Goal: Task Accomplishment & Management: Manage account settings

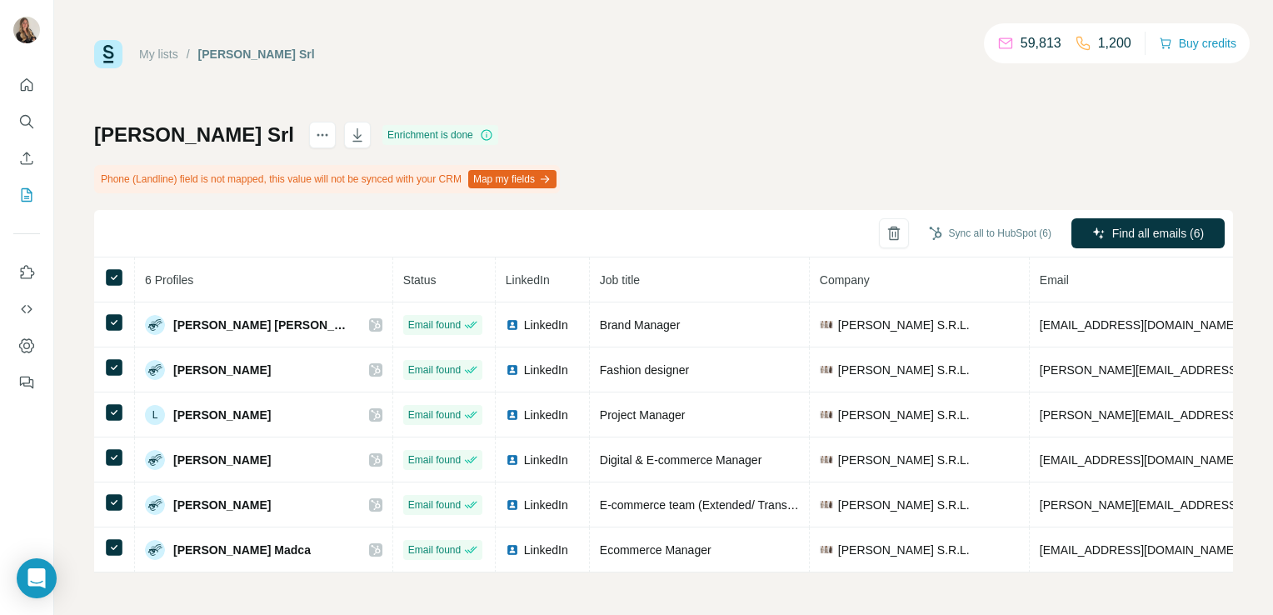
scroll to position [0, 313]
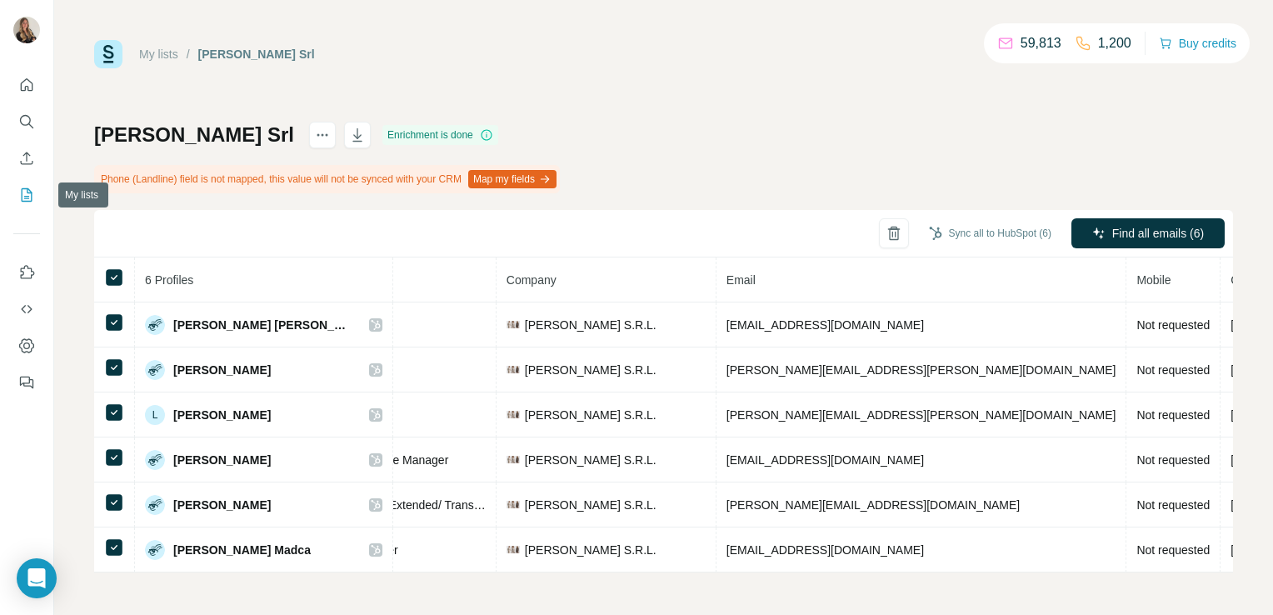
click at [29, 189] on icon "My lists" at bounding box center [27, 194] width 11 height 13
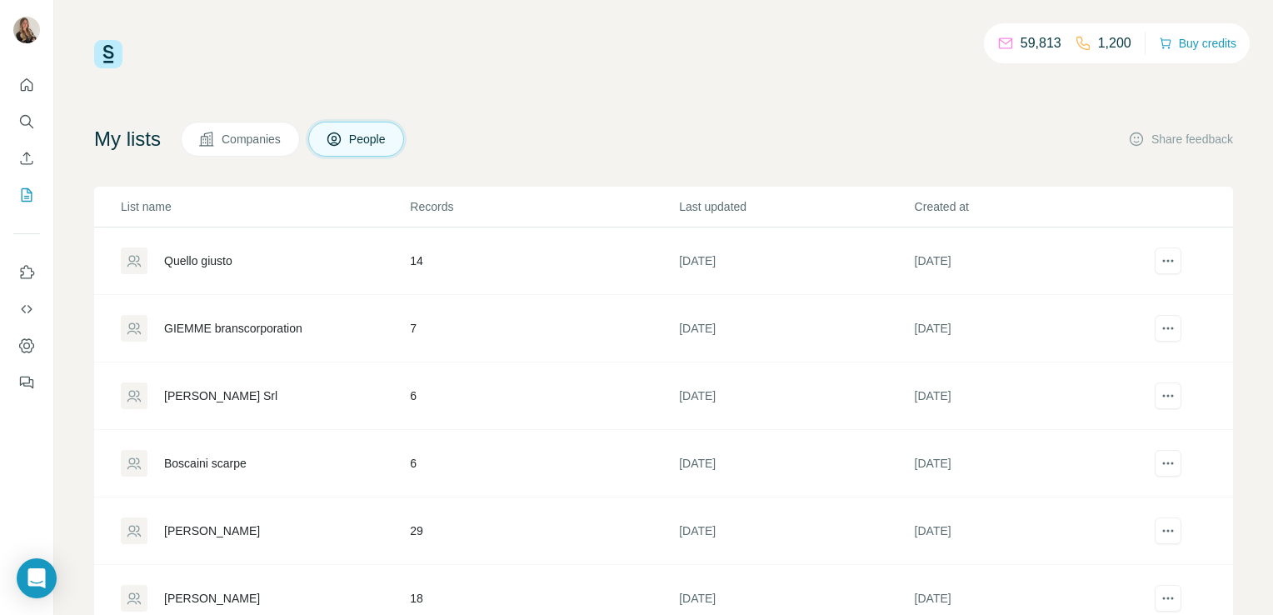
click at [193, 262] on div "Quello giusto" at bounding box center [198, 260] width 68 height 17
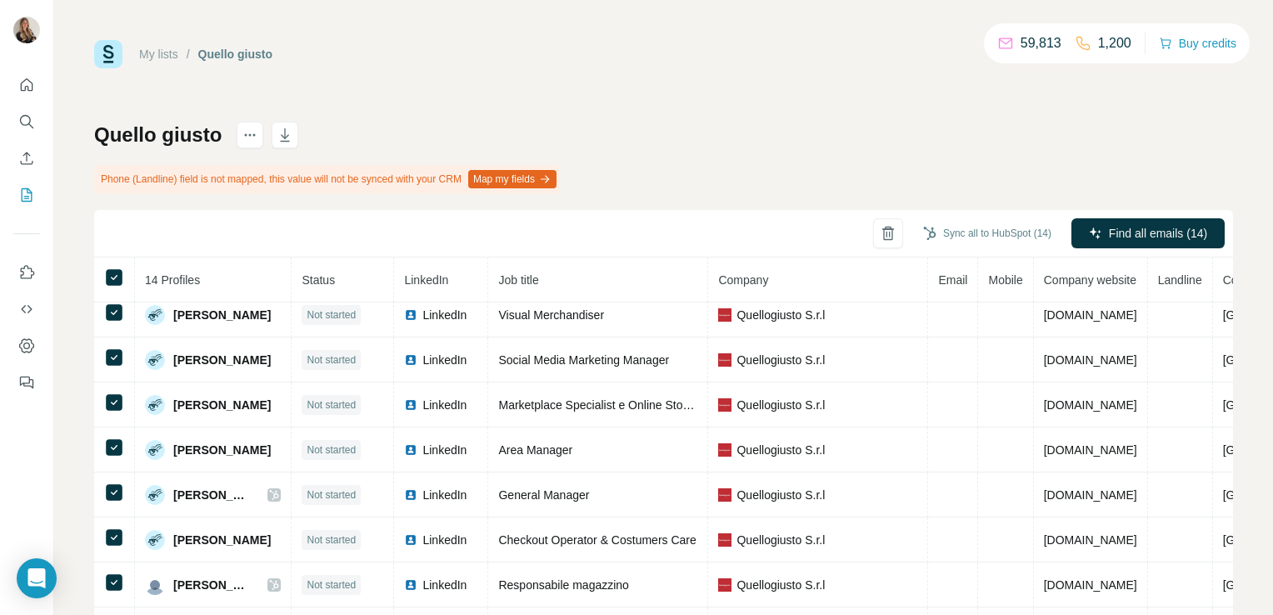
scroll to position [237, 0]
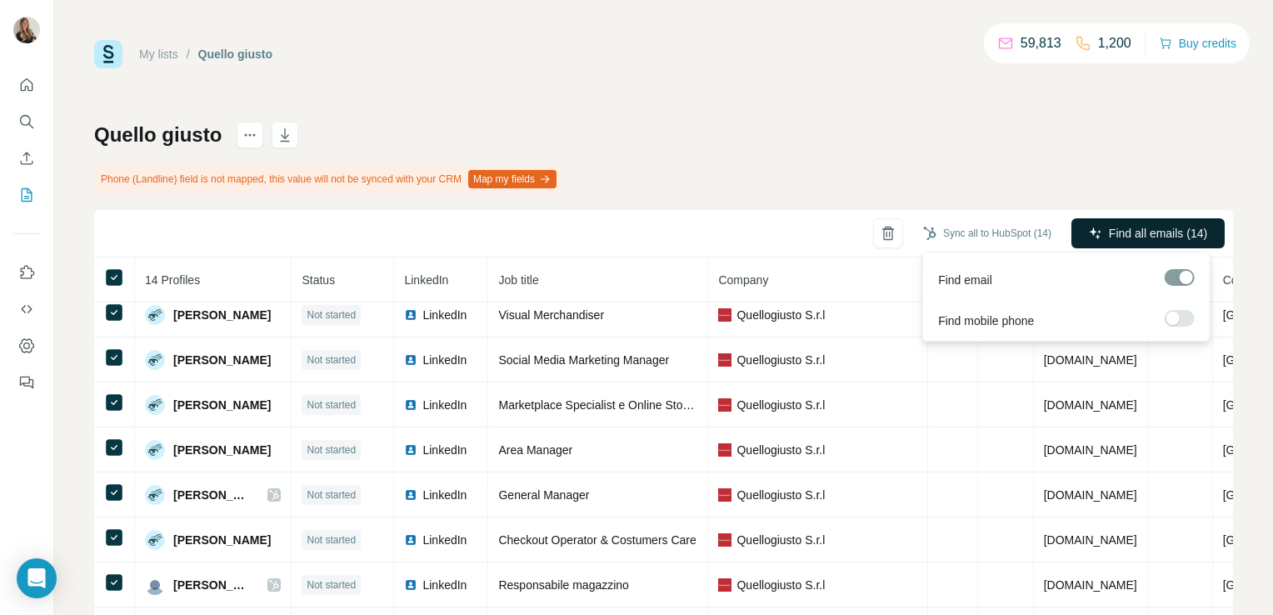
click at [1161, 227] on span "Find all emails (14)" at bounding box center [1158, 233] width 98 height 17
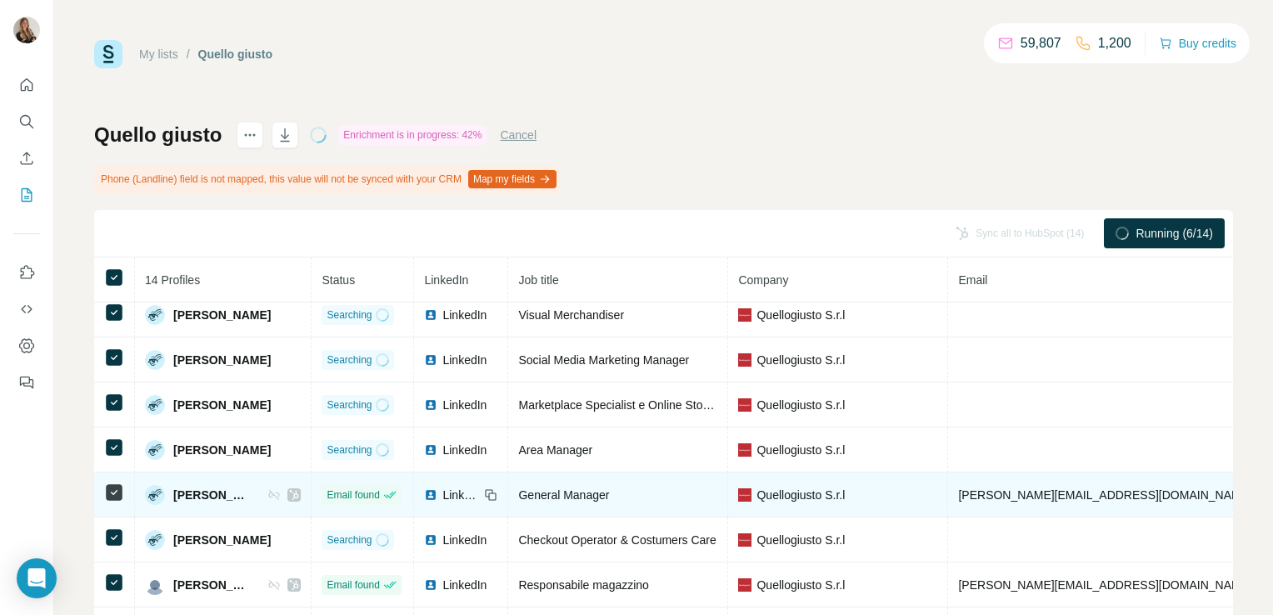
click at [299, 490] on icon at bounding box center [294, 495] width 9 height 10
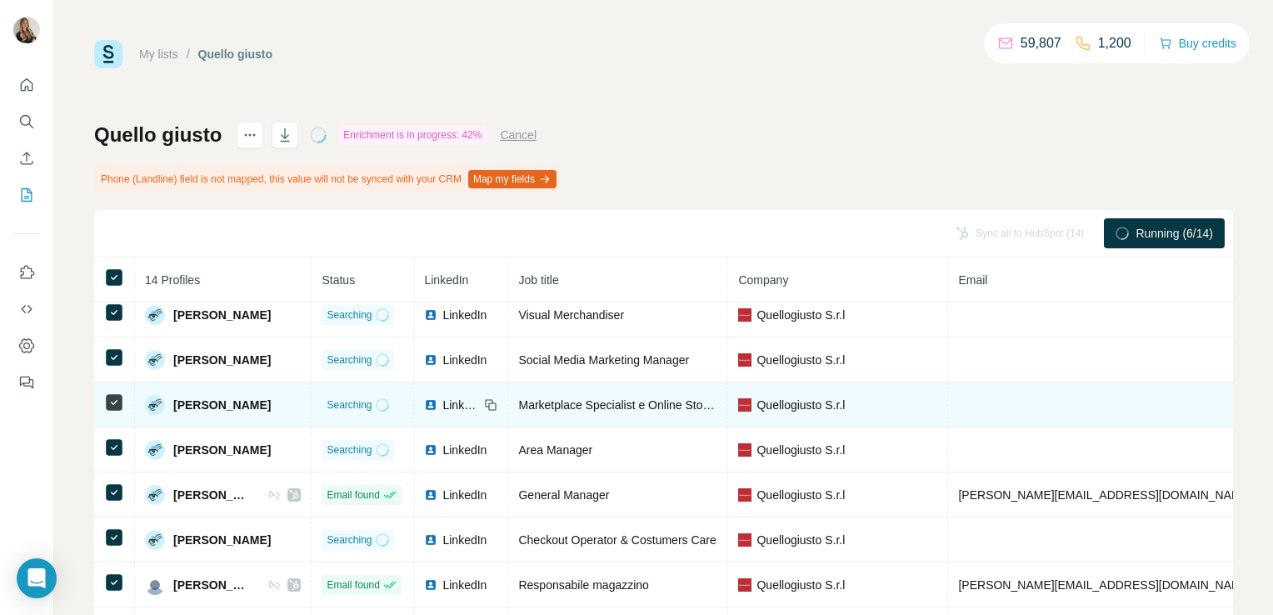
scroll to position [0, 0]
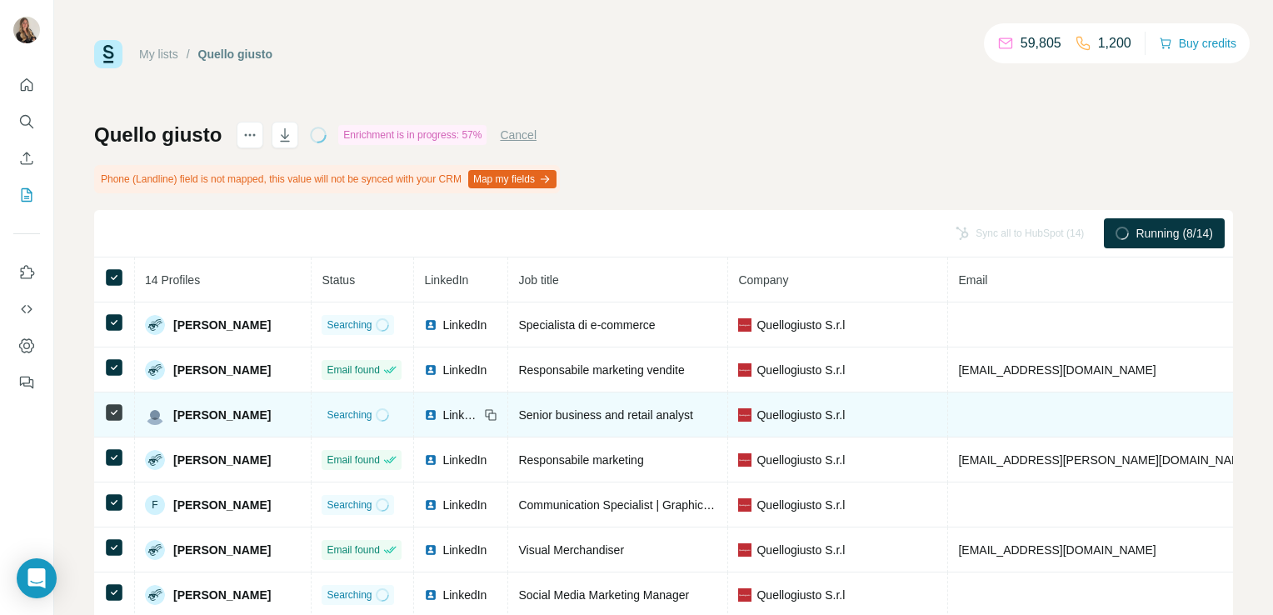
click at [472, 411] on span "LinkedIn" at bounding box center [460, 415] width 37 height 17
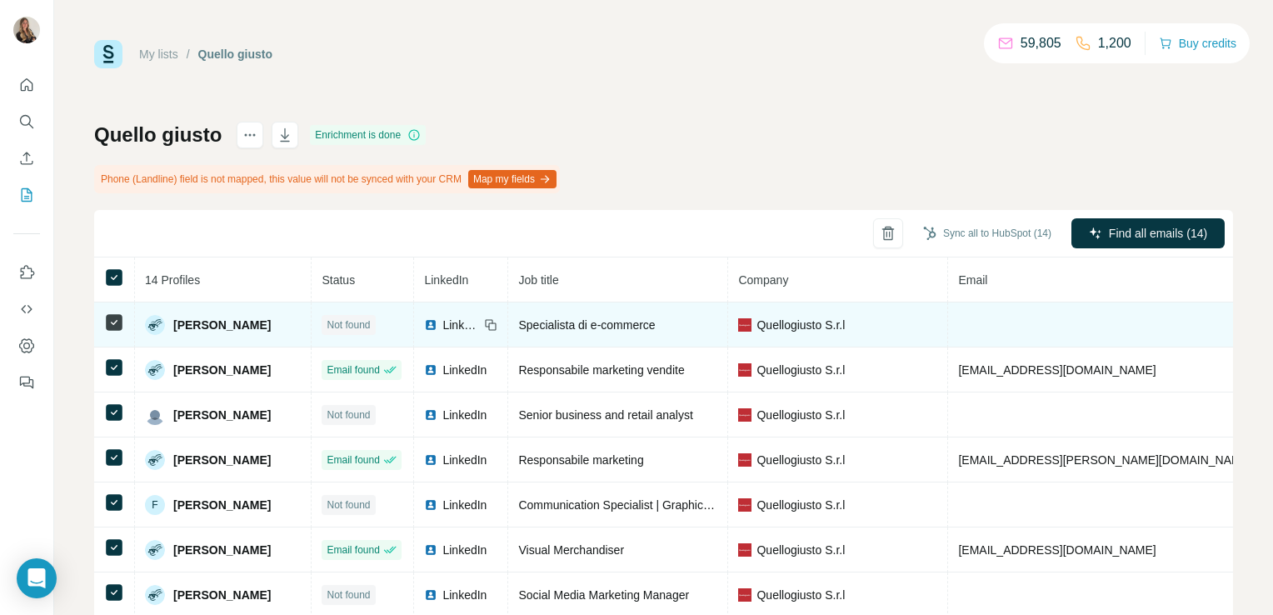
click at [461, 325] on span "LinkedIn" at bounding box center [460, 325] width 37 height 17
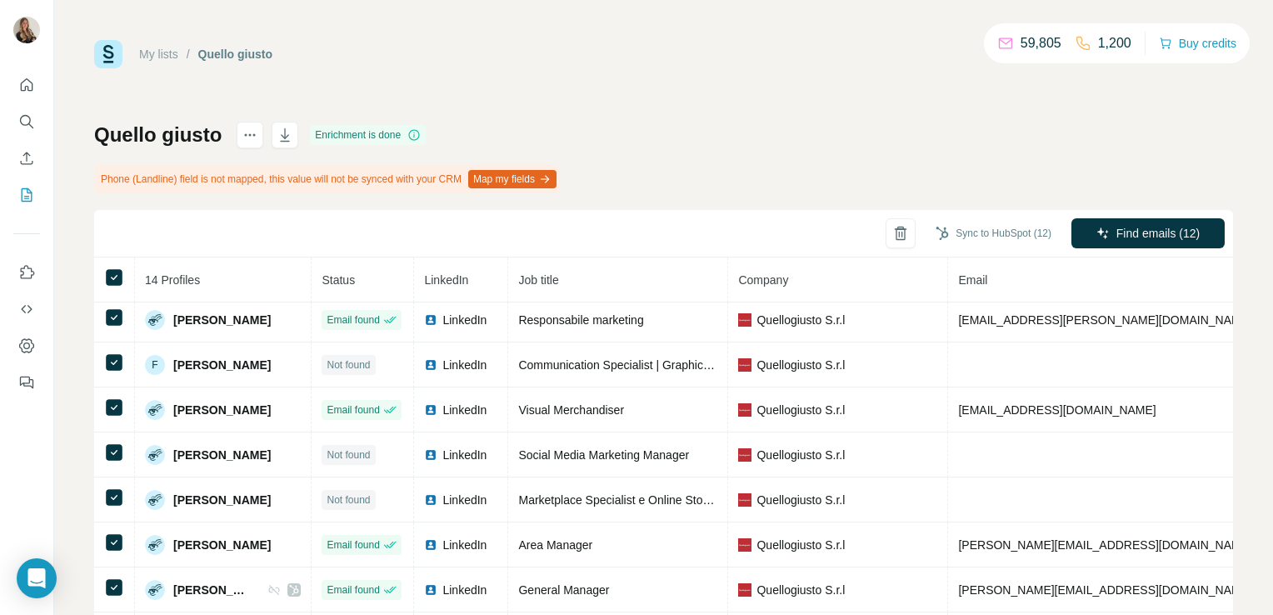
scroll to position [140, 0]
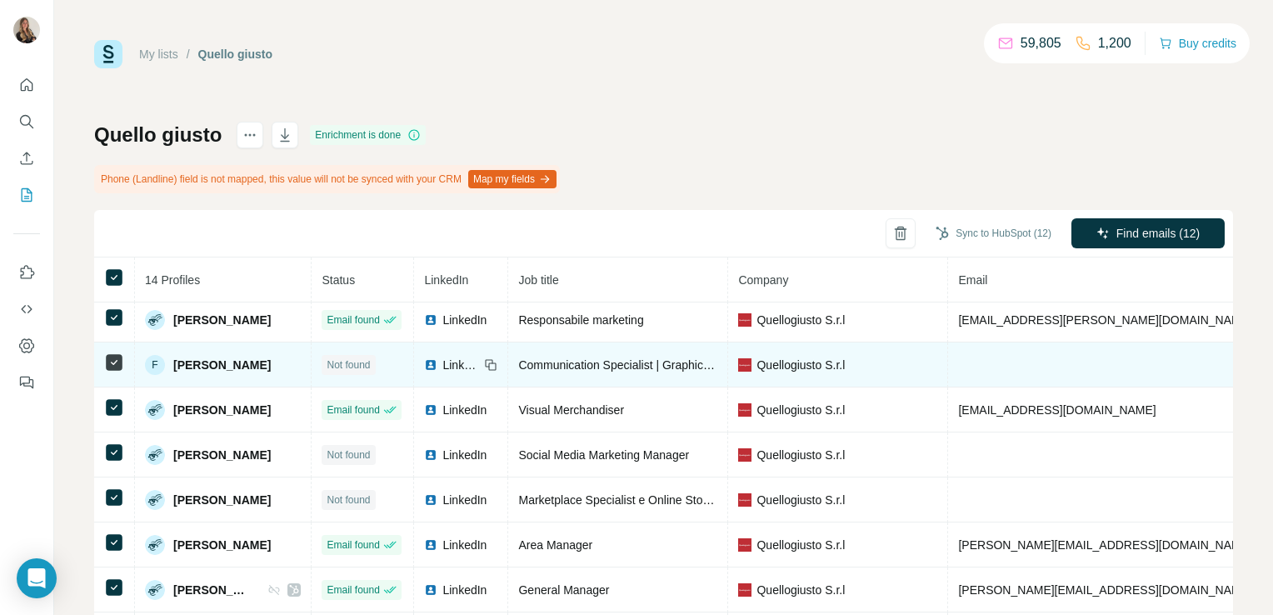
click at [107, 352] on icon at bounding box center [114, 362] width 20 height 20
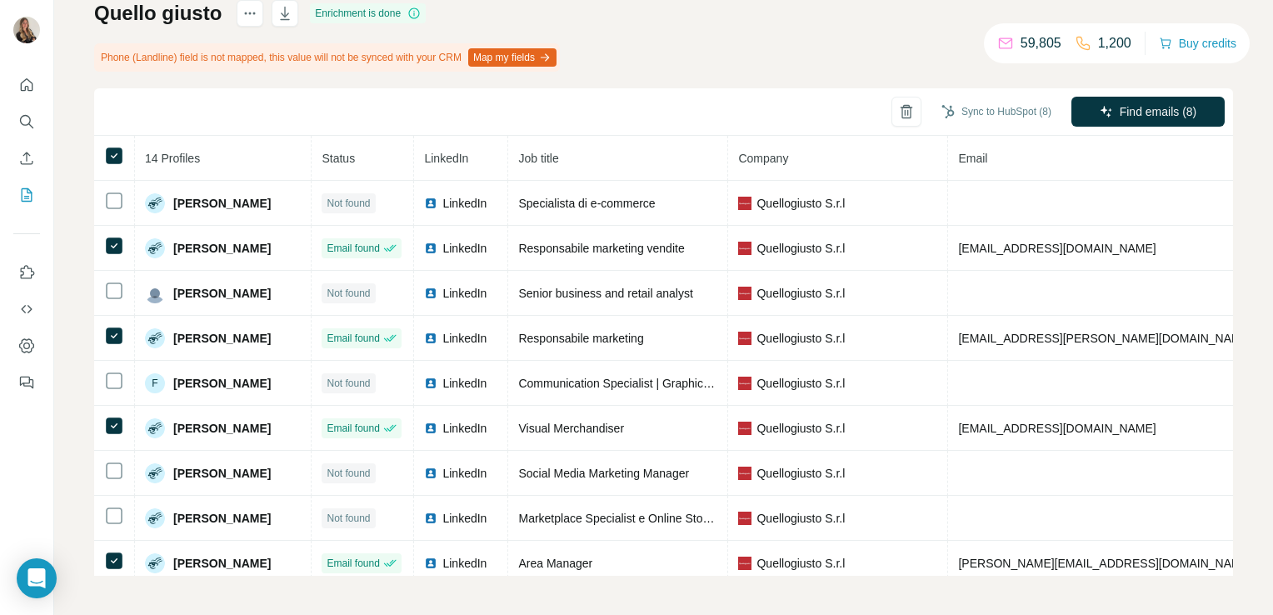
scroll to position [0, 0]
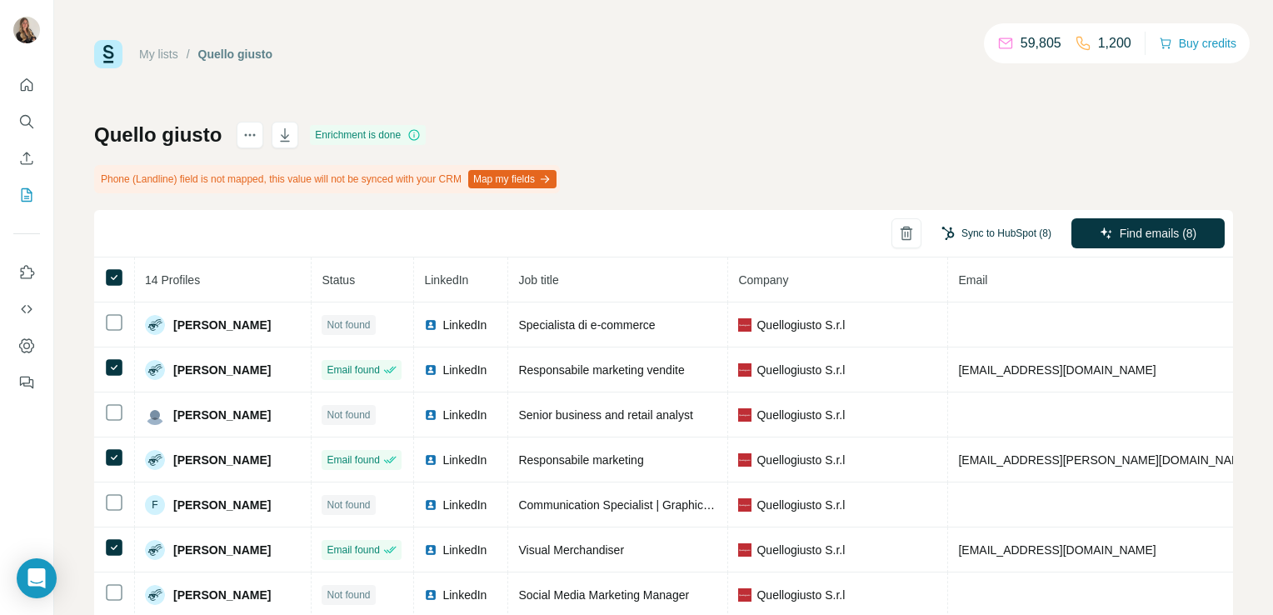
click at [994, 232] on button "Sync to HubSpot (8)" at bounding box center [996, 233] width 133 height 25
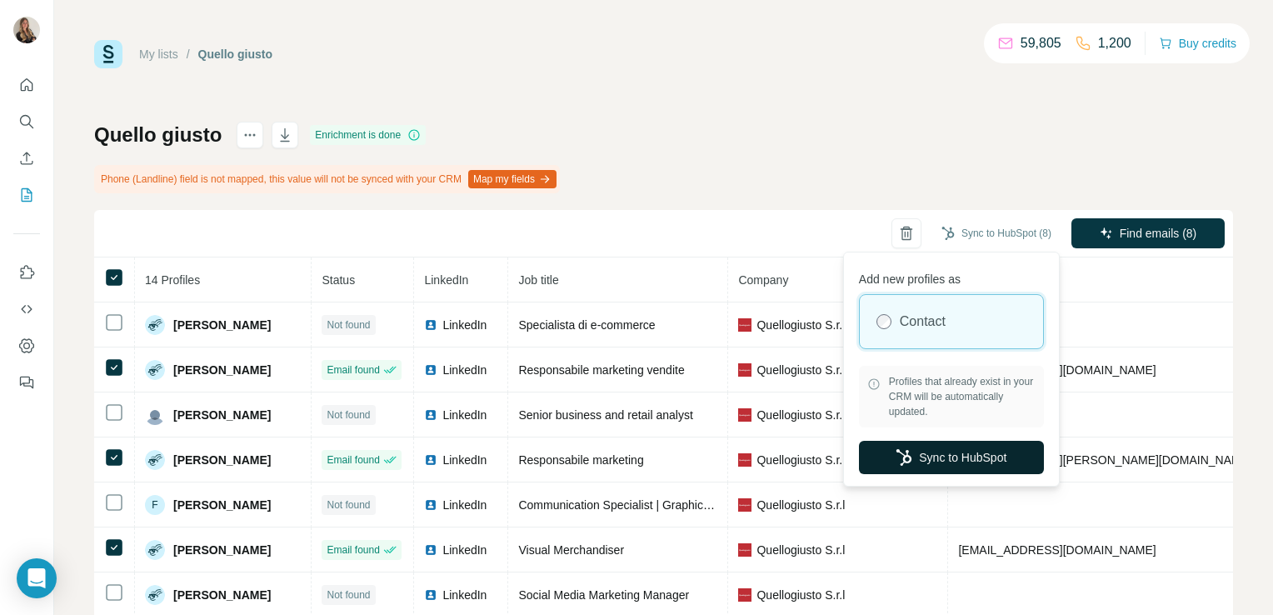
click at [943, 464] on button "Sync to HubSpot" at bounding box center [951, 457] width 185 height 33
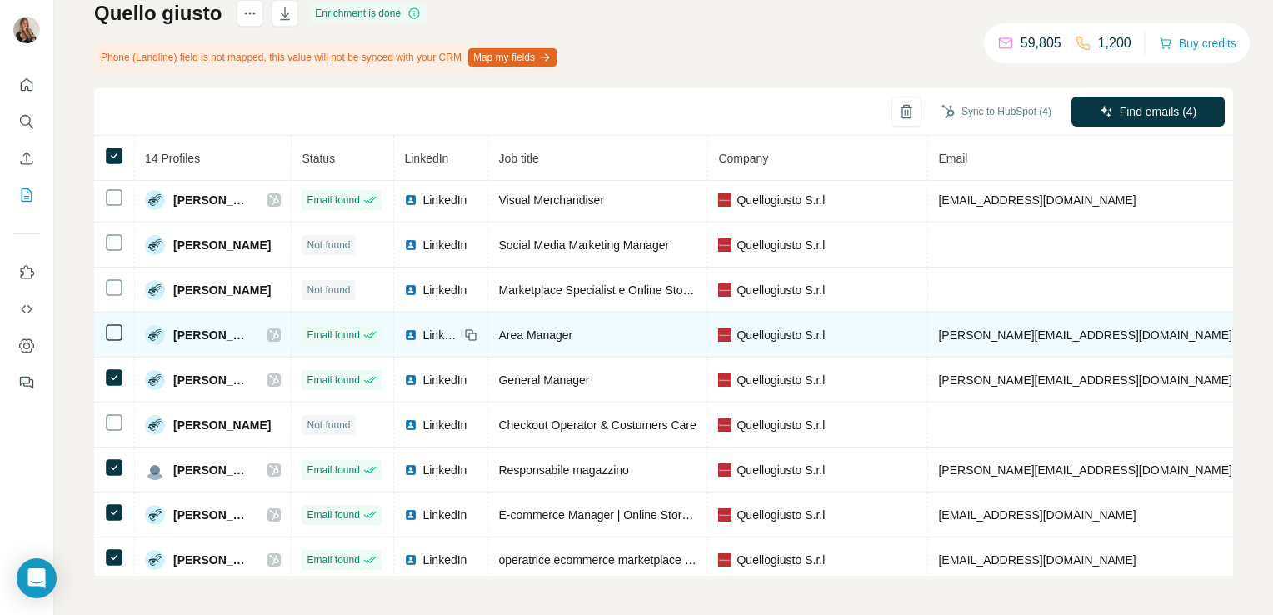
scroll to position [238, 0]
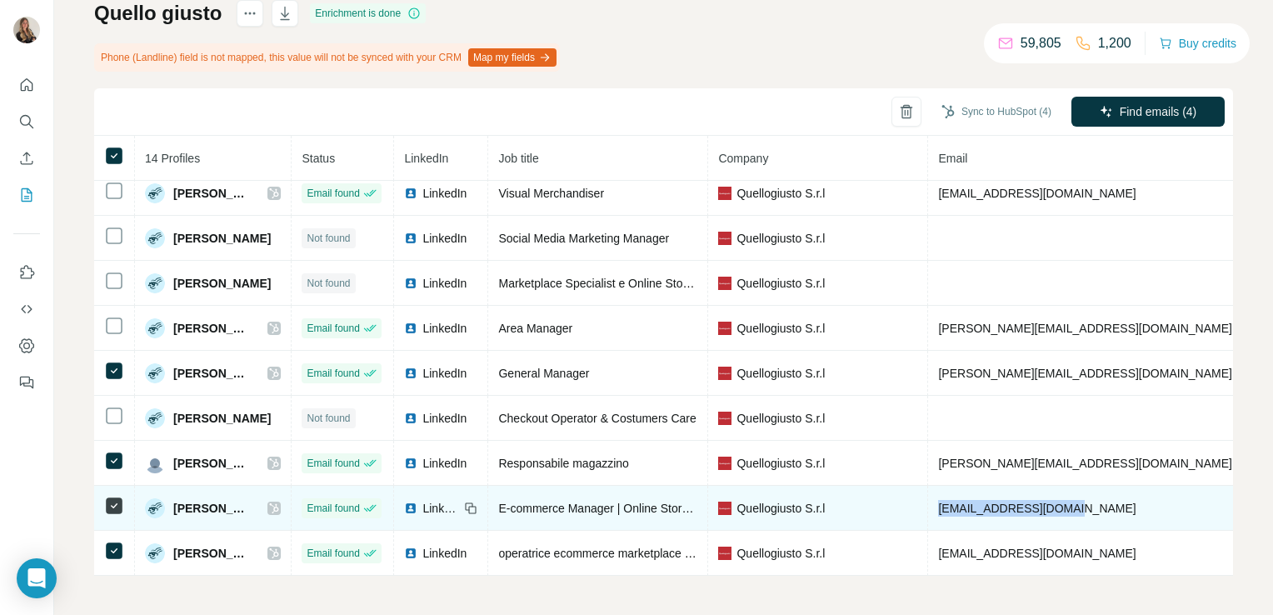
drag, startPoint x: 1071, startPoint y: 502, endPoint x: 952, endPoint y: 502, distance: 119.1
click at [952, 502] on td "sofia@quellogiusto.it" at bounding box center [1085, 508] width 314 height 45
copy span "sofia@quellogiusto.it"
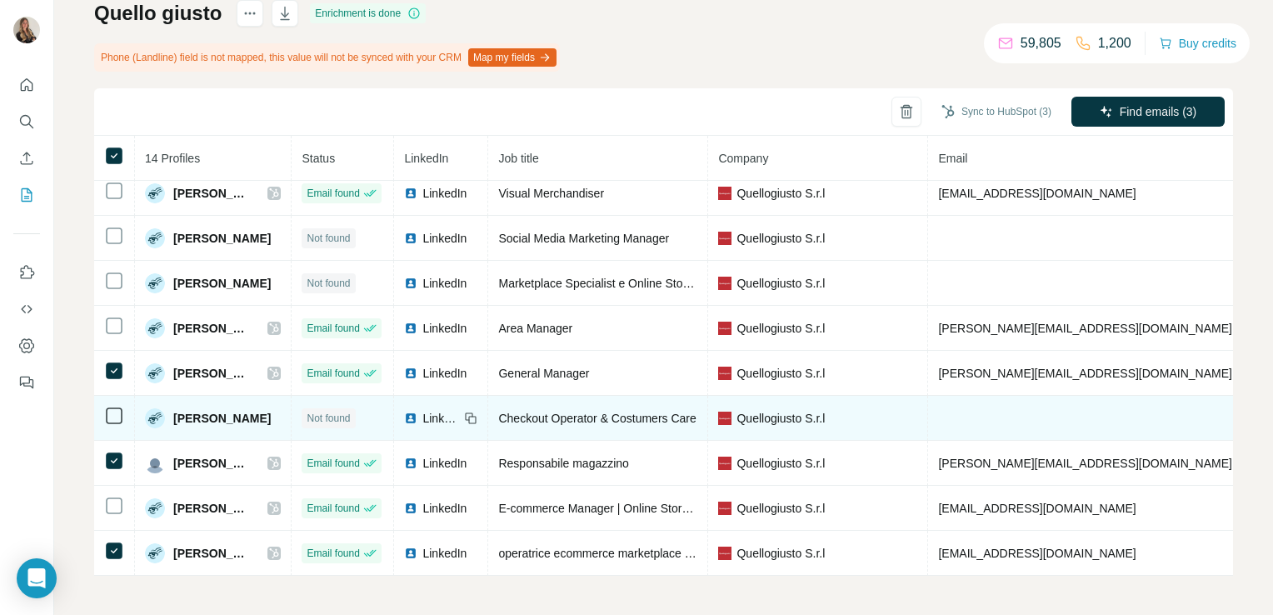
click at [1007, 409] on td at bounding box center [1085, 418] width 314 height 45
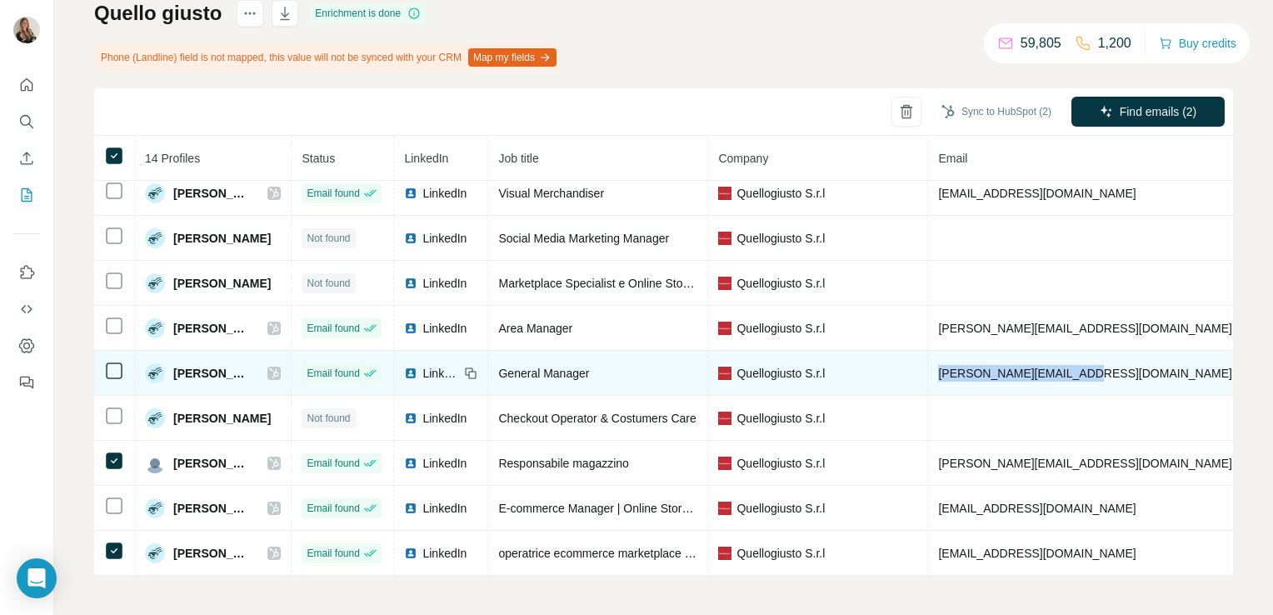
drag, startPoint x: 1095, startPoint y: 368, endPoint x: 950, endPoint y: 367, distance: 145.8
click at [950, 367] on td "michele@quellogiusto.it" at bounding box center [1085, 373] width 314 height 45
copy span "michele@quellogiusto.it"
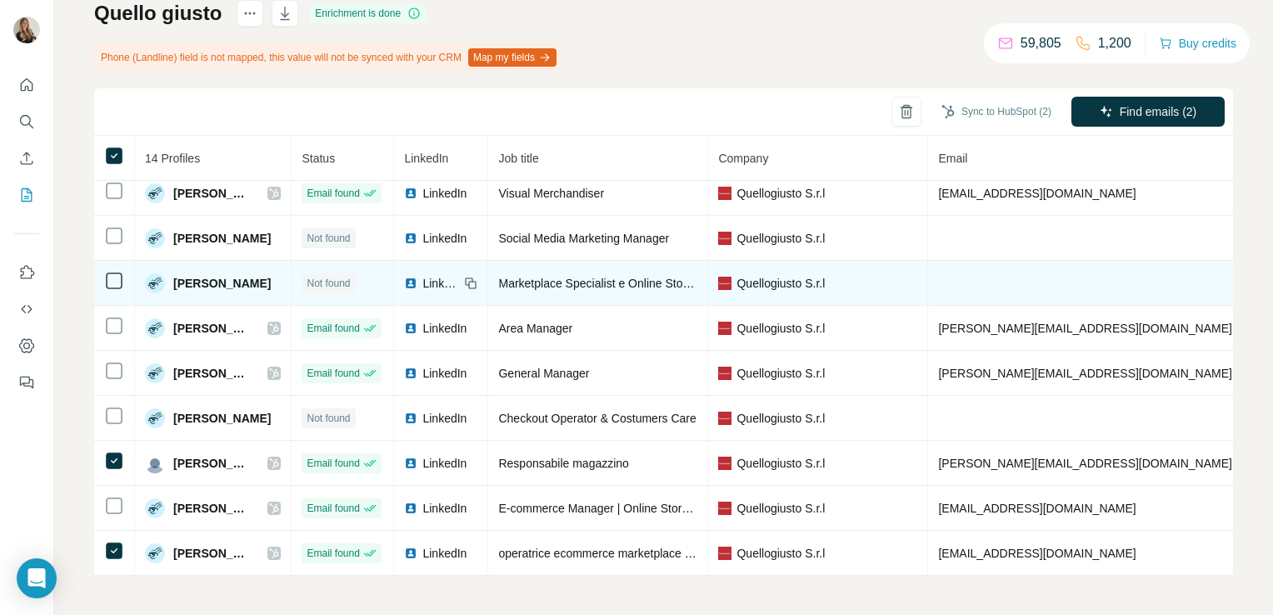
click at [928, 295] on td "Quellogiusto S.r.l" at bounding box center [818, 283] width 220 height 45
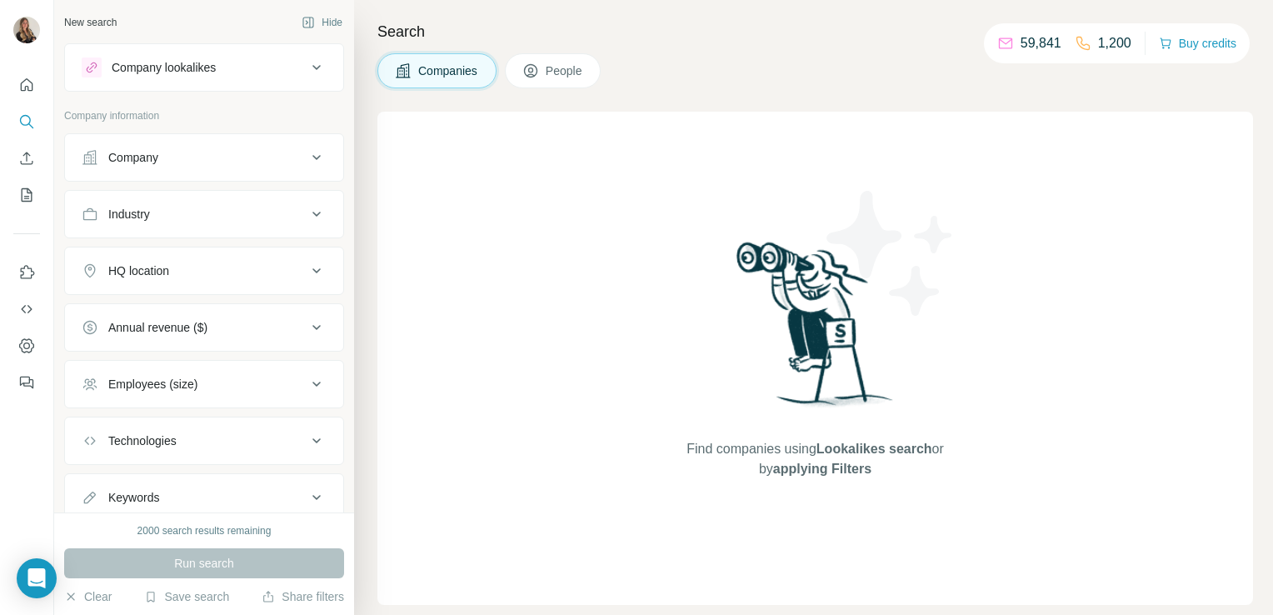
click at [157, 75] on div "Company lookalikes" at bounding box center [164, 67] width 104 height 17
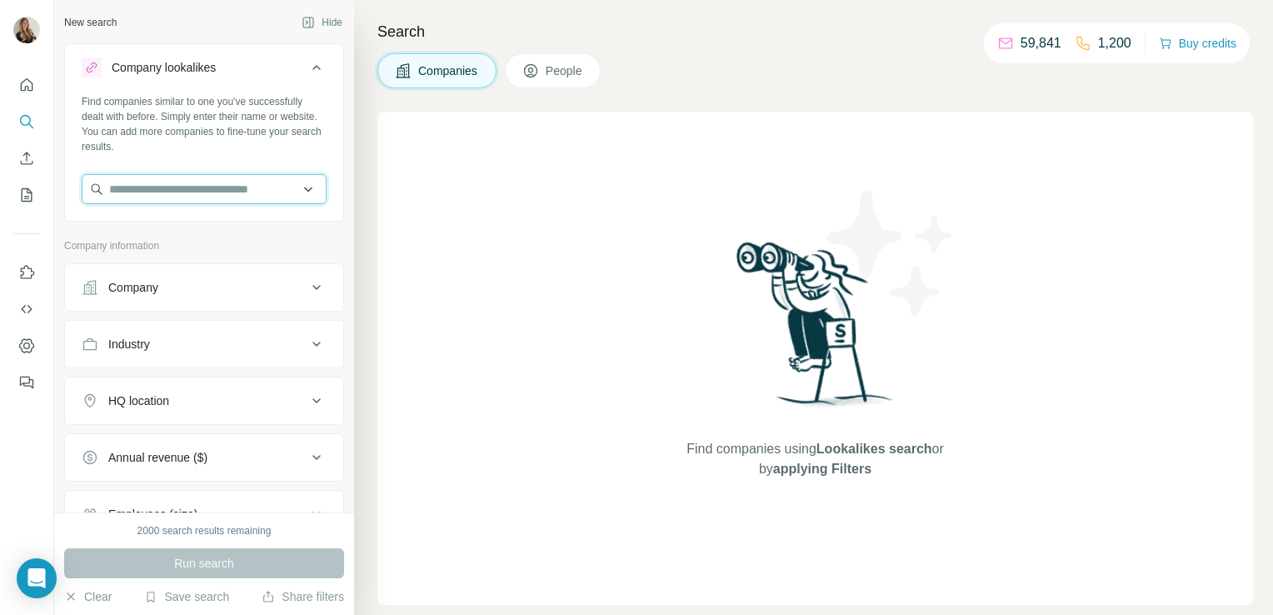
click at [147, 196] on input "text" at bounding box center [204, 189] width 245 height 30
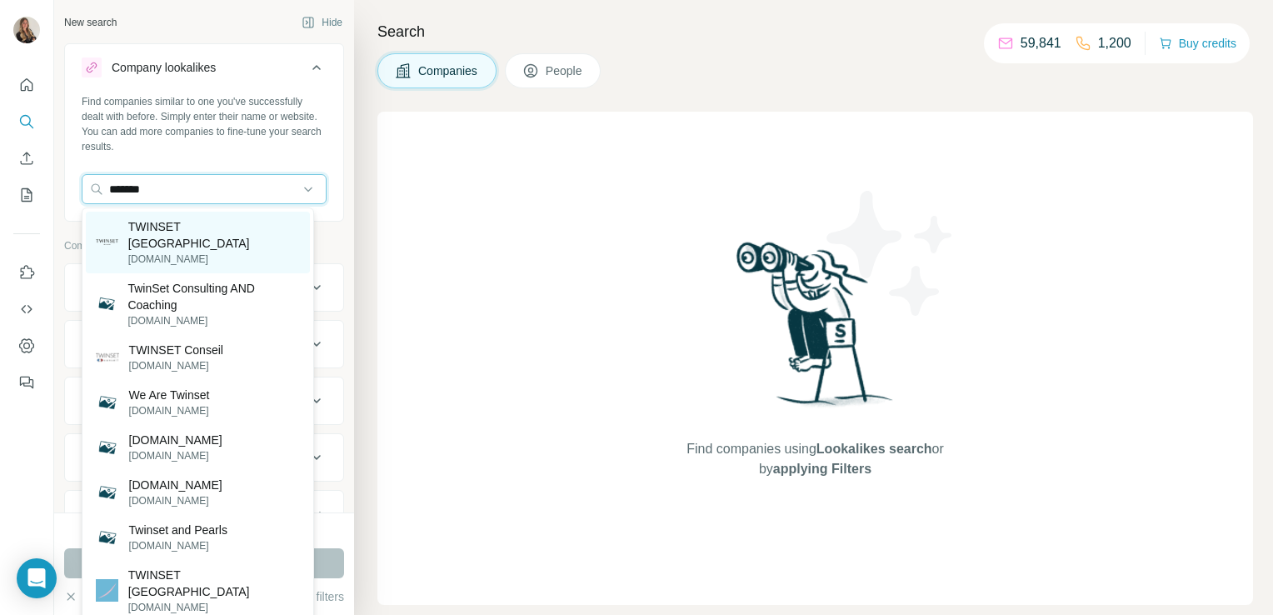
type input "*******"
click at [172, 252] on p "twinset.com" at bounding box center [214, 259] width 172 height 15
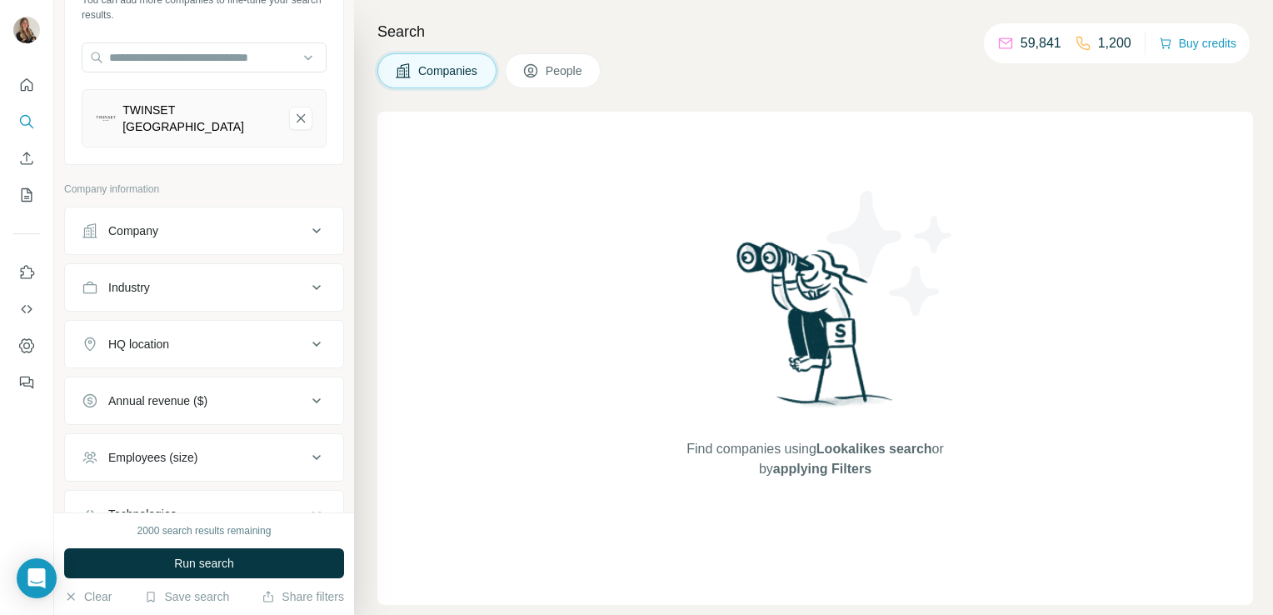
scroll to position [130, 0]
click at [177, 281] on div "Industry" at bounding box center [194, 289] width 225 height 17
click at [156, 323] on input at bounding box center [195, 331] width 206 height 18
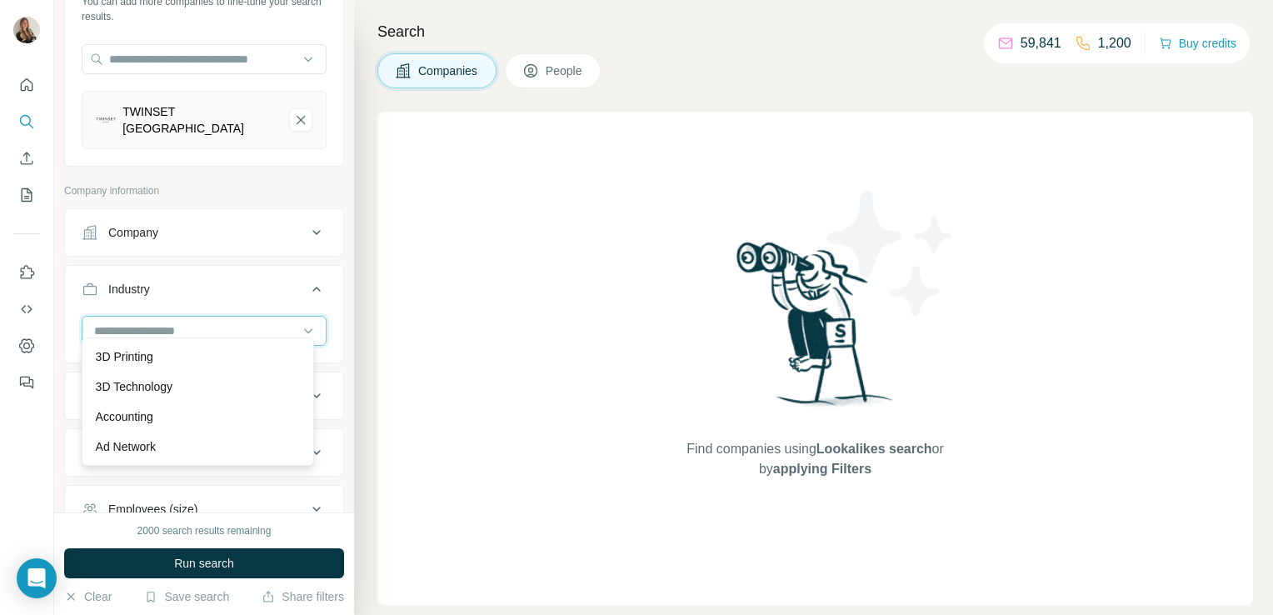
click at [156, 323] on input at bounding box center [195, 331] width 206 height 18
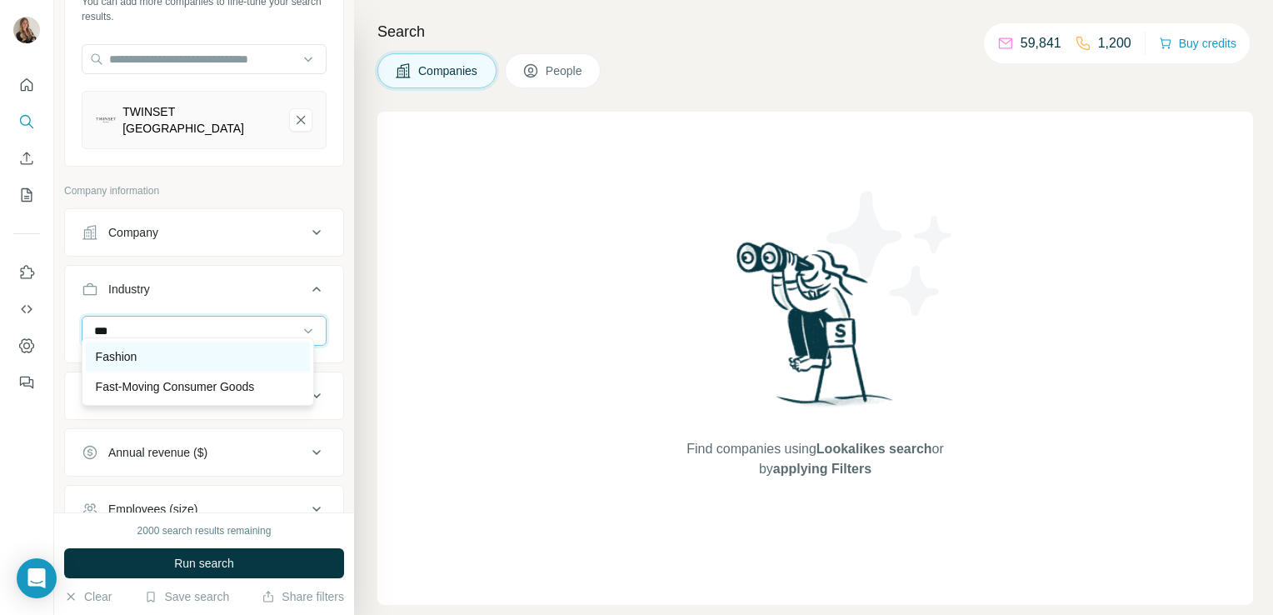
type input "***"
click at [161, 350] on div "Fashion" at bounding box center [198, 356] width 204 height 17
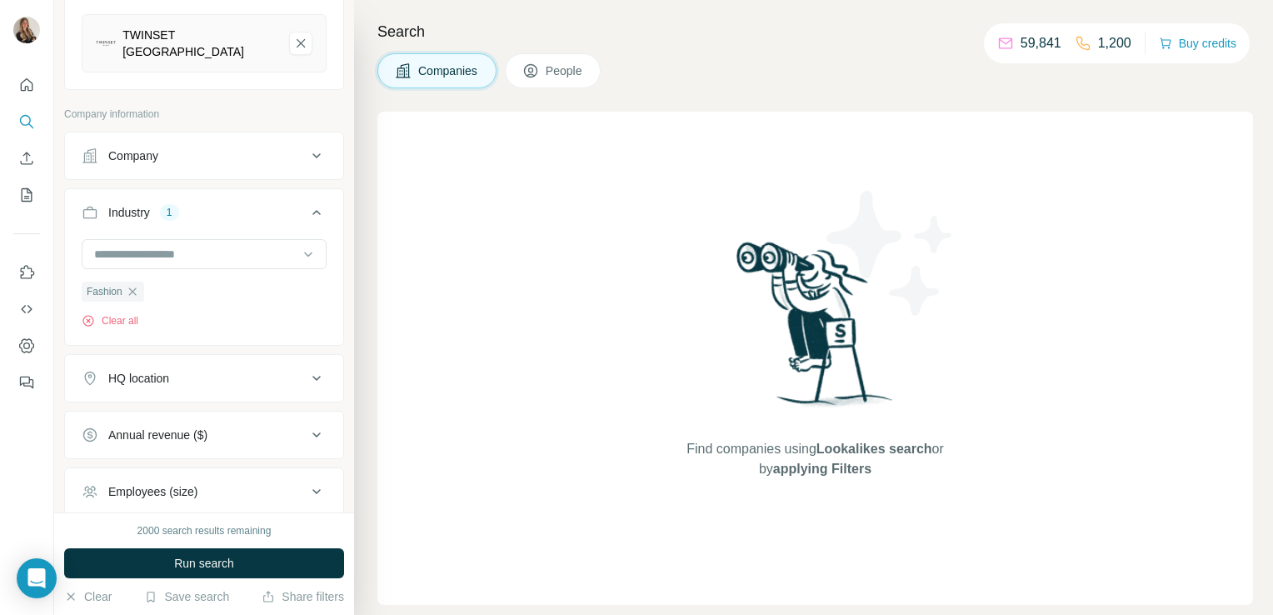
scroll to position [207, 0]
click at [167, 370] on div "HQ location" at bounding box center [138, 378] width 61 height 17
click at [160, 416] on input "text" at bounding box center [204, 420] width 245 height 30
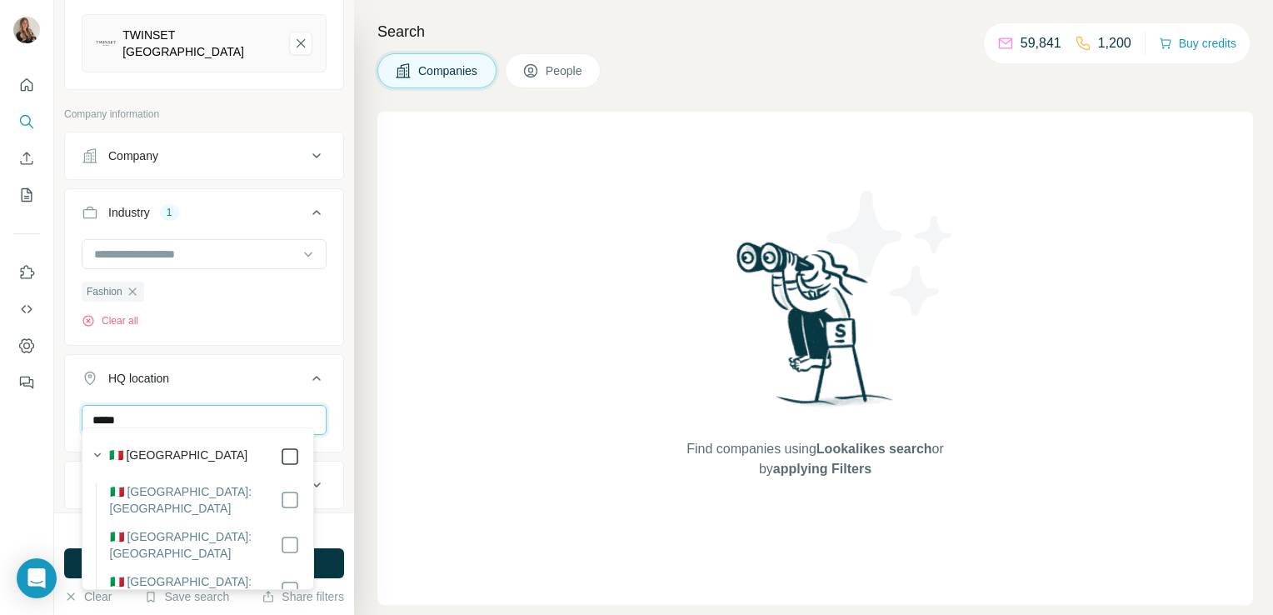
type input "*****"
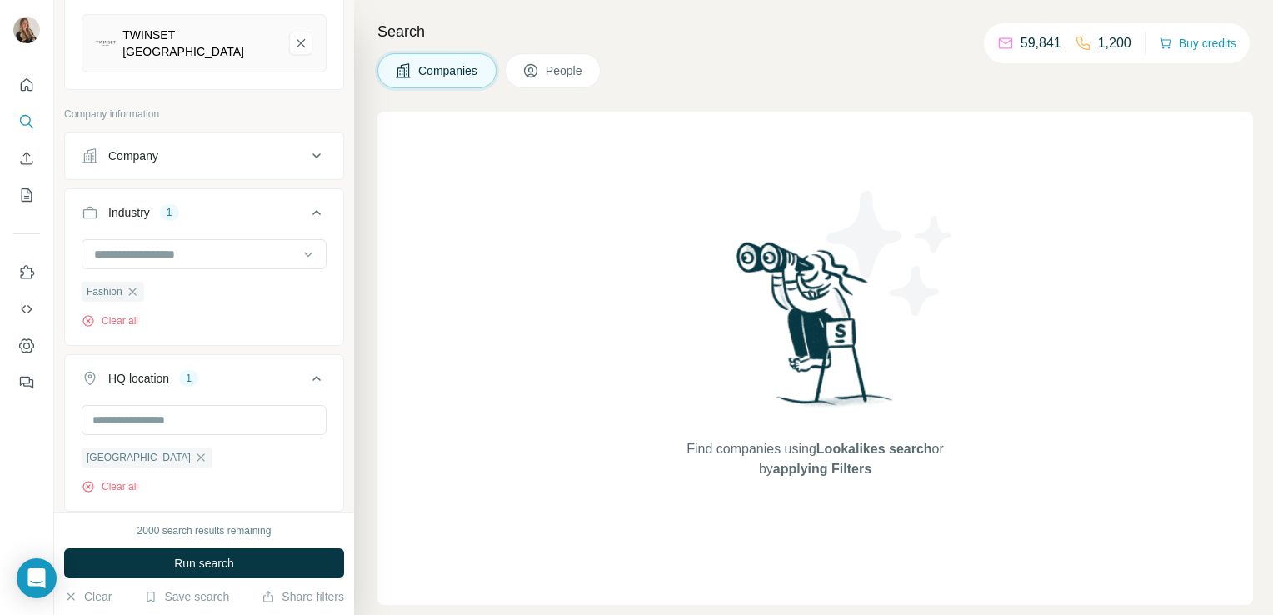
click at [433, 446] on div "Find companies using Lookalikes search or by applying Filters" at bounding box center [815, 358] width 876 height 493
click at [291, 562] on button "Run search" at bounding box center [204, 563] width 280 height 30
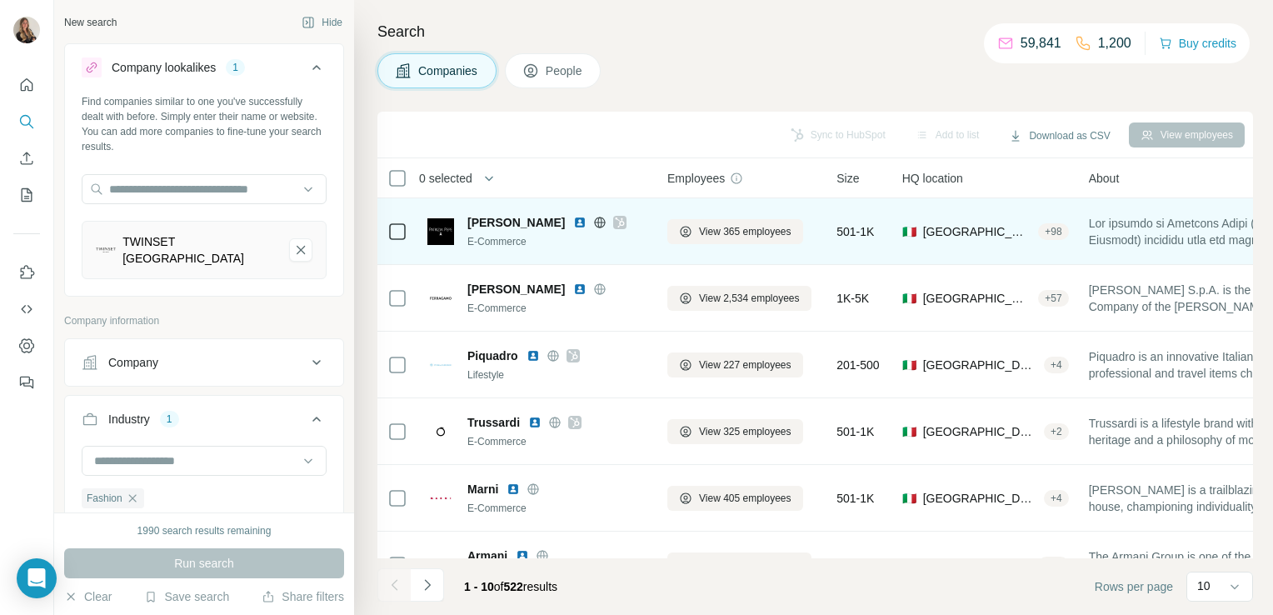
click at [615, 222] on icon at bounding box center [620, 222] width 10 height 13
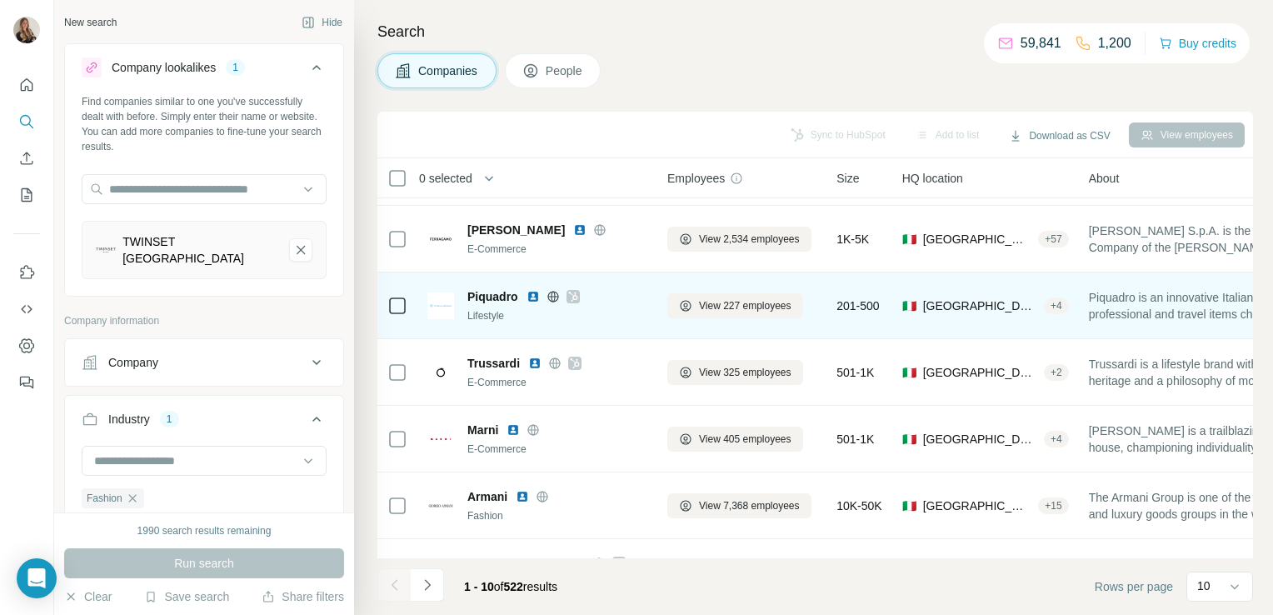
scroll to position [60, 0]
click at [574, 295] on icon at bounding box center [573, 295] width 10 height 13
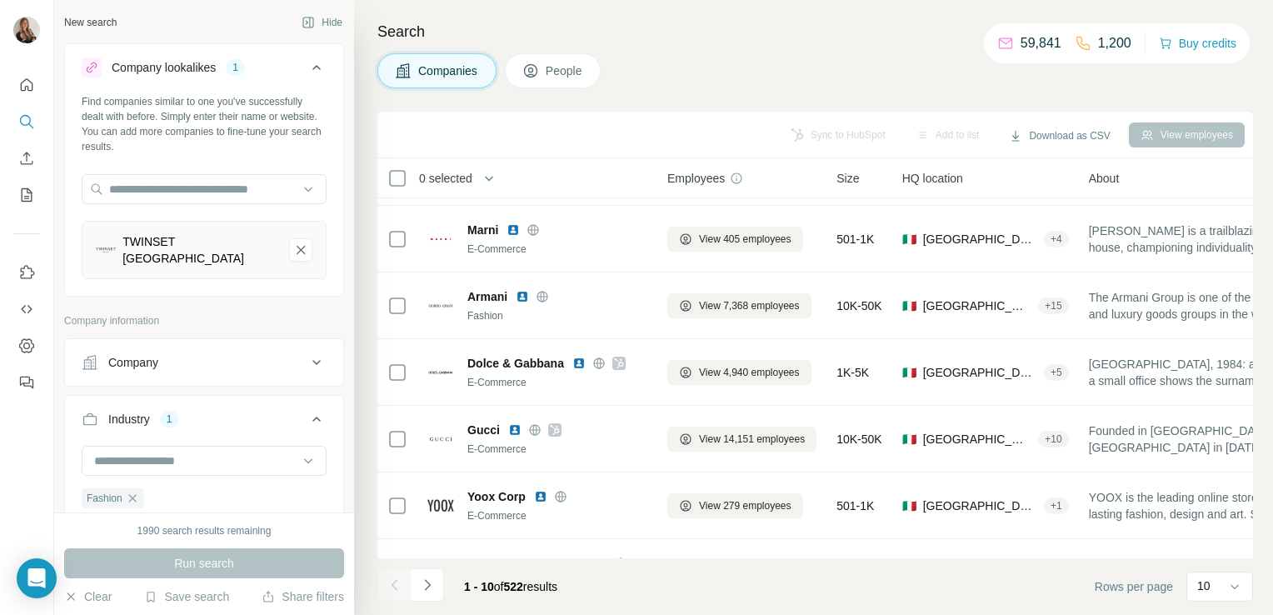
scroll to position [314, 0]
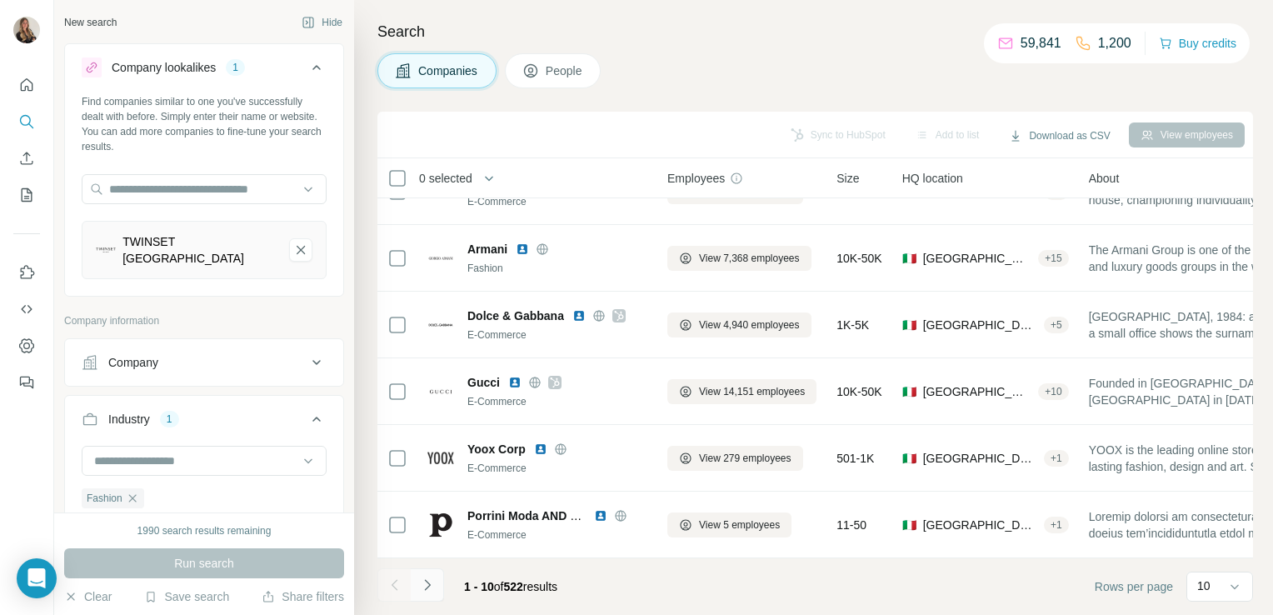
click at [423, 582] on icon "Navigate to next page" at bounding box center [427, 584] width 17 height 17
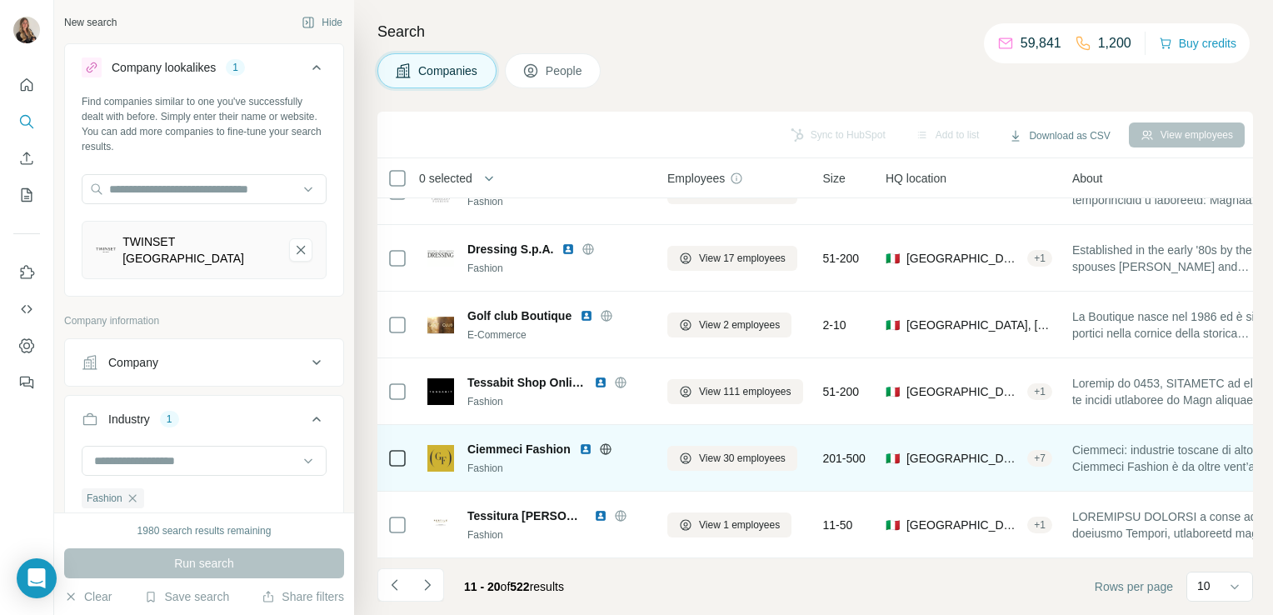
click at [608, 442] on icon at bounding box center [605, 448] width 13 height 13
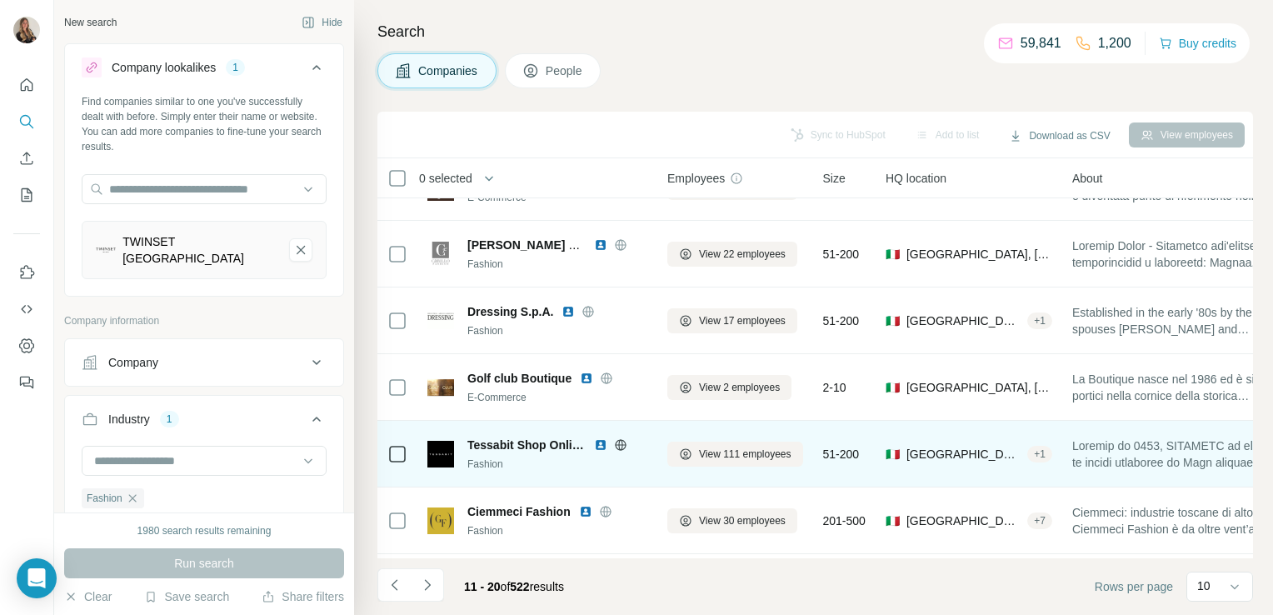
scroll to position [244, 0]
click at [616, 446] on icon at bounding box center [620, 444] width 13 height 13
click at [695, 456] on button "View 111 employees" at bounding box center [735, 454] width 136 height 25
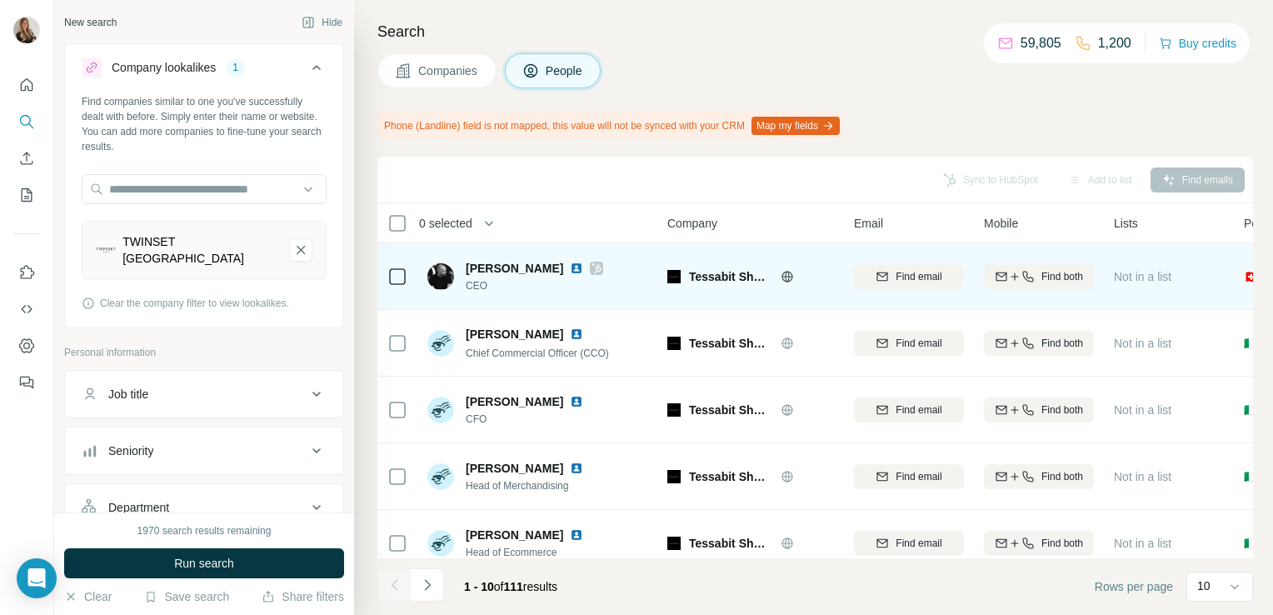
click at [591, 267] on icon at bounding box center [596, 268] width 10 height 13
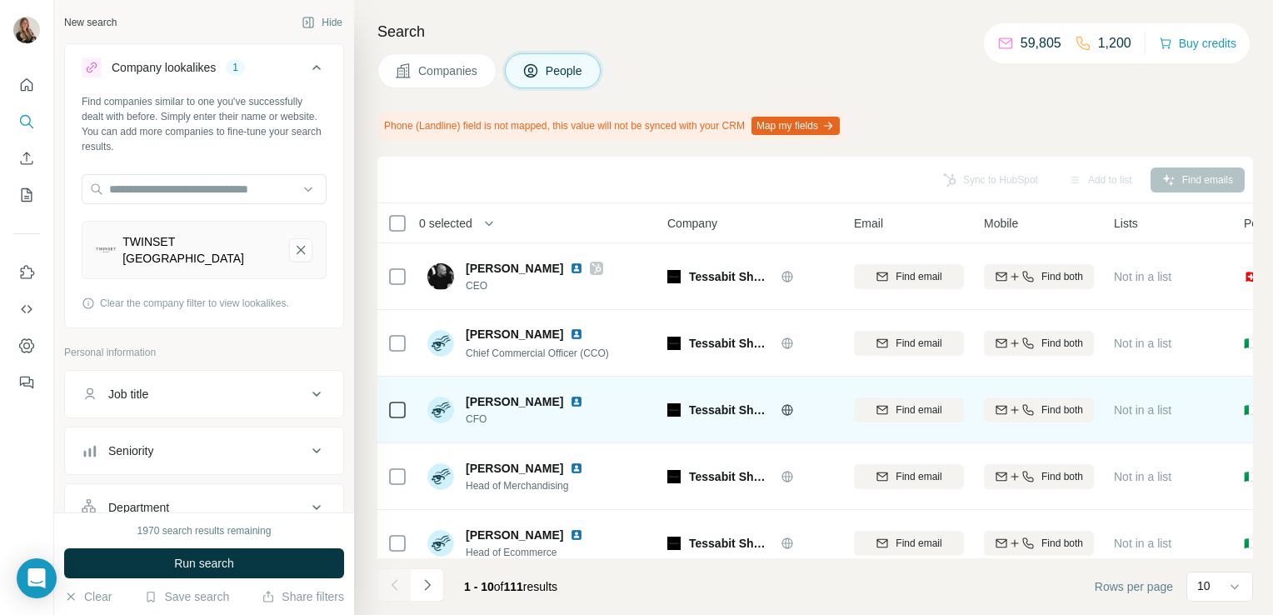
scroll to position [359, 0]
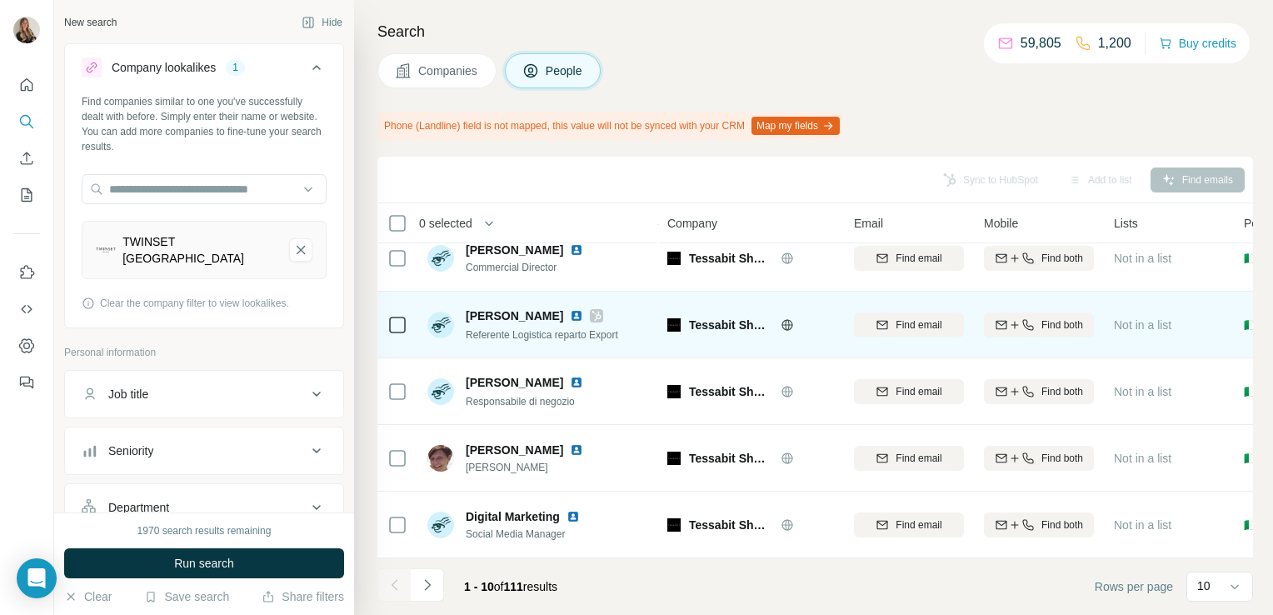
click at [591, 309] on icon at bounding box center [596, 315] width 10 height 13
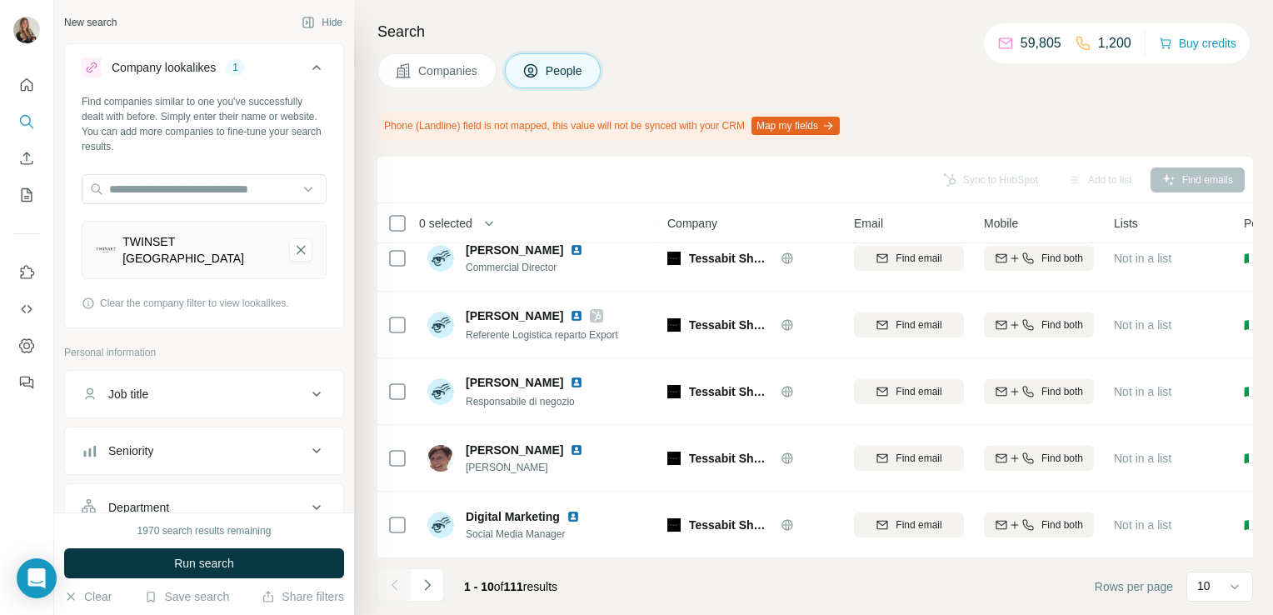
click at [429, 80] on button "Companies" at bounding box center [436, 70] width 119 height 35
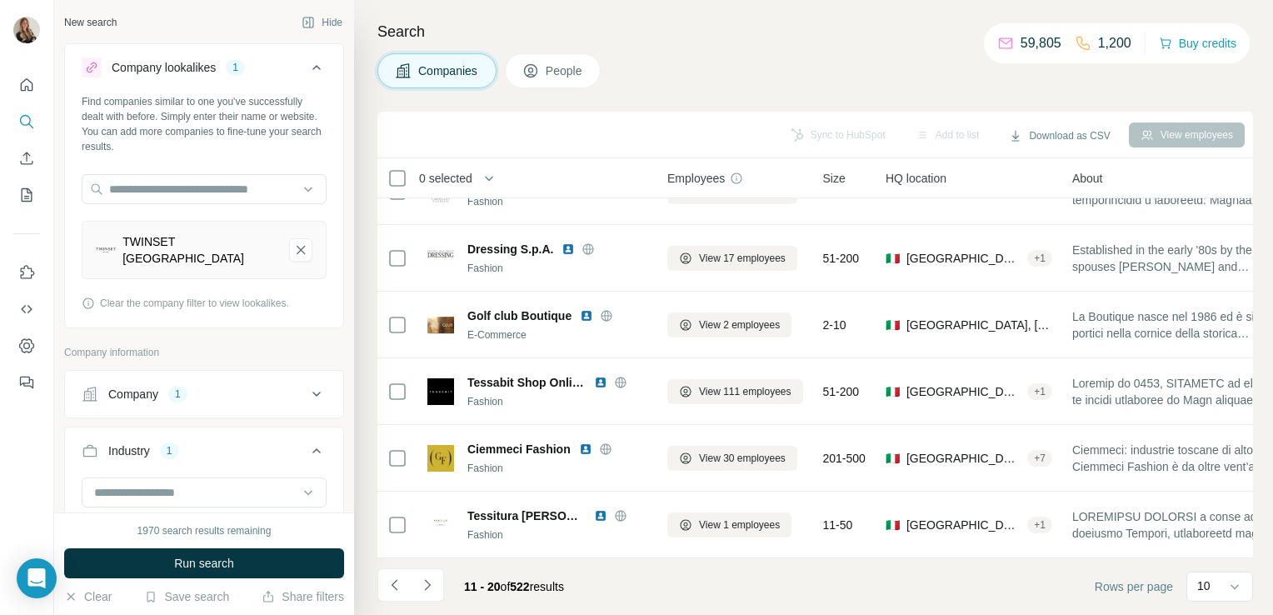
scroll to position [314, 0]
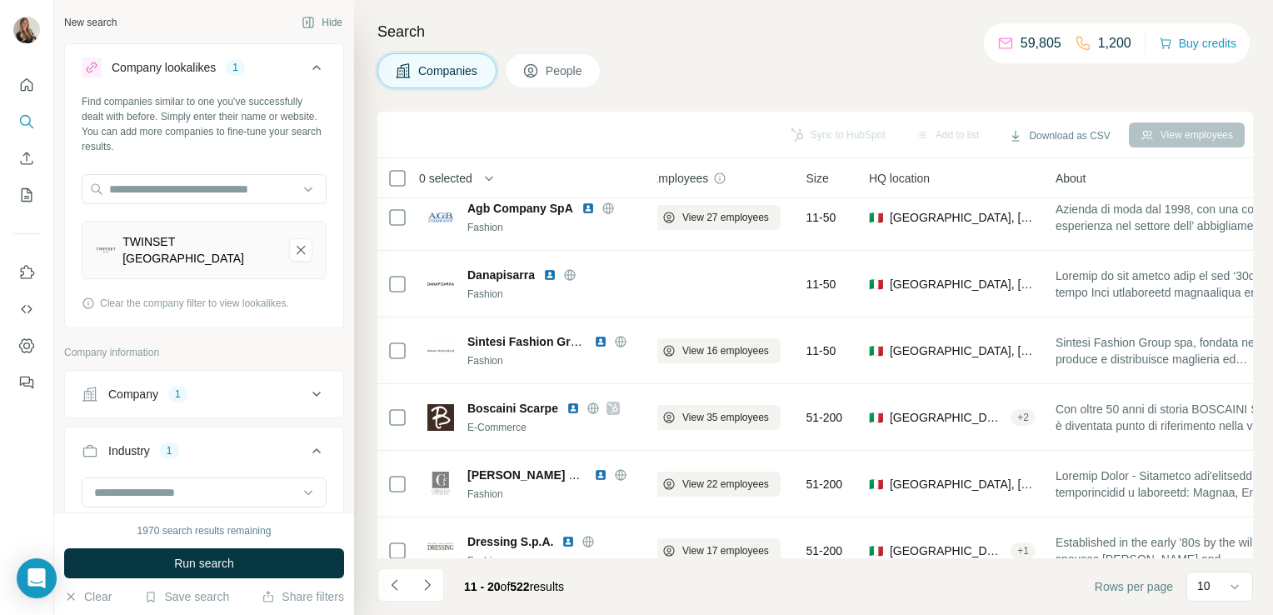
scroll to position [14, 16]
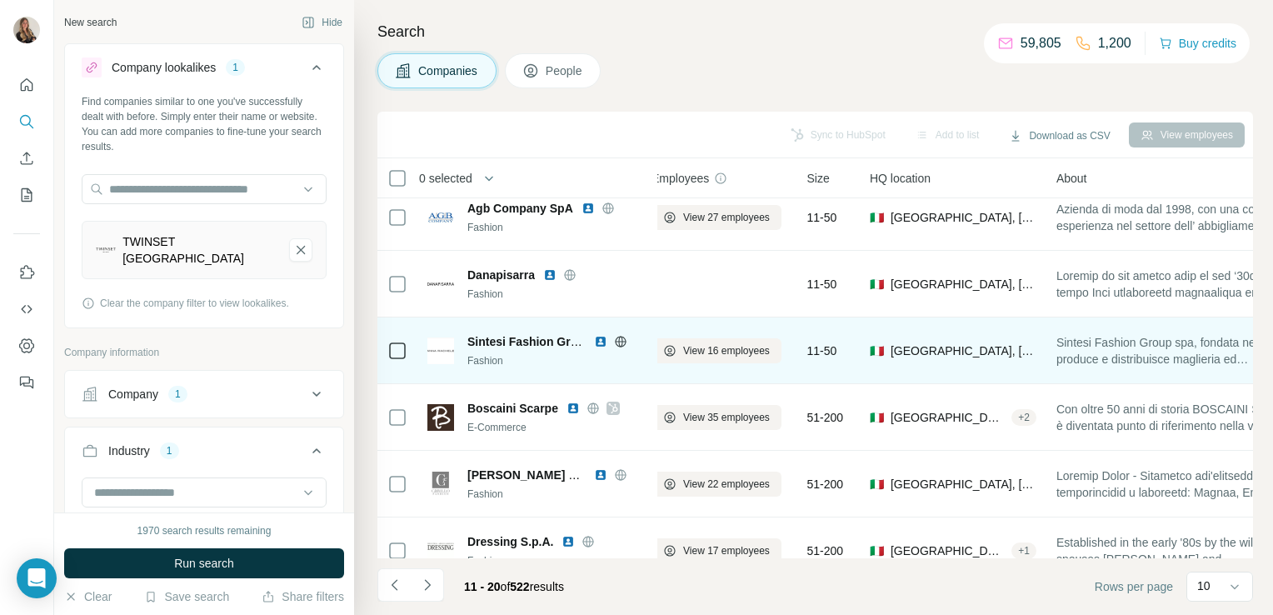
click at [619, 340] on icon at bounding box center [620, 341] width 4 height 11
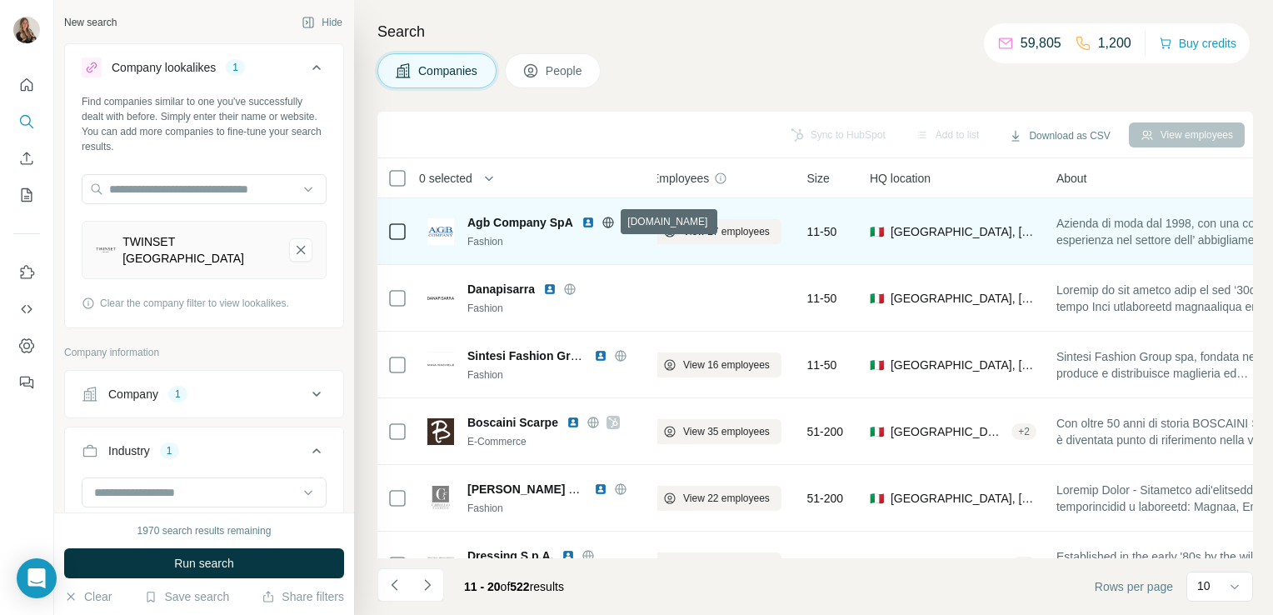
click at [611, 225] on icon at bounding box center [607, 222] width 11 height 11
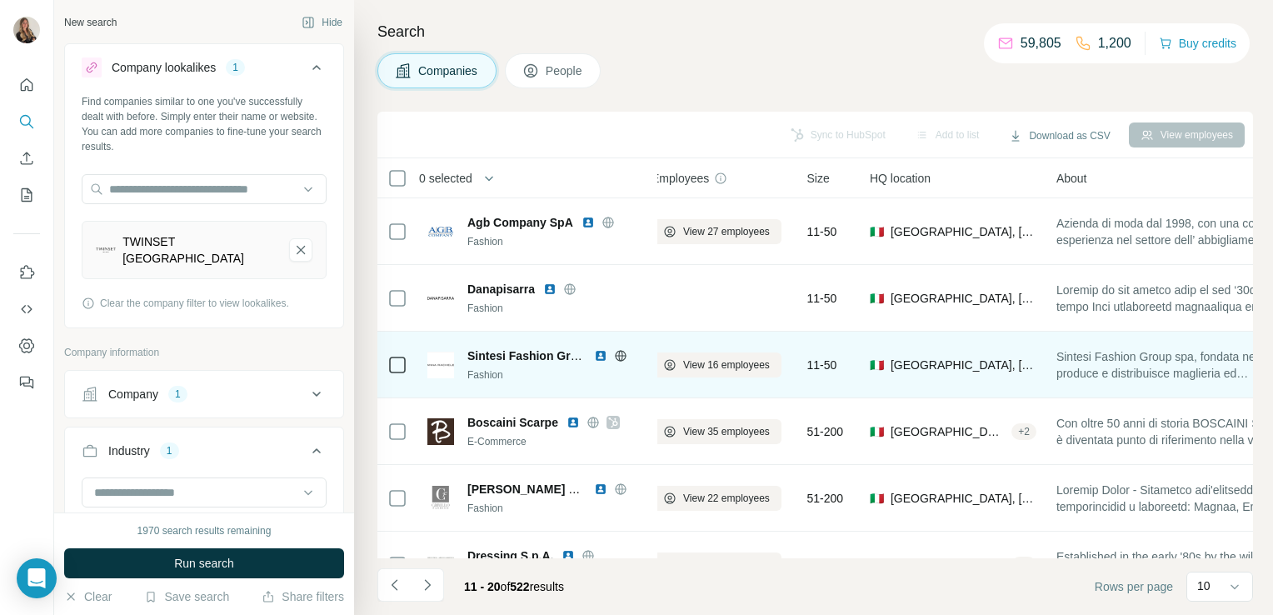
scroll to position [314, 16]
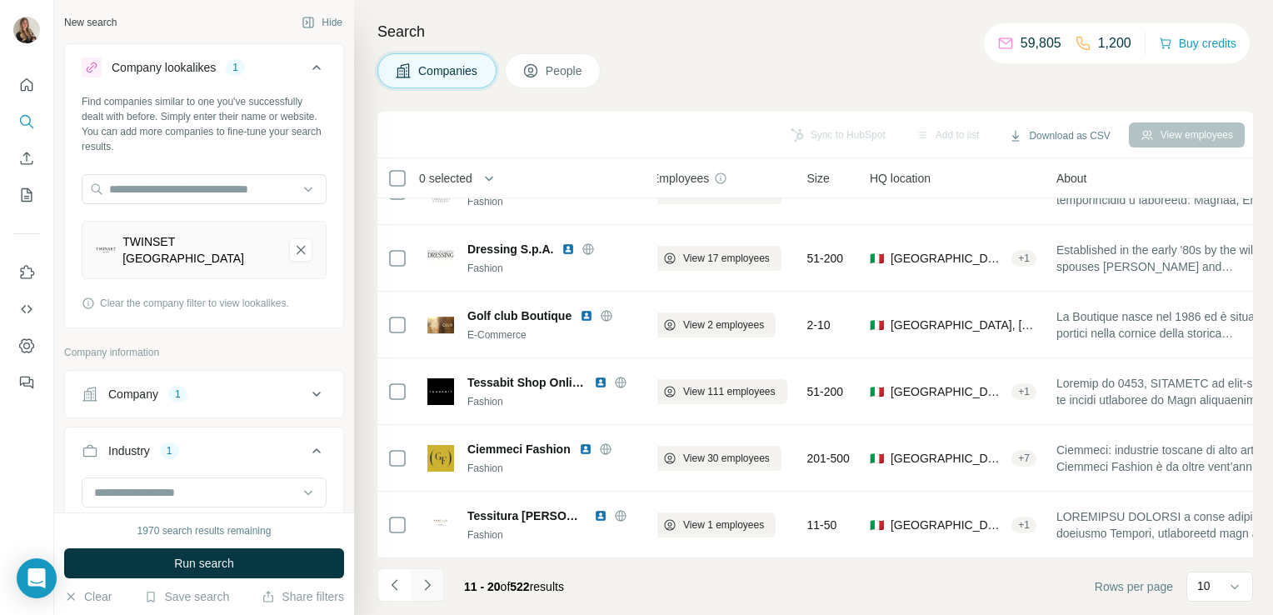
click at [436, 591] on button "Navigate to next page" at bounding box center [427, 584] width 33 height 33
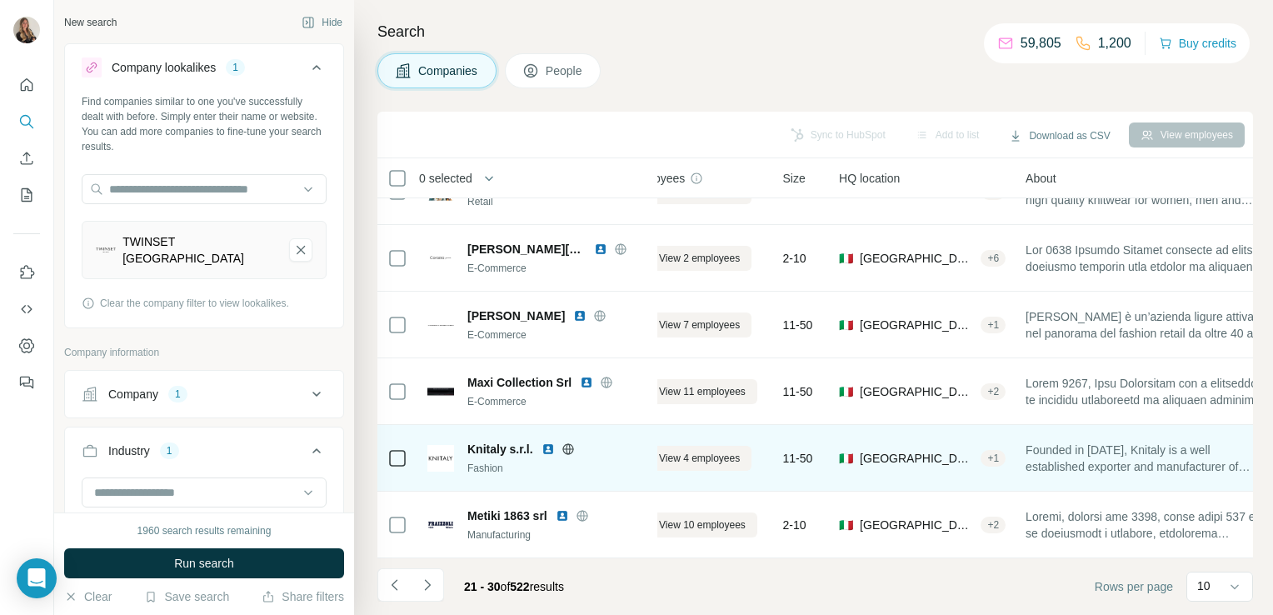
scroll to position [314, 0]
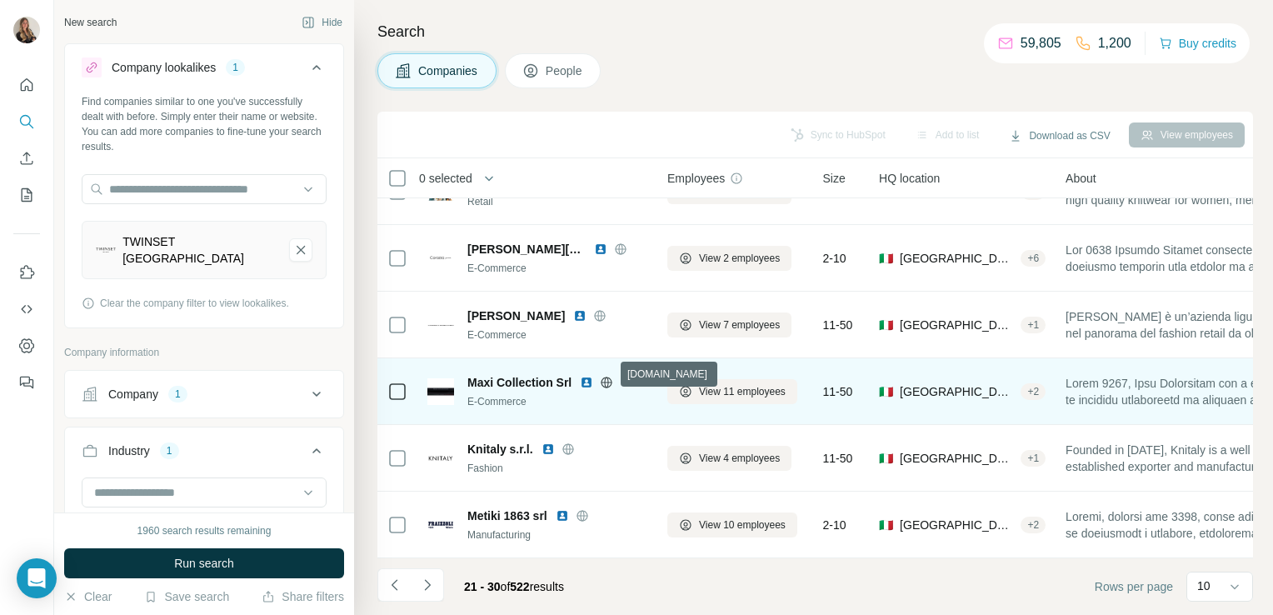
click at [605, 378] on icon at bounding box center [606, 382] width 11 height 11
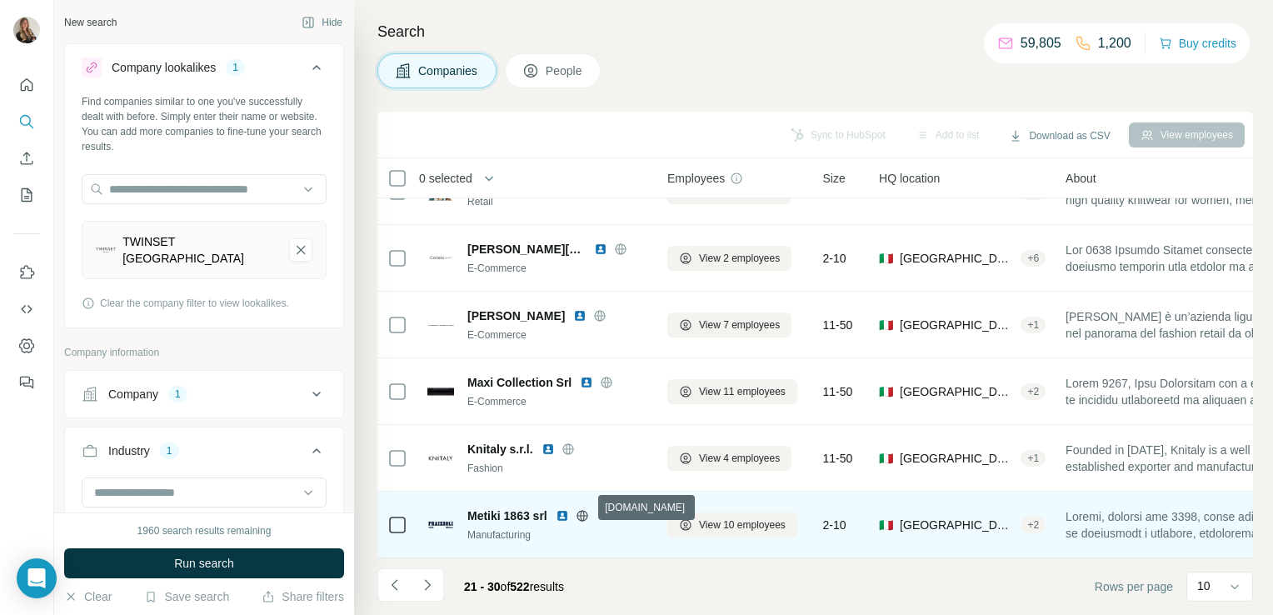
click at [581, 509] on icon at bounding box center [582, 515] width 13 height 13
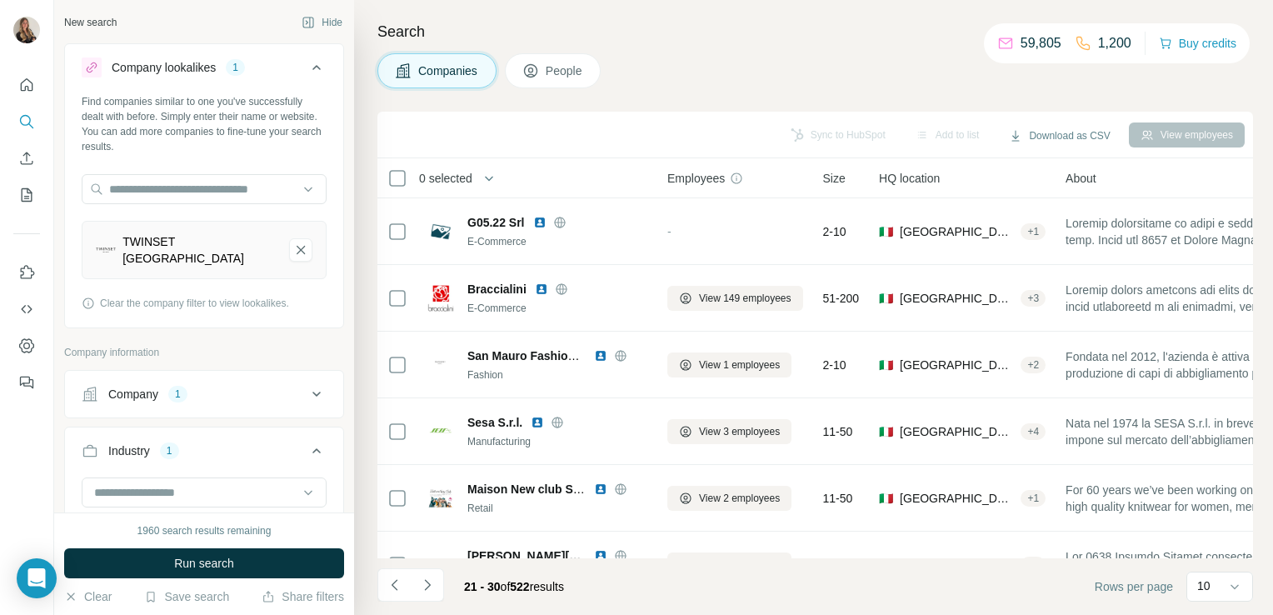
scroll to position [0, 0]
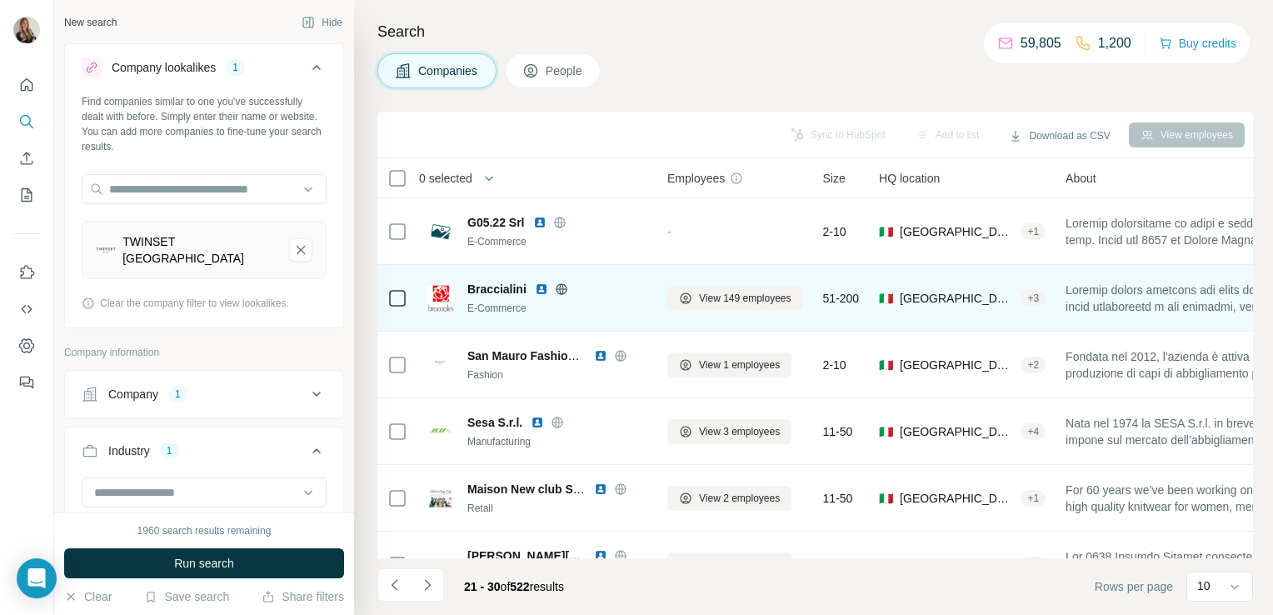
click at [564, 286] on icon at bounding box center [561, 288] width 13 height 13
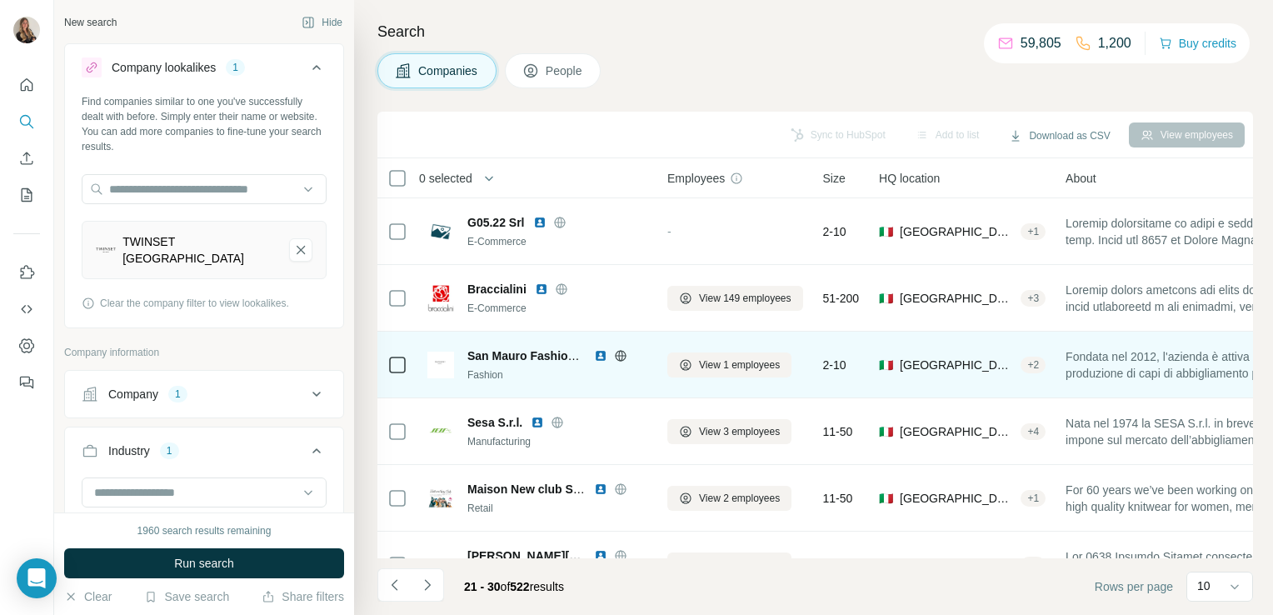
scroll to position [314, 0]
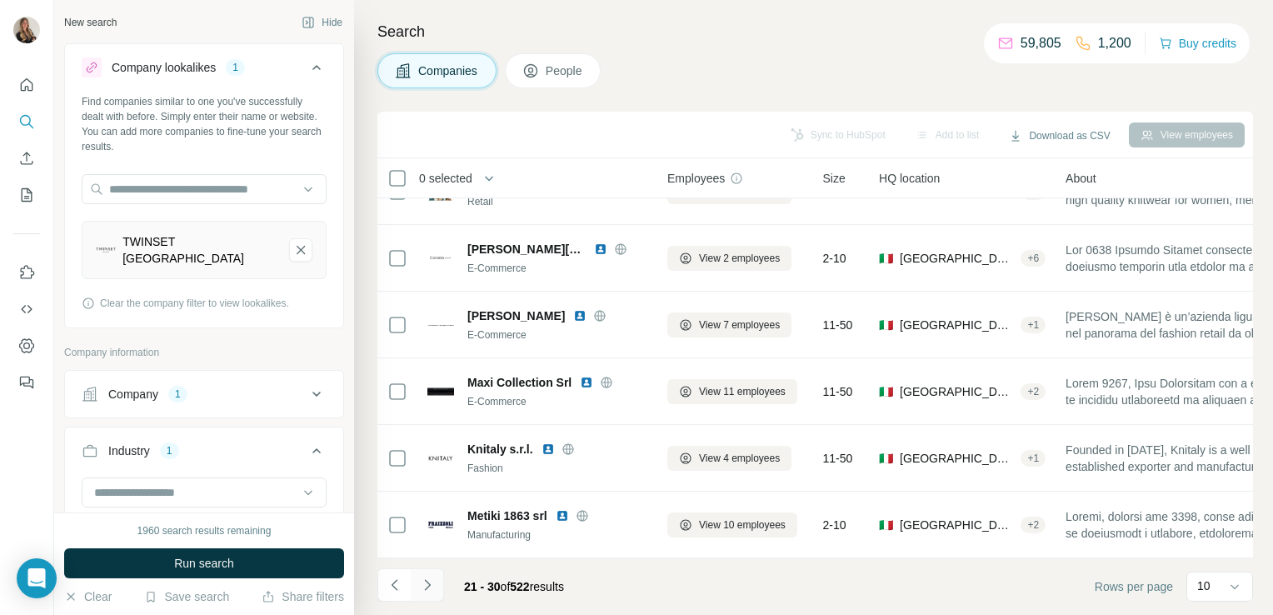
click at [423, 589] on icon "Navigate to next page" at bounding box center [427, 584] width 17 height 17
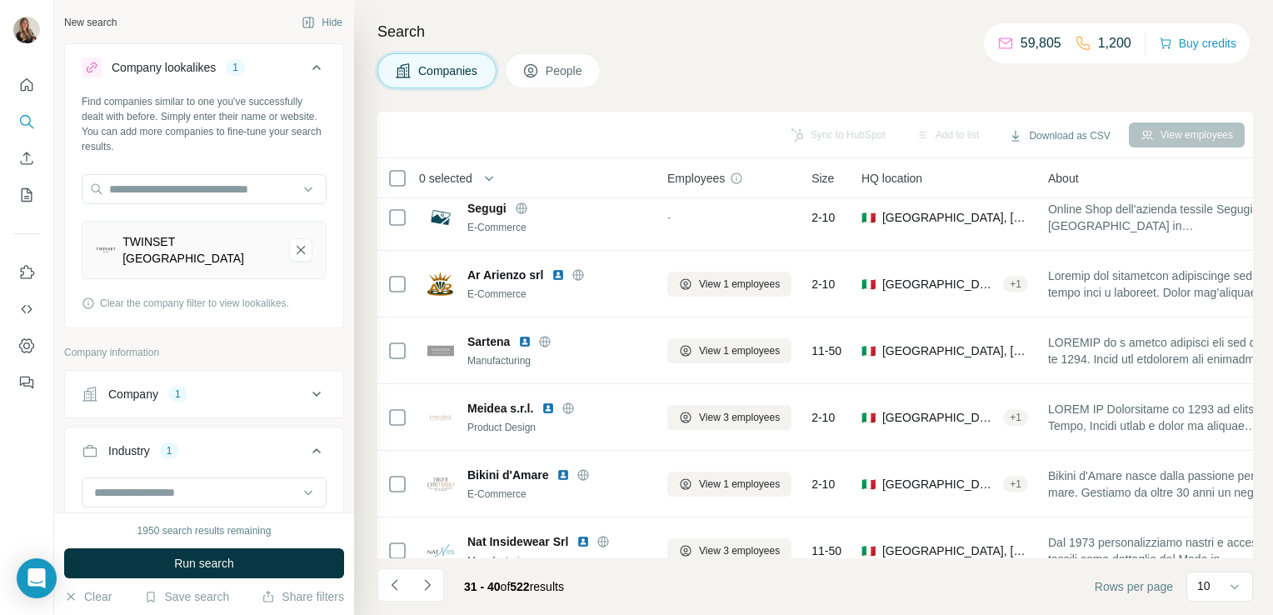
scroll to position [0, 0]
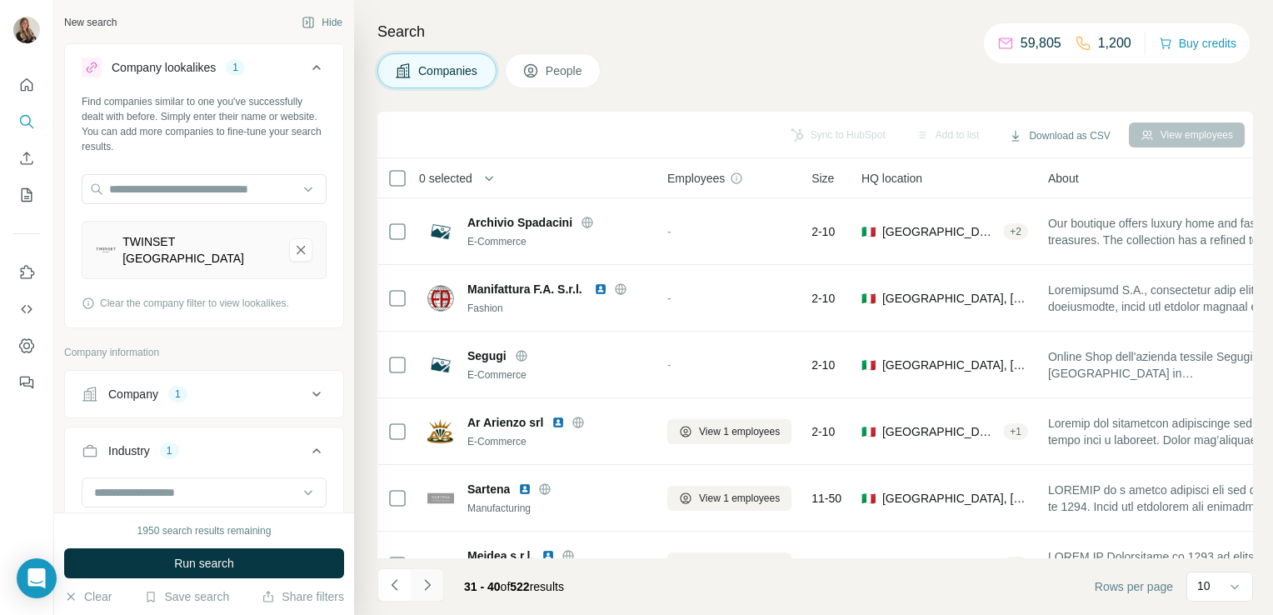
click at [433, 585] on icon "Navigate to next page" at bounding box center [427, 584] width 17 height 17
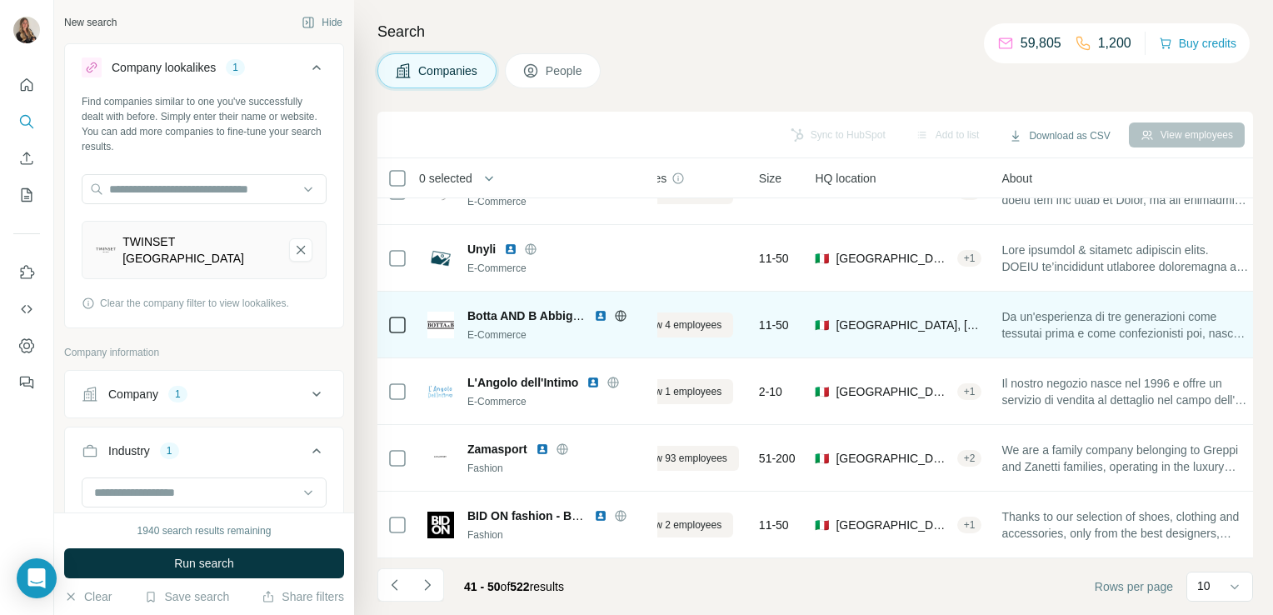
scroll to position [313, 0]
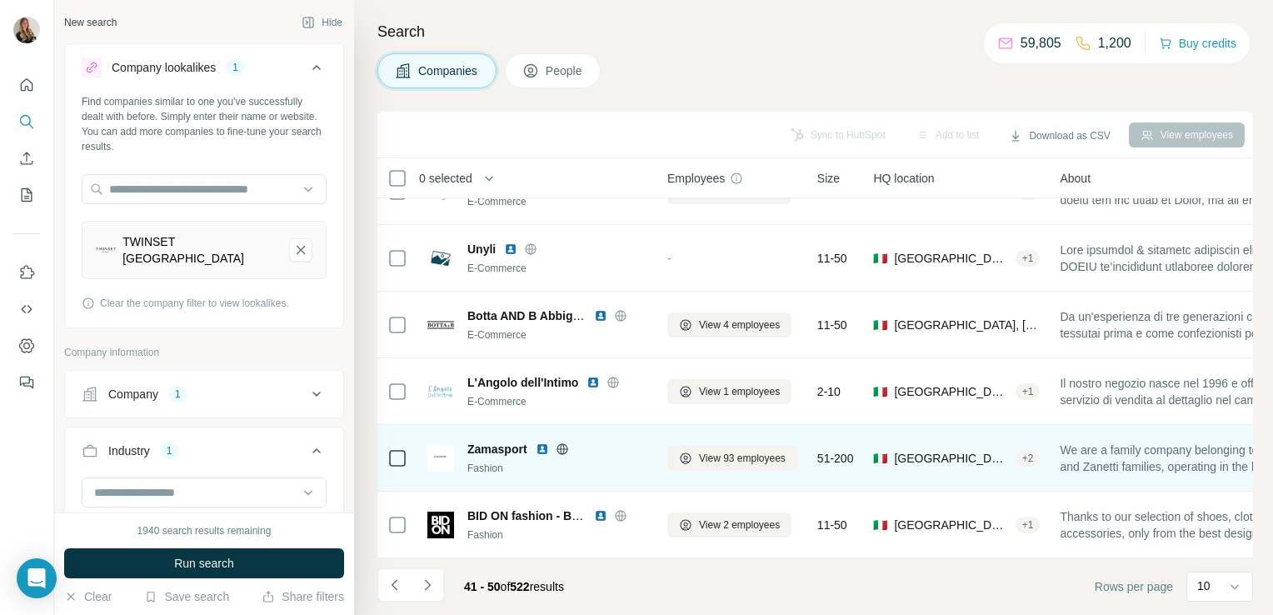
click at [560, 442] on icon at bounding box center [562, 448] width 13 height 13
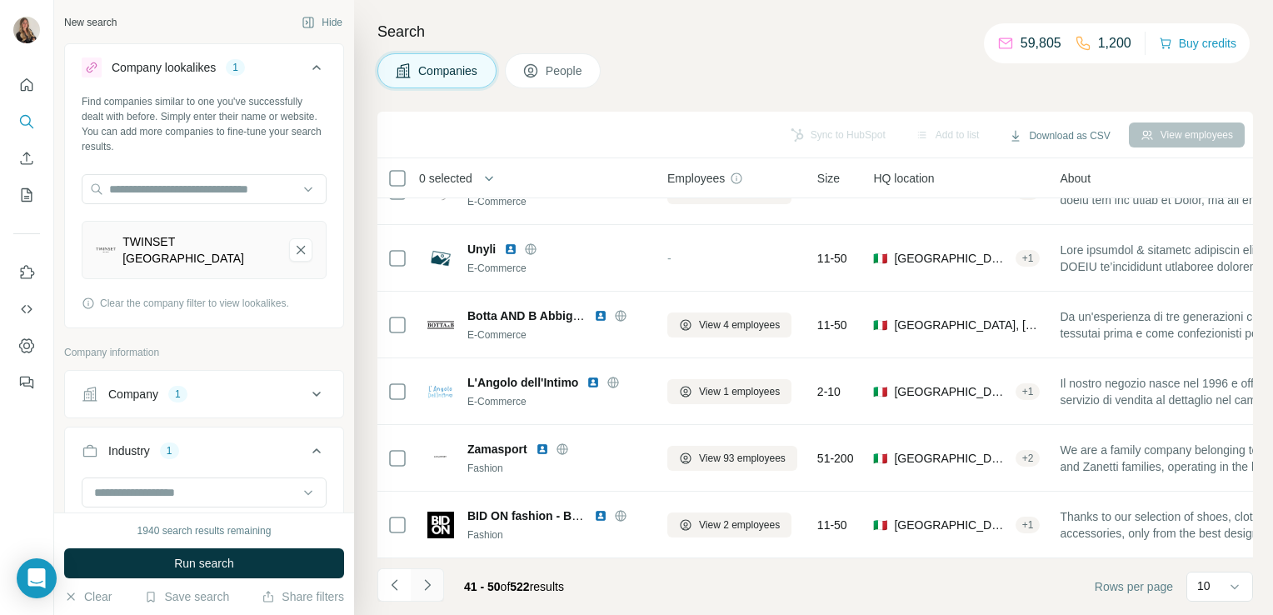
click at [430, 588] on icon "Navigate to next page" at bounding box center [427, 584] width 17 height 17
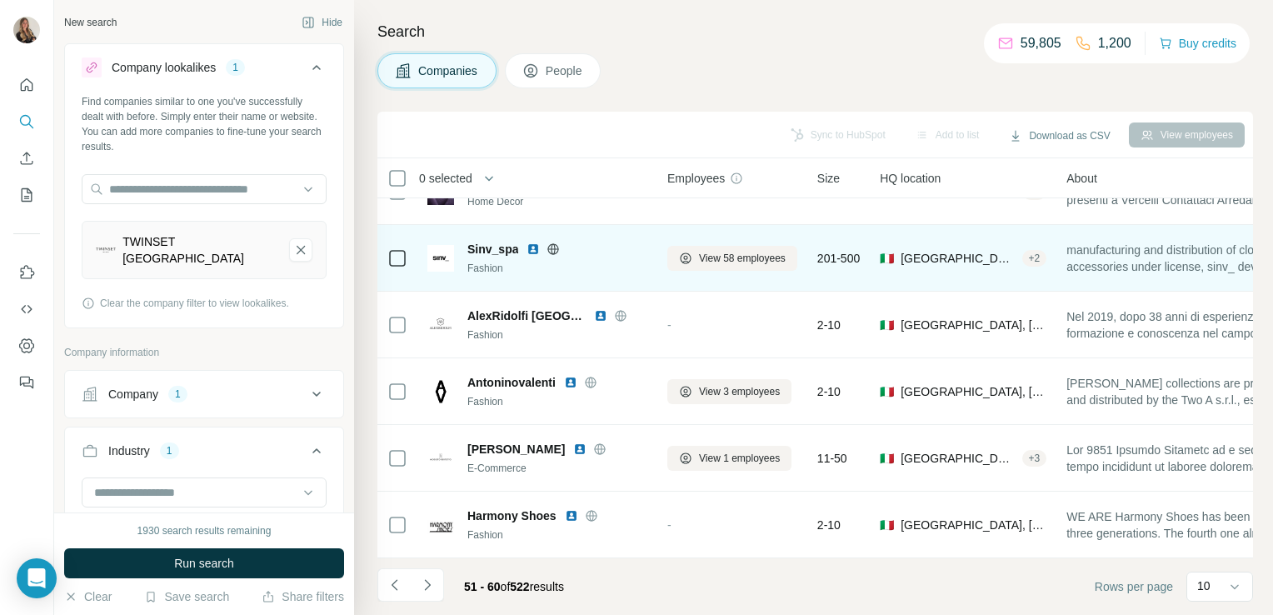
click at [556, 242] on icon at bounding box center [552, 248] width 13 height 13
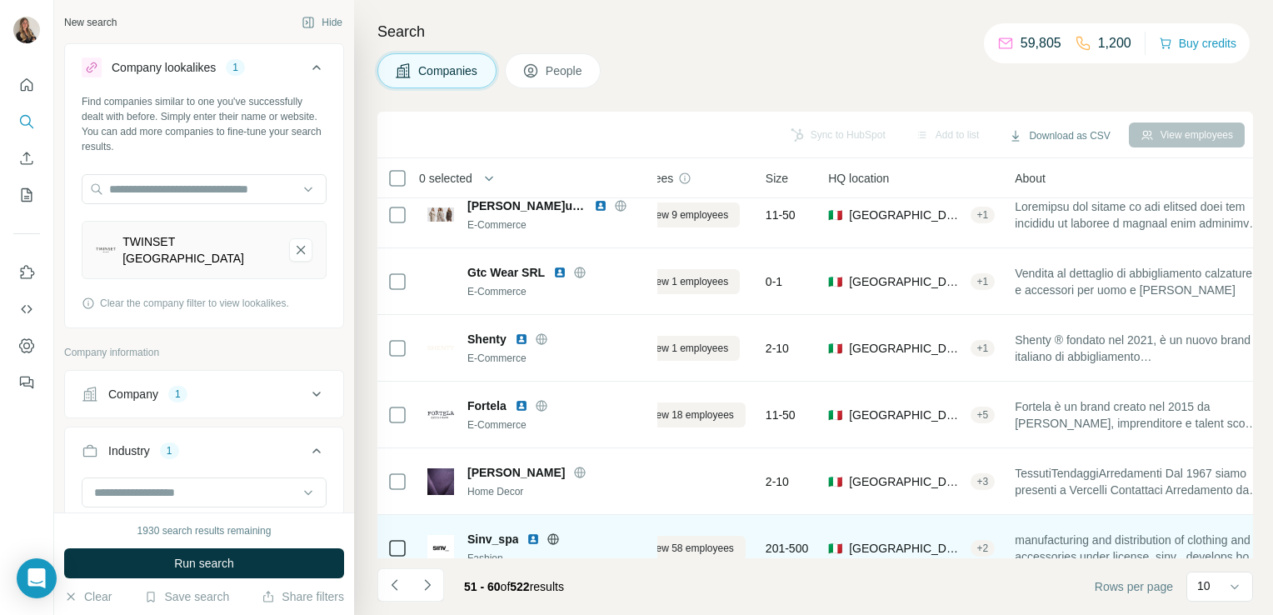
scroll to position [17, 0]
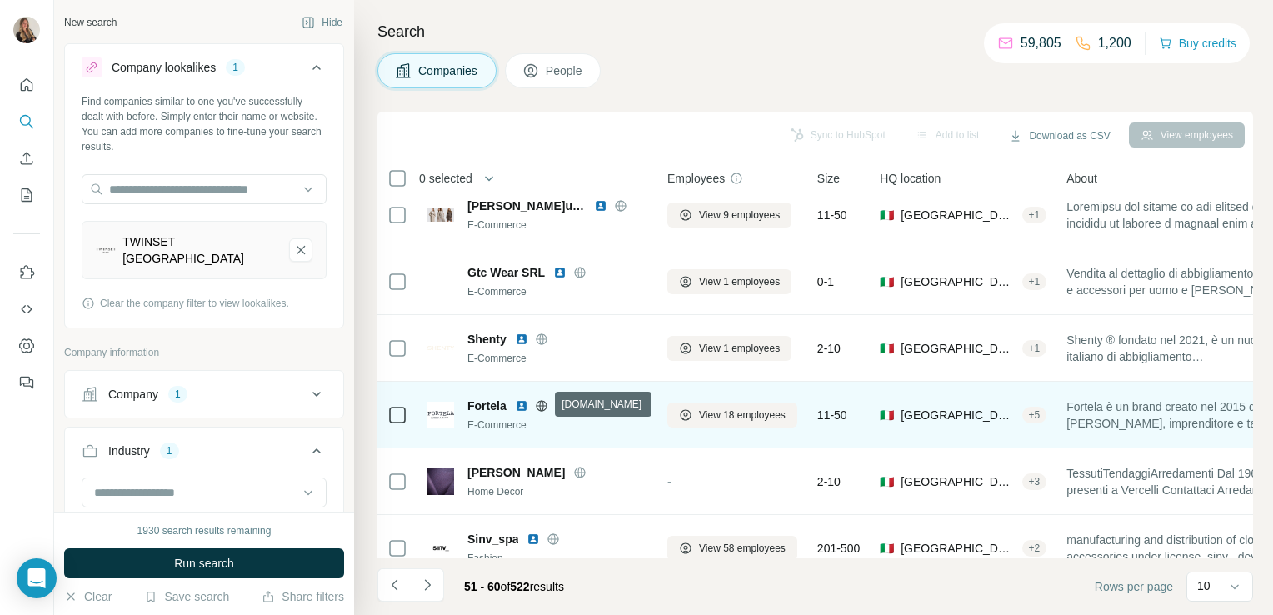
click at [541, 402] on icon at bounding box center [541, 405] width 13 height 13
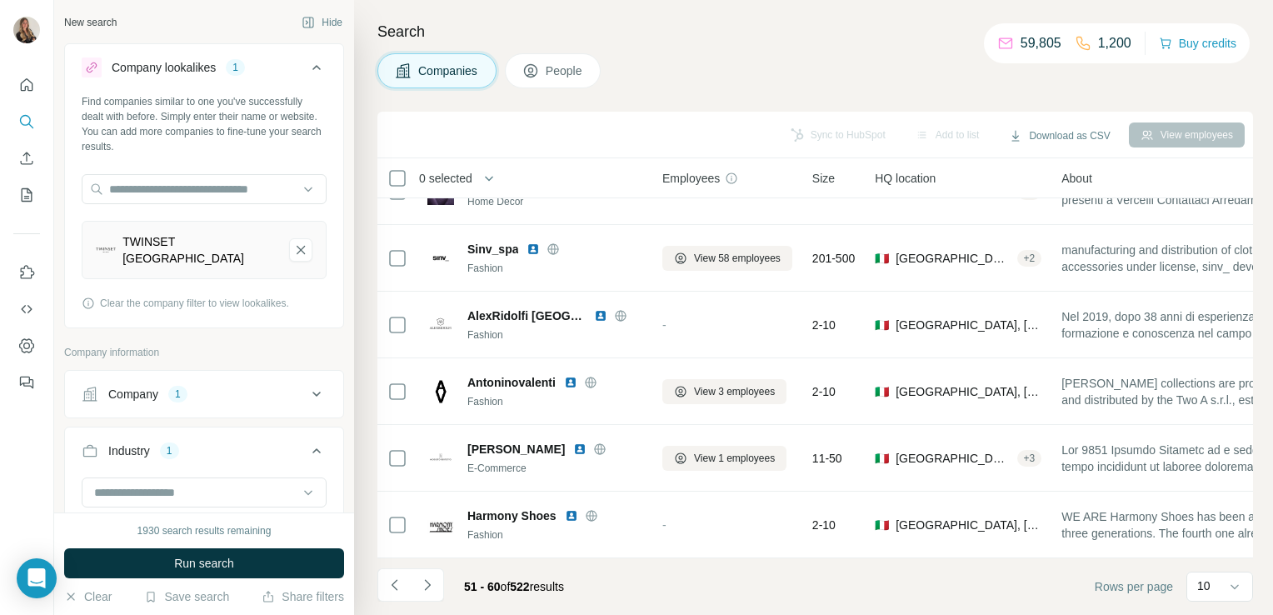
scroll to position [313, 5]
click at [422, 591] on icon "Navigate to next page" at bounding box center [427, 584] width 17 height 17
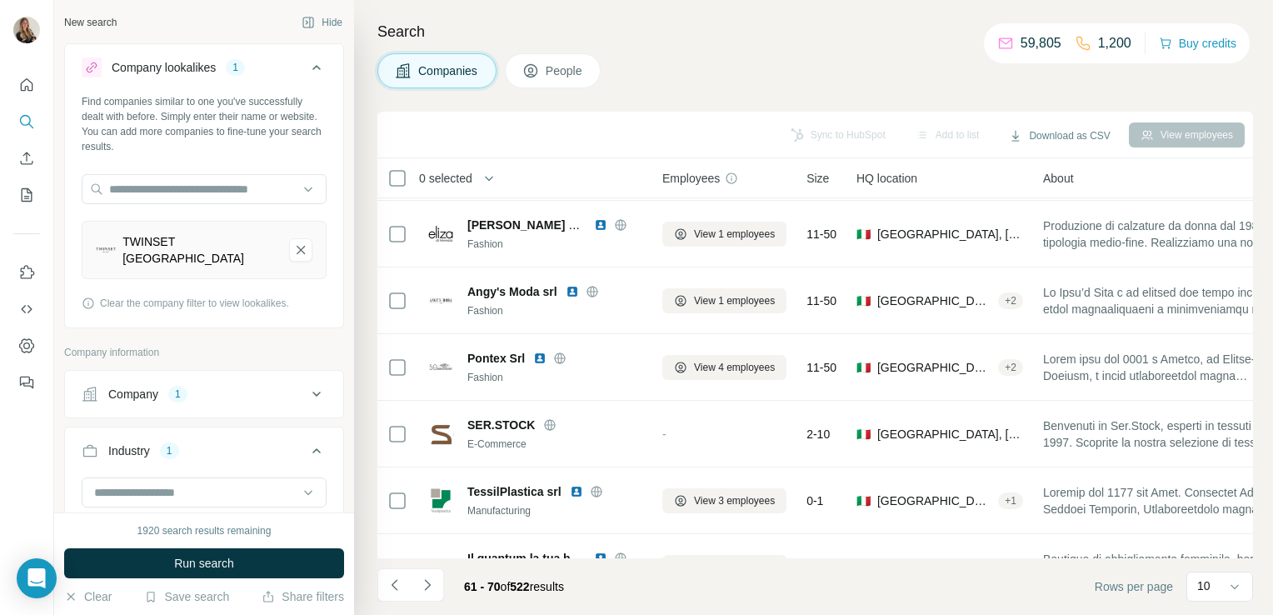
scroll to position [0, 5]
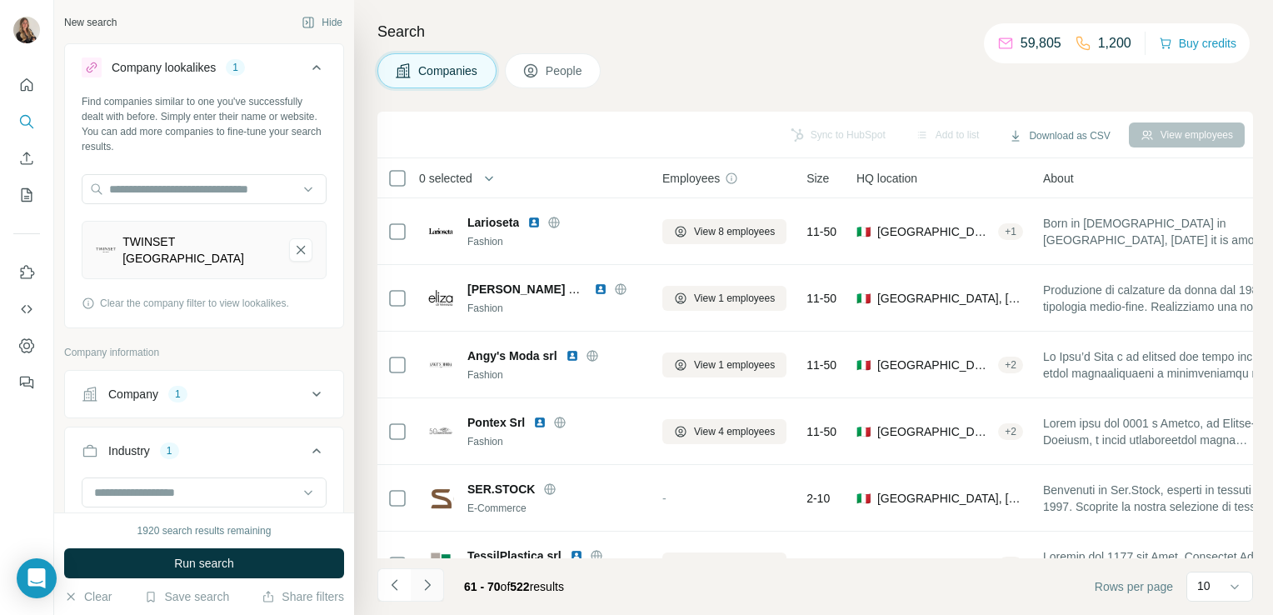
click at [425, 582] on icon "Navigate to next page" at bounding box center [427, 584] width 17 height 17
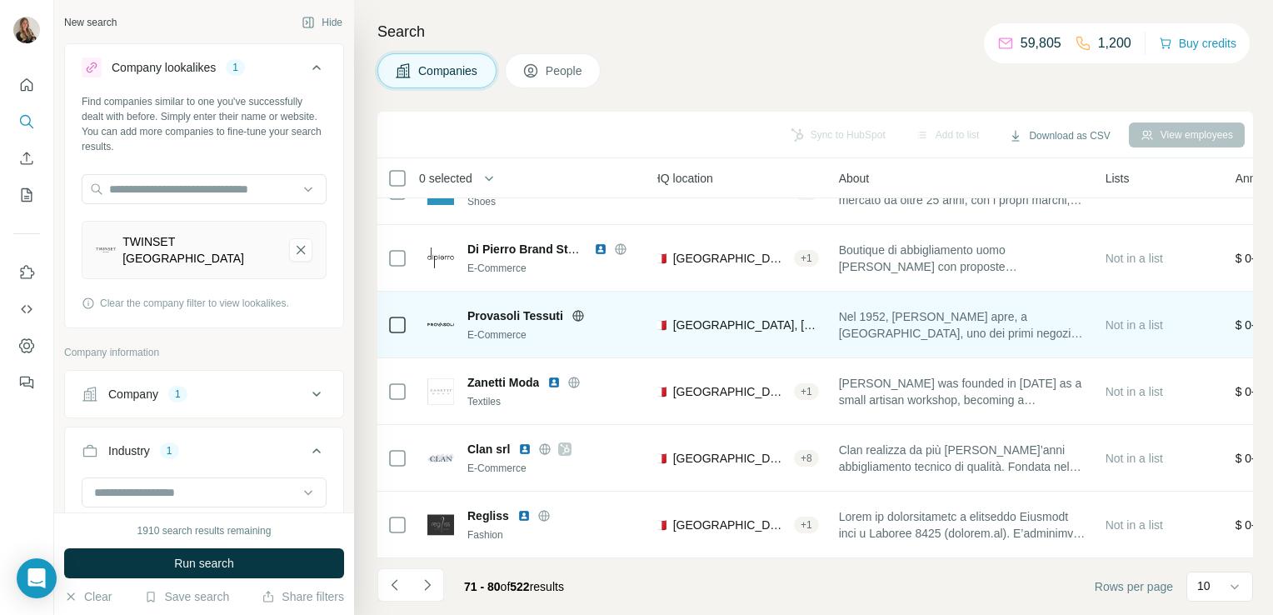
scroll to position [314, 0]
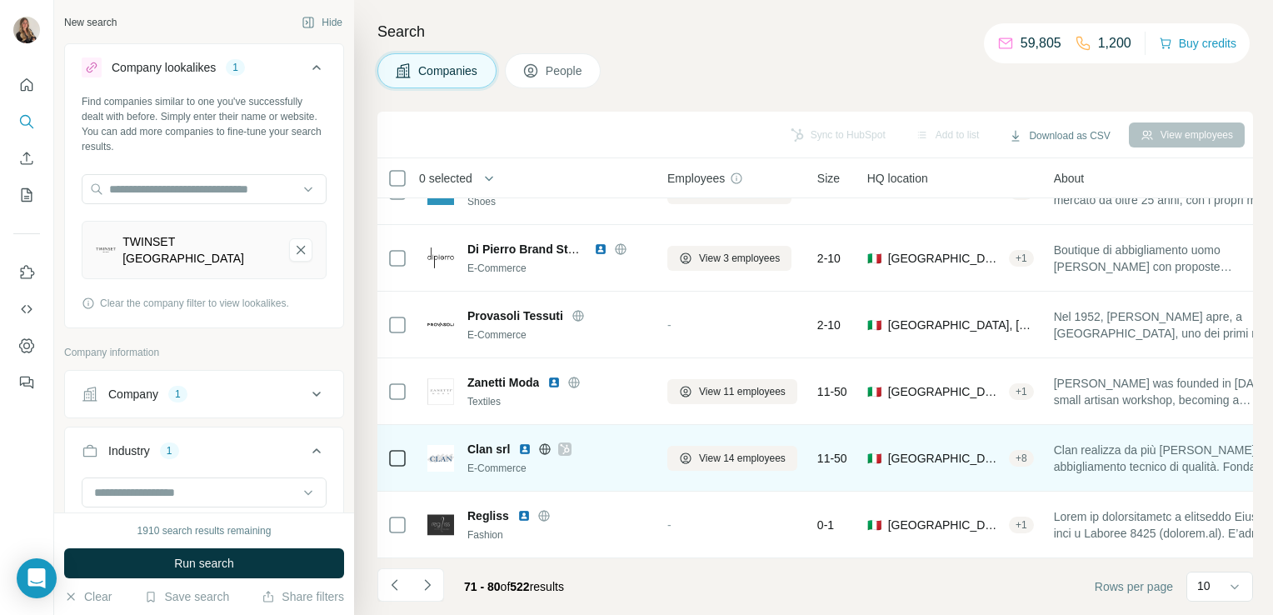
click at [541, 448] on icon at bounding box center [545, 448] width 11 height 1
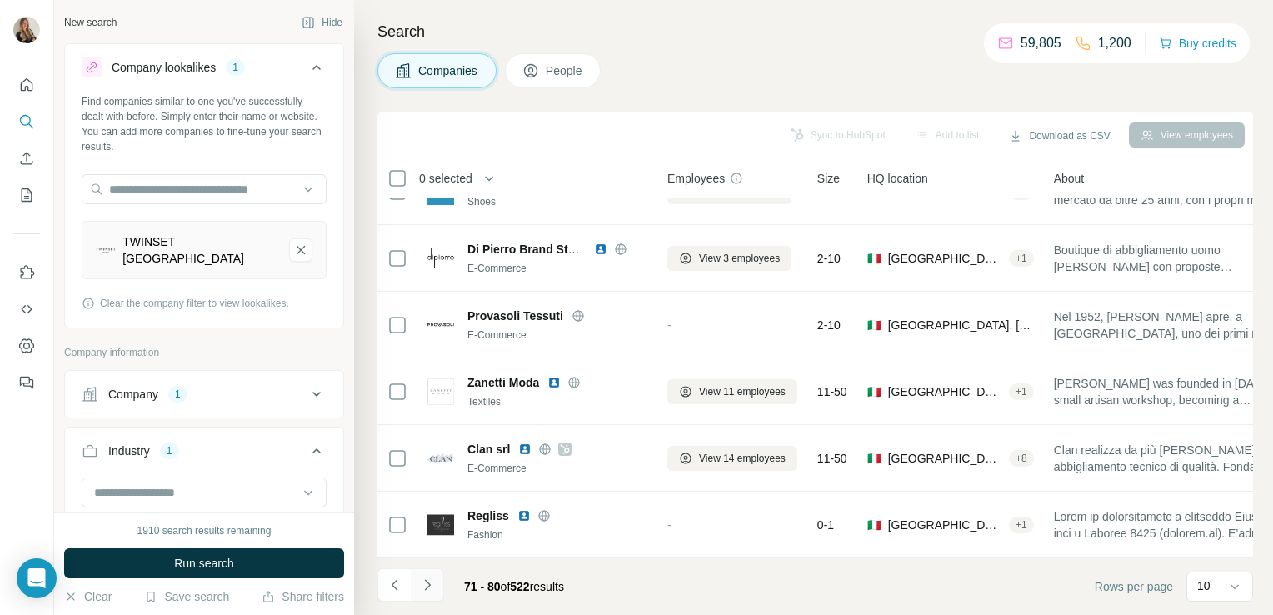
click at [430, 590] on icon "Navigate to next page" at bounding box center [427, 584] width 17 height 17
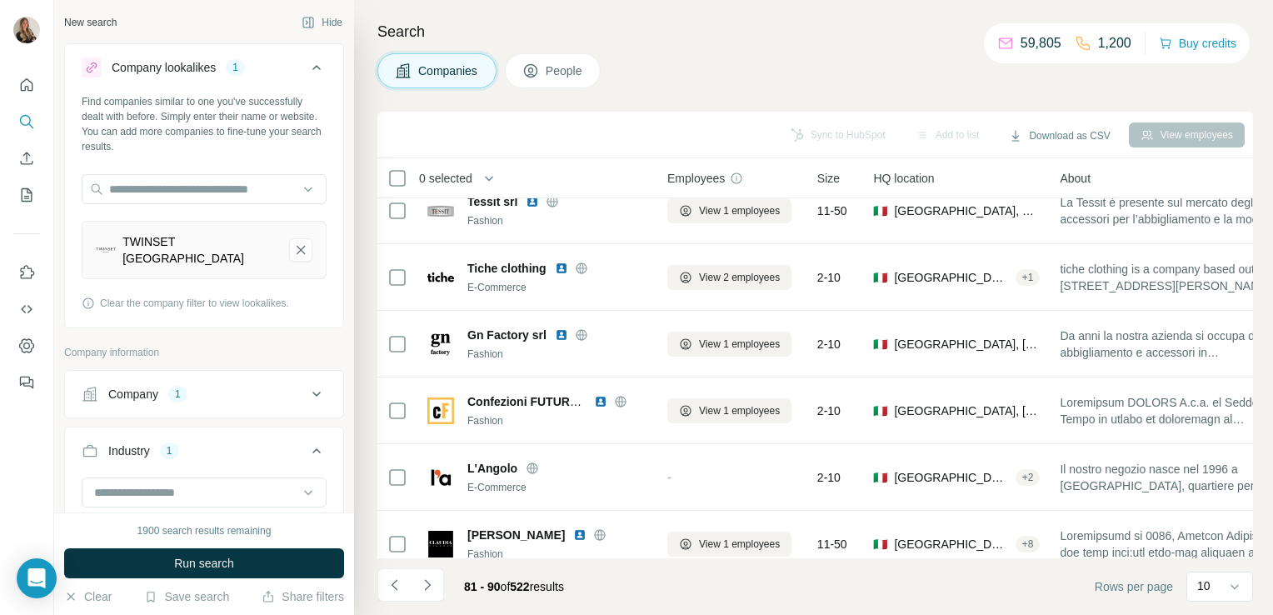
scroll to position [0, 0]
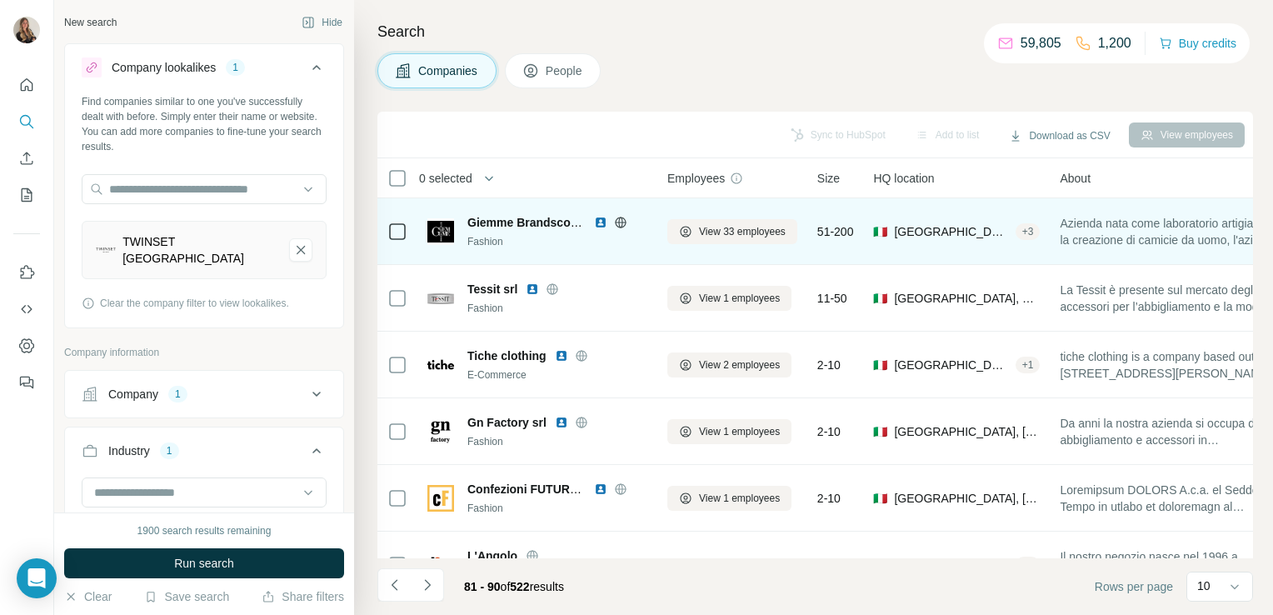
click at [618, 222] on icon at bounding box center [620, 222] width 4 height 11
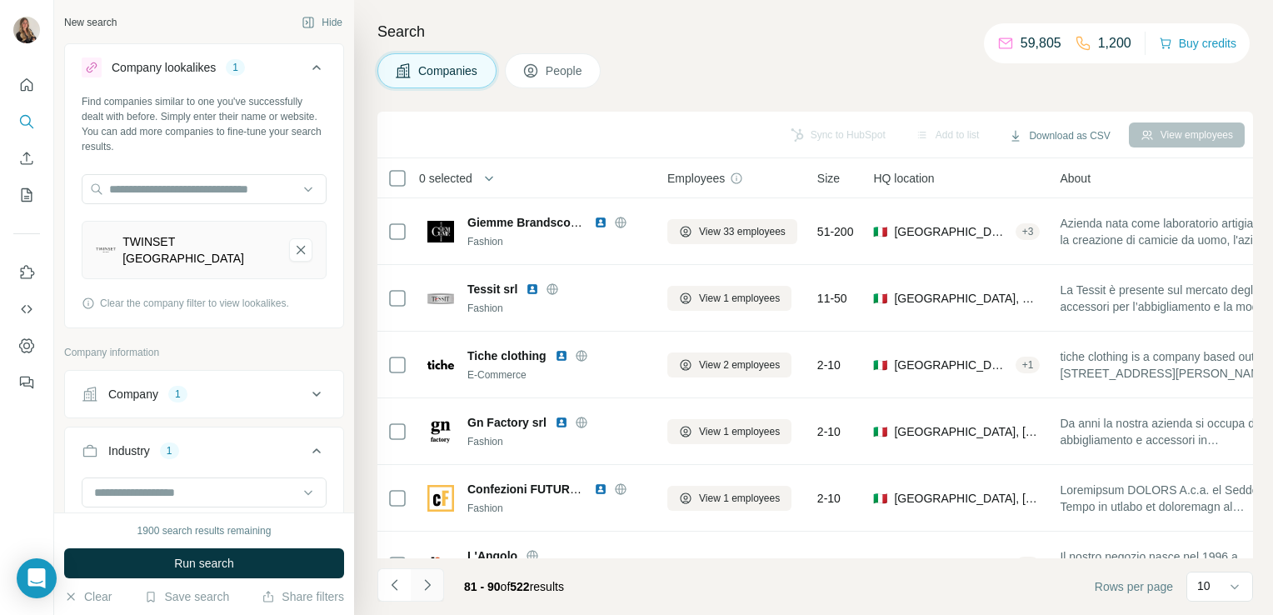
click at [427, 590] on icon "Navigate to next page" at bounding box center [427, 584] width 17 height 17
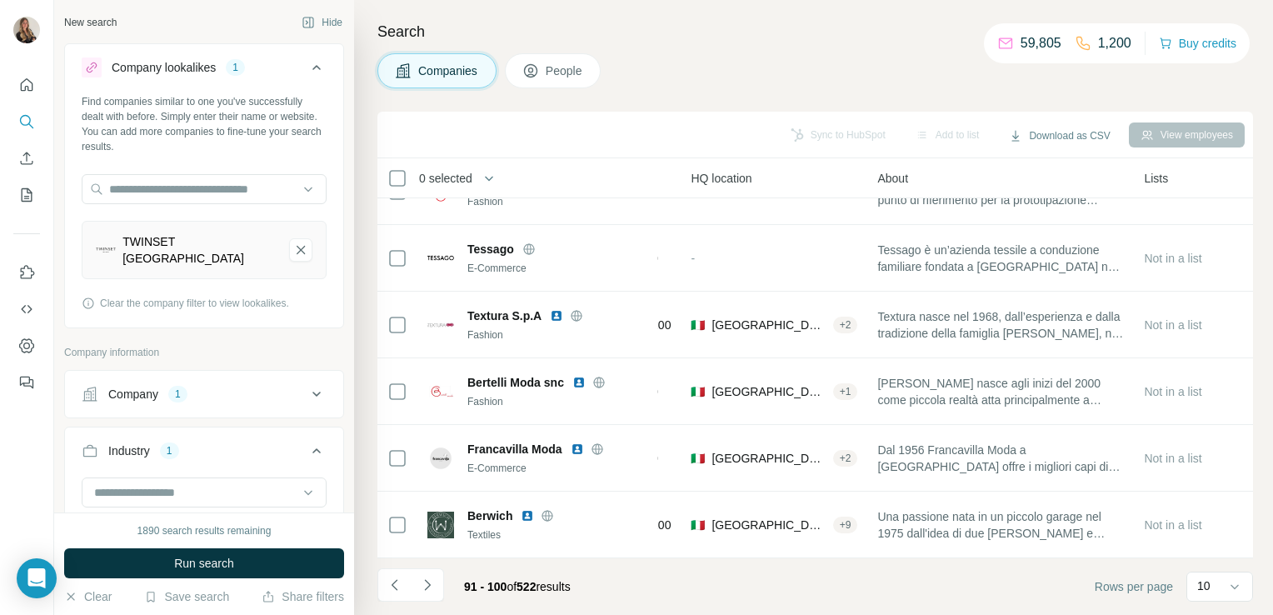
scroll to position [314, 0]
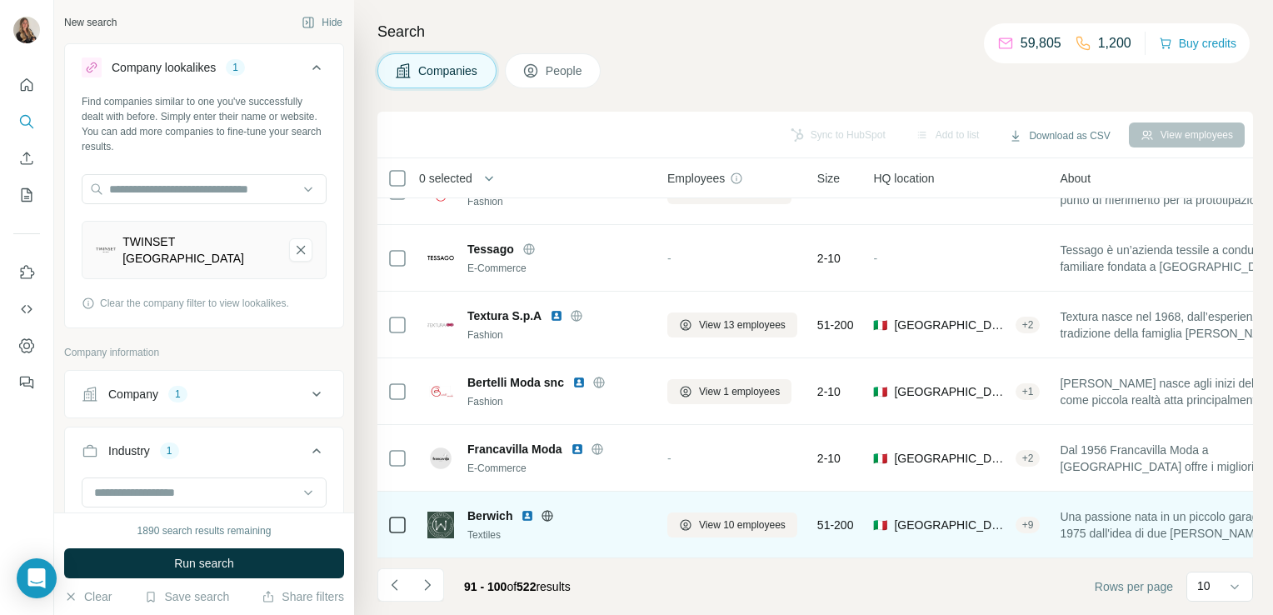
click at [546, 509] on icon at bounding box center [547, 515] width 13 height 13
click at [724, 517] on span "View 10 employees" at bounding box center [742, 524] width 87 height 15
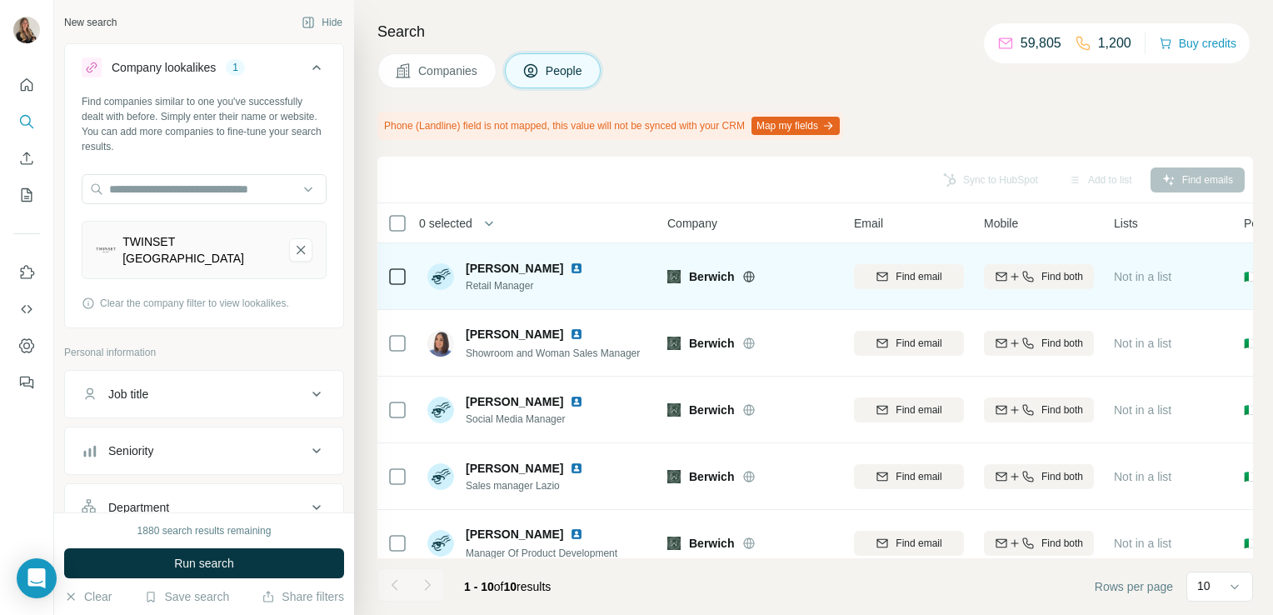
click at [570, 265] on img at bounding box center [576, 268] width 13 height 13
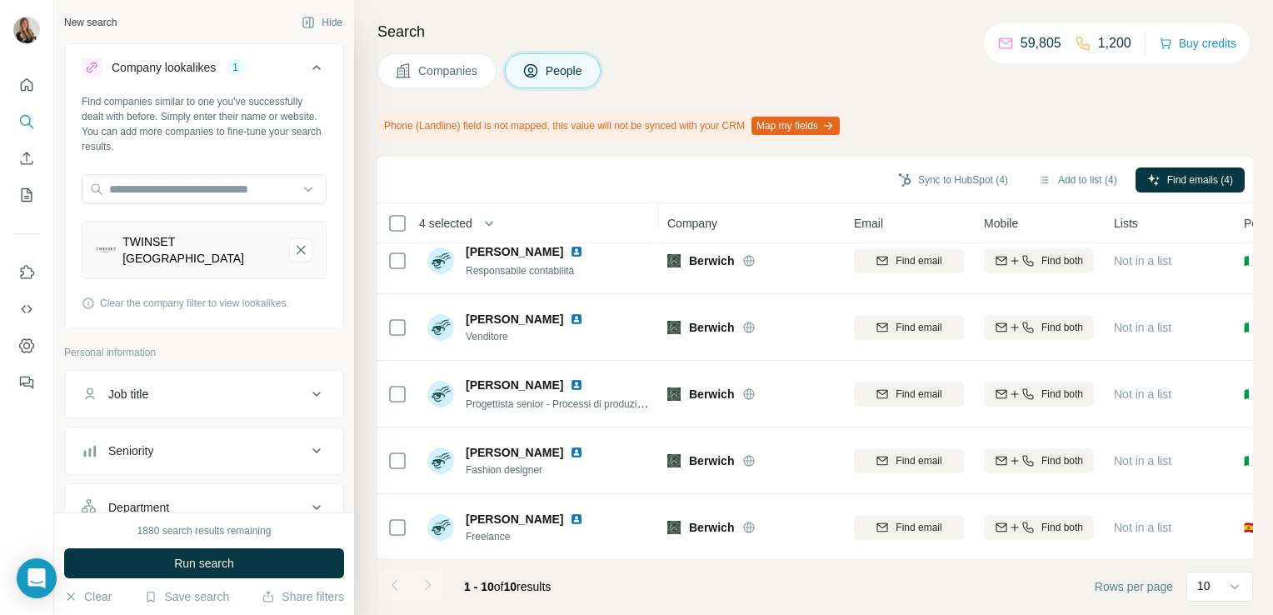
scroll to position [359, 0]
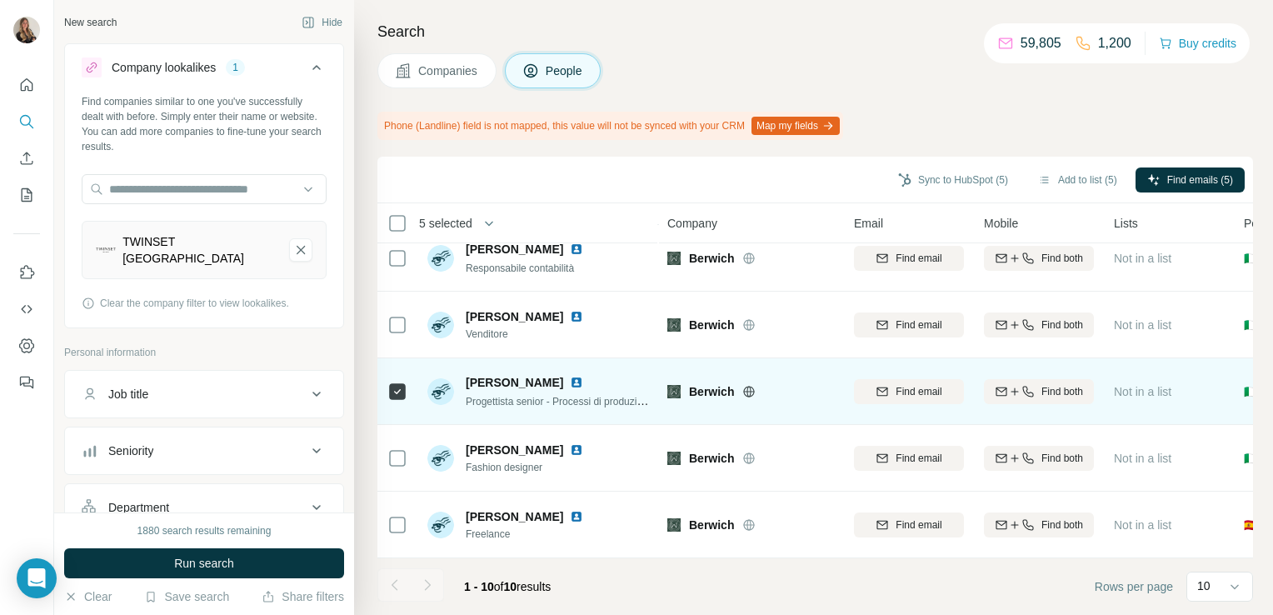
click at [583, 376] on img at bounding box center [576, 382] width 13 height 13
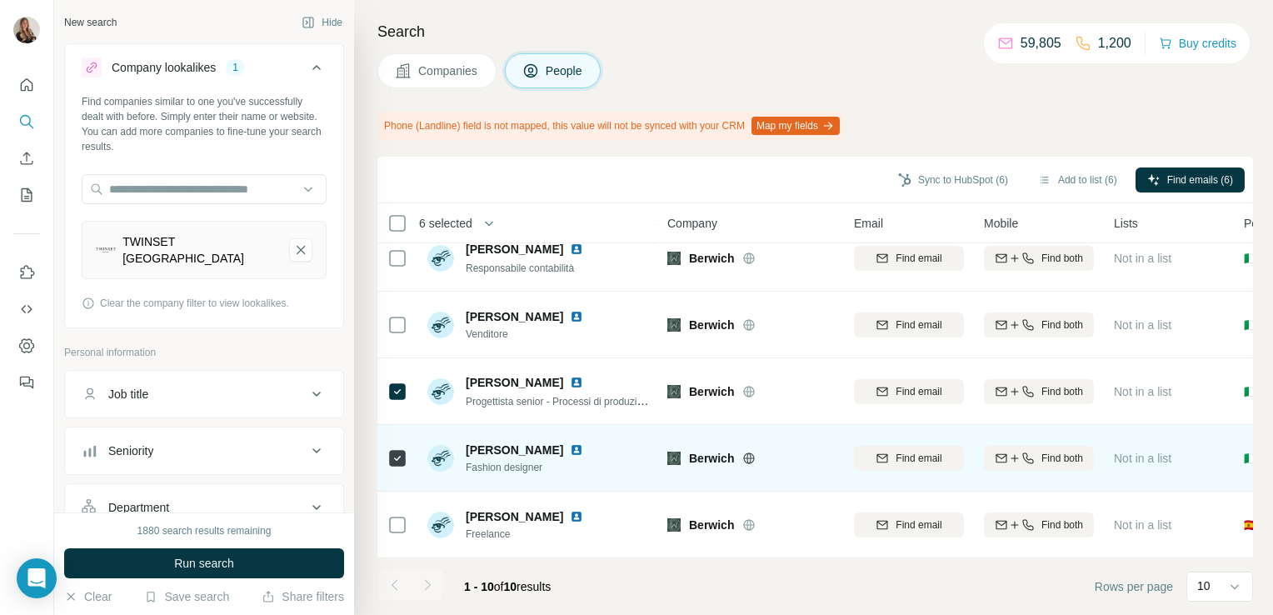
click at [570, 443] on img at bounding box center [576, 449] width 13 height 13
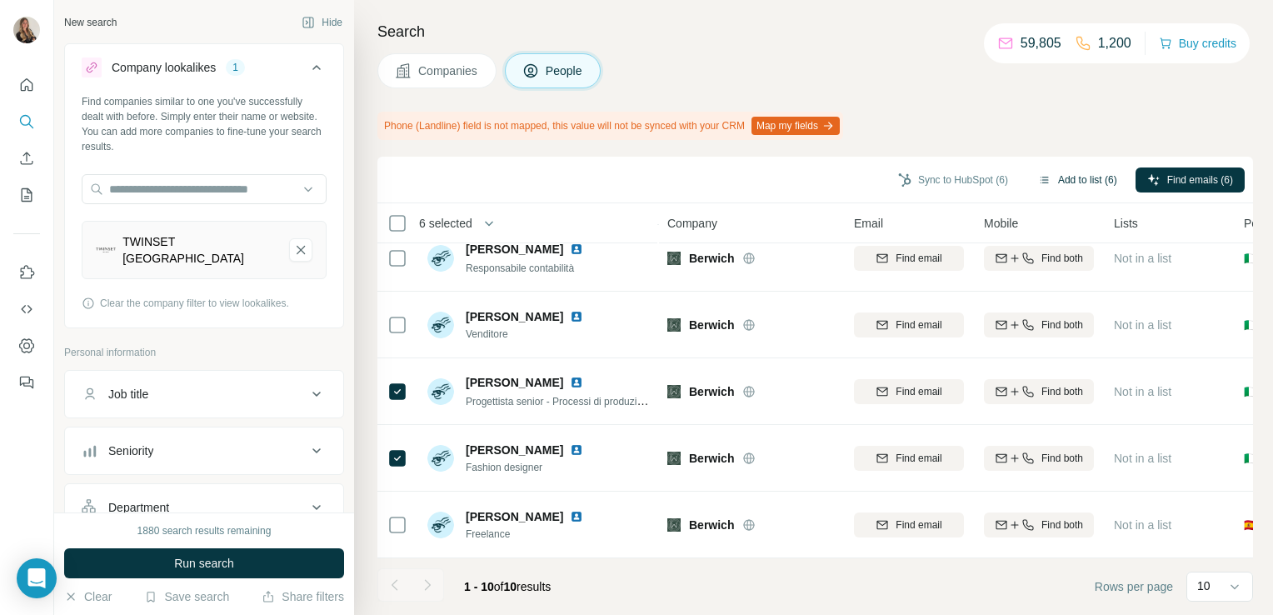
click at [1071, 178] on button "Add to list (6)" at bounding box center [1077, 179] width 102 height 25
click at [1069, 179] on button "Add to list (6)" at bounding box center [1077, 179] width 102 height 25
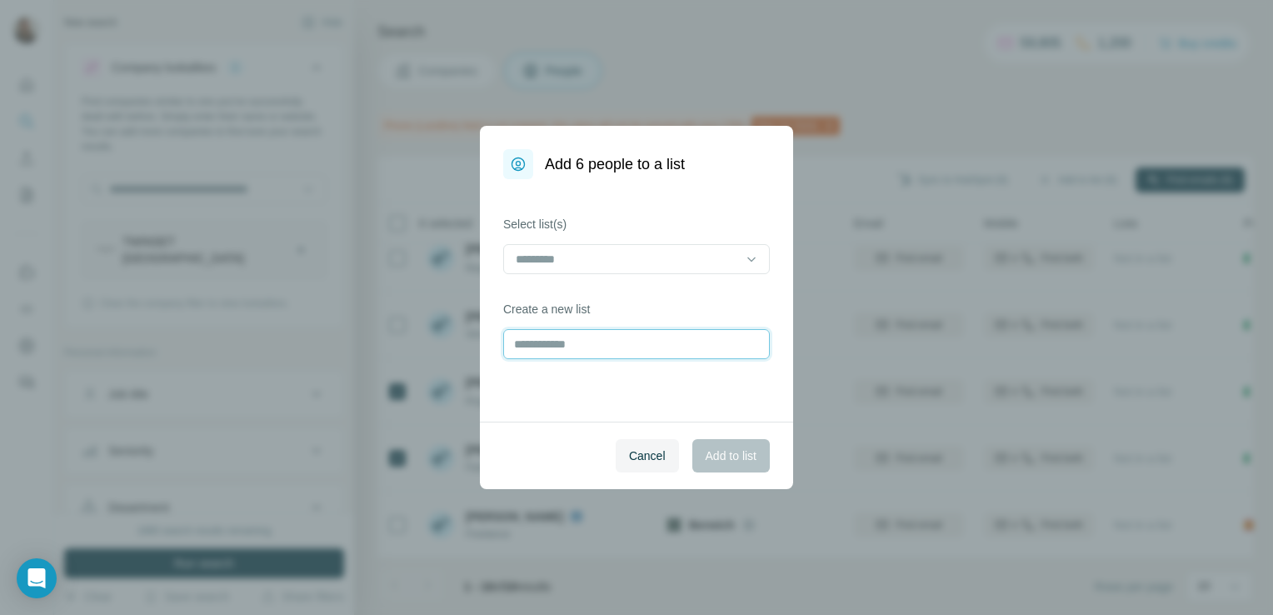
click at [566, 342] on input "text" at bounding box center [636, 344] width 267 height 30
type input "*******"
click at [748, 448] on span "Add to list" at bounding box center [731, 455] width 51 height 17
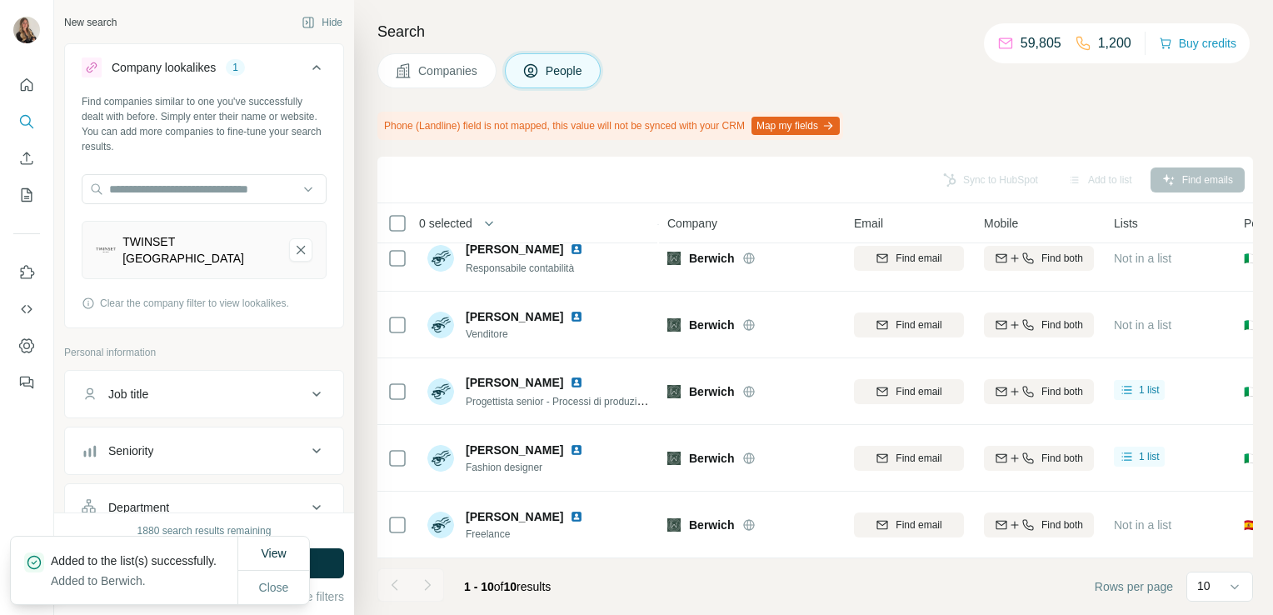
click at [452, 72] on span "Companies" at bounding box center [448, 70] width 61 height 17
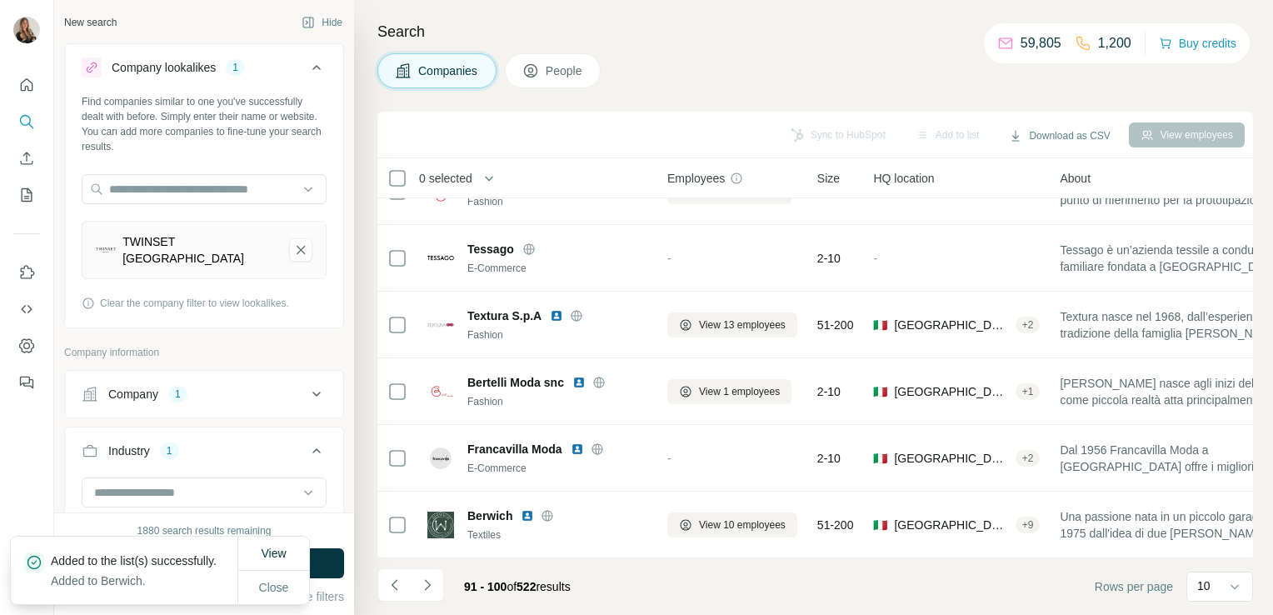
scroll to position [314, 0]
click at [425, 582] on icon "Navigate to next page" at bounding box center [427, 584] width 17 height 17
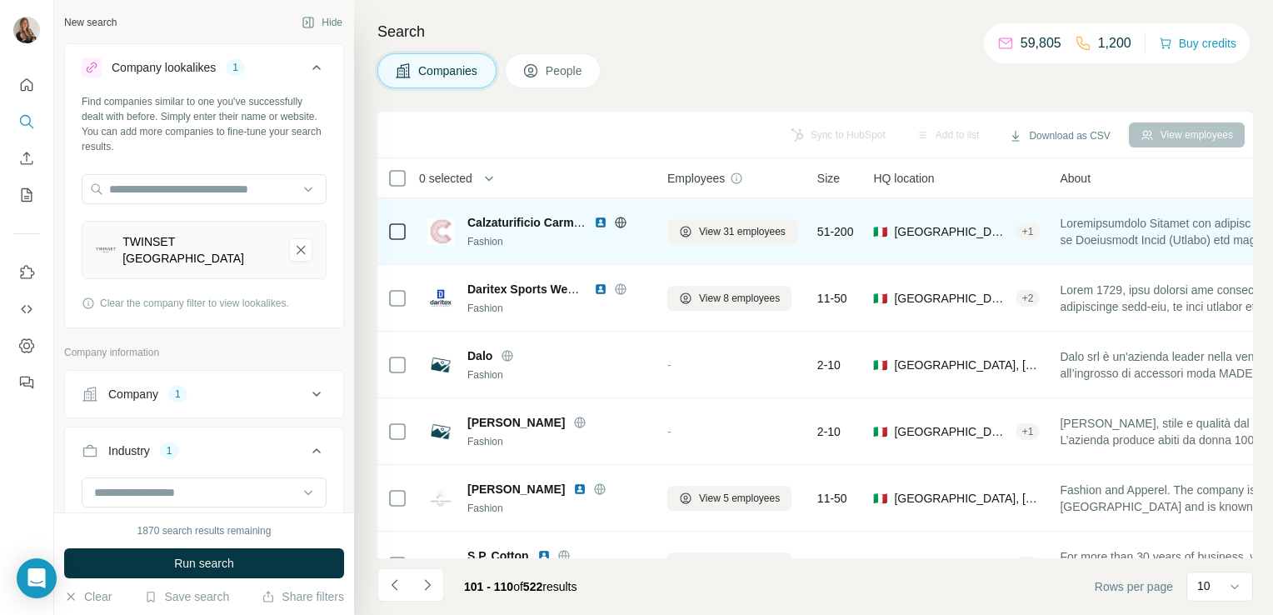
click at [616, 218] on icon at bounding box center [620, 222] width 13 height 13
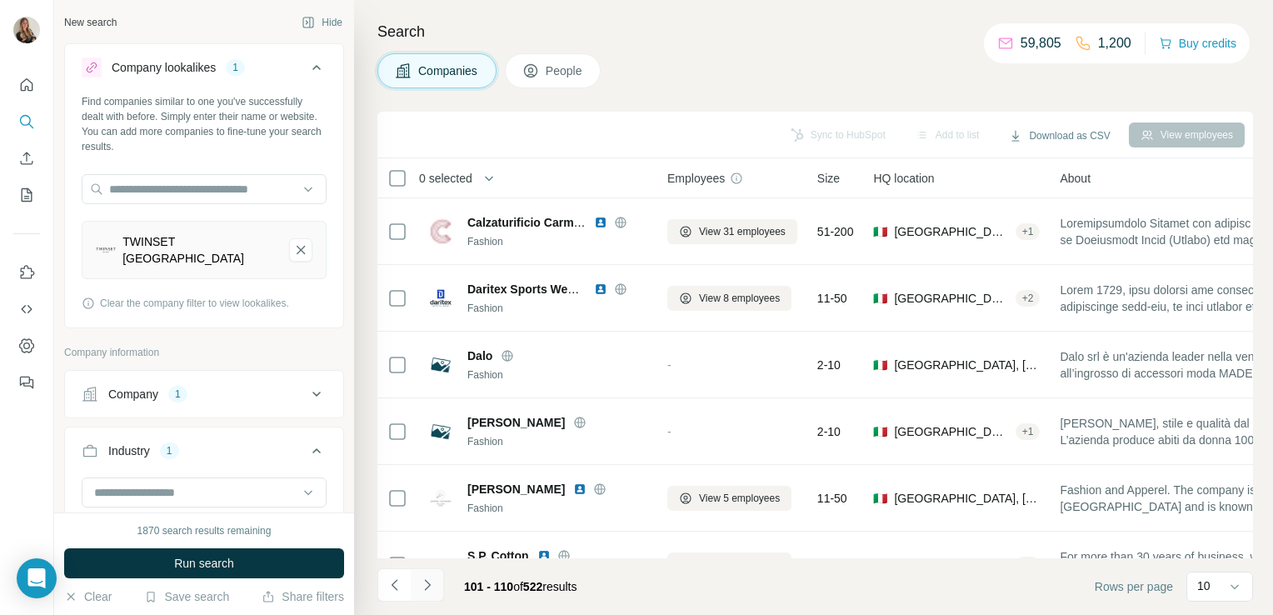
click at [433, 587] on icon "Navigate to next page" at bounding box center [427, 584] width 17 height 17
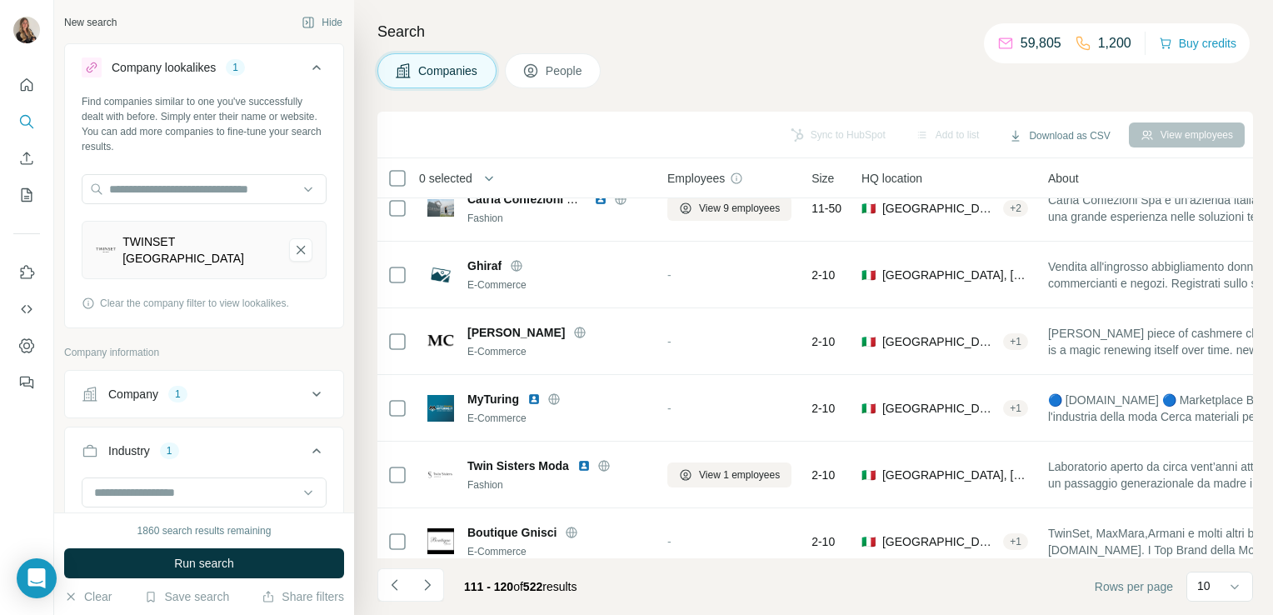
scroll to position [314, 0]
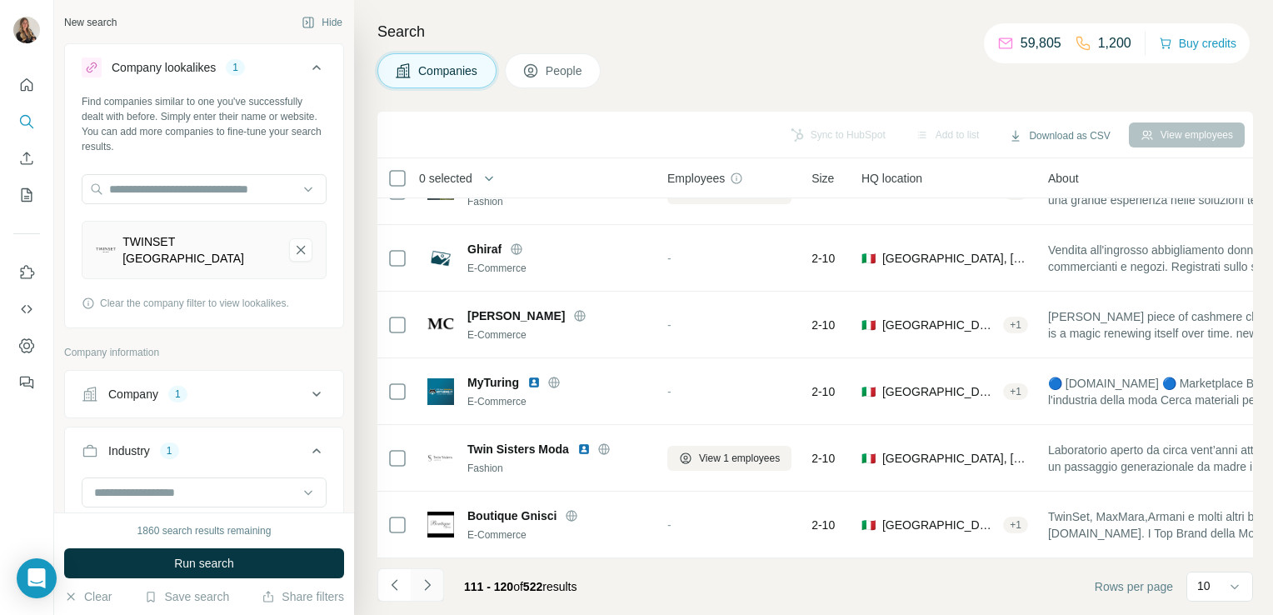
click at [425, 595] on button "Navigate to next page" at bounding box center [427, 584] width 33 height 33
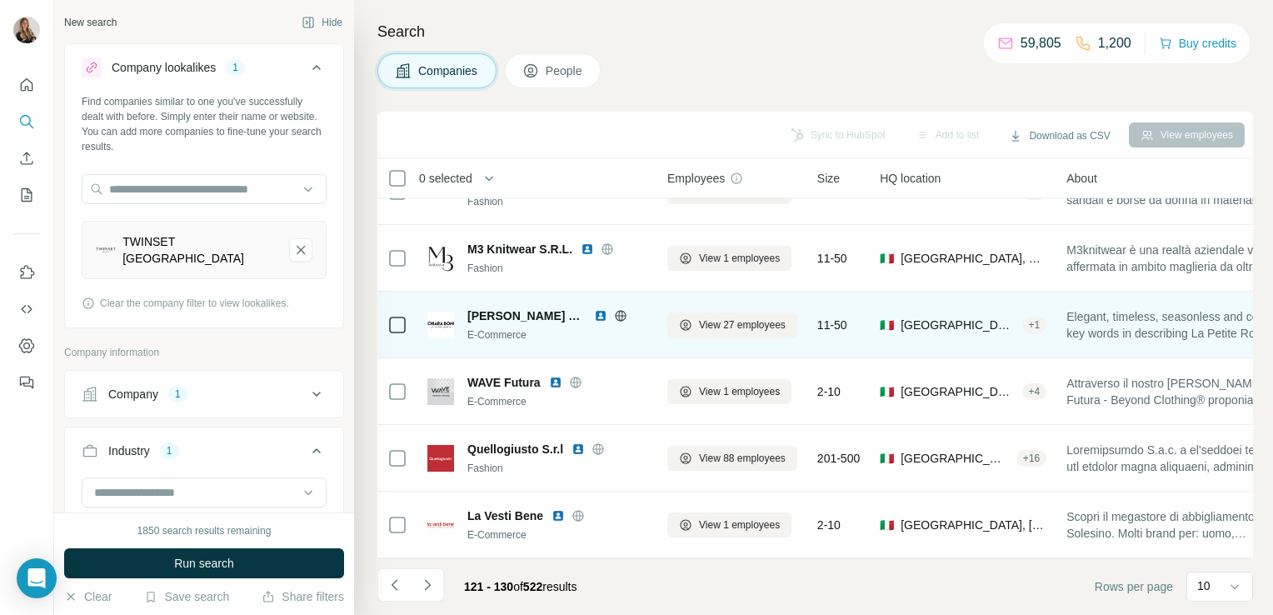
click at [618, 310] on icon at bounding box center [620, 315] width 4 height 11
click at [729, 318] on span "View 27 employees" at bounding box center [742, 324] width 87 height 15
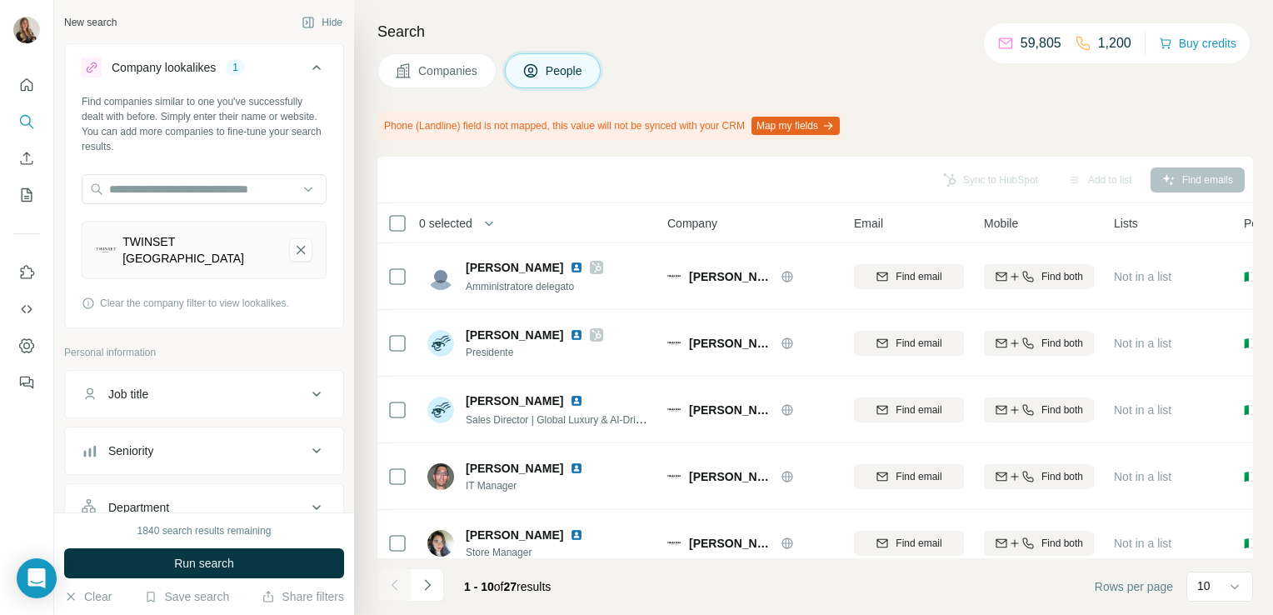
scroll to position [359, 0]
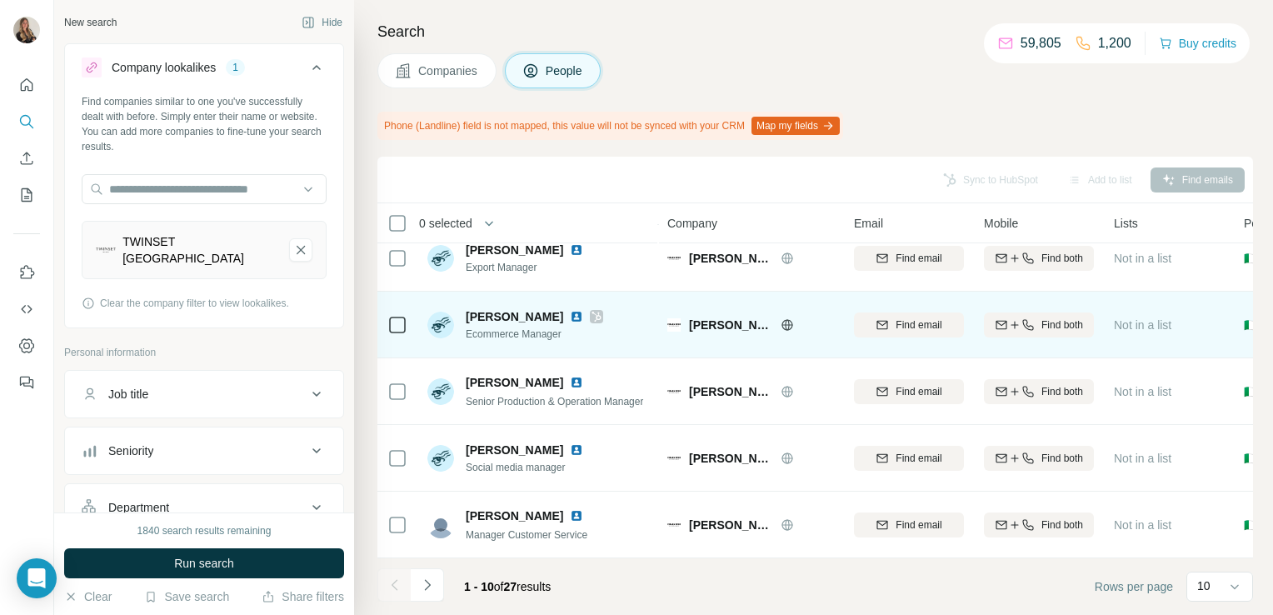
click at [590, 310] on div at bounding box center [596, 316] width 13 height 13
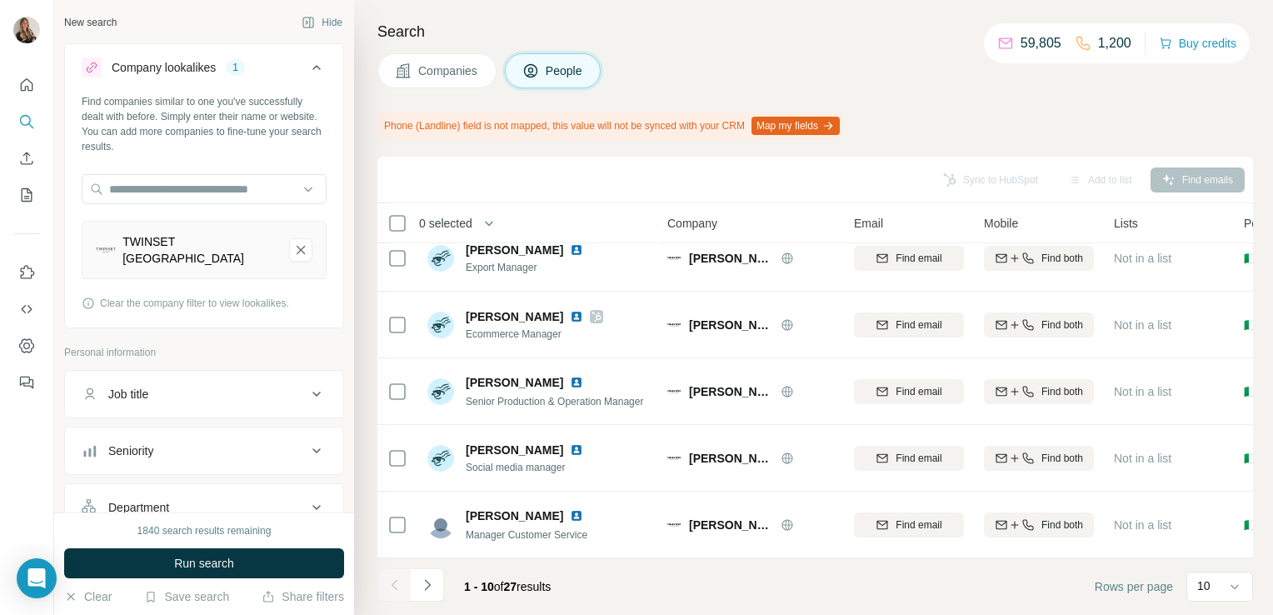
click at [418, 73] on span "Companies" at bounding box center [448, 70] width 61 height 17
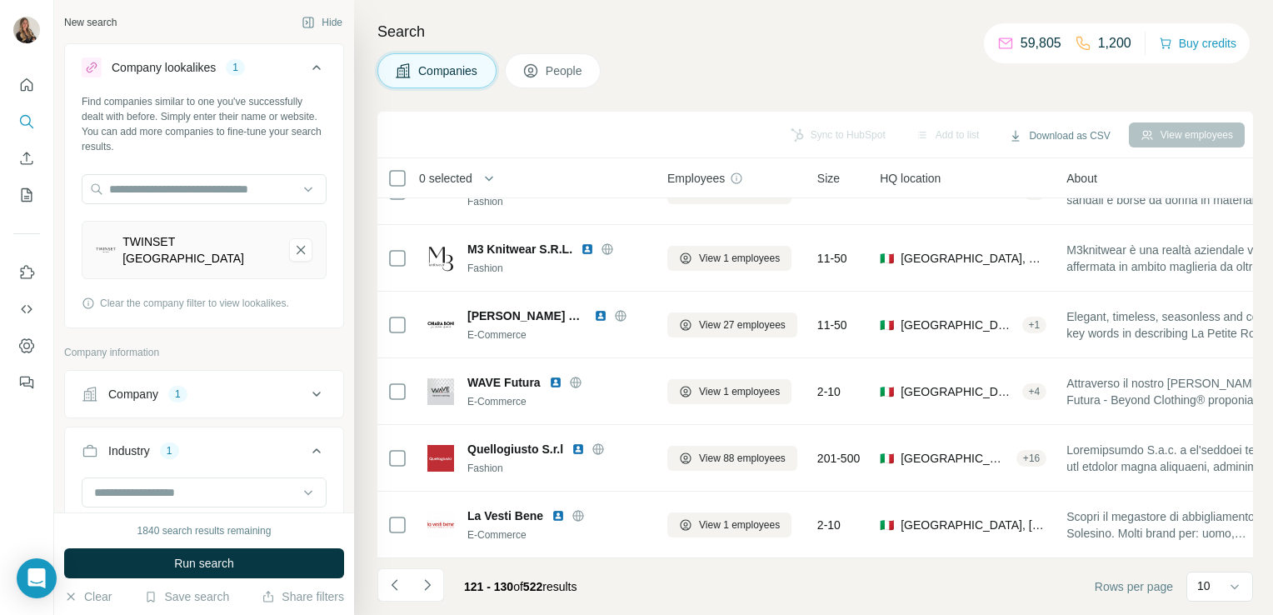
scroll to position [314, 0]
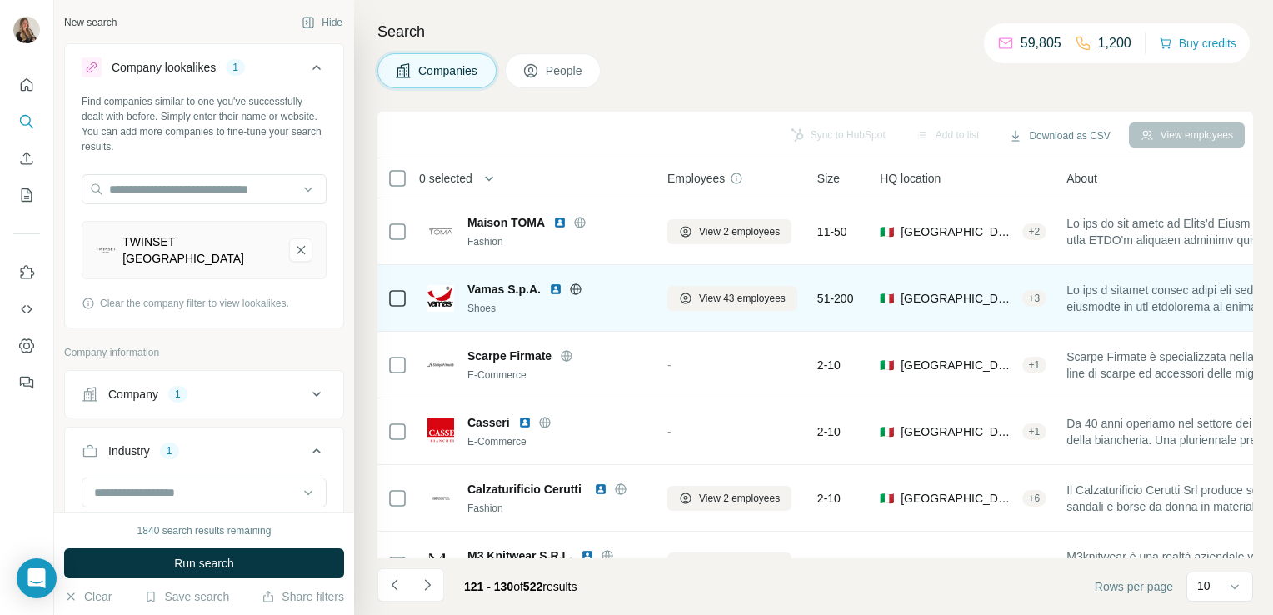
click at [580, 287] on icon at bounding box center [575, 288] width 13 height 13
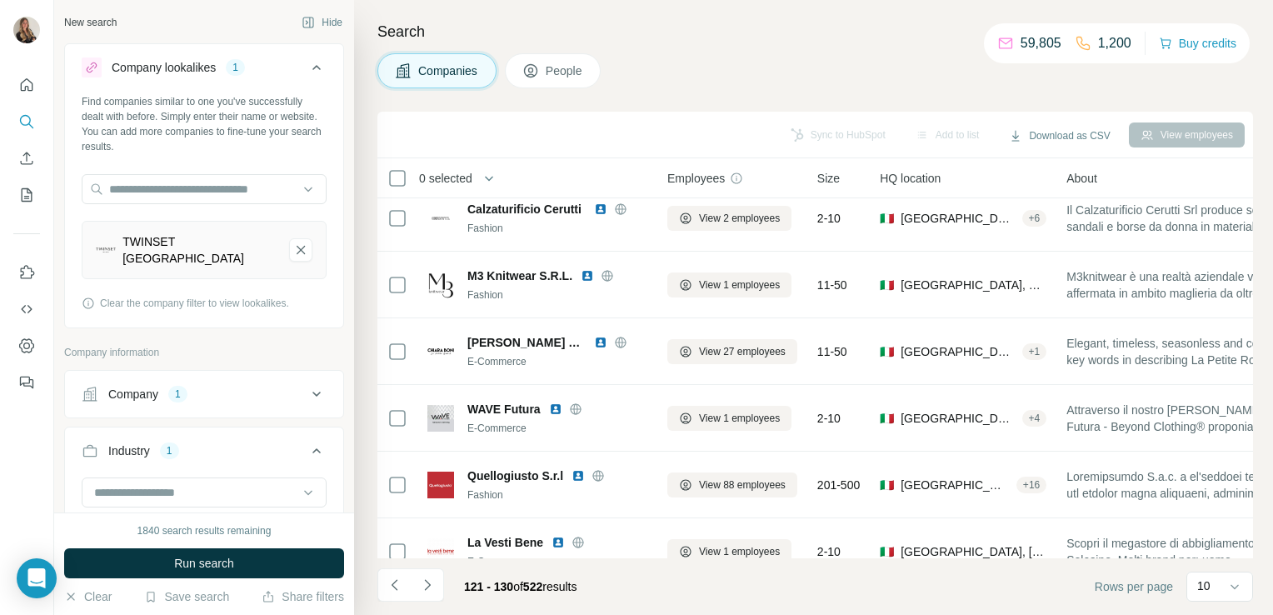
scroll to position [314, 0]
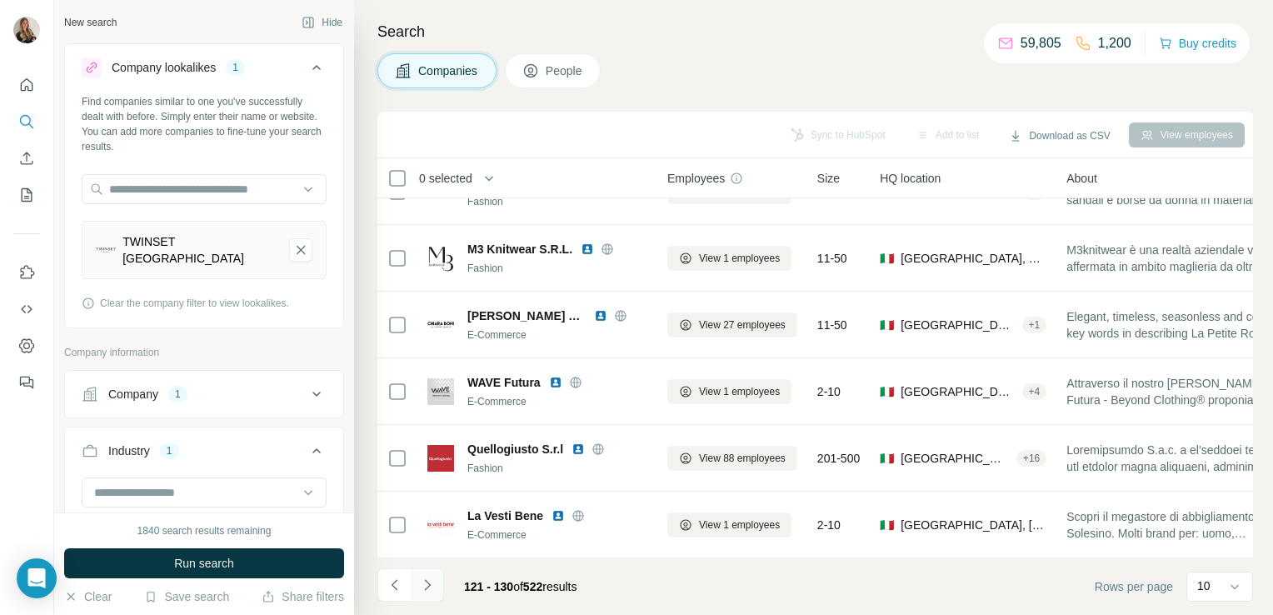
click at [430, 590] on icon "Navigate to next page" at bounding box center [427, 584] width 17 height 17
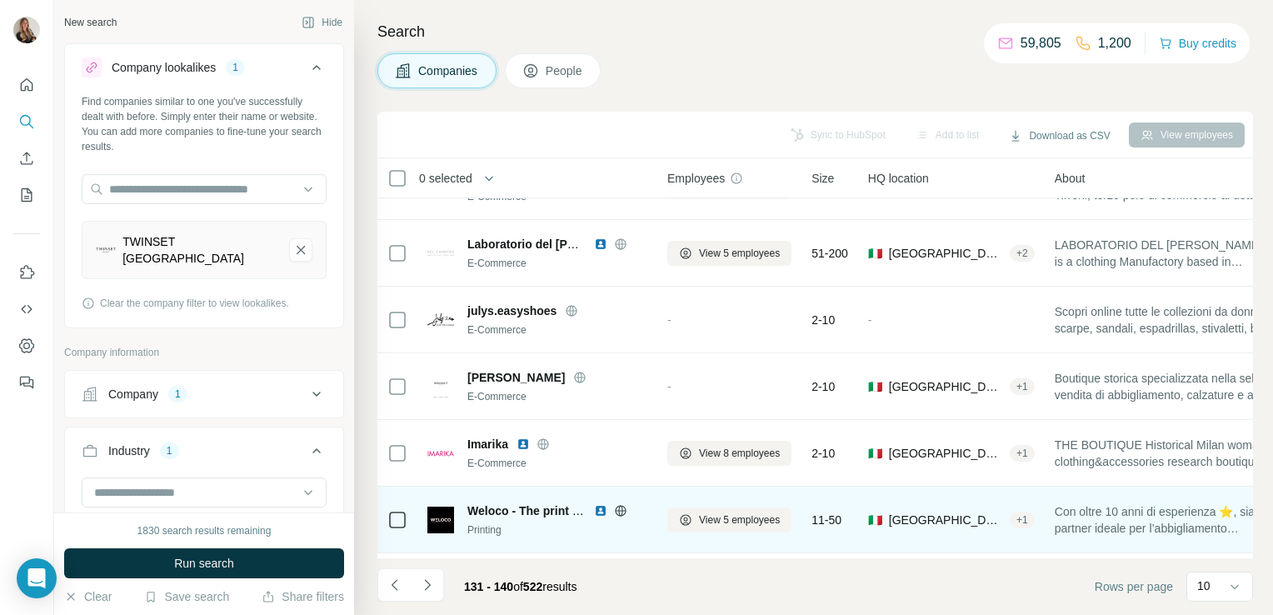
scroll to position [0, 0]
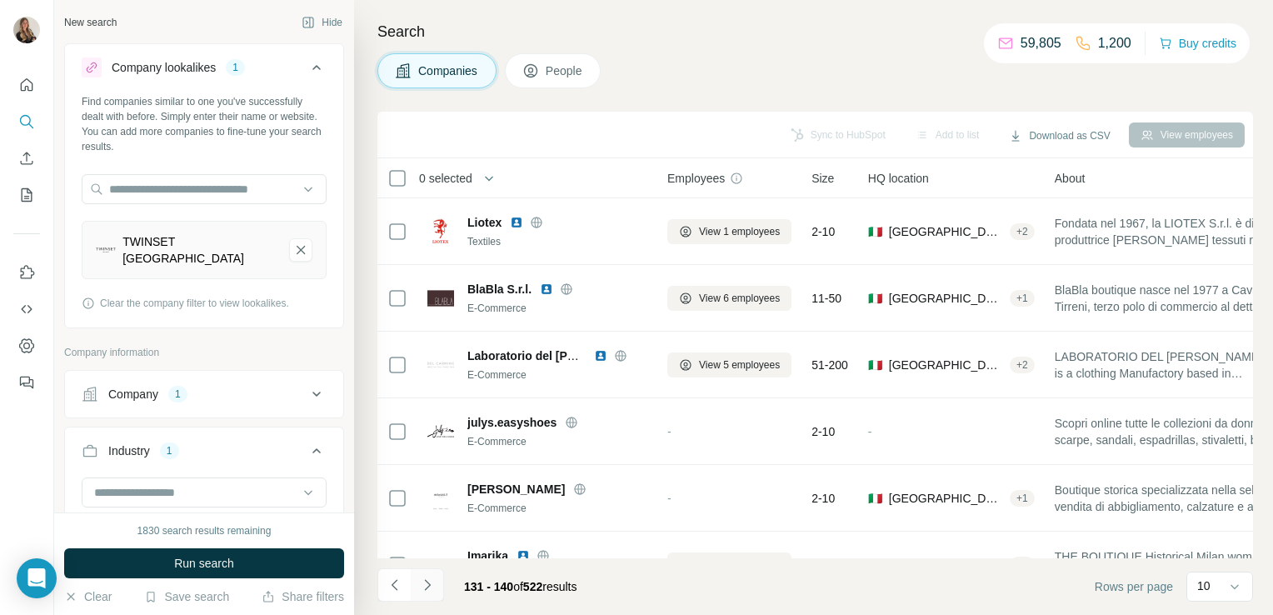
click at [430, 588] on icon "Navigate to next page" at bounding box center [427, 584] width 17 height 17
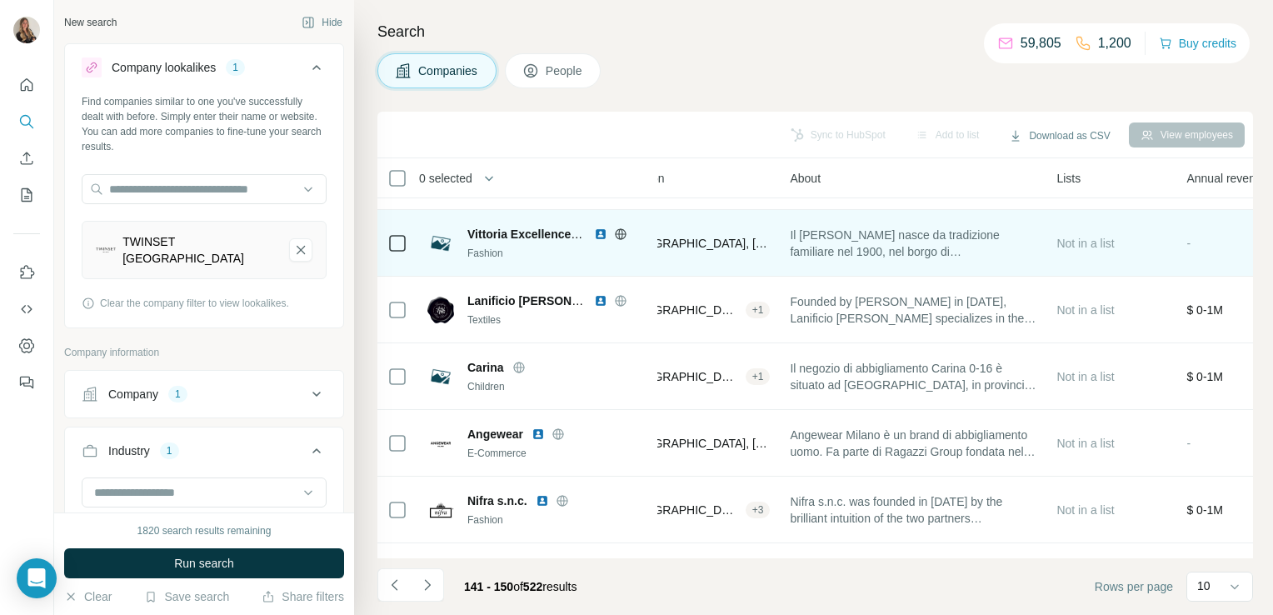
scroll to position [188, 0]
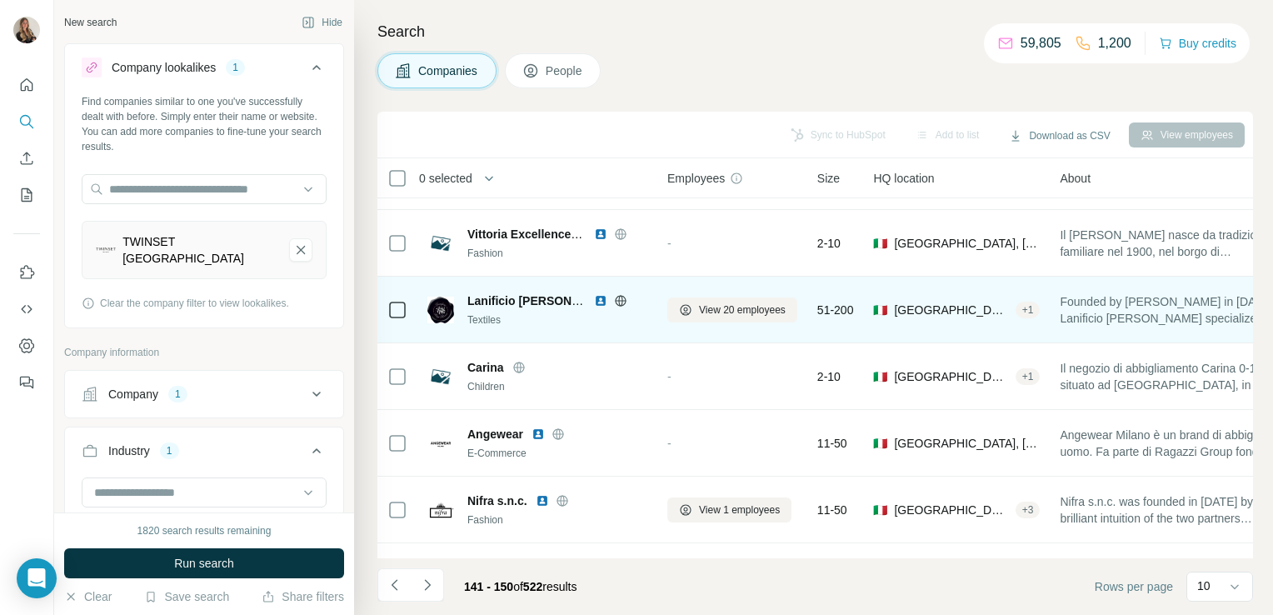
click at [620, 296] on icon at bounding box center [620, 300] width 13 height 13
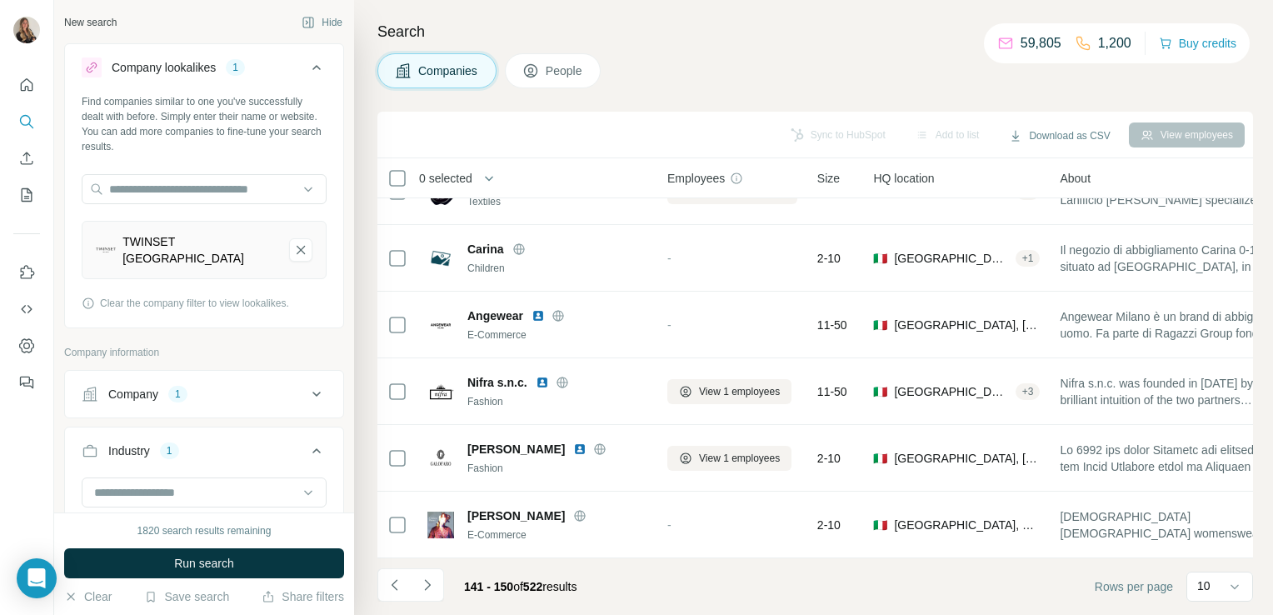
scroll to position [0, 0]
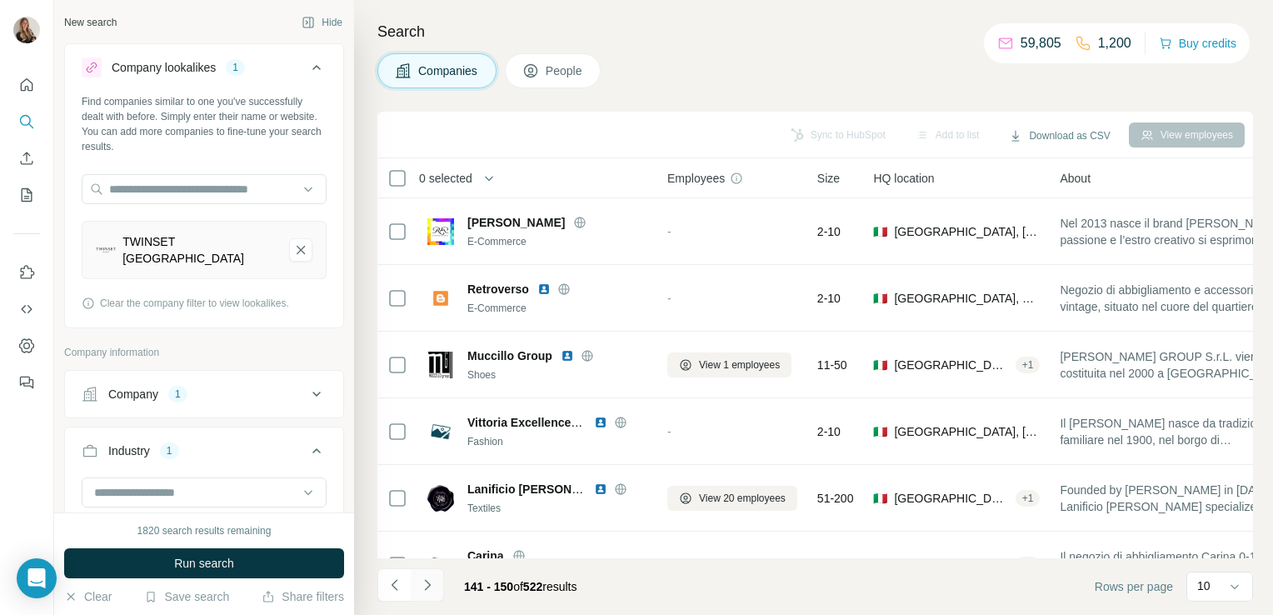
click at [427, 578] on icon "Navigate to next page" at bounding box center [427, 584] width 17 height 17
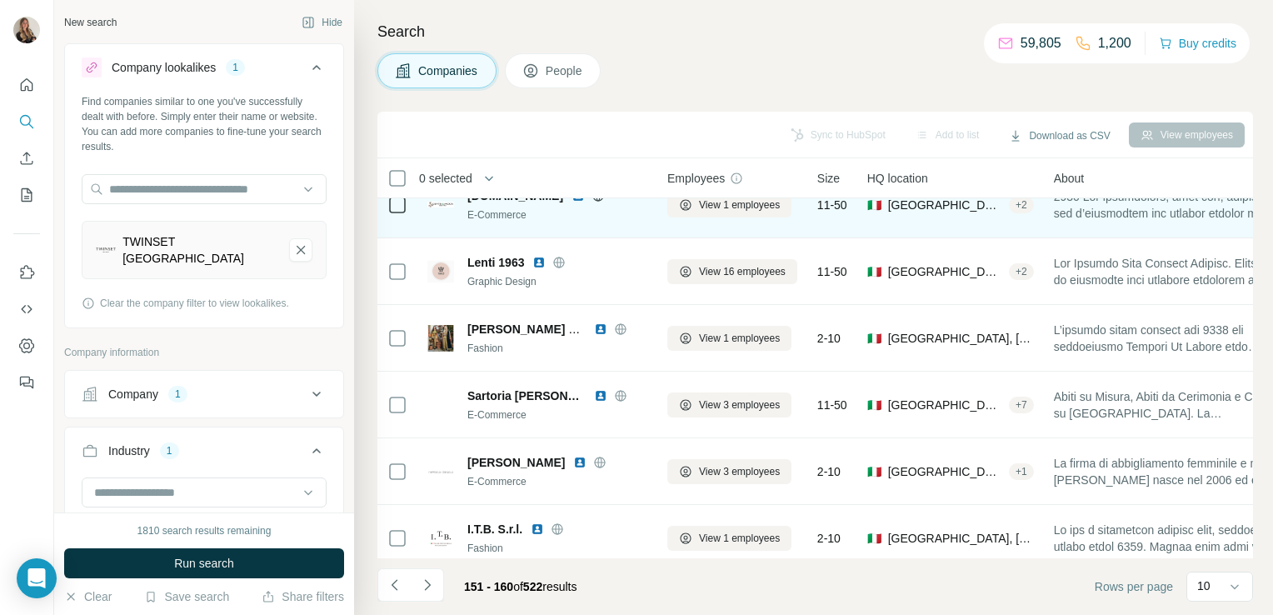
scroll to position [314, 0]
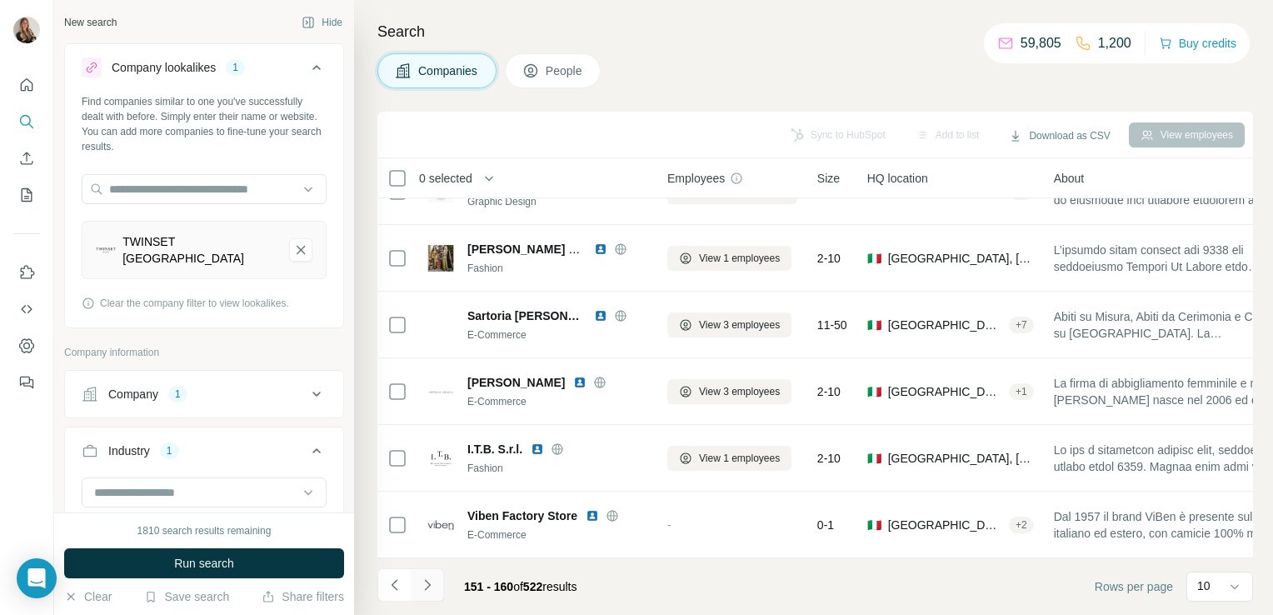
click at [437, 587] on button "Navigate to next page" at bounding box center [427, 584] width 33 height 33
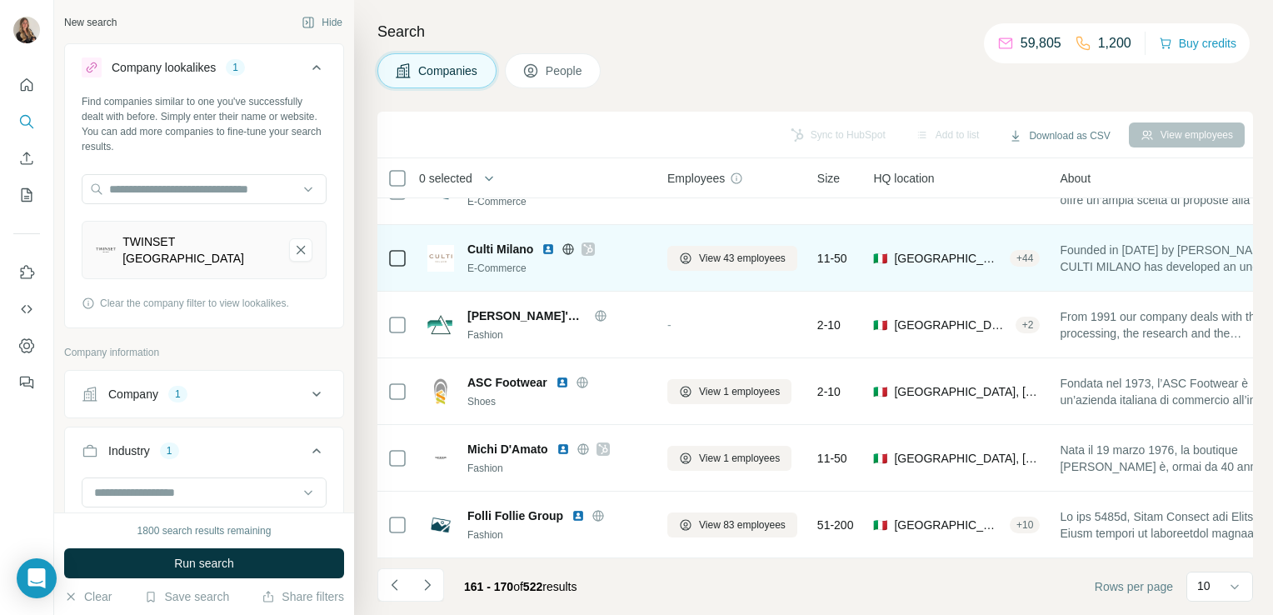
click at [566, 243] on icon at bounding box center [568, 248] width 4 height 11
click at [704, 251] on span "View 43 employees" at bounding box center [742, 258] width 87 height 15
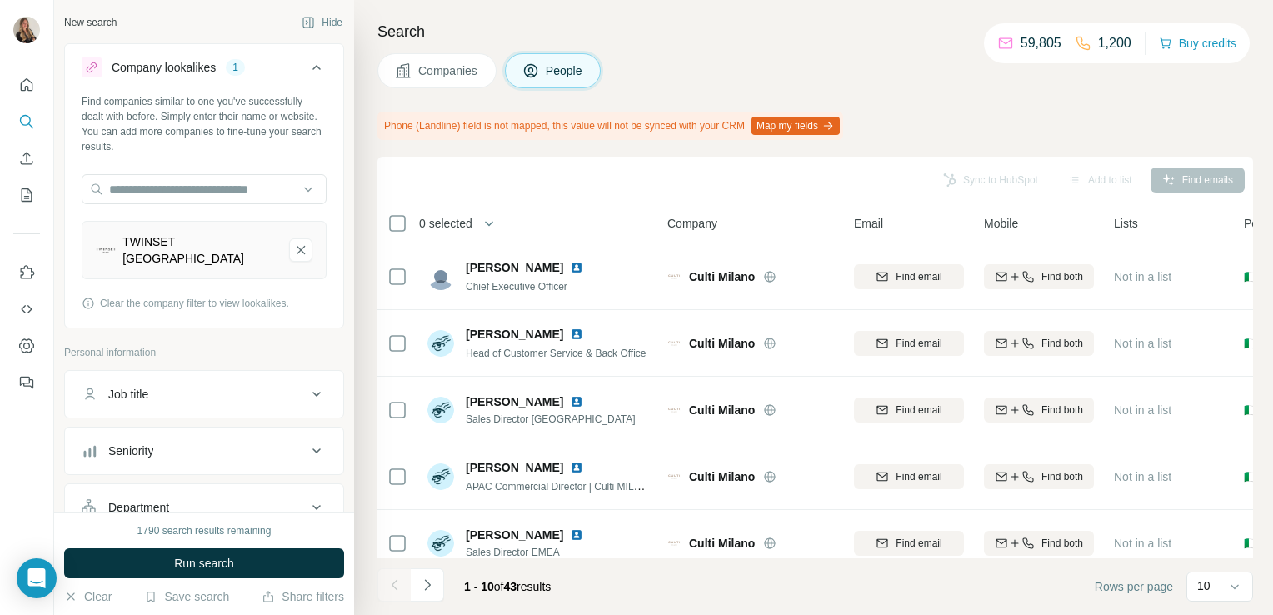
scroll to position [359, 0]
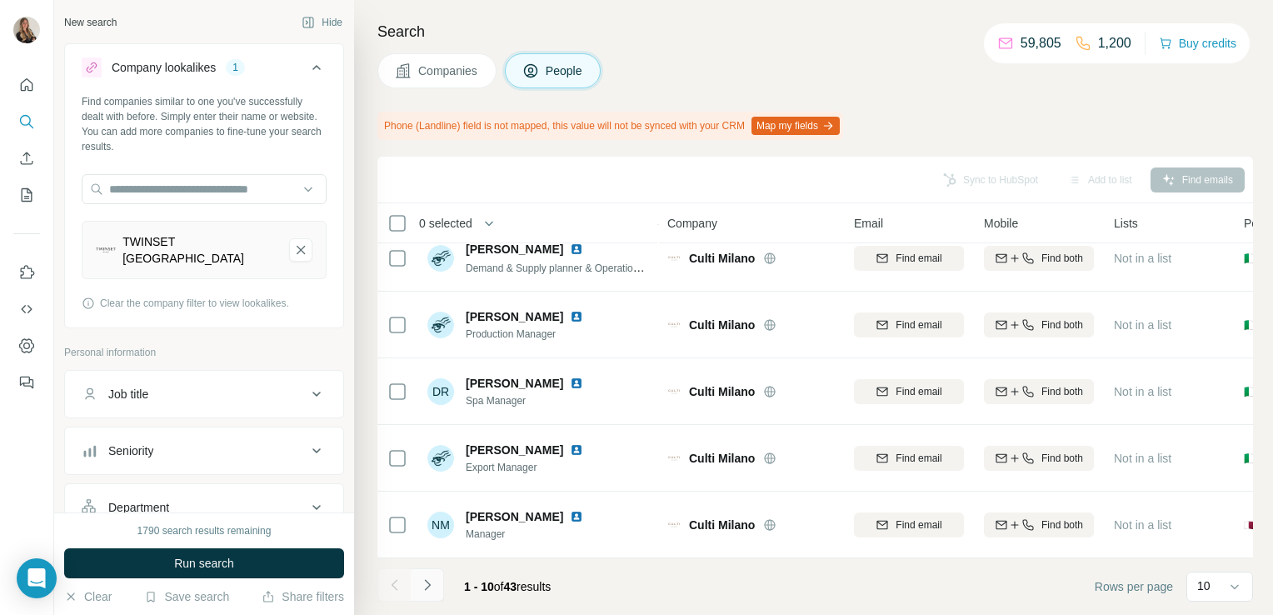
click at [433, 595] on button "Navigate to next page" at bounding box center [427, 584] width 33 height 33
click at [433, 590] on icon "Navigate to next page" at bounding box center [427, 584] width 17 height 17
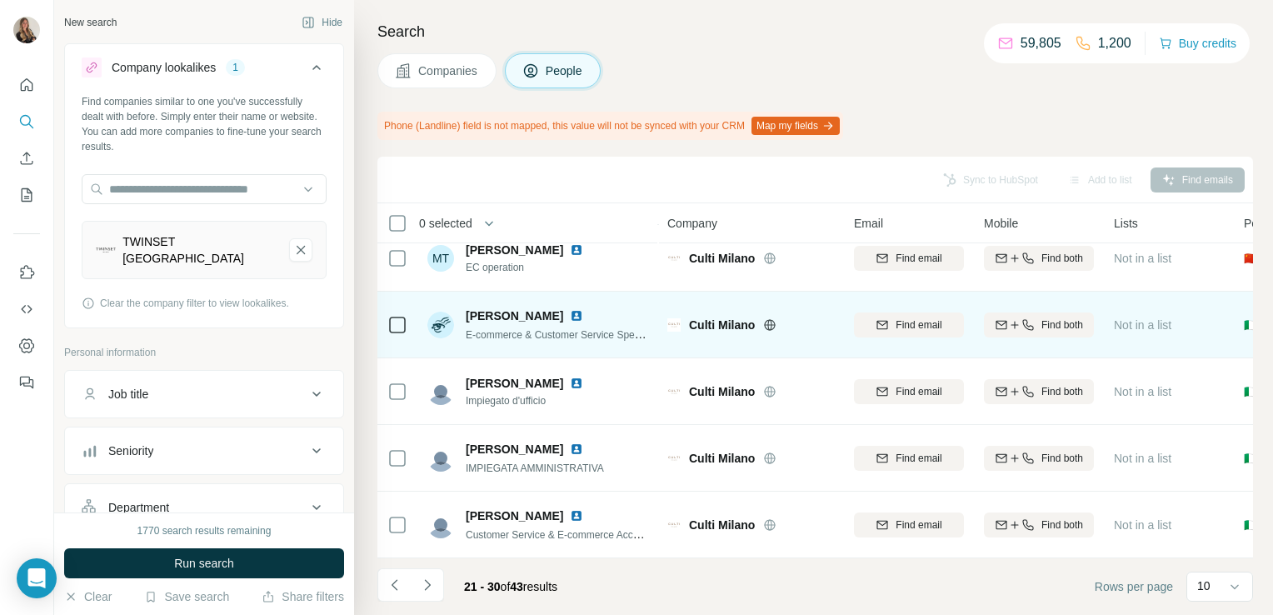
scroll to position [0, 0]
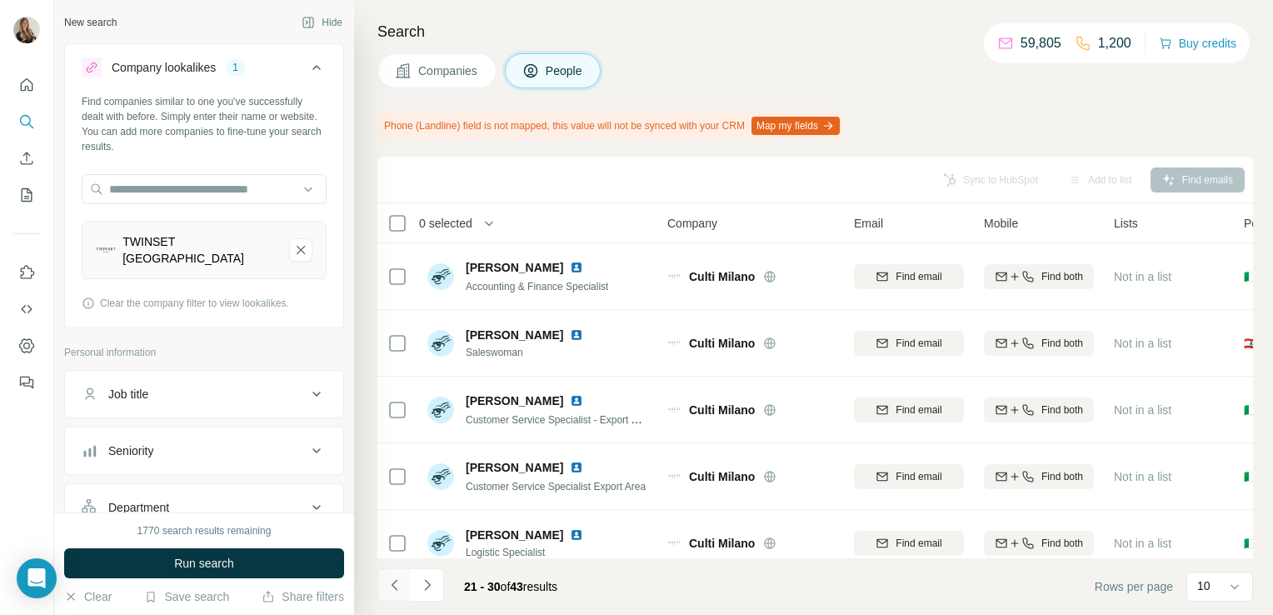
click at [397, 581] on icon "Navigate to previous page" at bounding box center [395, 584] width 17 height 17
click at [397, 581] on div at bounding box center [393, 584] width 33 height 33
click at [460, 78] on button "Companies" at bounding box center [436, 70] width 119 height 35
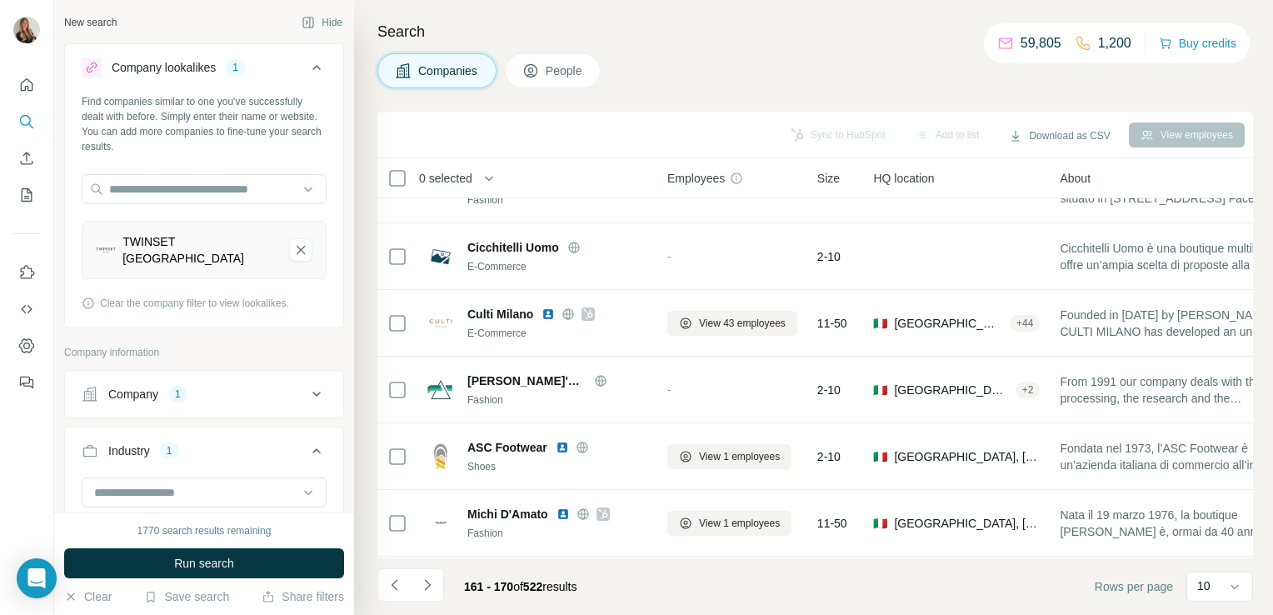
scroll to position [250, 0]
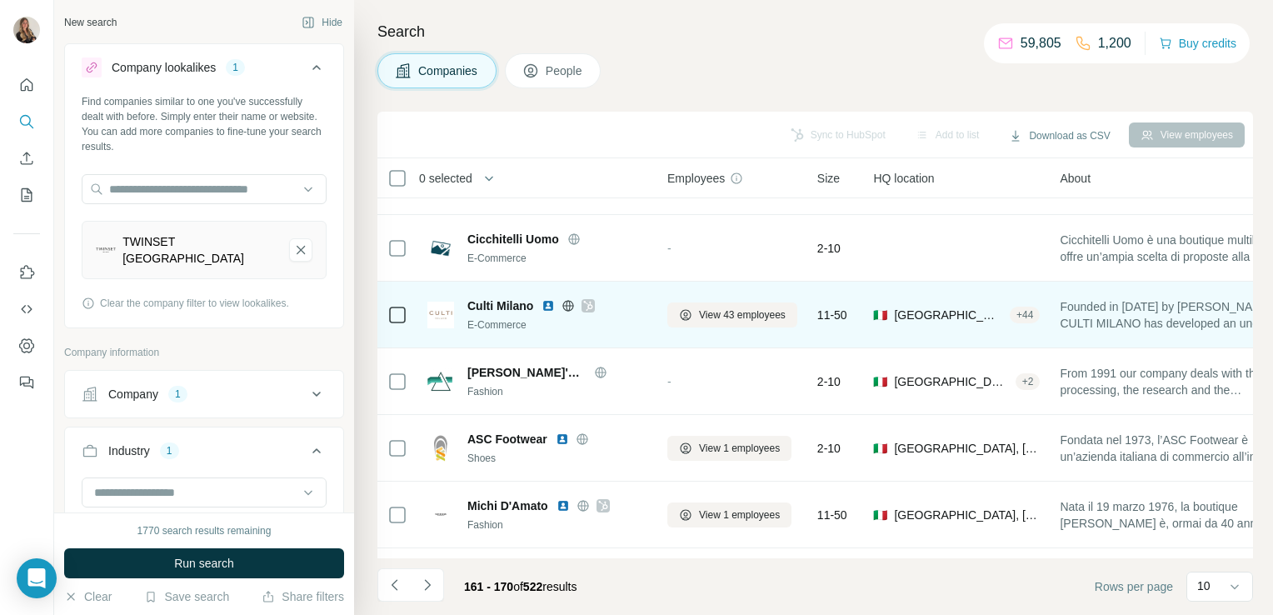
click at [586, 308] on icon at bounding box center [588, 306] width 9 height 10
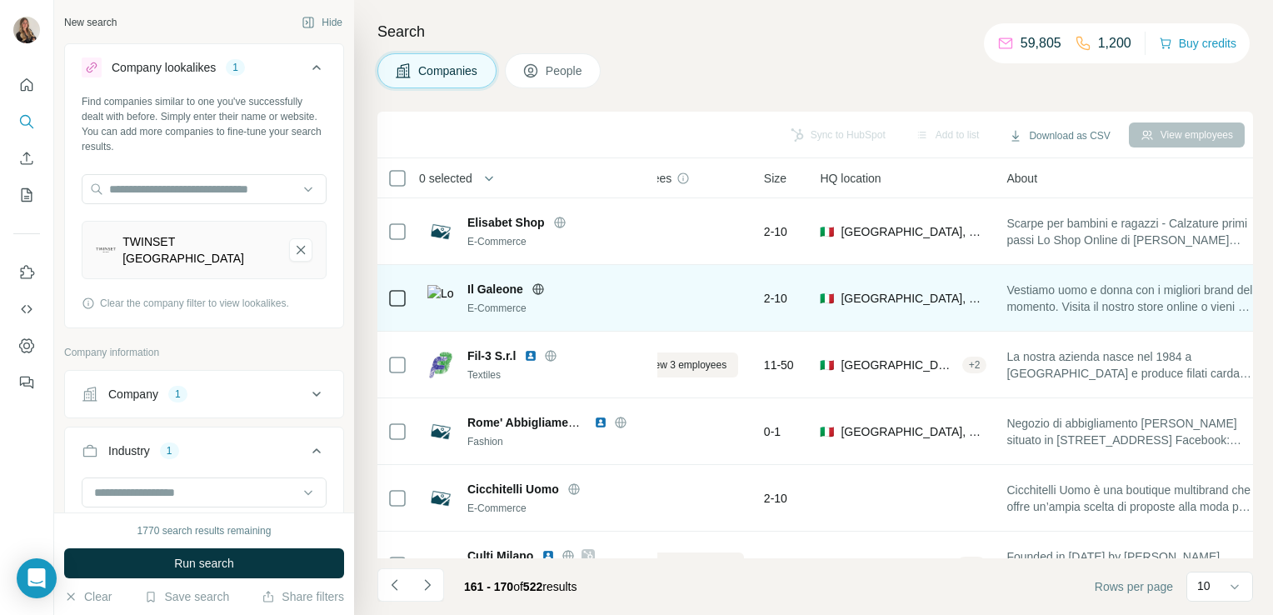
scroll to position [0, 0]
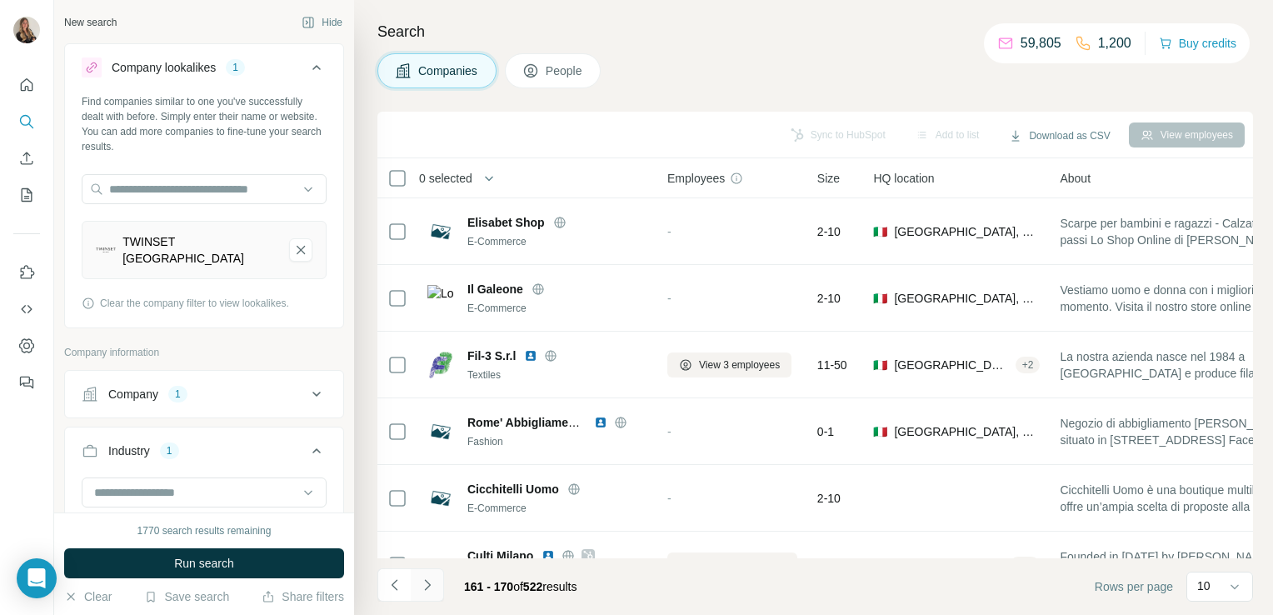
click at [428, 583] on icon "Navigate to next page" at bounding box center [427, 584] width 6 height 11
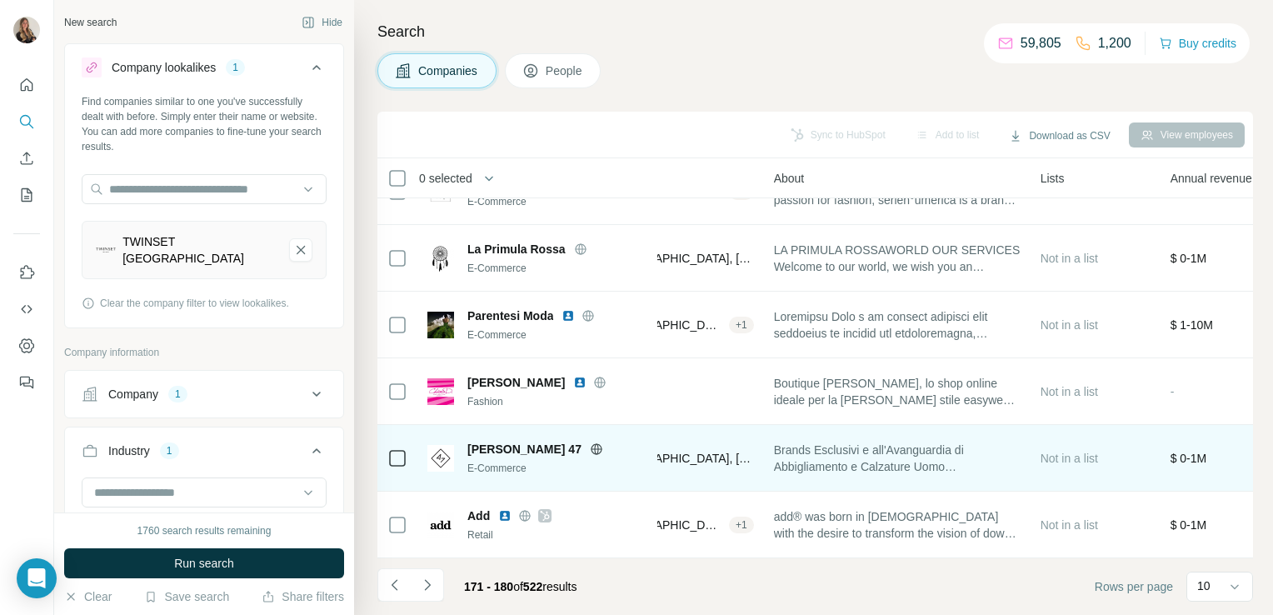
scroll to position [314, 0]
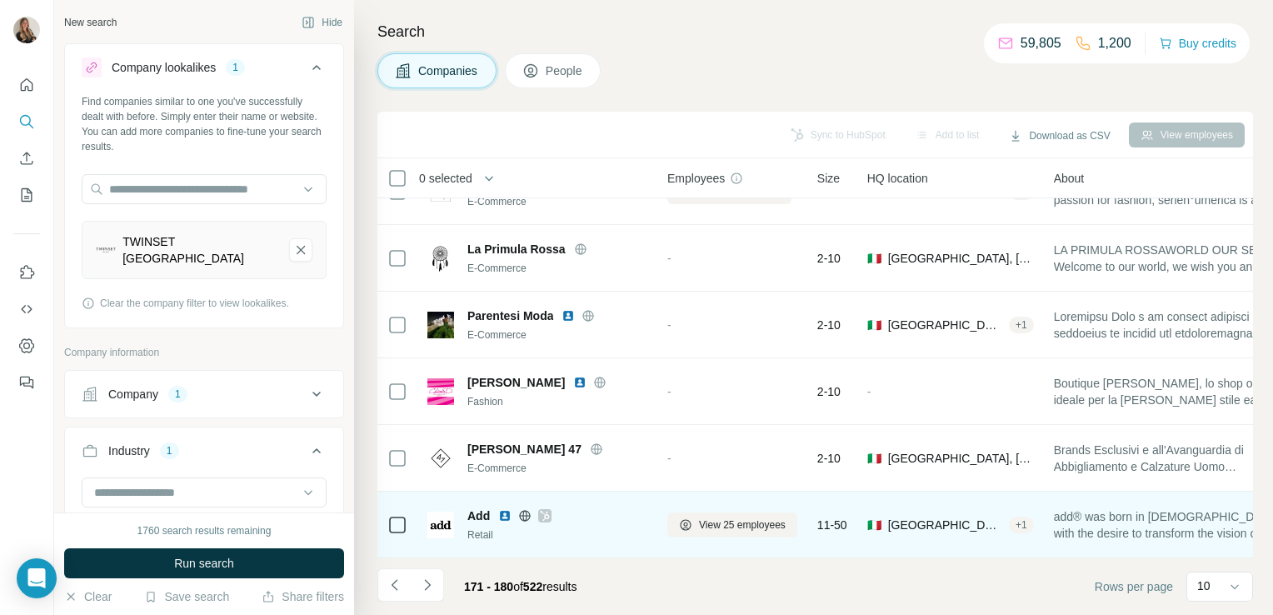
click at [527, 512] on icon at bounding box center [525, 515] width 11 height 11
click at [551, 509] on div at bounding box center [544, 515] width 13 height 13
click at [716, 522] on span "View 25 employees" at bounding box center [742, 524] width 87 height 15
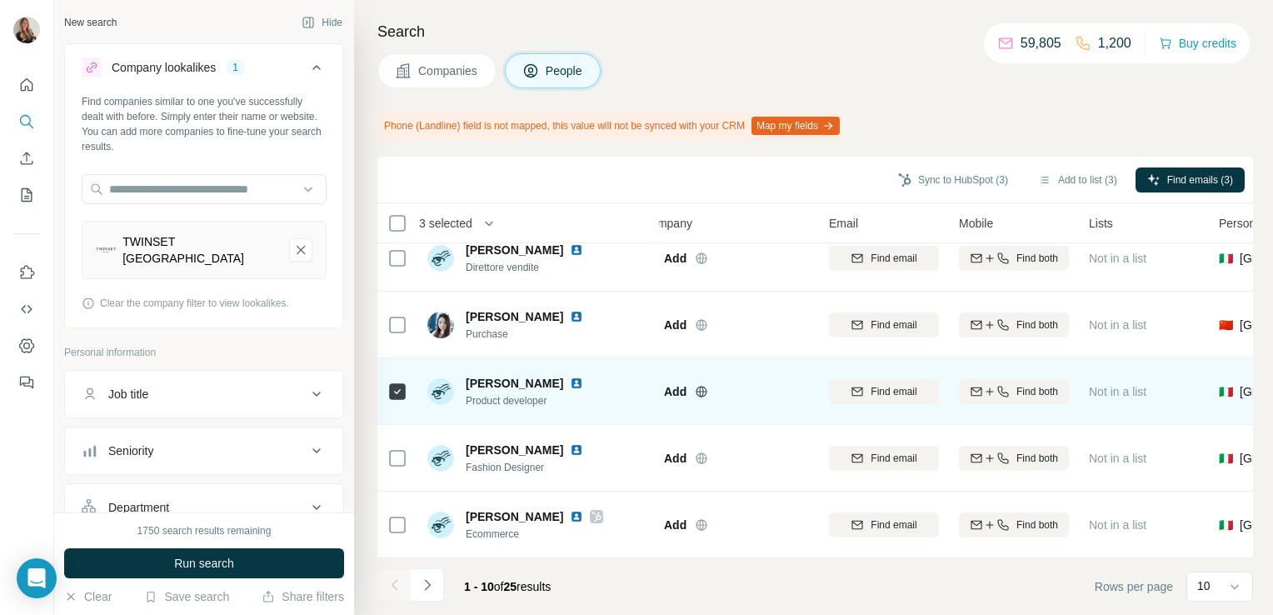
scroll to position [359, 0]
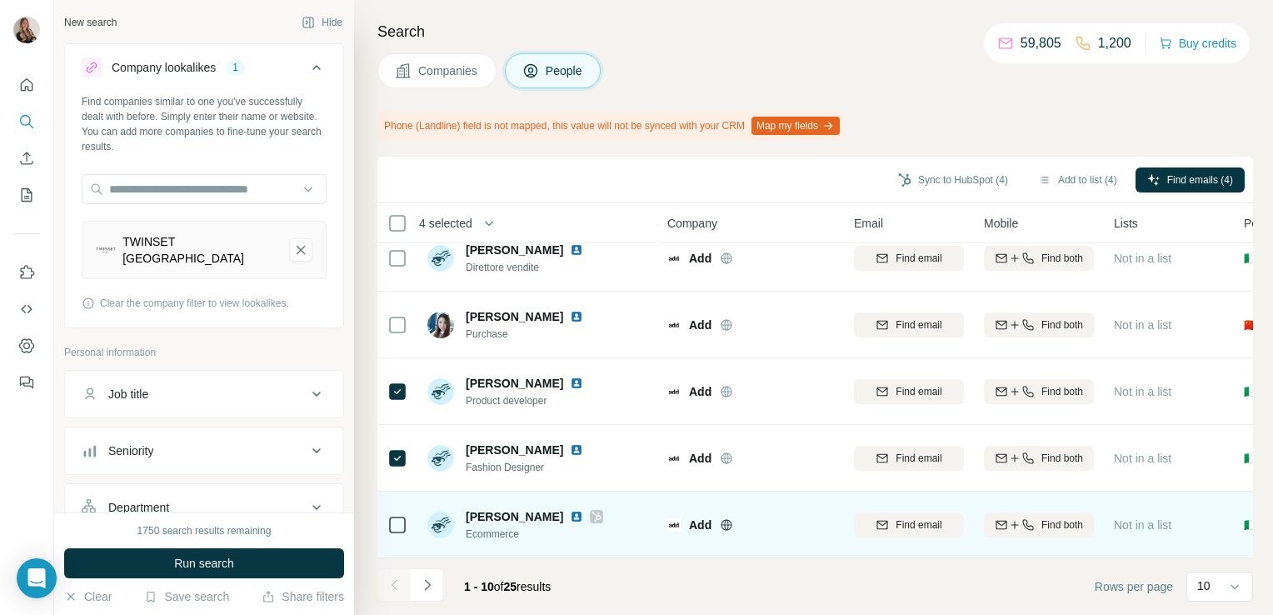
click at [592, 512] on icon at bounding box center [596, 517] width 9 height 10
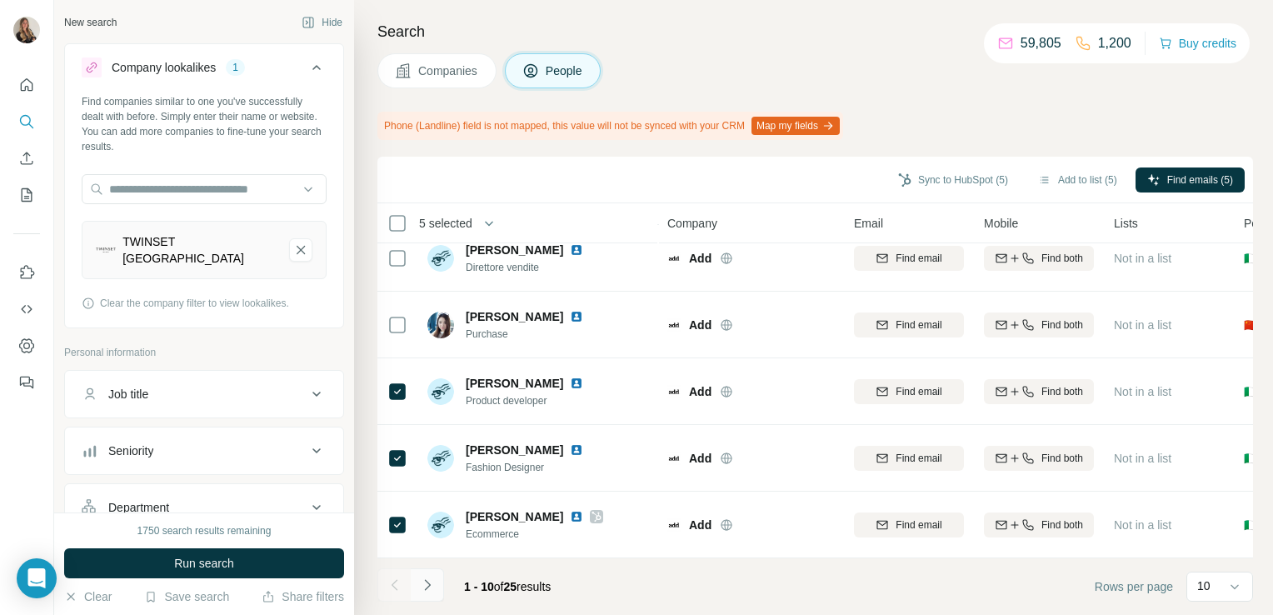
click at [425, 580] on icon "Navigate to next page" at bounding box center [427, 584] width 6 height 11
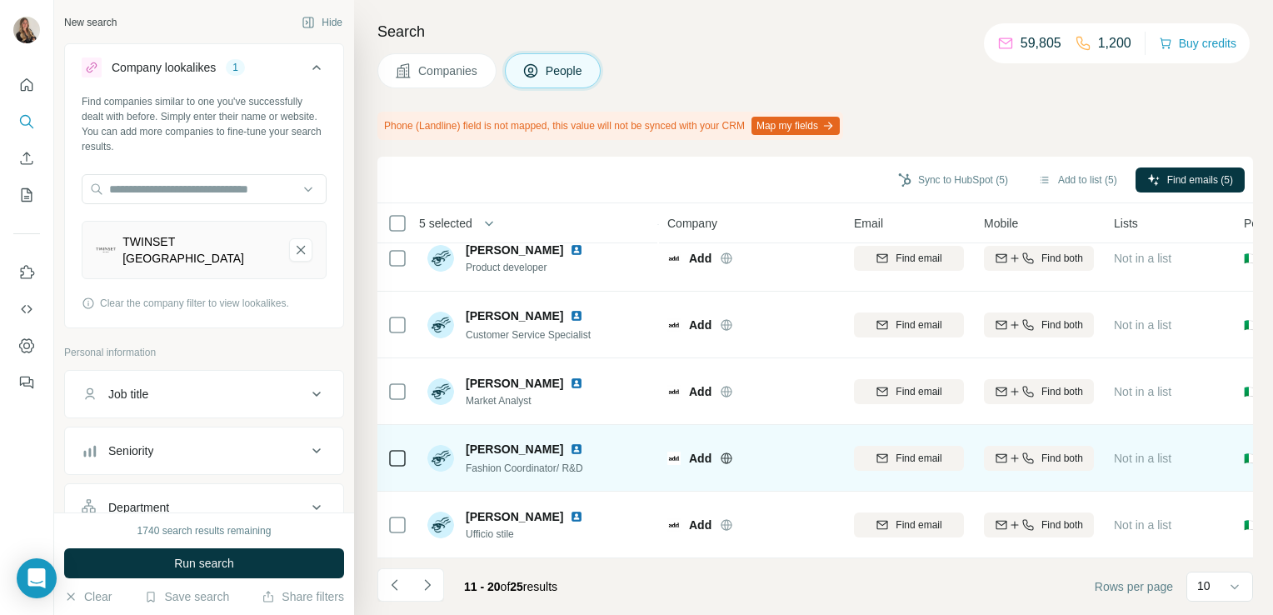
click at [387, 448] on icon at bounding box center [397, 458] width 20 height 20
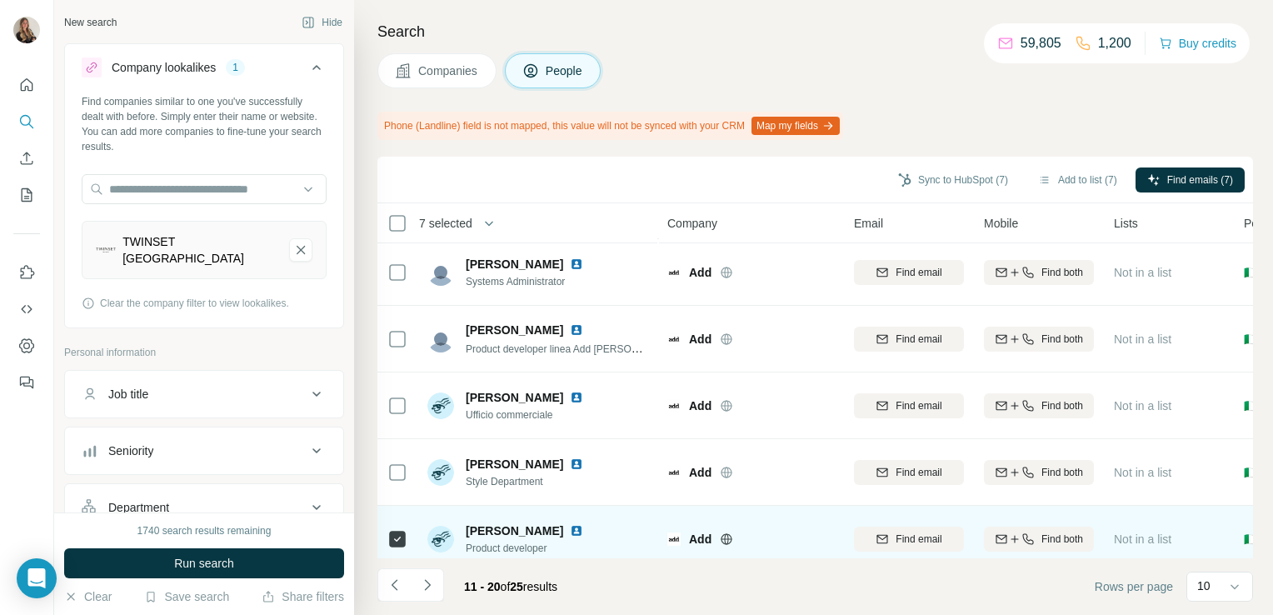
scroll to position [0, 0]
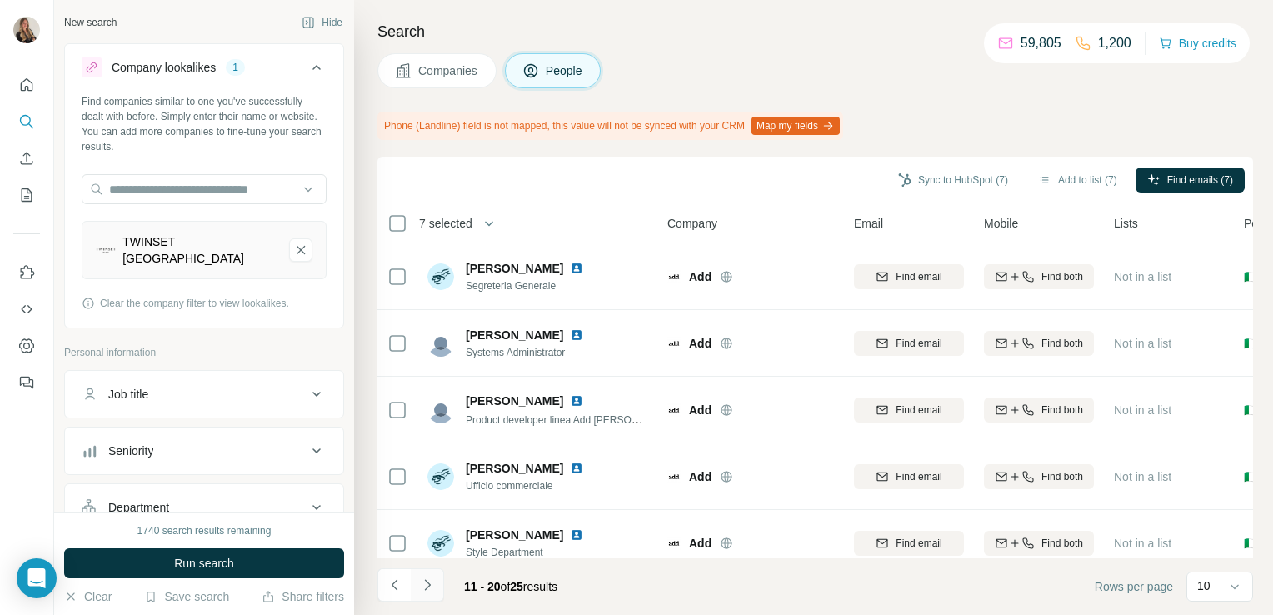
click at [417, 586] on button "Navigate to next page" at bounding box center [427, 584] width 33 height 33
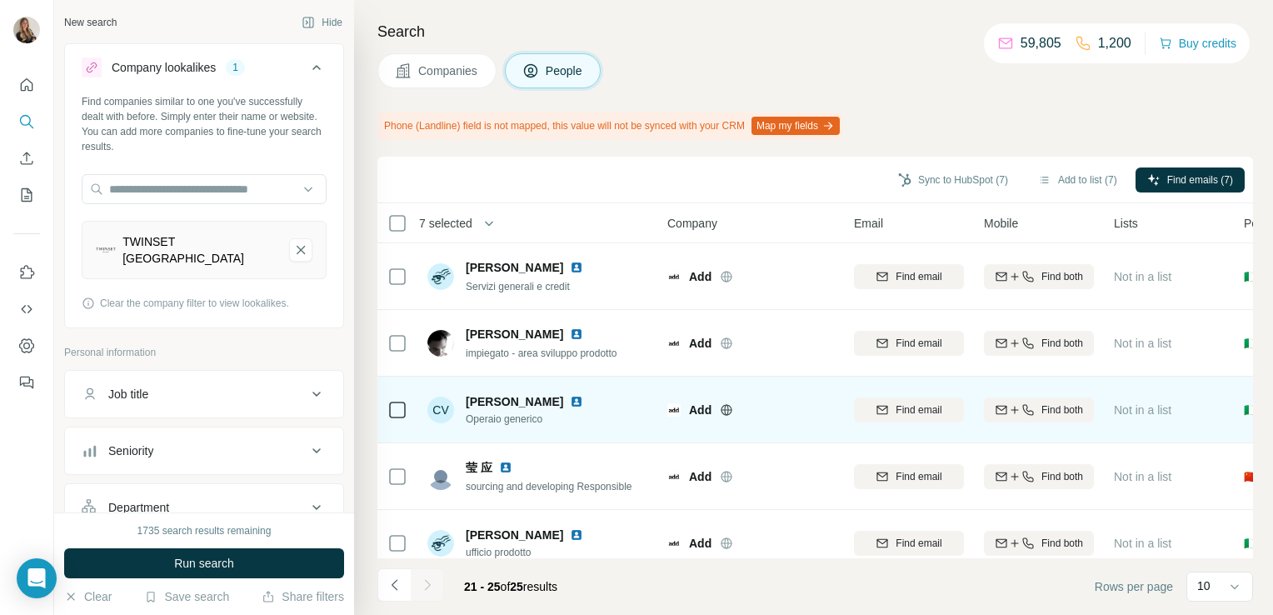
scroll to position [26, 0]
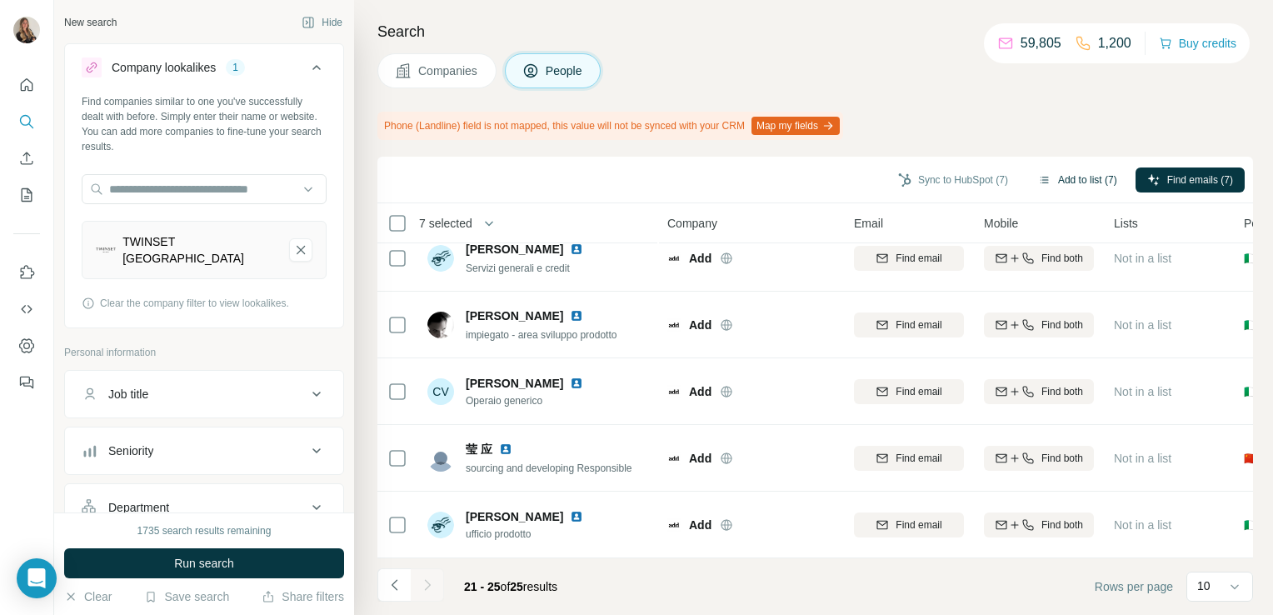
click at [1083, 184] on button "Add to list (7)" at bounding box center [1077, 179] width 102 height 25
click at [1076, 182] on button "Add to list (7)" at bounding box center [1077, 179] width 102 height 25
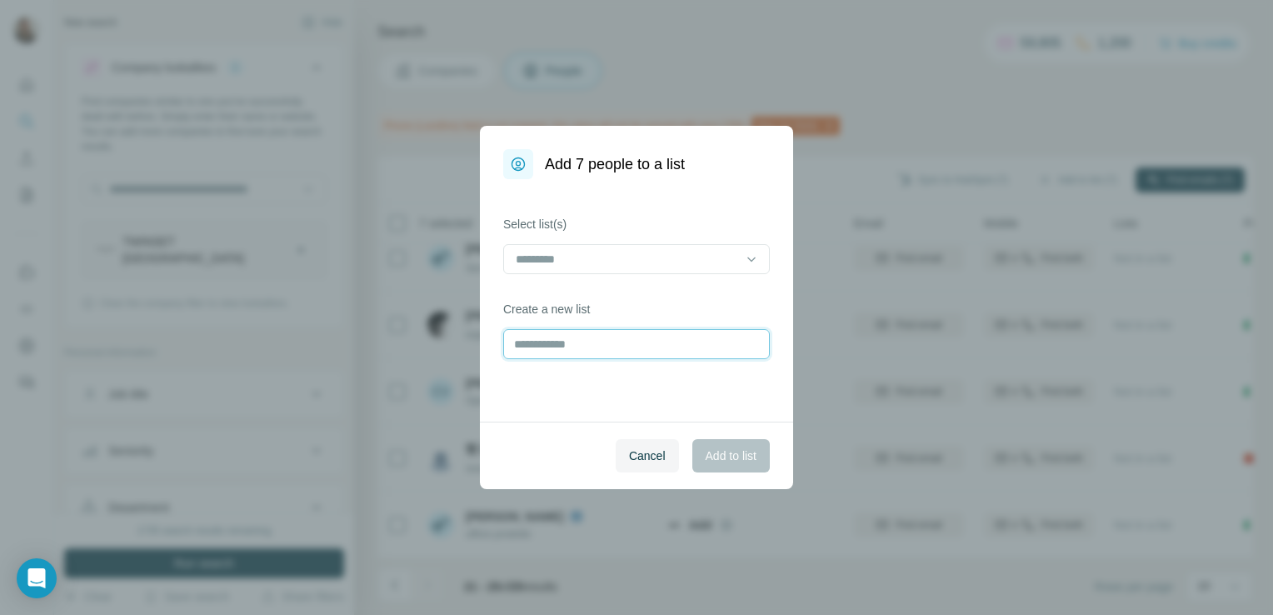
click at [580, 336] on input "text" at bounding box center [636, 344] width 267 height 30
type input "***"
click at [721, 453] on span "Add to list" at bounding box center [731, 455] width 51 height 17
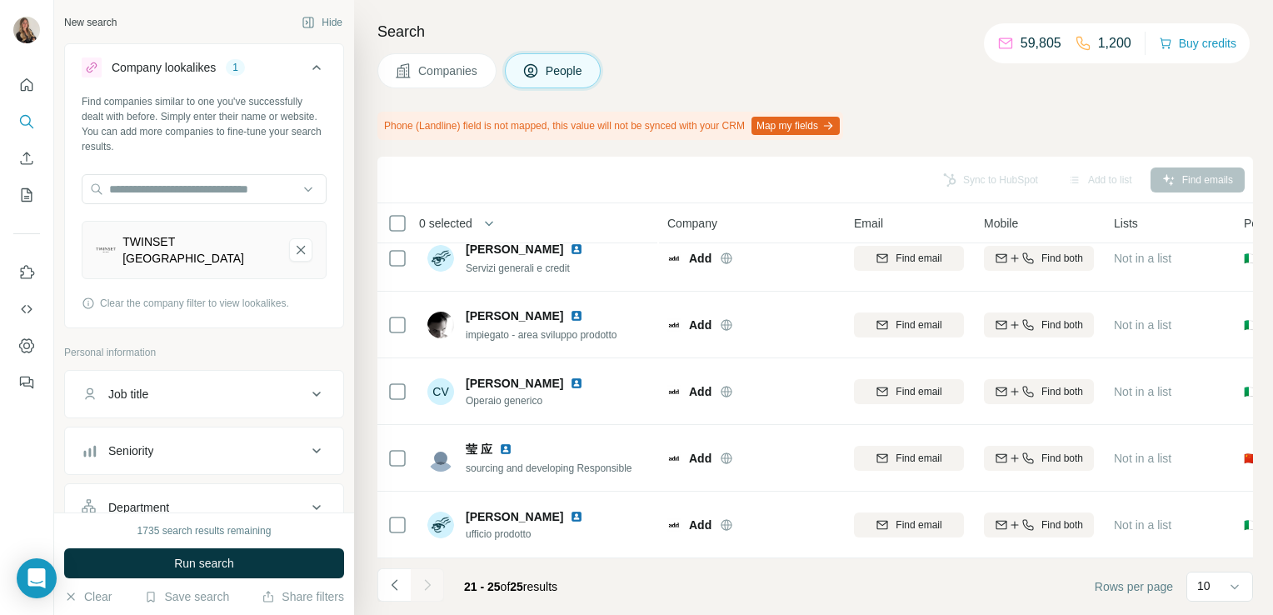
click at [447, 69] on span "Companies" at bounding box center [448, 70] width 61 height 17
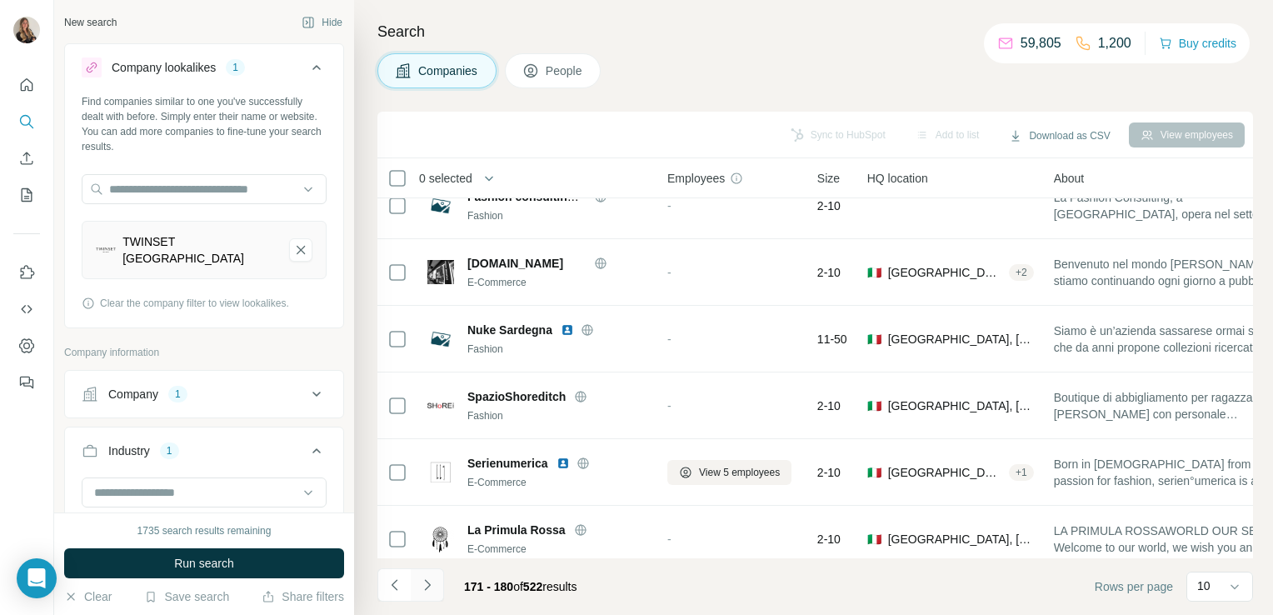
click at [427, 585] on icon "Navigate to next page" at bounding box center [427, 584] width 17 height 17
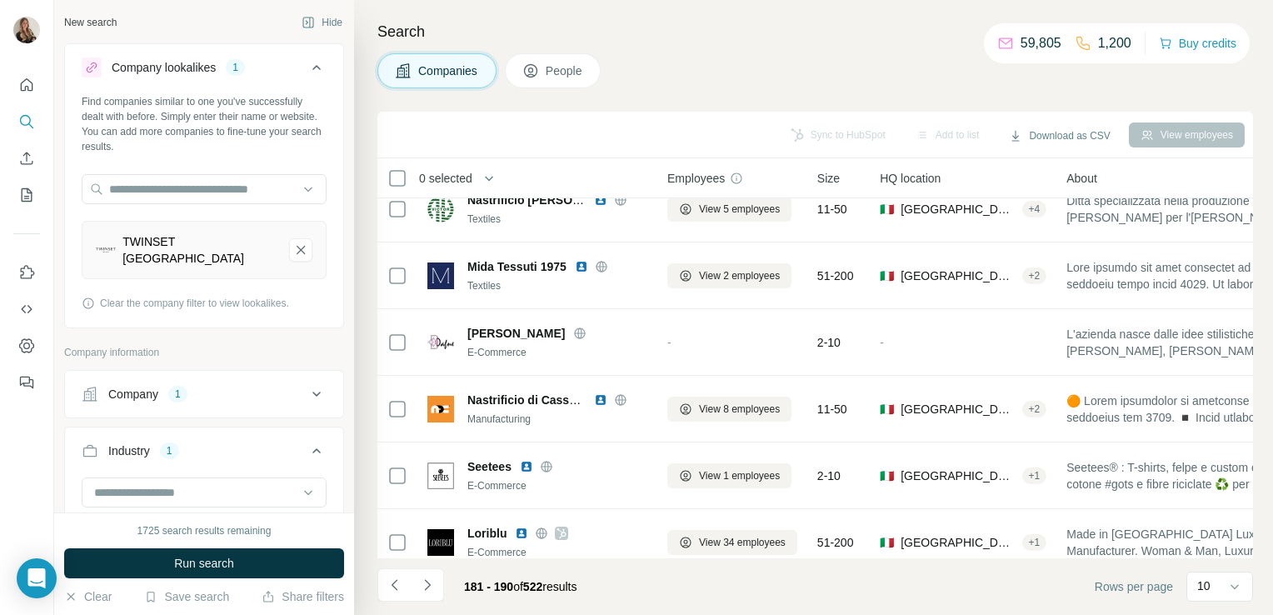
scroll to position [314, 0]
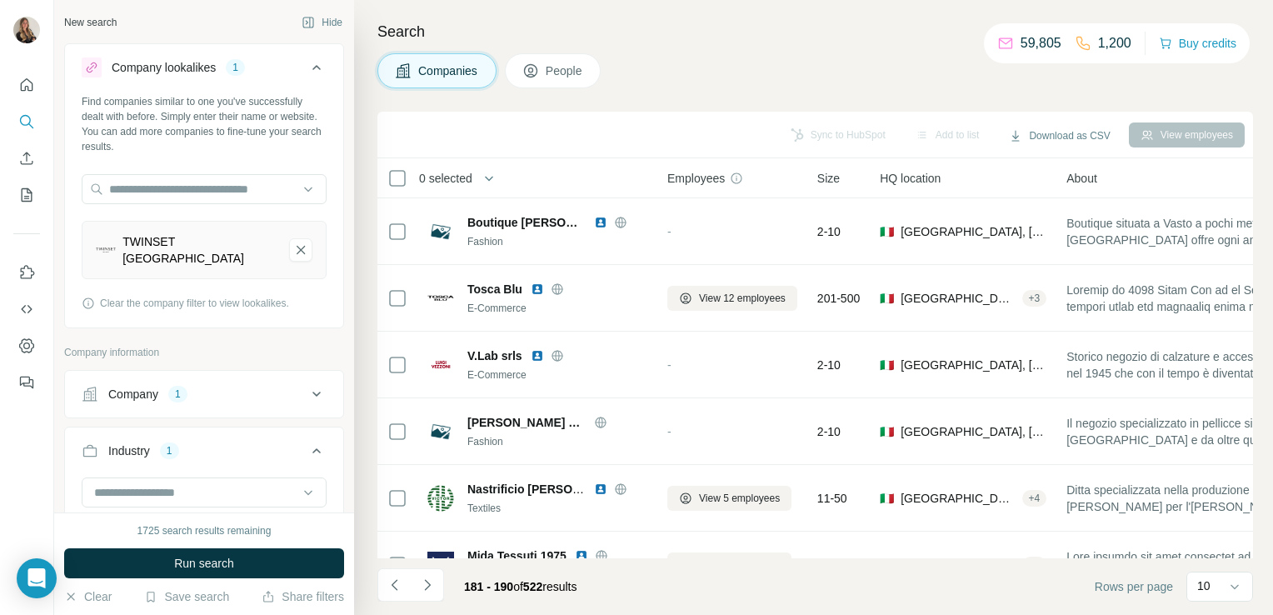
scroll to position [314, 0]
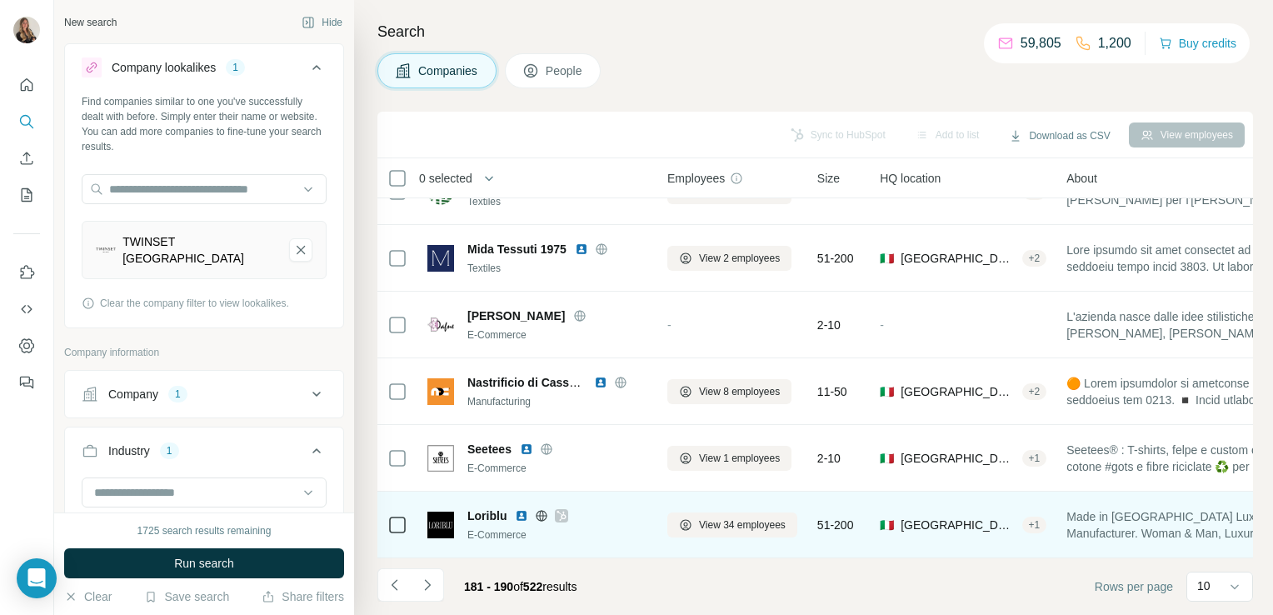
click at [540, 509] on icon at bounding box center [541, 515] width 13 height 13
click at [563, 509] on icon at bounding box center [561, 515] width 10 height 13
click at [752, 517] on span "View 34 employees" at bounding box center [742, 524] width 87 height 15
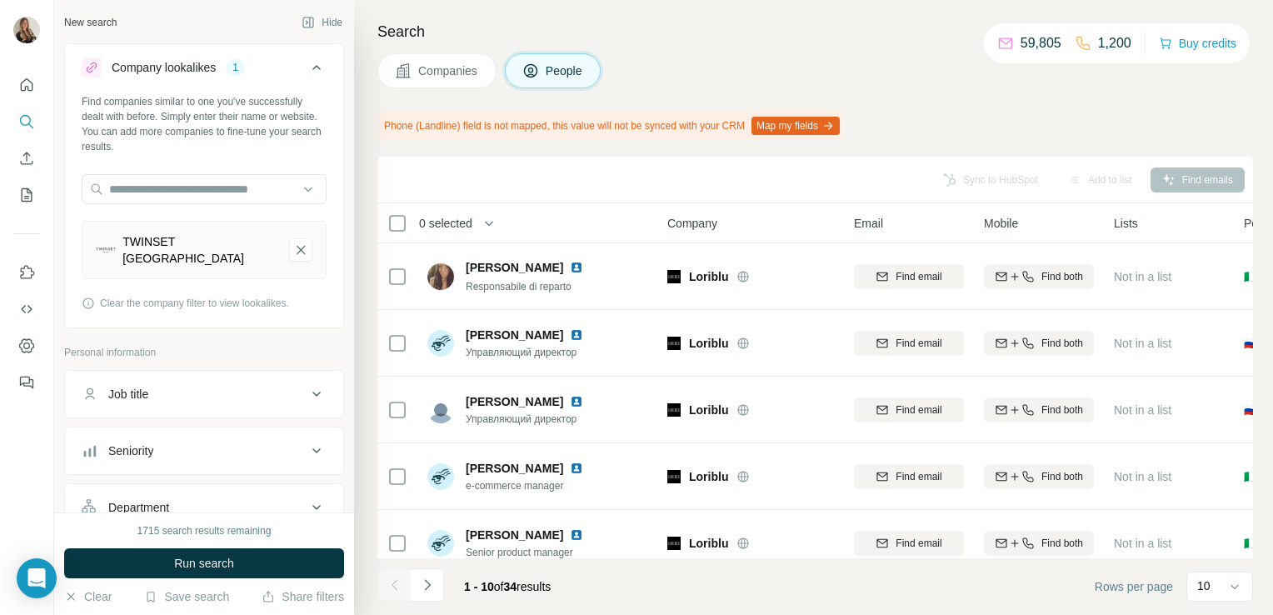
scroll to position [359, 0]
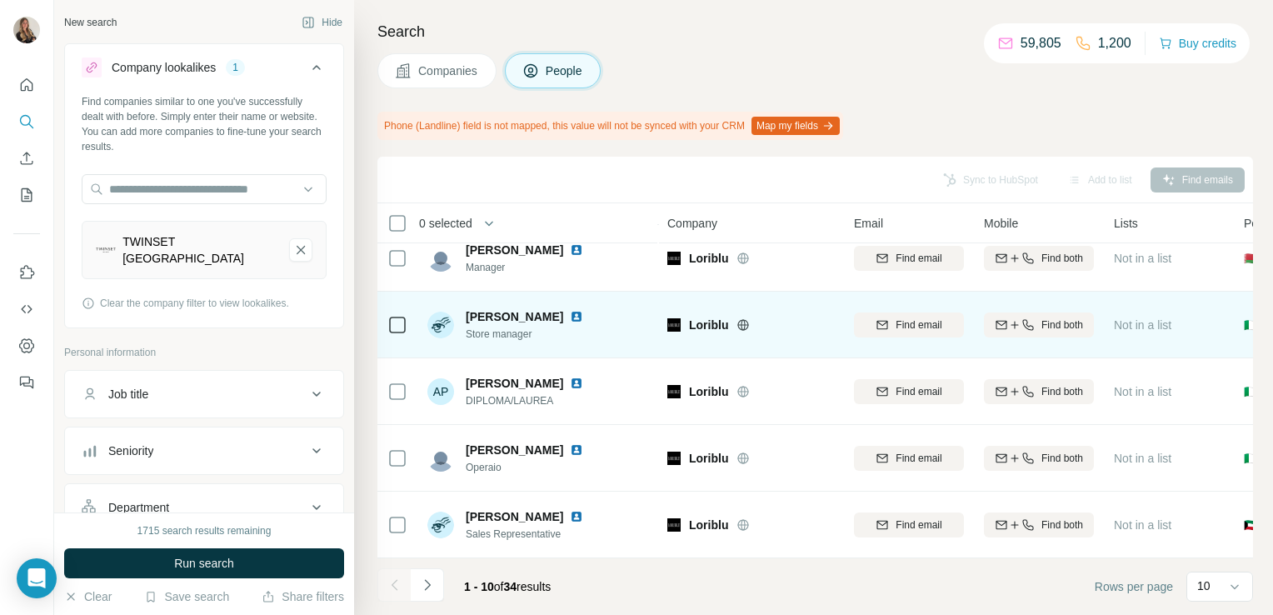
click at [392, 304] on div at bounding box center [397, 325] width 20 height 46
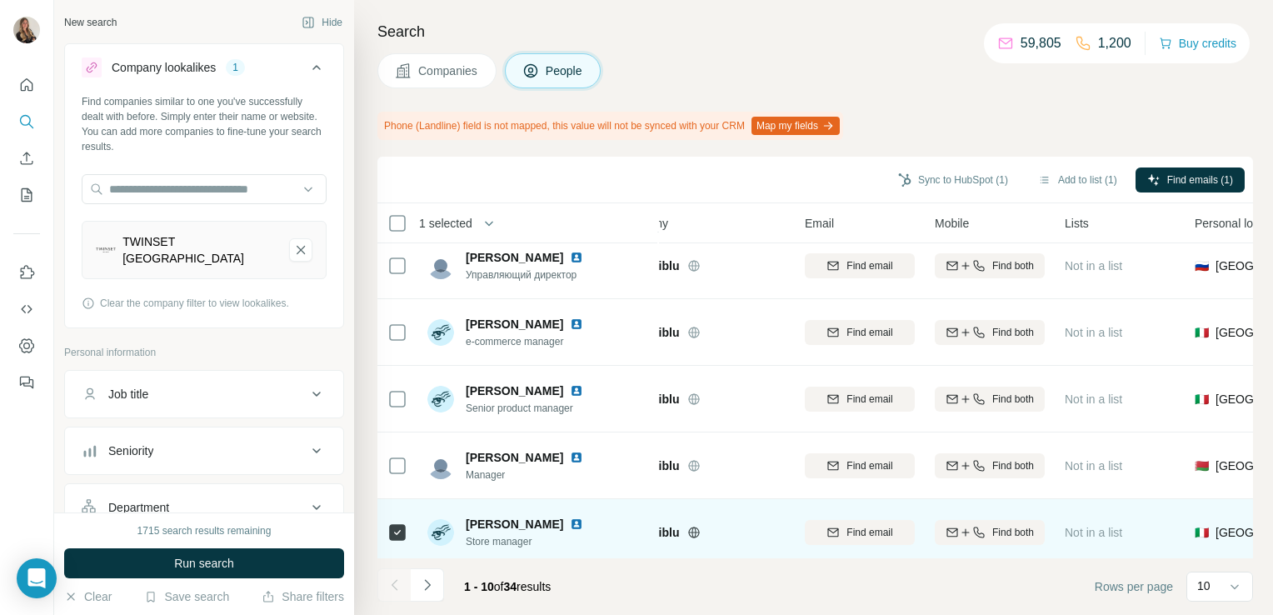
scroll to position [121, 49]
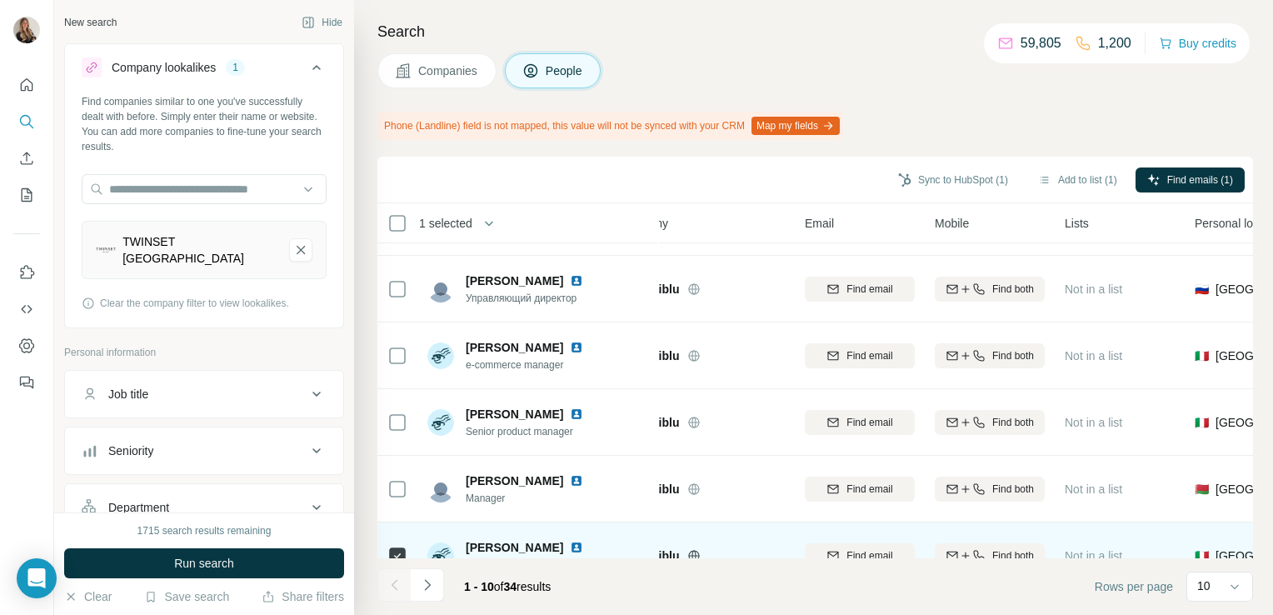
click at [400, 382] on td at bounding box center [397, 355] width 40 height 67
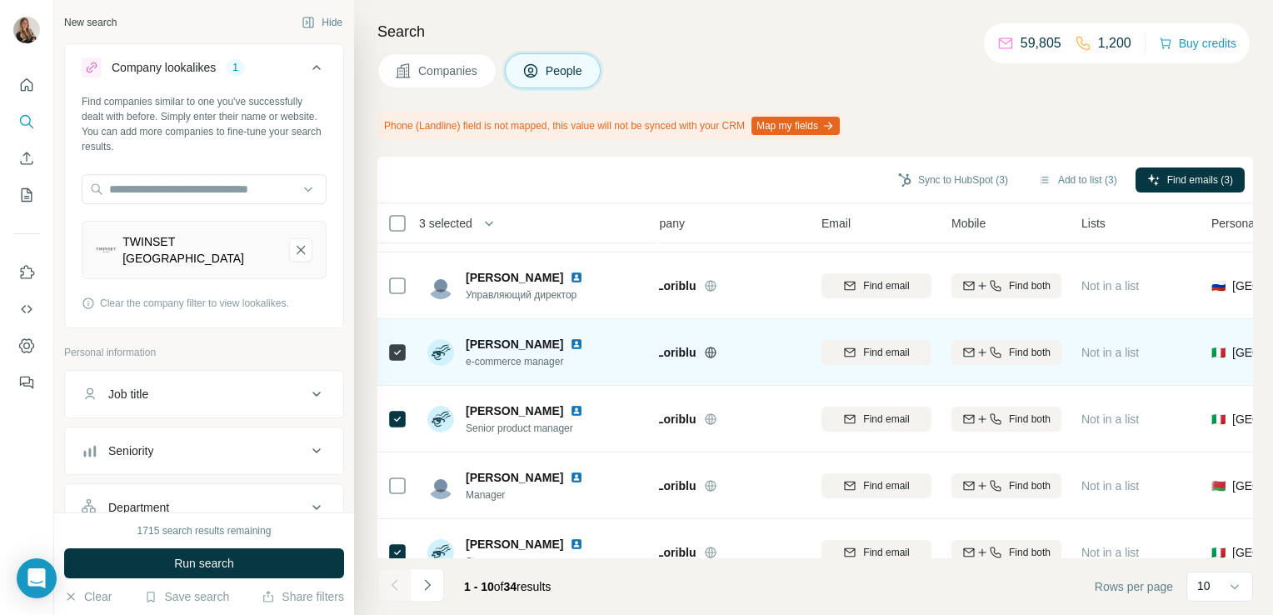
scroll to position [124, 32]
click at [583, 345] on img at bounding box center [576, 343] width 13 height 13
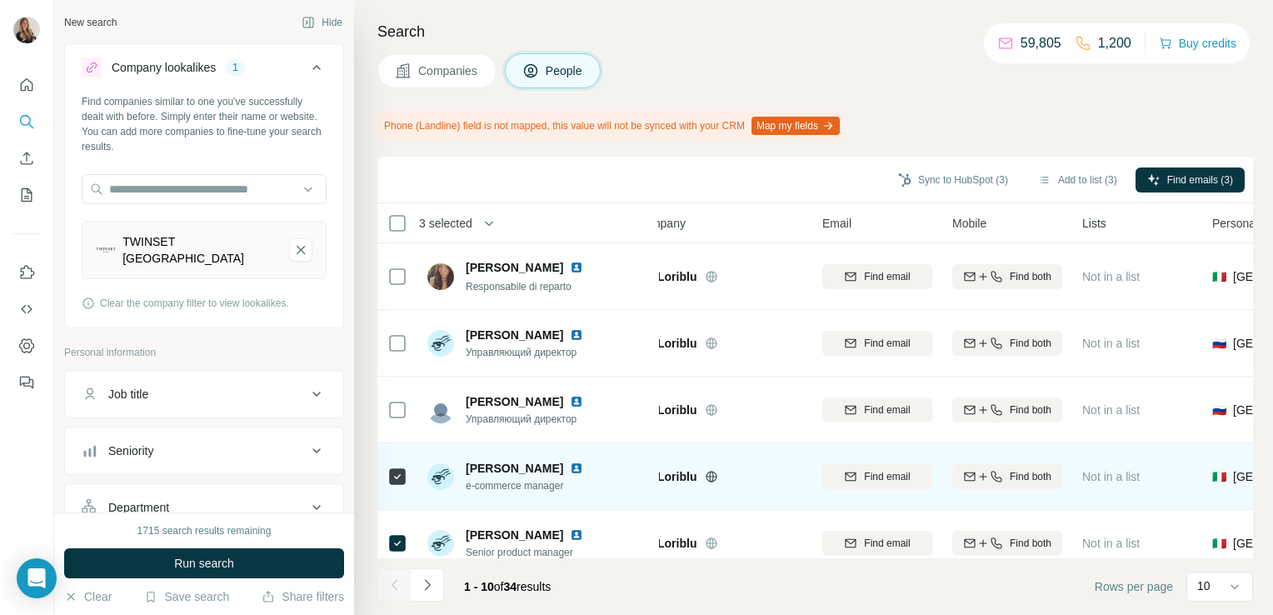
scroll to position [359, 32]
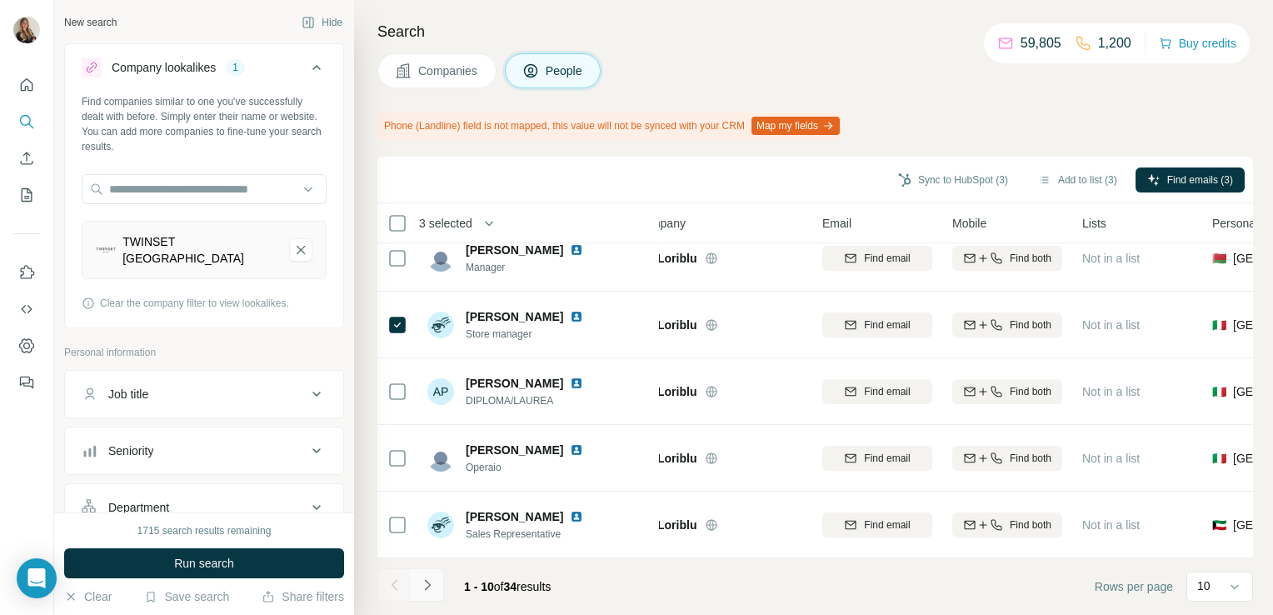
click at [432, 586] on icon "Navigate to next page" at bounding box center [427, 584] width 17 height 17
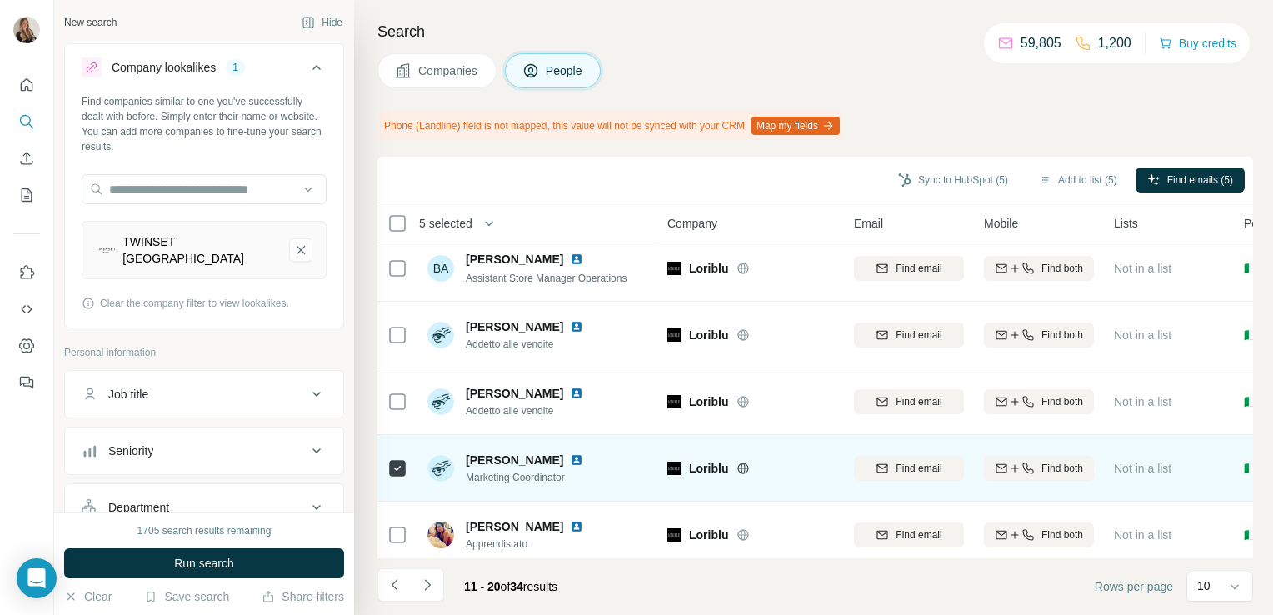
scroll to position [0, 0]
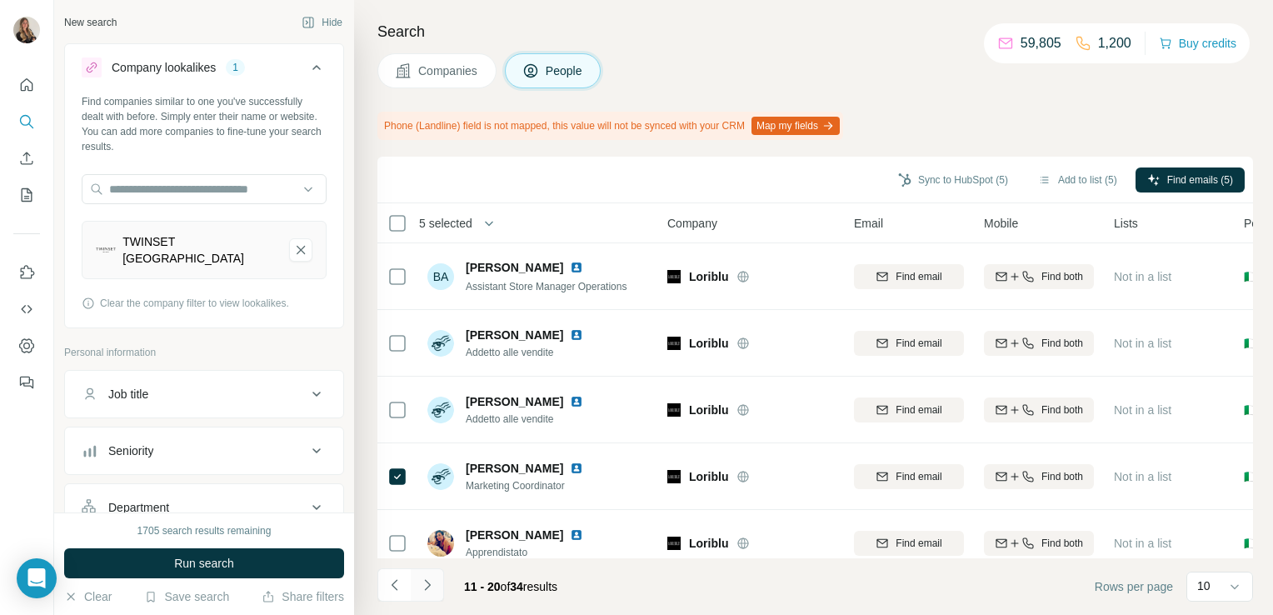
click at [433, 585] on icon "Navigate to next page" at bounding box center [427, 584] width 17 height 17
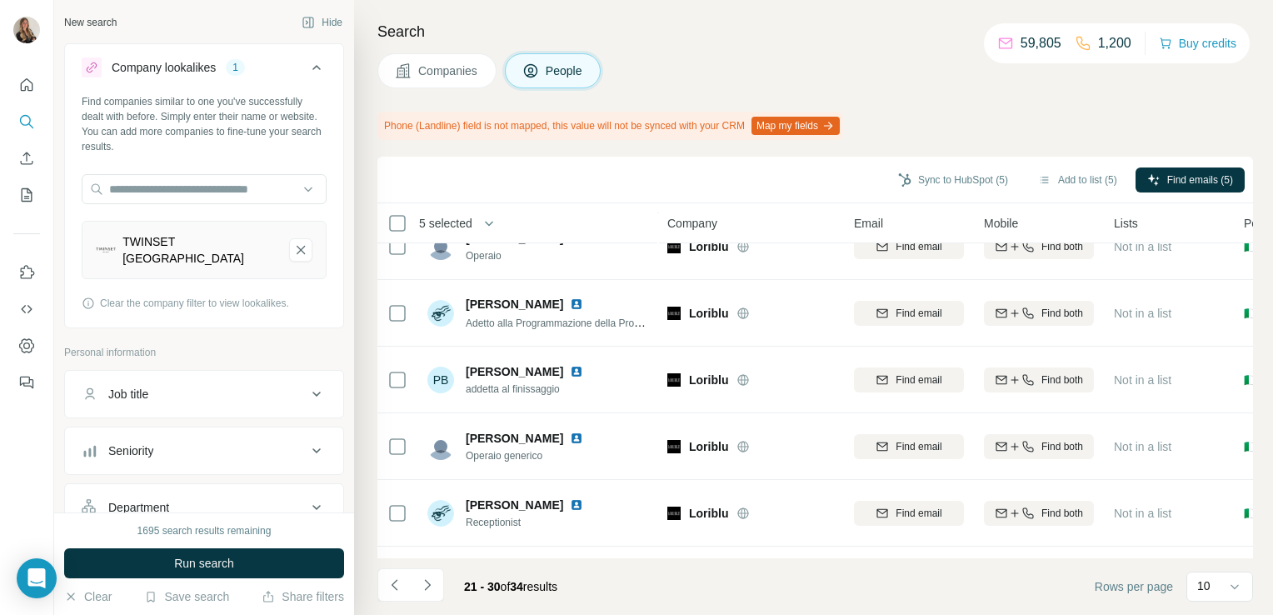
scroll to position [359, 0]
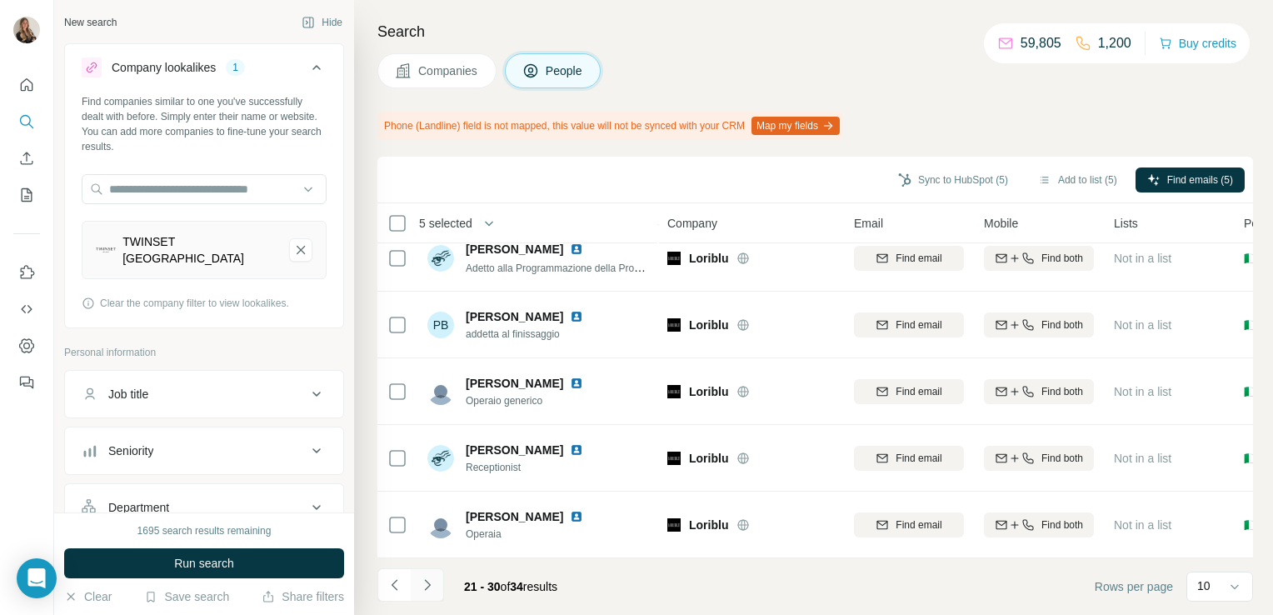
click at [420, 581] on icon "Navigate to next page" at bounding box center [427, 584] width 17 height 17
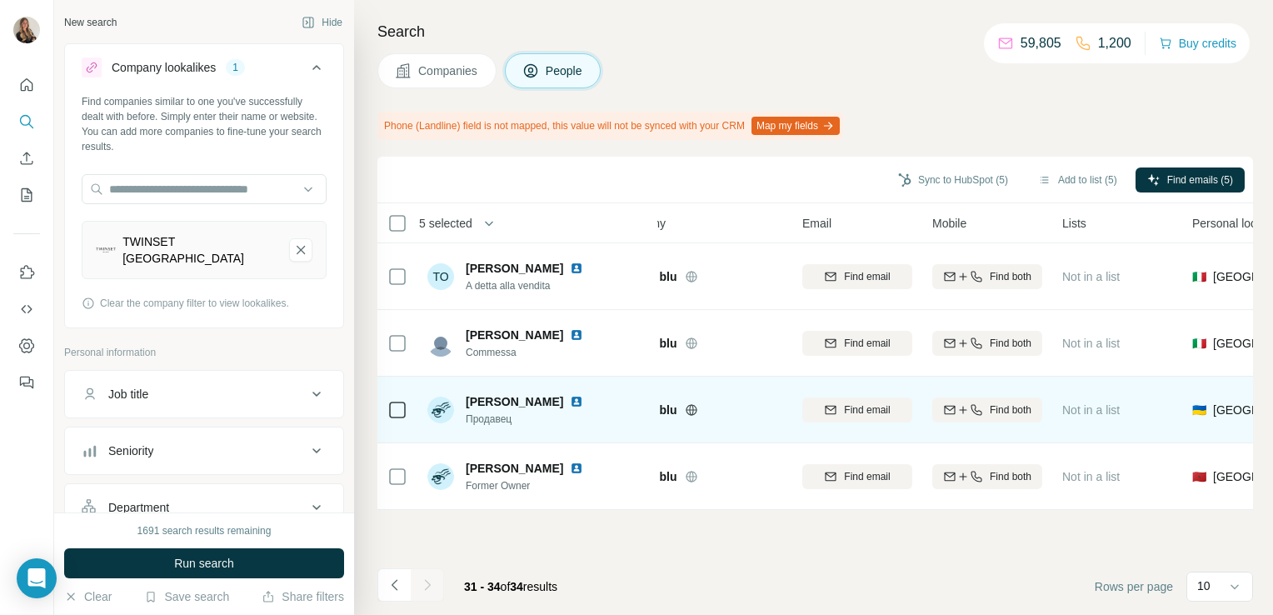
scroll to position [0, 0]
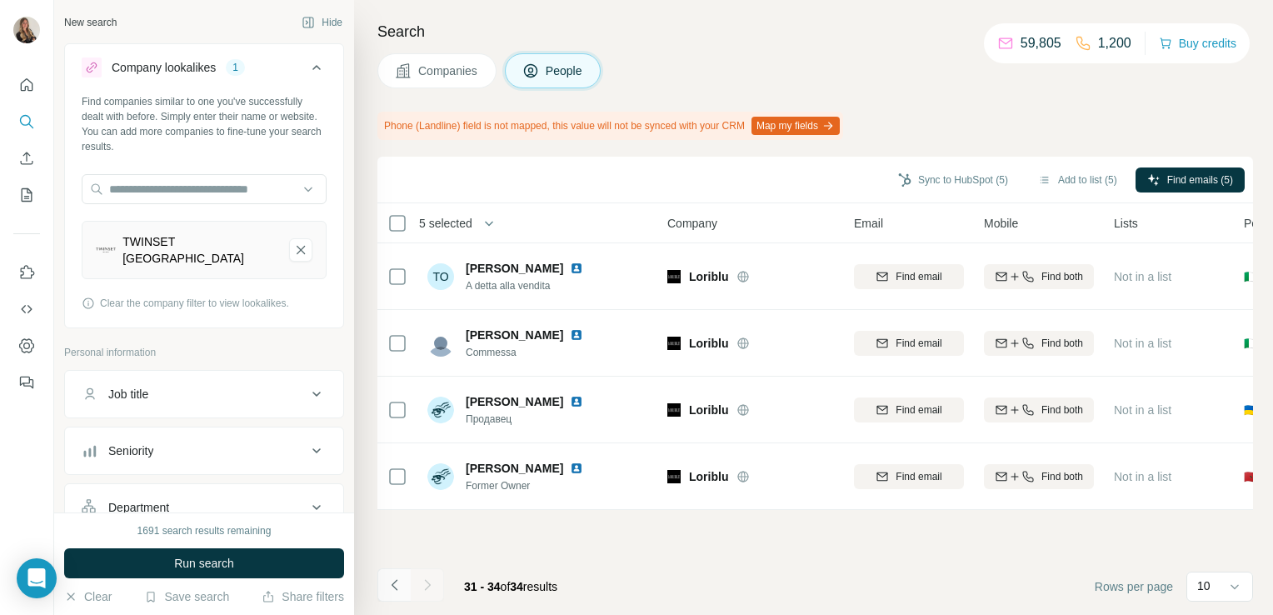
click at [388, 589] on icon "Navigate to previous page" at bounding box center [395, 584] width 17 height 17
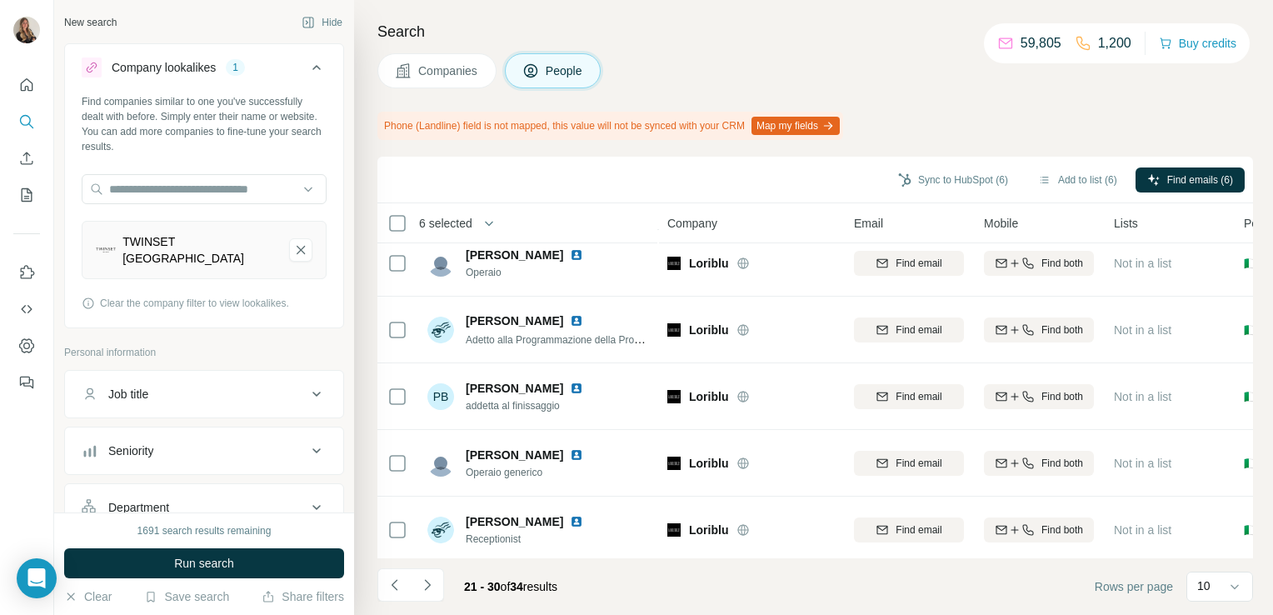
scroll to position [359, 0]
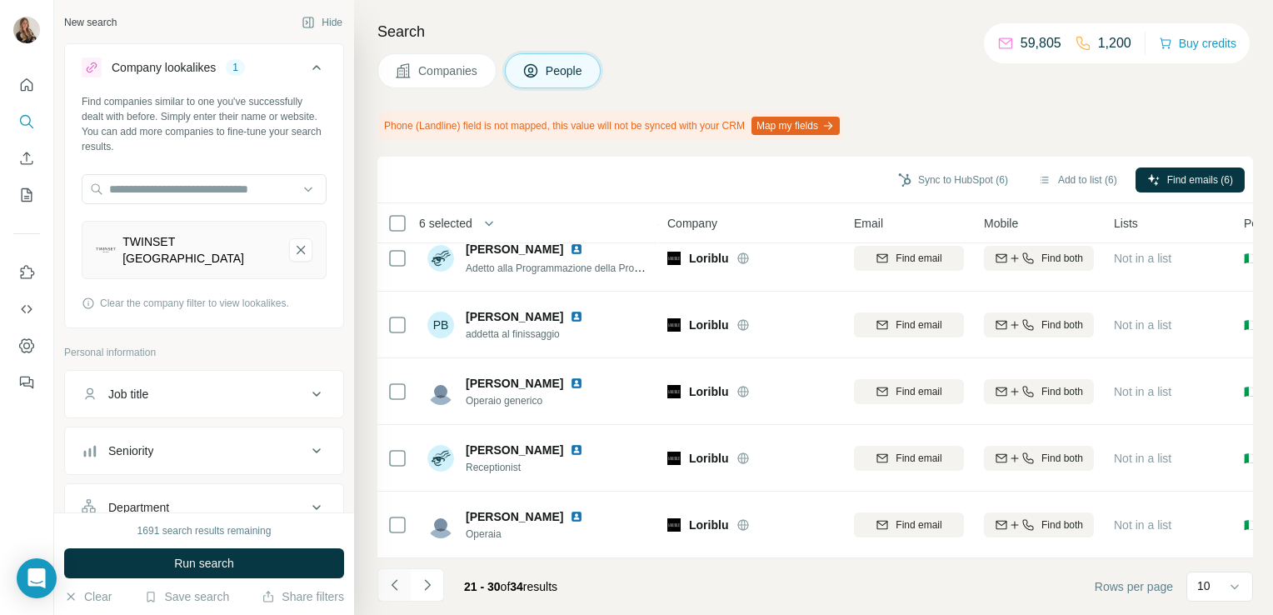
click at [399, 590] on icon "Navigate to previous page" at bounding box center [395, 584] width 17 height 17
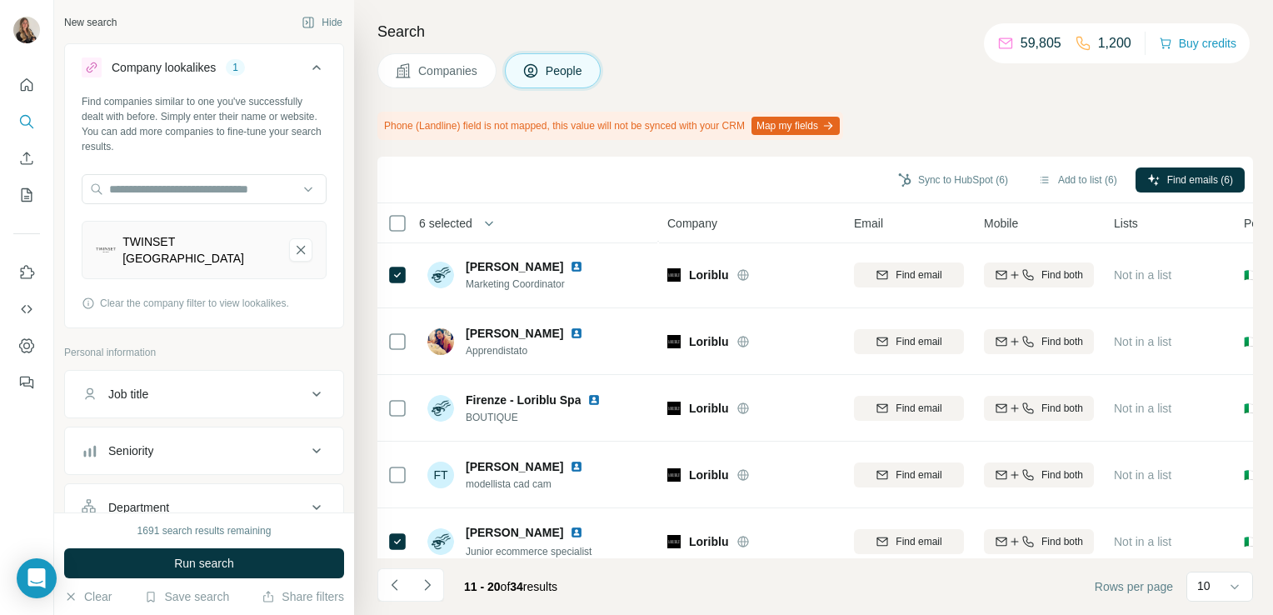
scroll to position [0, 0]
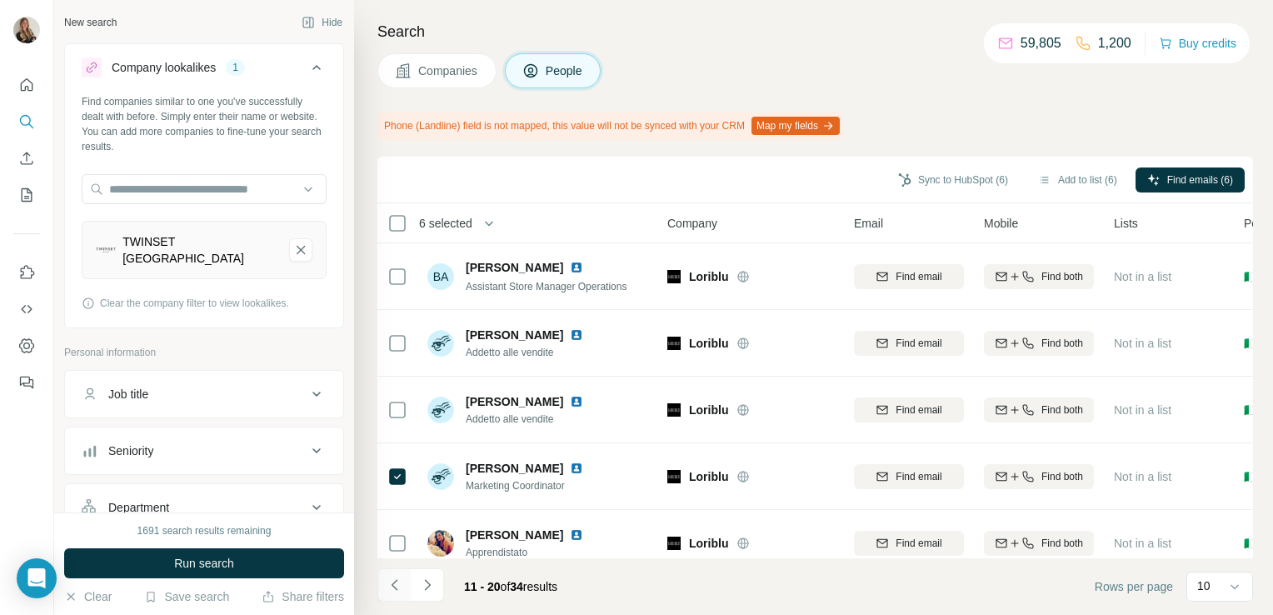
click at [393, 581] on icon "Navigate to previous page" at bounding box center [395, 584] width 17 height 17
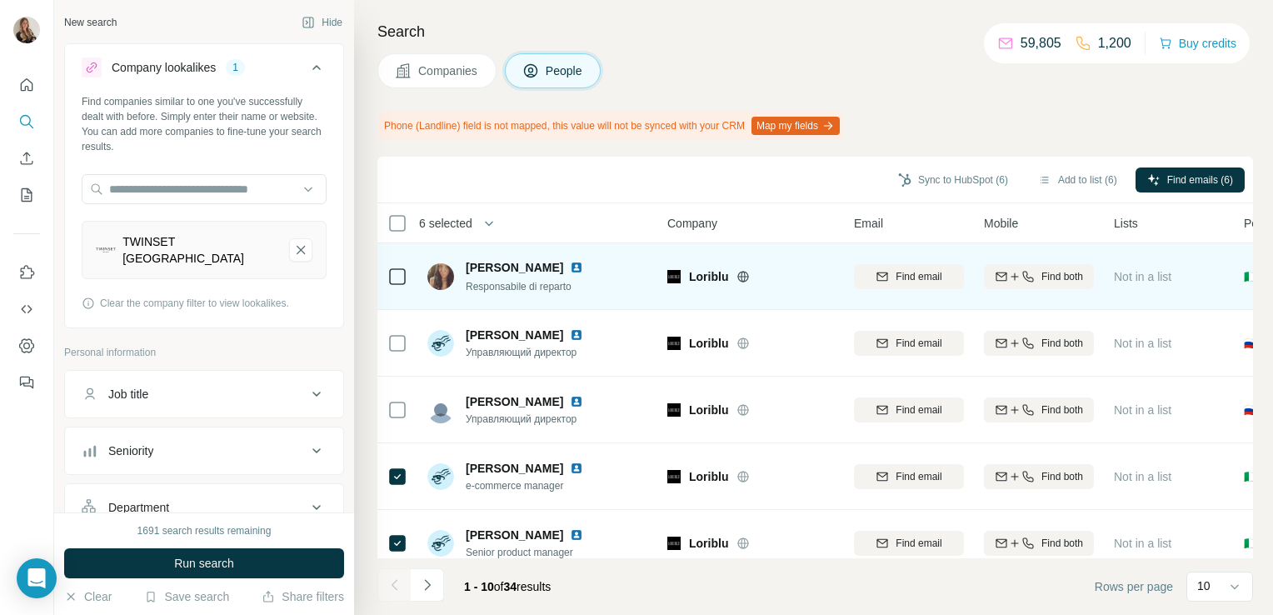
click at [573, 268] on img at bounding box center [576, 267] width 13 height 13
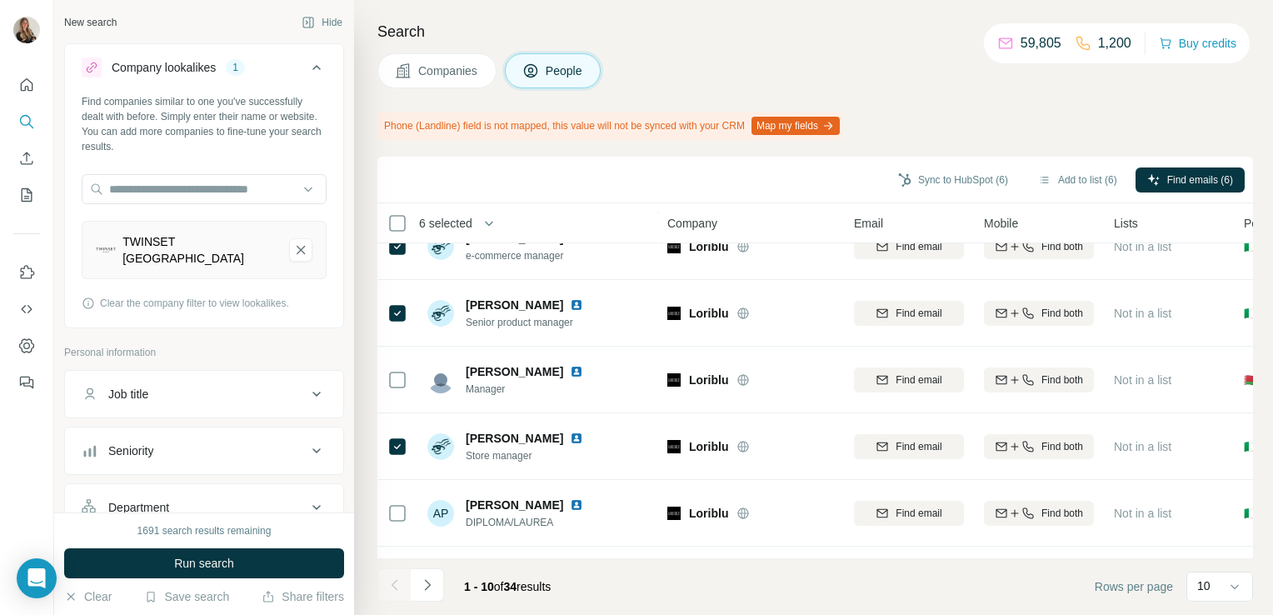
scroll to position [359, 0]
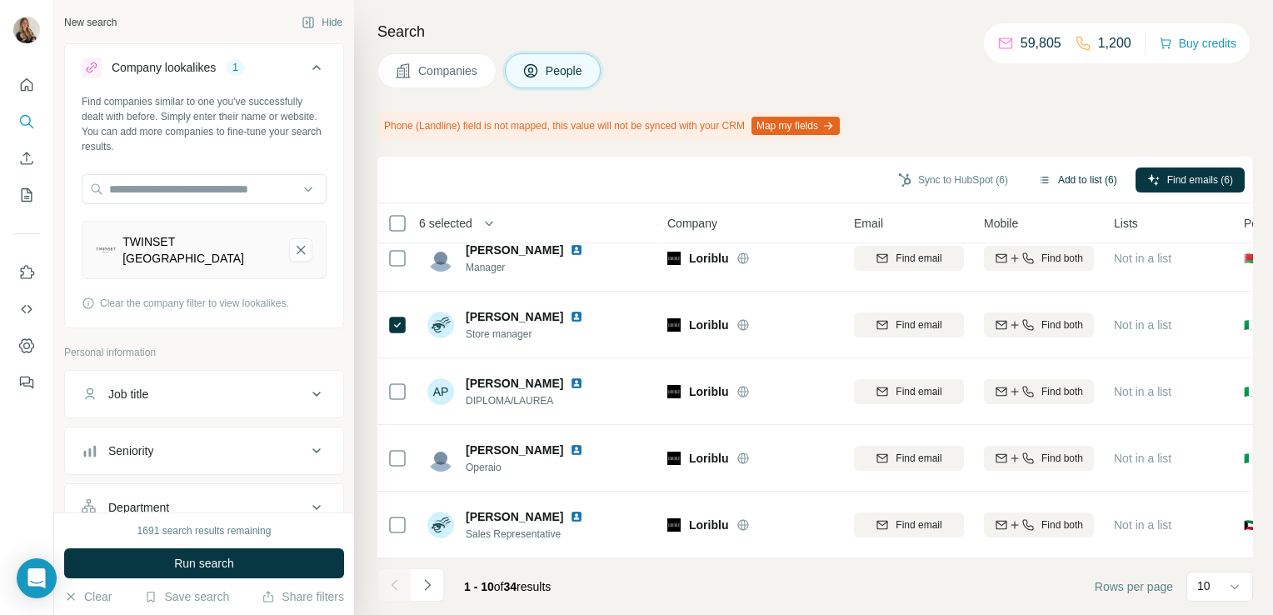
click at [1061, 177] on button "Add to list (6)" at bounding box center [1077, 179] width 102 height 25
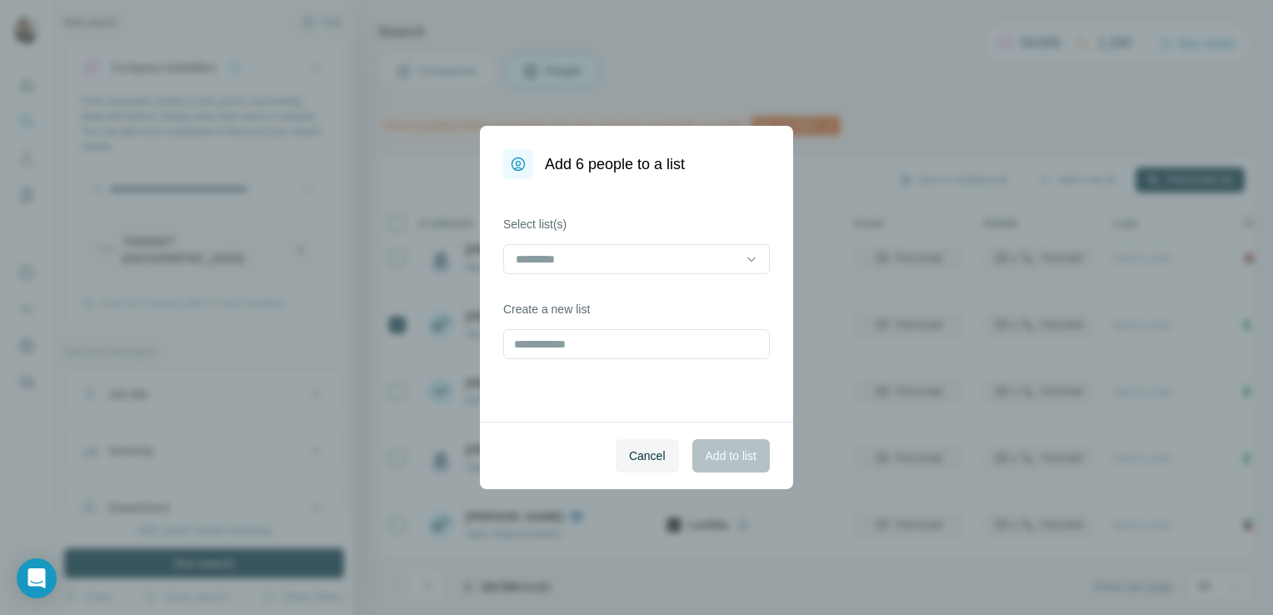
click at [616, 359] on div "Select list(s) Create a new list" at bounding box center [636, 300] width 313 height 242
click at [596, 344] on input "text" at bounding box center [636, 344] width 267 height 30
type input "*******"
click at [745, 465] on button "Add to list" at bounding box center [730, 455] width 77 height 33
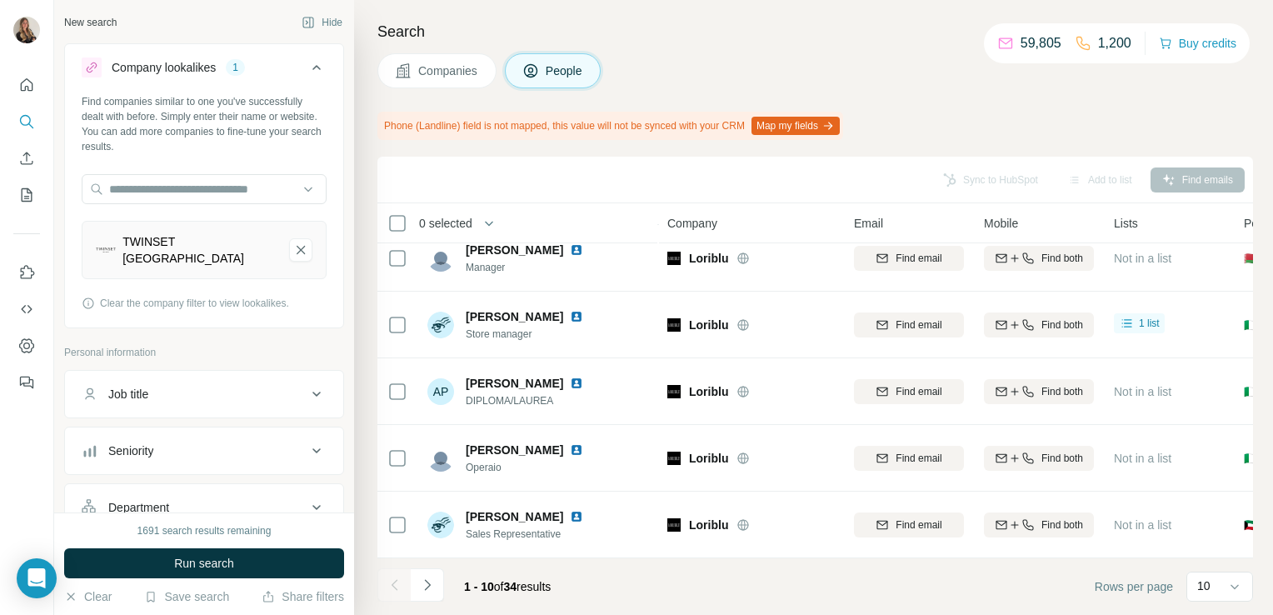
click at [410, 72] on icon at bounding box center [403, 70] width 17 height 17
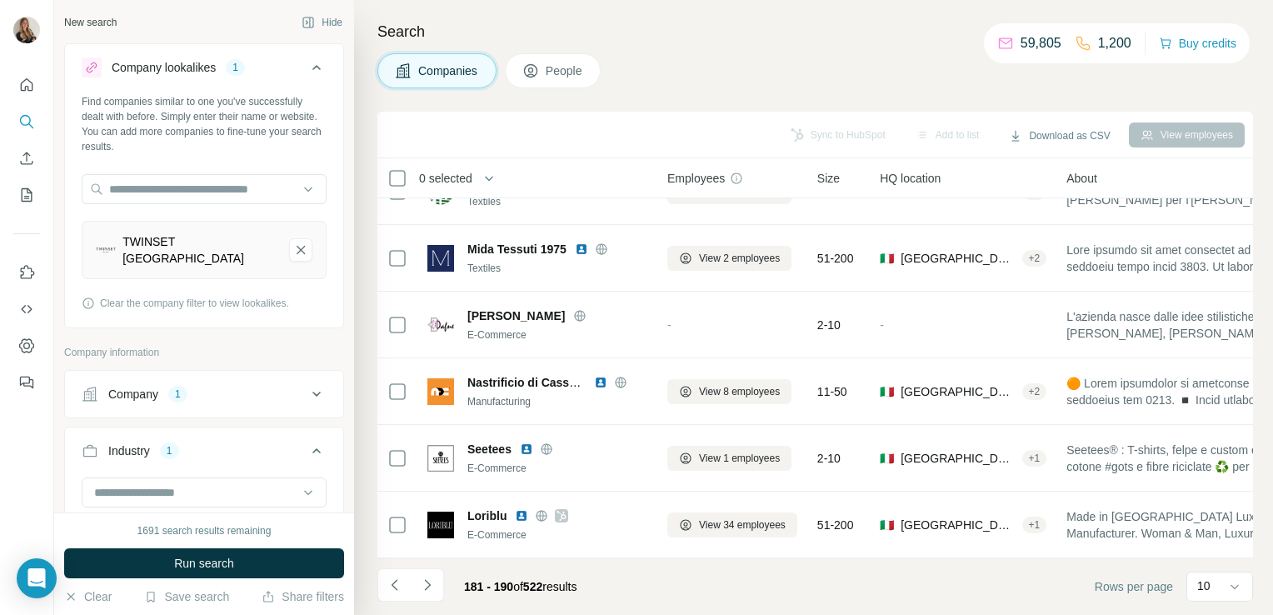
scroll to position [314, 0]
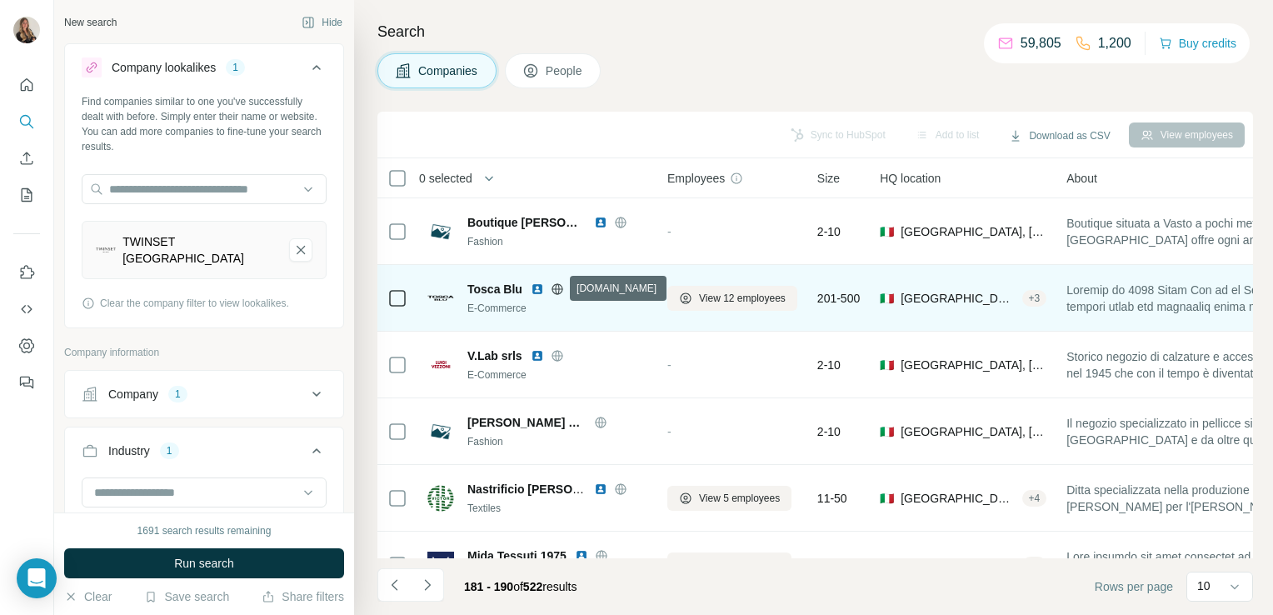
click at [552, 288] on icon at bounding box center [557, 288] width 13 height 13
click at [726, 301] on span "View 12 employees" at bounding box center [742, 298] width 87 height 15
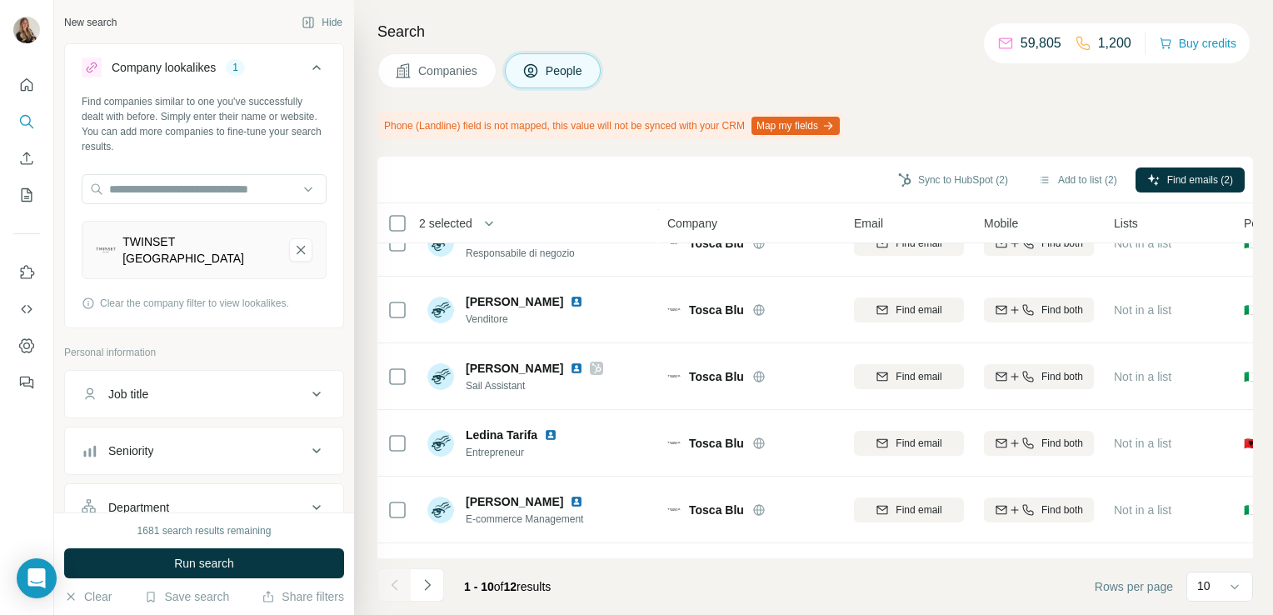
scroll to position [235, 0]
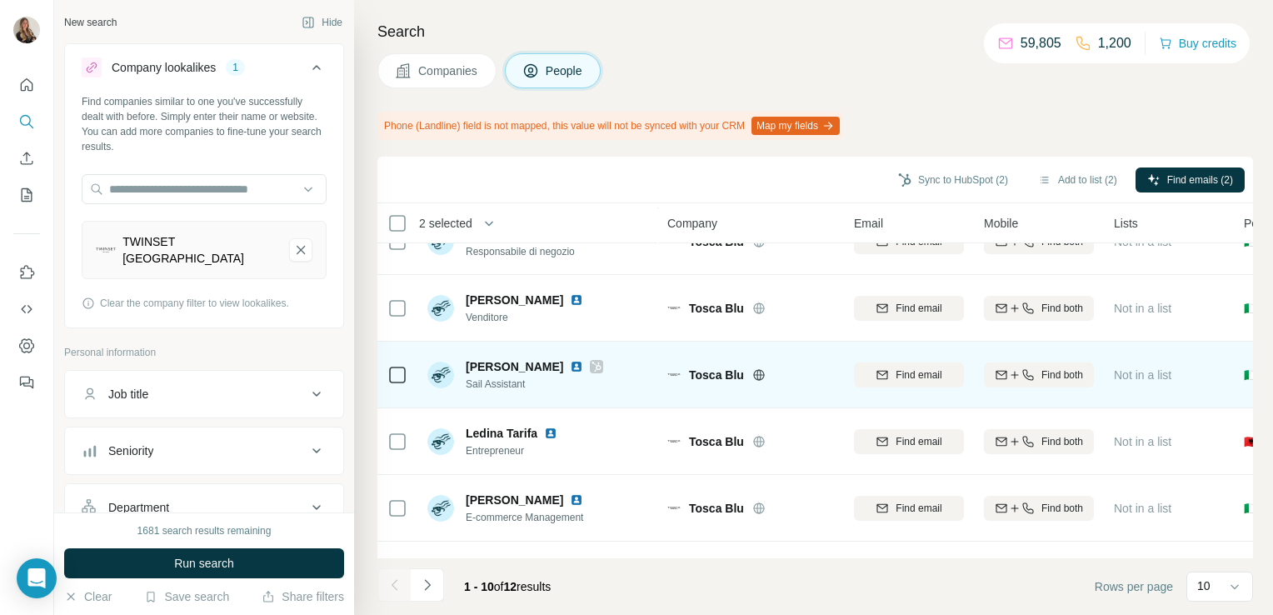
click at [590, 371] on div at bounding box center [596, 366] width 13 height 13
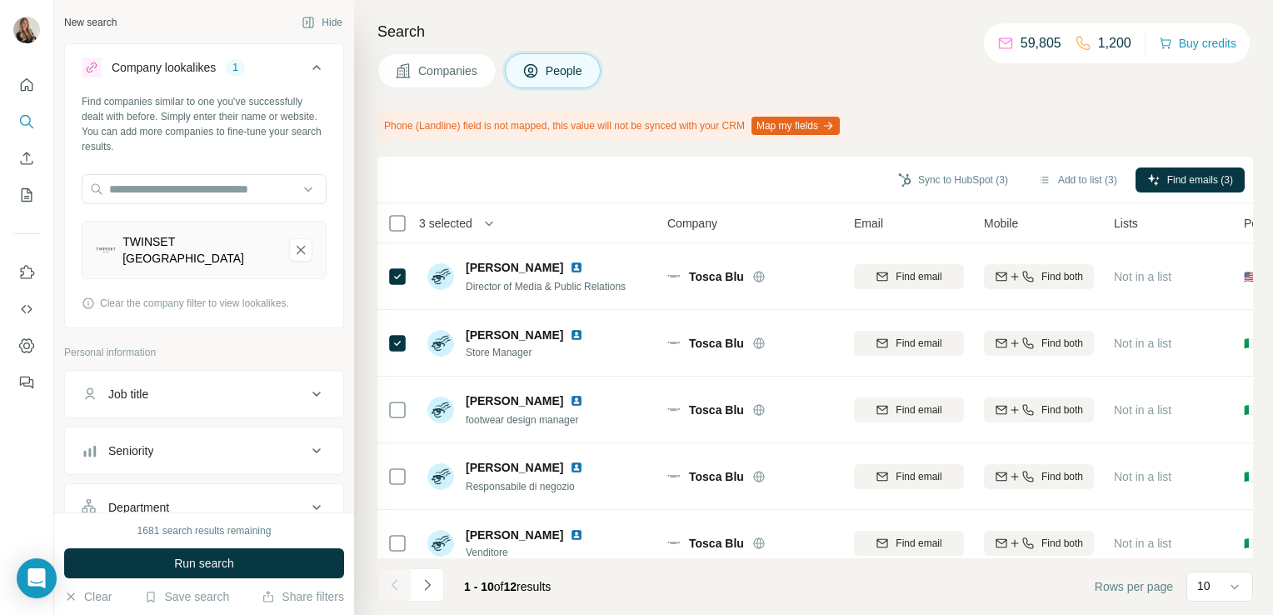
scroll to position [359, 0]
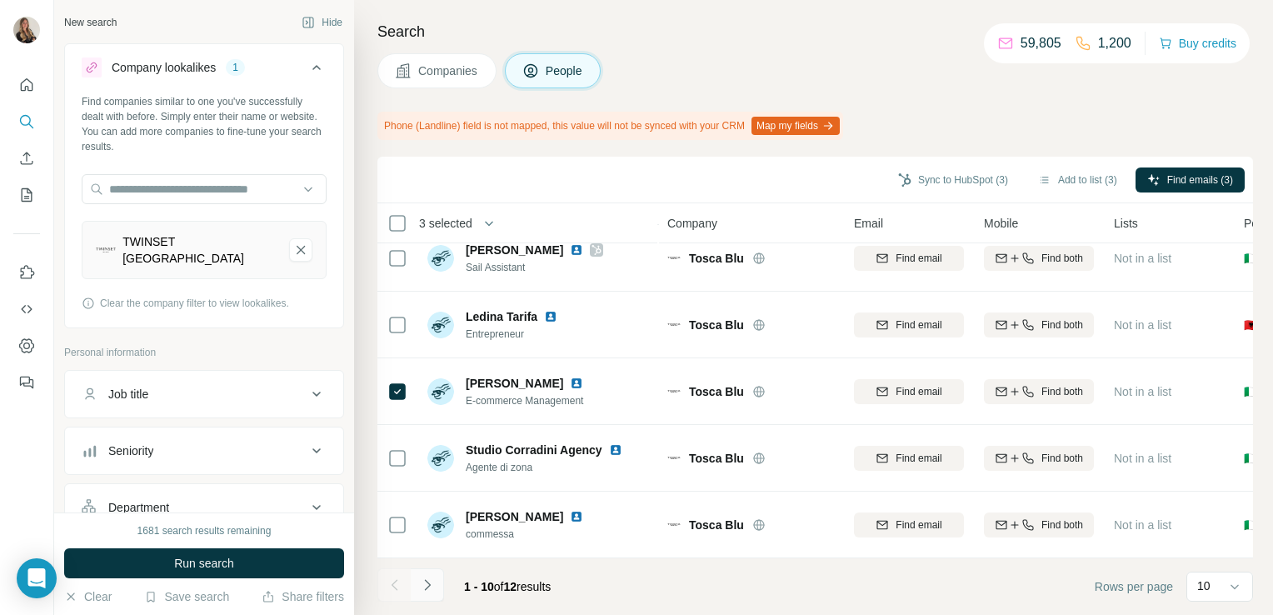
click at [422, 588] on icon "Navigate to next page" at bounding box center [427, 584] width 17 height 17
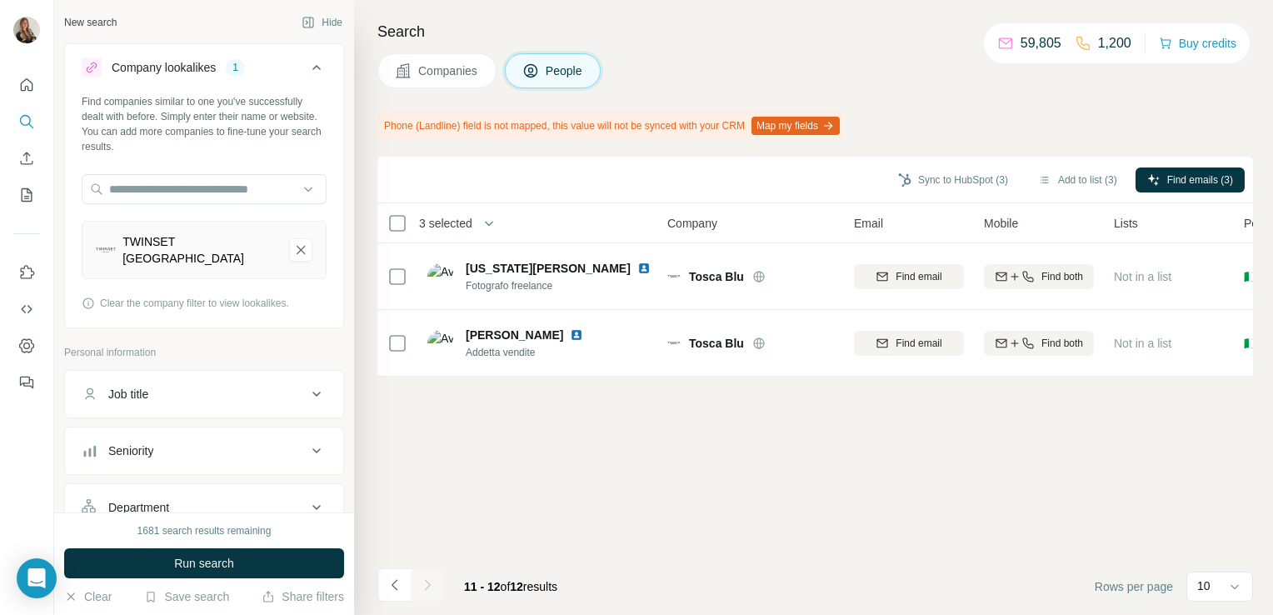
scroll to position [0, 0]
click at [393, 586] on icon "Navigate to previous page" at bounding box center [394, 584] width 6 height 11
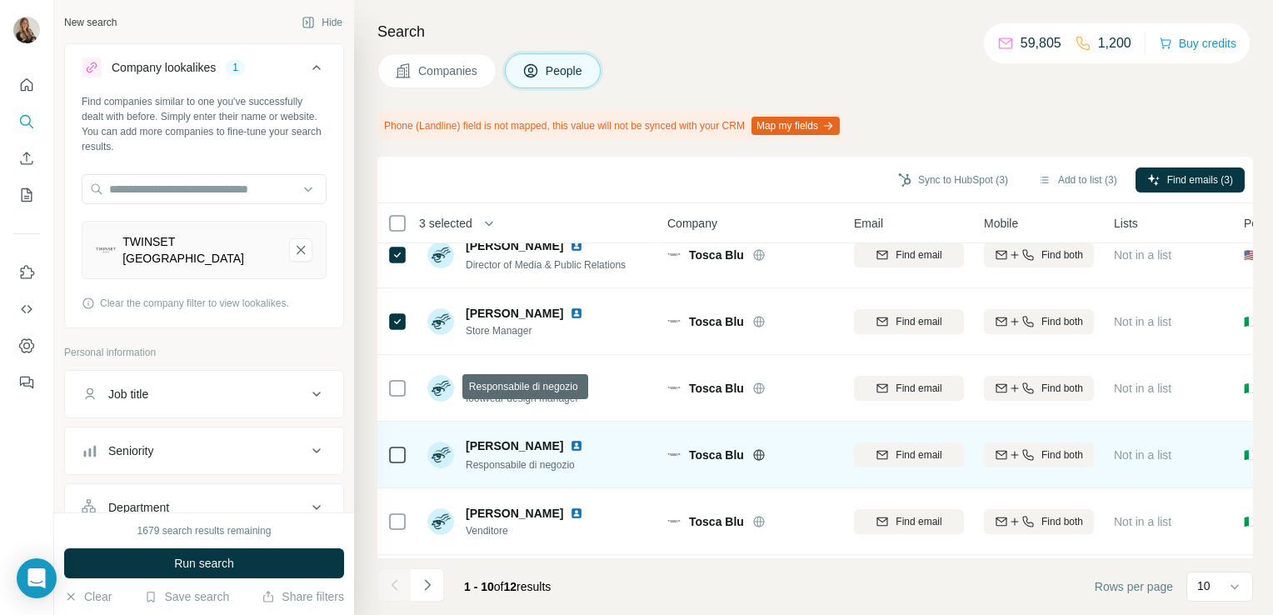
scroll to position [20, 0]
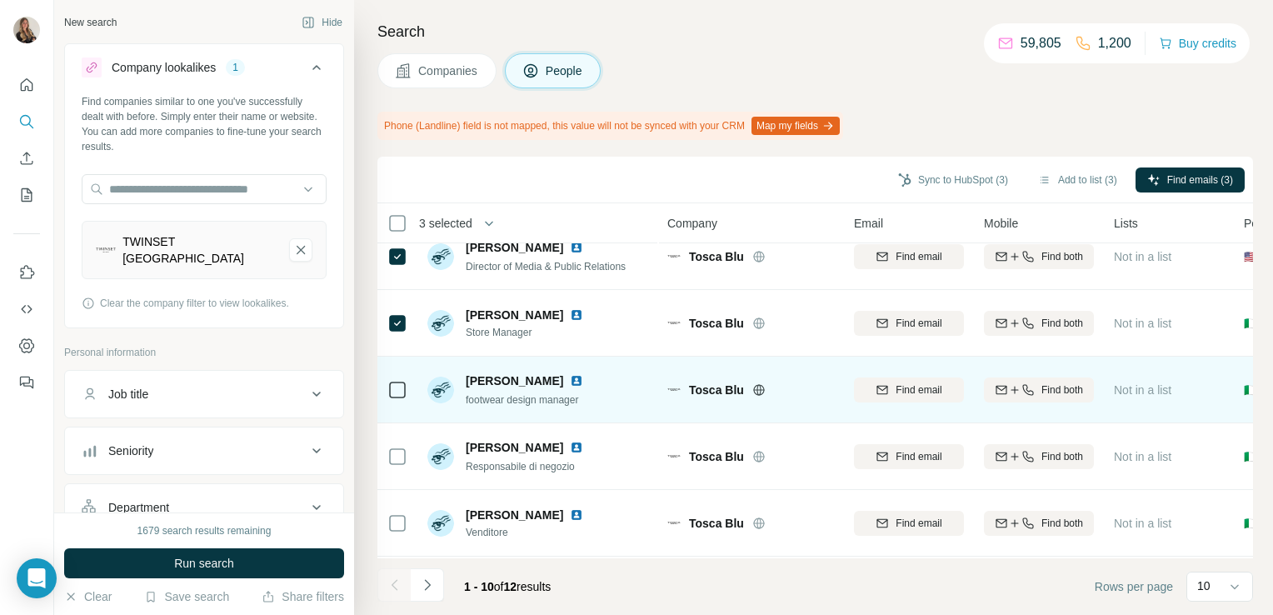
click at [570, 375] on img at bounding box center [576, 380] width 13 height 13
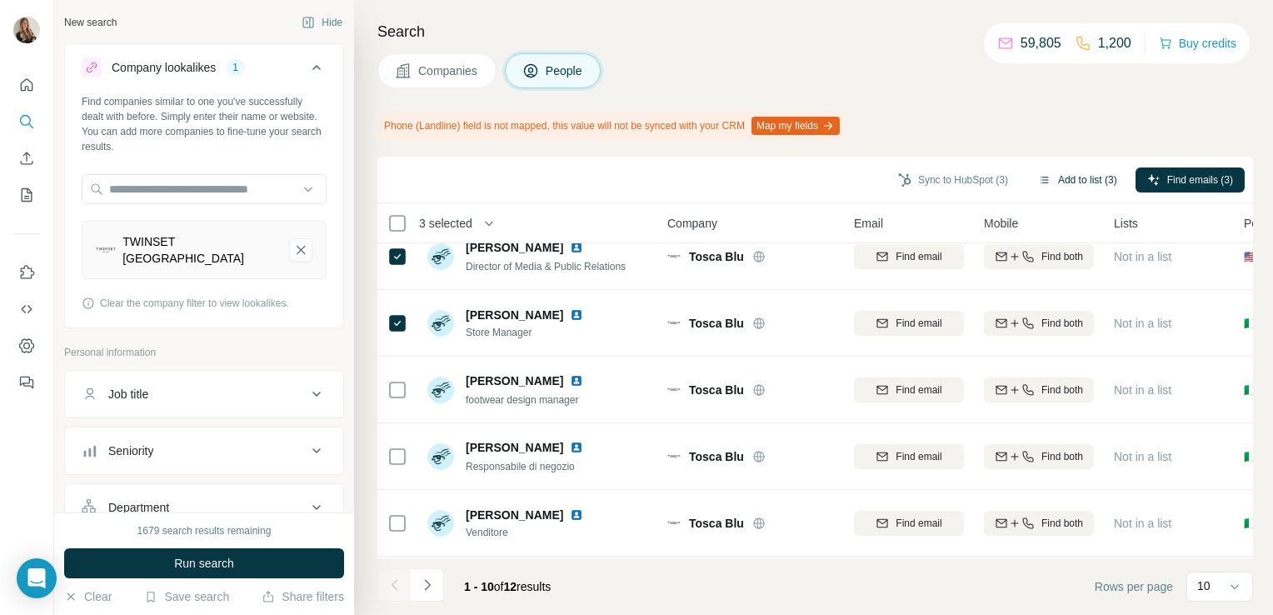
click at [1056, 178] on button "Add to list (3)" at bounding box center [1077, 179] width 102 height 25
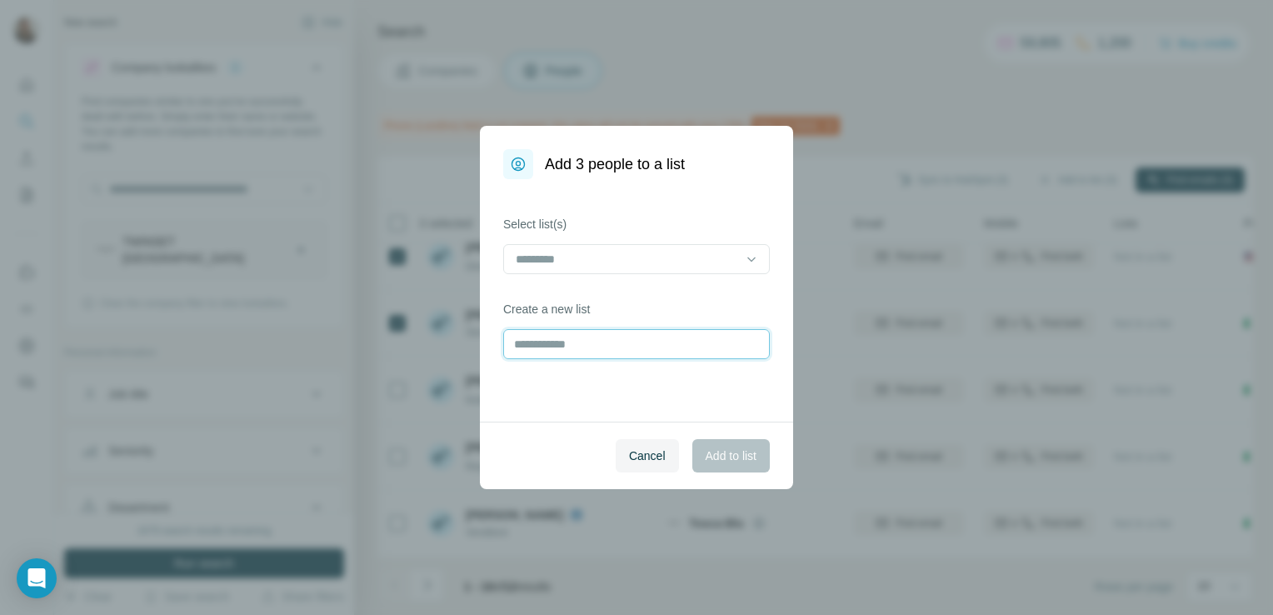
click at [555, 343] on input "text" at bounding box center [636, 344] width 267 height 30
type input "*********"
click at [720, 458] on span "Add to list" at bounding box center [731, 455] width 51 height 17
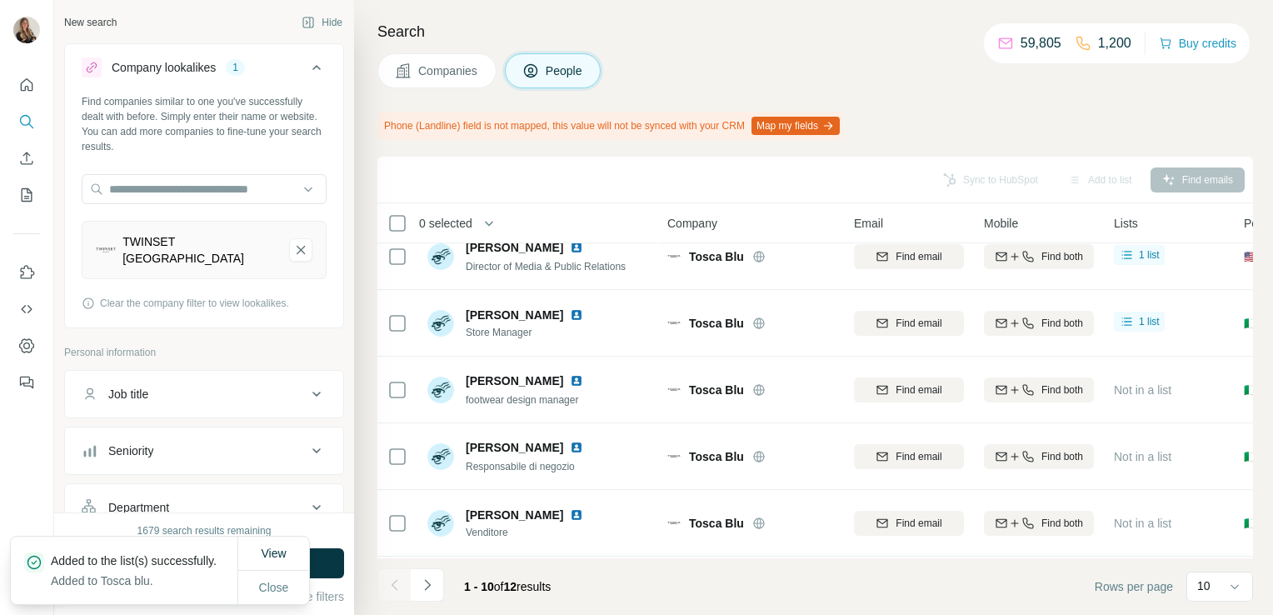
click at [453, 78] on button "Companies" at bounding box center [436, 70] width 119 height 35
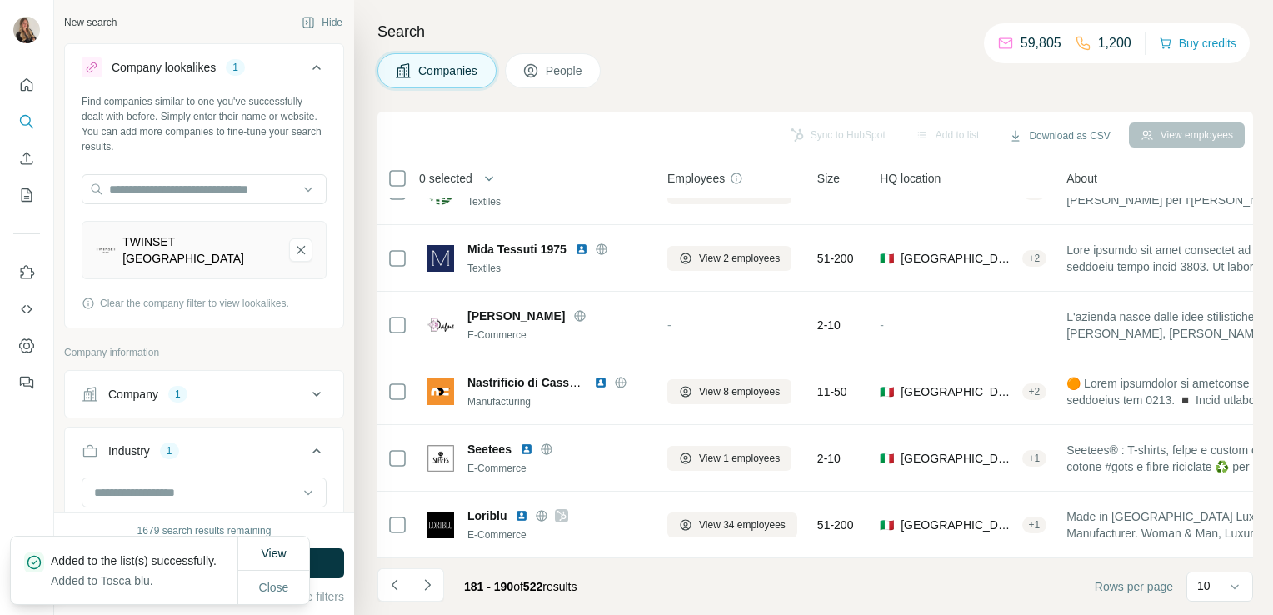
scroll to position [314, 0]
click at [430, 588] on icon "Navigate to next page" at bounding box center [427, 584] width 17 height 17
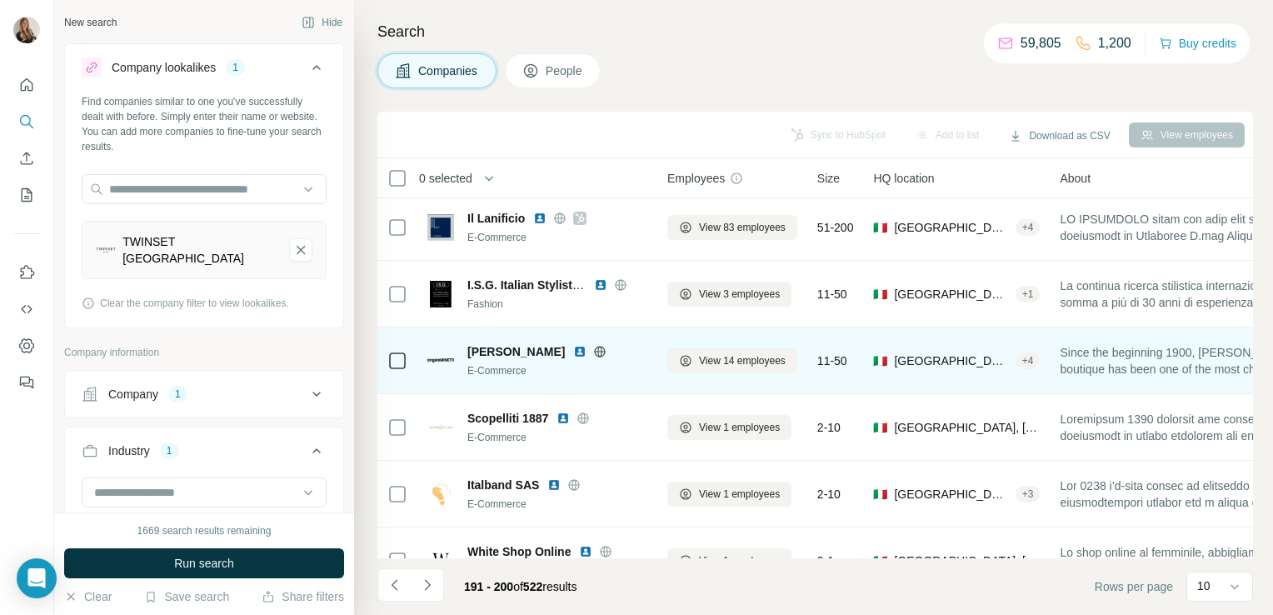
scroll to position [0, 0]
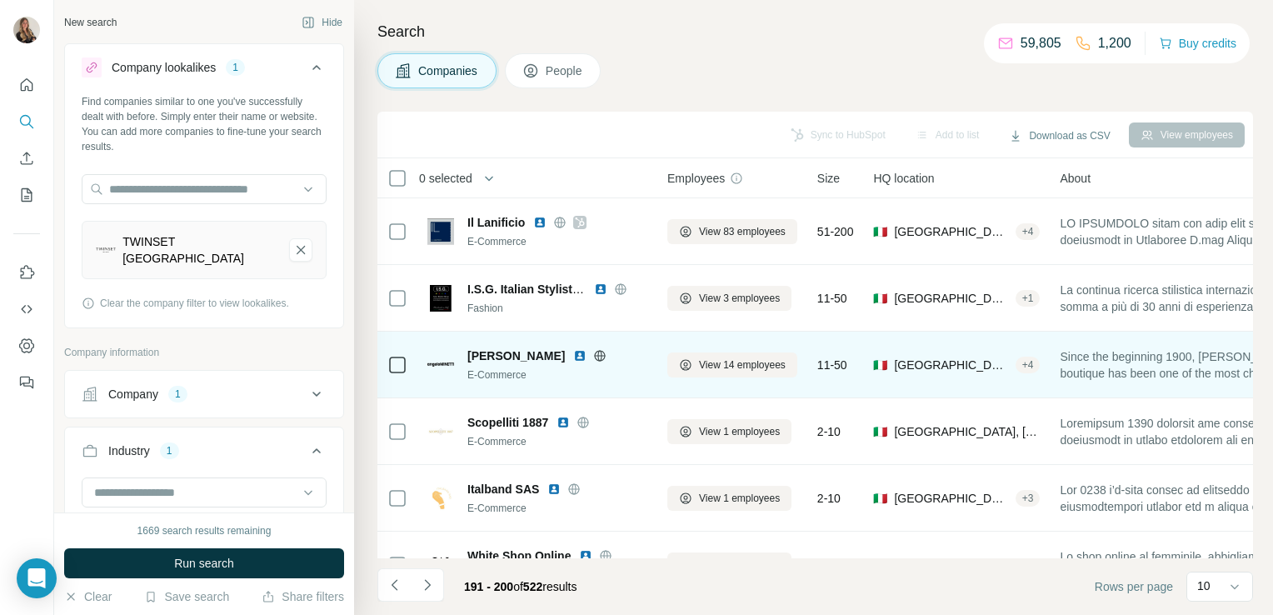
click at [593, 356] on icon at bounding box center [599, 355] width 13 height 13
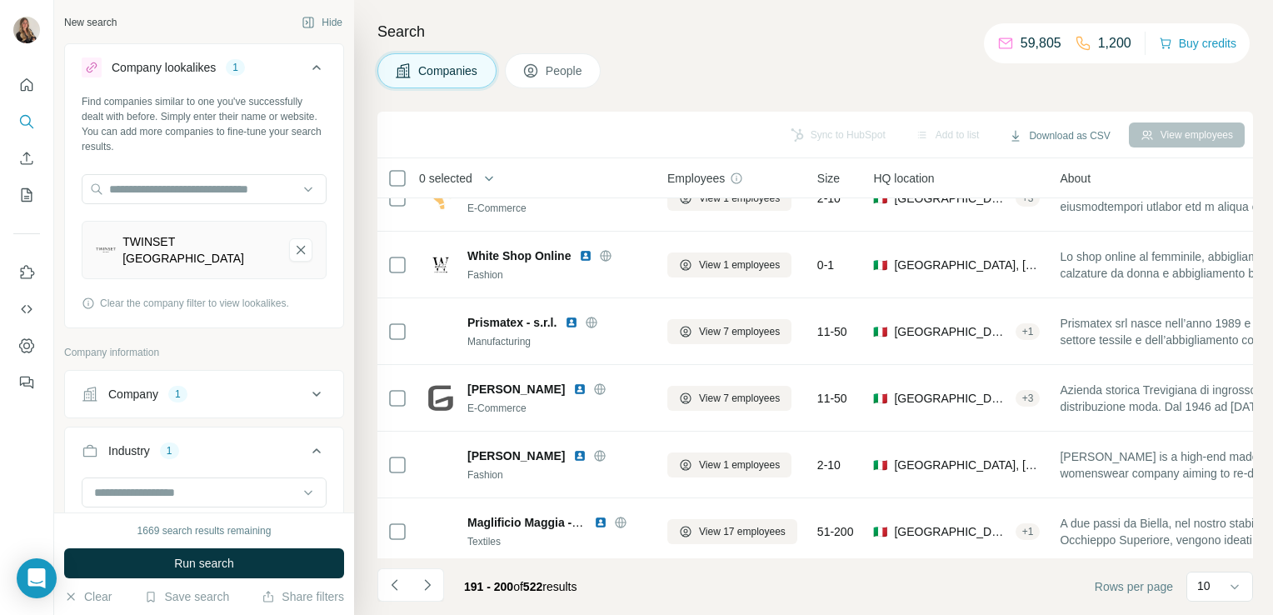
scroll to position [314, 0]
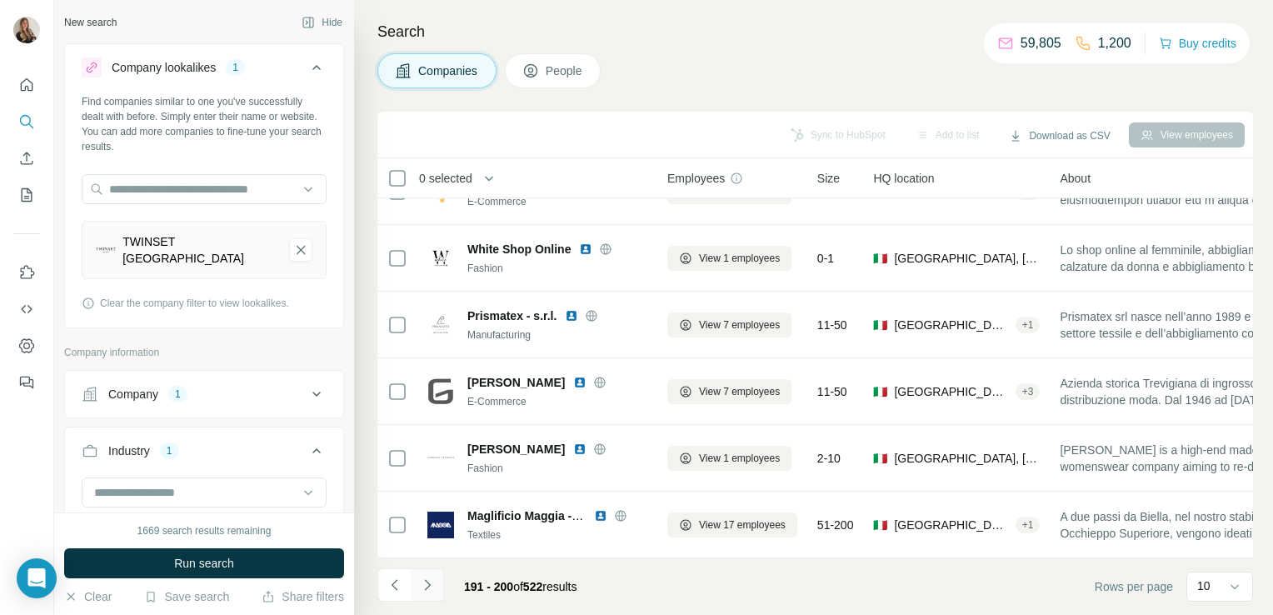
click at [424, 585] on icon "Navigate to next page" at bounding box center [427, 584] width 17 height 17
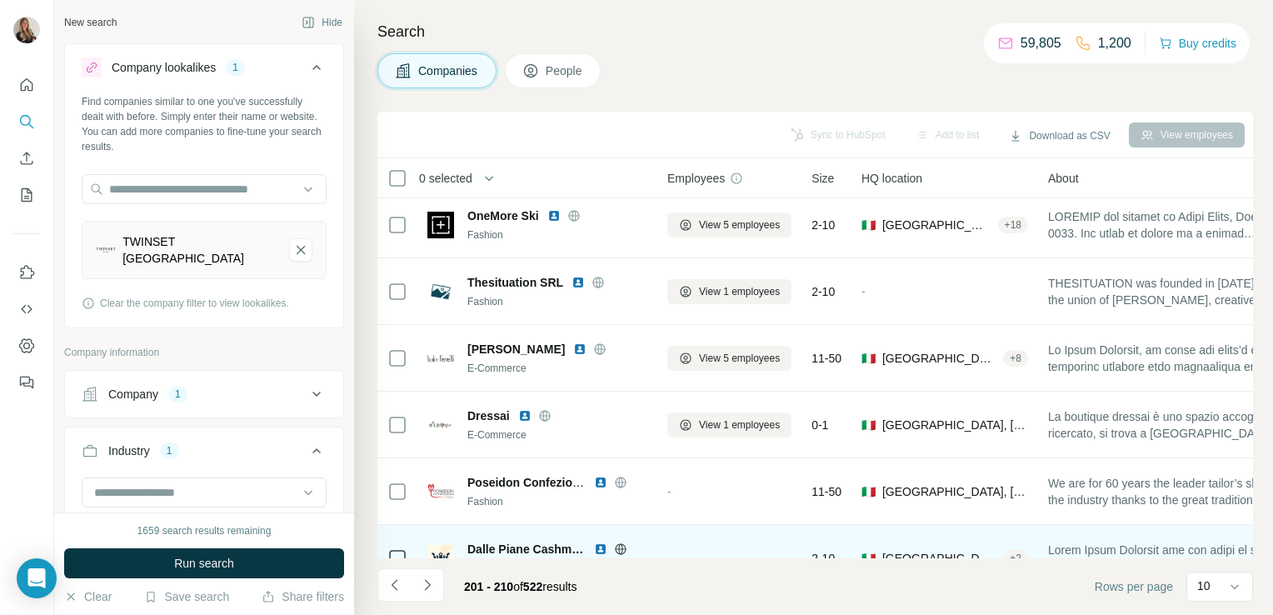
scroll to position [0, 0]
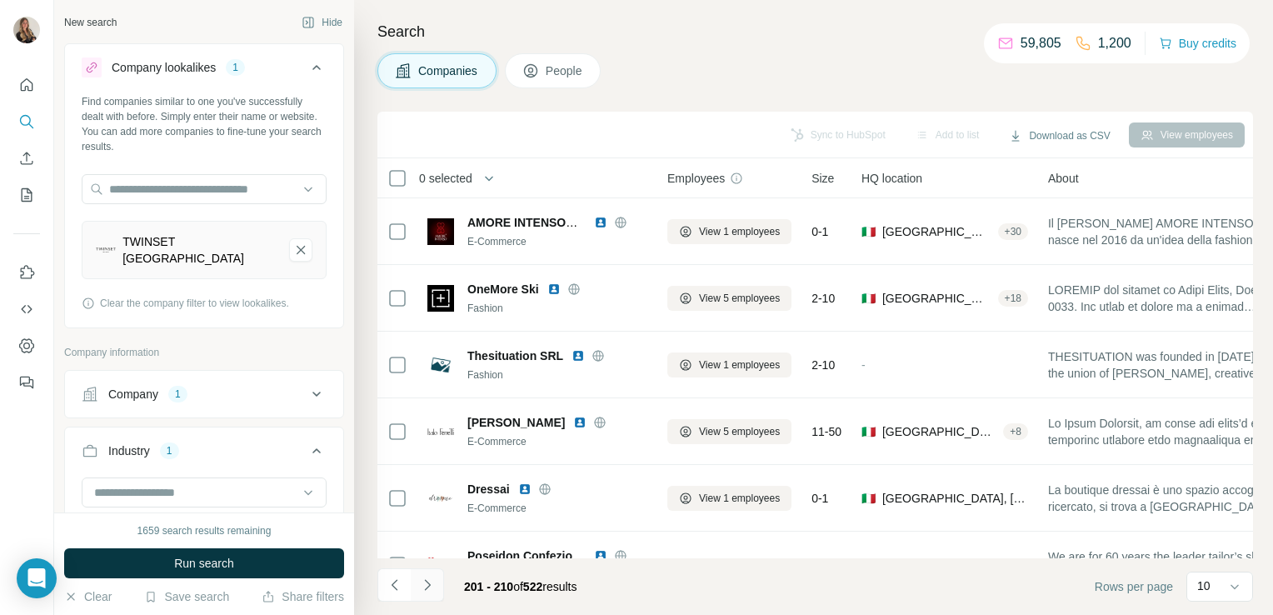
click at [431, 588] on icon "Navigate to next page" at bounding box center [427, 584] width 17 height 17
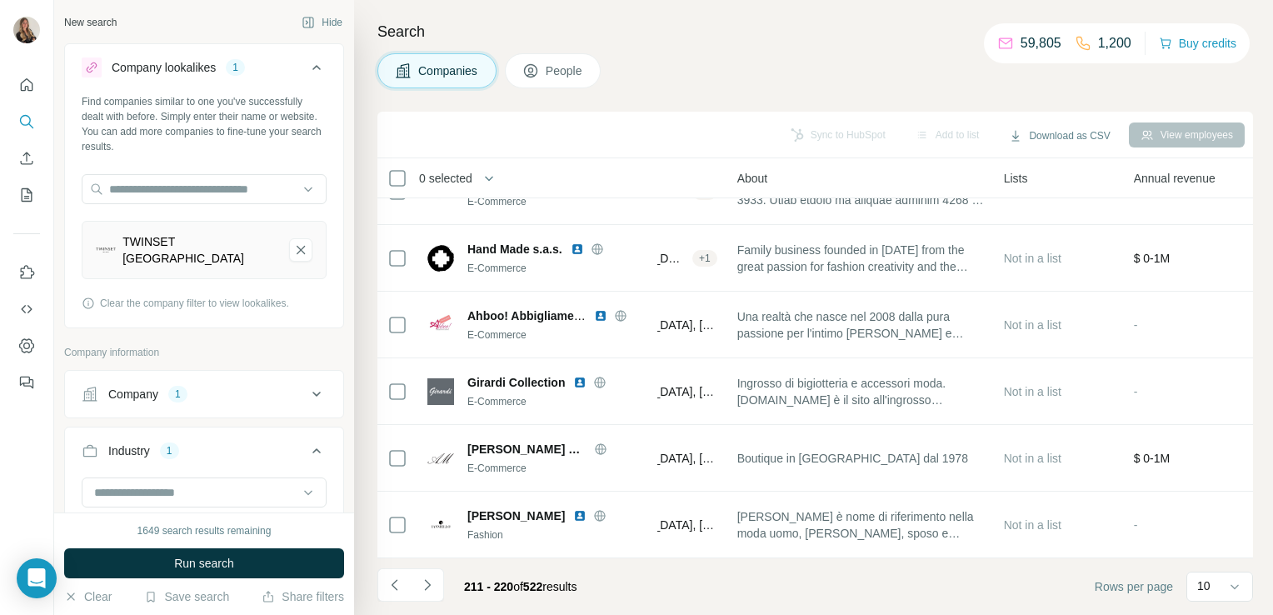
scroll to position [314, 0]
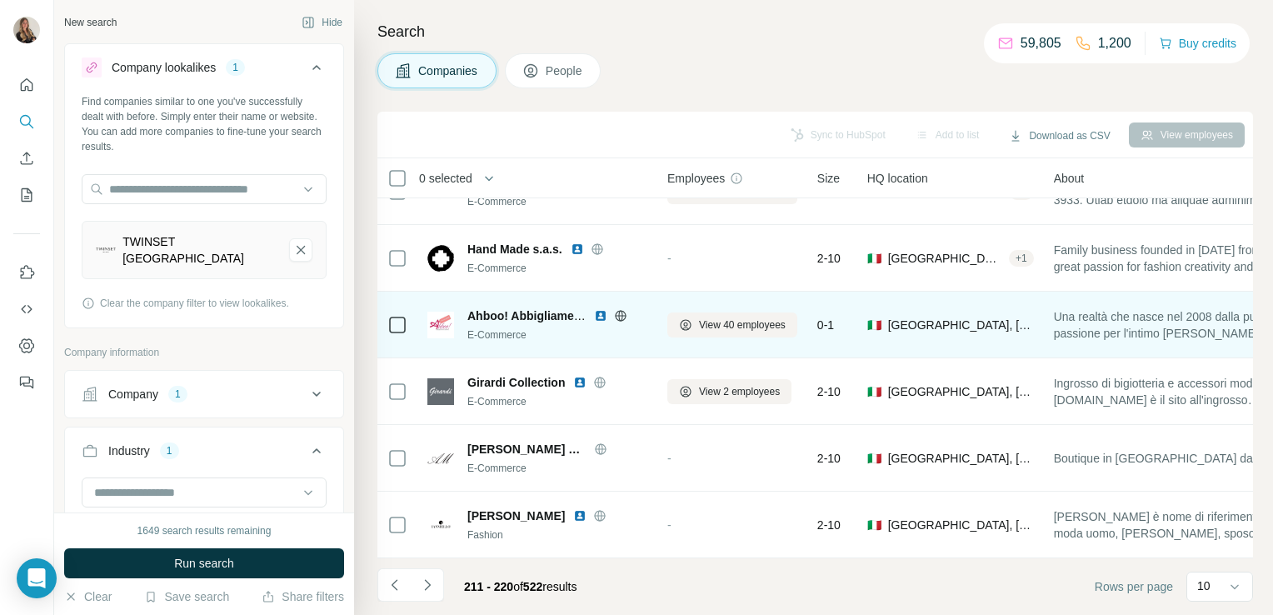
click at [621, 310] on icon at bounding box center [620, 315] width 4 height 11
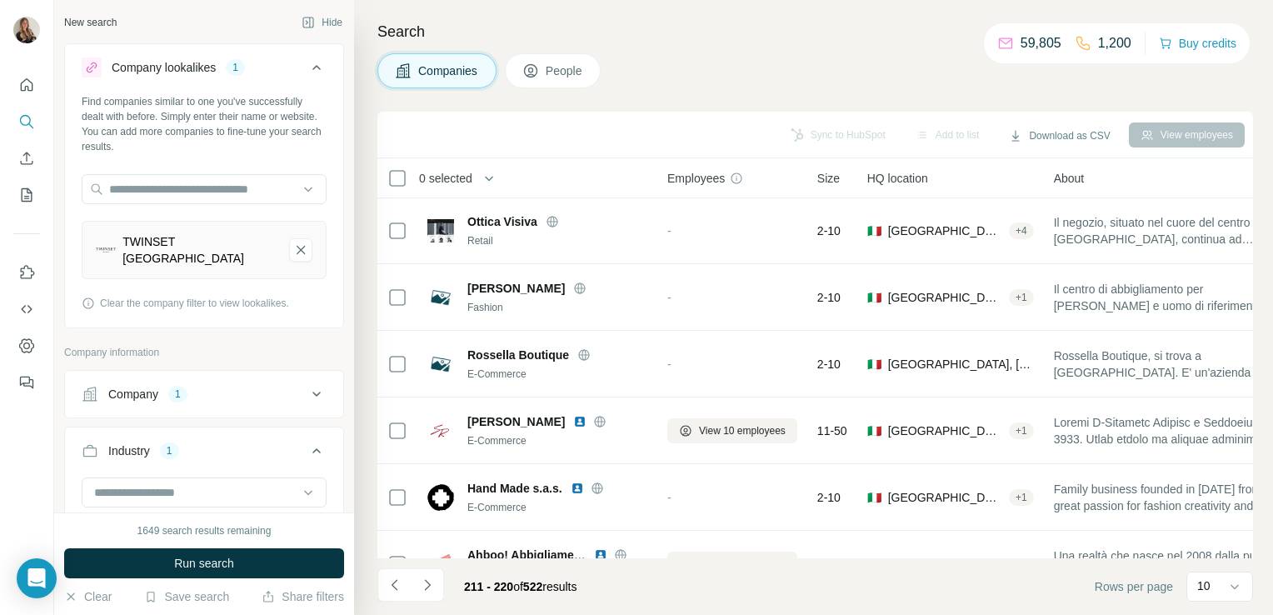
scroll to position [0, 0]
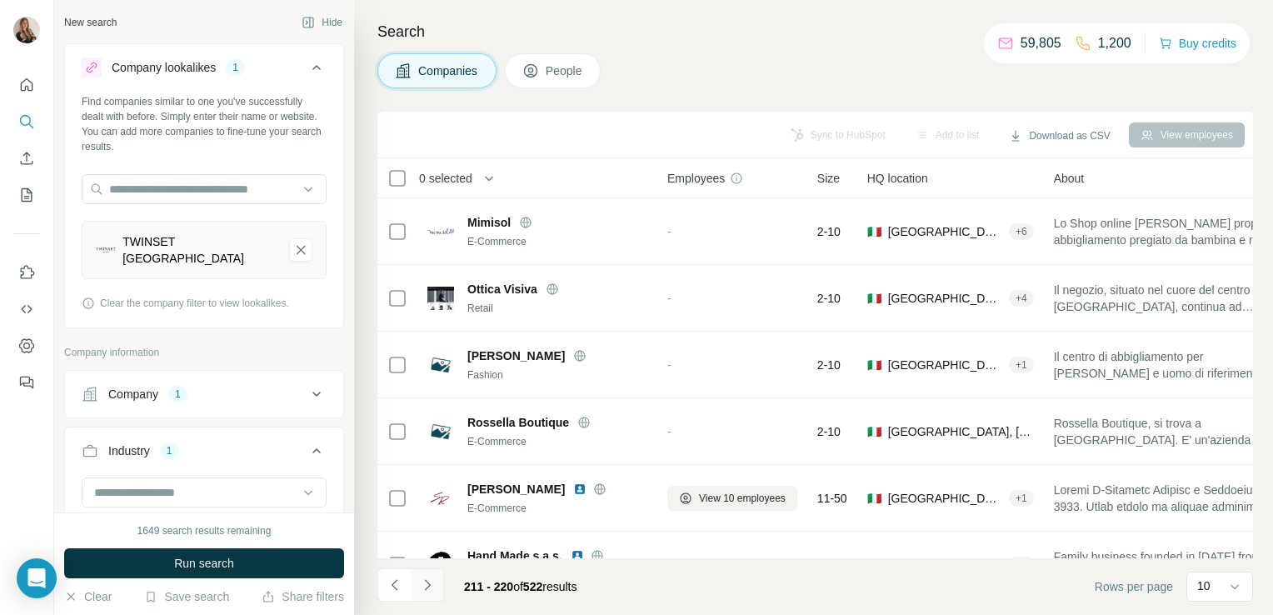
click at [424, 591] on icon "Navigate to next page" at bounding box center [427, 584] width 17 height 17
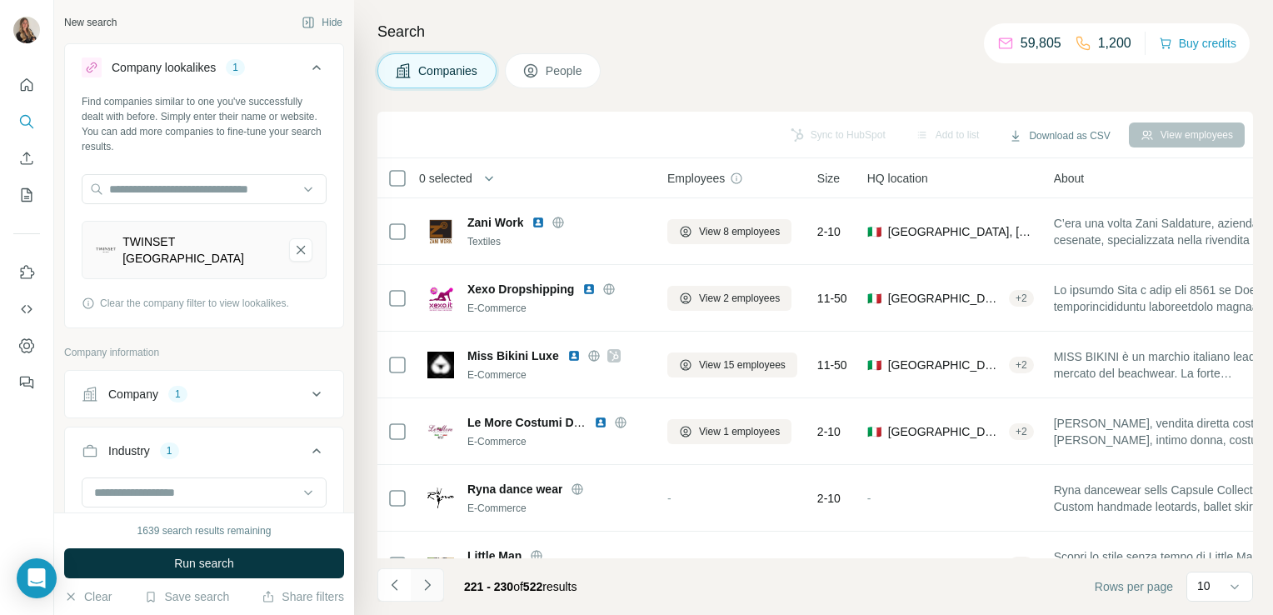
click at [434, 587] on icon "Navigate to next page" at bounding box center [427, 584] width 17 height 17
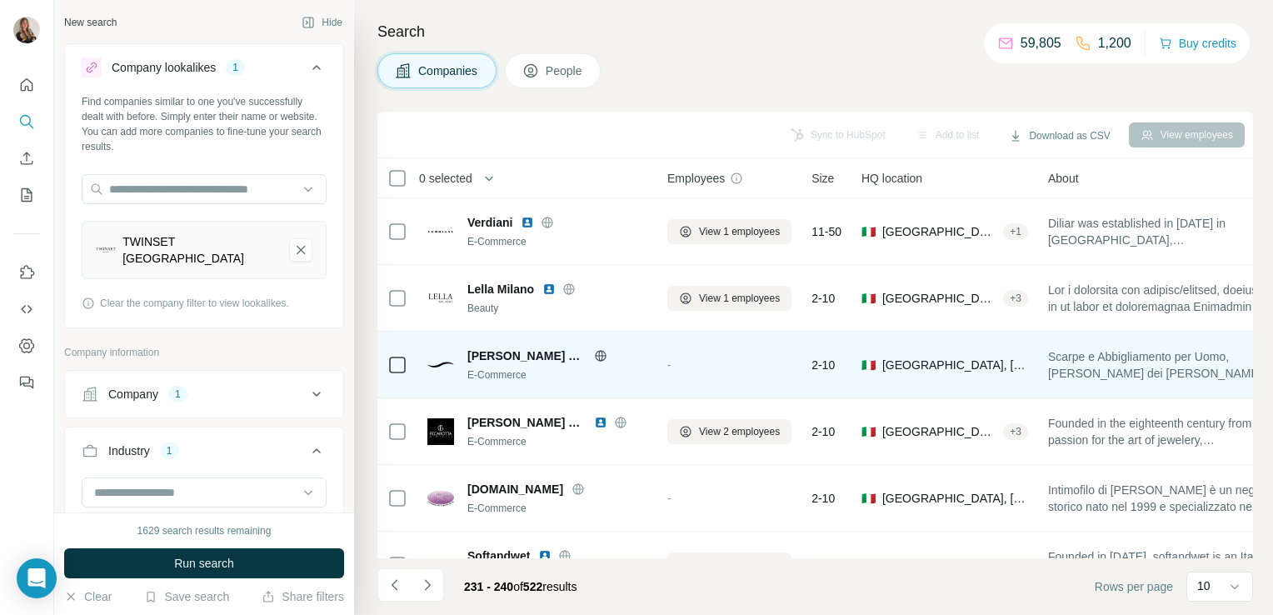
scroll to position [314, 0]
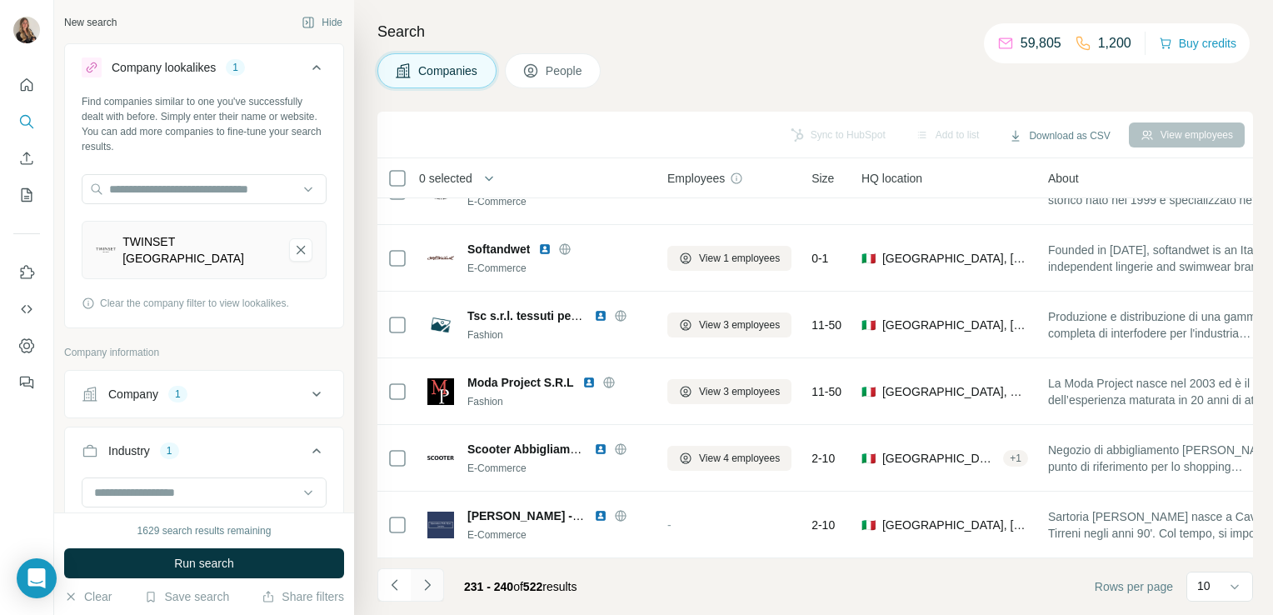
click at [432, 577] on icon "Navigate to next page" at bounding box center [427, 584] width 17 height 17
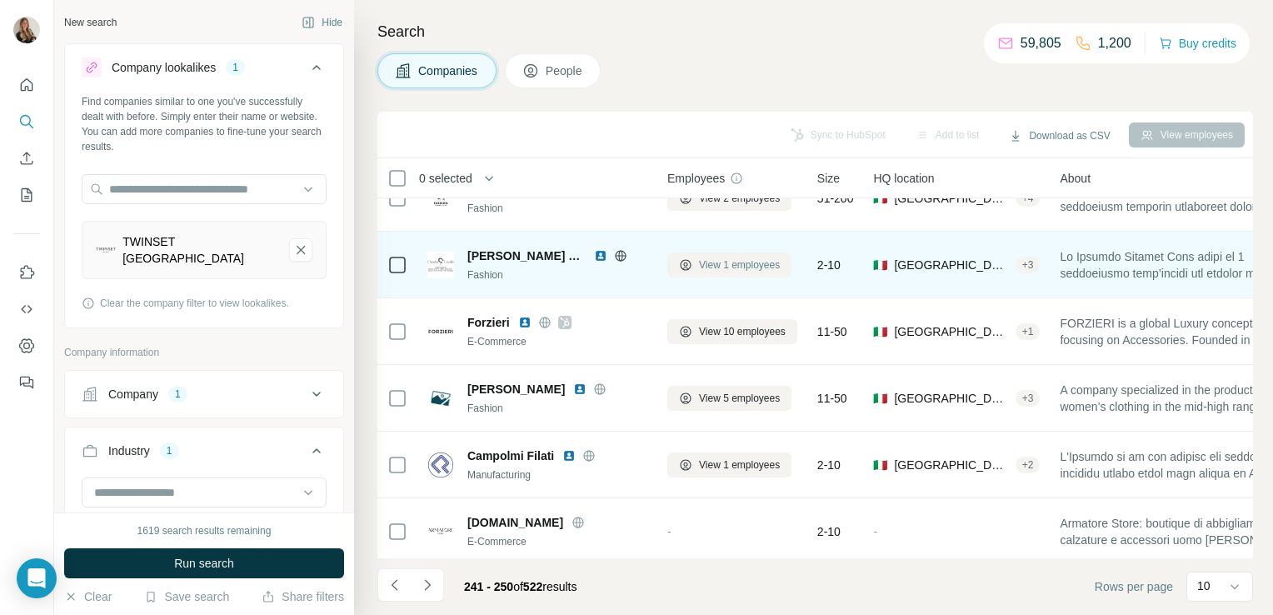
scroll to position [234, 0]
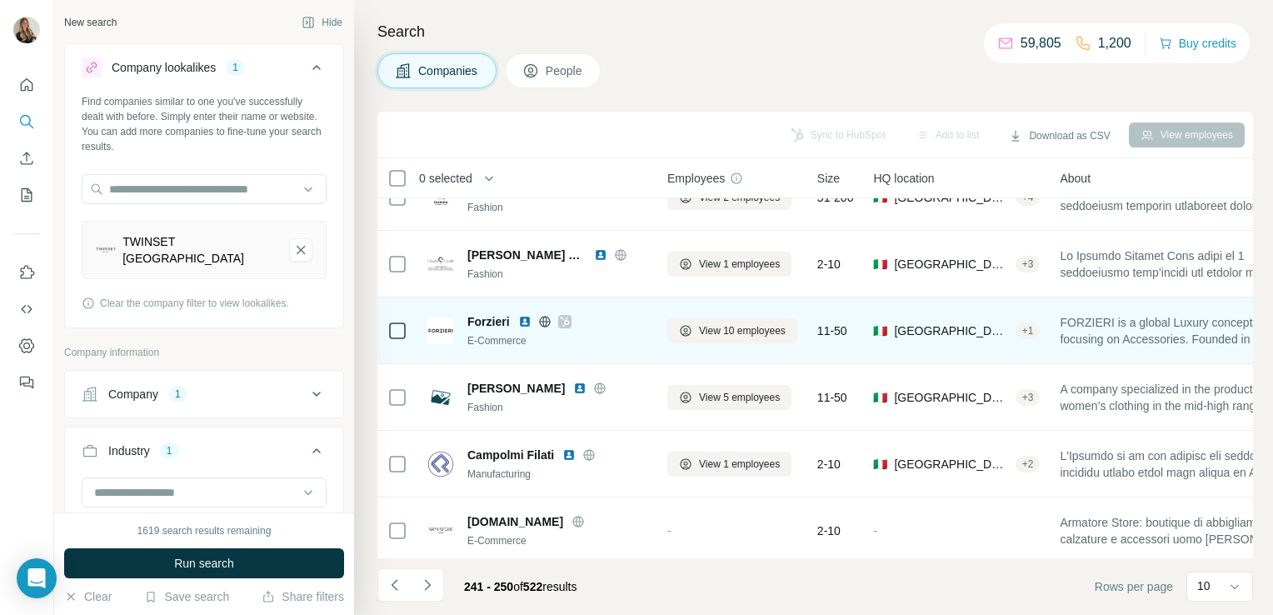
click at [545, 324] on icon at bounding box center [544, 321] width 4 height 11
click at [563, 322] on icon at bounding box center [565, 321] width 10 height 13
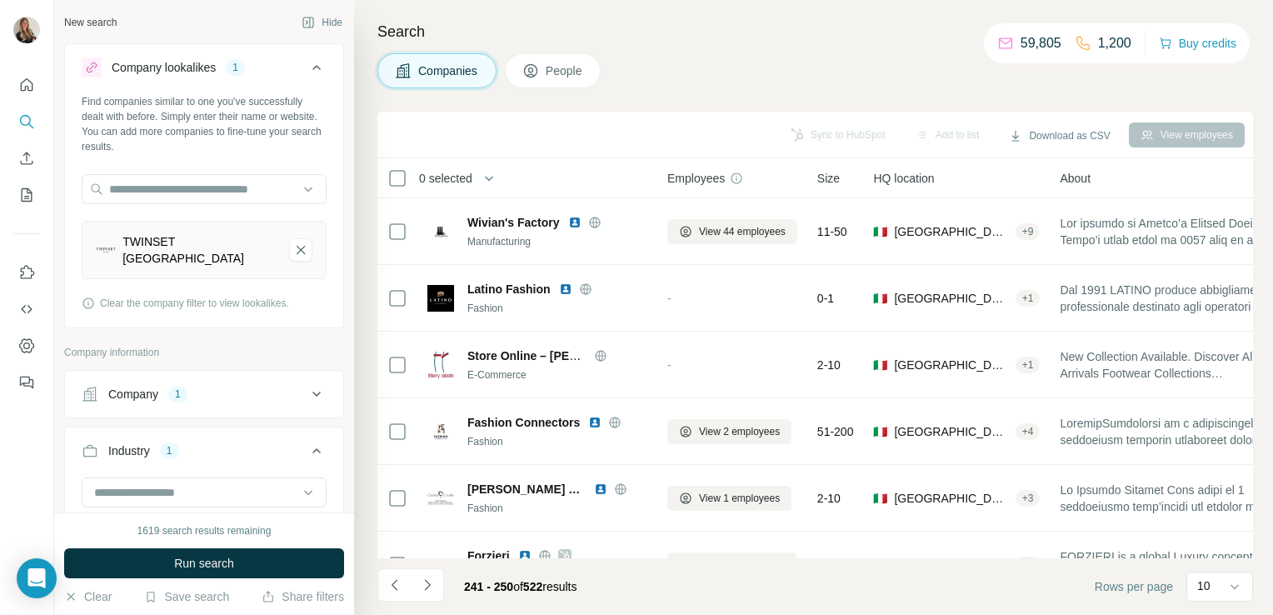
scroll to position [0, 0]
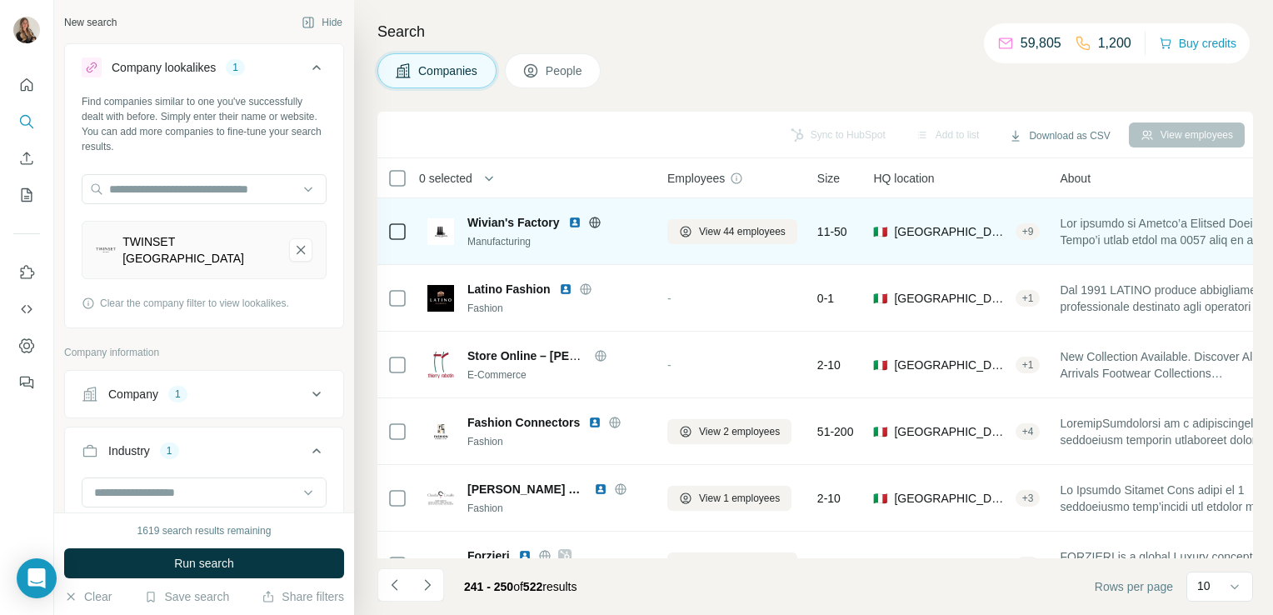
click at [599, 222] on icon at bounding box center [594, 222] width 11 height 1
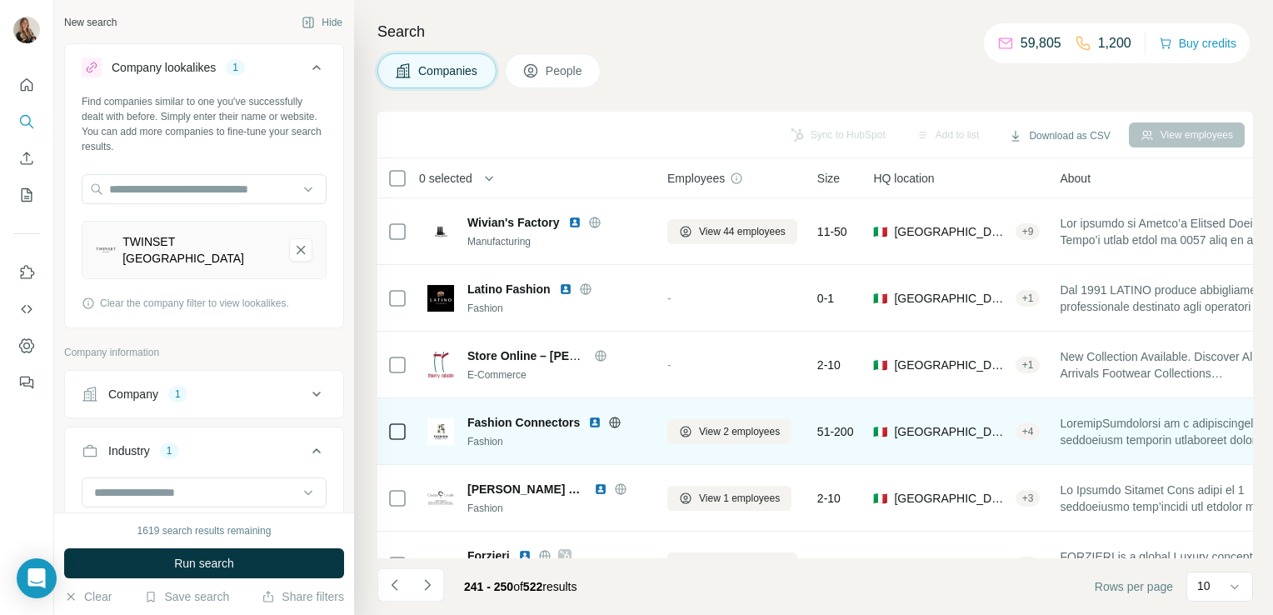
scroll to position [314, 0]
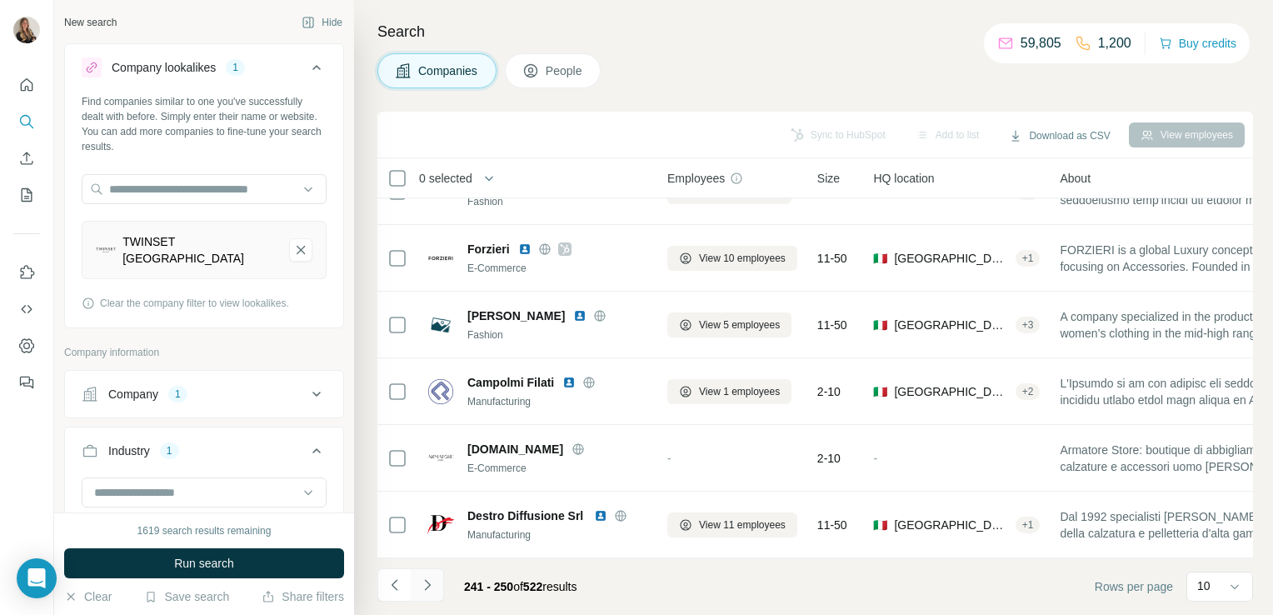
click at [435, 582] on button "Navigate to next page" at bounding box center [427, 584] width 33 height 33
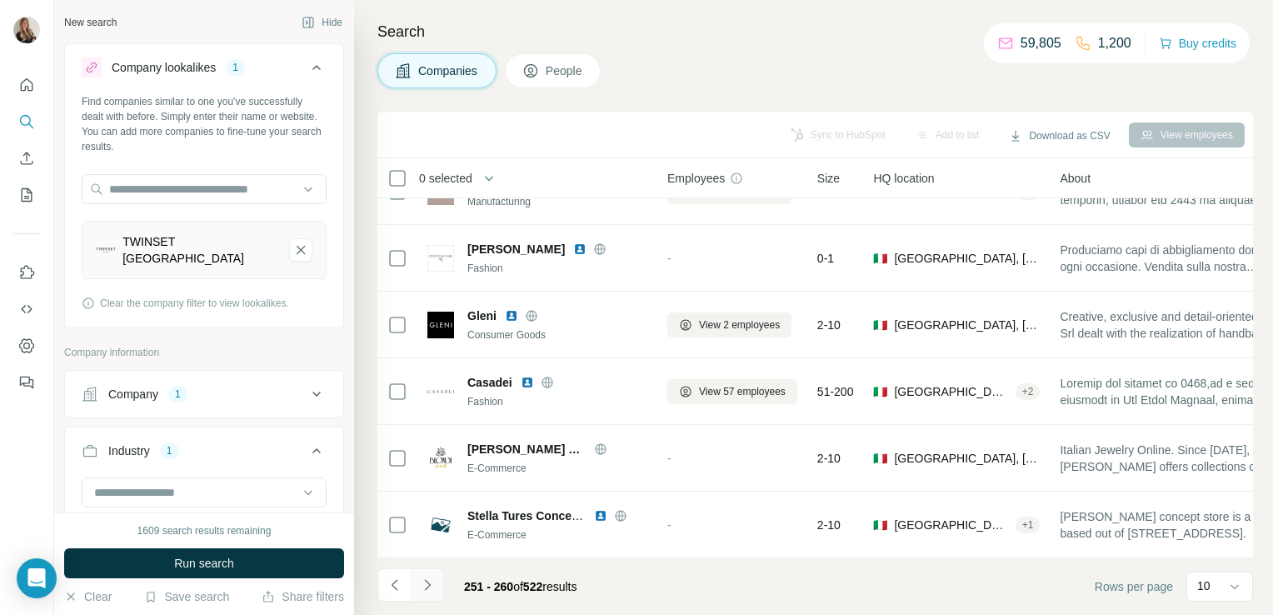
click at [424, 583] on icon "Navigate to next page" at bounding box center [427, 584] width 17 height 17
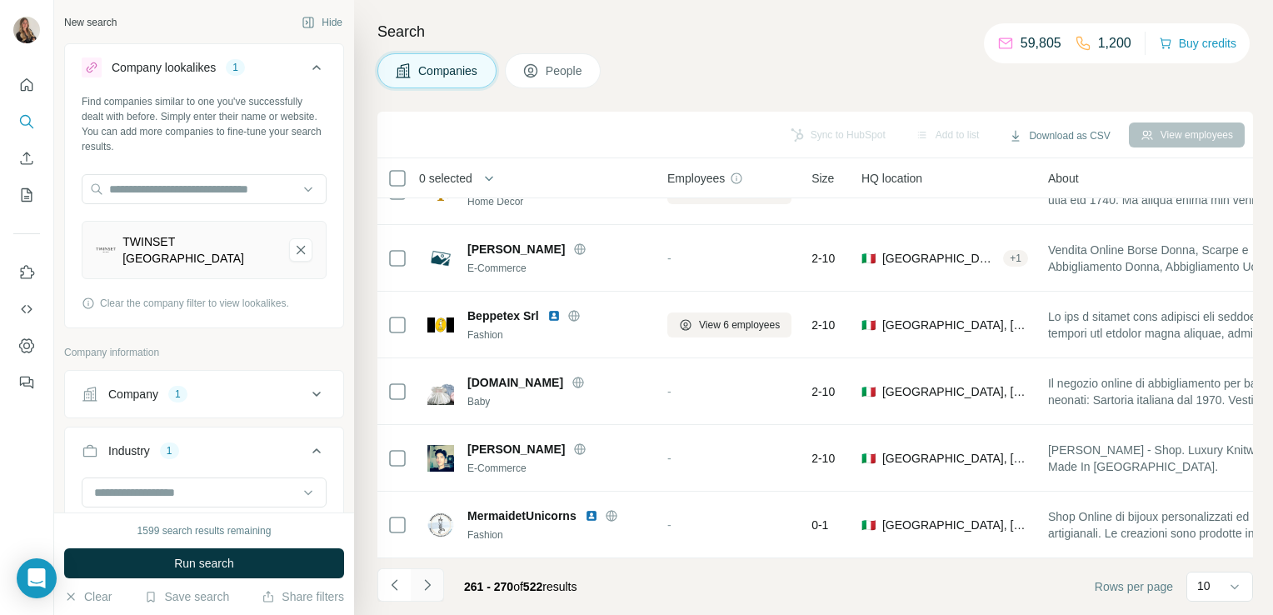
click at [432, 570] on button "Navigate to next page" at bounding box center [427, 584] width 33 height 33
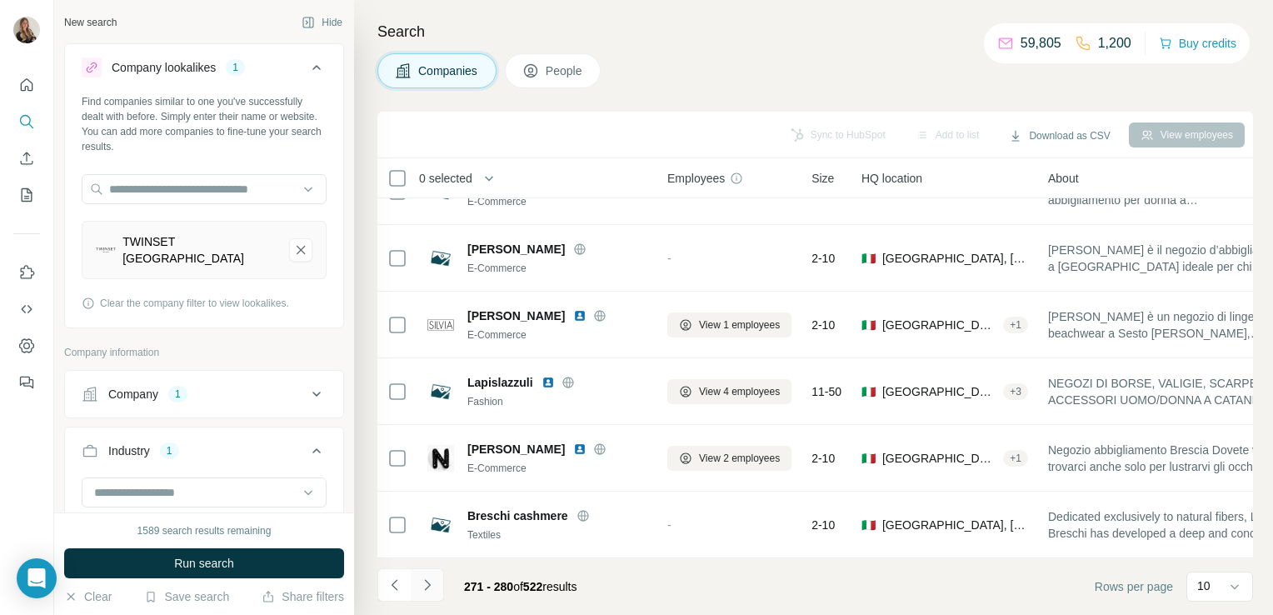
click at [432, 570] on button "Navigate to next page" at bounding box center [427, 584] width 33 height 33
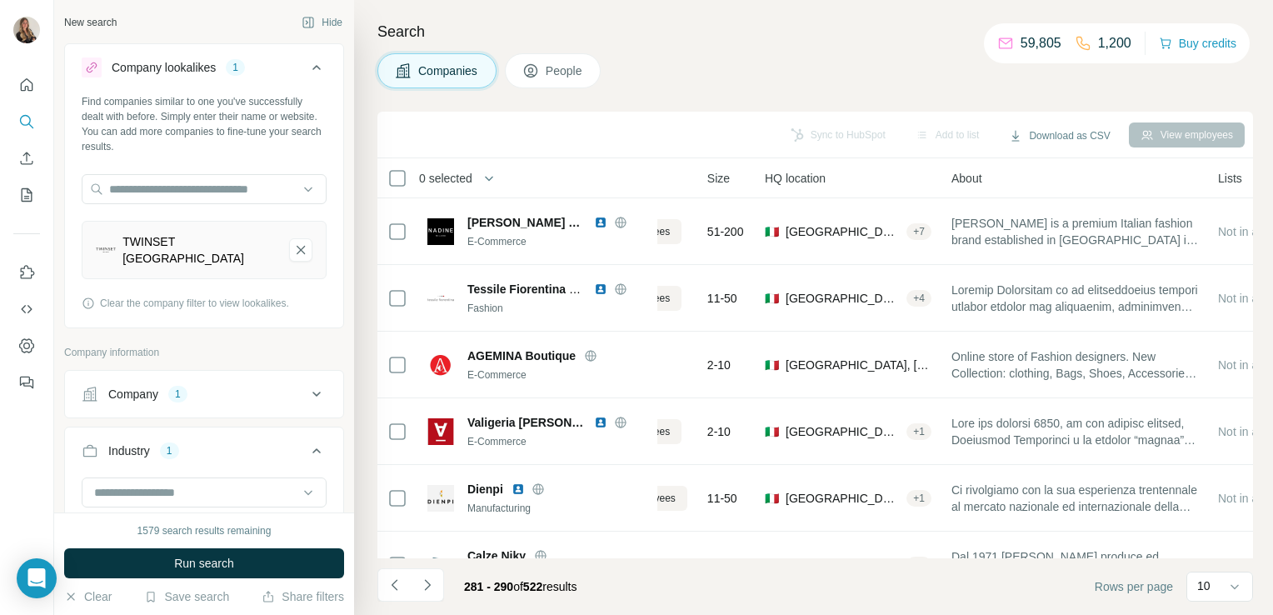
scroll to position [0, 0]
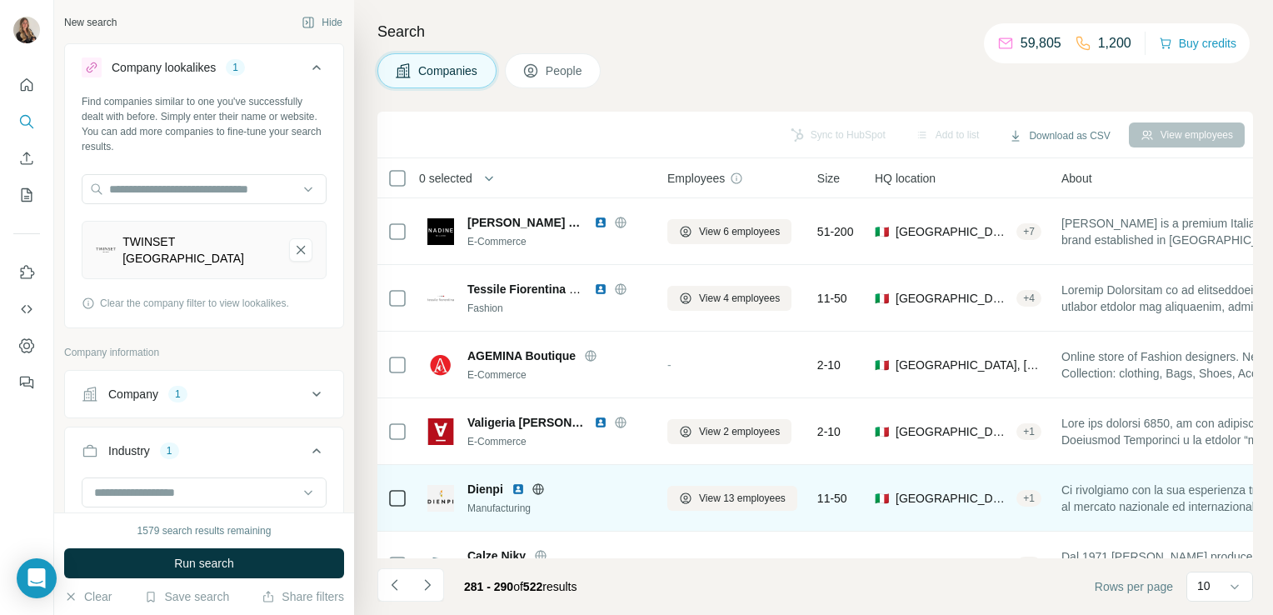
click at [543, 490] on icon at bounding box center [538, 488] width 13 height 13
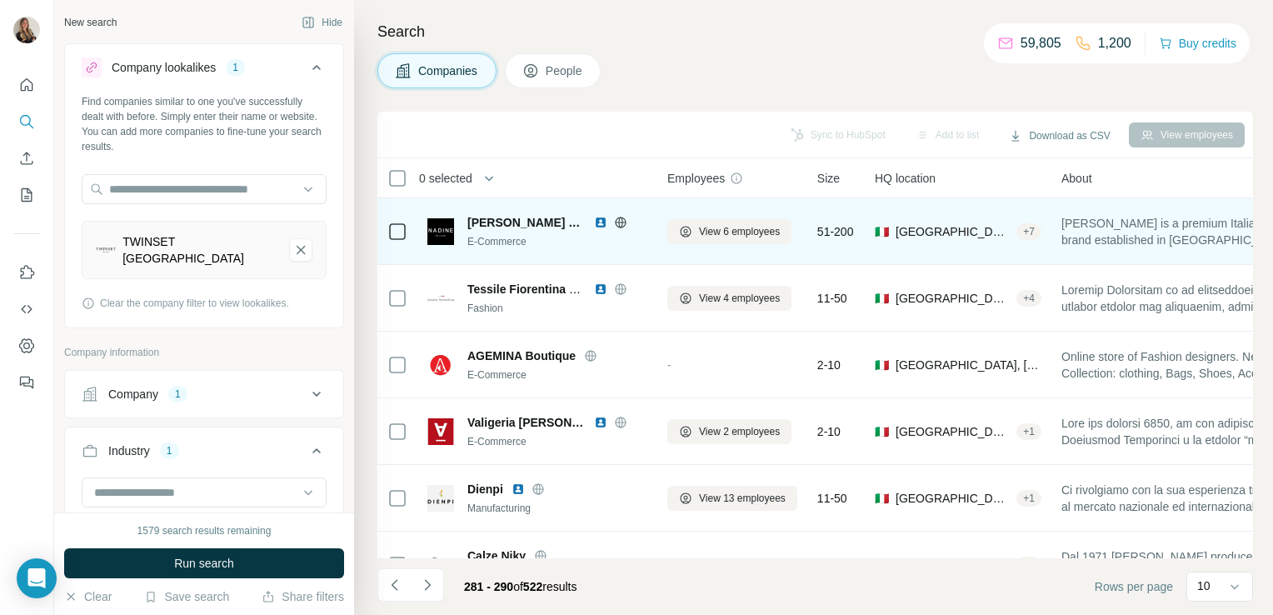
scroll to position [314, 0]
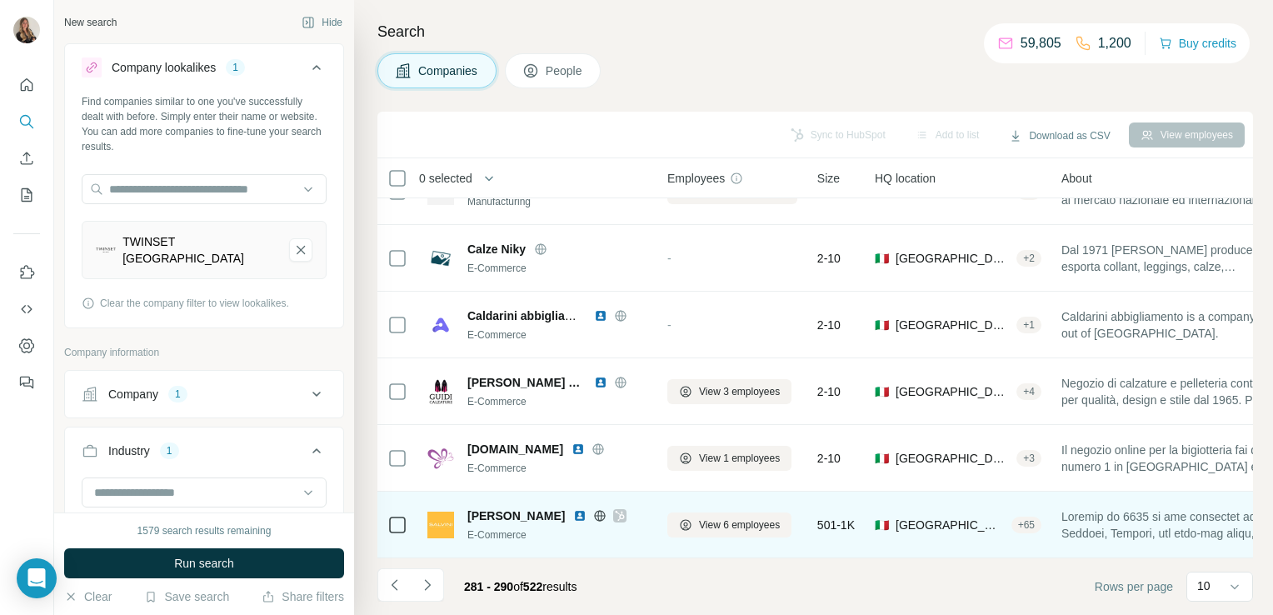
click at [615, 509] on icon at bounding box center [620, 515] width 10 height 13
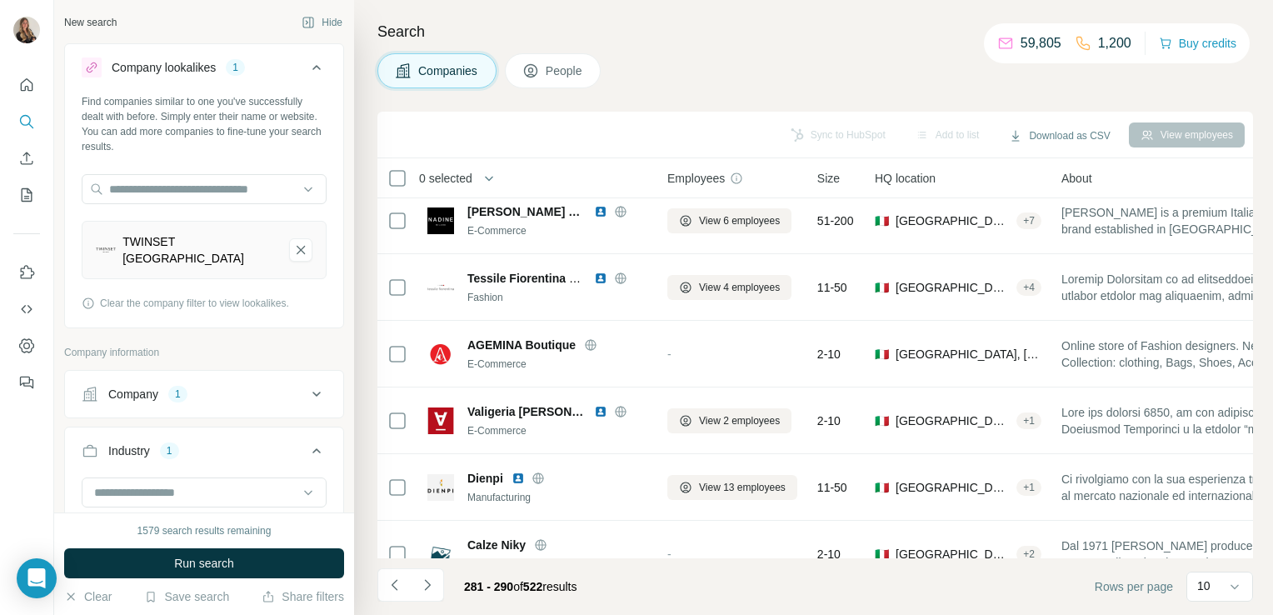
scroll to position [0, 0]
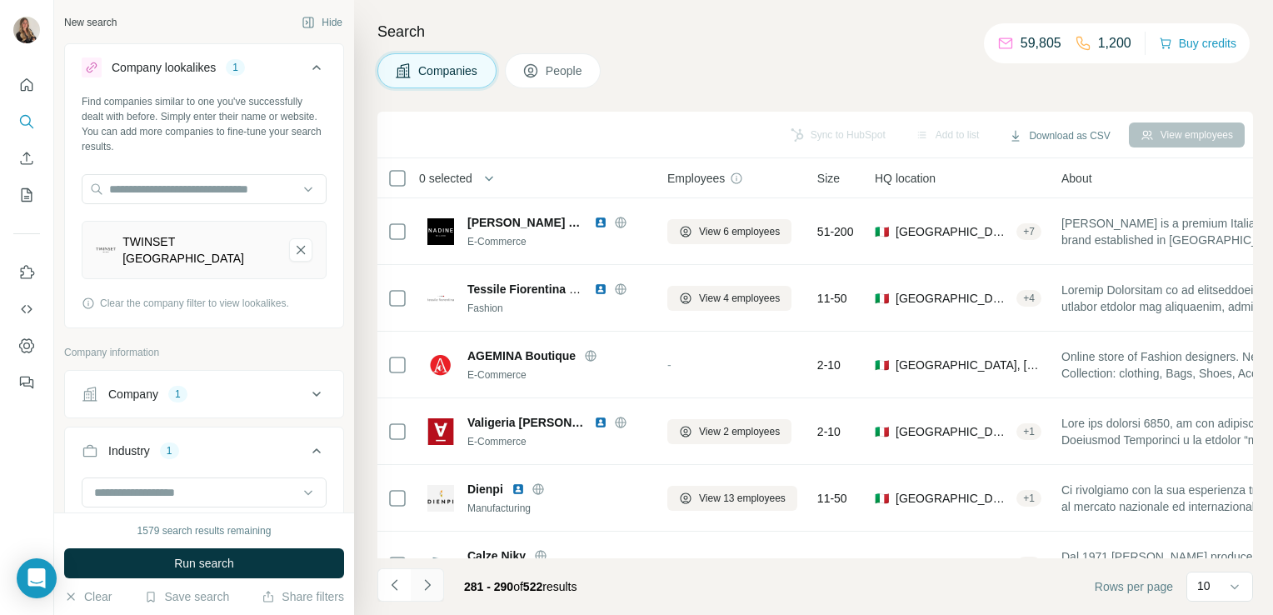
click at [434, 585] on icon "Navigate to next page" at bounding box center [427, 584] width 17 height 17
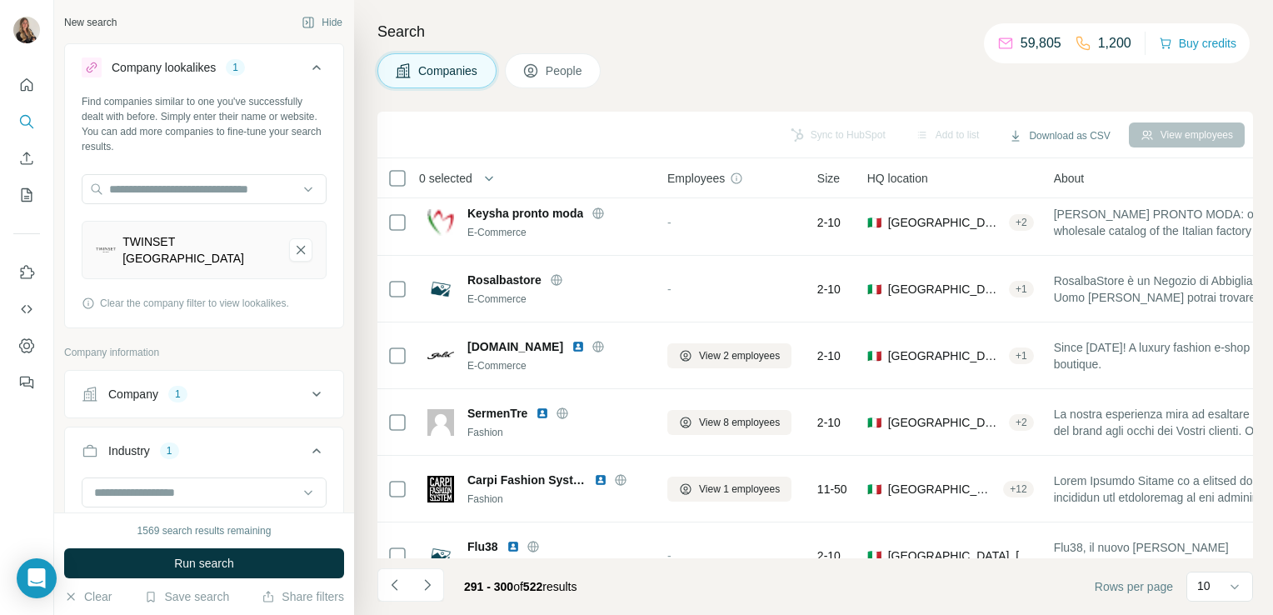
scroll to position [20, 0]
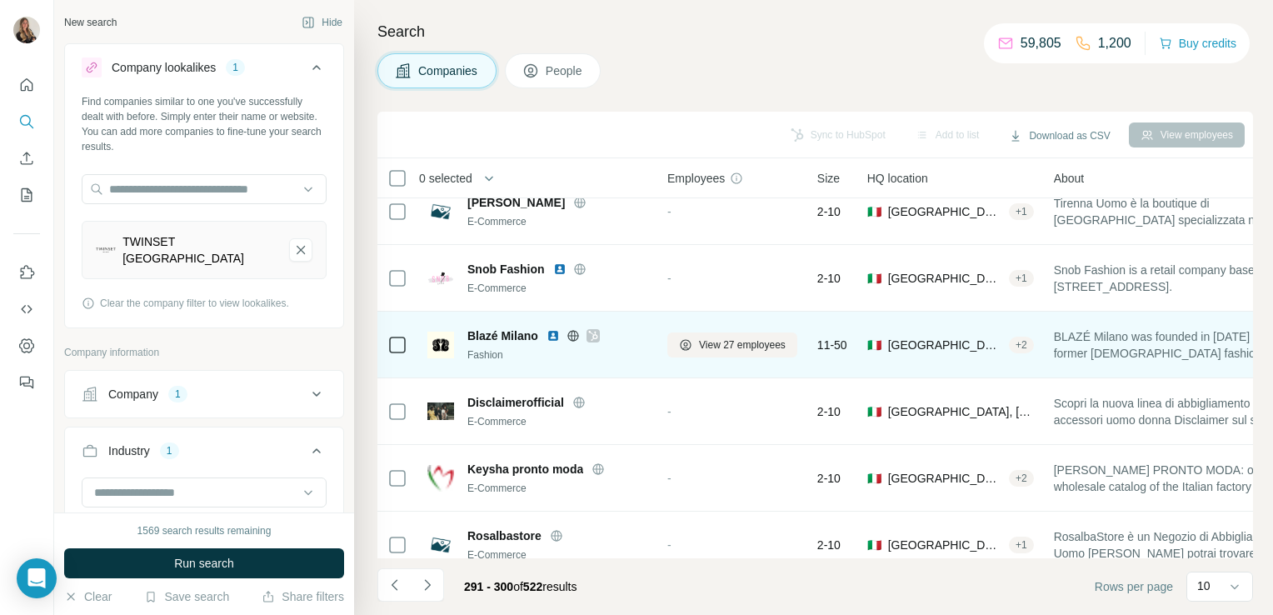
click at [574, 335] on icon at bounding box center [572, 335] width 13 height 13
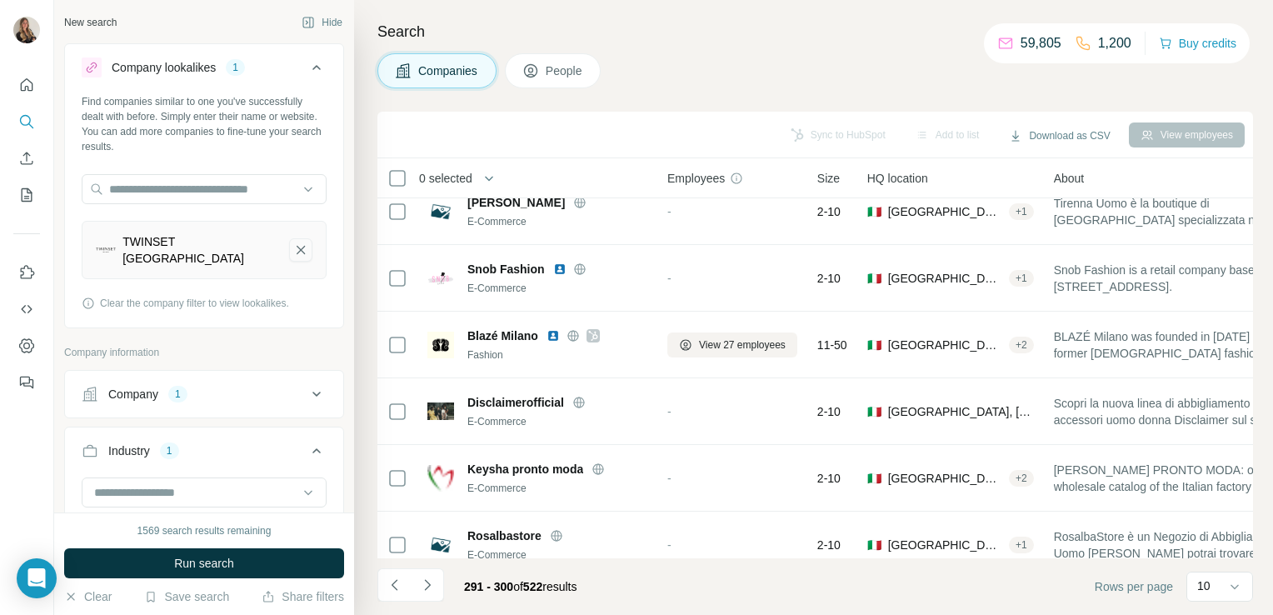
click at [293, 242] on icon "TWINSET Milano-remove-button" at bounding box center [300, 250] width 15 height 17
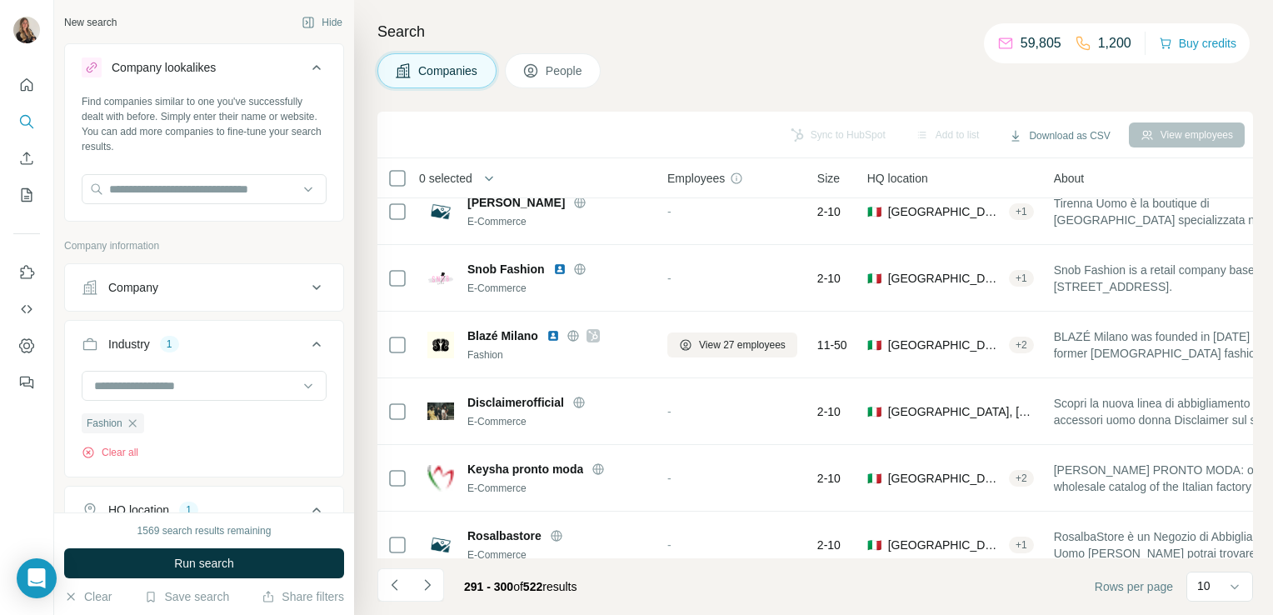
click at [132, 172] on div "Find companies similar to one you've successfully dealt with before. Simply ent…" at bounding box center [204, 155] width 278 height 123
click at [137, 181] on input "text" at bounding box center [204, 189] width 245 height 30
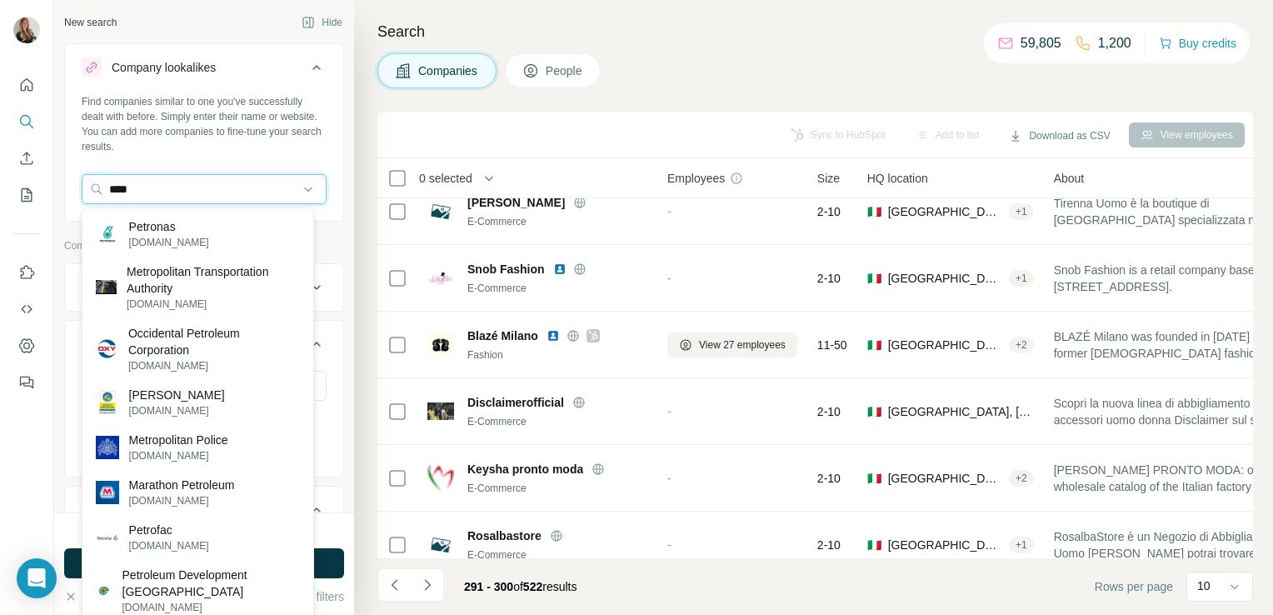
type input "****"
drag, startPoint x: 192, startPoint y: 192, endPoint x: 84, endPoint y: 188, distance: 108.4
click at [84, 188] on input "****" at bounding box center [204, 189] width 245 height 30
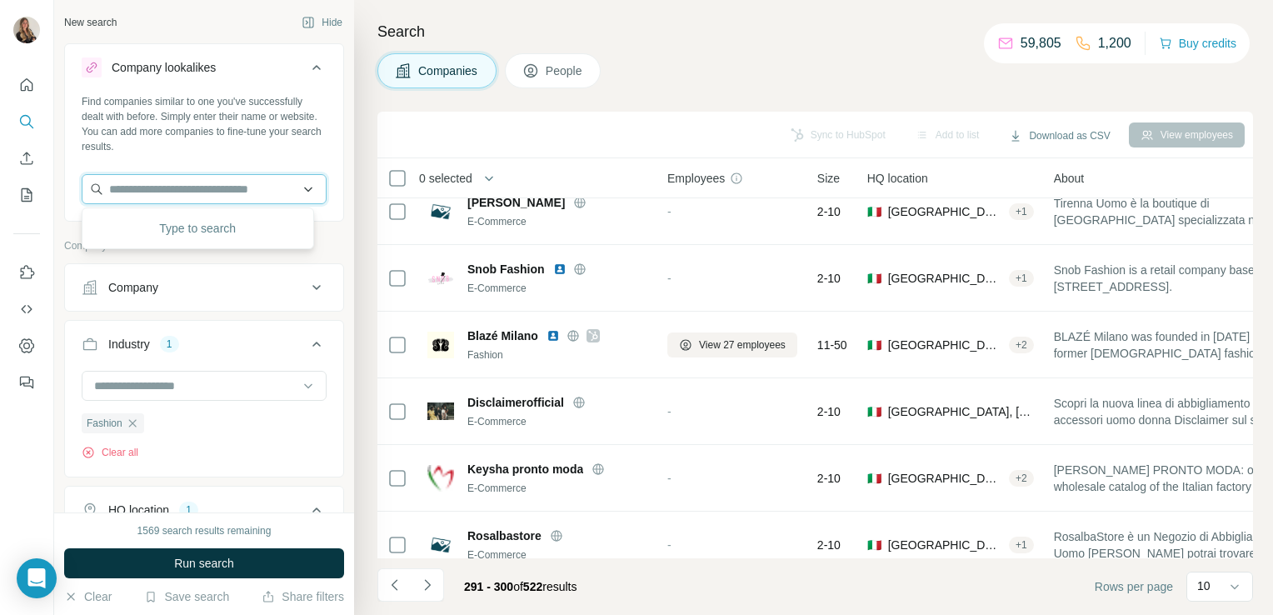
paste input "**********"
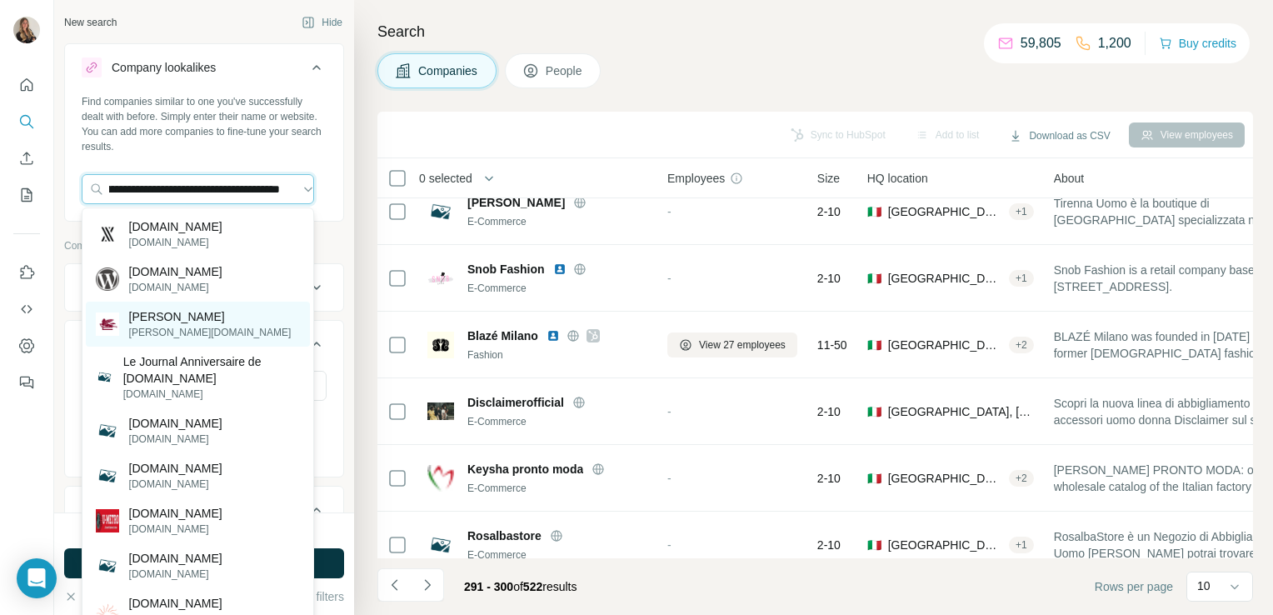
type input "**********"
click at [222, 312] on div "Etro etro.com" at bounding box center [198, 324] width 224 height 45
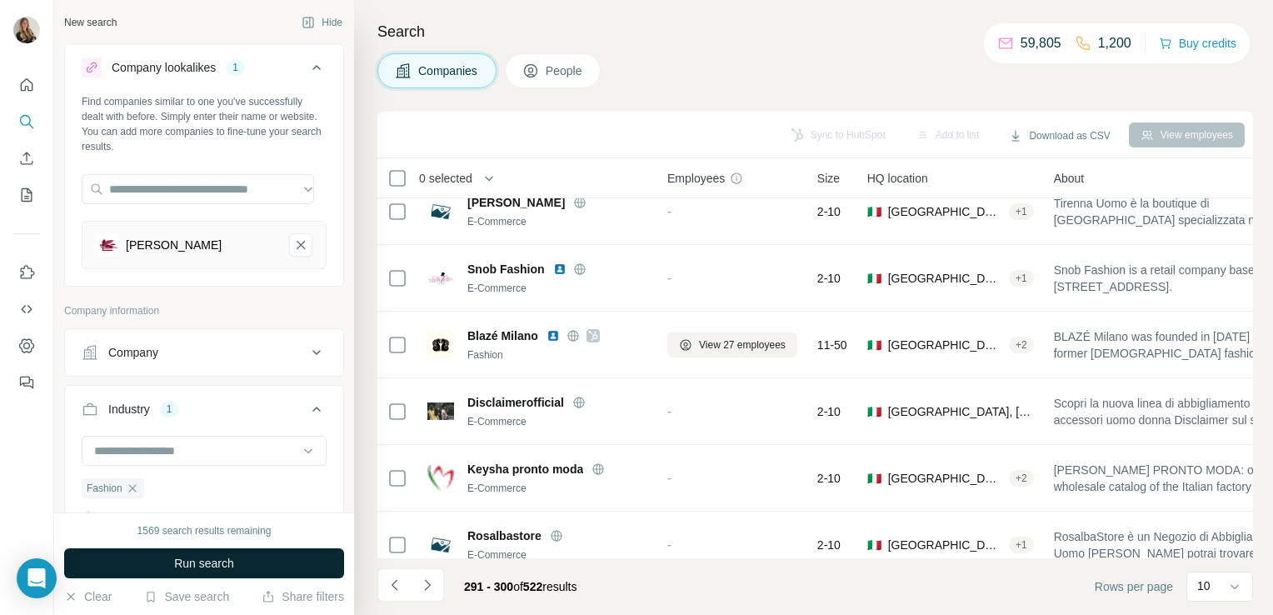
click at [186, 556] on span "Run search" at bounding box center [204, 563] width 60 height 17
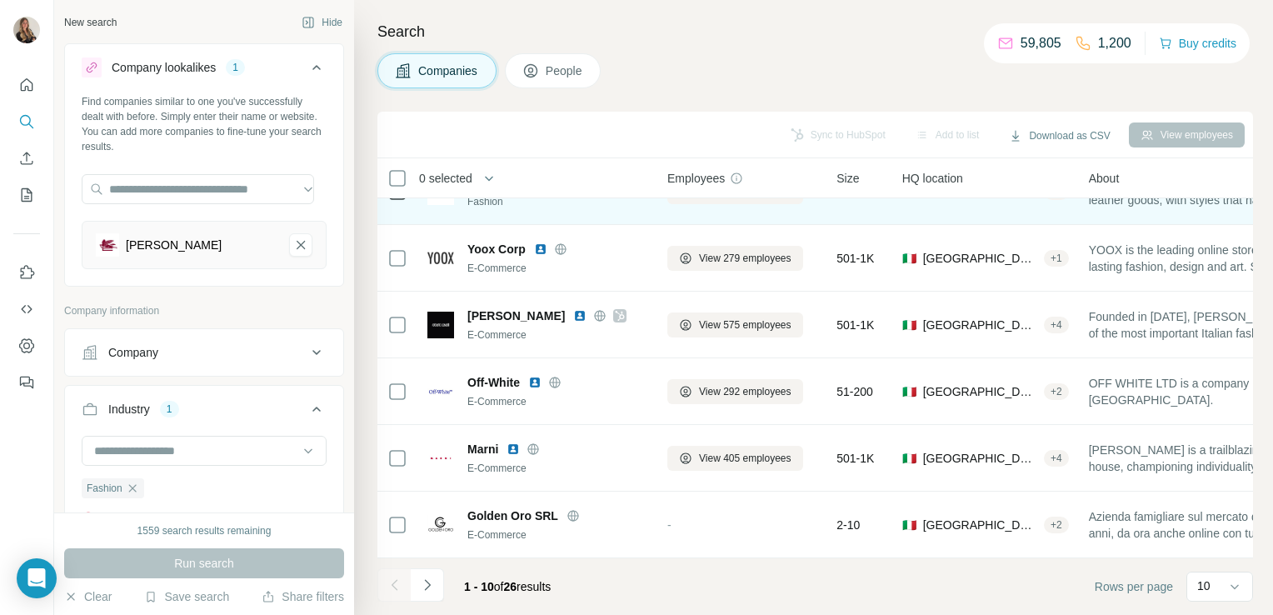
scroll to position [313, 0]
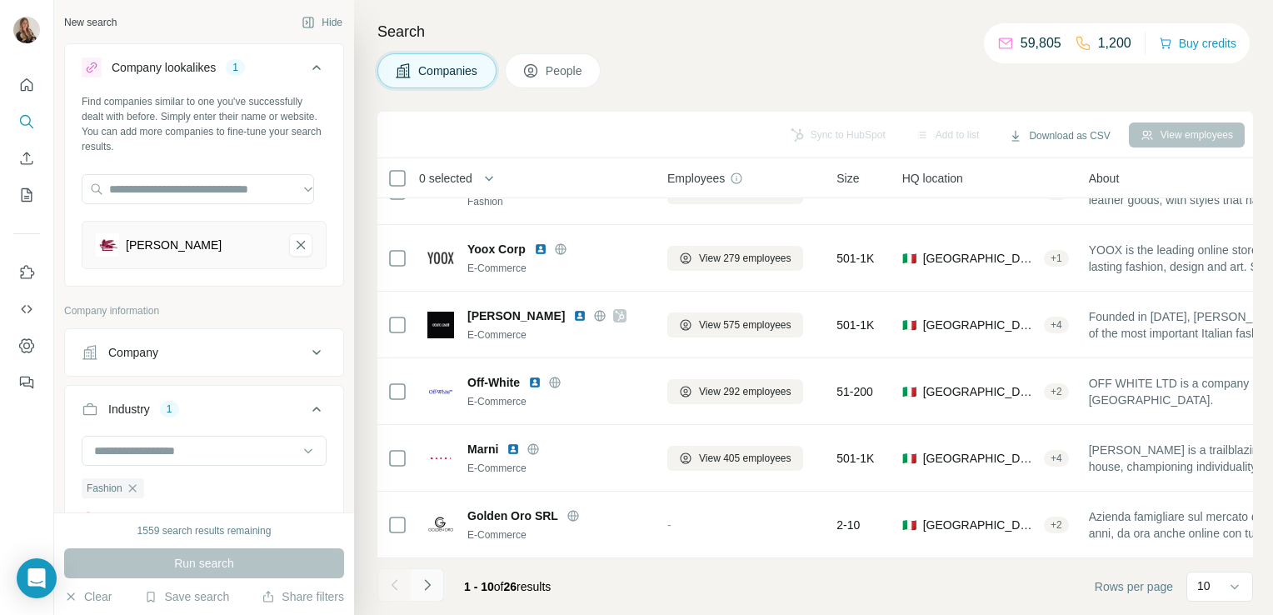
click at [432, 588] on icon "Navigate to next page" at bounding box center [427, 584] width 17 height 17
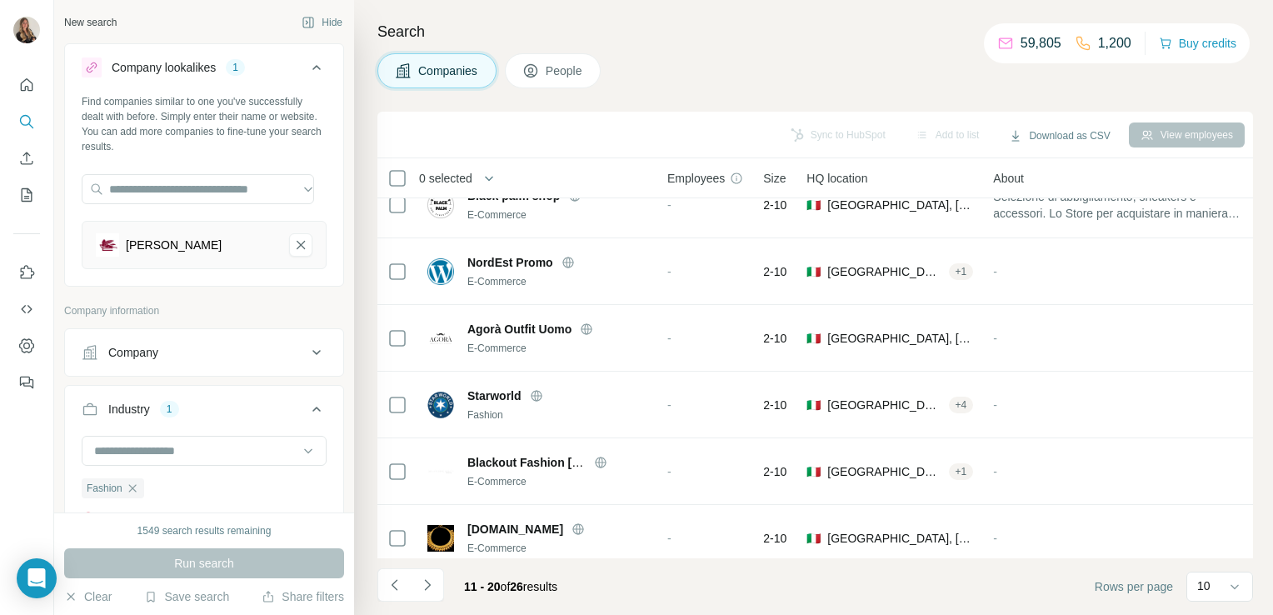
scroll to position [0, 0]
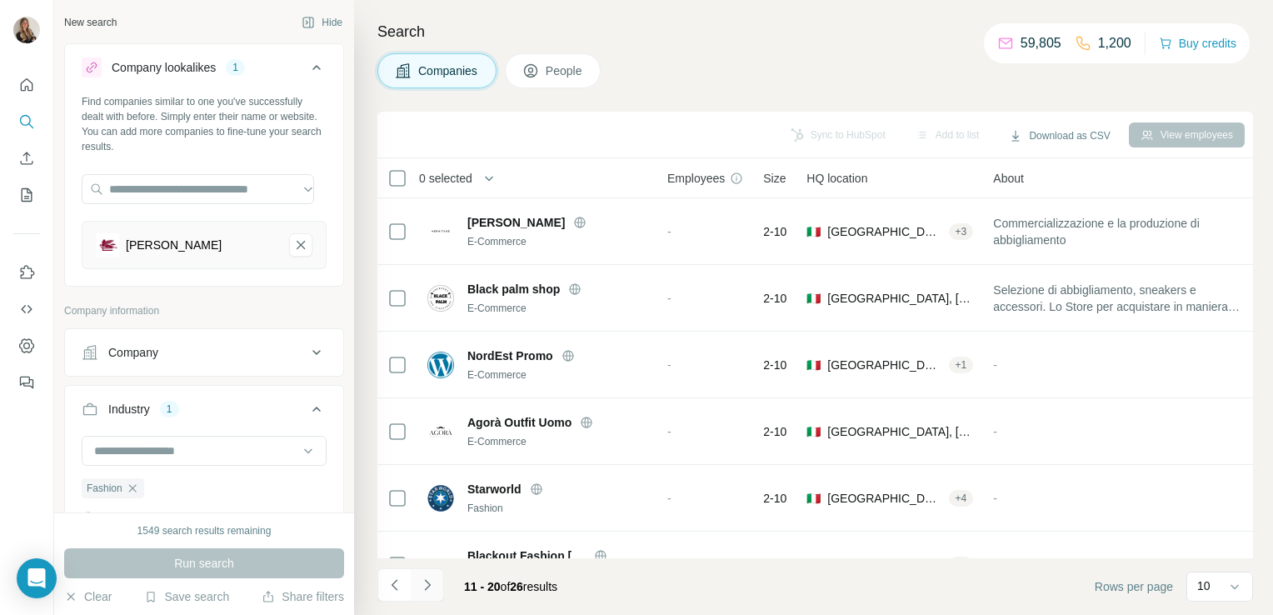
click at [430, 591] on icon "Navigate to next page" at bounding box center [427, 584] width 17 height 17
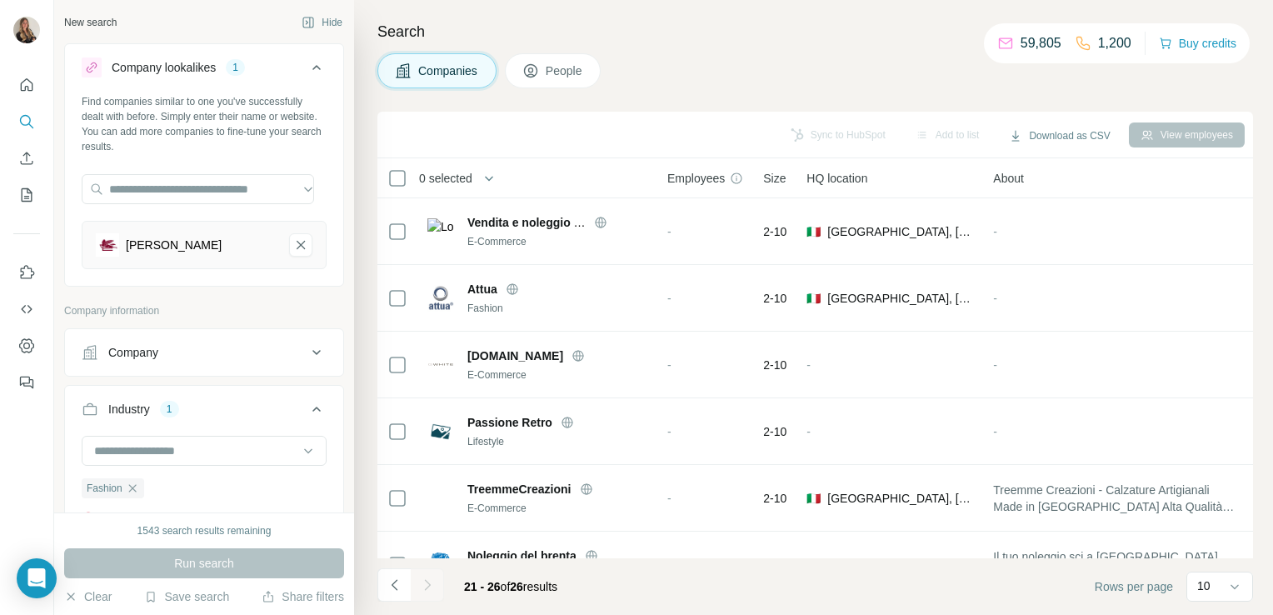
click at [422, 579] on div at bounding box center [427, 584] width 33 height 33
click at [293, 247] on icon "Etro-remove-button" at bounding box center [300, 245] width 15 height 17
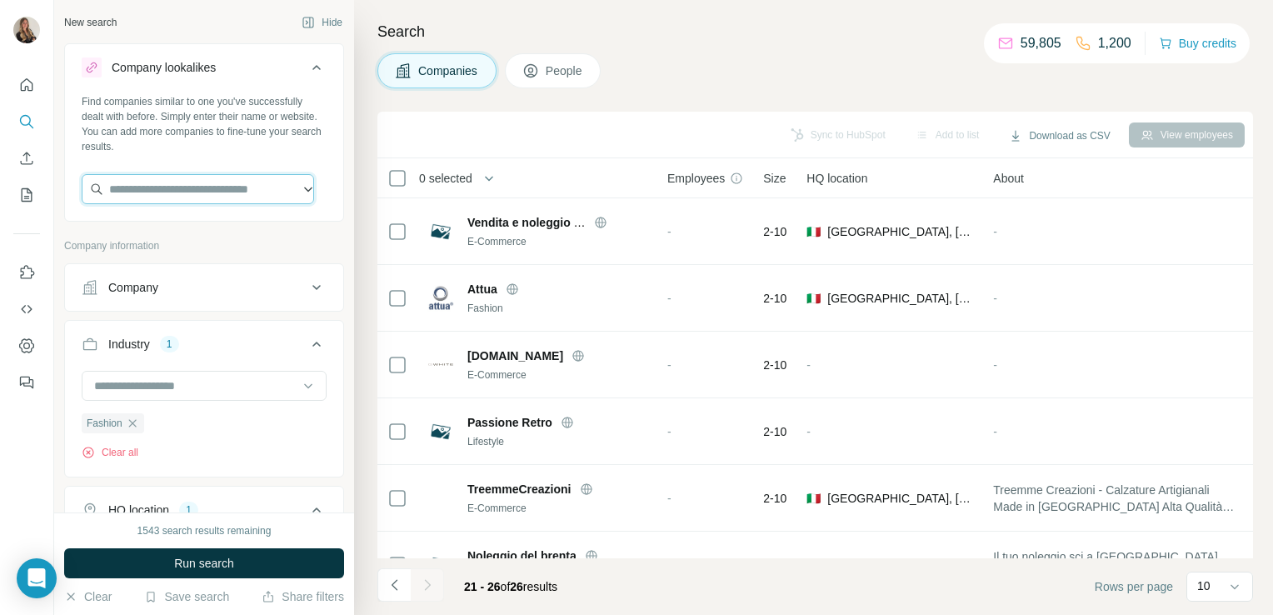
click at [142, 192] on input "text" at bounding box center [198, 189] width 232 height 30
paste input "**********"
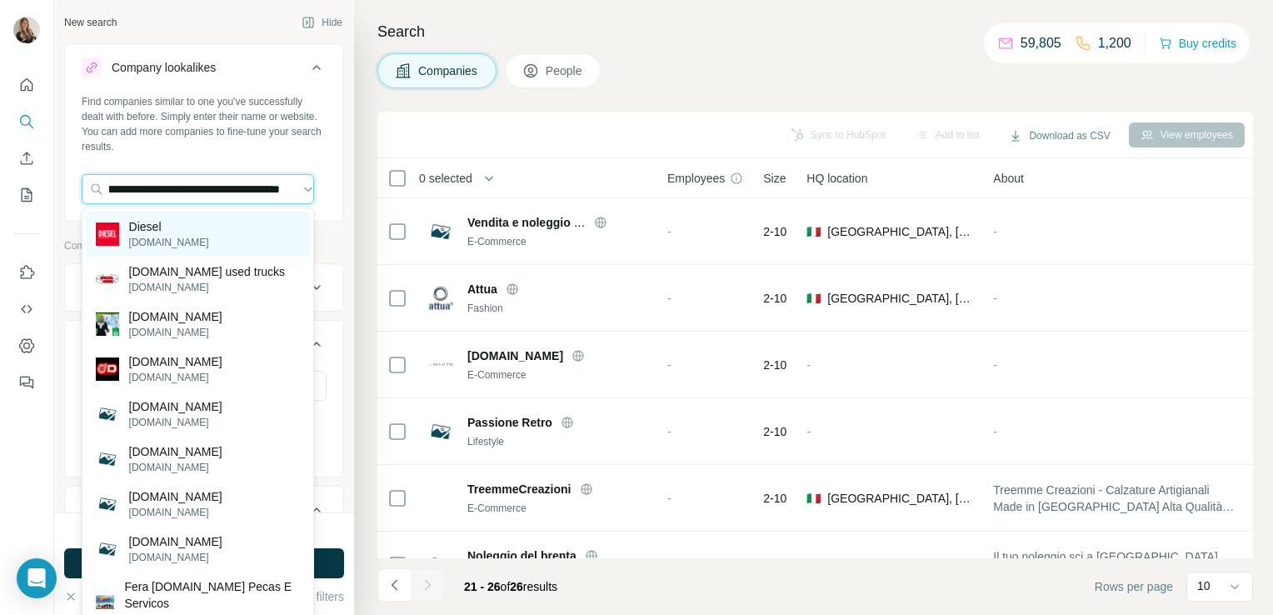
type input "**********"
click at [180, 242] on div "Diesel diesel.com" at bounding box center [198, 234] width 224 height 45
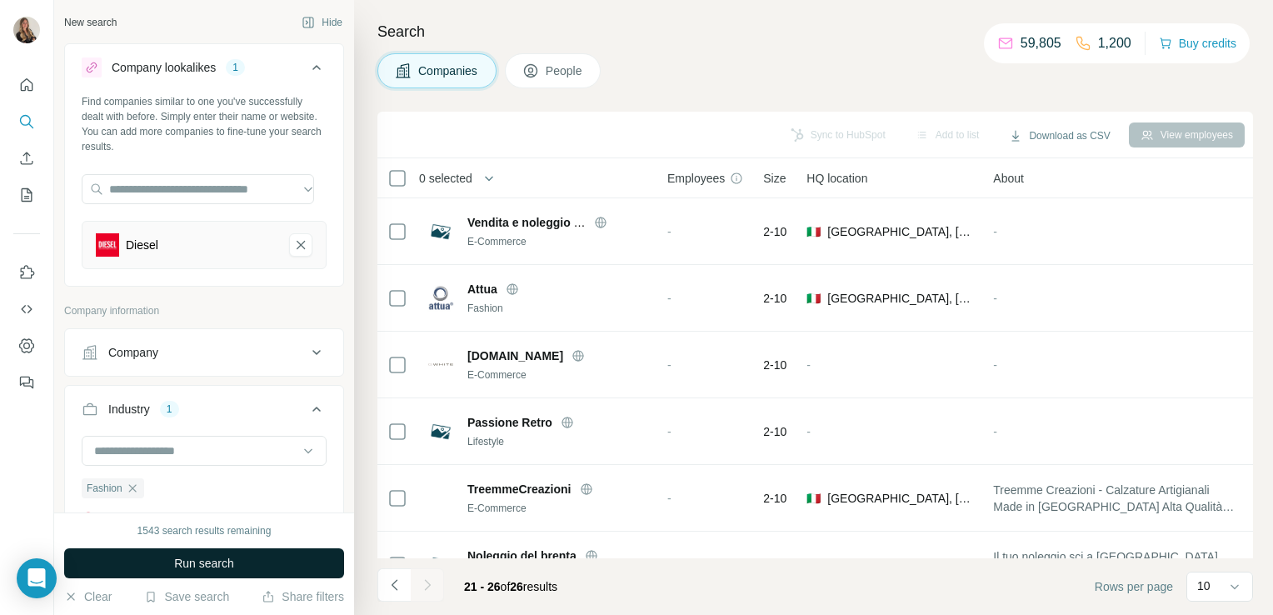
click at [252, 561] on button "Run search" at bounding box center [204, 563] width 280 height 30
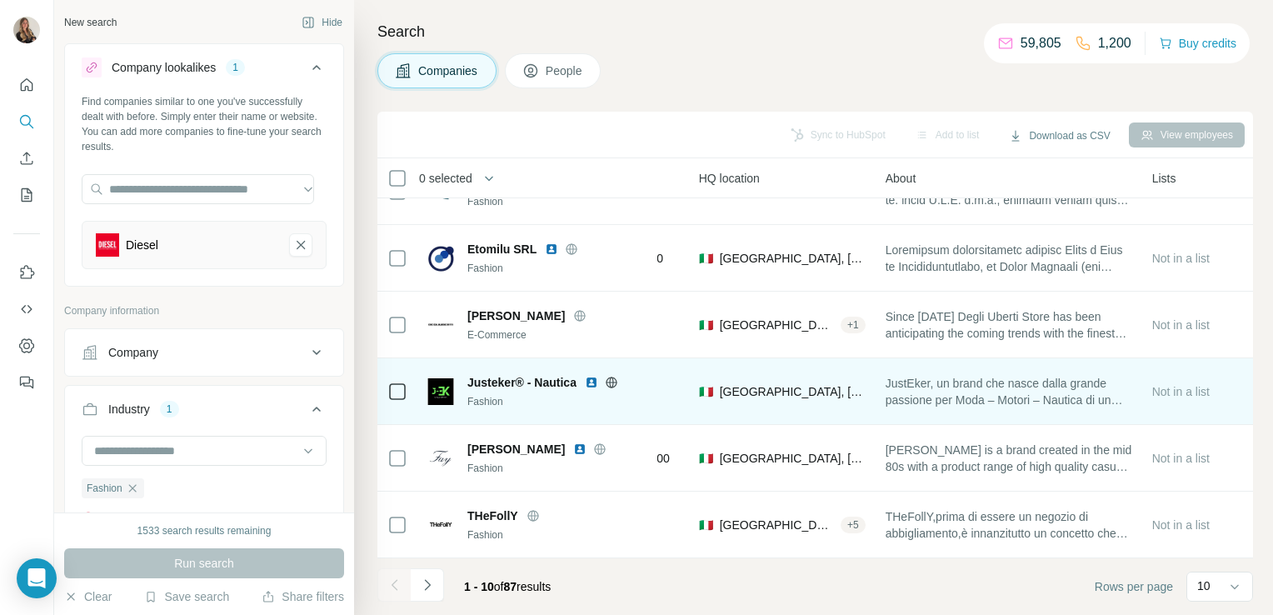
scroll to position [314, 0]
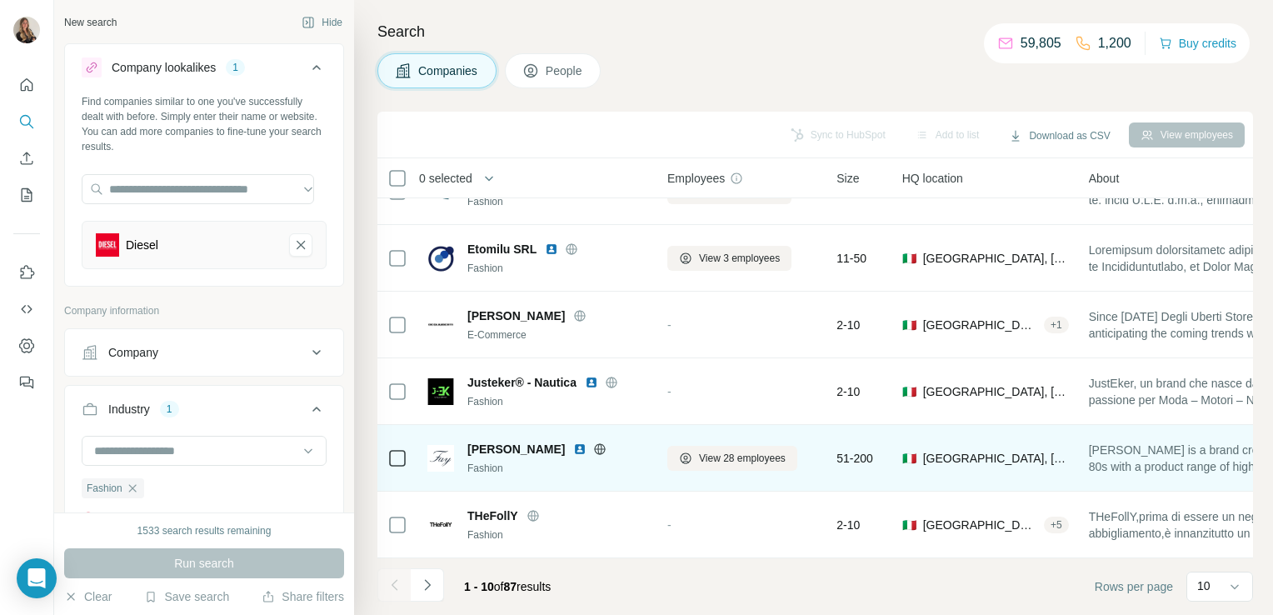
click at [595, 445] on icon at bounding box center [600, 448] width 11 height 11
click at [720, 454] on span "View 28 employees" at bounding box center [742, 458] width 87 height 15
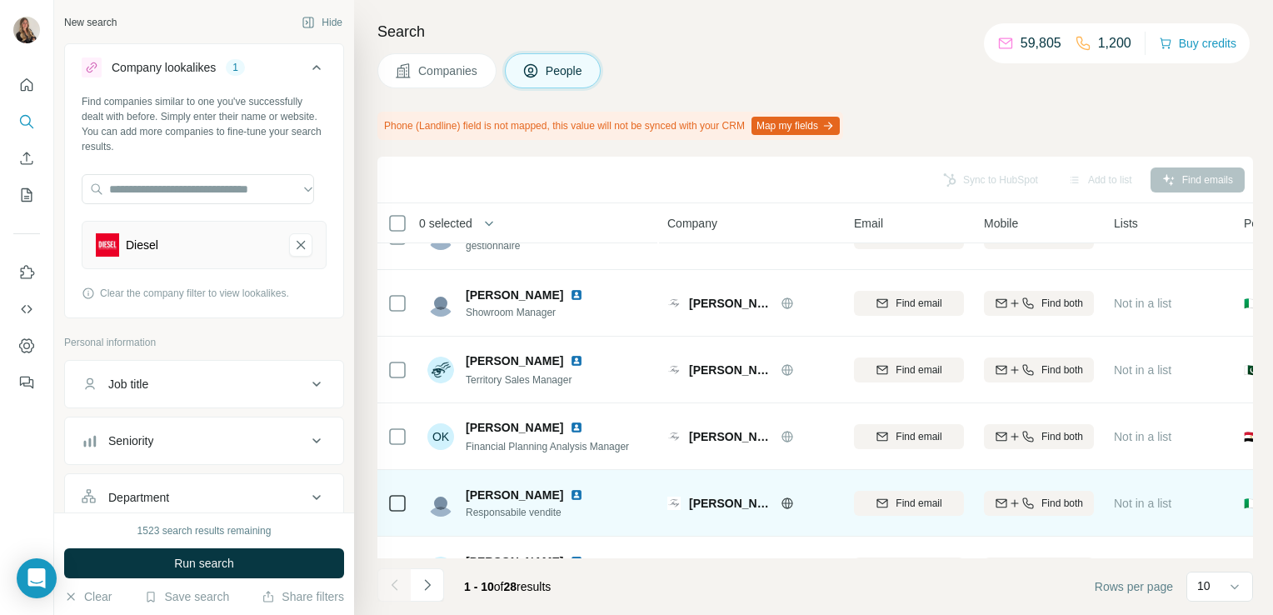
scroll to position [359, 0]
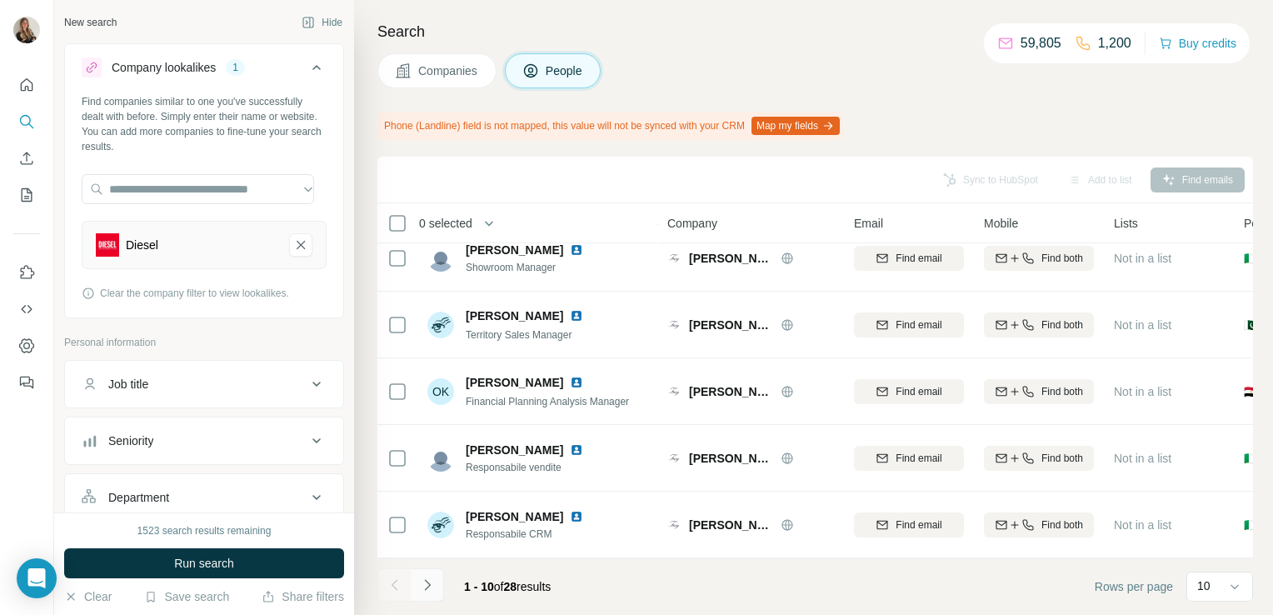
click at [432, 581] on icon "Navigate to next page" at bounding box center [427, 584] width 17 height 17
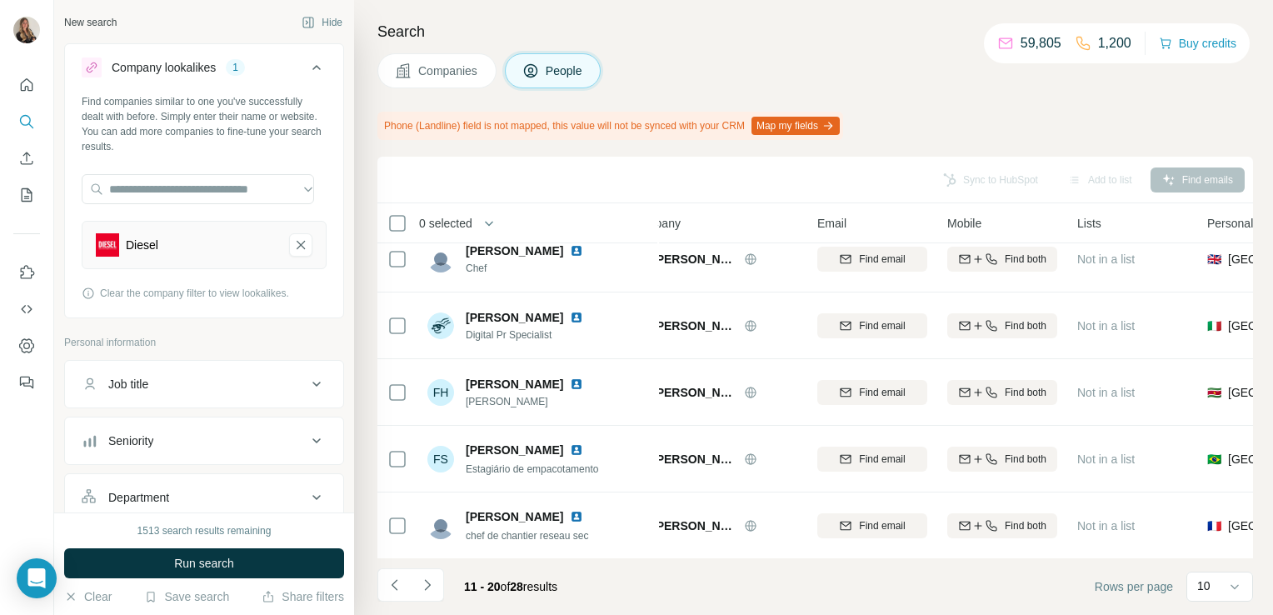
scroll to position [0, 37]
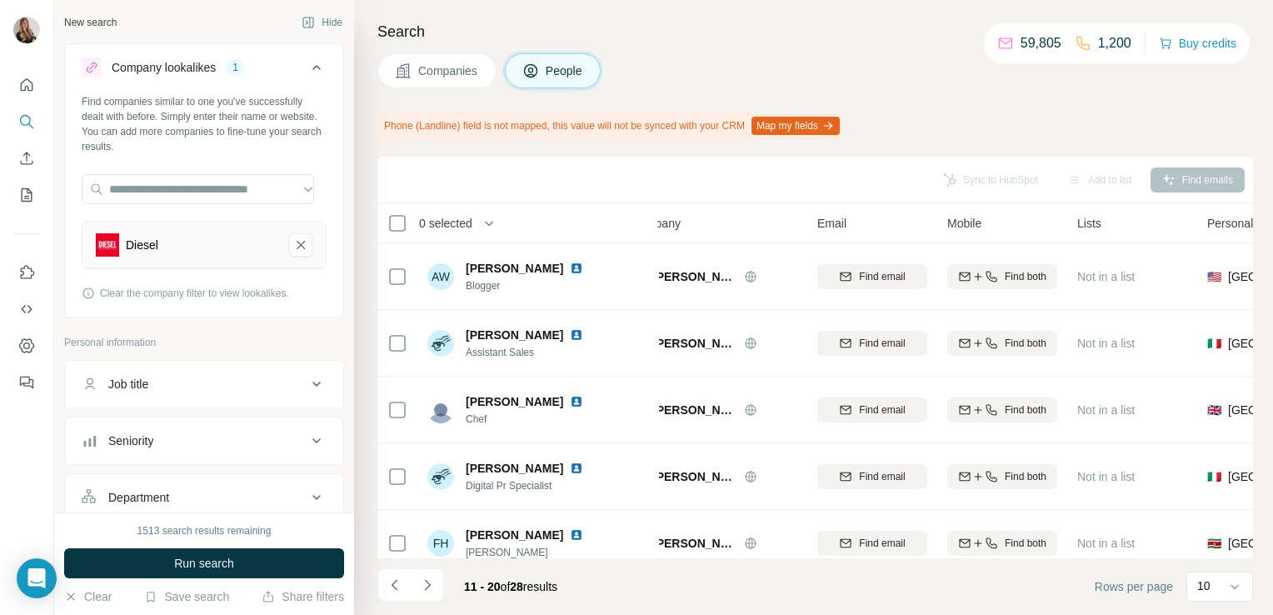
click at [433, 75] on span "Companies" at bounding box center [448, 70] width 61 height 17
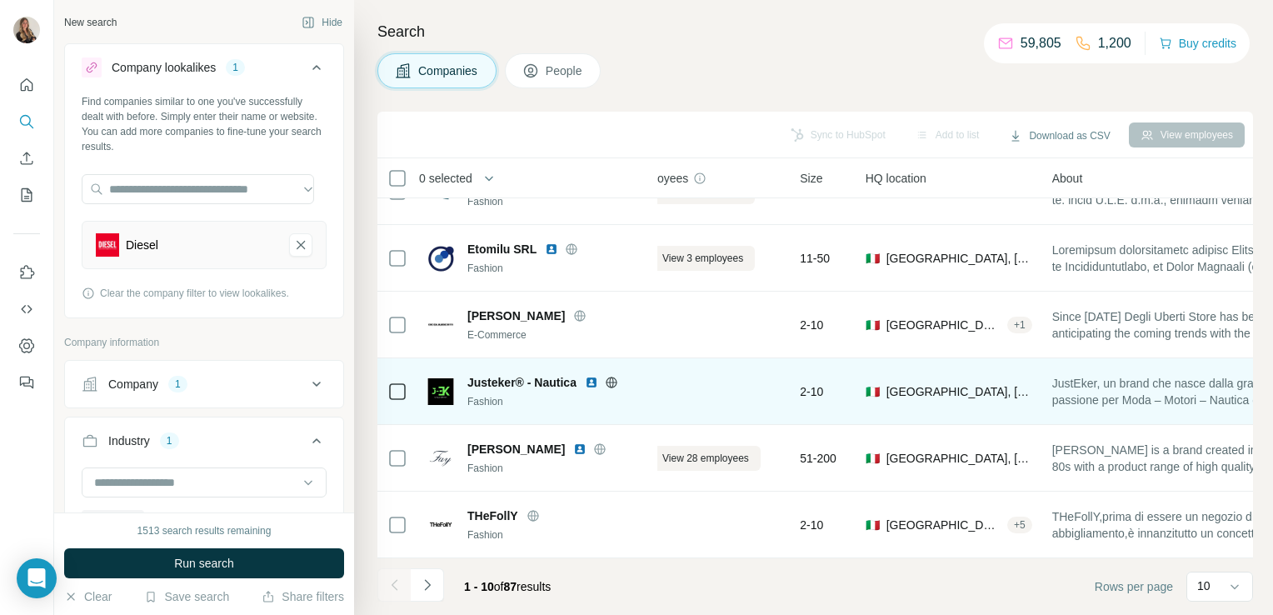
scroll to position [0, 37]
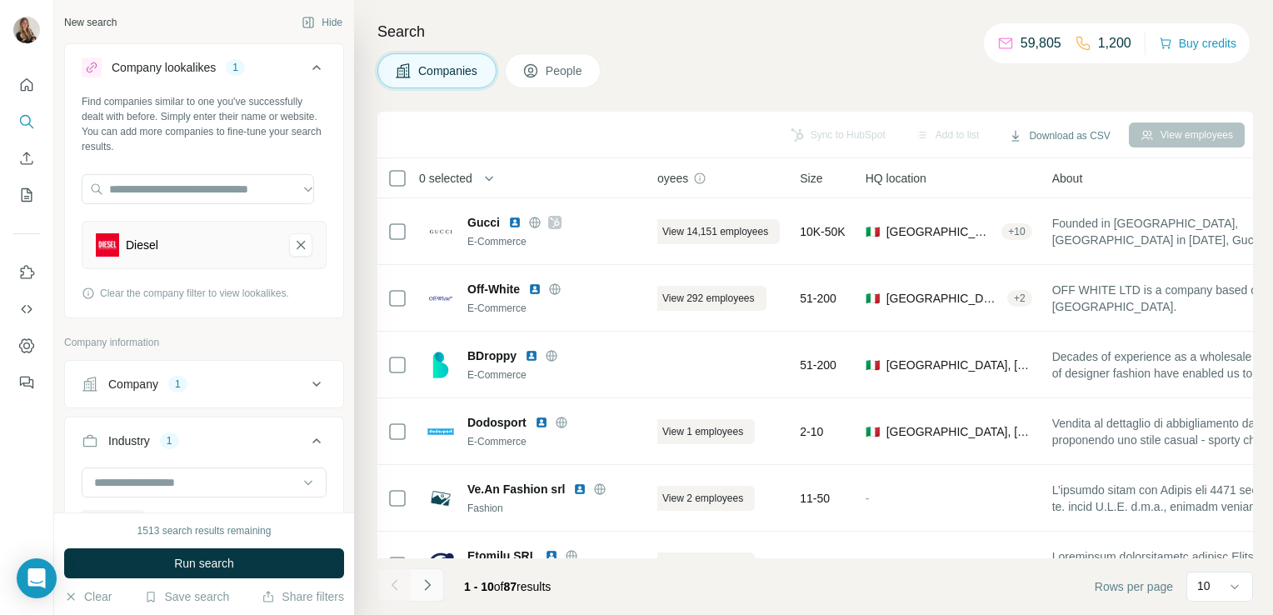
click at [430, 589] on icon "Navigate to next page" at bounding box center [427, 584] width 17 height 17
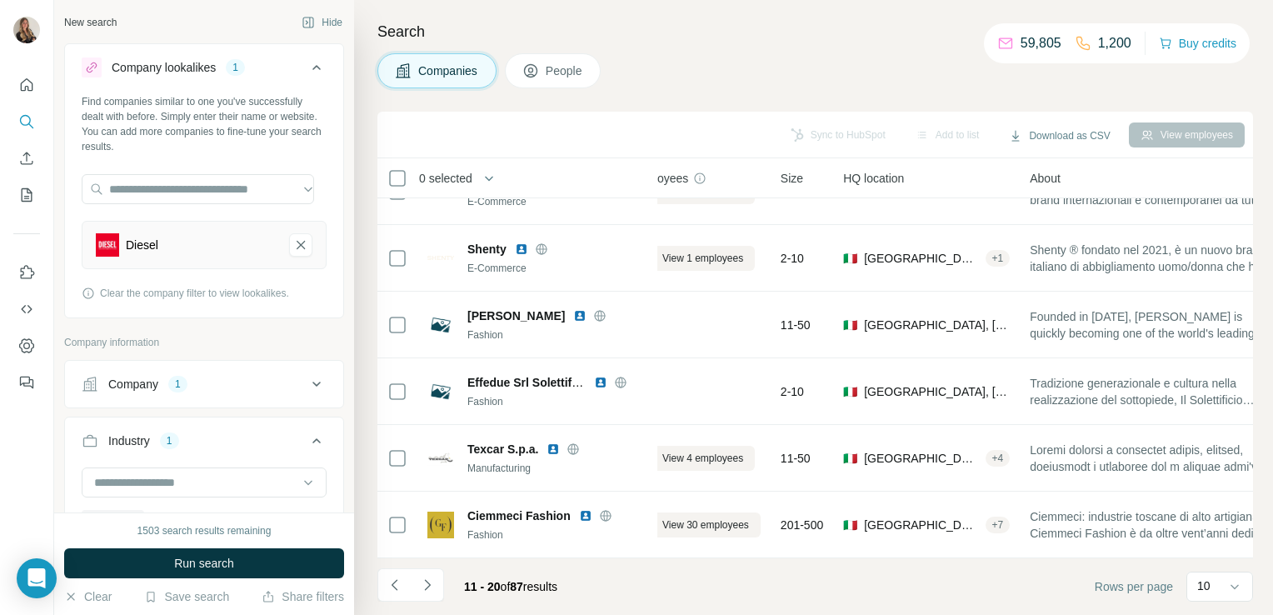
scroll to position [314, 37]
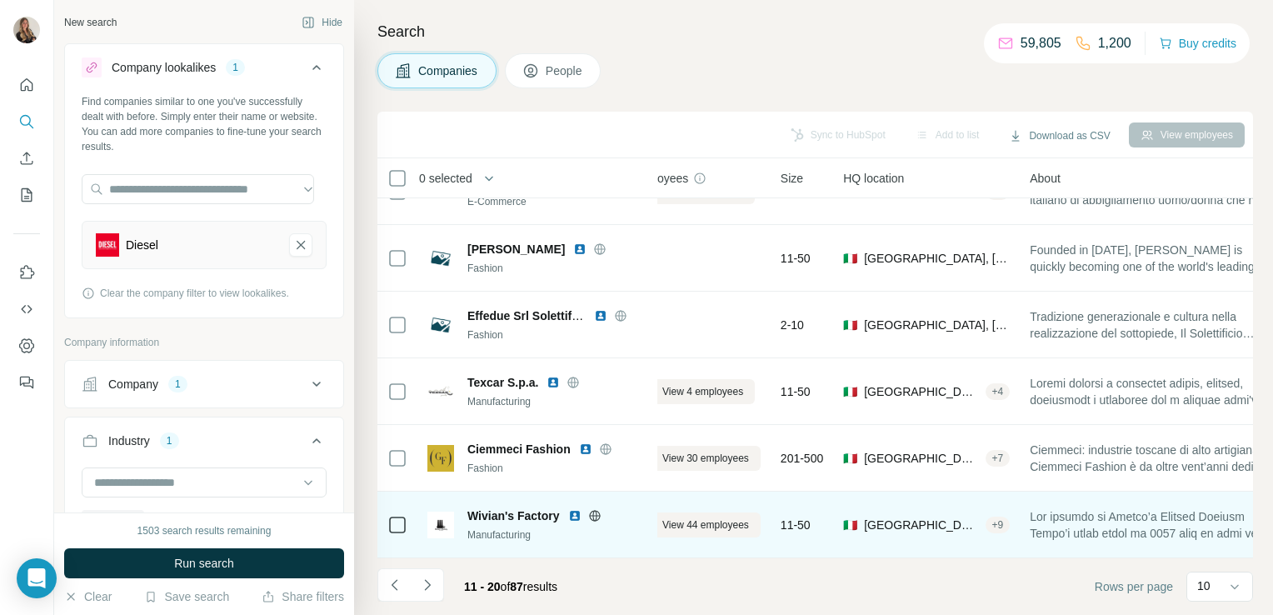
click at [592, 510] on icon at bounding box center [594, 515] width 13 height 13
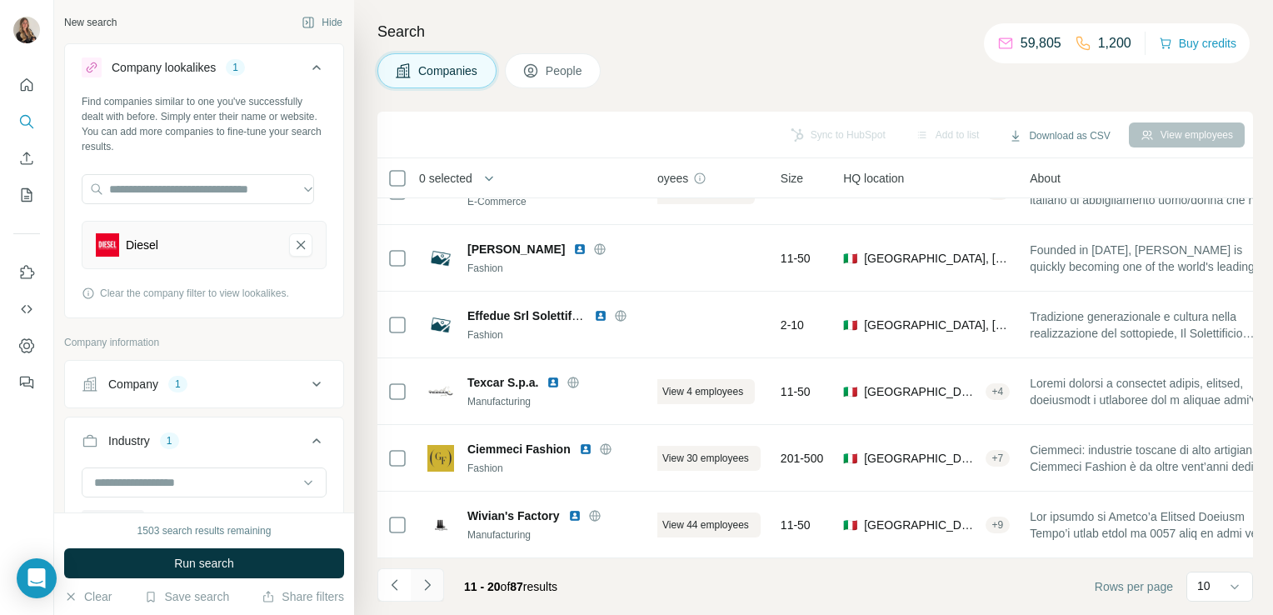
click at [432, 578] on icon "Navigate to next page" at bounding box center [427, 584] width 17 height 17
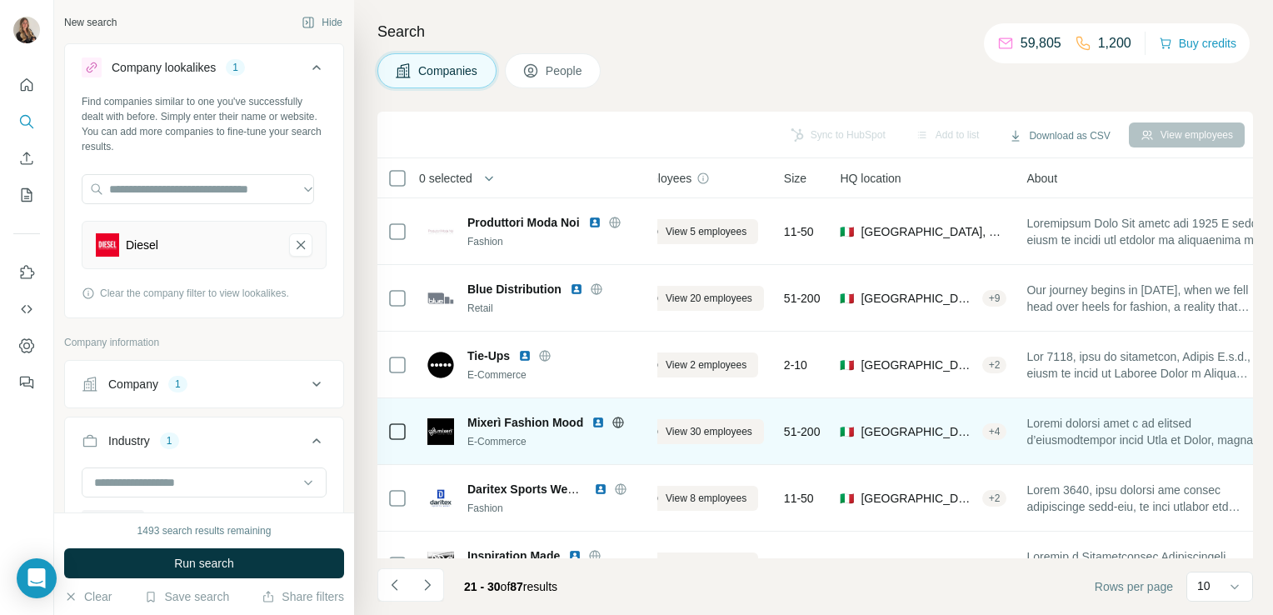
scroll to position [0, 0]
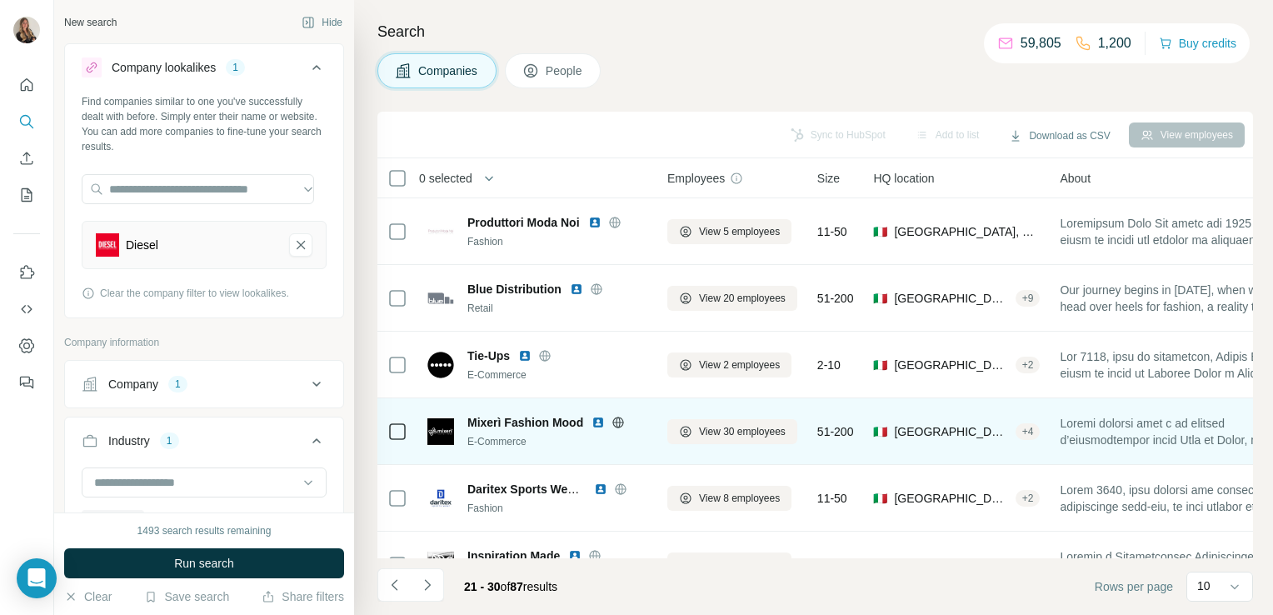
click at [626, 423] on div at bounding box center [617, 422] width 53 height 13
click at [619, 422] on icon at bounding box center [618, 422] width 11 height 1
click at [723, 427] on span "View 30 employees" at bounding box center [742, 431] width 87 height 15
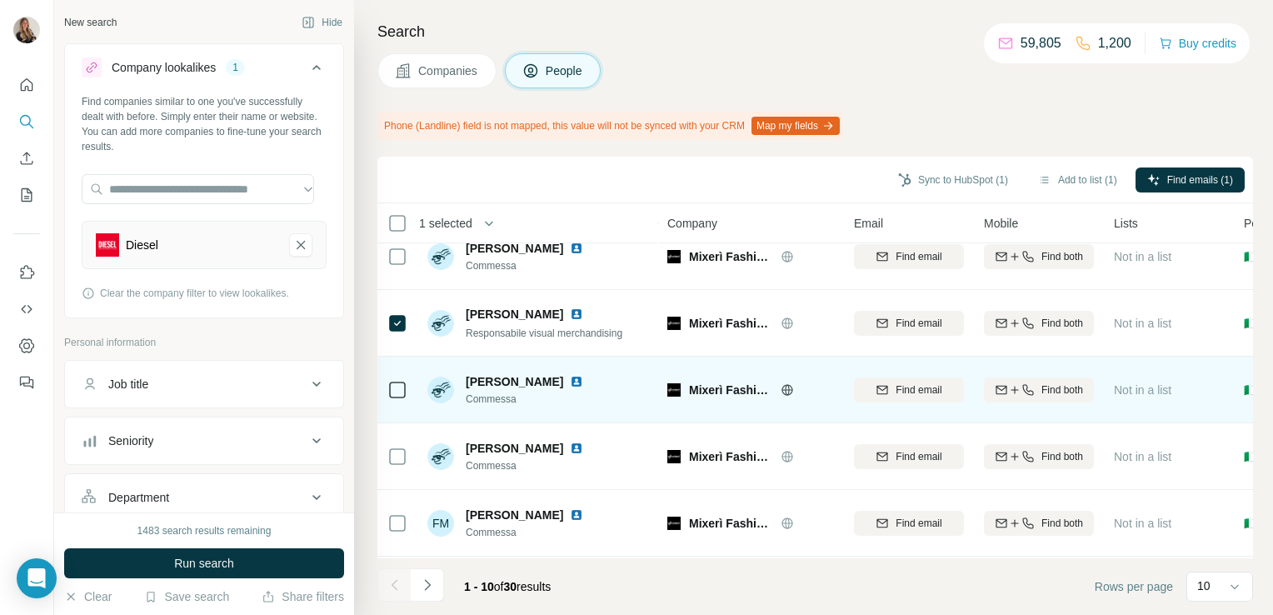
scroll to position [359, 0]
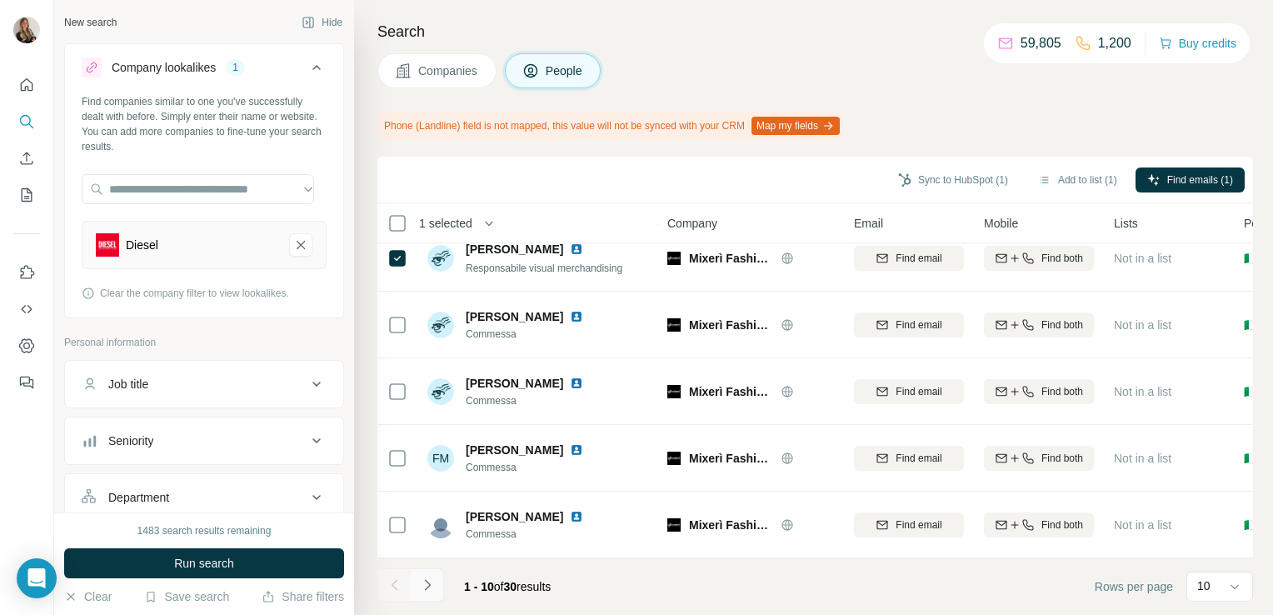
click at [423, 595] on button "Navigate to next page" at bounding box center [427, 584] width 33 height 33
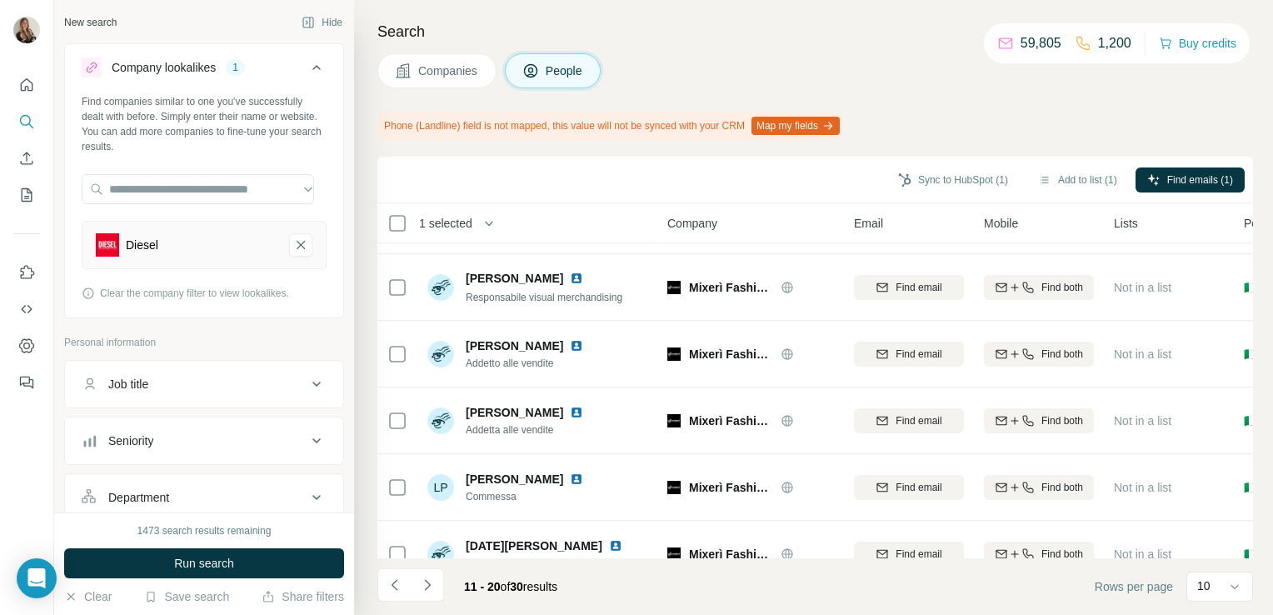
scroll to position [0, 0]
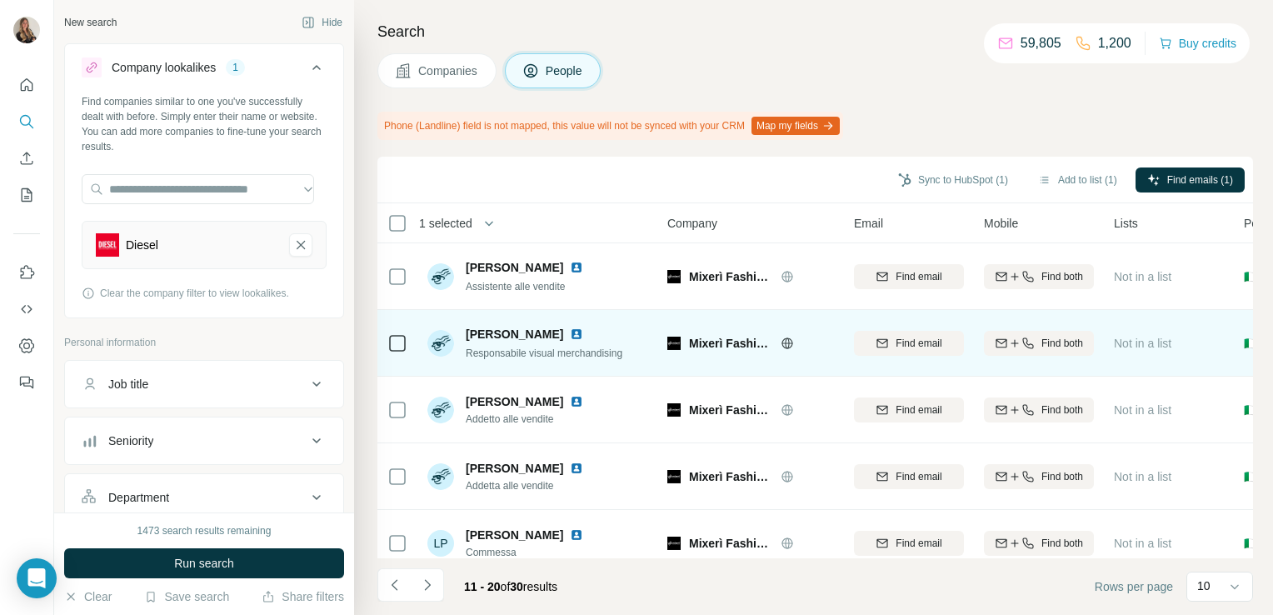
click at [393, 332] on div at bounding box center [397, 343] width 20 height 46
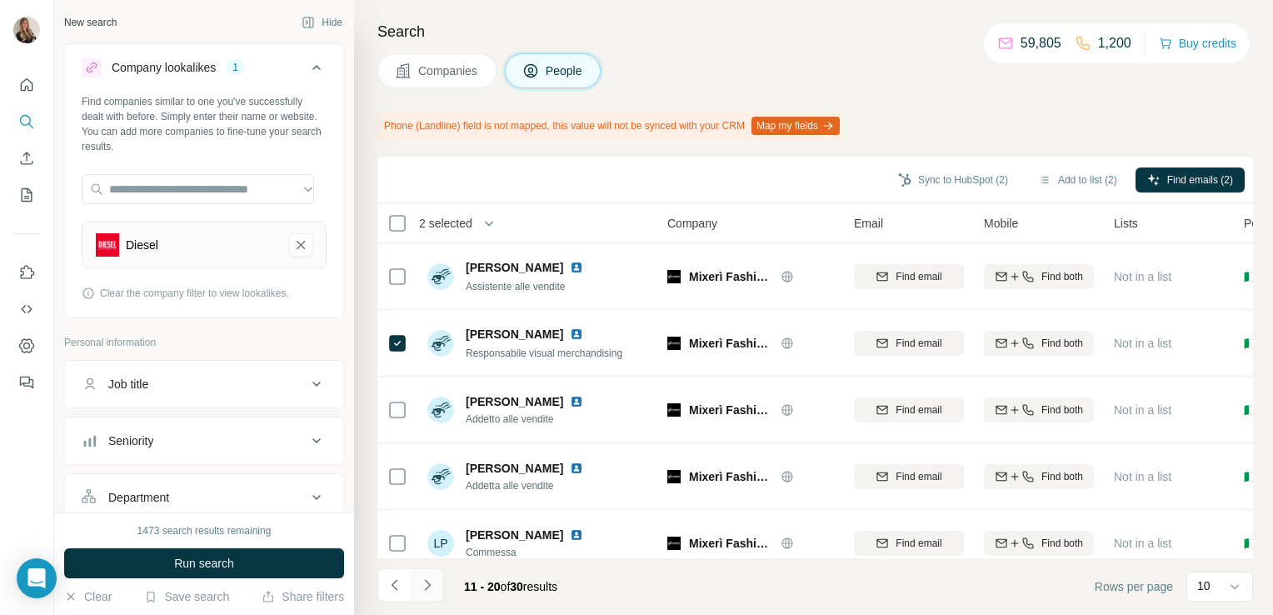
click at [431, 588] on icon "Navigate to next page" at bounding box center [427, 584] width 17 height 17
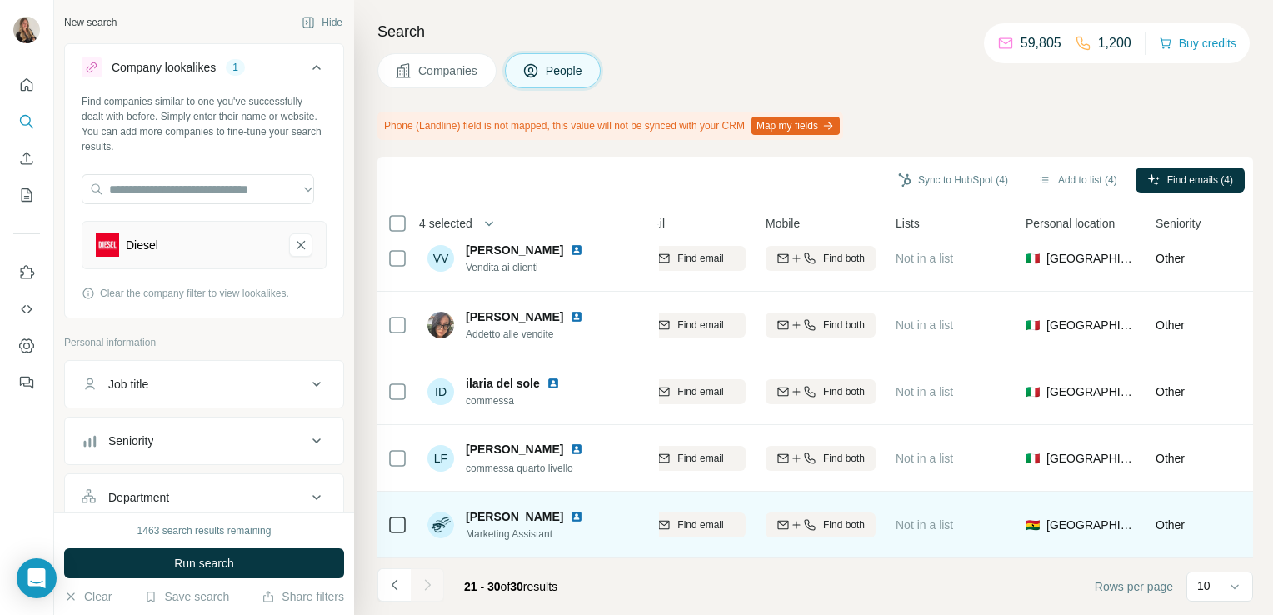
scroll to position [359, 0]
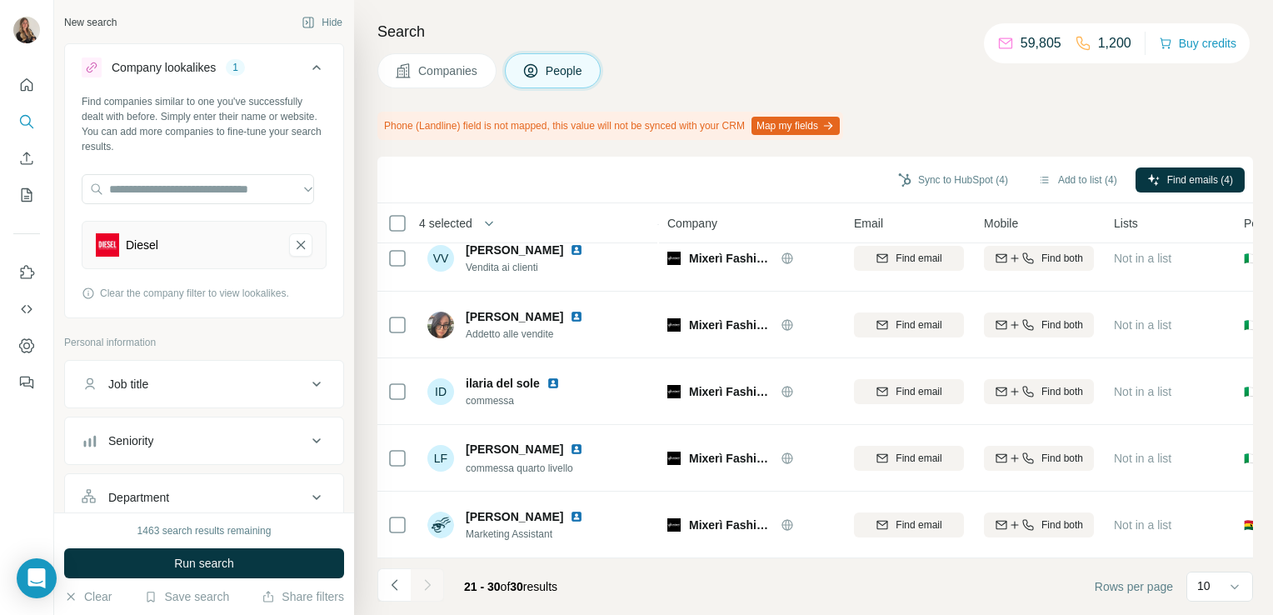
click at [422, 589] on div at bounding box center [427, 584] width 33 height 33
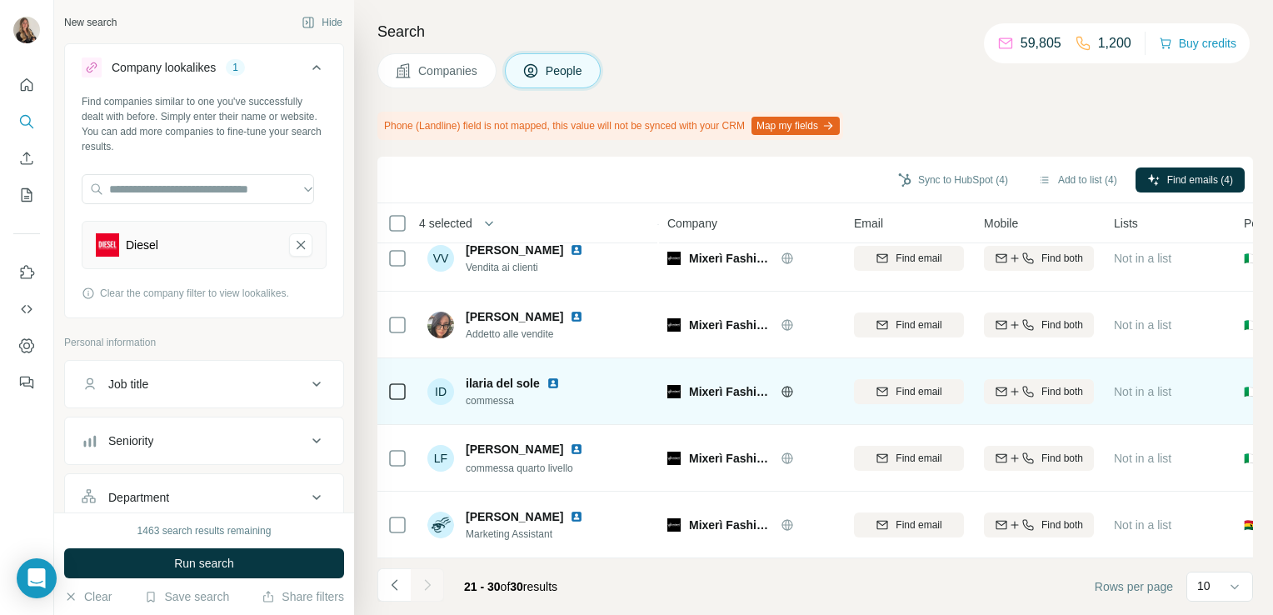
scroll to position [0, 0]
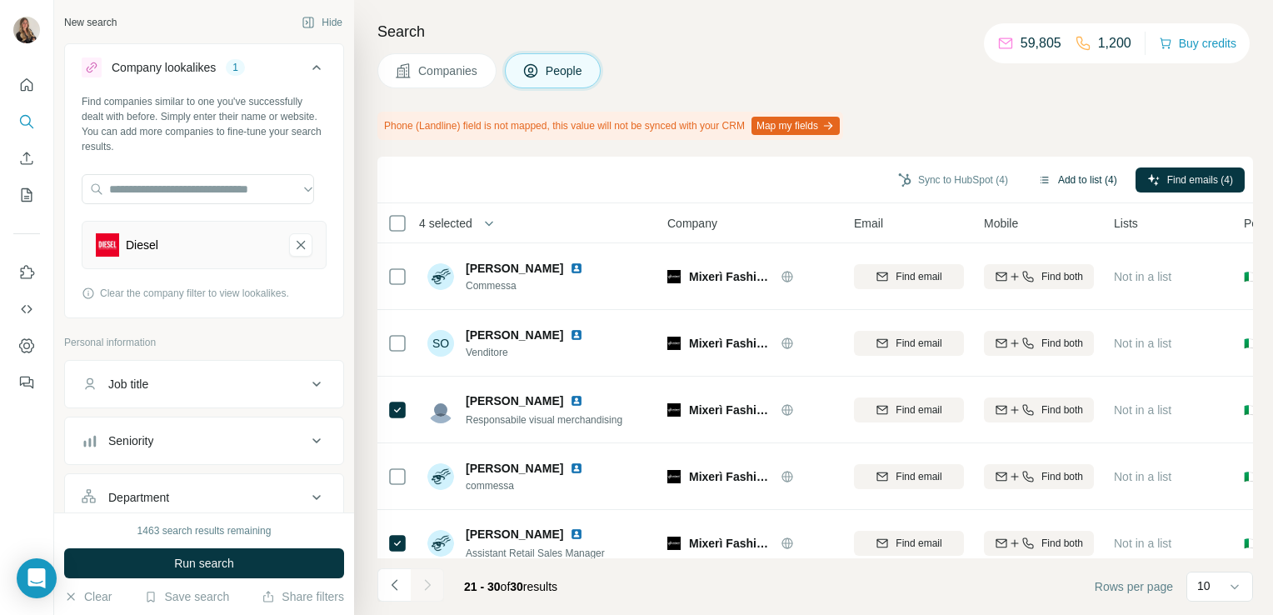
click at [1056, 177] on button "Add to list (4)" at bounding box center [1077, 179] width 102 height 25
click at [1066, 182] on button "Add to list (4)" at bounding box center [1077, 179] width 102 height 25
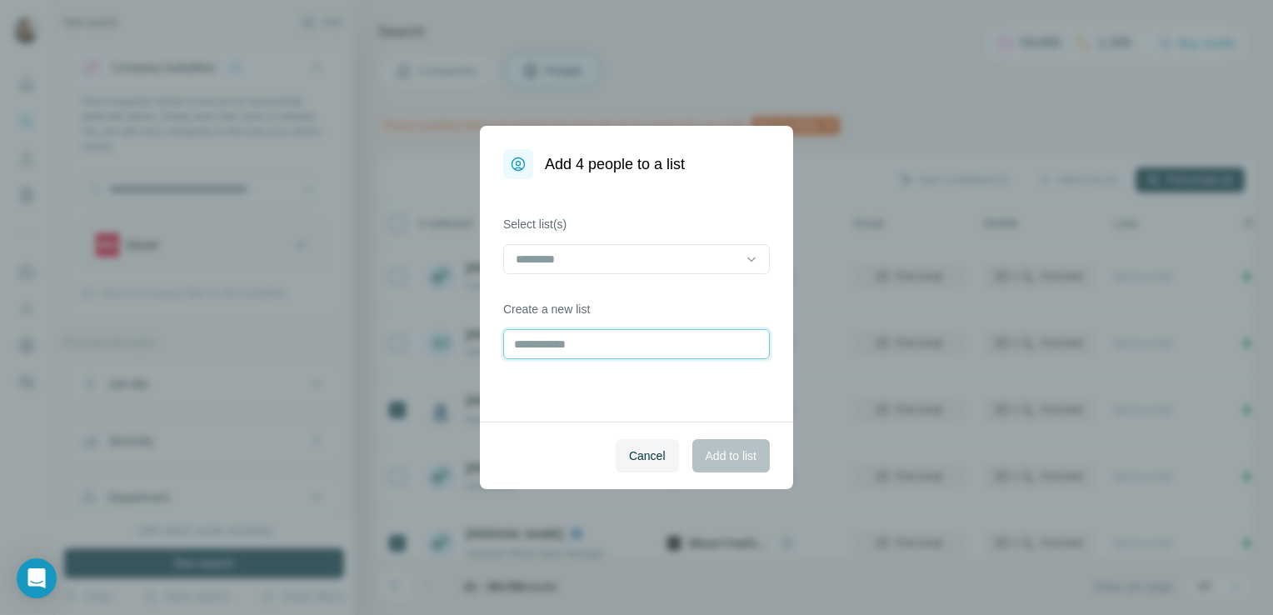
click at [546, 345] on input "text" at bounding box center [636, 344] width 267 height 30
type input "**********"
click at [711, 458] on span "Add to list" at bounding box center [731, 455] width 51 height 17
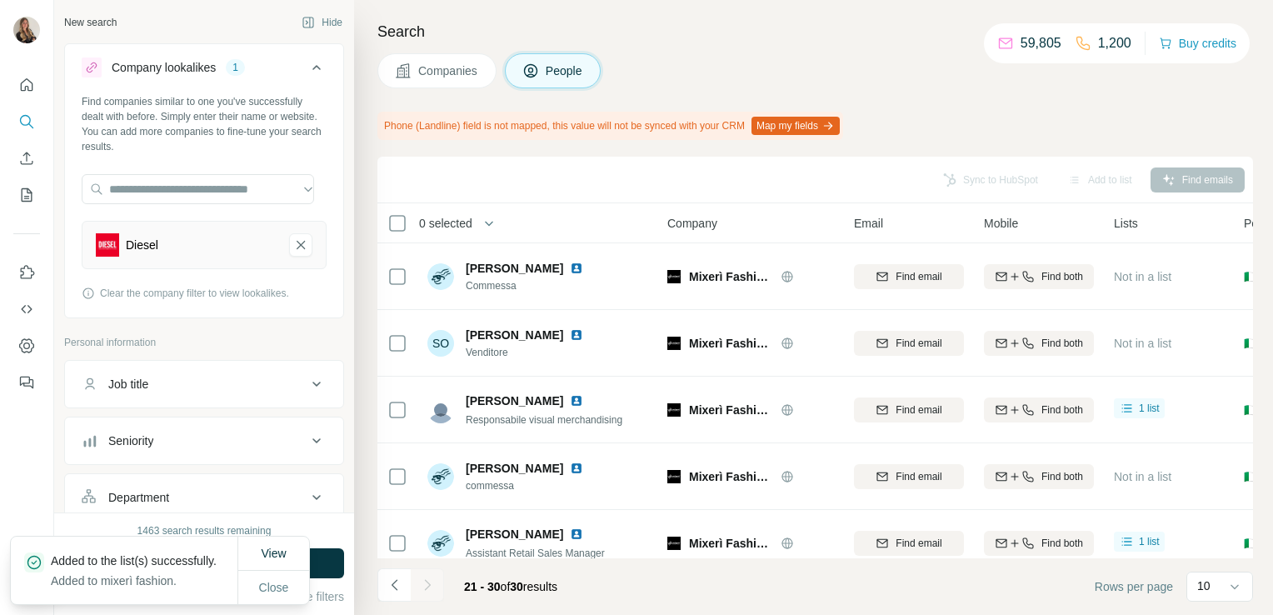
click at [437, 65] on span "Companies" at bounding box center [448, 70] width 61 height 17
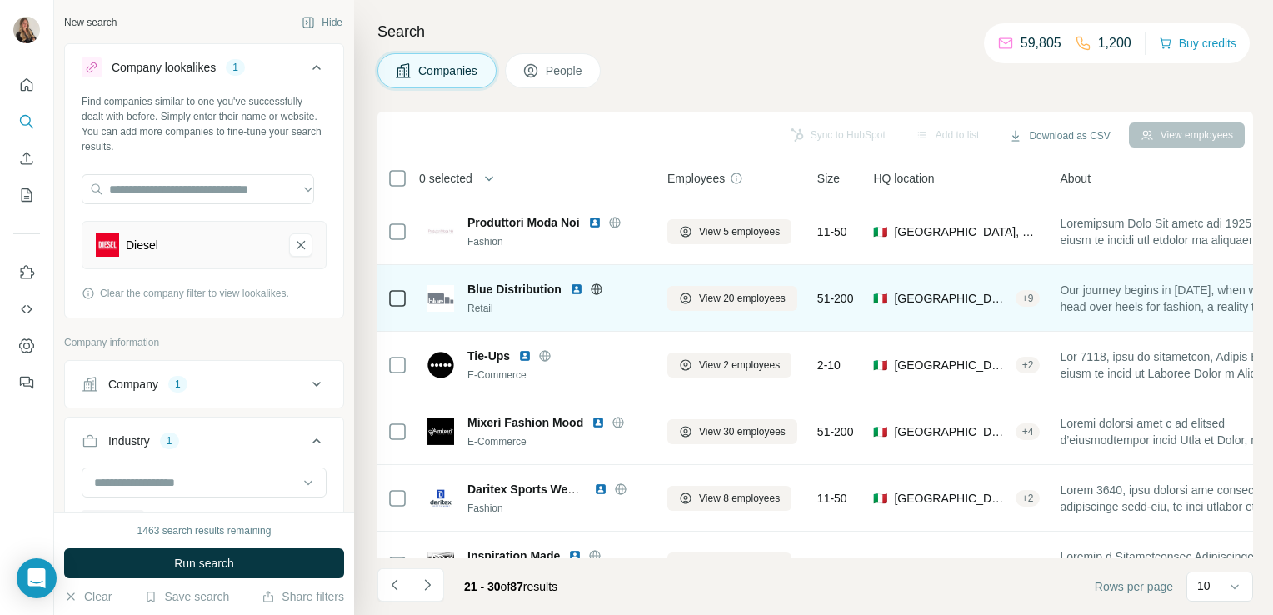
click at [593, 290] on icon at bounding box center [596, 288] width 13 height 13
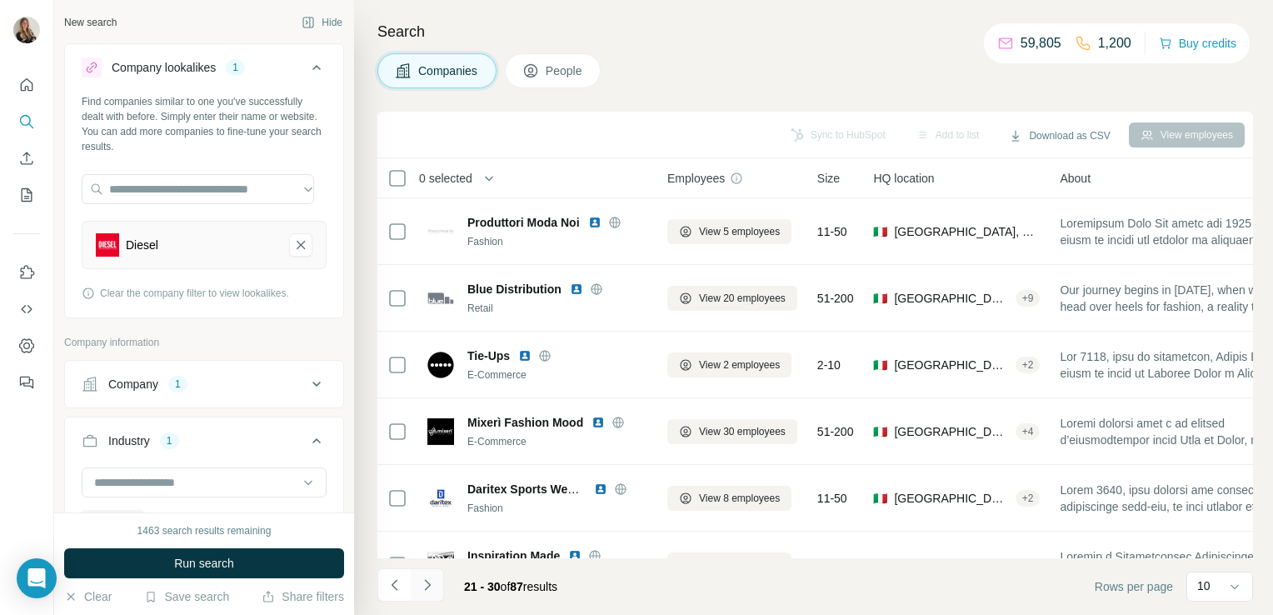
click at [422, 595] on button "Navigate to next page" at bounding box center [427, 584] width 33 height 33
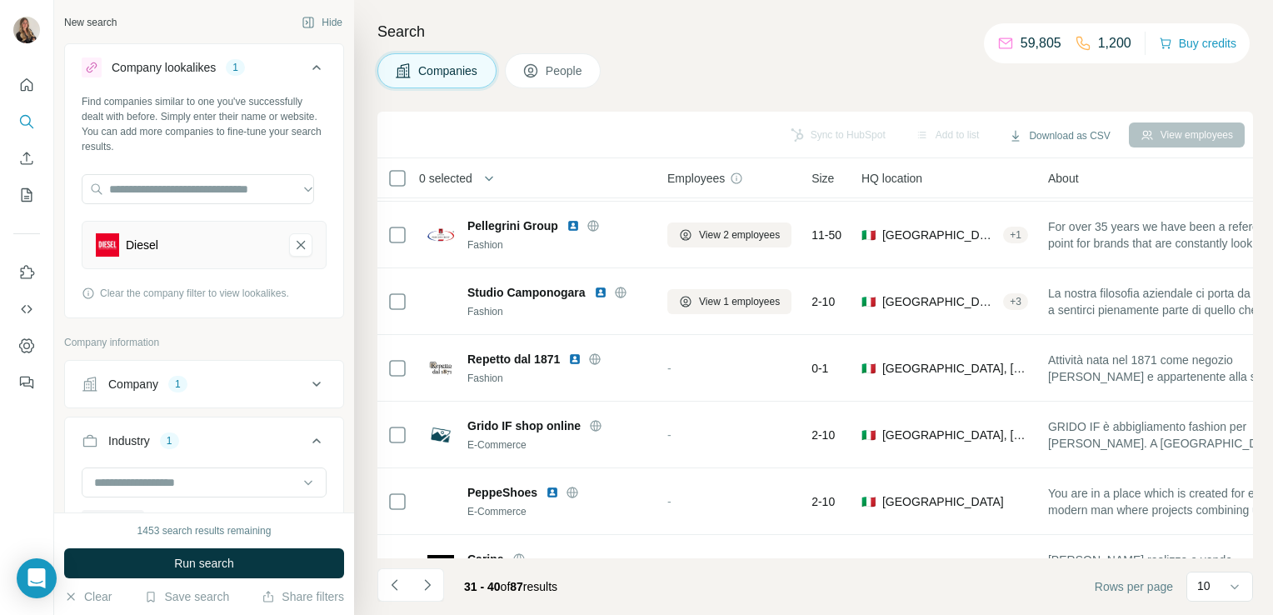
scroll to position [314, 0]
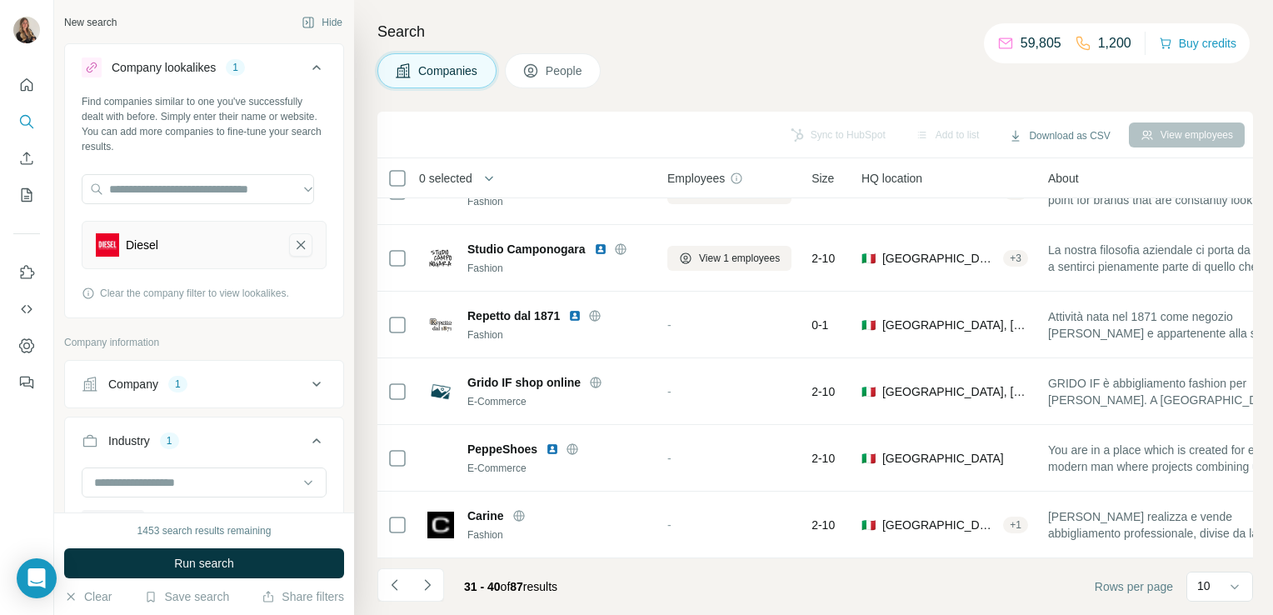
click at [293, 245] on icon "Diesel-remove-button" at bounding box center [300, 245] width 15 height 17
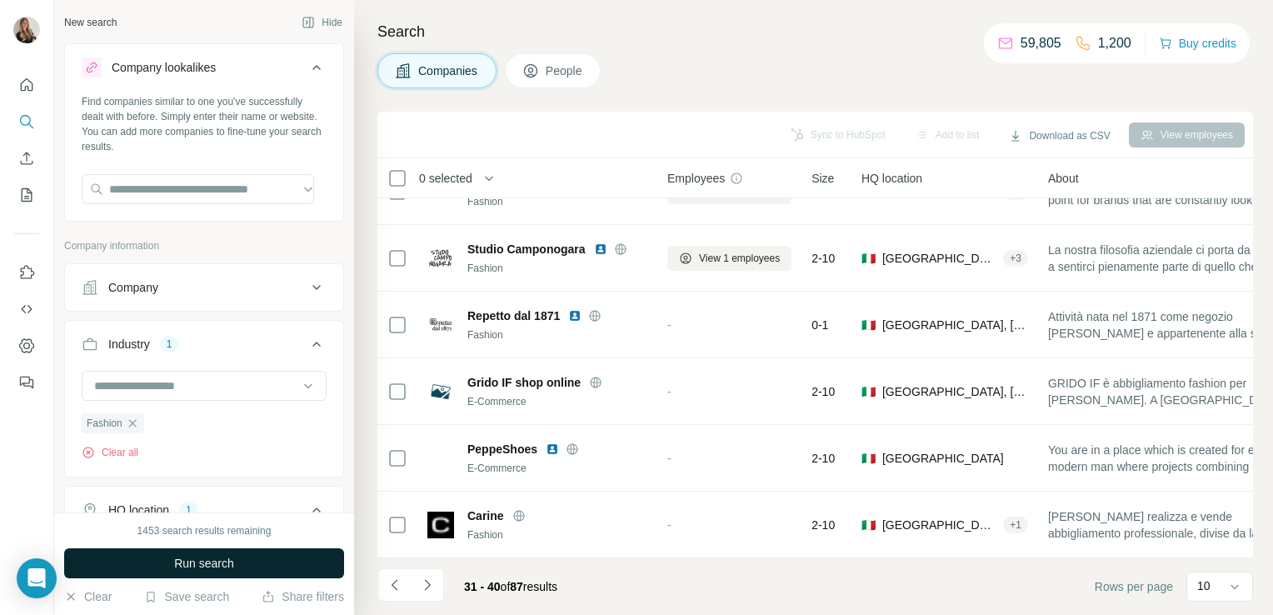
click at [214, 560] on span "Run search" at bounding box center [204, 563] width 60 height 17
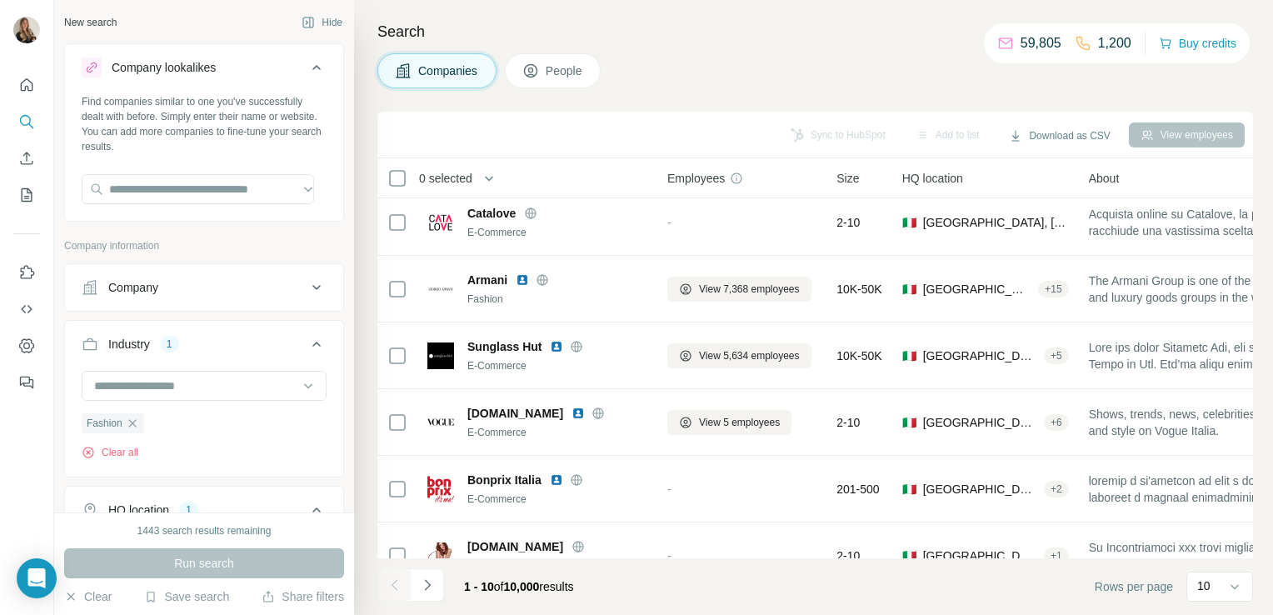
scroll to position [314, 0]
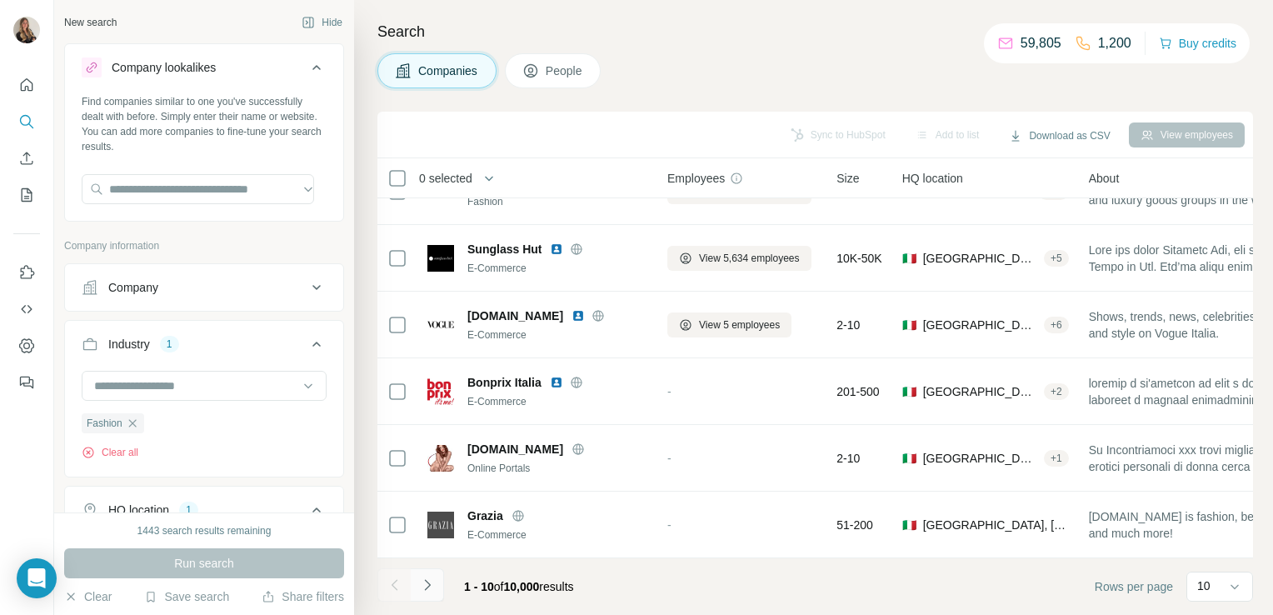
click at [429, 582] on icon "Navigate to next page" at bounding box center [427, 584] width 17 height 17
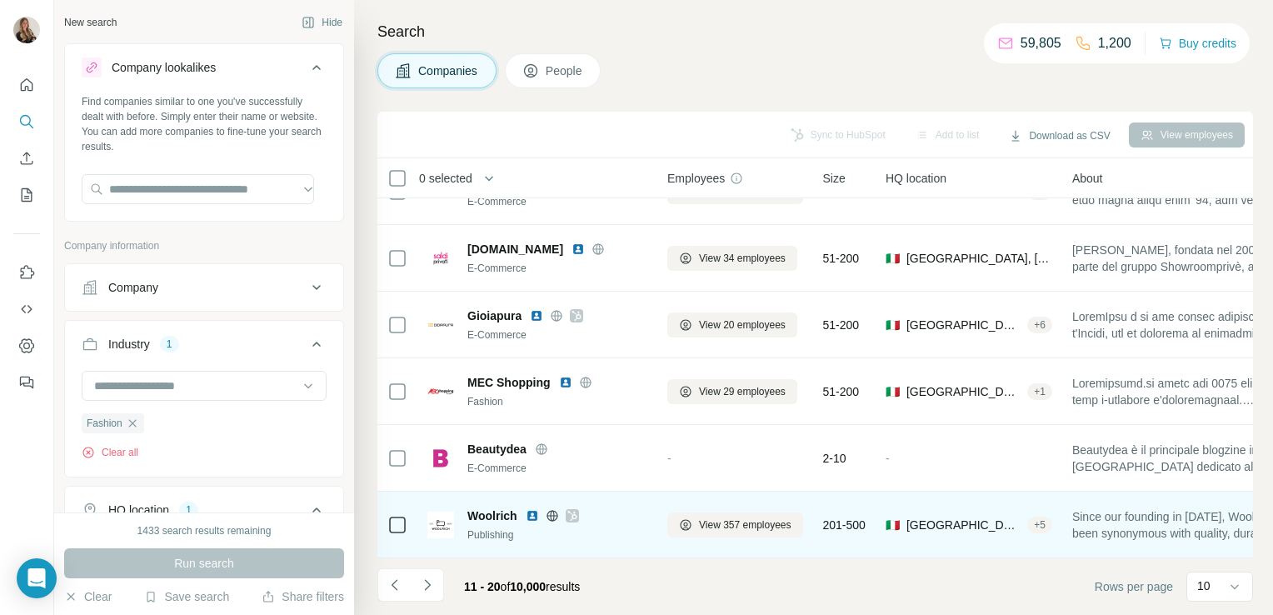
click at [575, 509] on icon at bounding box center [572, 515] width 10 height 13
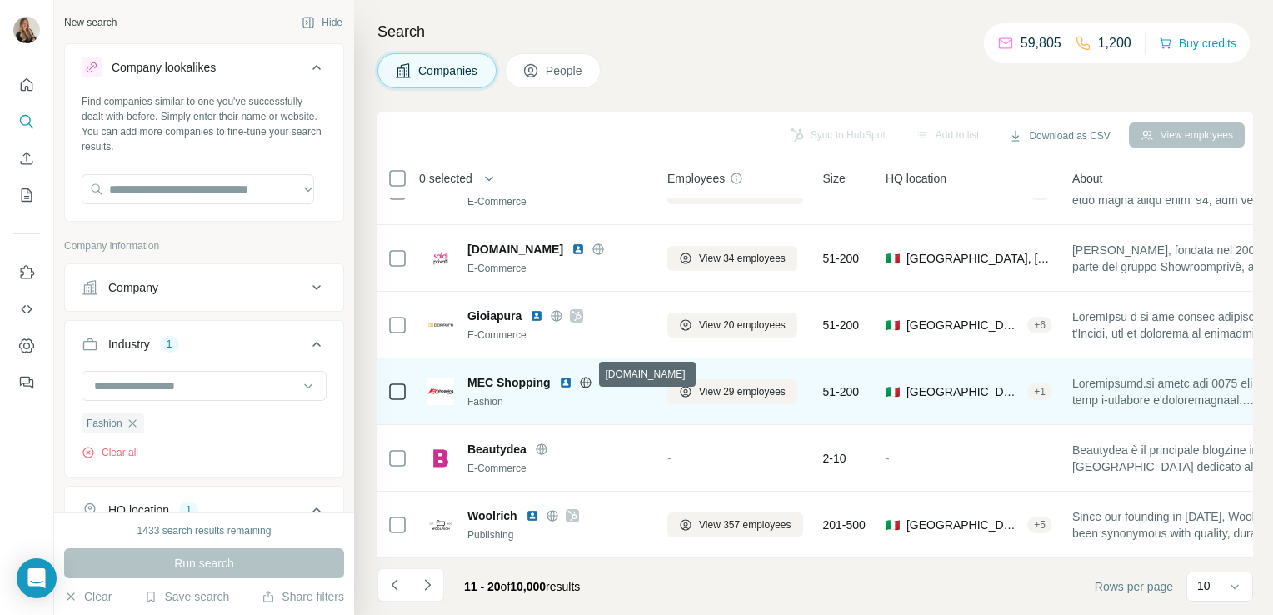
click at [586, 377] on icon at bounding box center [585, 382] width 13 height 13
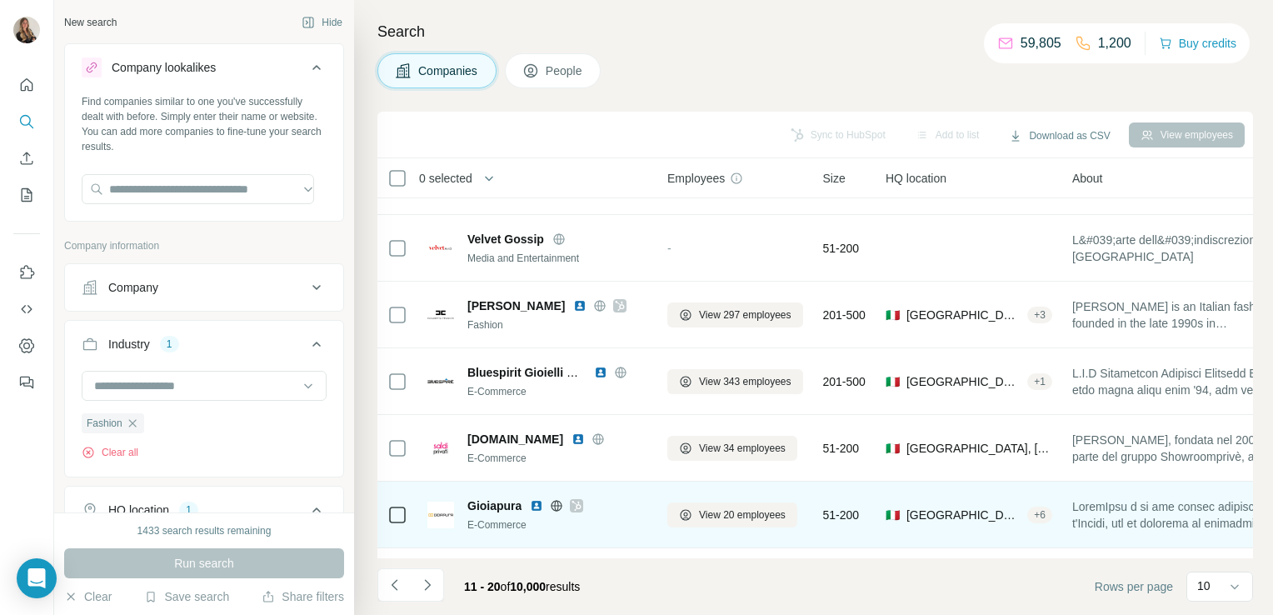
scroll to position [104, 0]
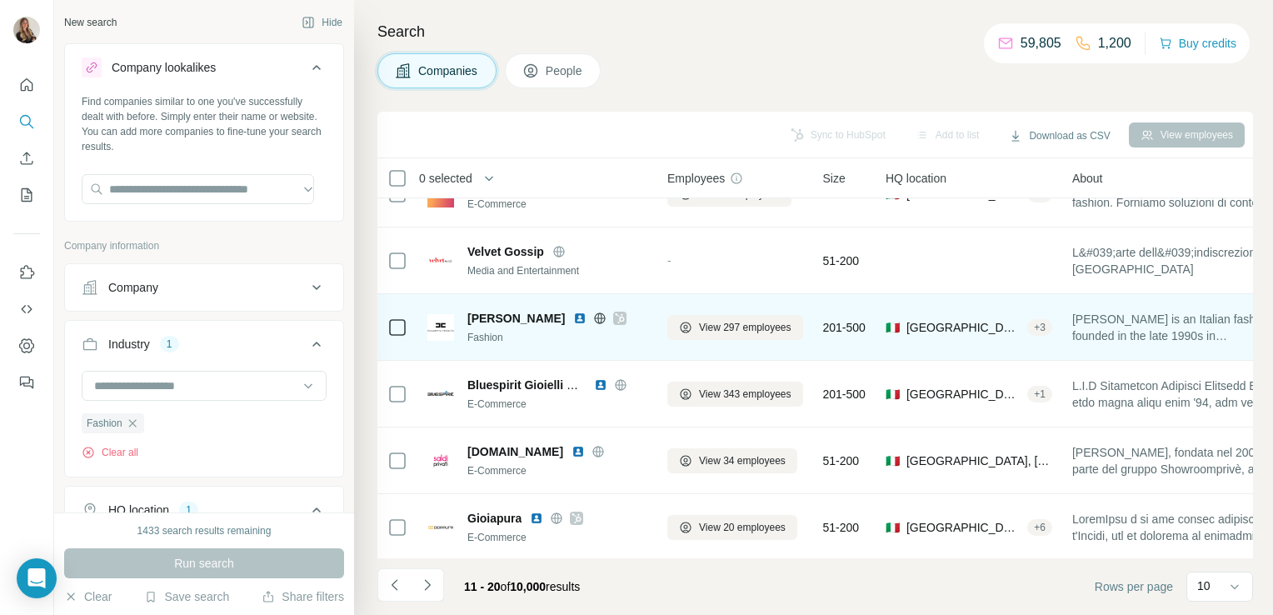
click at [619, 315] on icon at bounding box center [620, 318] width 10 height 13
click at [704, 323] on span "View 297 employees" at bounding box center [745, 327] width 92 height 15
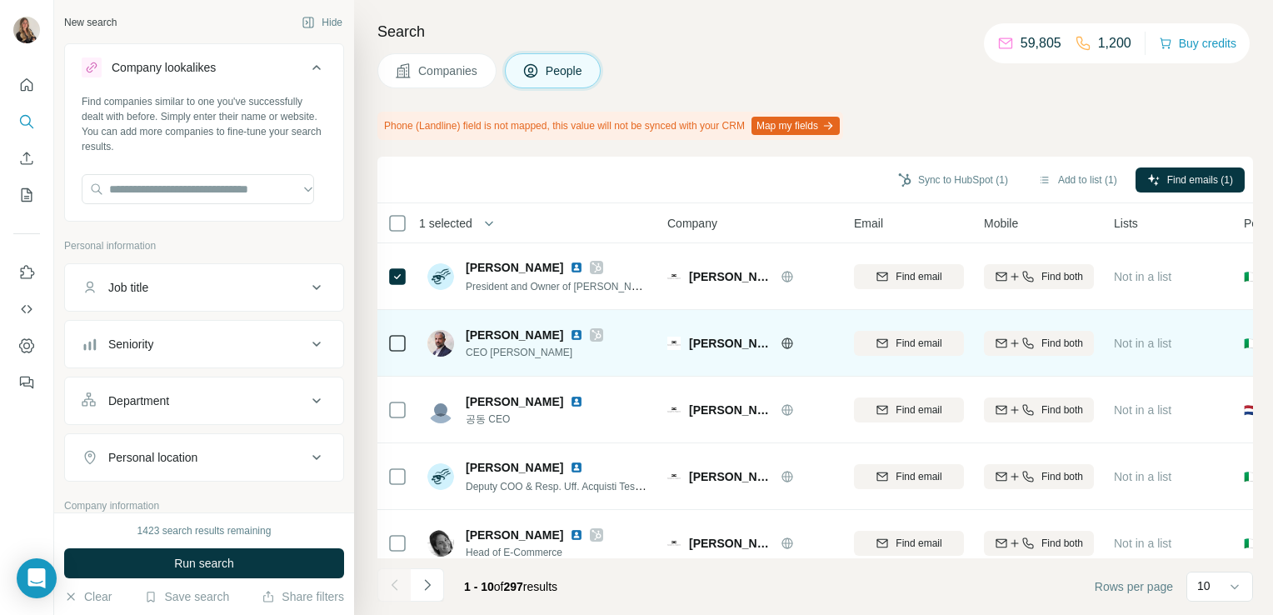
click at [399, 352] on icon at bounding box center [397, 343] width 20 height 20
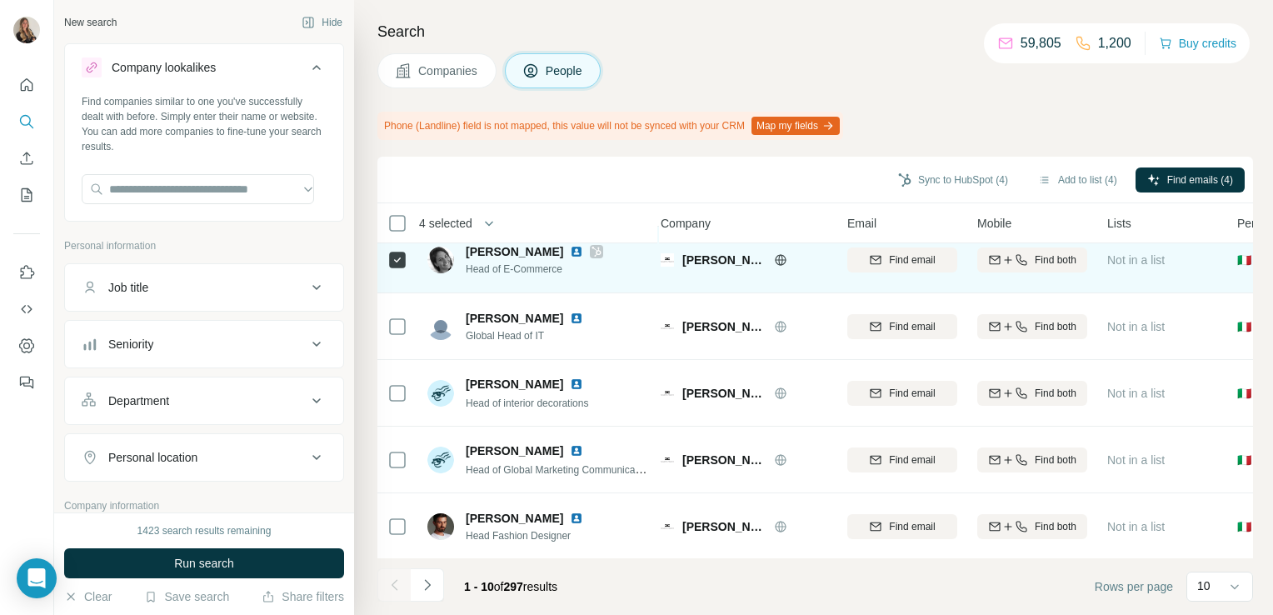
scroll to position [359, 7]
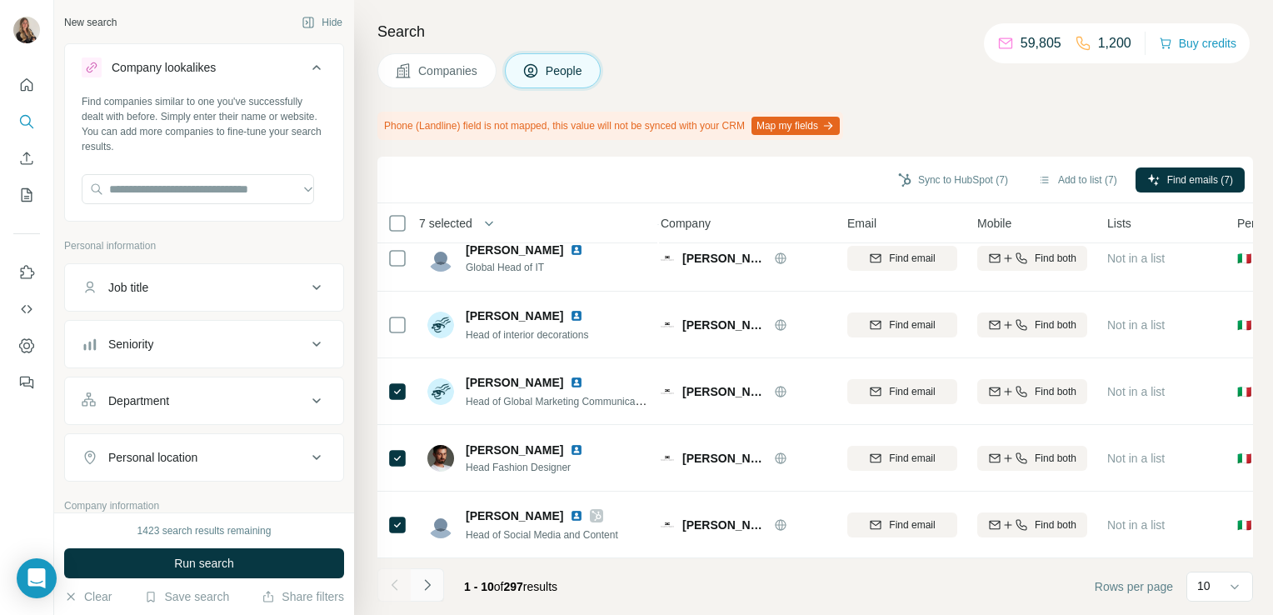
click at [431, 591] on icon "Navigate to next page" at bounding box center [427, 584] width 17 height 17
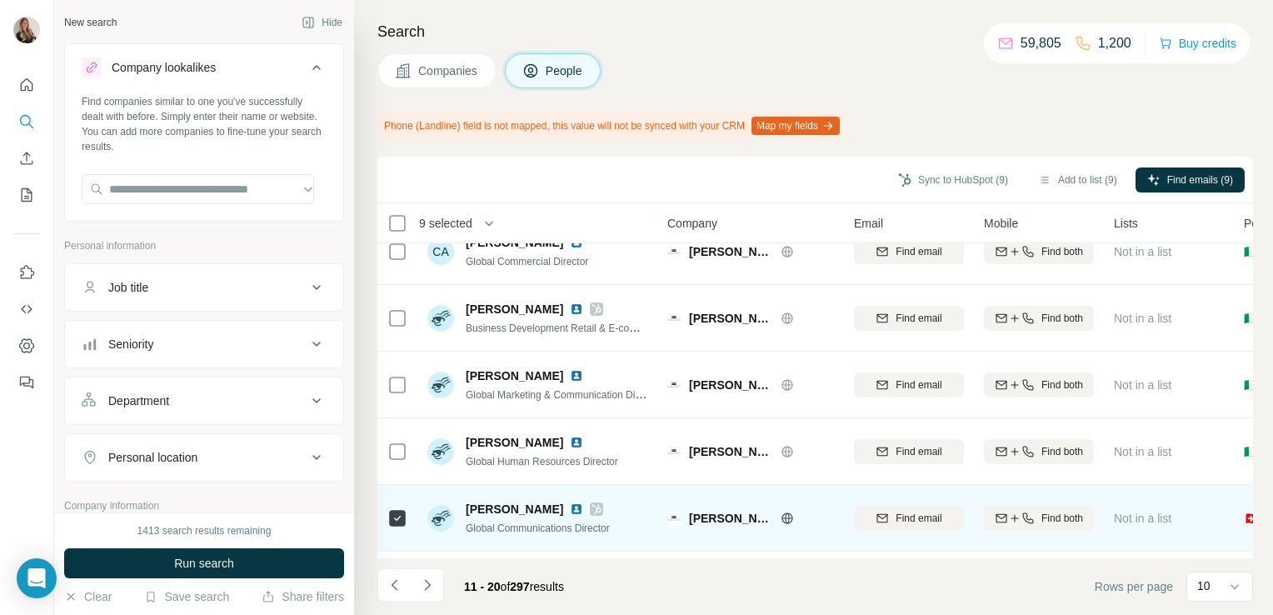
scroll to position [291, 0]
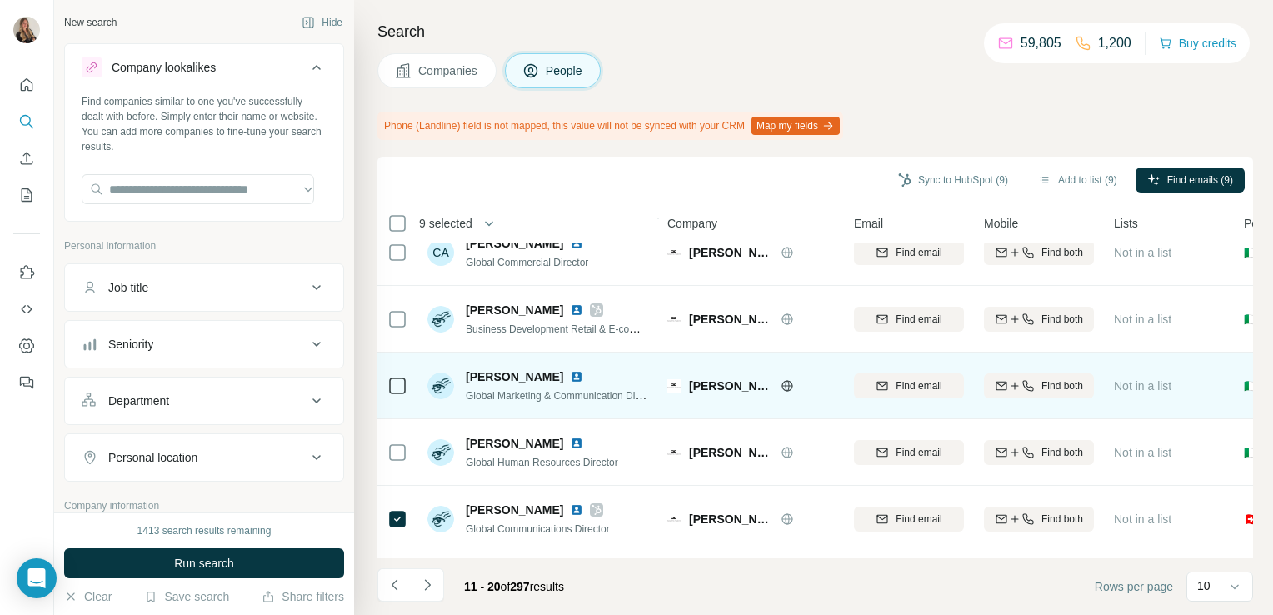
click at [400, 397] on div at bounding box center [397, 385] width 20 height 46
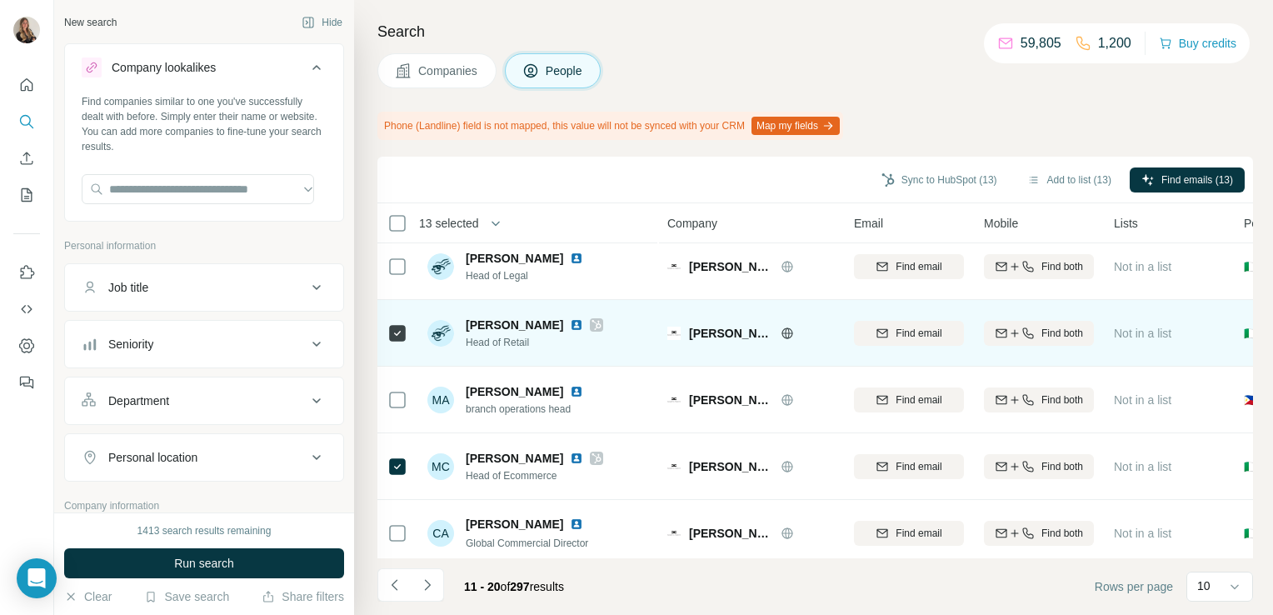
scroll to position [0, 0]
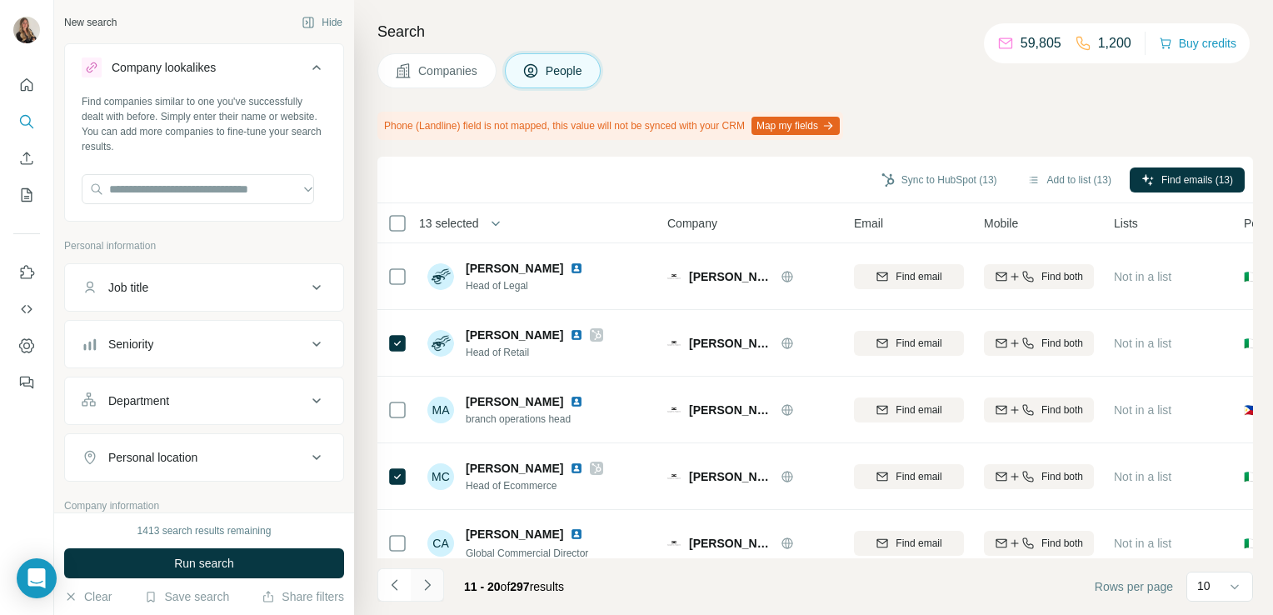
click at [427, 586] on icon "Navigate to next page" at bounding box center [427, 584] width 17 height 17
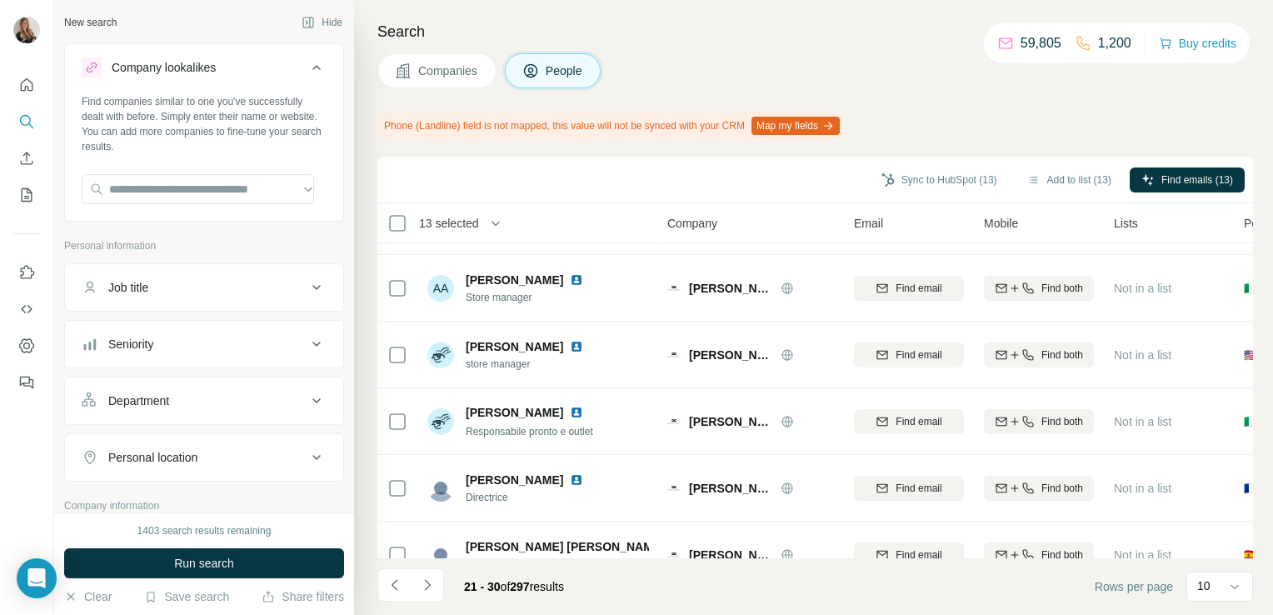
scroll to position [359, 0]
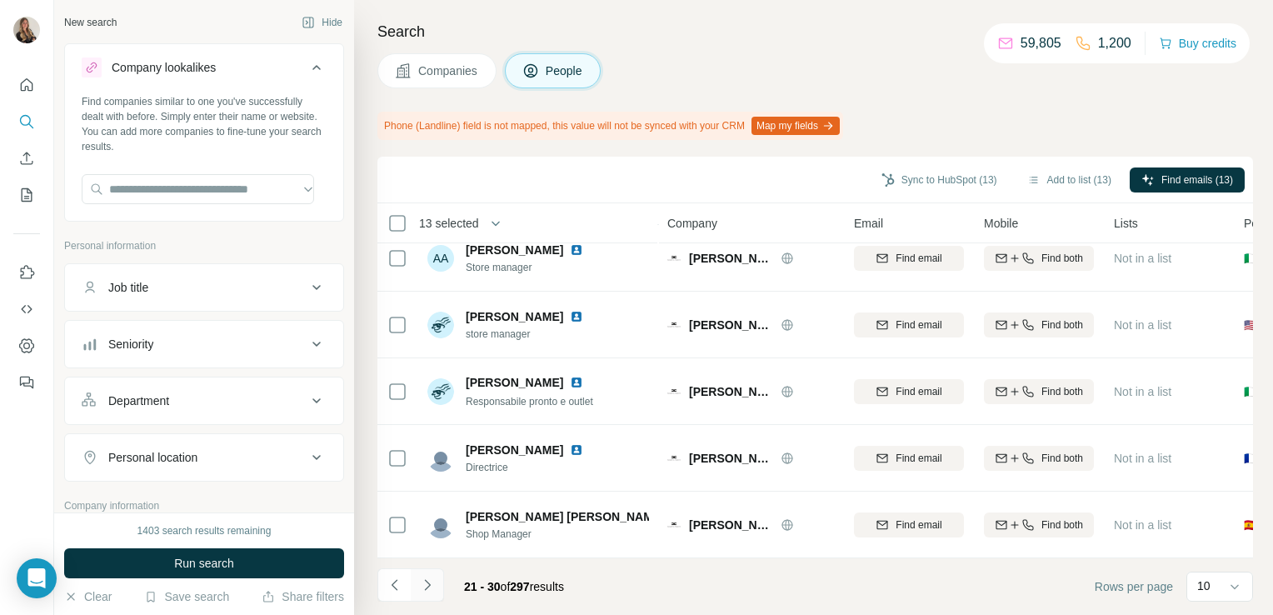
click at [422, 590] on icon "Navigate to next page" at bounding box center [427, 584] width 17 height 17
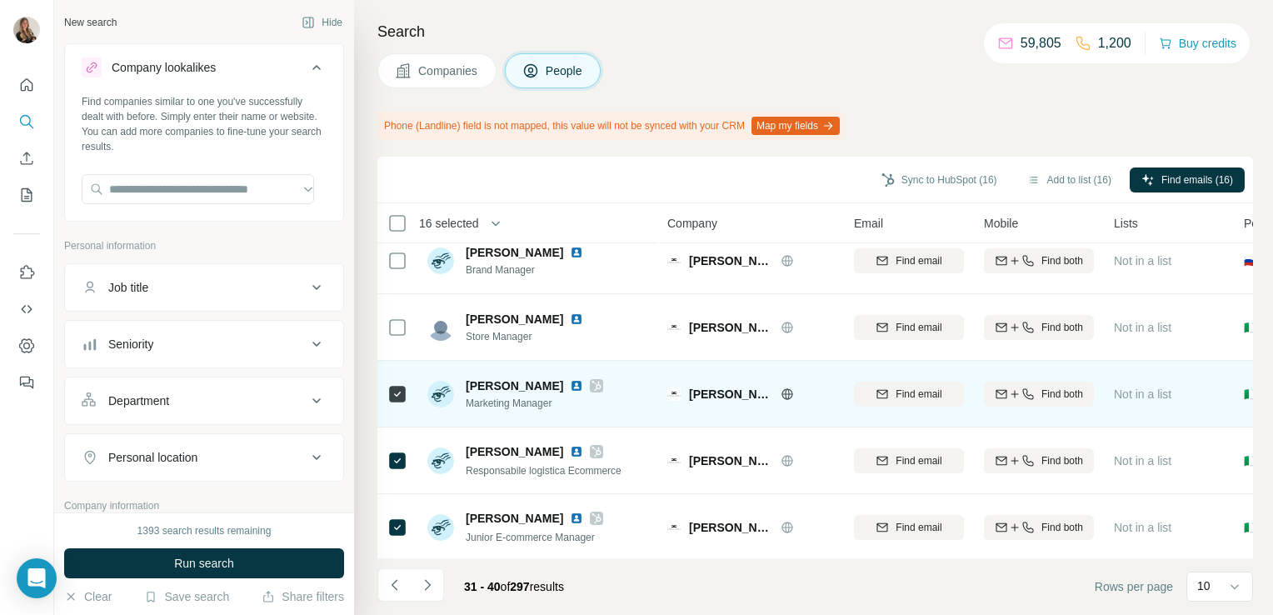
scroll to position [0, 0]
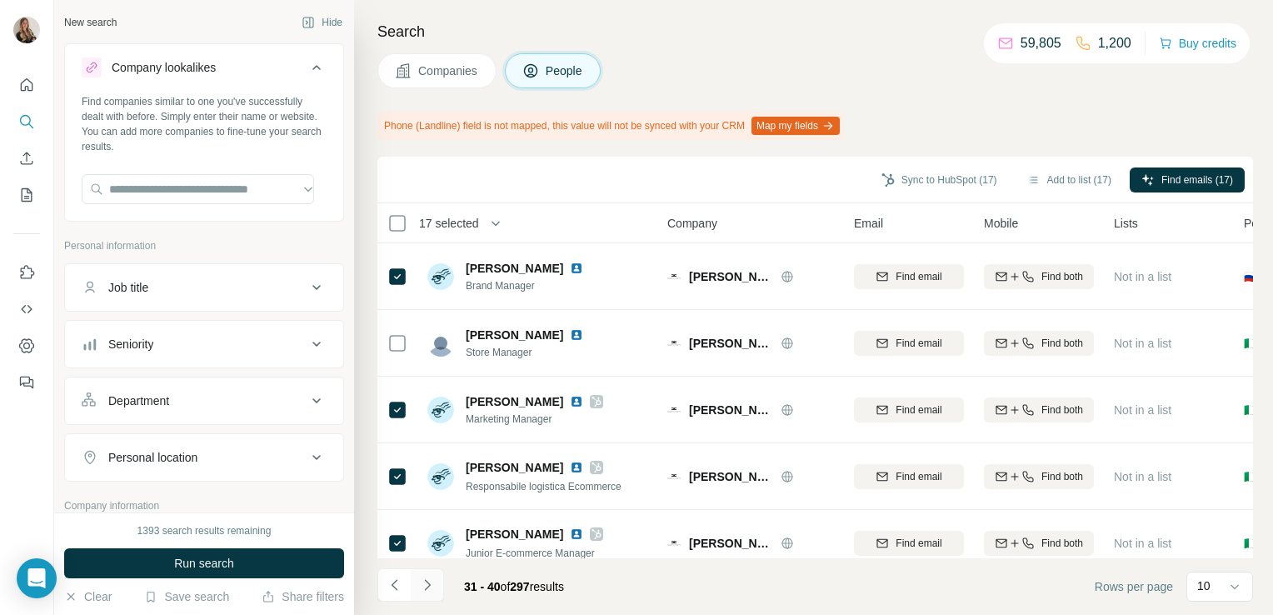
click at [427, 578] on icon "Navigate to next page" at bounding box center [427, 584] width 17 height 17
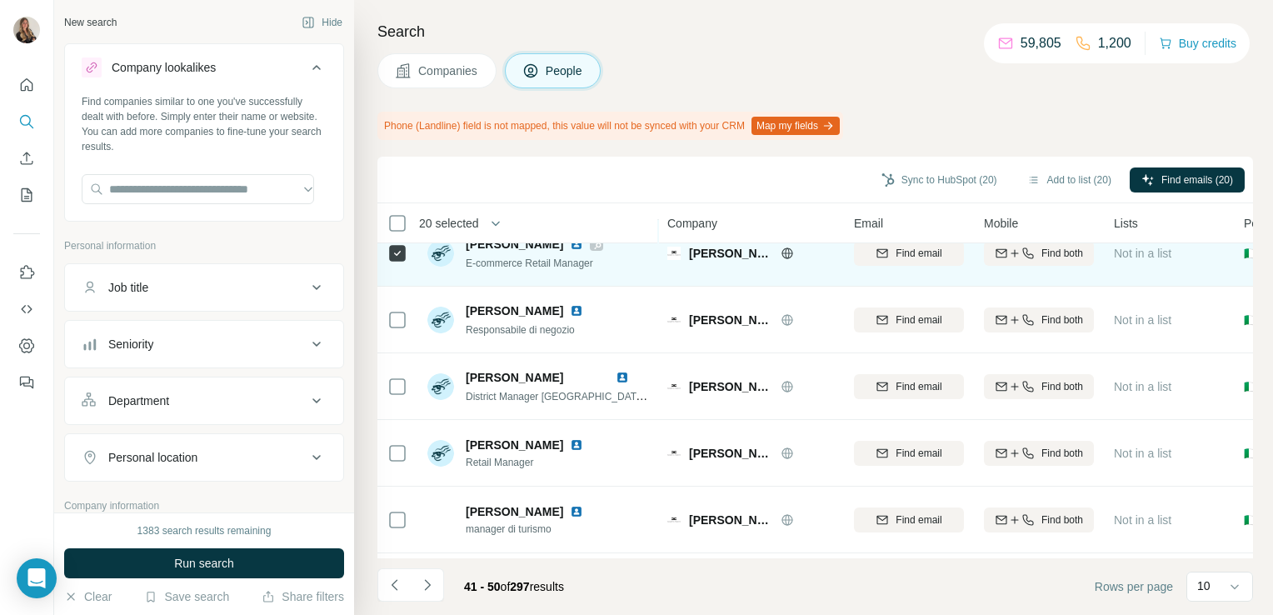
scroll to position [240, 0]
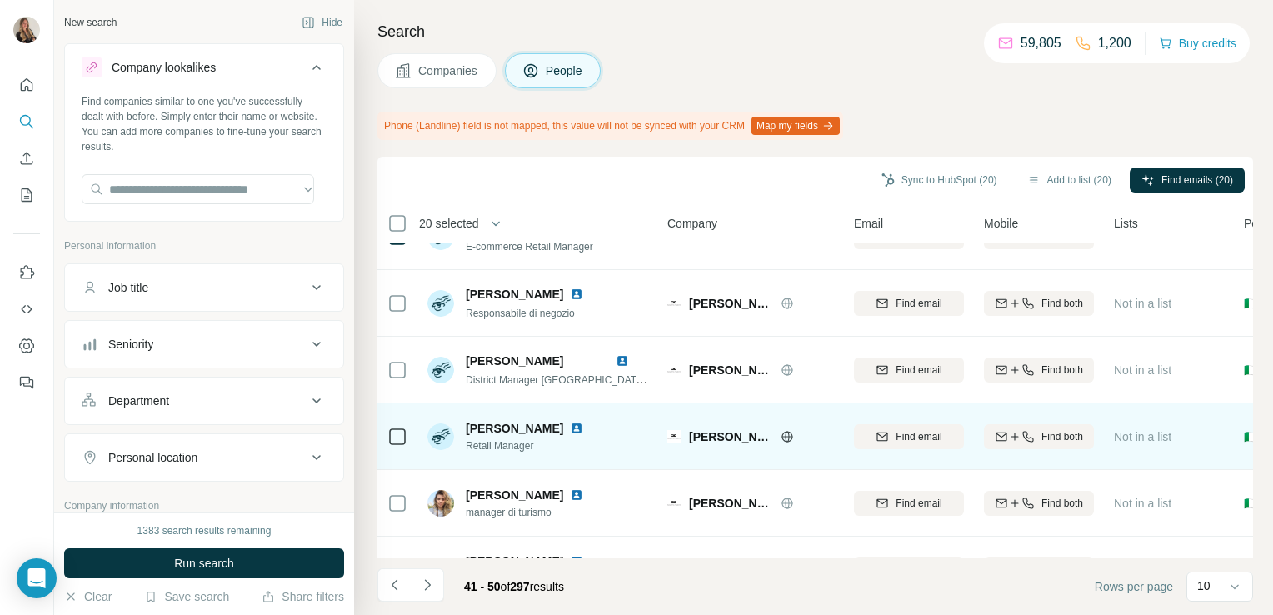
click at [393, 443] on icon at bounding box center [397, 437] width 20 height 20
click at [570, 424] on img at bounding box center [576, 428] width 13 height 13
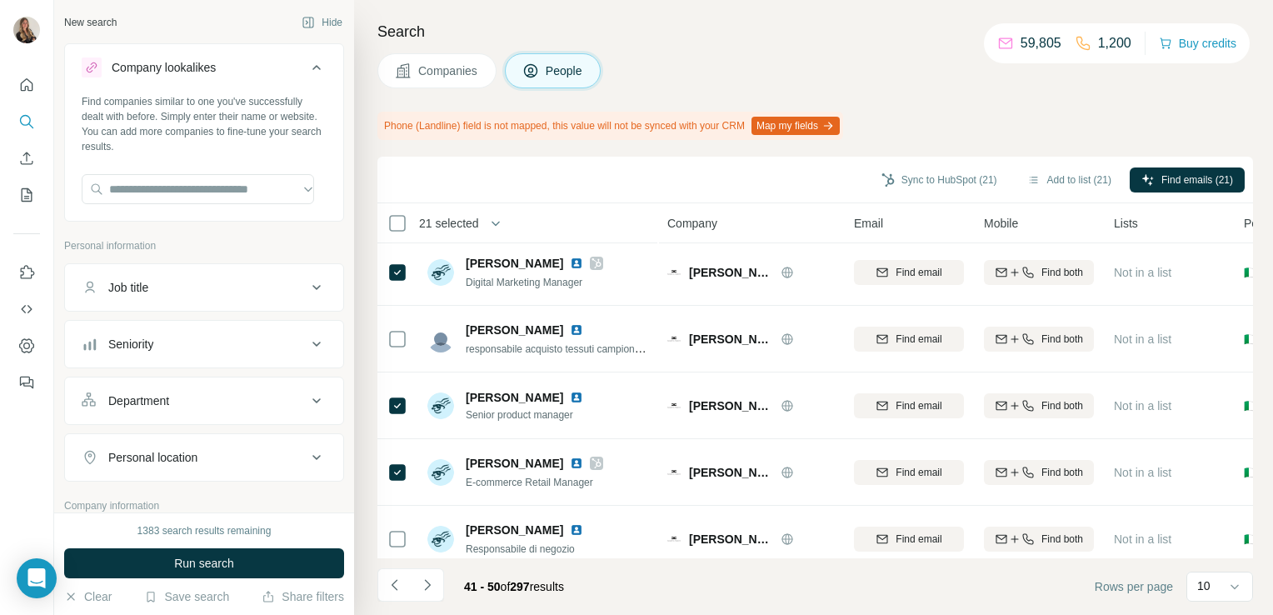
scroll to position [0, 0]
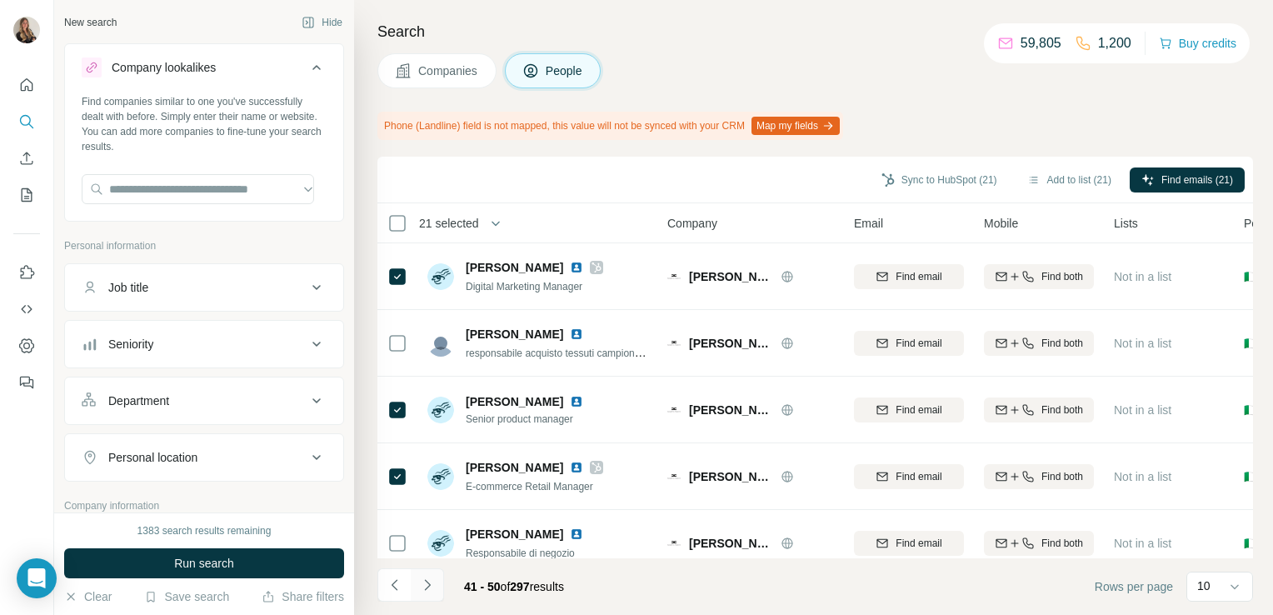
click at [433, 581] on icon "Navigate to next page" at bounding box center [427, 584] width 17 height 17
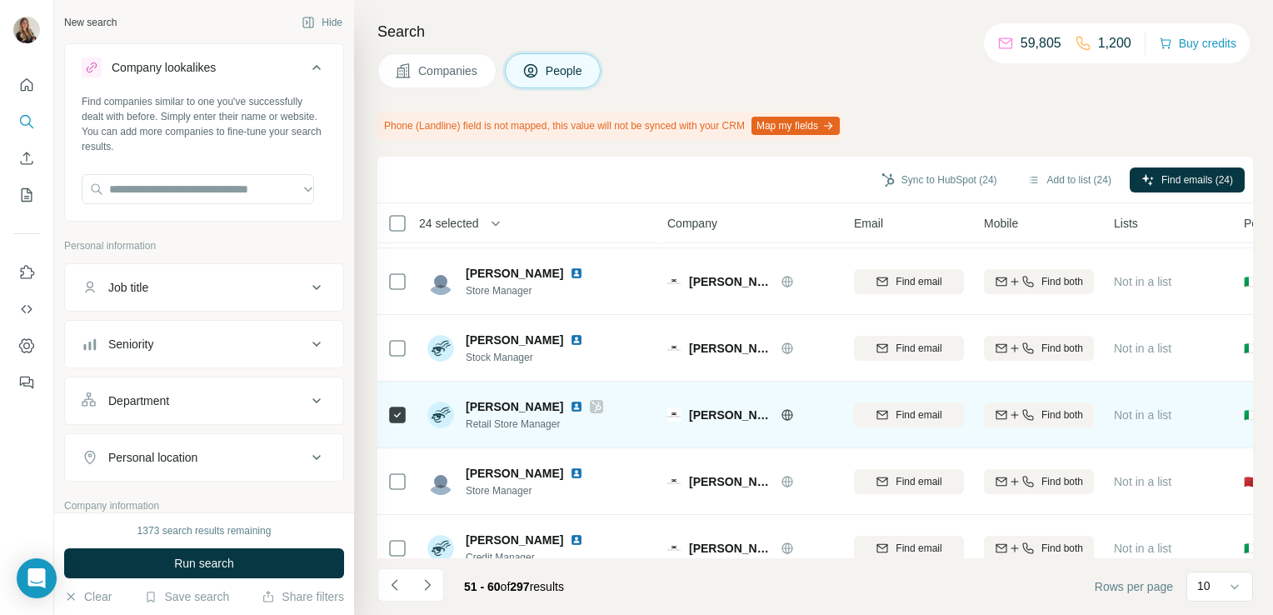
scroll to position [359, 0]
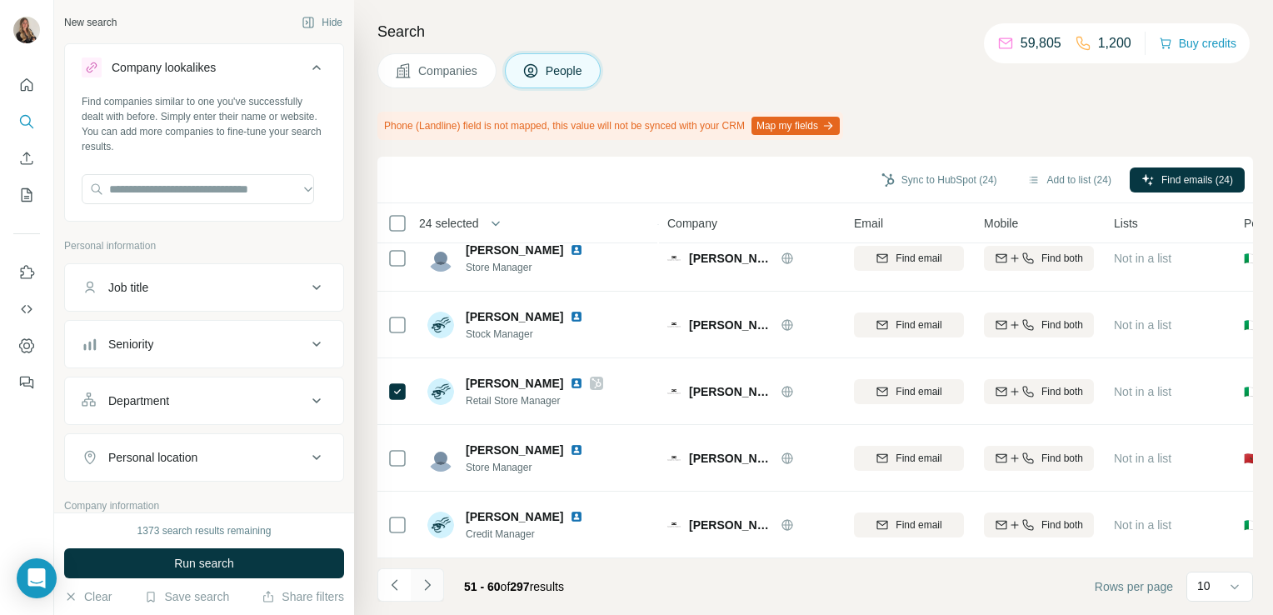
click at [434, 588] on icon "Navigate to next page" at bounding box center [427, 584] width 17 height 17
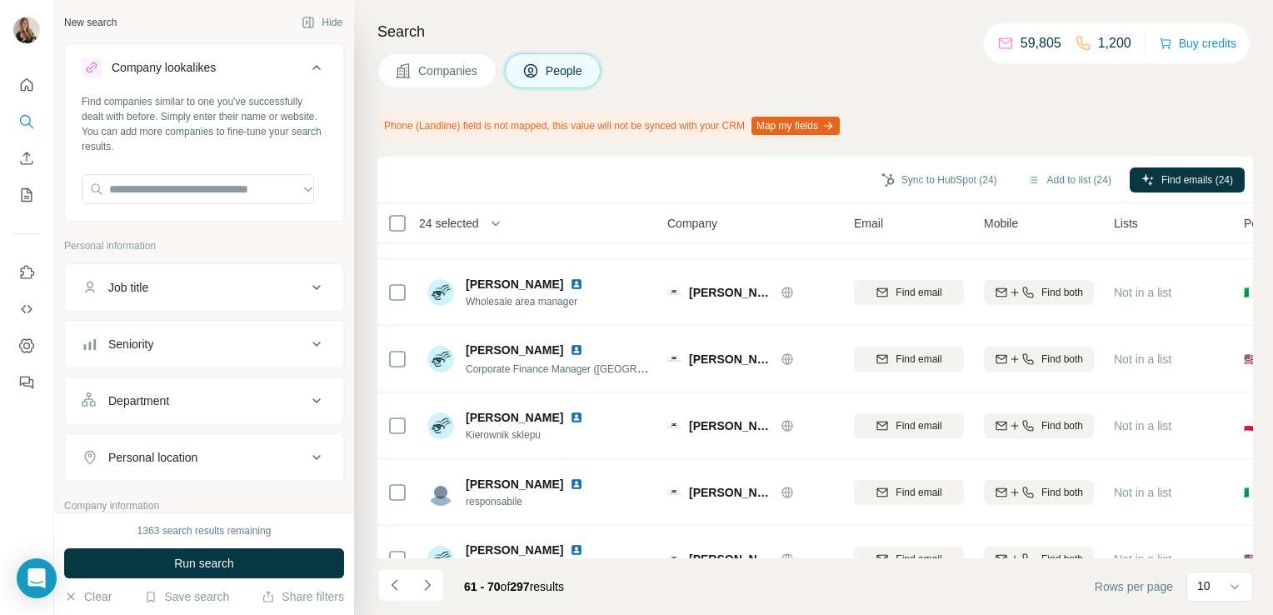
scroll to position [0, 0]
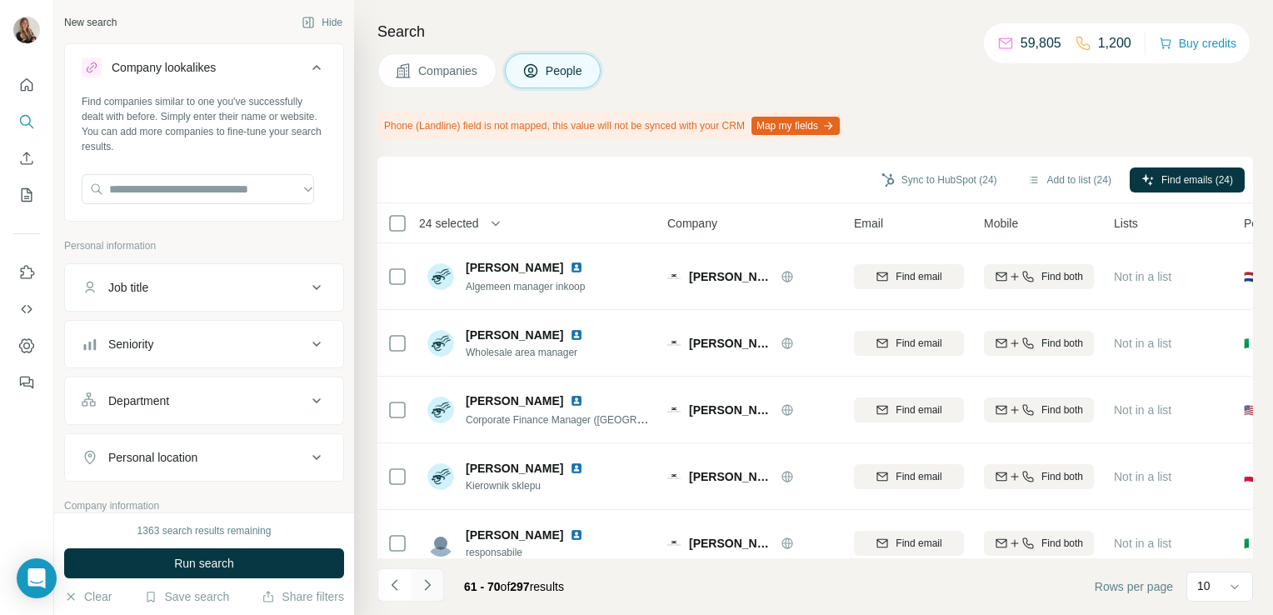
click at [433, 585] on icon "Navigate to next page" at bounding box center [427, 584] width 17 height 17
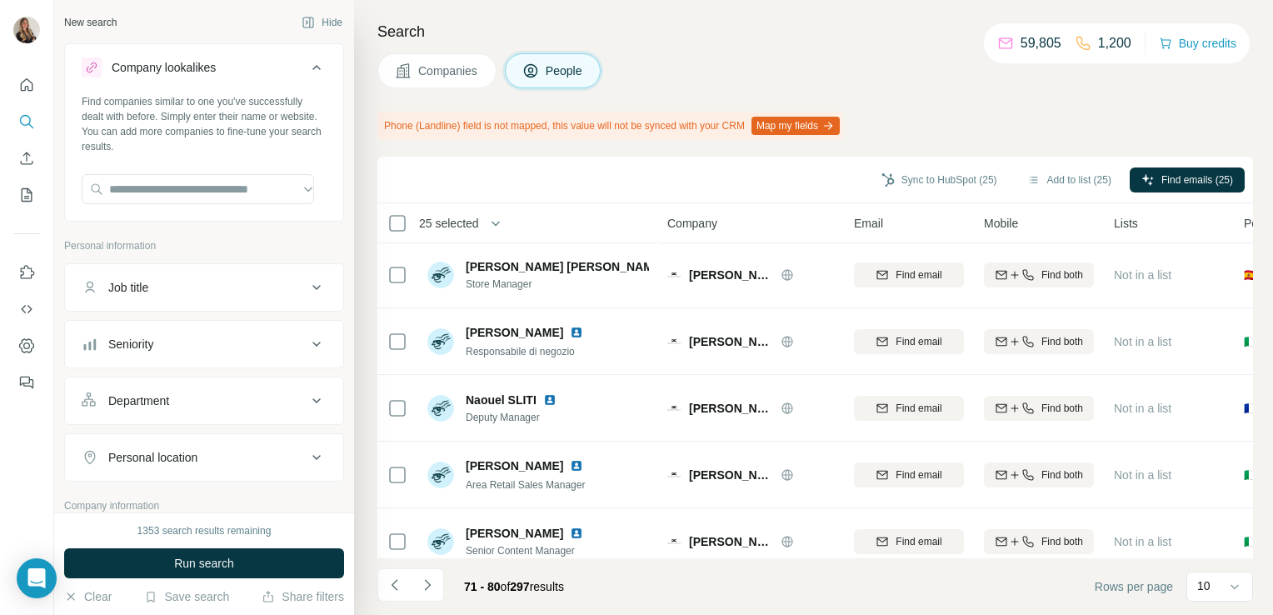
scroll to position [359, 0]
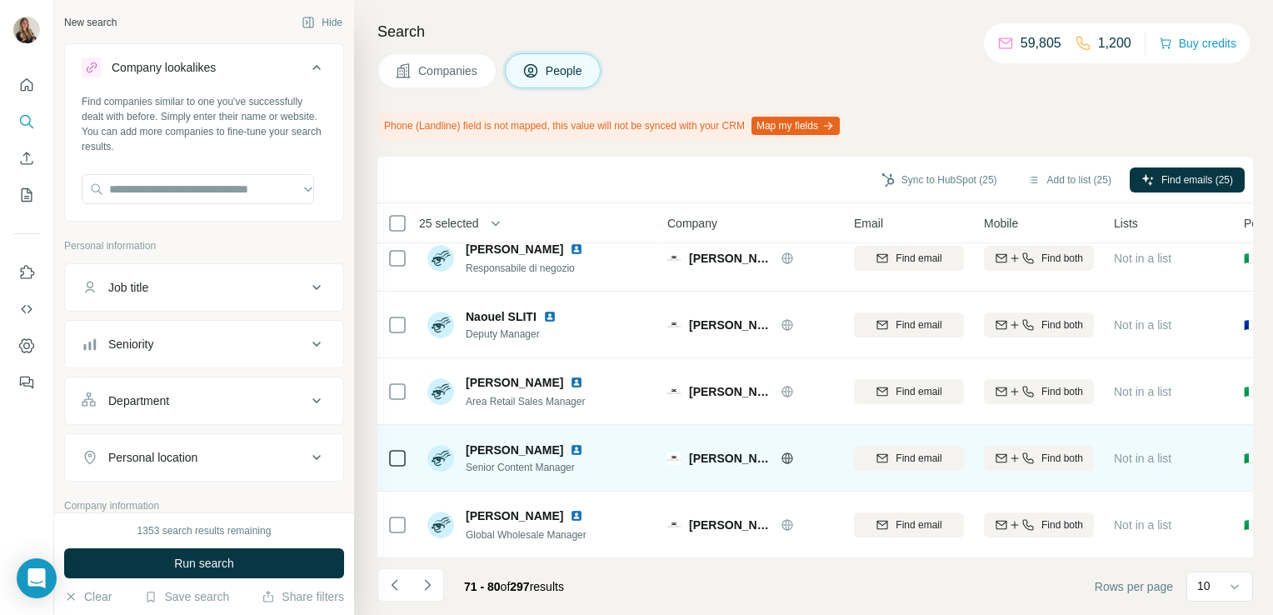
click at [583, 443] on img at bounding box center [576, 449] width 13 height 13
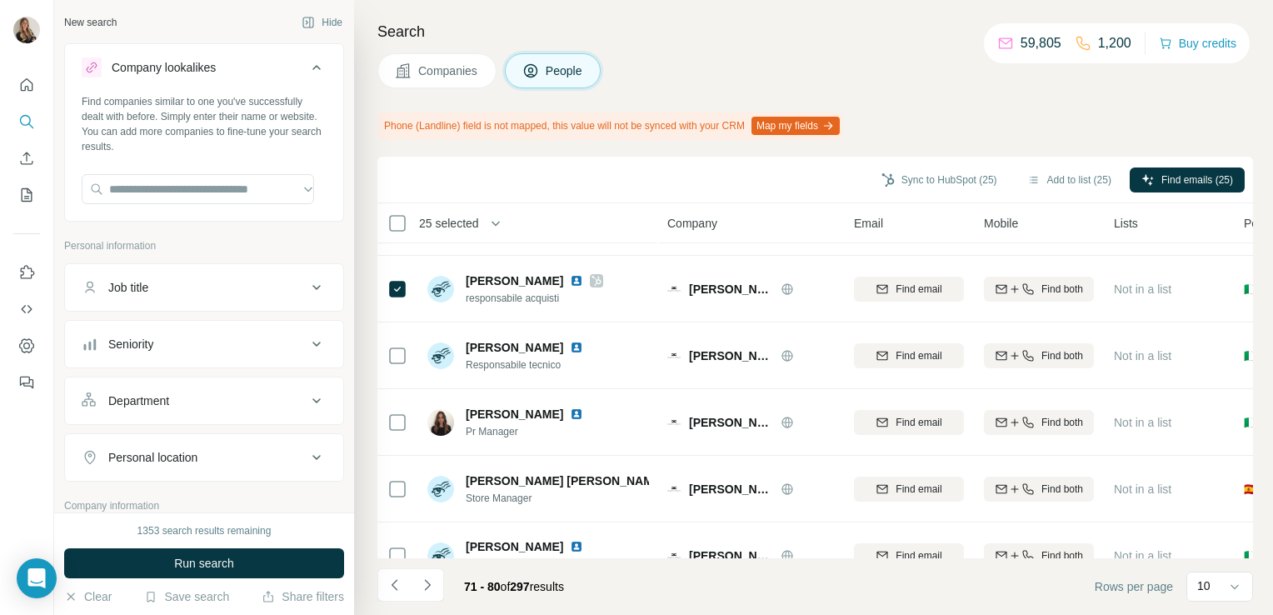
scroll to position [0, 0]
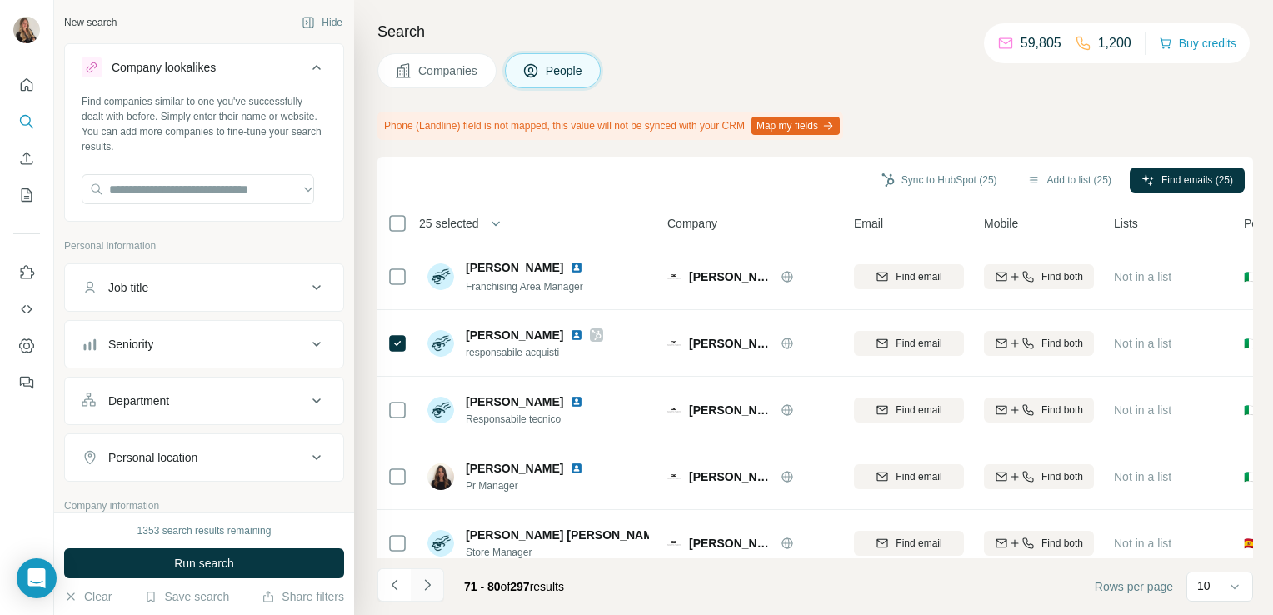
click at [422, 588] on icon "Navigate to next page" at bounding box center [427, 584] width 17 height 17
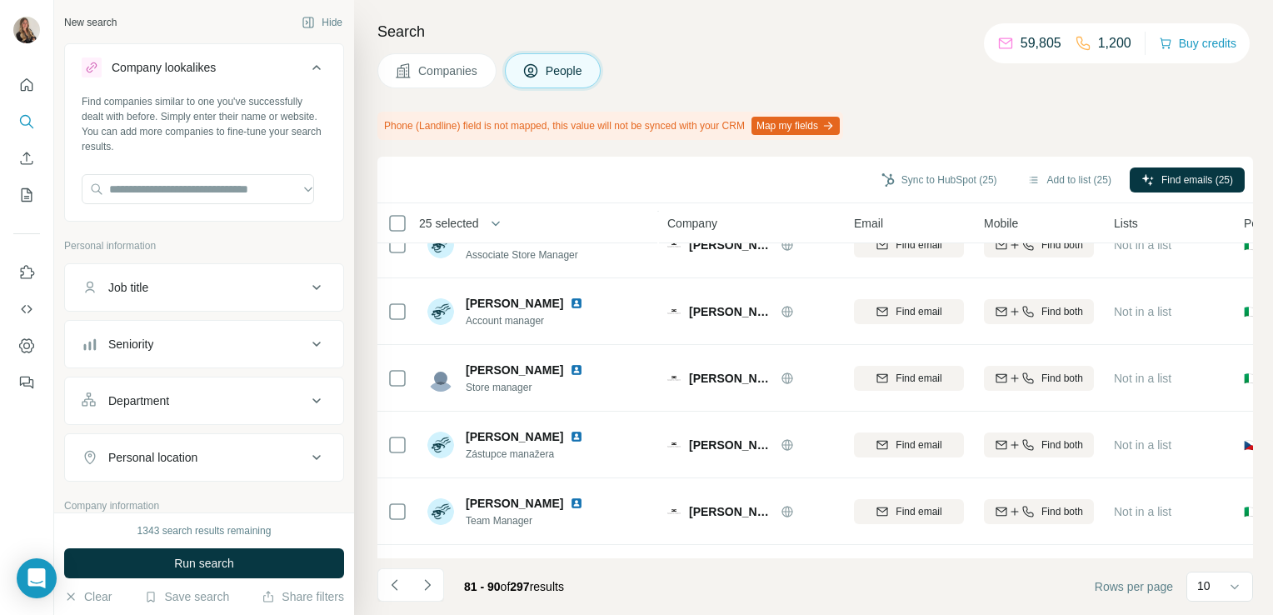
scroll to position [359, 0]
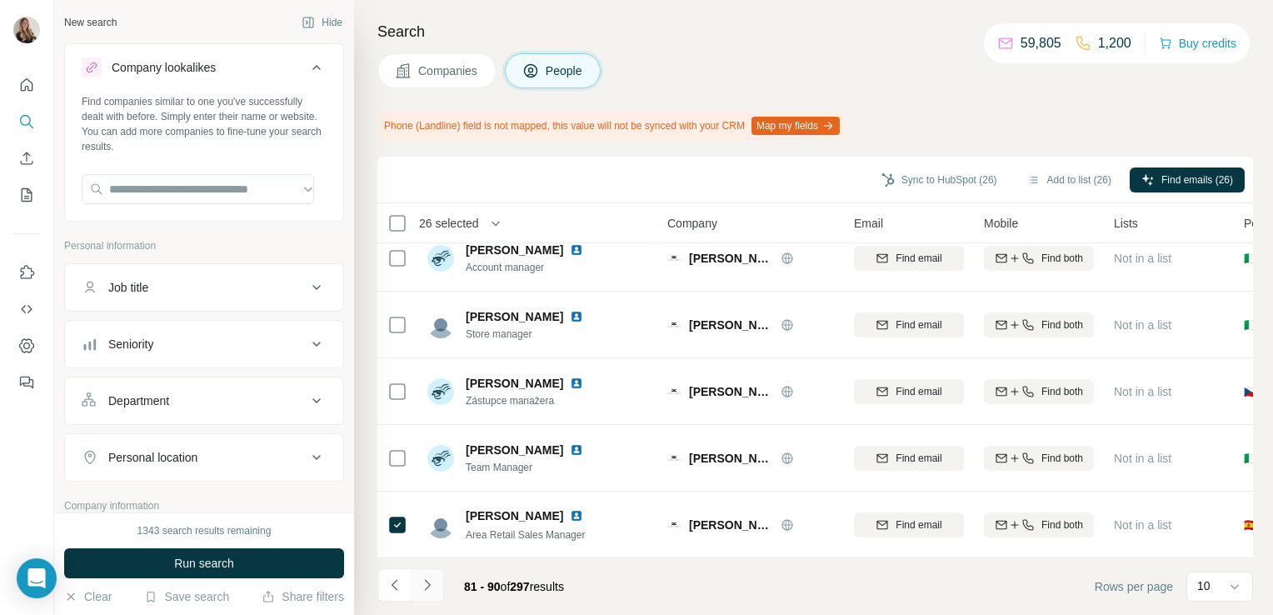
click at [423, 591] on icon "Navigate to next page" at bounding box center [427, 584] width 17 height 17
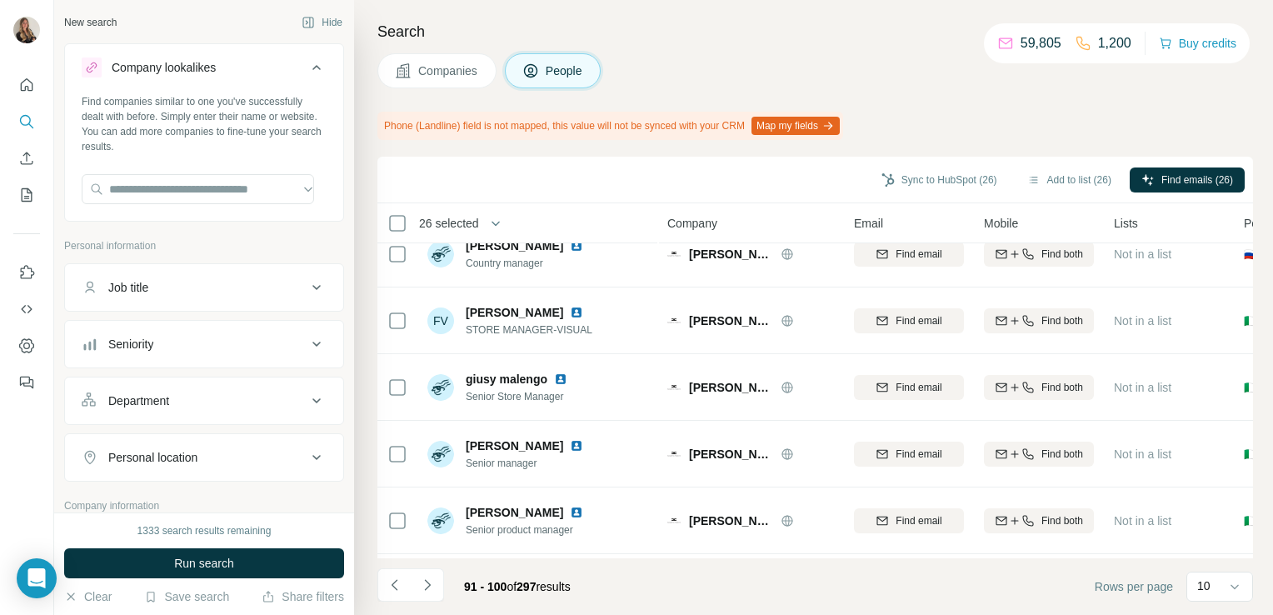
scroll to position [0, 0]
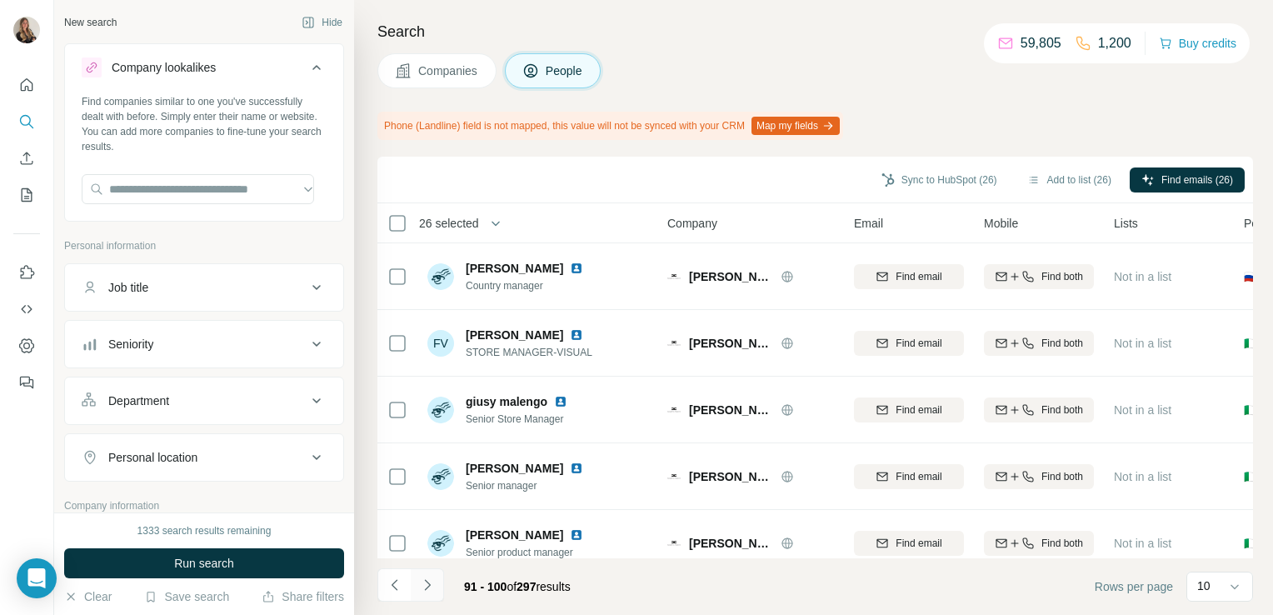
click at [432, 582] on icon "Navigate to next page" at bounding box center [427, 584] width 17 height 17
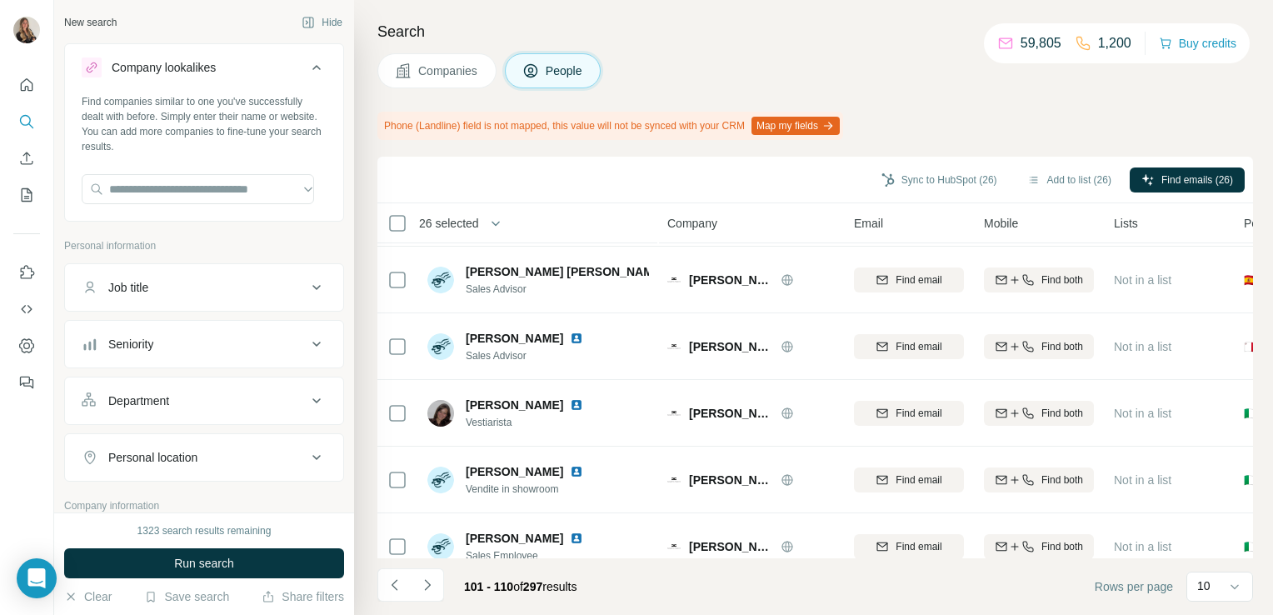
scroll to position [359, 0]
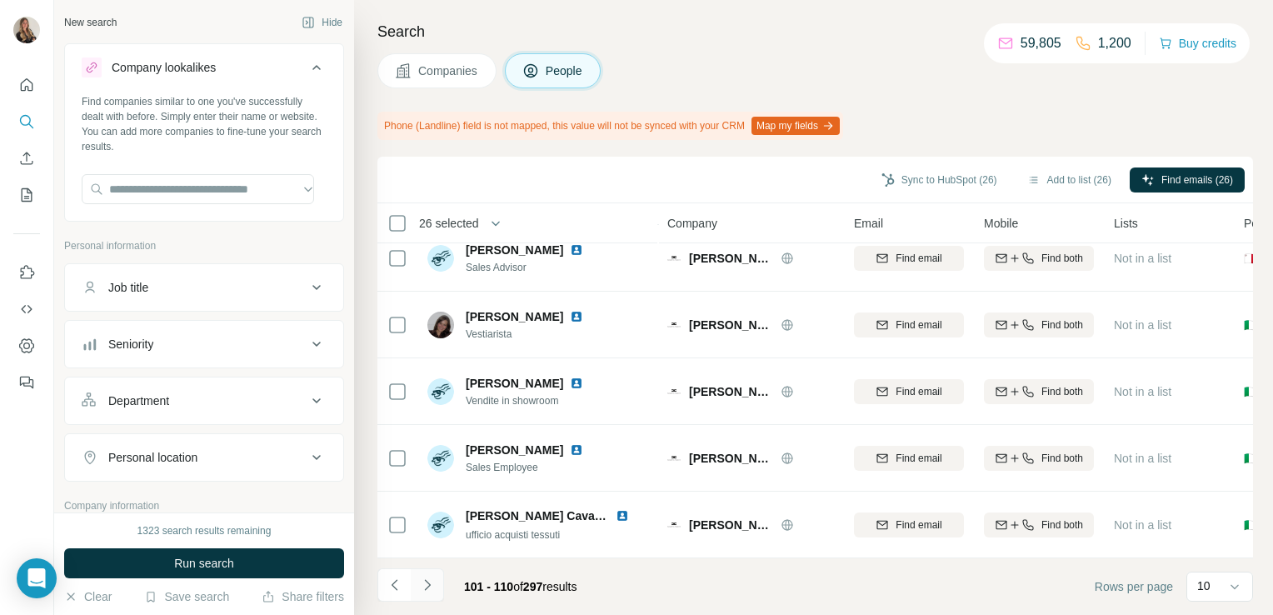
click at [437, 578] on button "Navigate to next page" at bounding box center [427, 584] width 33 height 33
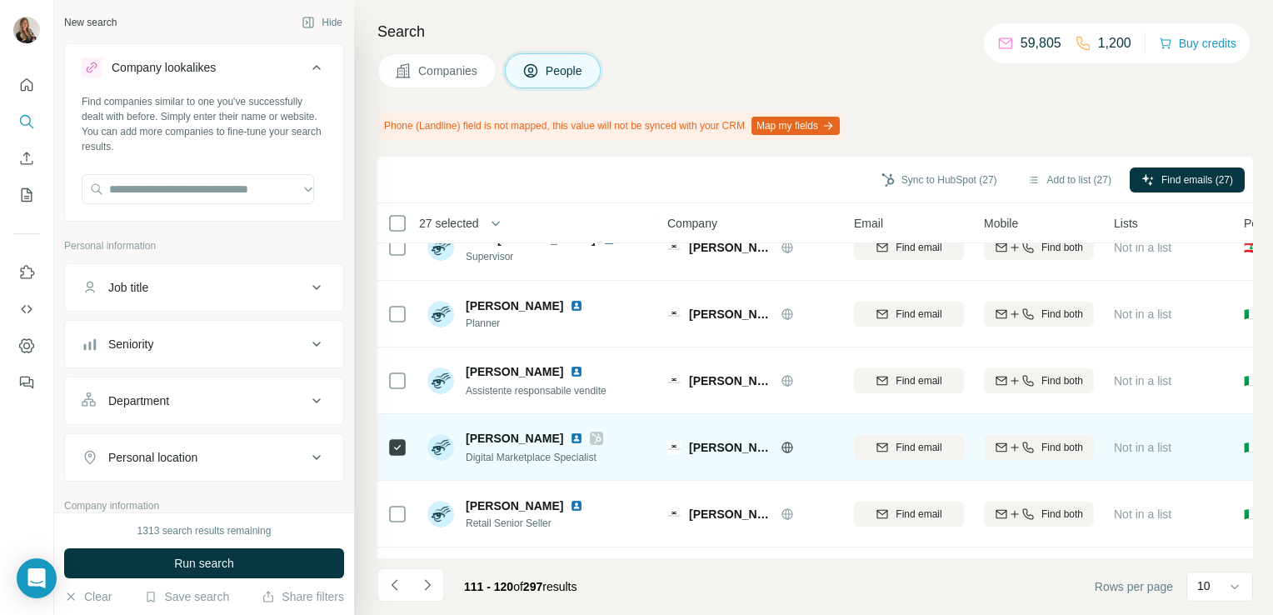
scroll to position [0, 0]
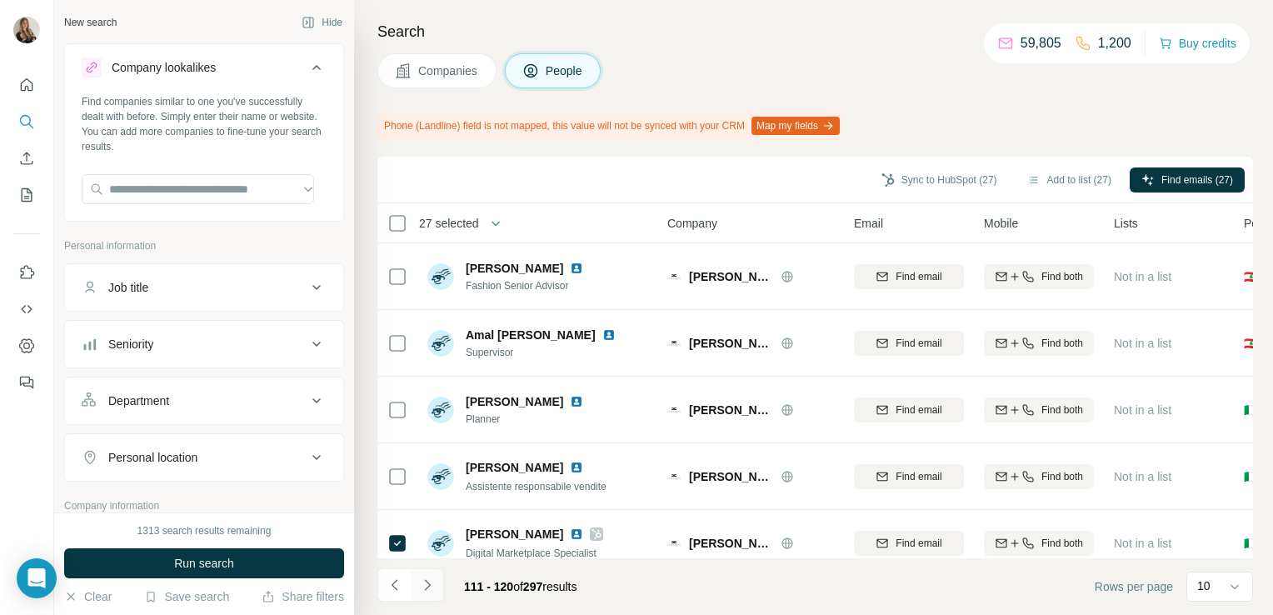
click at [422, 590] on icon "Navigate to next page" at bounding box center [427, 584] width 17 height 17
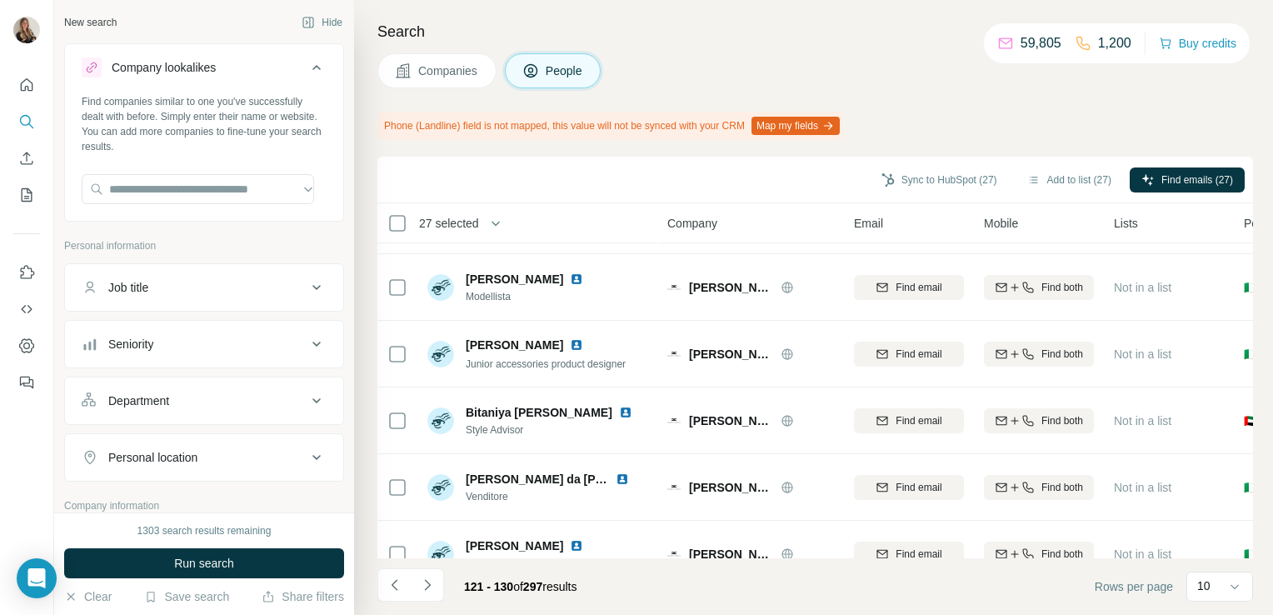
scroll to position [359, 0]
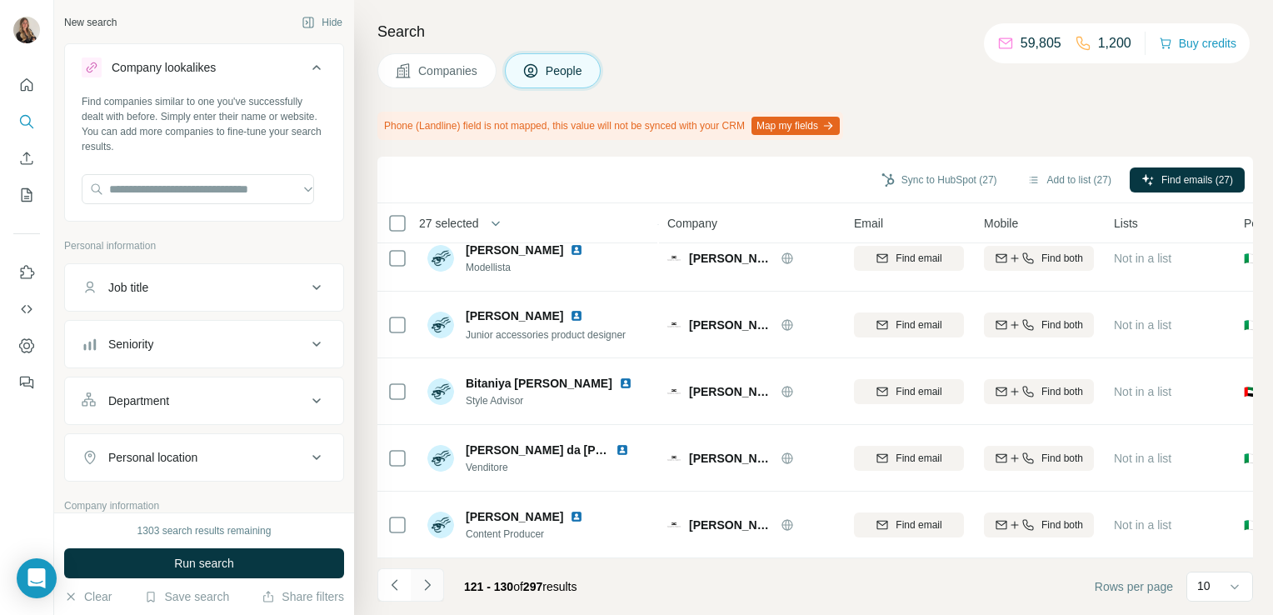
click at [437, 581] on button "Navigate to next page" at bounding box center [427, 584] width 33 height 33
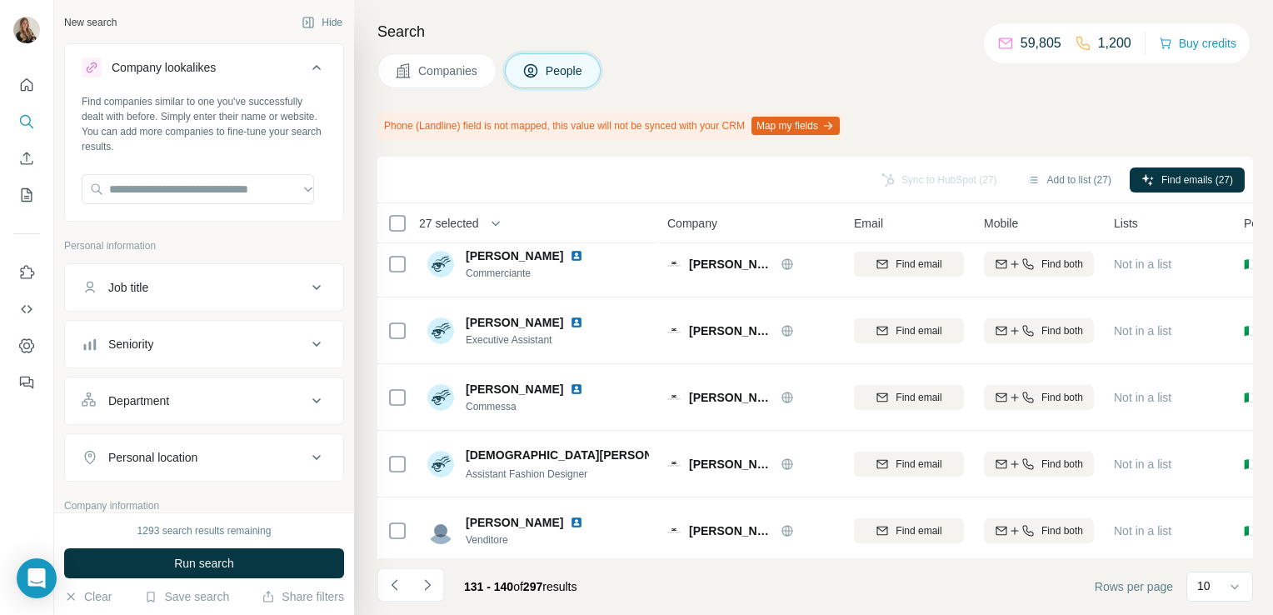
scroll to position [0, 0]
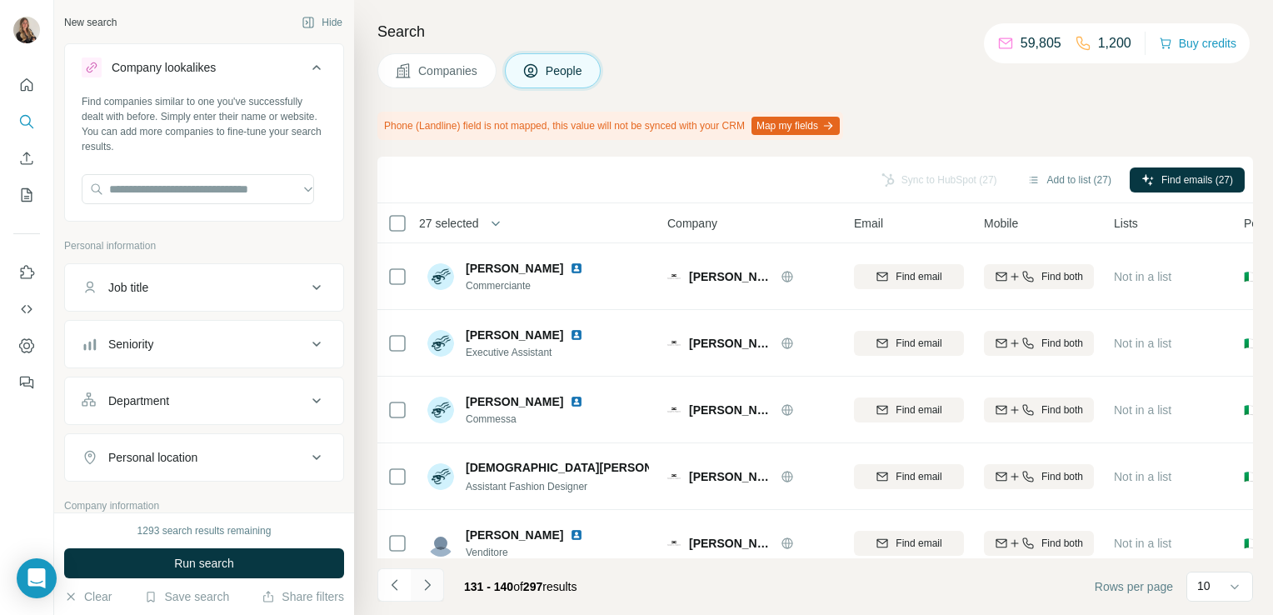
click at [427, 590] on icon "Navigate to next page" at bounding box center [427, 584] width 17 height 17
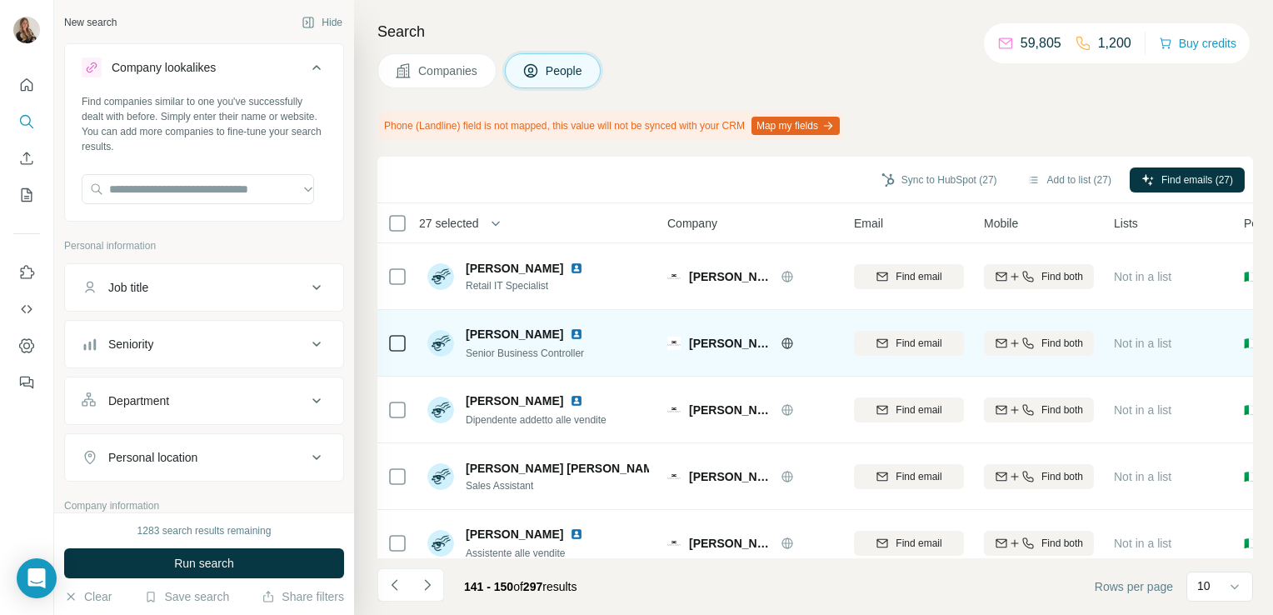
click at [570, 335] on img at bounding box center [576, 333] width 13 height 13
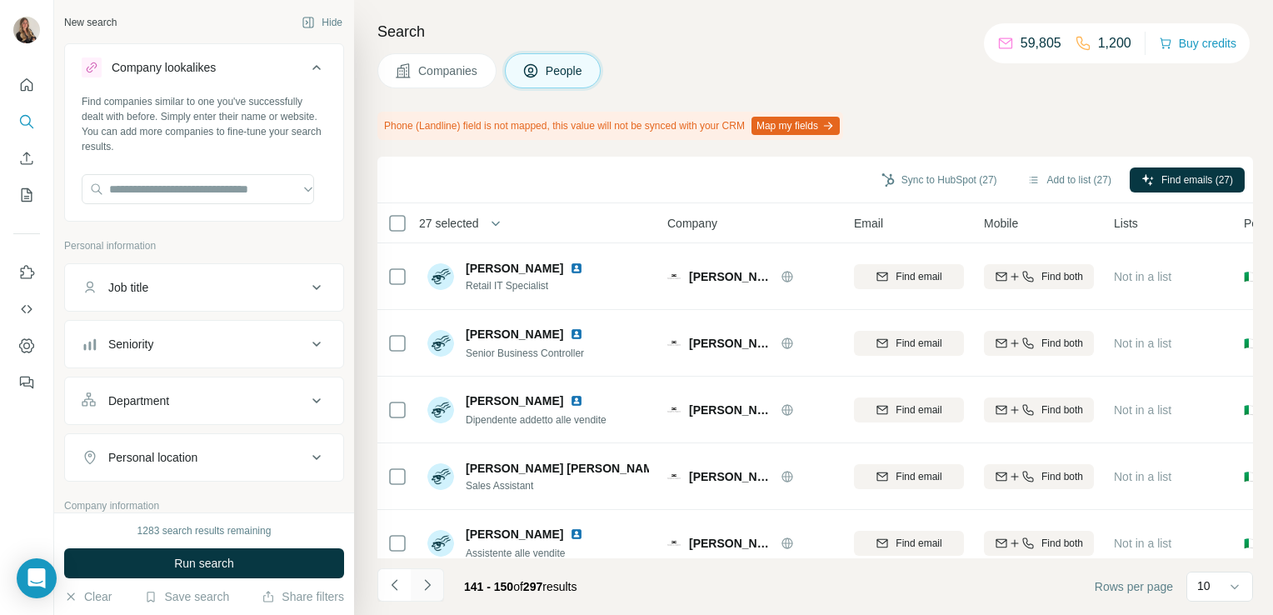
click at [438, 583] on button "Navigate to next page" at bounding box center [427, 584] width 33 height 33
click at [433, 588] on icon "Navigate to next page" at bounding box center [427, 584] width 17 height 17
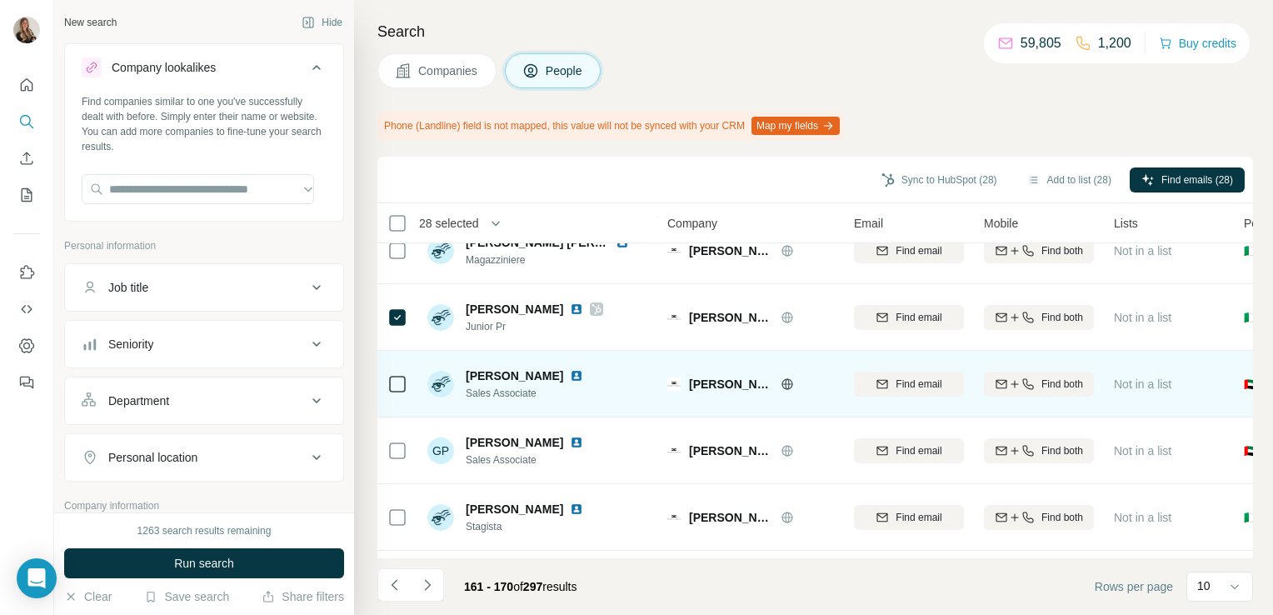
scroll to position [359, 0]
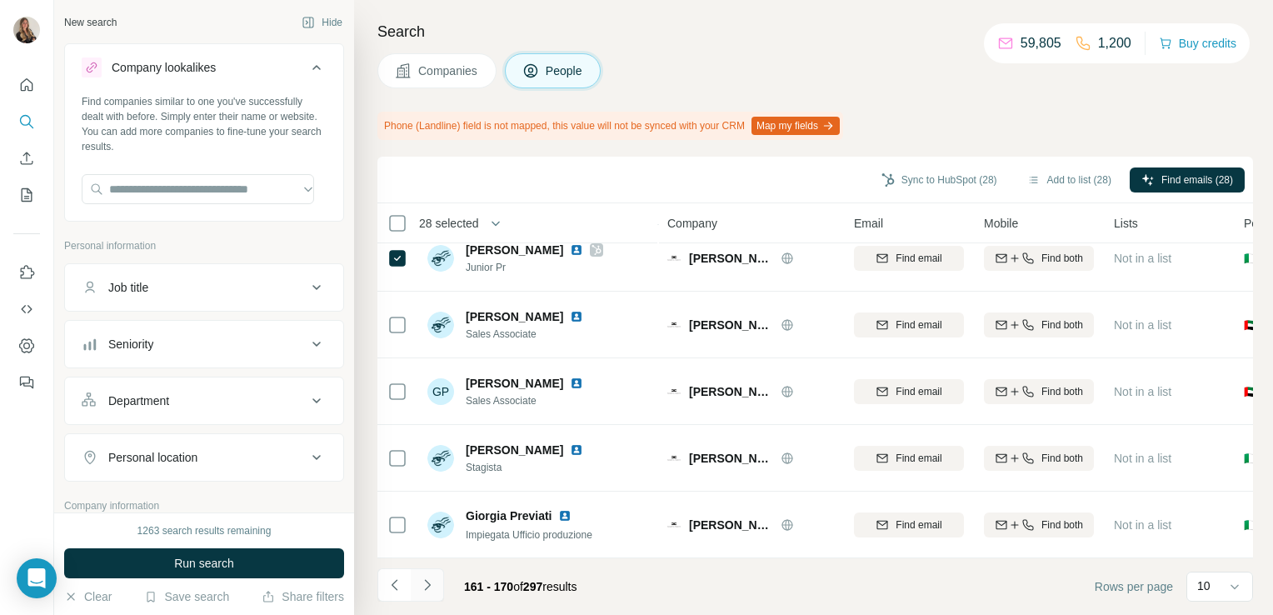
click at [430, 581] on icon "Navigate to next page" at bounding box center [427, 584] width 17 height 17
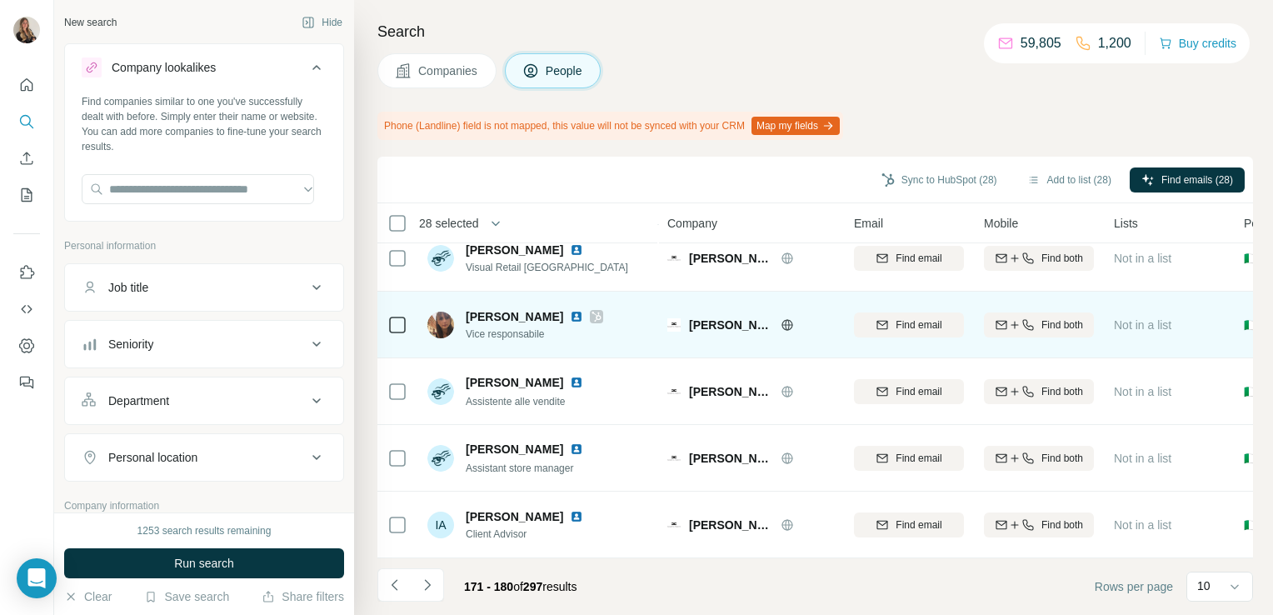
scroll to position [0, 0]
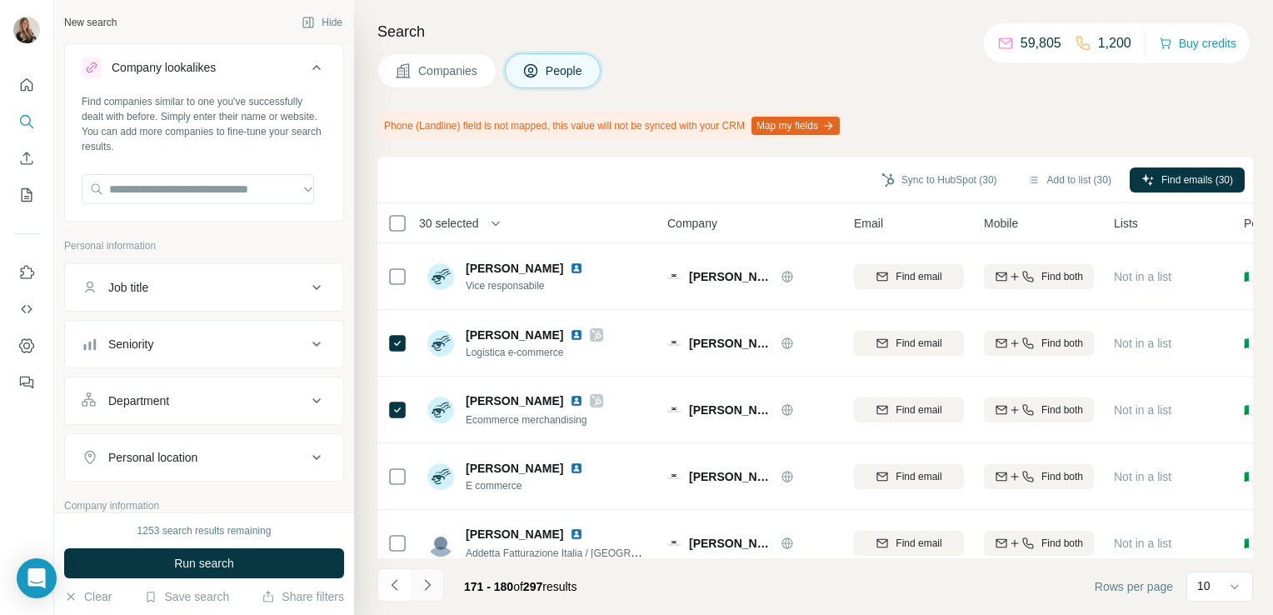
click at [426, 586] on icon "Navigate to next page" at bounding box center [427, 584] width 17 height 17
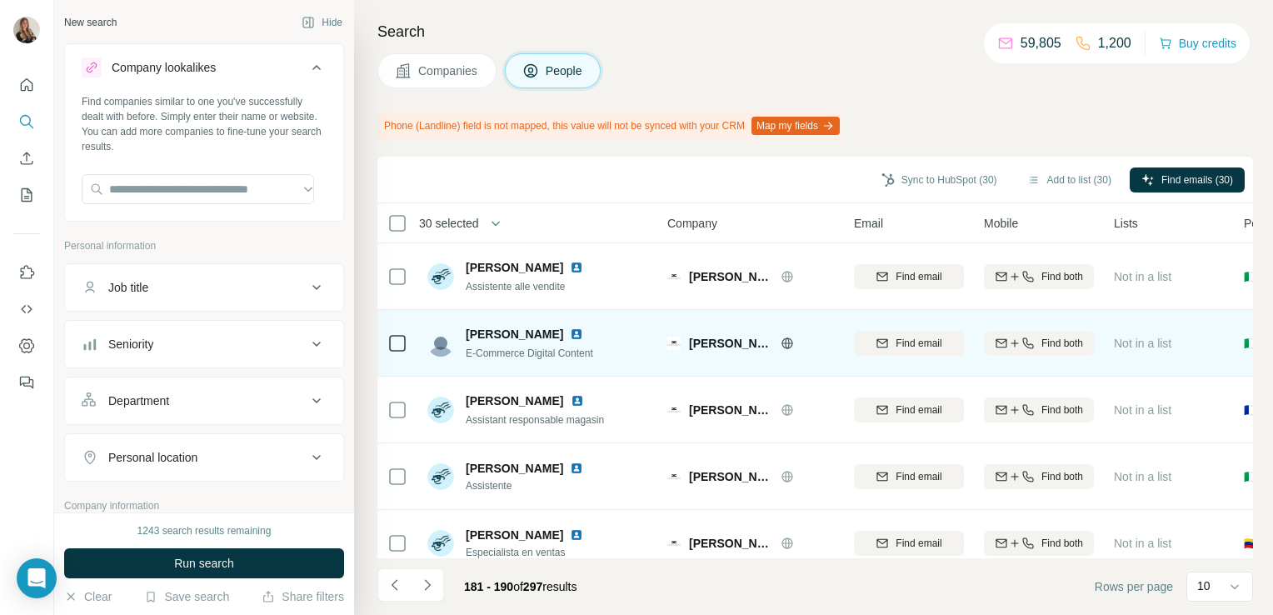
click at [408, 336] on td at bounding box center [397, 343] width 40 height 67
click at [570, 332] on img at bounding box center [576, 333] width 13 height 13
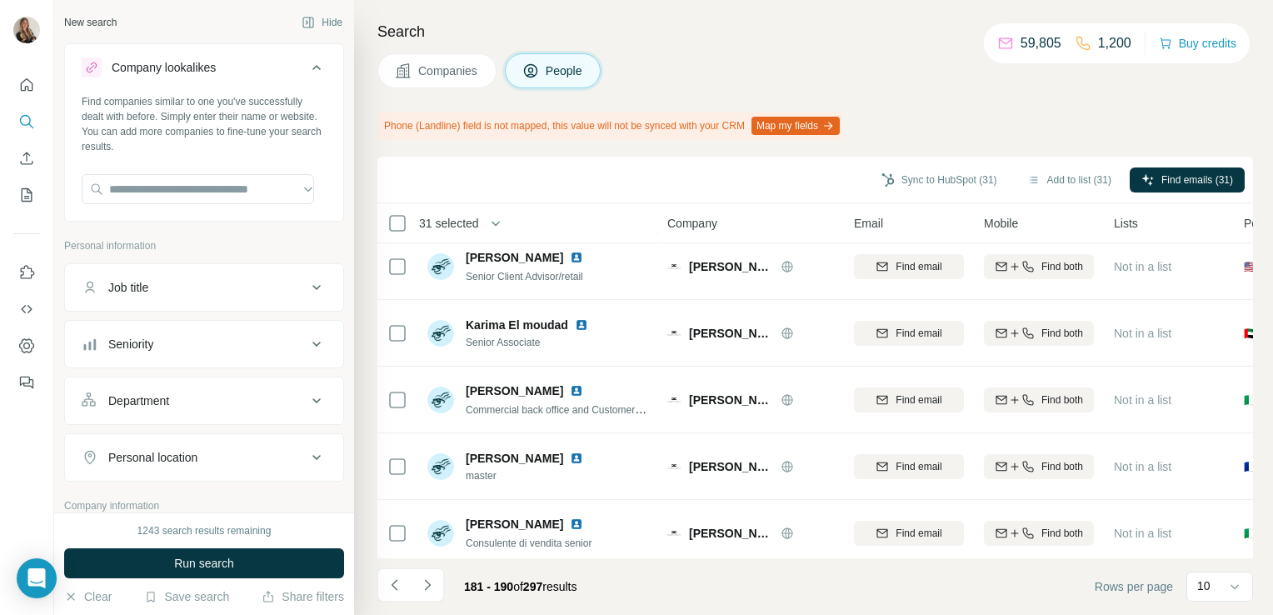
scroll to position [359, 0]
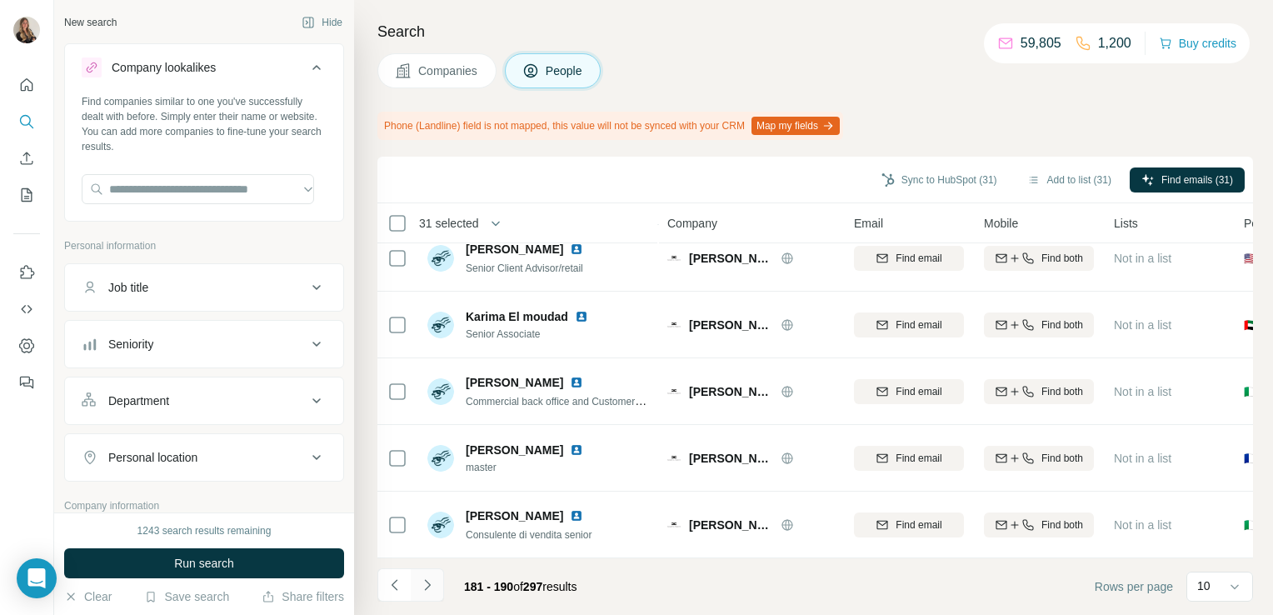
click at [421, 585] on icon "Navigate to next page" at bounding box center [427, 584] width 17 height 17
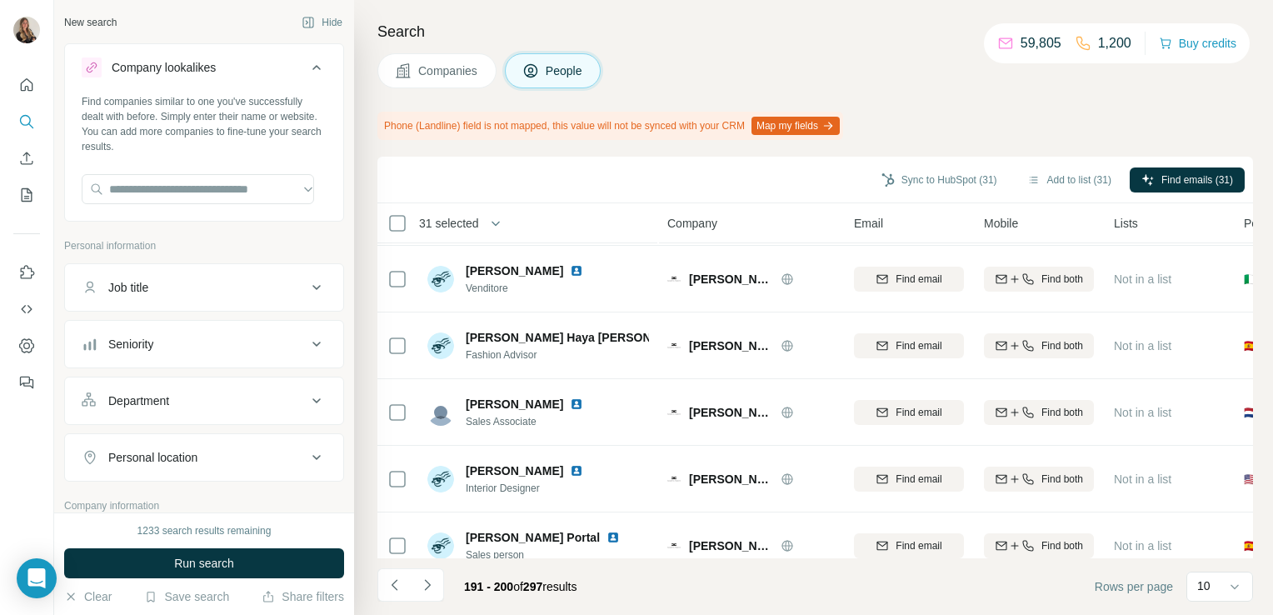
scroll to position [0, 0]
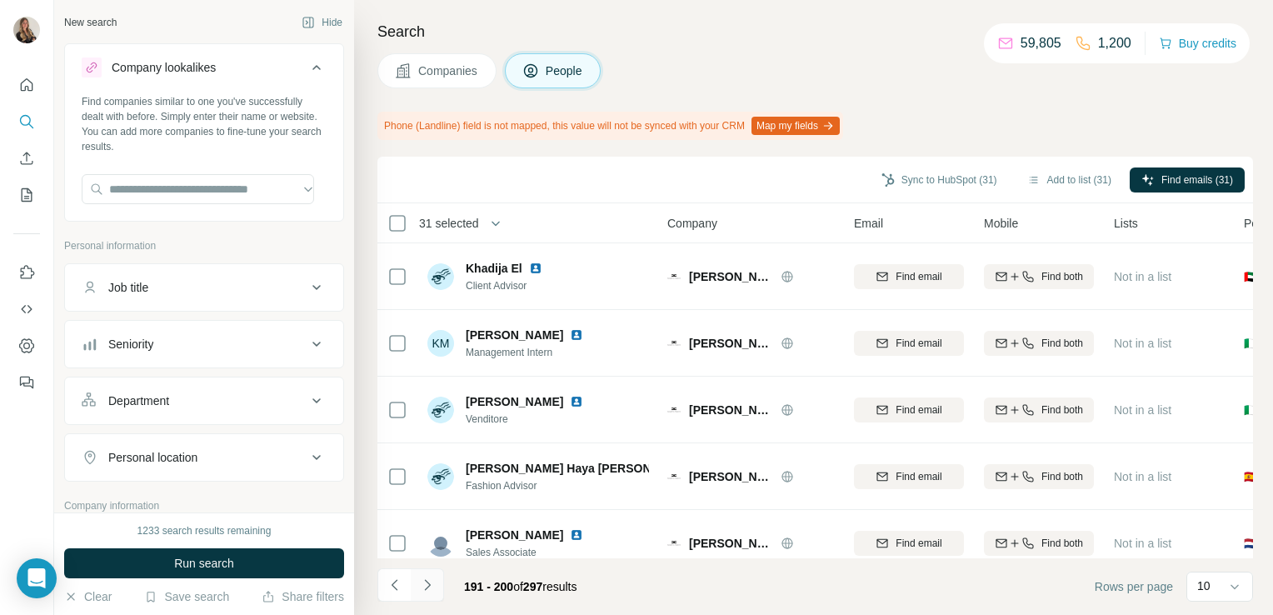
click at [427, 591] on icon "Navigate to next page" at bounding box center [427, 584] width 17 height 17
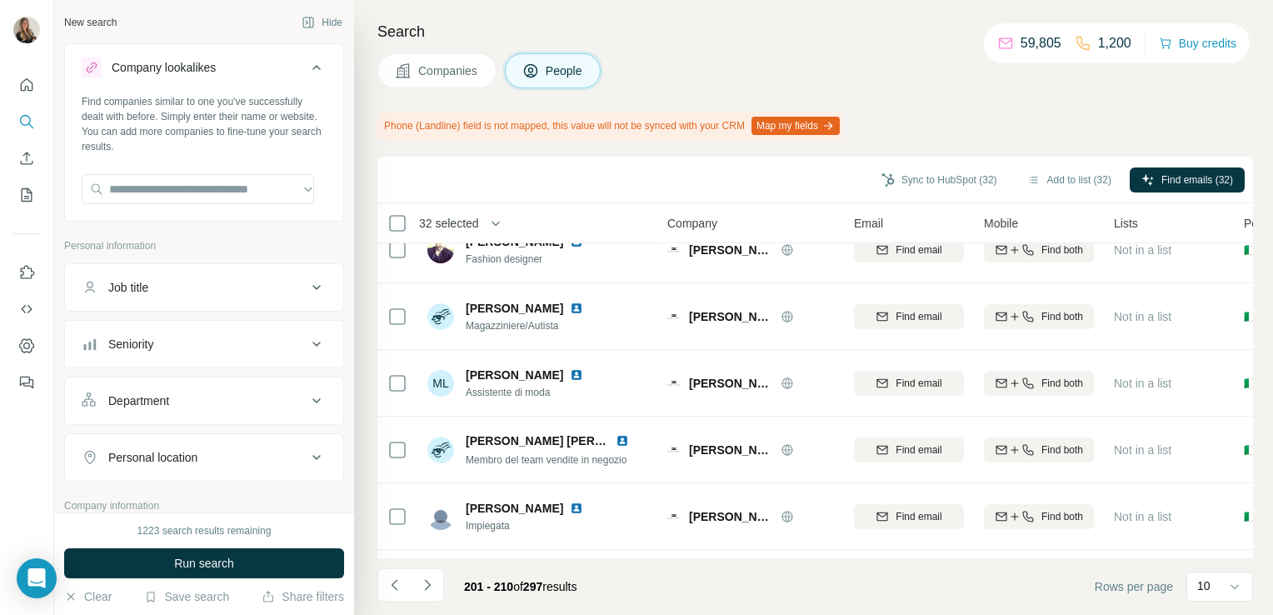
scroll to position [359, 0]
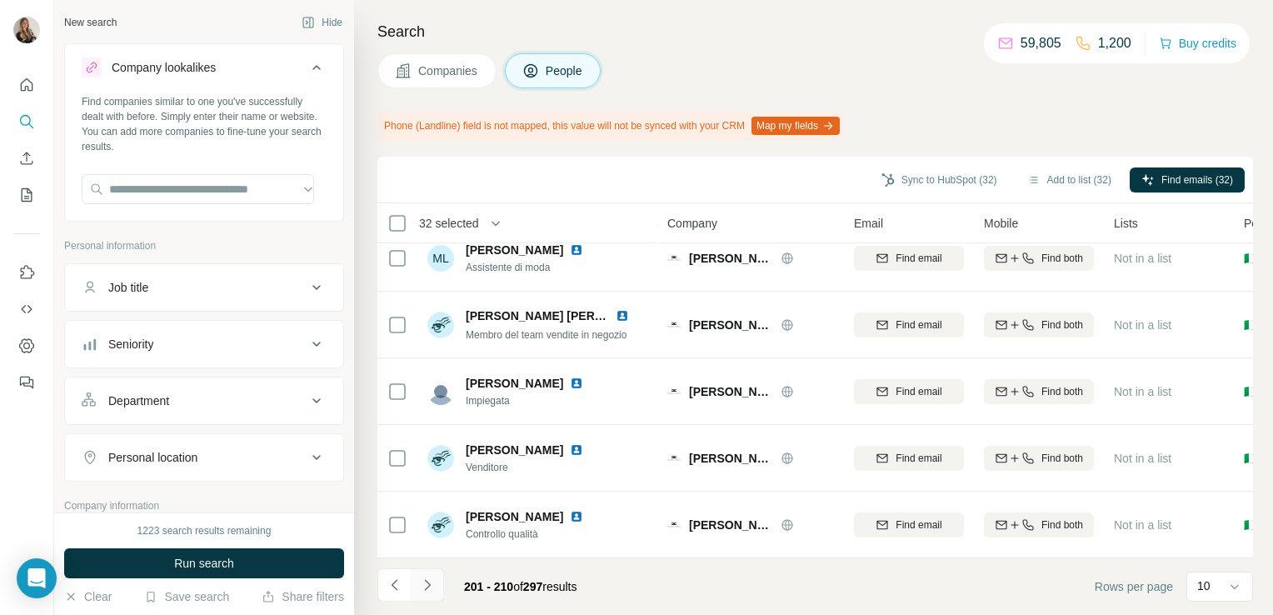
click at [424, 581] on icon "Navigate to next page" at bounding box center [427, 584] width 17 height 17
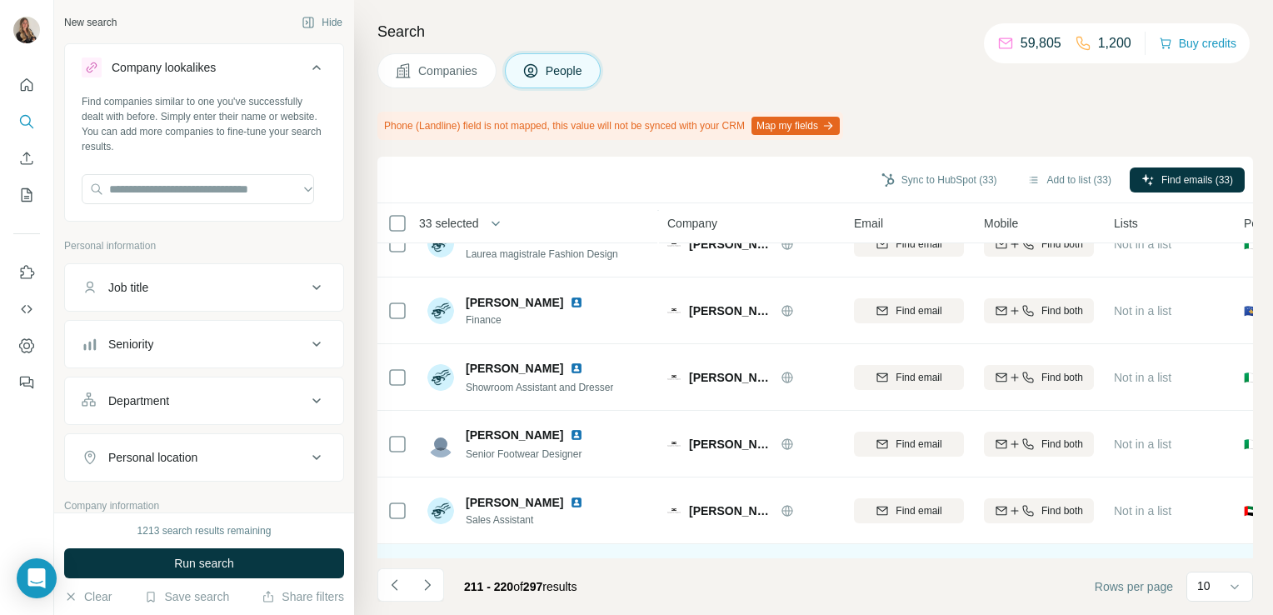
scroll to position [0, 0]
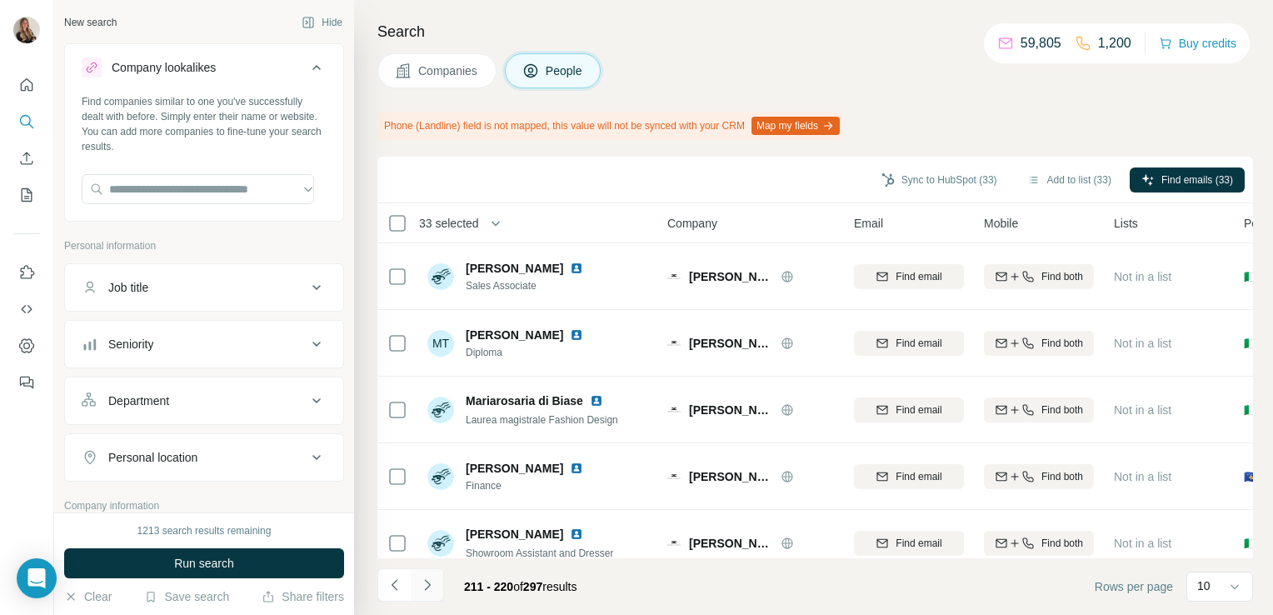
click at [428, 592] on icon "Navigate to next page" at bounding box center [427, 584] width 17 height 17
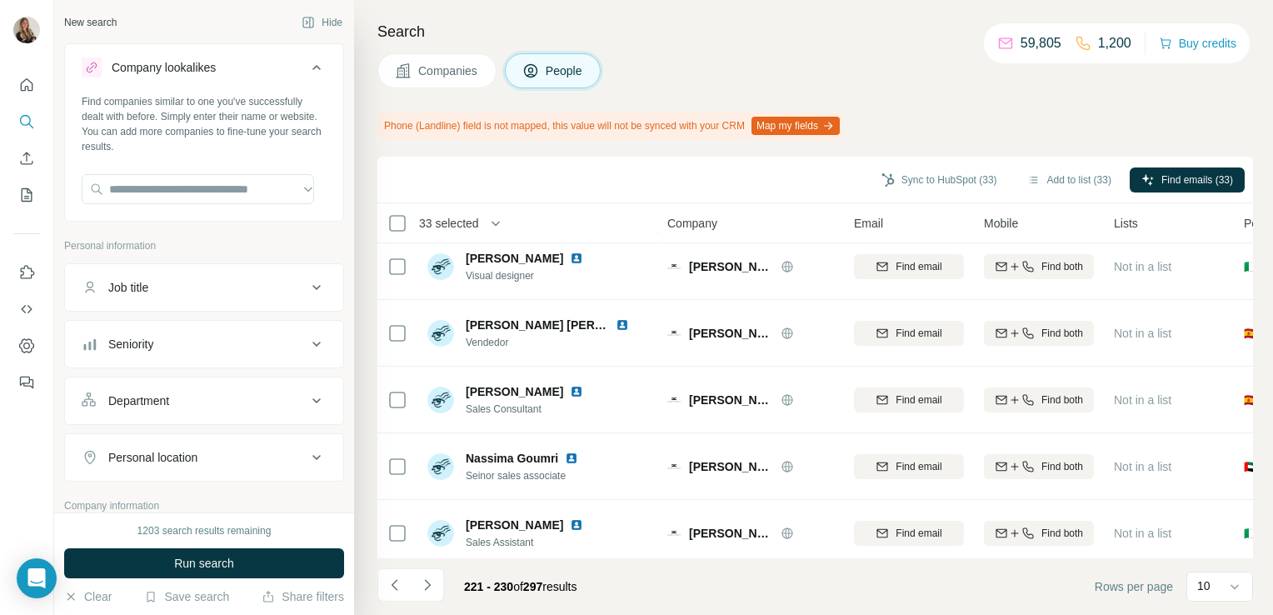
scroll to position [359, 0]
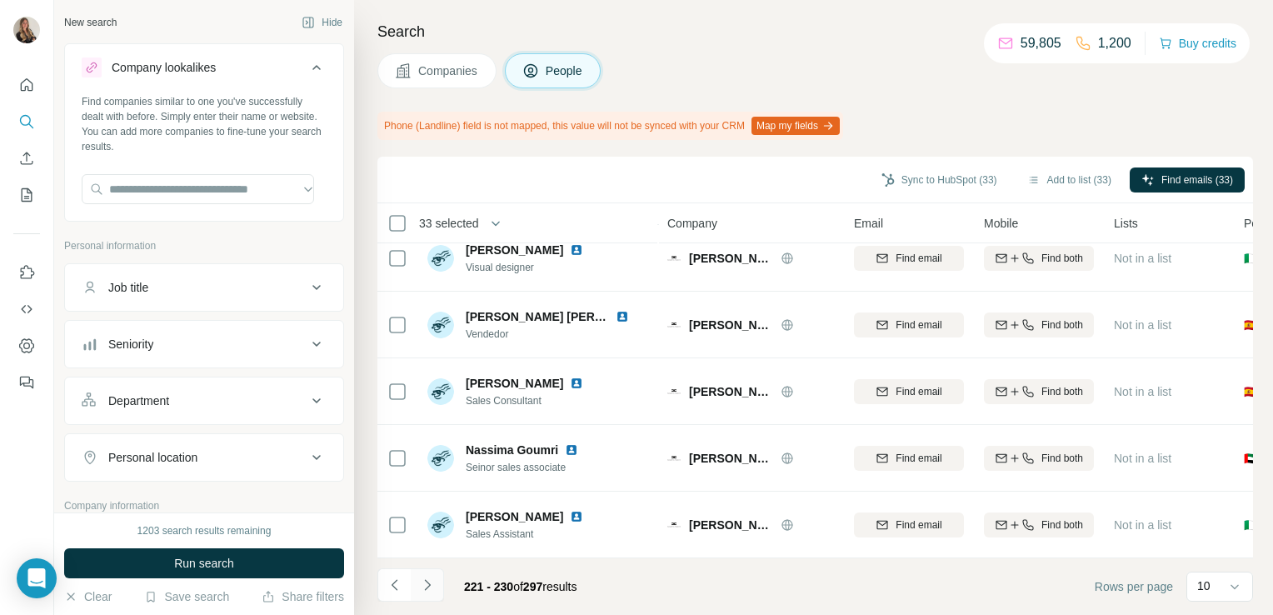
click at [423, 586] on icon "Navigate to next page" at bounding box center [427, 584] width 17 height 17
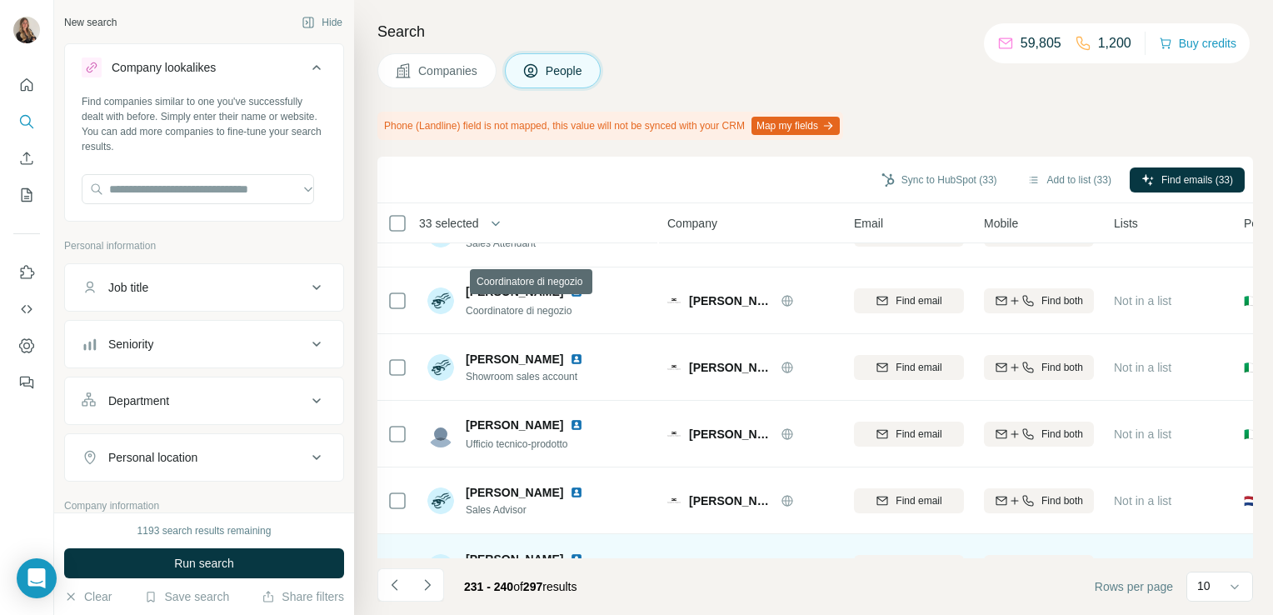
scroll to position [0, 0]
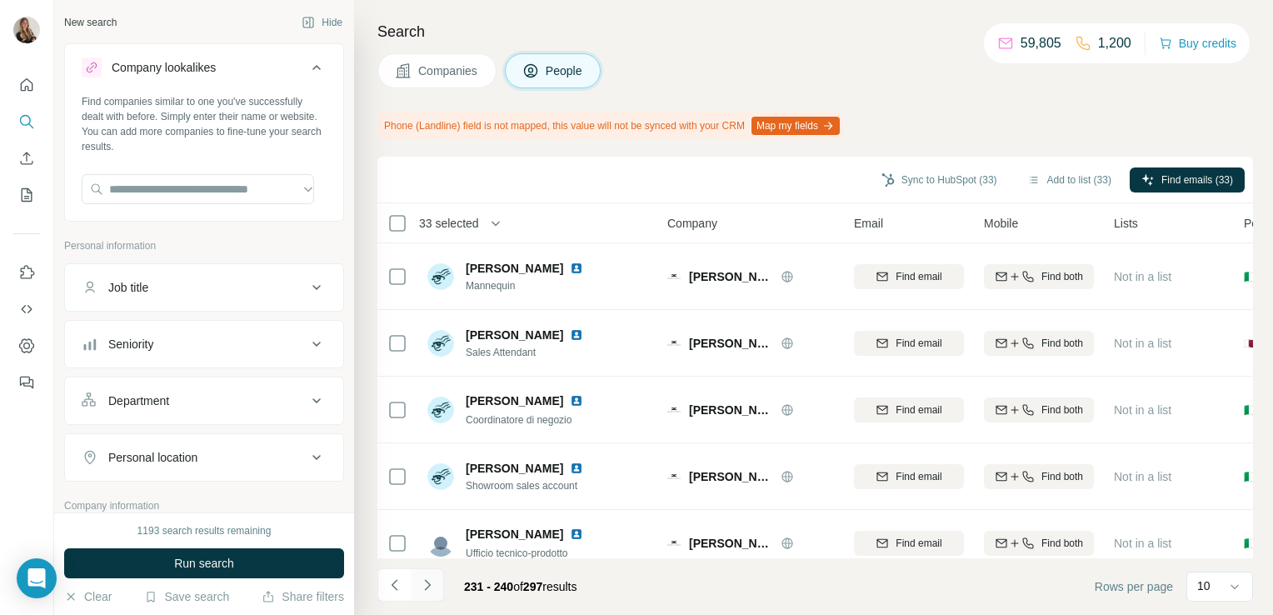
click at [432, 578] on icon "Navigate to next page" at bounding box center [427, 584] width 17 height 17
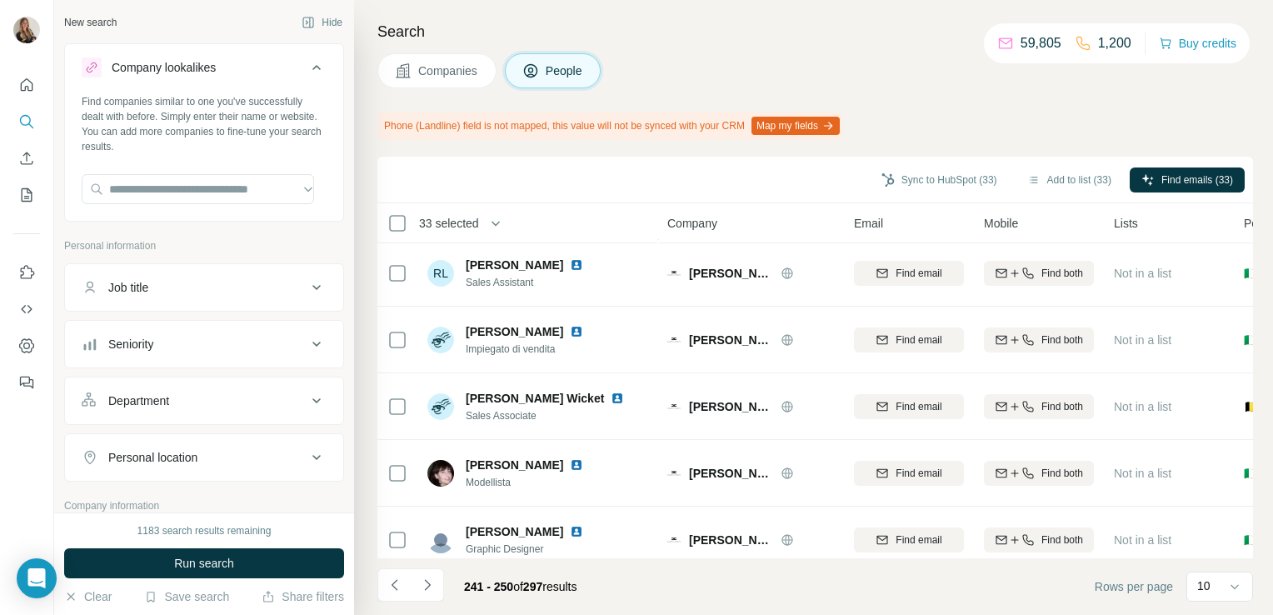
scroll to position [359, 0]
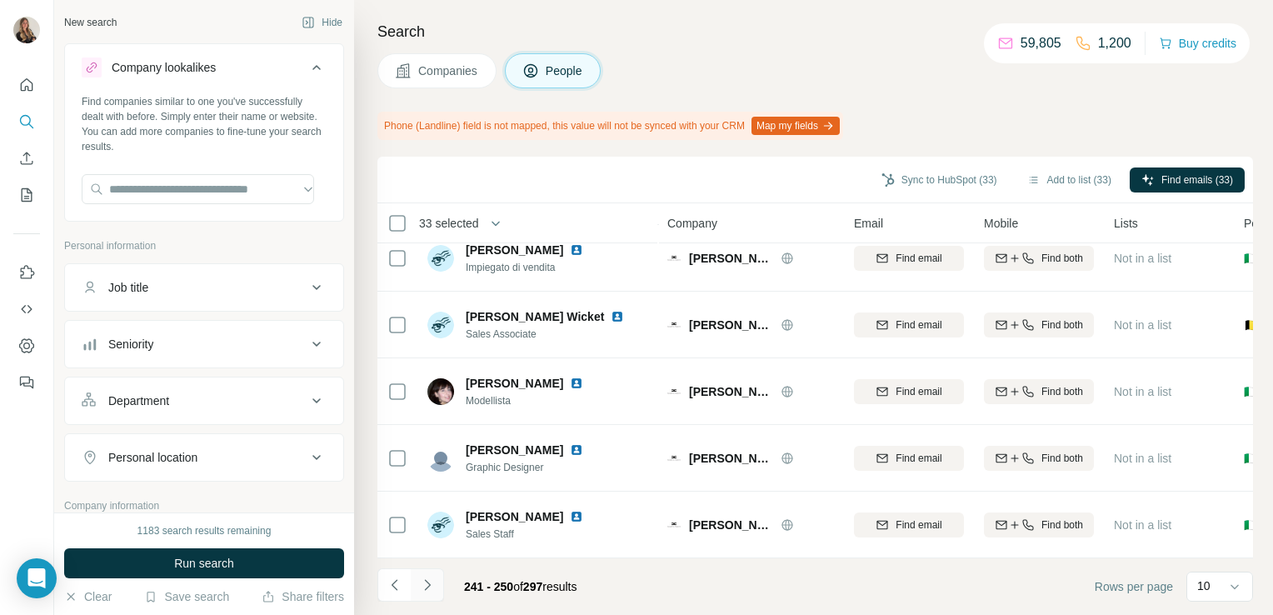
click at [436, 581] on button "Navigate to next page" at bounding box center [427, 584] width 33 height 33
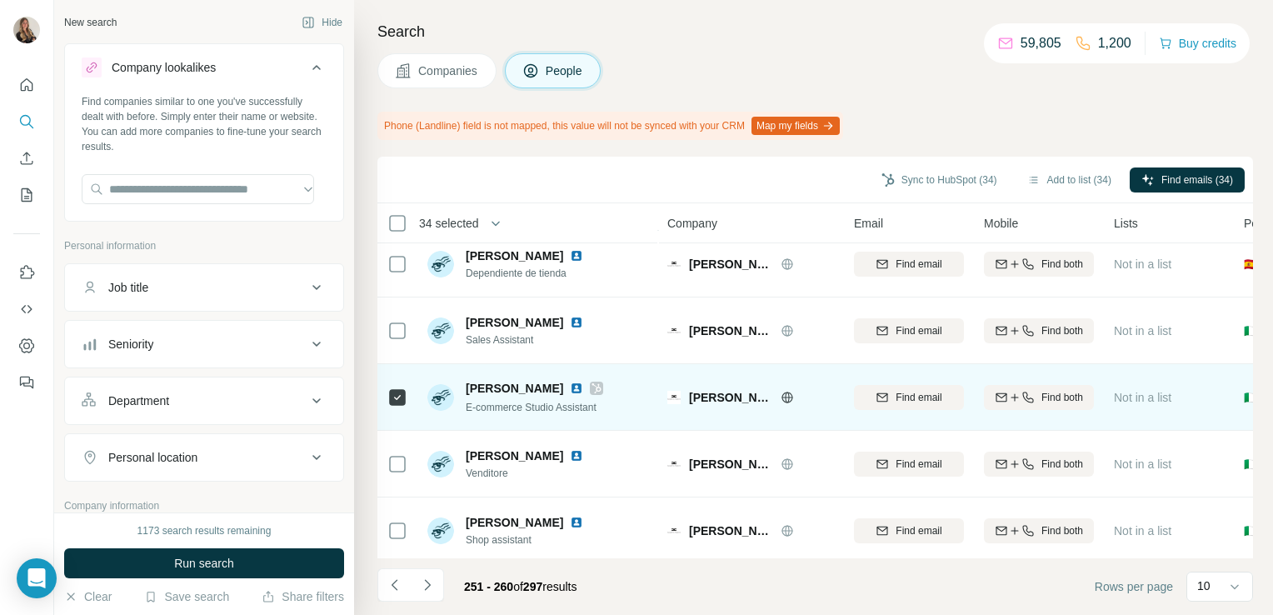
scroll to position [0, 0]
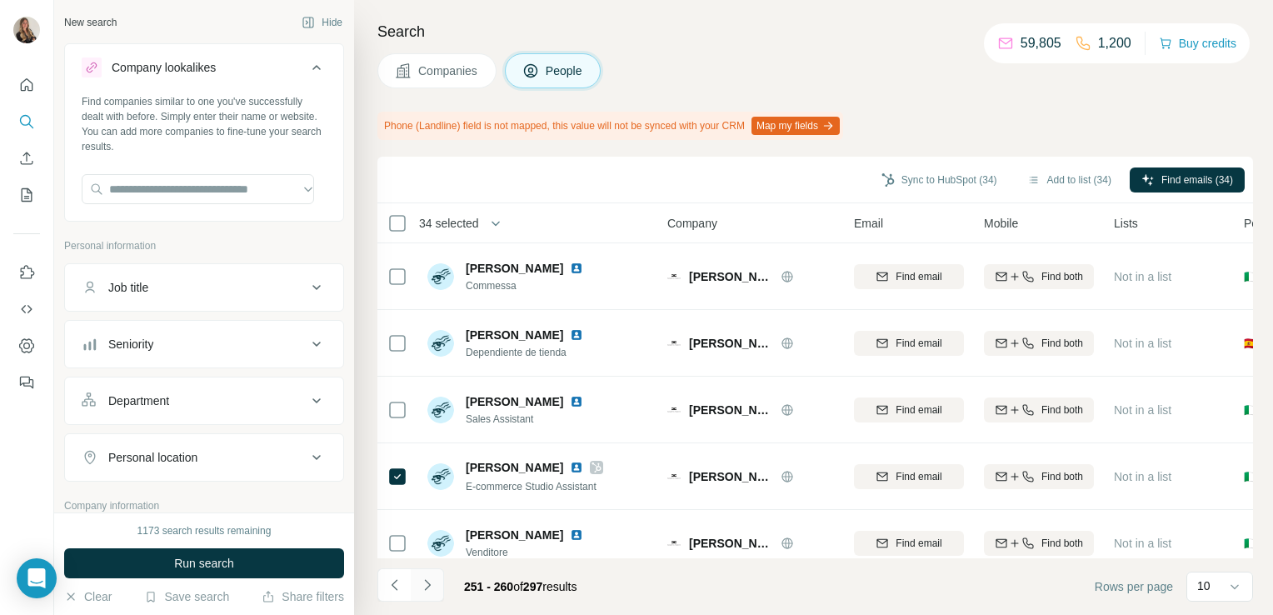
click at [430, 583] on icon "Navigate to next page" at bounding box center [427, 584] width 17 height 17
click at [427, 583] on icon "Navigate to next page" at bounding box center [427, 584] width 17 height 17
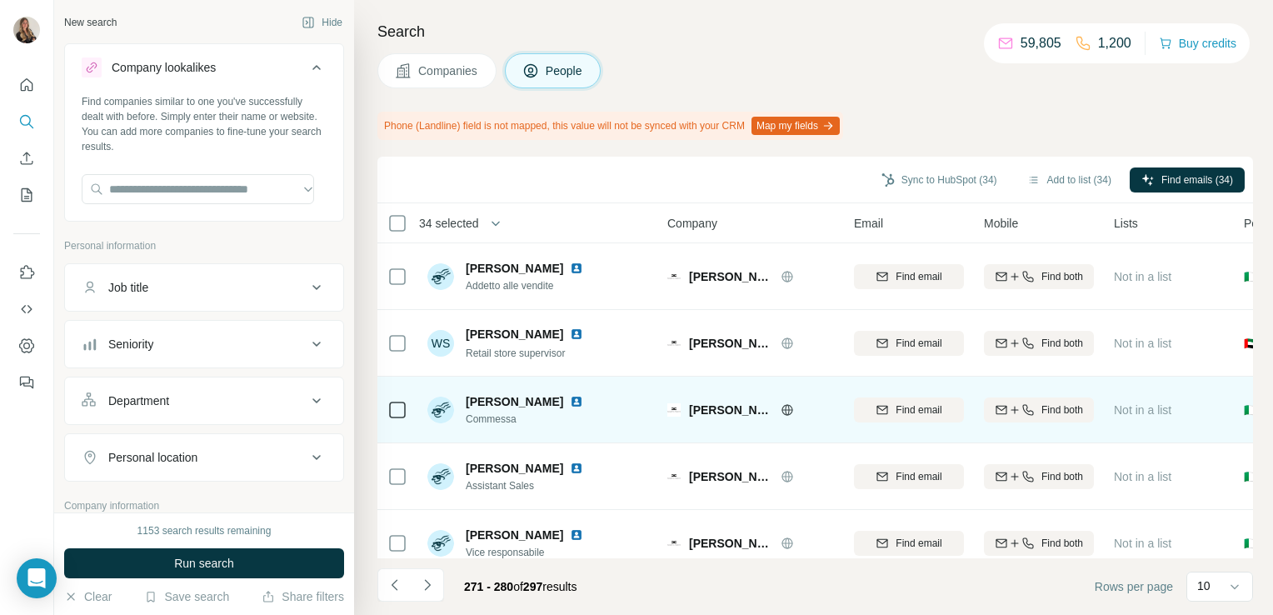
scroll to position [359, 0]
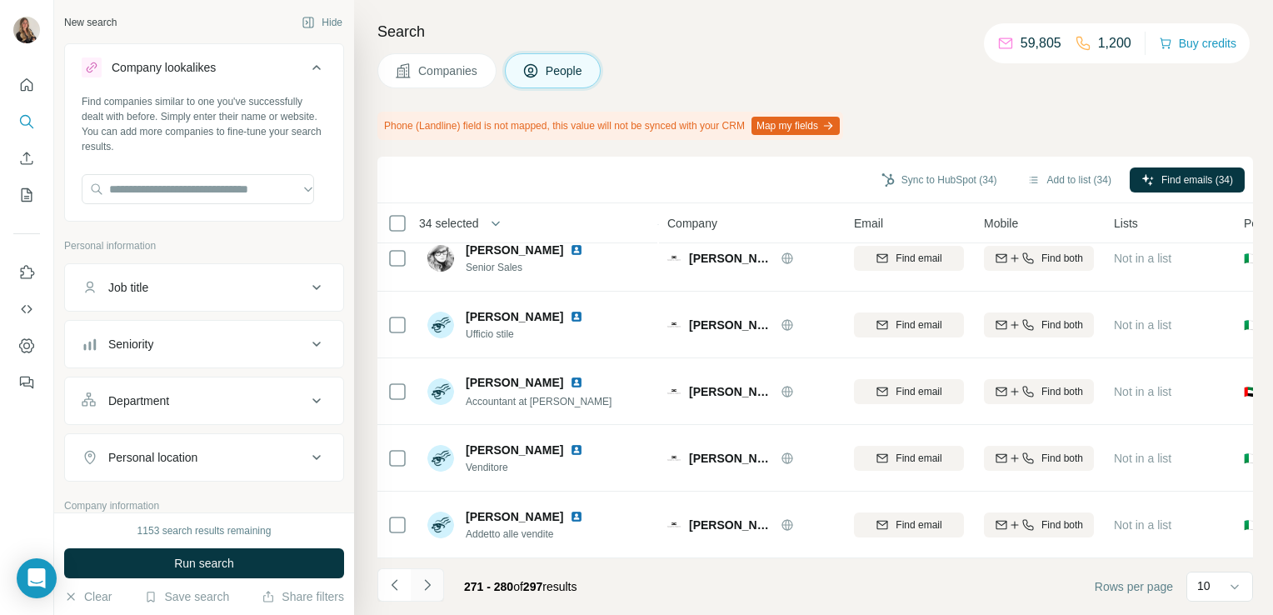
click at [424, 589] on icon "Navigate to next page" at bounding box center [427, 584] width 6 height 11
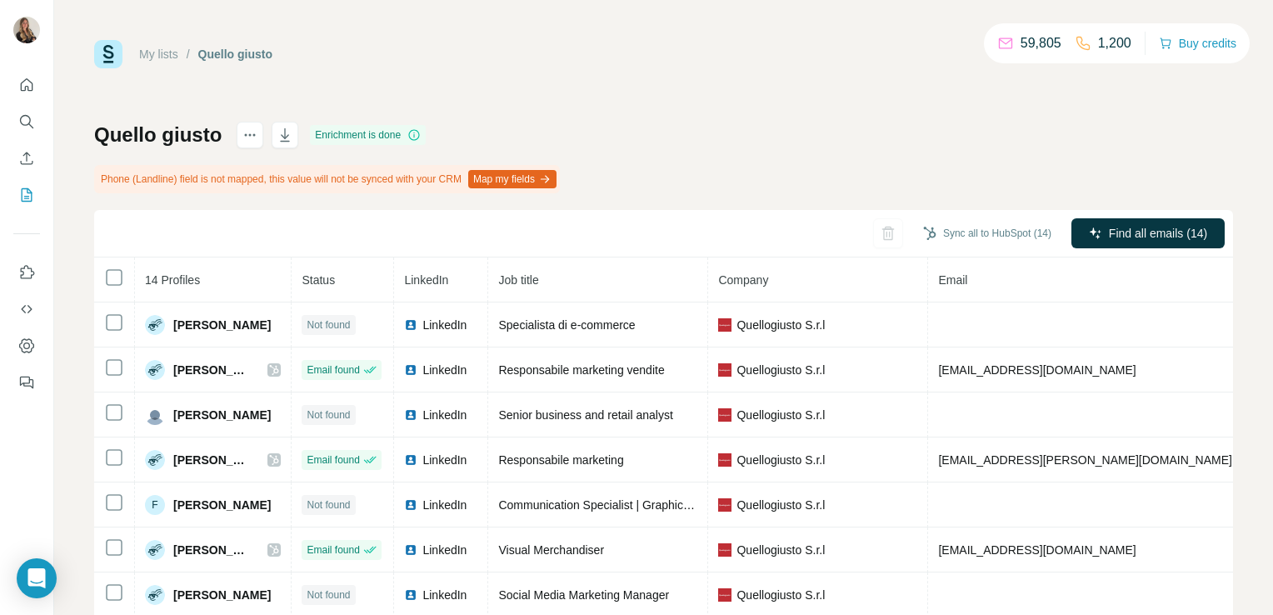
scroll to position [238, 0]
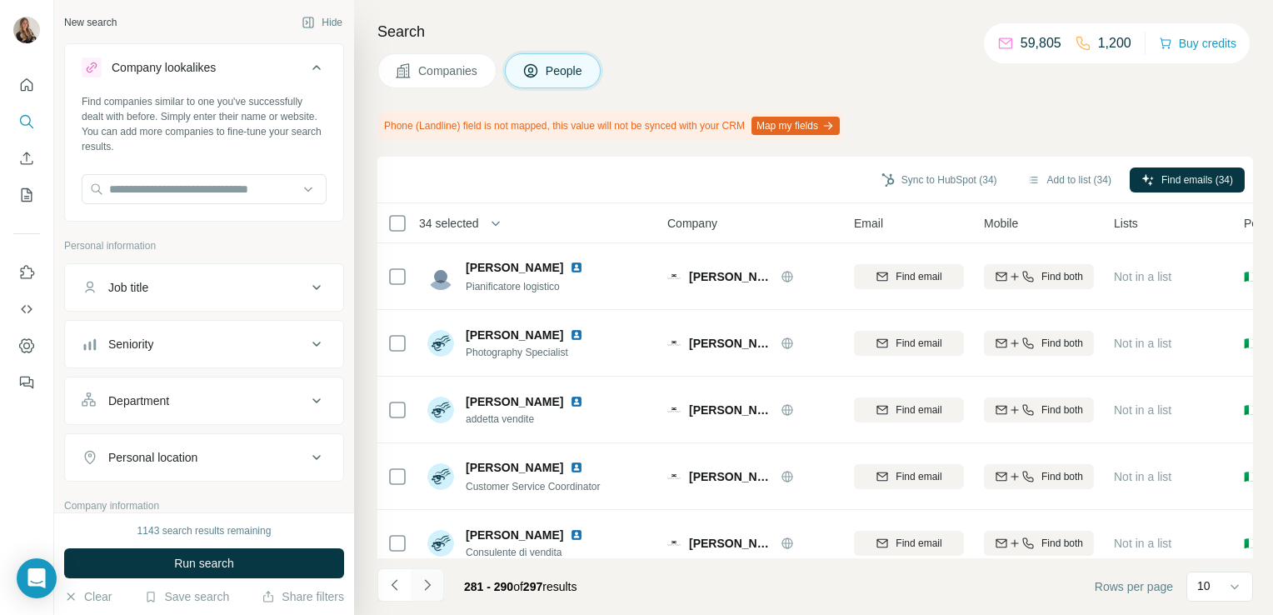
click at [427, 579] on icon "Navigate to next page" at bounding box center [427, 584] width 17 height 17
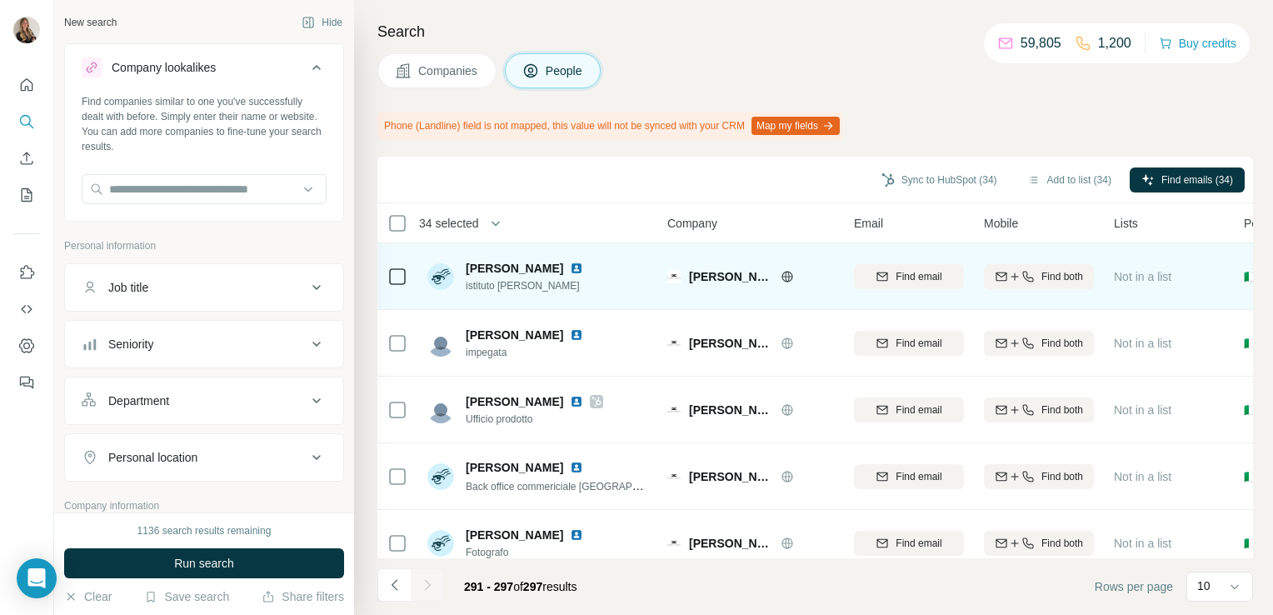
scroll to position [159, 0]
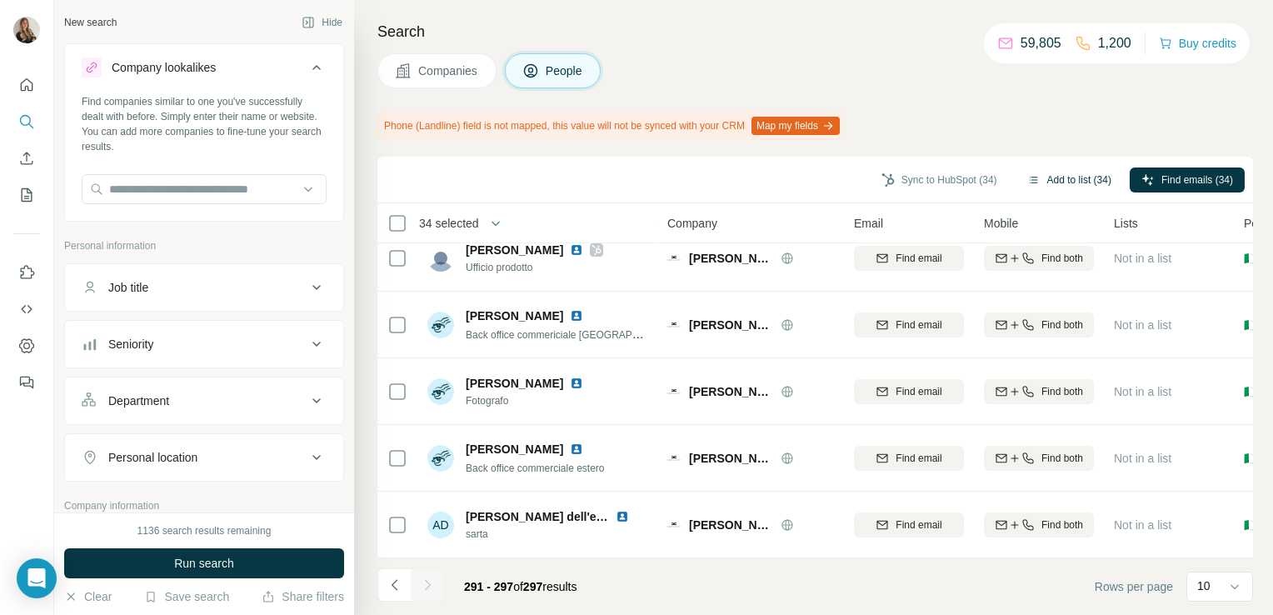
click at [1034, 177] on button "Add to list (34)" at bounding box center [1069, 179] width 107 height 25
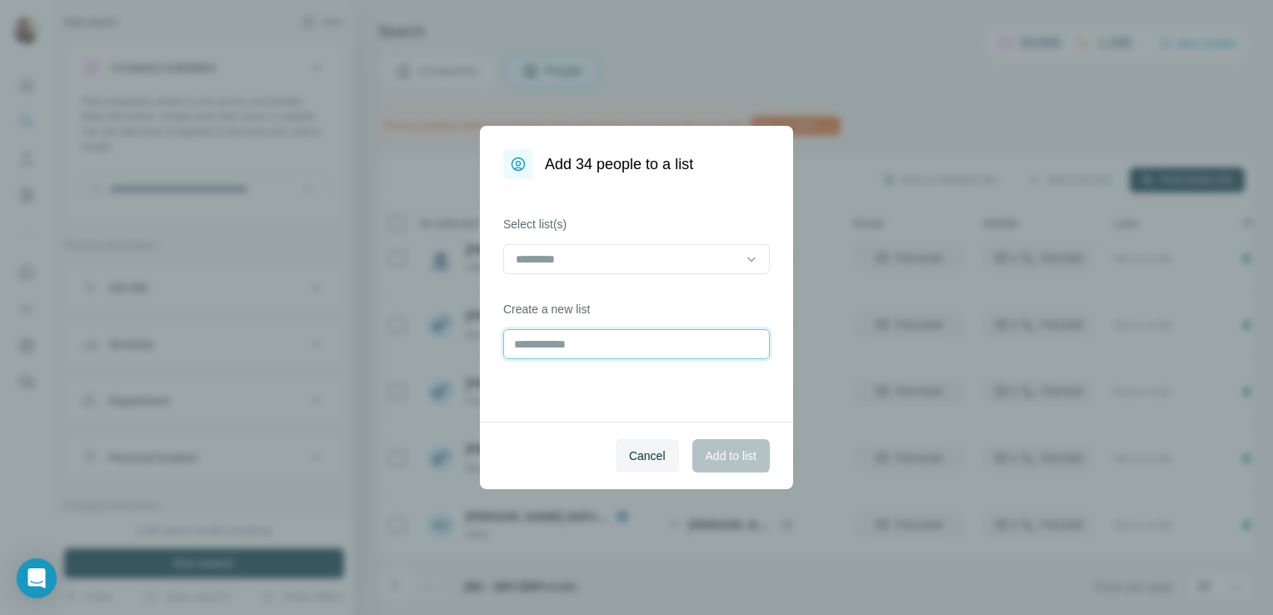
click at [539, 343] on input "text" at bounding box center [636, 344] width 267 height 30
type input "**********"
click at [711, 458] on span "Add to list" at bounding box center [731, 455] width 51 height 17
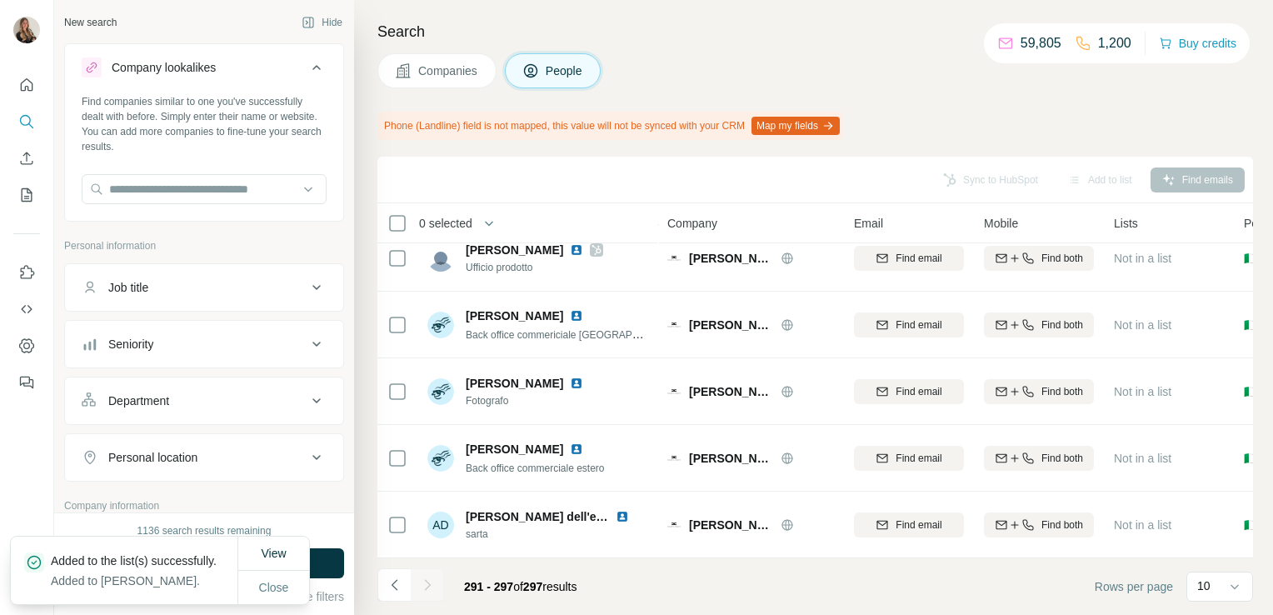
click at [413, 75] on button "Companies" at bounding box center [436, 70] width 119 height 35
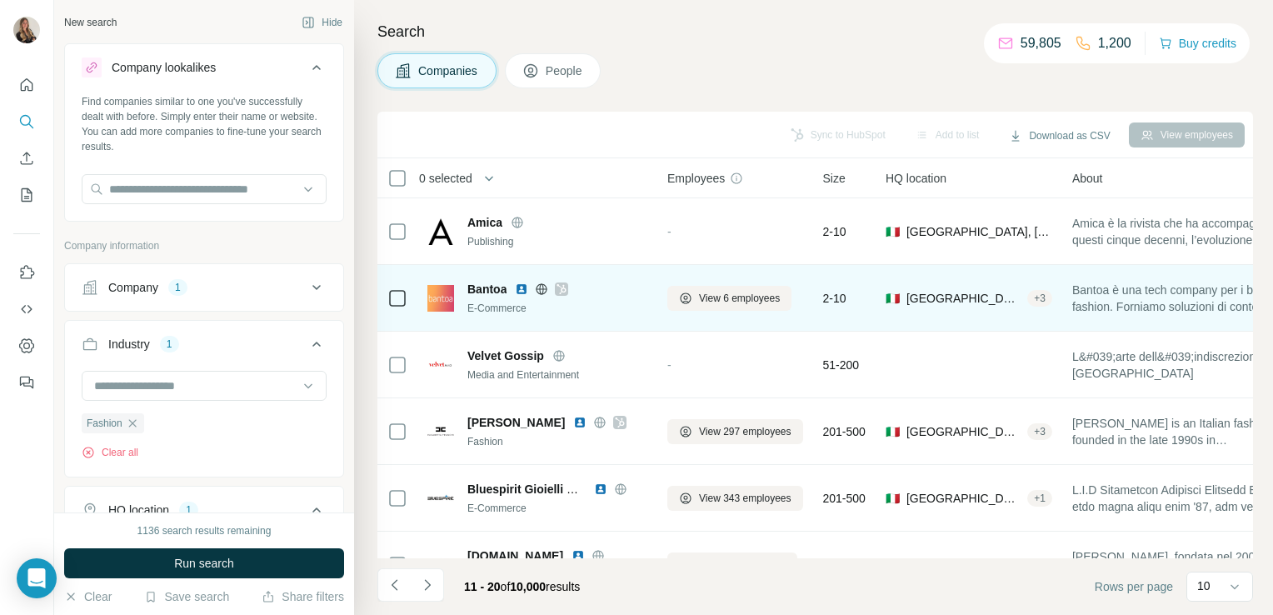
click at [540, 288] on icon at bounding box center [542, 288] width 4 height 11
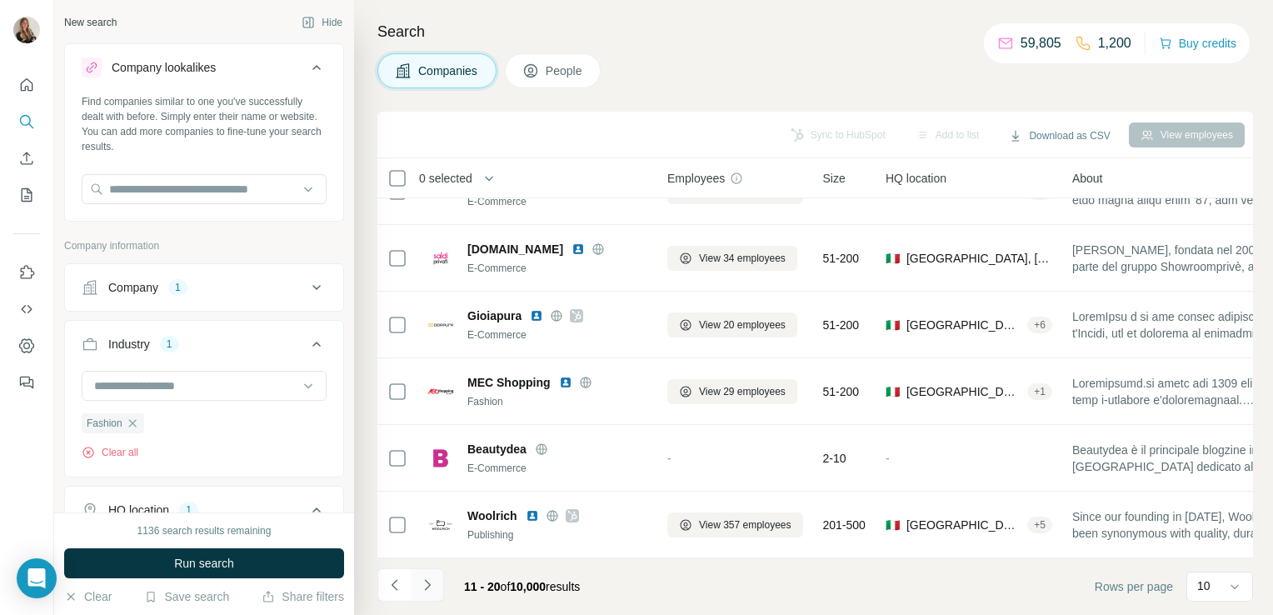
click at [427, 591] on icon "Navigate to next page" at bounding box center [427, 584] width 17 height 17
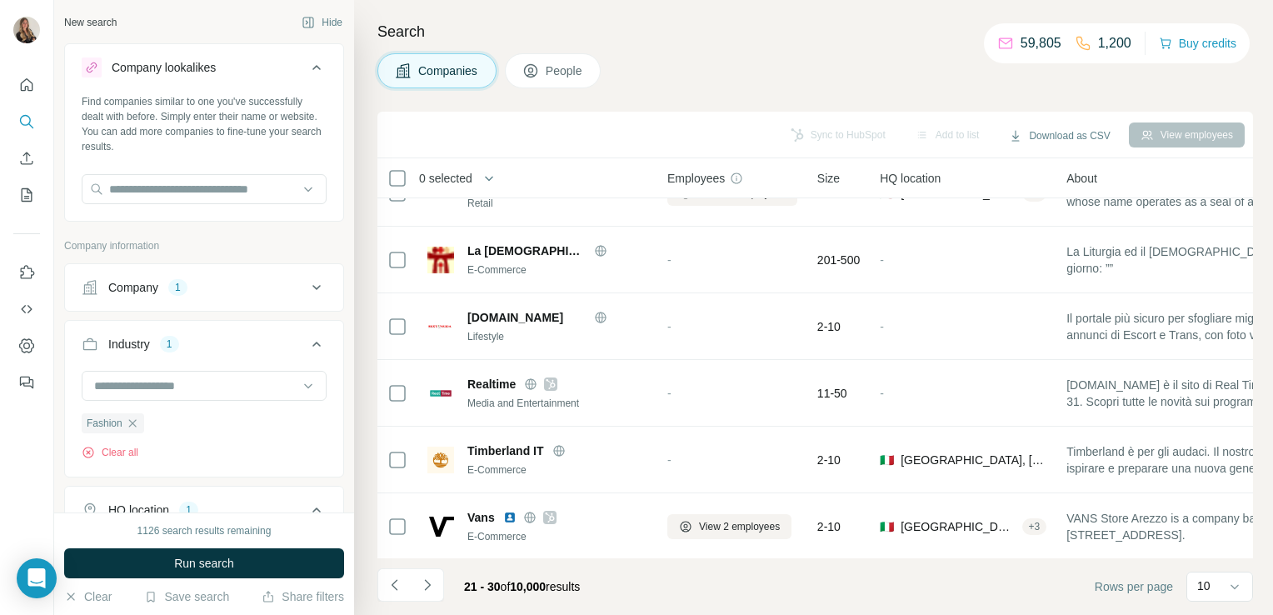
scroll to position [172, 0]
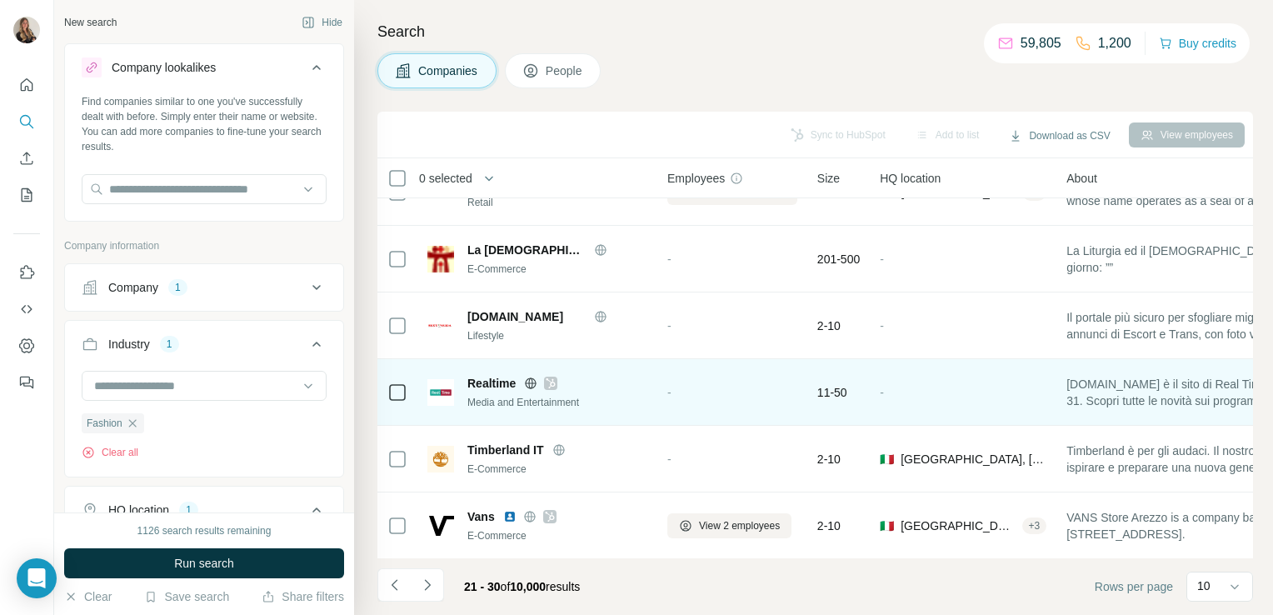
click at [552, 389] on div "Realtime" at bounding box center [557, 383] width 180 height 17
click at [550, 382] on icon at bounding box center [551, 383] width 10 height 13
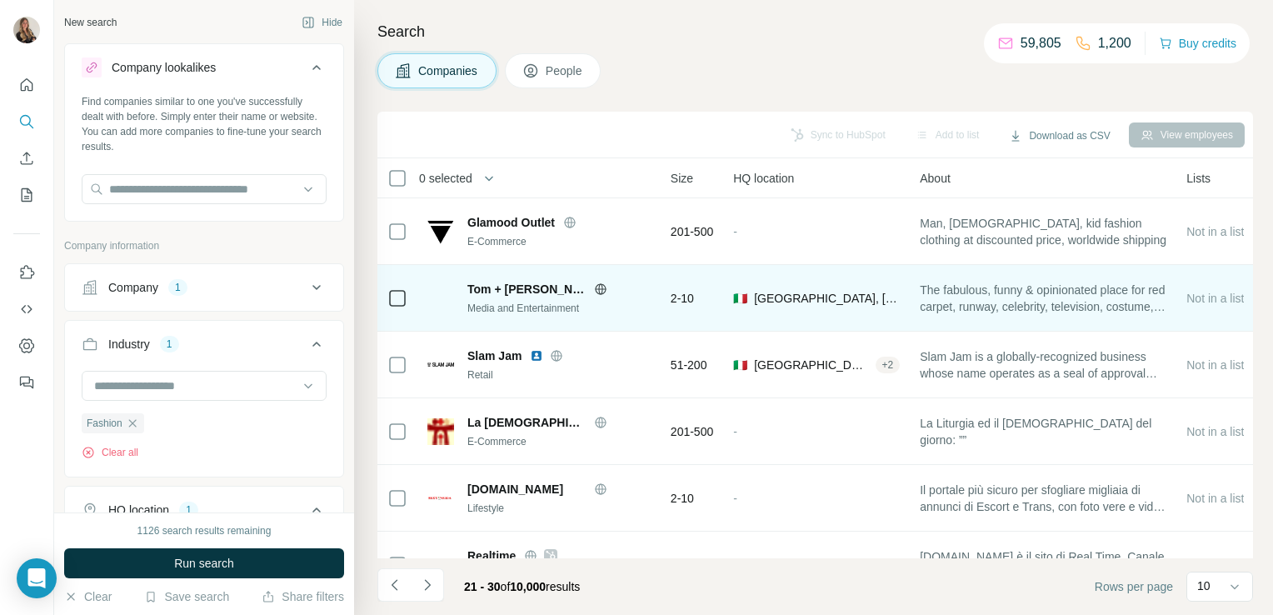
scroll to position [0, 0]
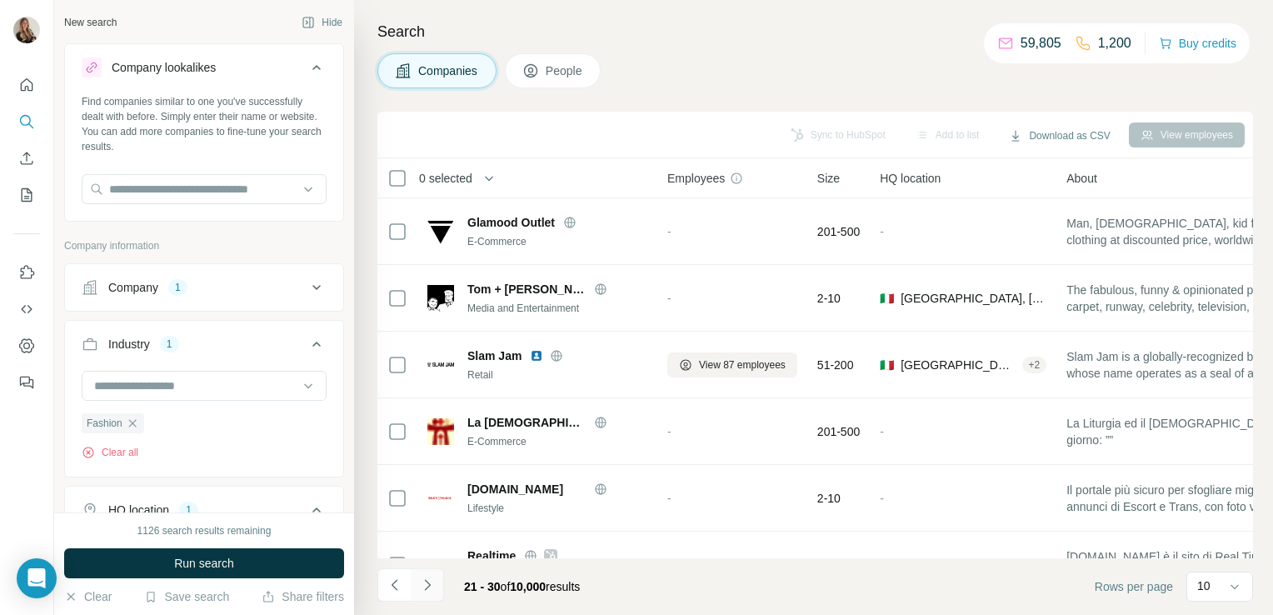
click at [430, 591] on icon "Navigate to next page" at bounding box center [427, 584] width 17 height 17
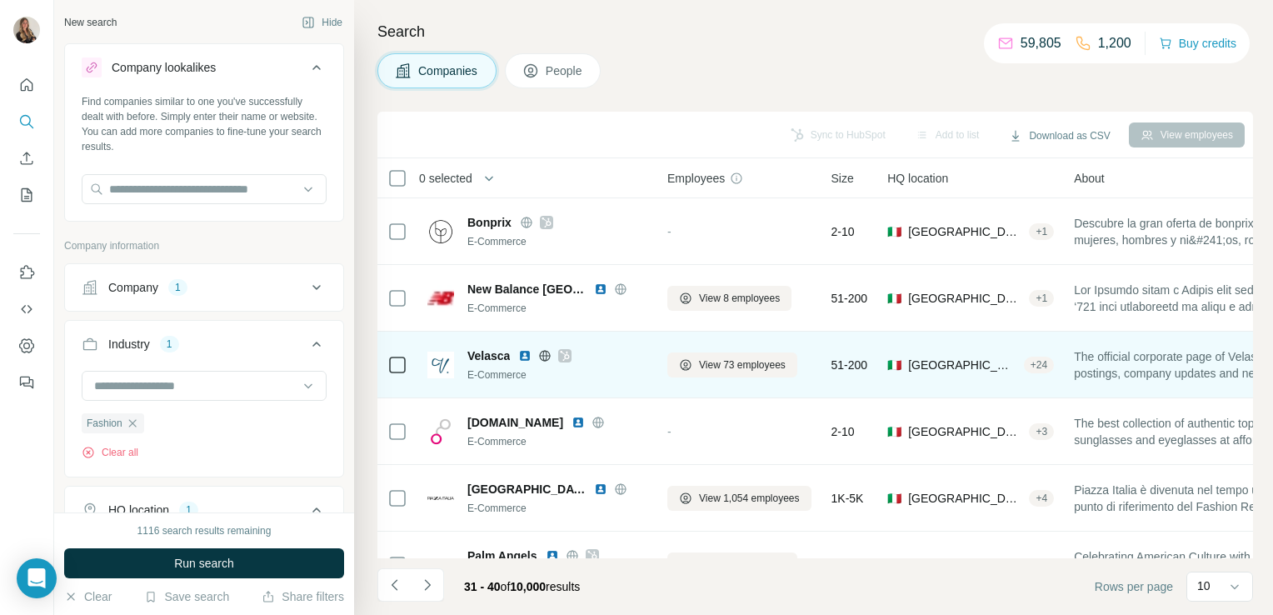
click at [544, 357] on icon at bounding box center [545, 355] width 4 height 11
click at [566, 357] on icon at bounding box center [565, 355] width 10 height 13
click at [723, 362] on span "View 73 employees" at bounding box center [742, 364] width 87 height 15
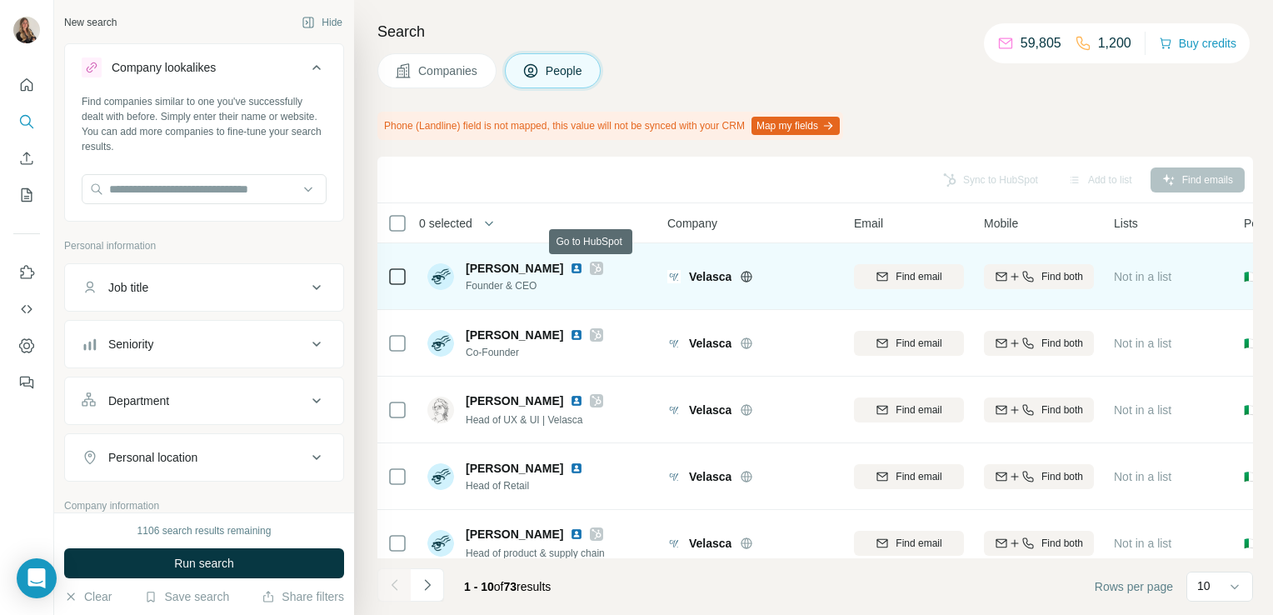
click at [590, 272] on div at bounding box center [596, 268] width 13 height 13
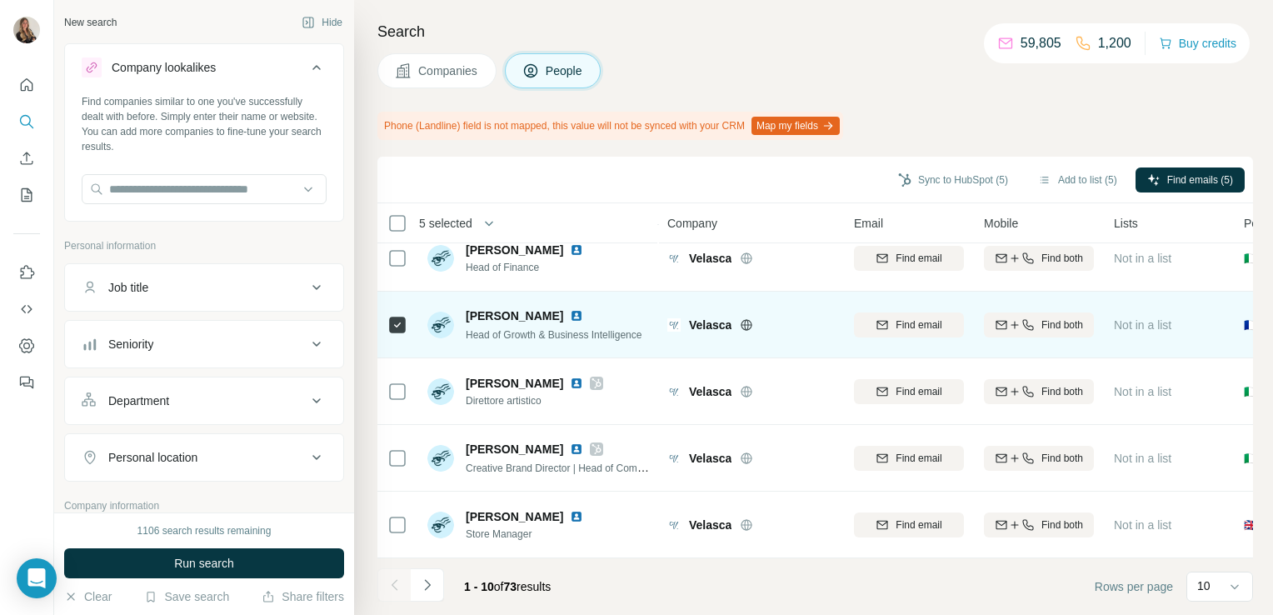
scroll to position [359, 0]
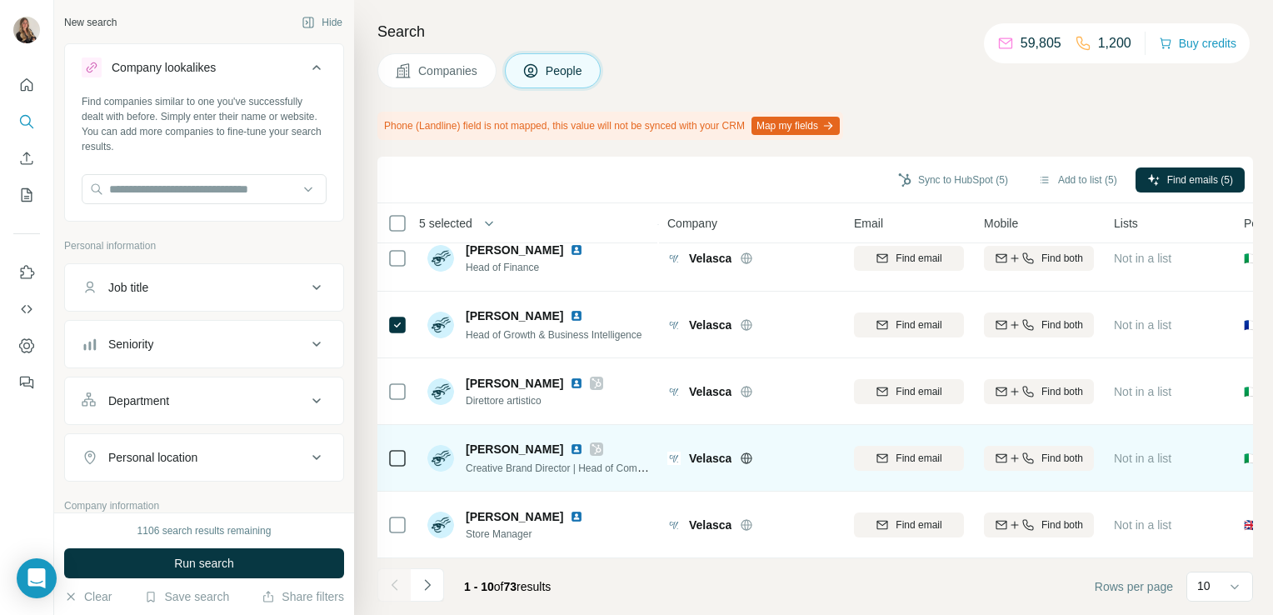
click at [407, 448] on icon at bounding box center [397, 458] width 20 height 20
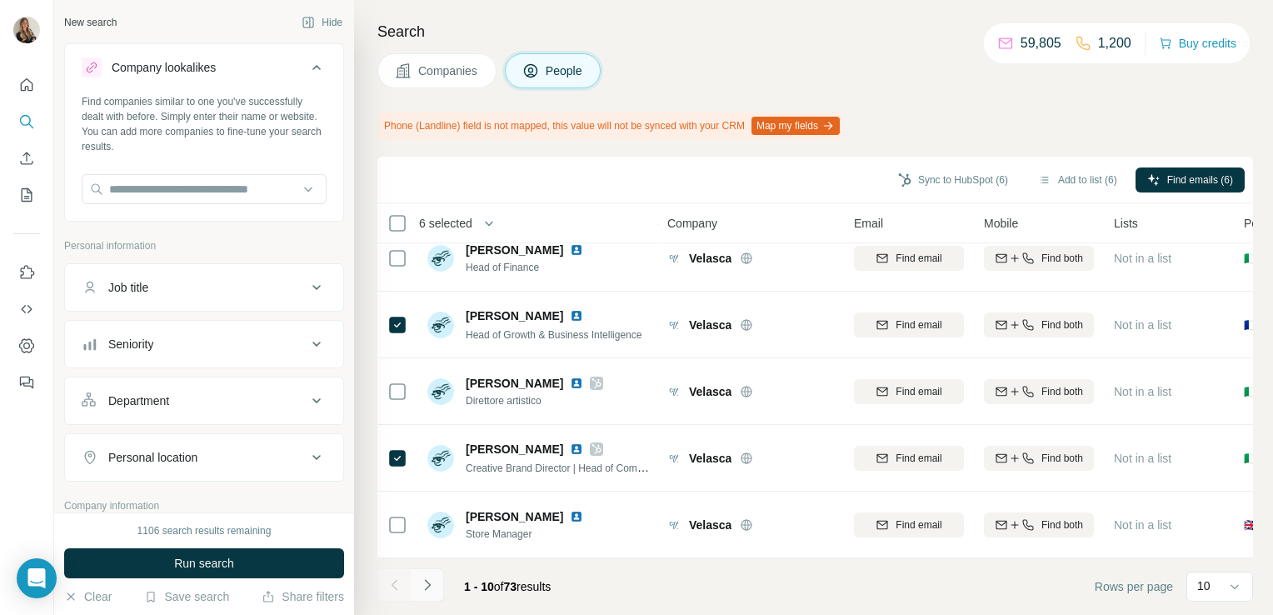
click at [432, 587] on icon "Navigate to next page" at bounding box center [427, 584] width 17 height 17
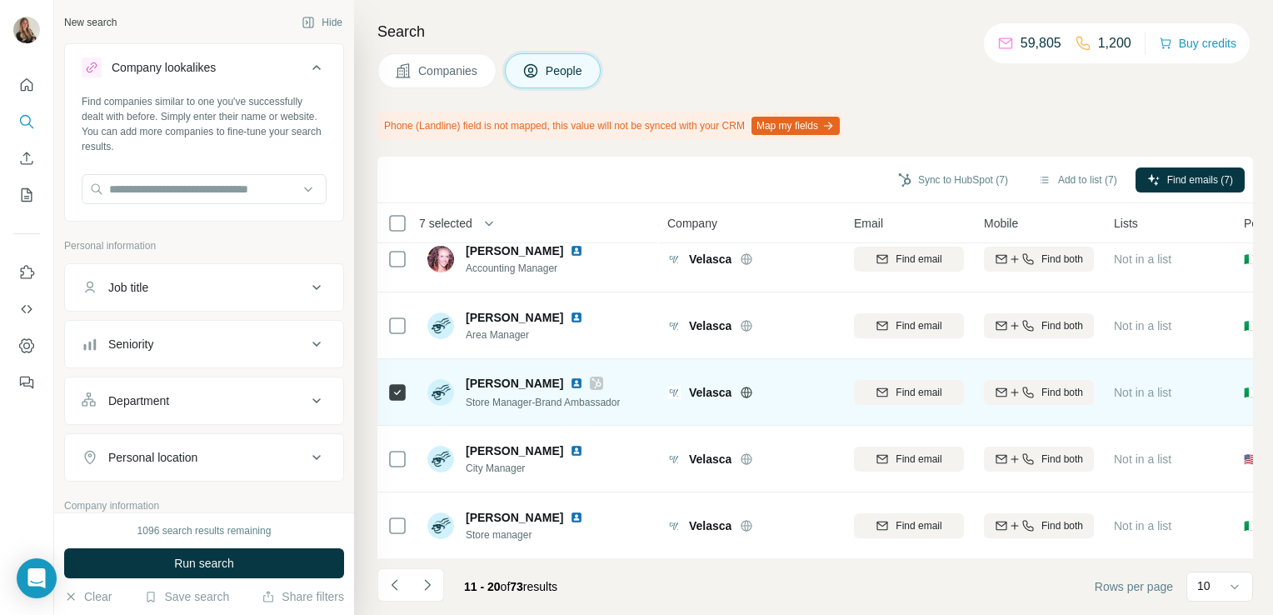
scroll to position [0, 0]
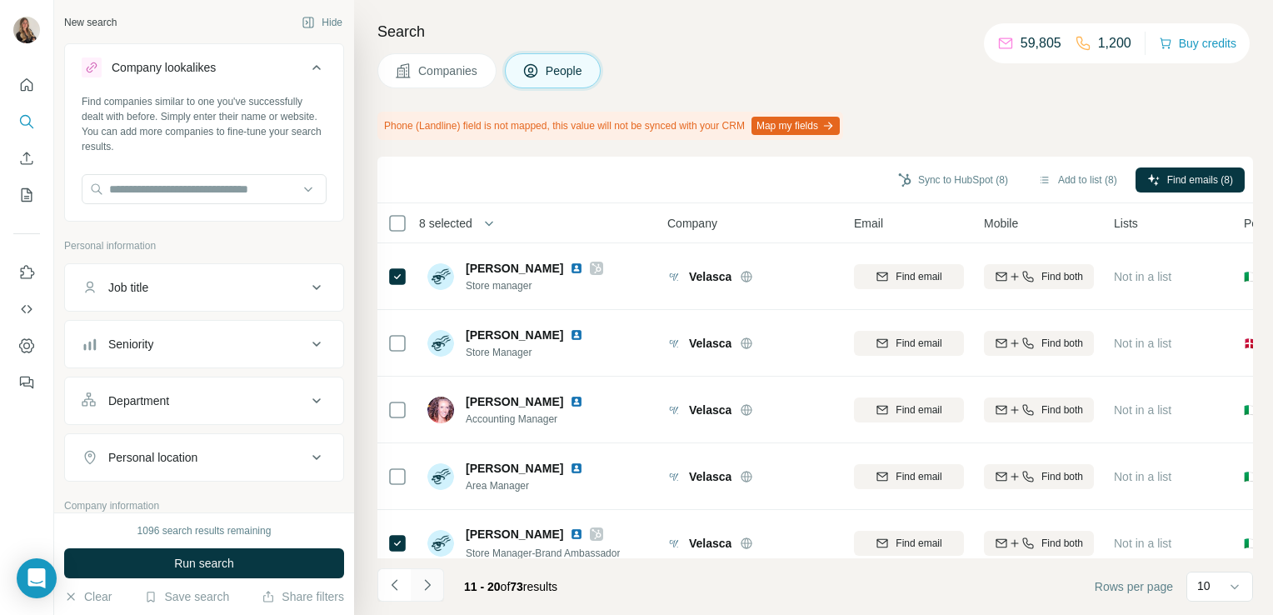
click at [427, 581] on icon "Navigate to next page" at bounding box center [427, 584] width 17 height 17
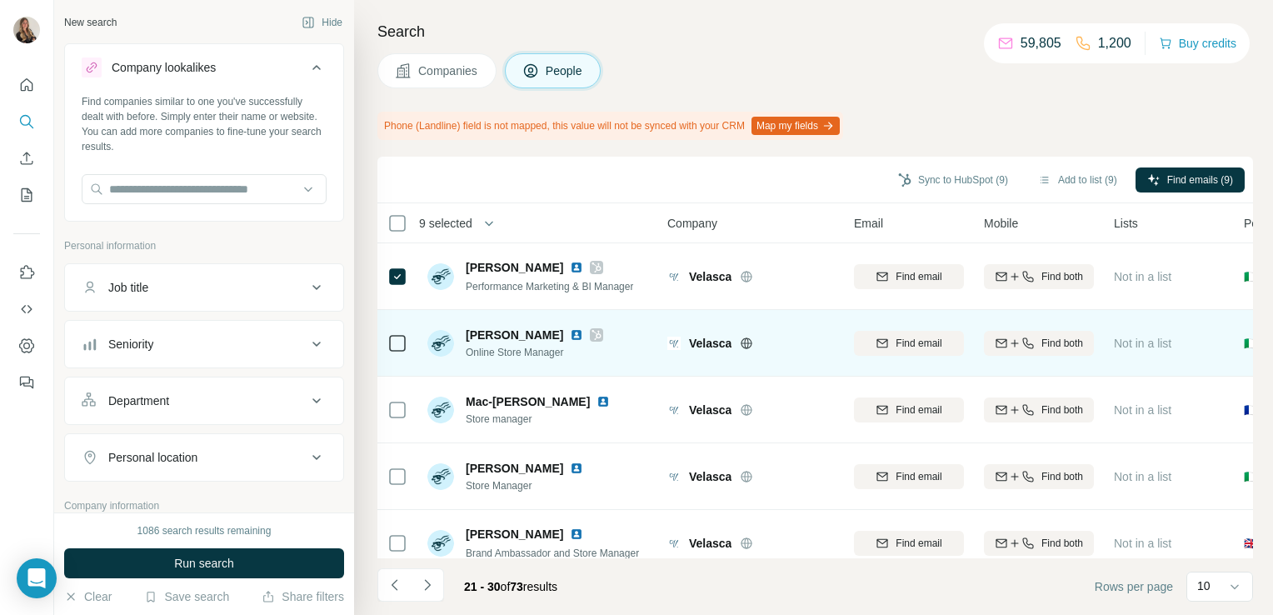
click at [396, 351] on icon at bounding box center [397, 343] width 20 height 20
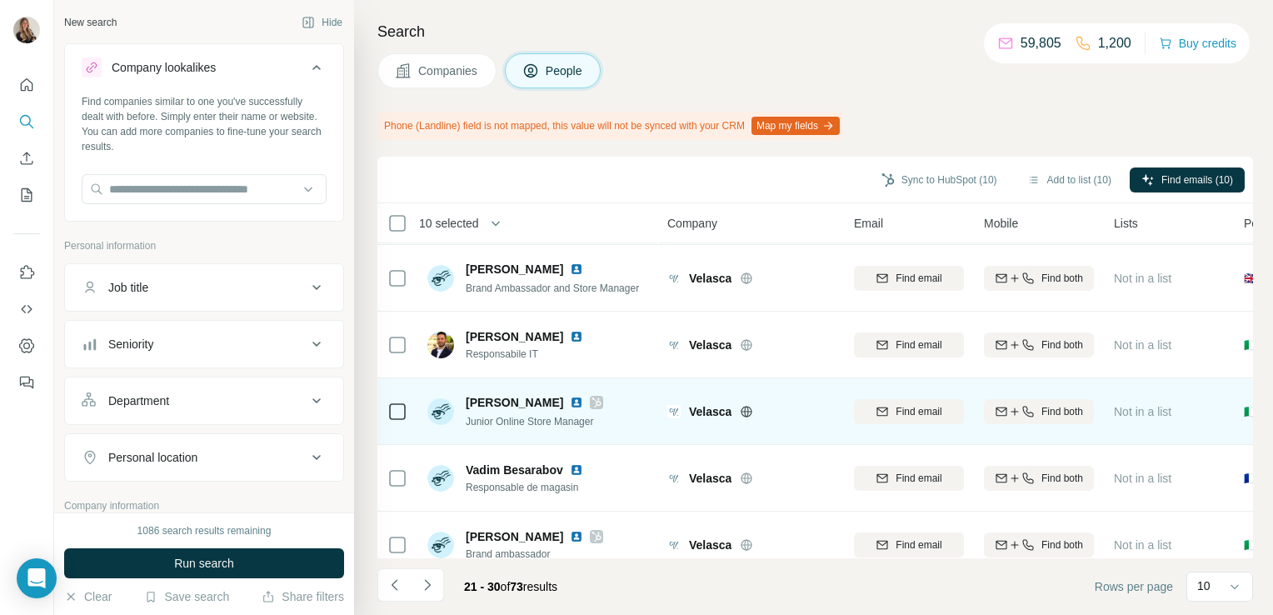
scroll to position [359, 0]
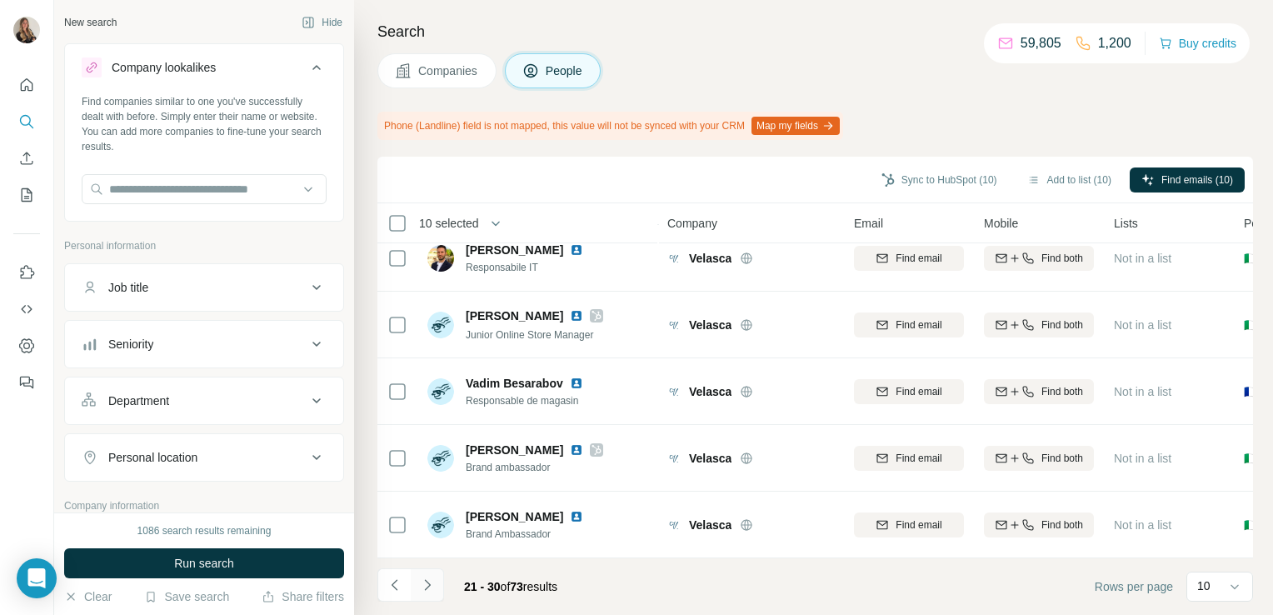
click at [427, 590] on icon "Navigate to next page" at bounding box center [427, 584] width 17 height 17
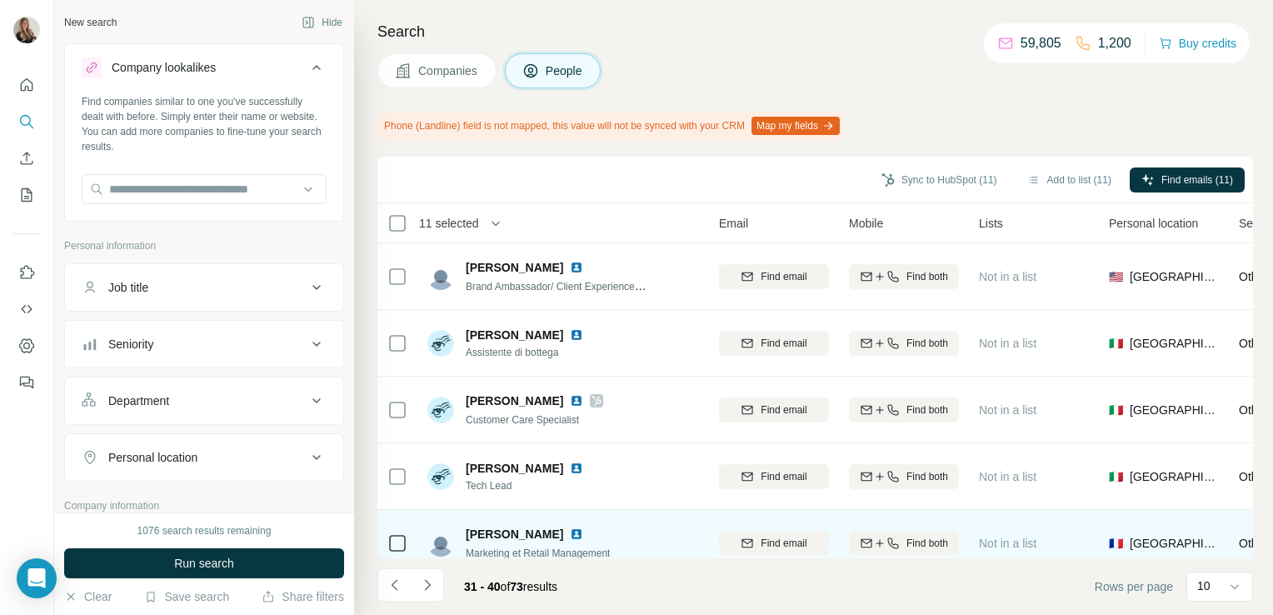
scroll to position [0, 0]
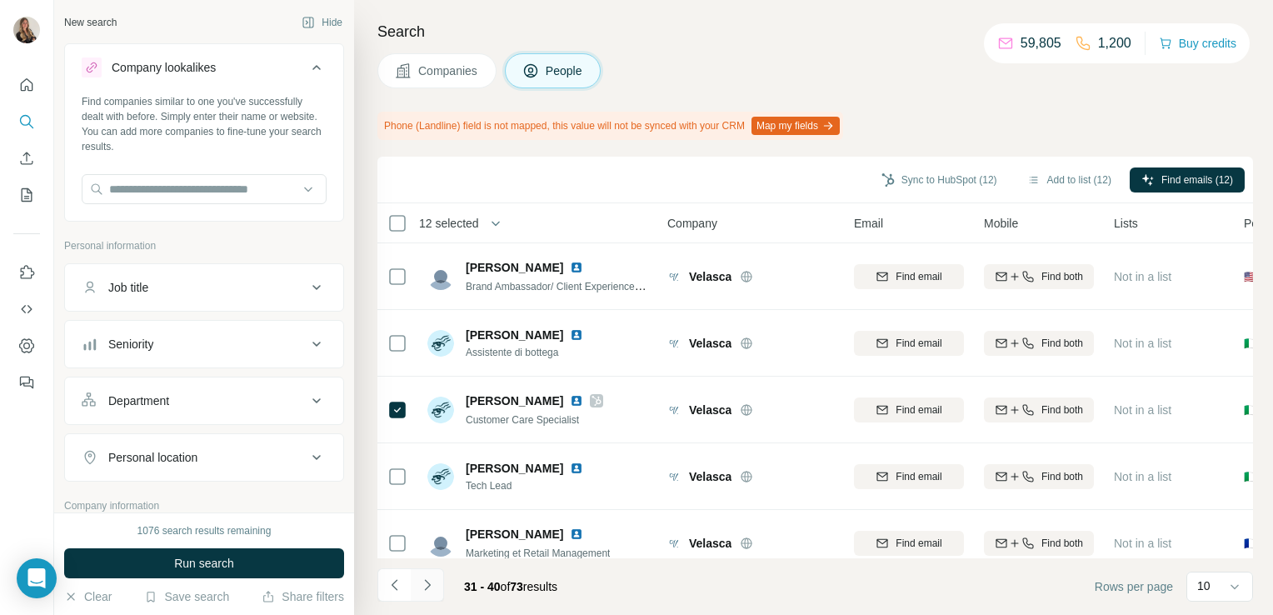
click at [423, 586] on icon "Navigate to next page" at bounding box center [427, 584] width 17 height 17
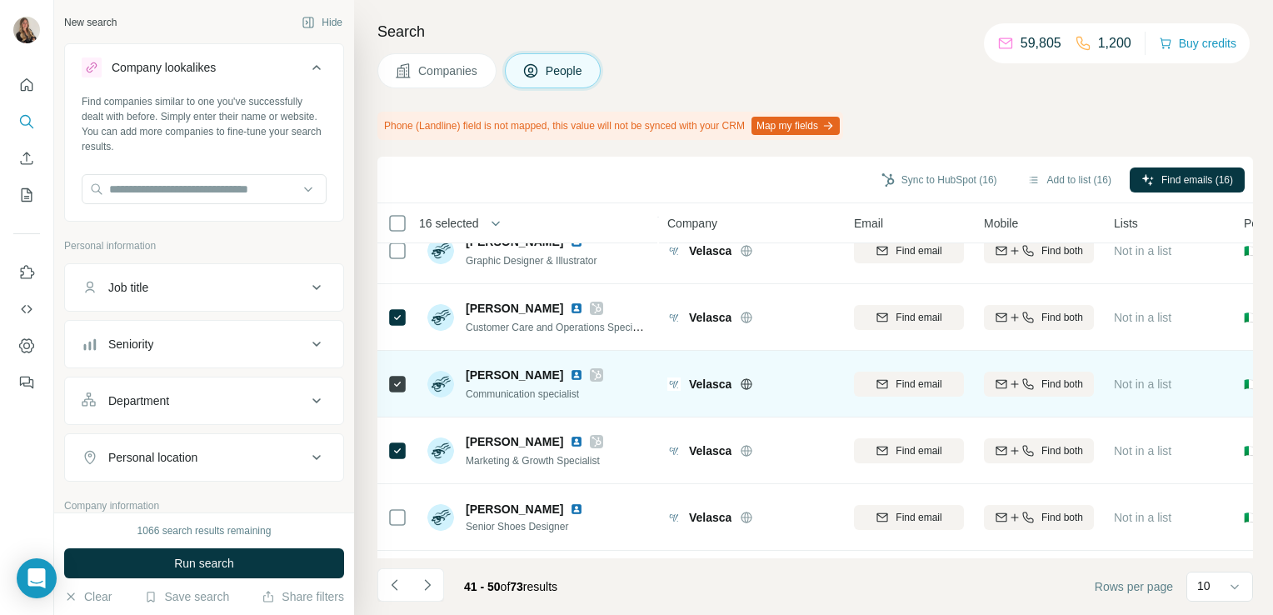
scroll to position [359, 0]
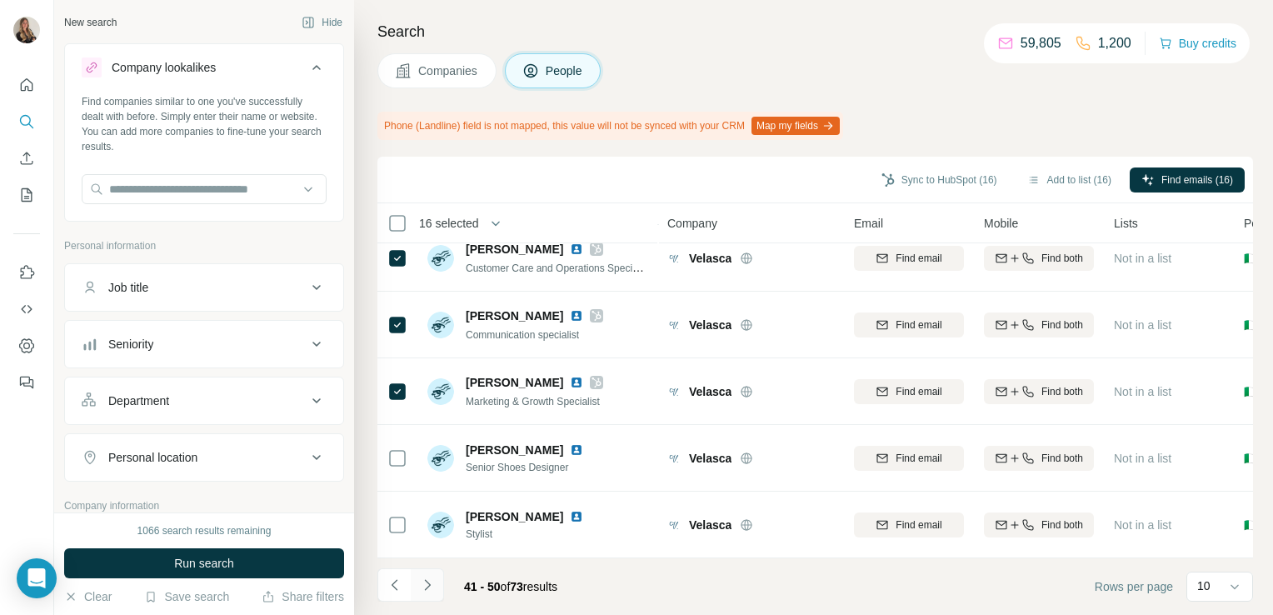
click at [428, 581] on icon "Navigate to next page" at bounding box center [427, 584] width 17 height 17
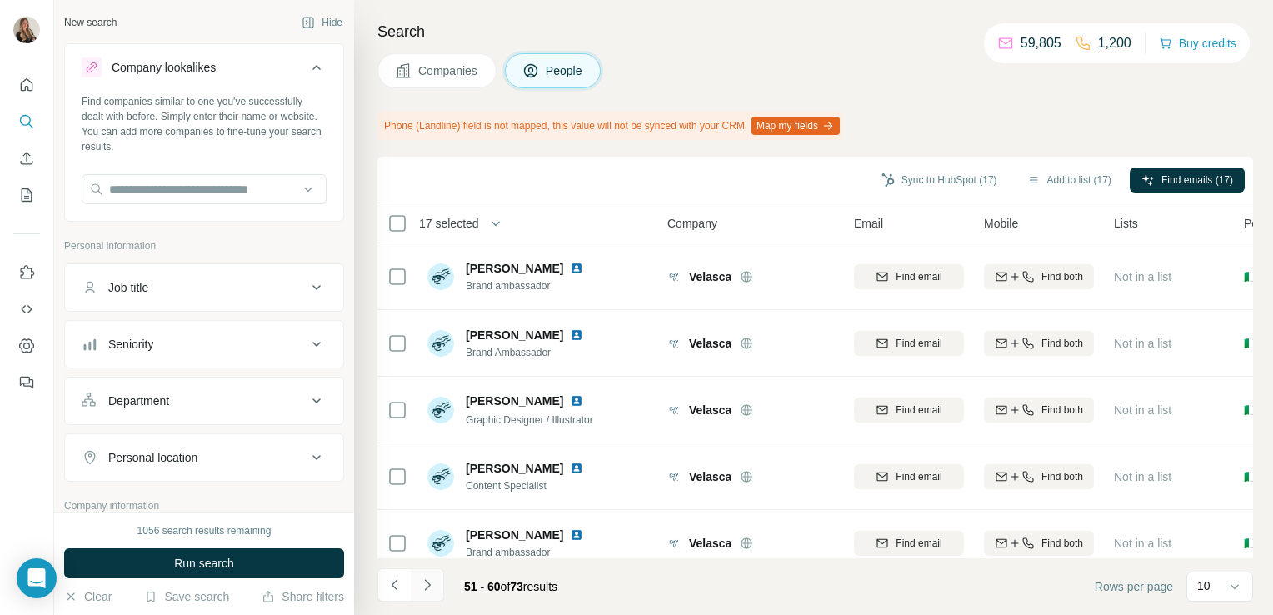
click at [425, 588] on icon "Navigate to next page" at bounding box center [427, 584] width 17 height 17
click at [430, 585] on icon "Navigate to next page" at bounding box center [427, 584] width 6 height 11
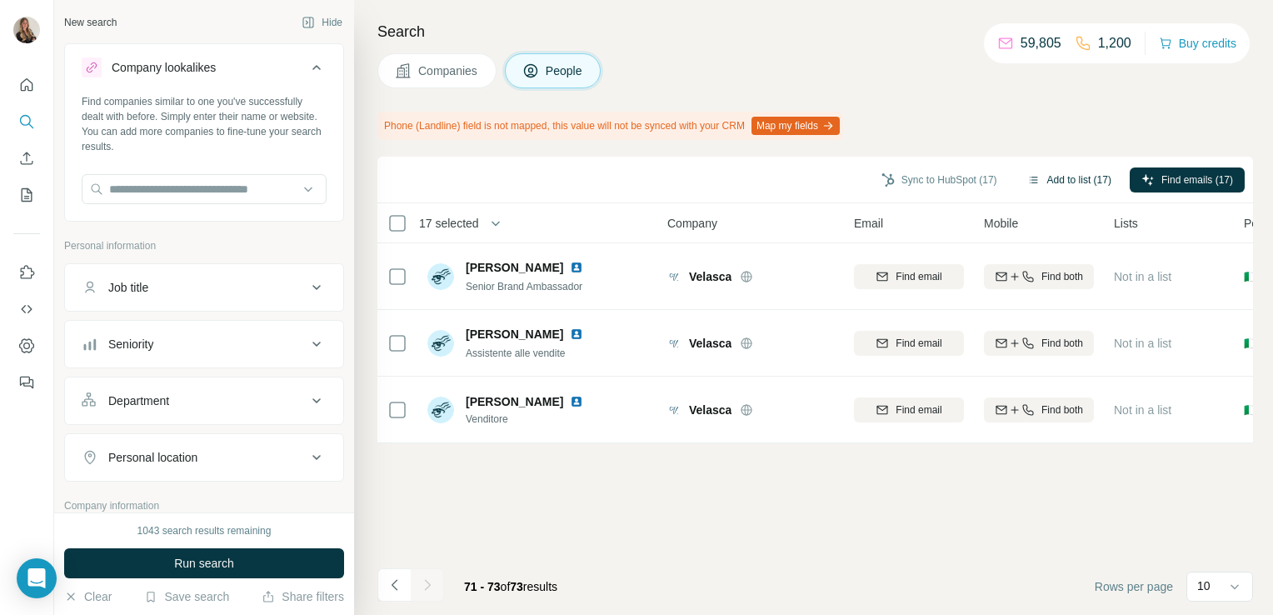
click at [1056, 180] on button "Add to list (17)" at bounding box center [1069, 179] width 107 height 25
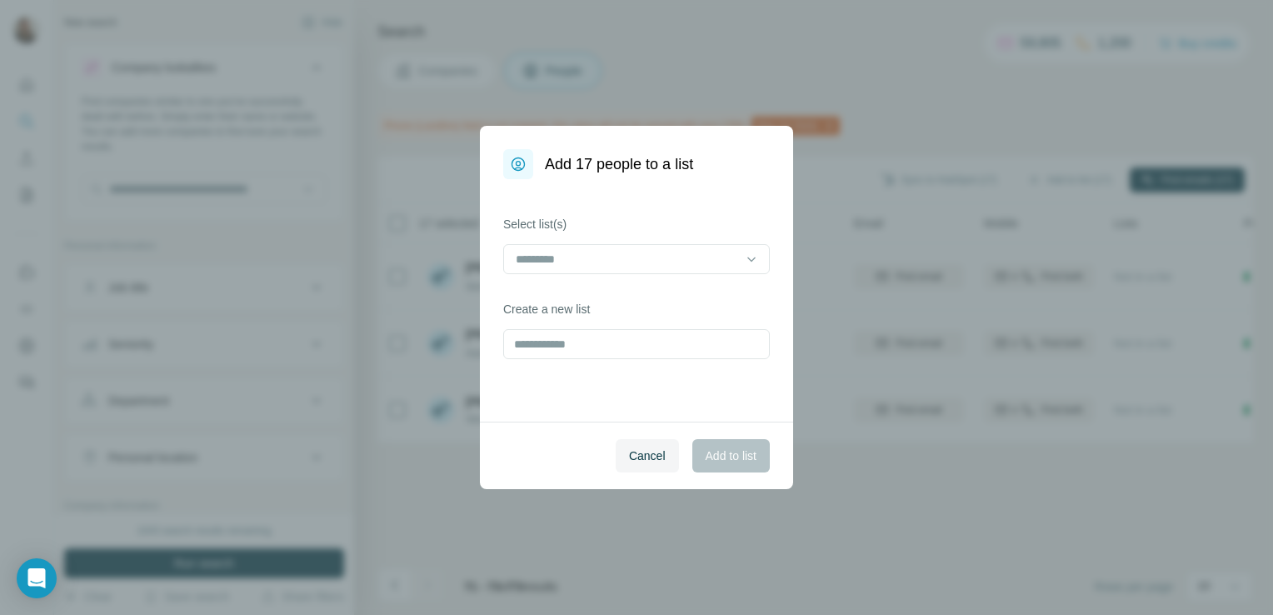
drag, startPoint x: 1057, startPoint y: 178, endPoint x: 961, endPoint y: 135, distance: 105.1
click at [961, 135] on div "Add 17 people to a list Select list(s) Create a new list Cancel Add to list" at bounding box center [636, 307] width 1273 height 615
click at [613, 350] on input "text" at bounding box center [636, 344] width 267 height 30
type input "*******"
click at [722, 467] on button "Add to list" at bounding box center [730, 455] width 77 height 33
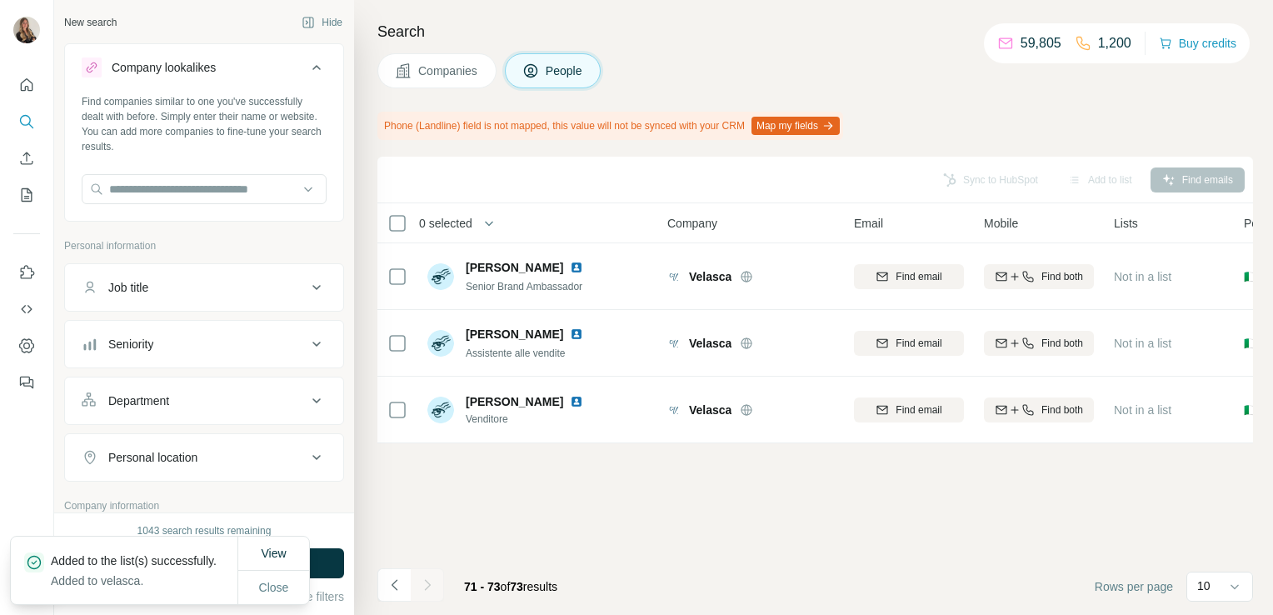
click at [437, 63] on span "Companies" at bounding box center [448, 70] width 61 height 17
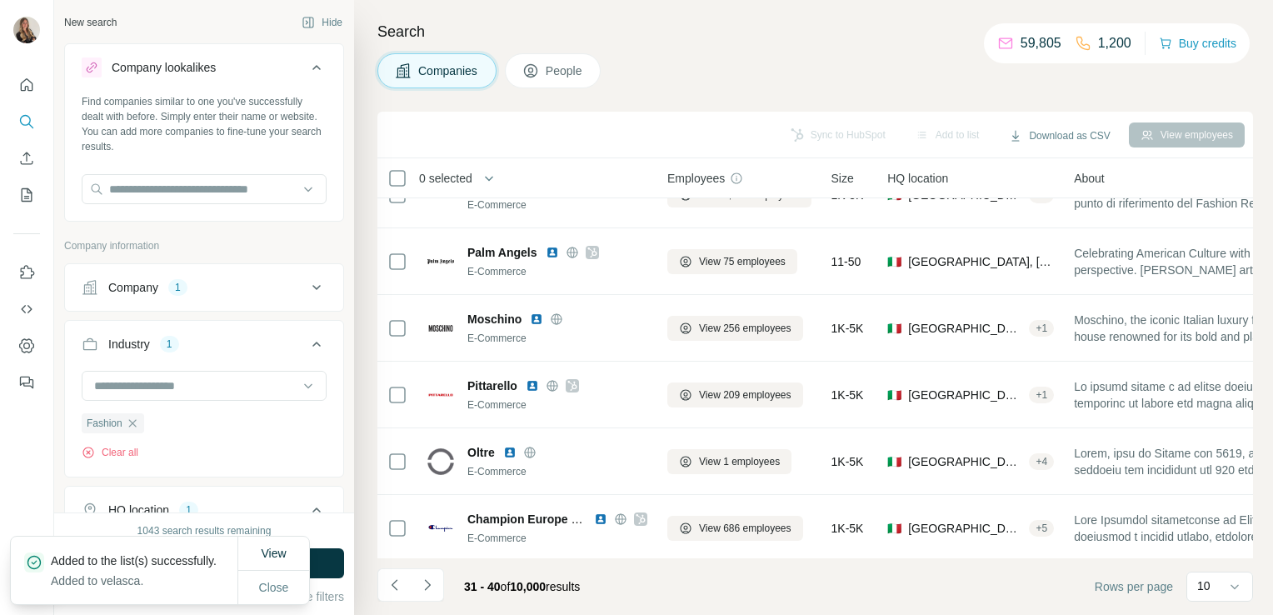
scroll to position [314, 0]
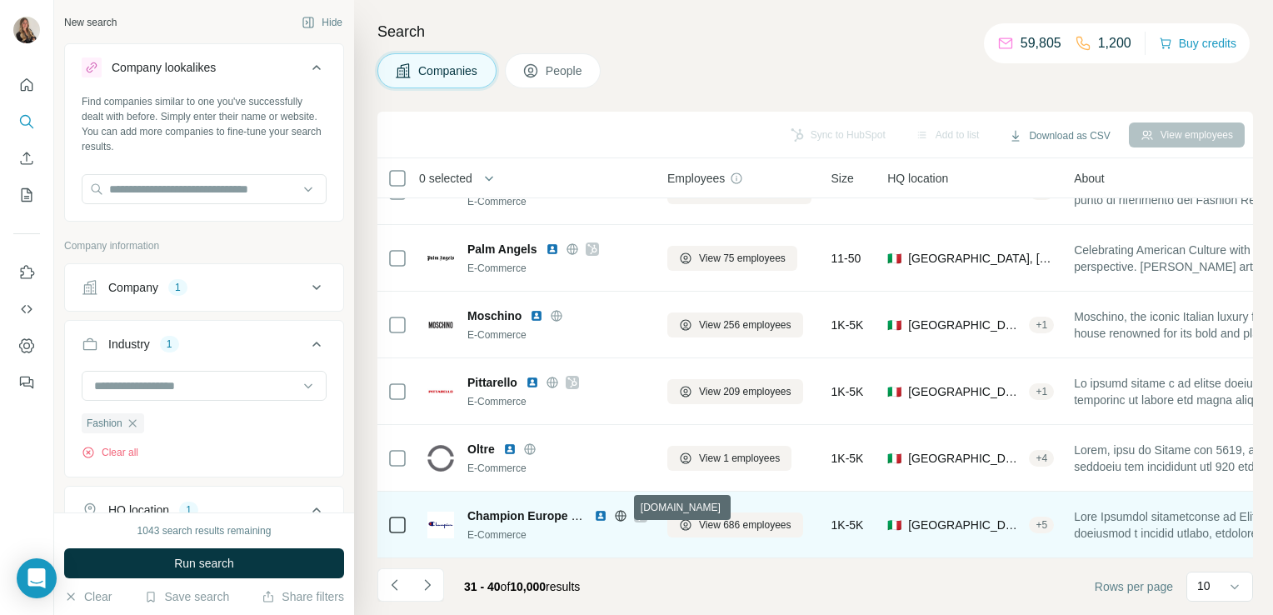
click at [621, 510] on icon at bounding box center [620, 515] width 4 height 11
click at [637, 509] on icon at bounding box center [641, 515] width 10 height 13
click at [710, 521] on span "View 686 employees" at bounding box center [745, 524] width 92 height 15
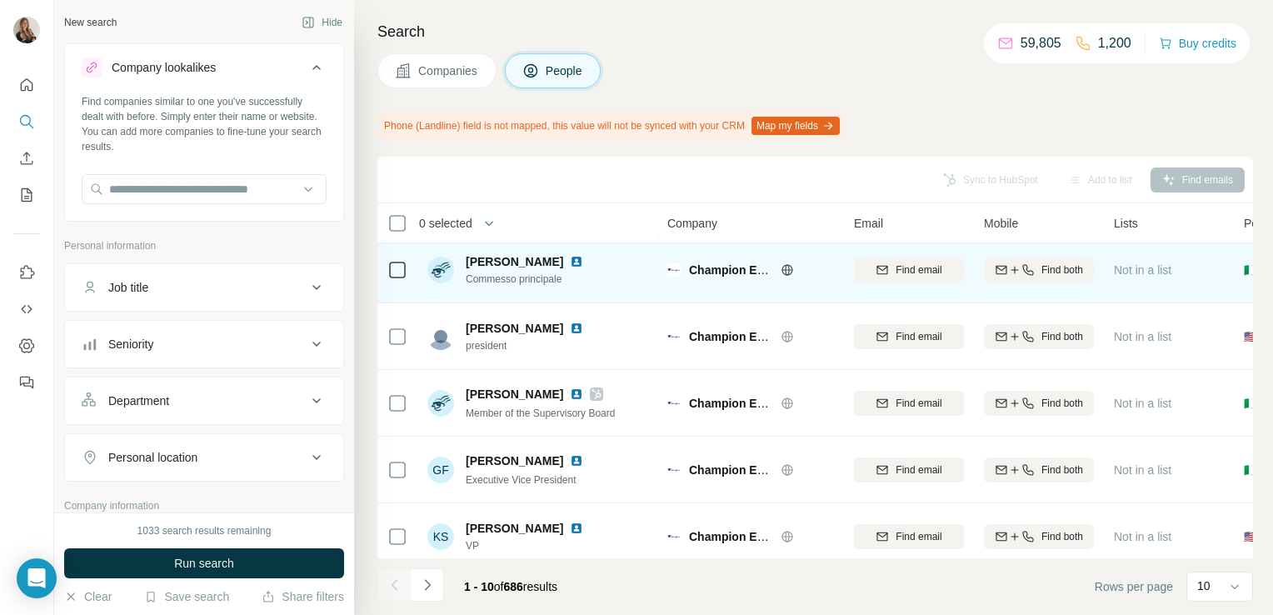
scroll to position [335, 0]
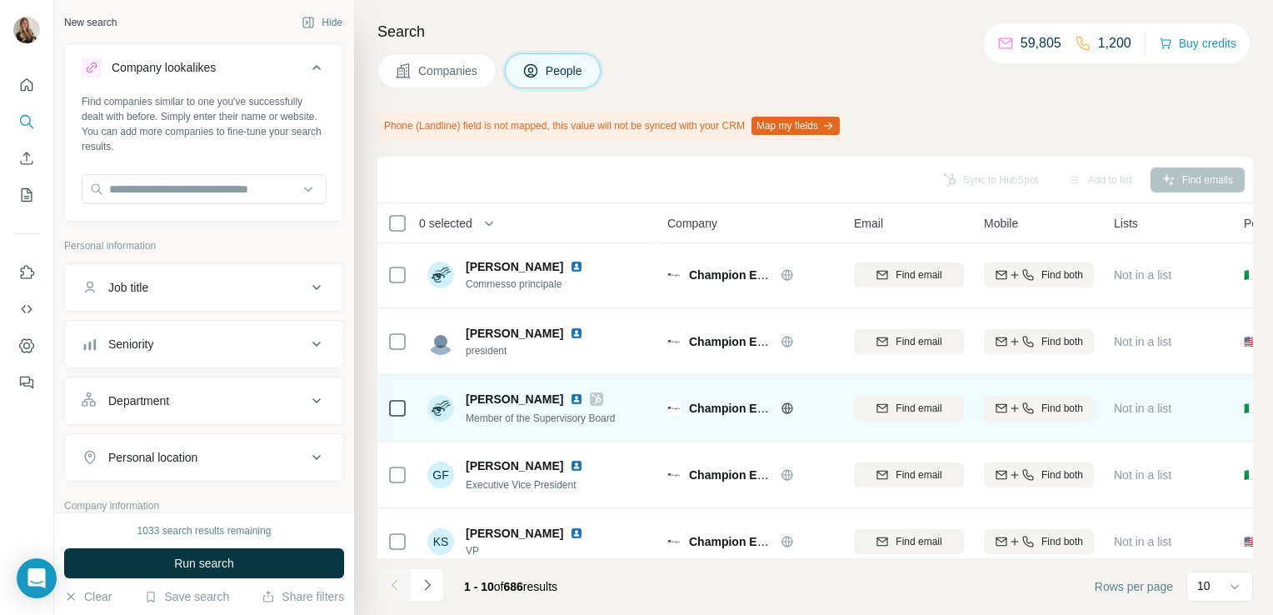
click at [601, 399] on icon at bounding box center [596, 399] width 9 height 10
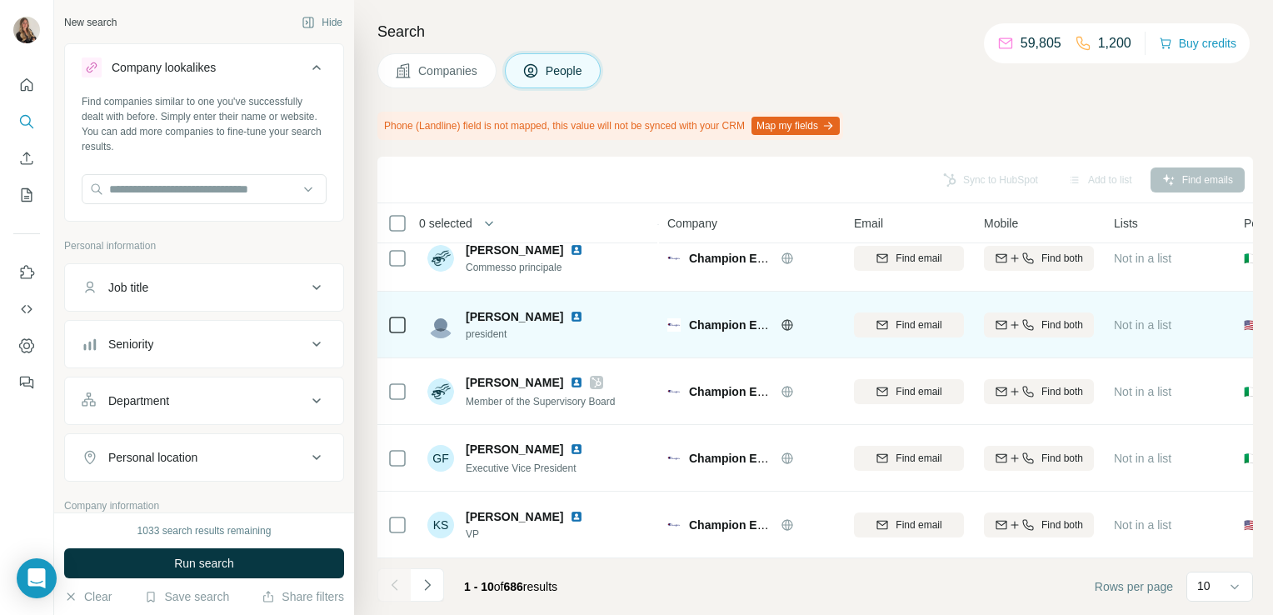
scroll to position [0, 0]
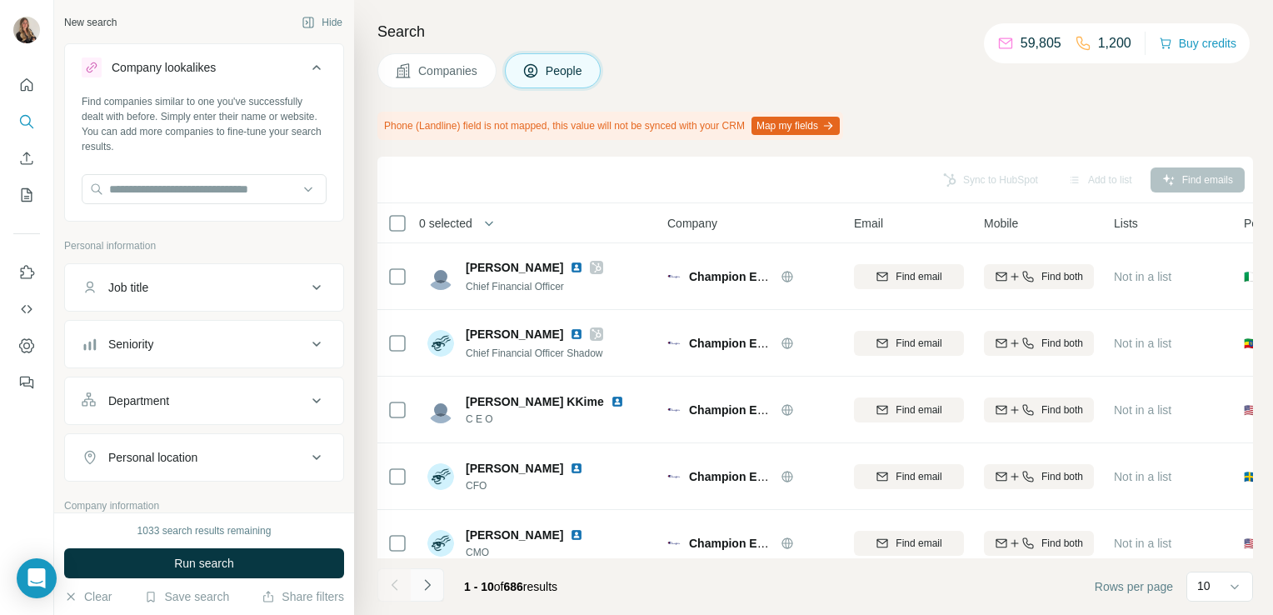
click at [430, 591] on icon "Navigate to next page" at bounding box center [427, 584] width 17 height 17
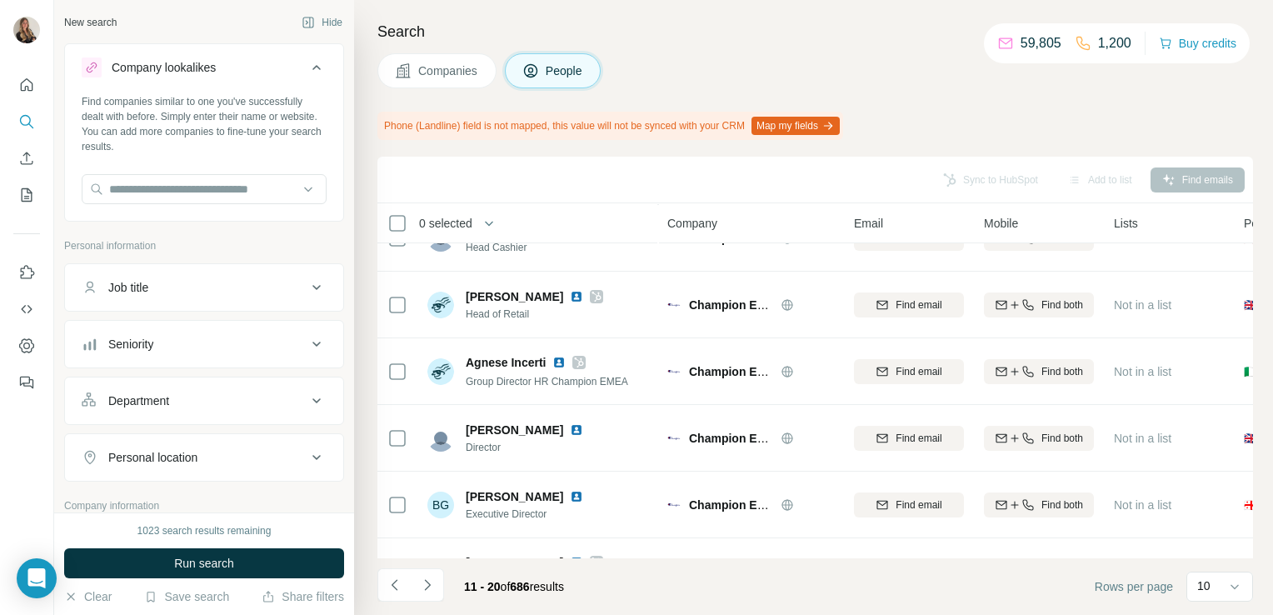
scroll to position [306, 0]
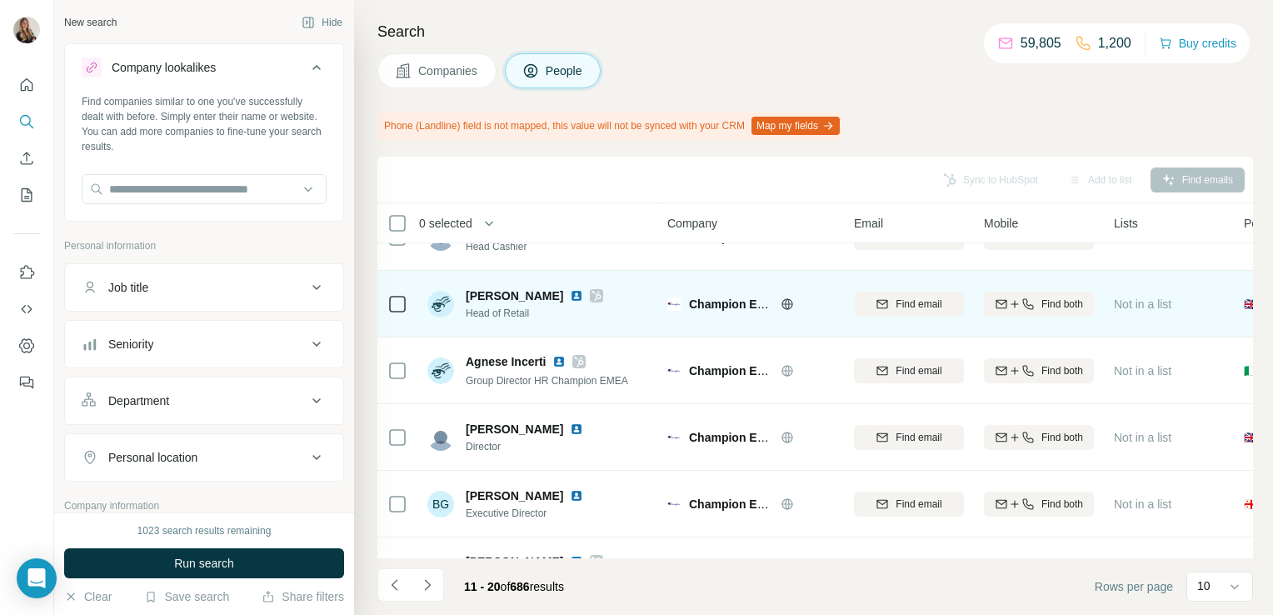
click at [592, 292] on icon at bounding box center [596, 296] width 9 height 10
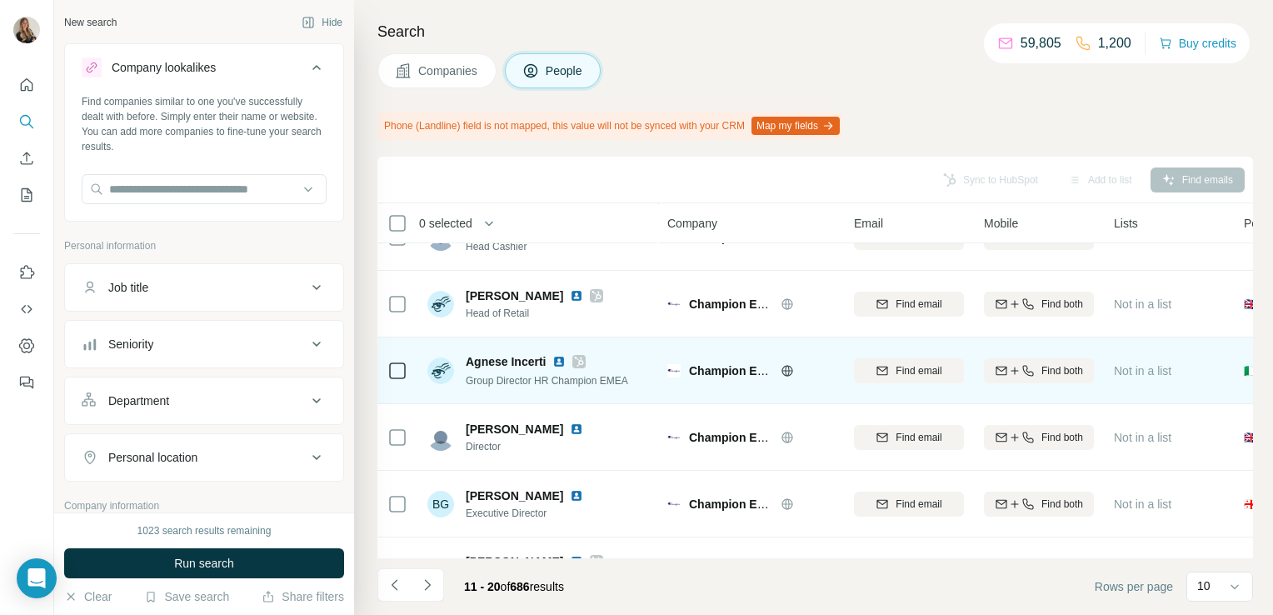
scroll to position [359, 0]
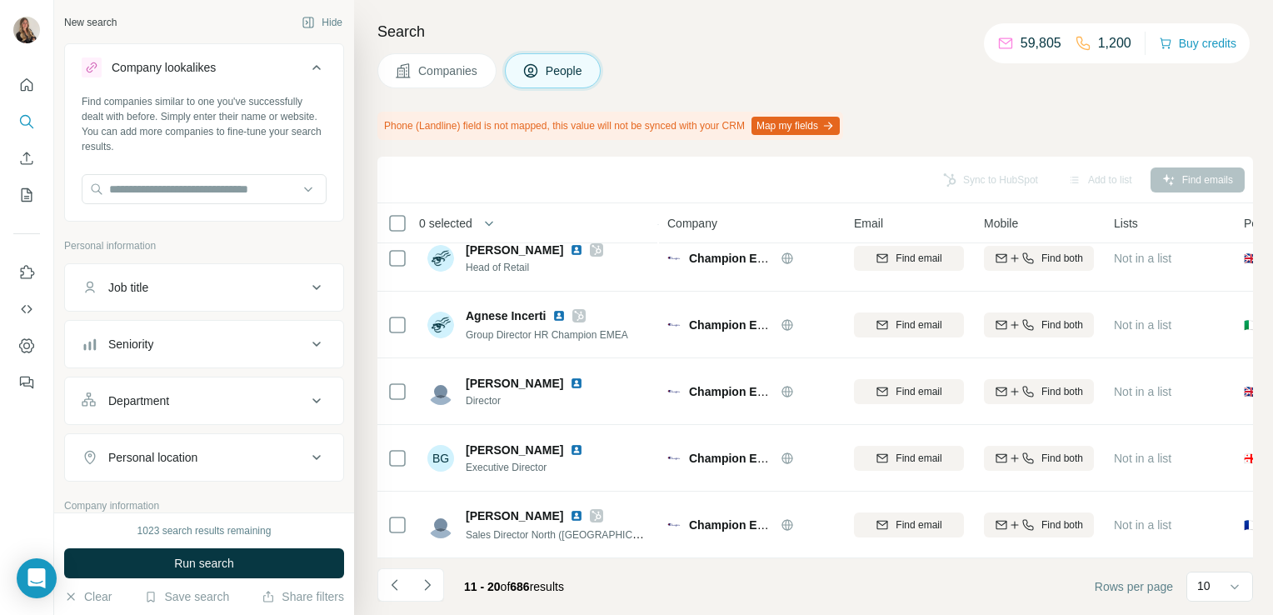
click at [440, 69] on span "Companies" at bounding box center [448, 70] width 61 height 17
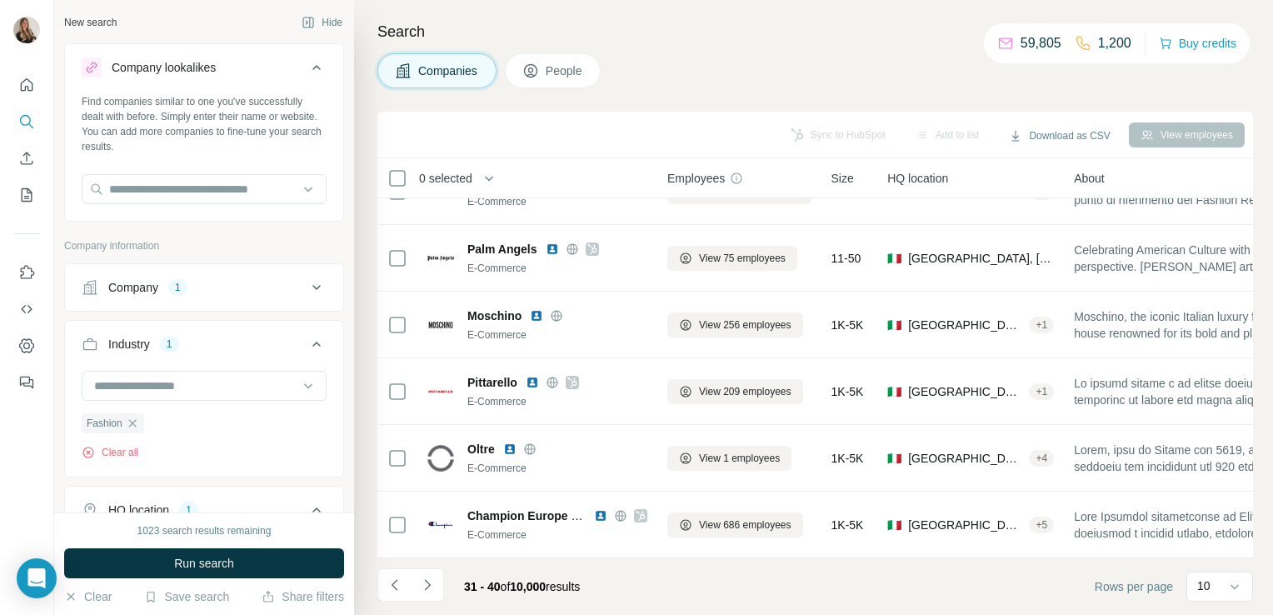
scroll to position [314, 0]
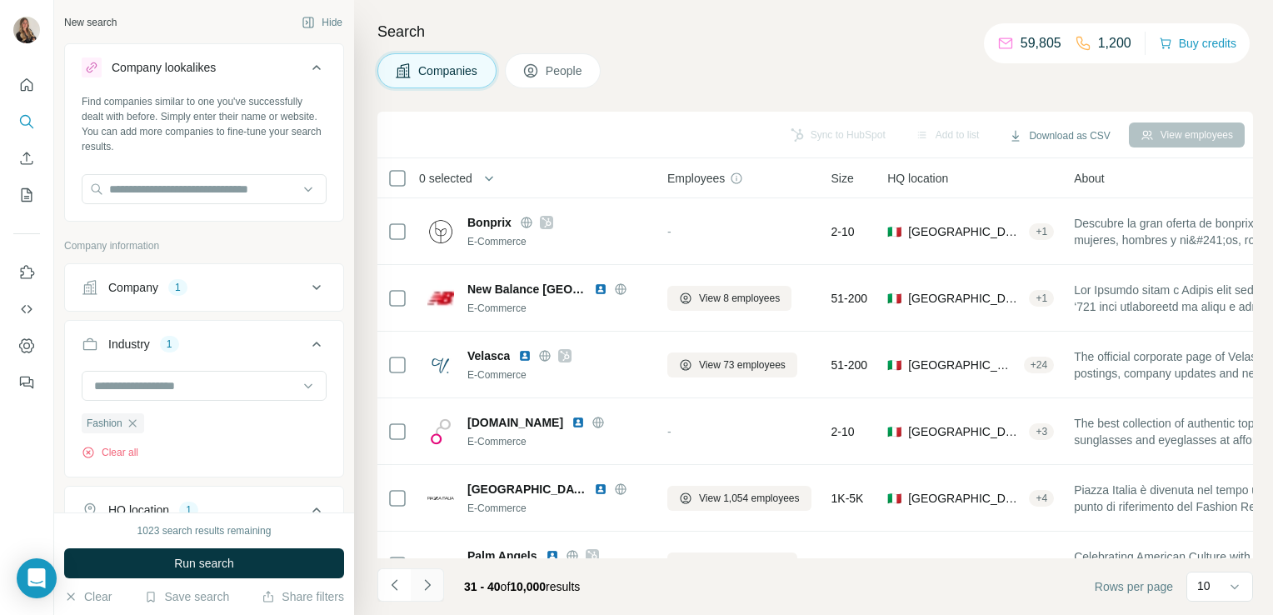
click at [430, 574] on button "Navigate to next page" at bounding box center [427, 584] width 33 height 33
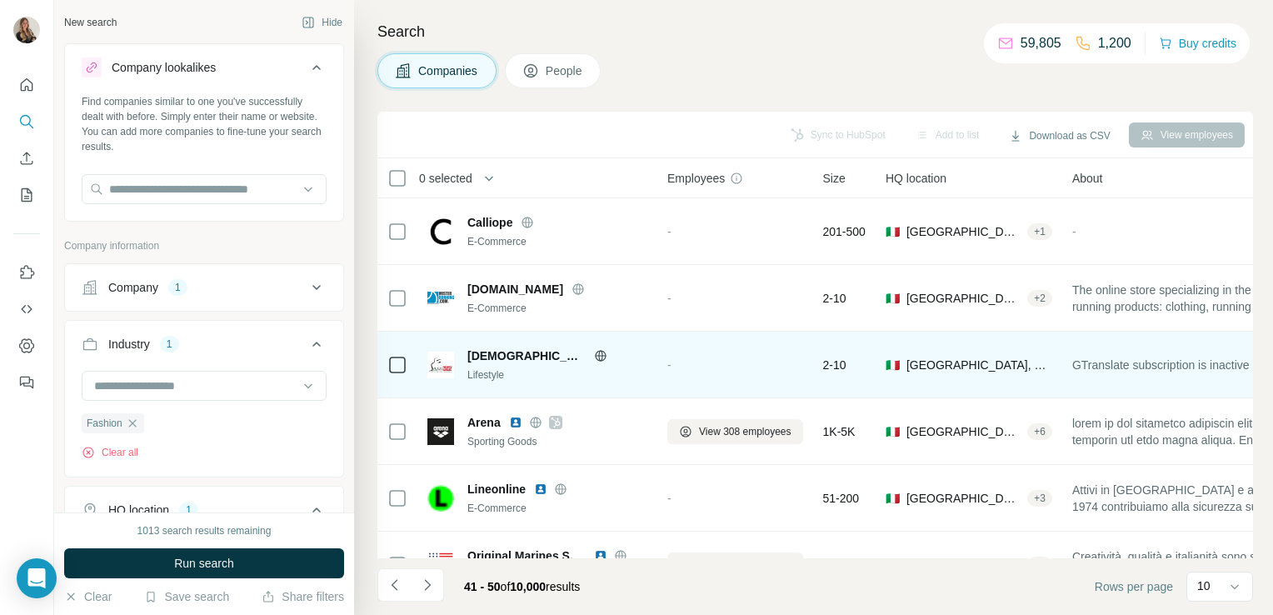
scroll to position [314, 0]
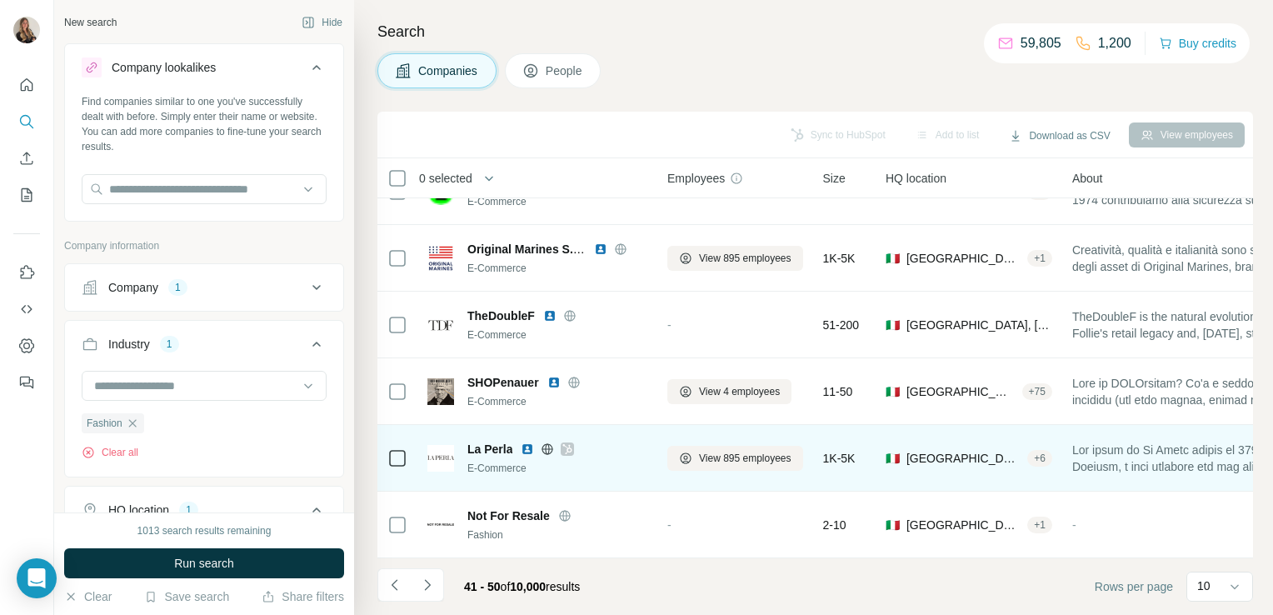
click at [568, 444] on icon at bounding box center [567, 449] width 9 height 10
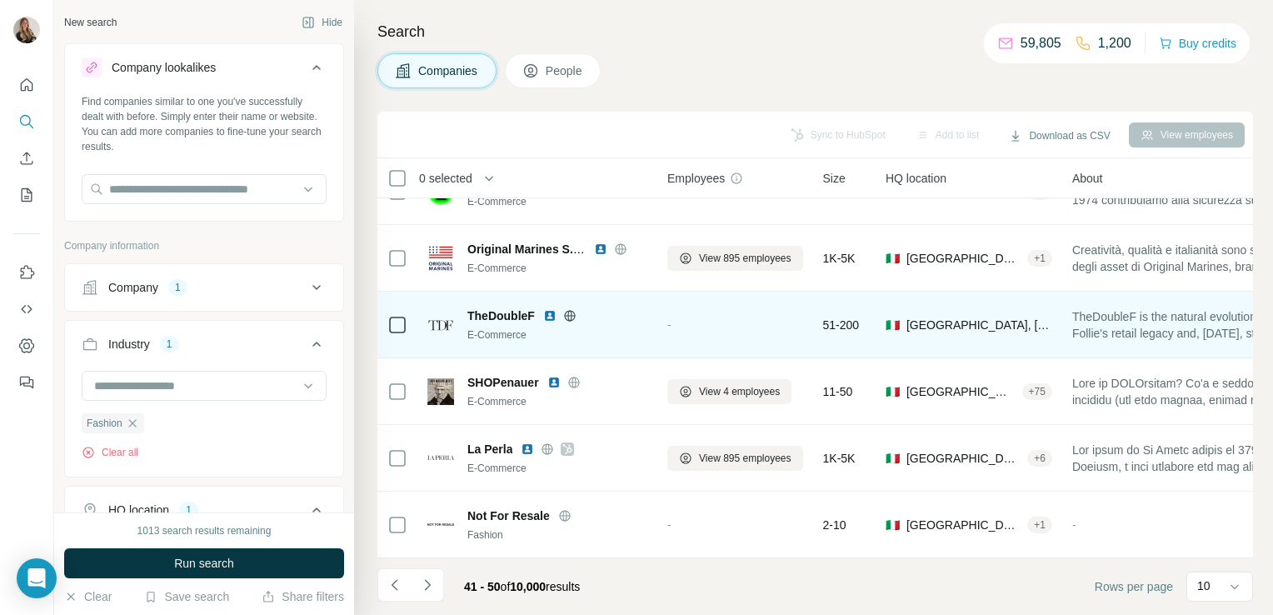
scroll to position [0, 0]
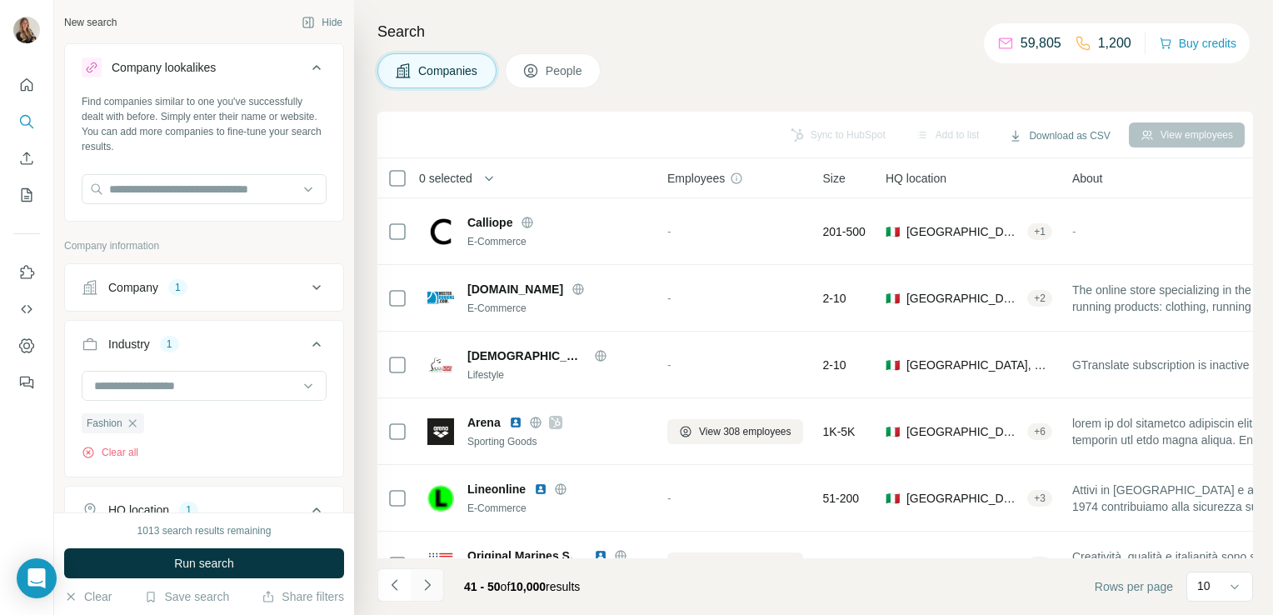
click at [431, 591] on icon "Navigate to next page" at bounding box center [427, 584] width 17 height 17
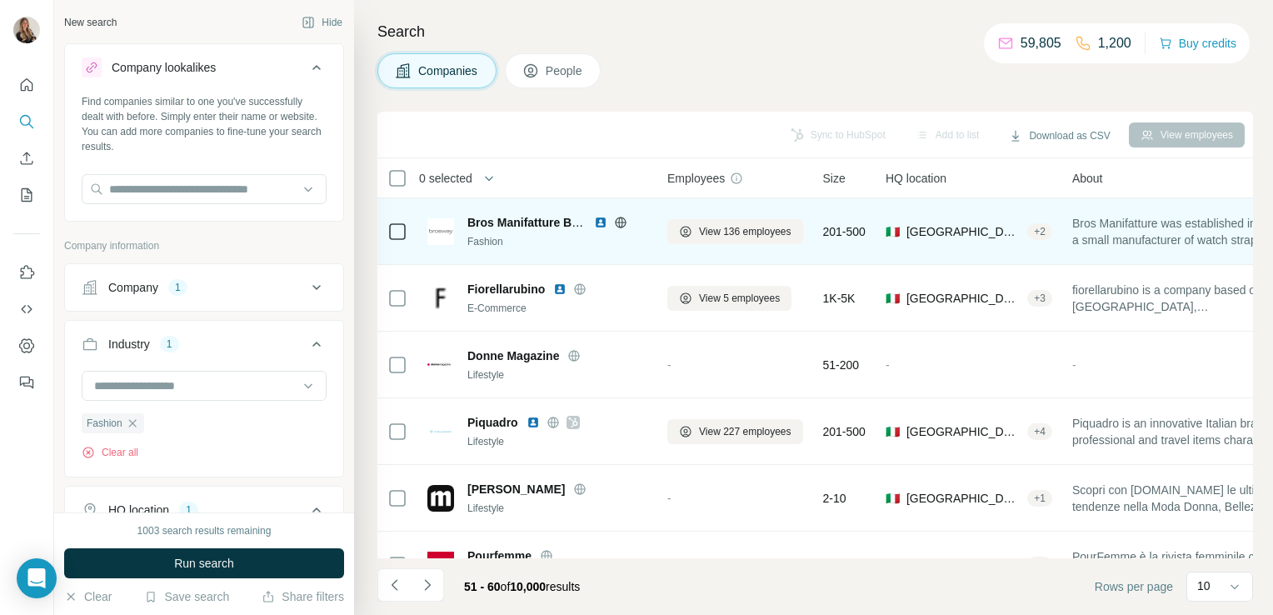
click at [622, 225] on icon at bounding box center [620, 222] width 13 height 13
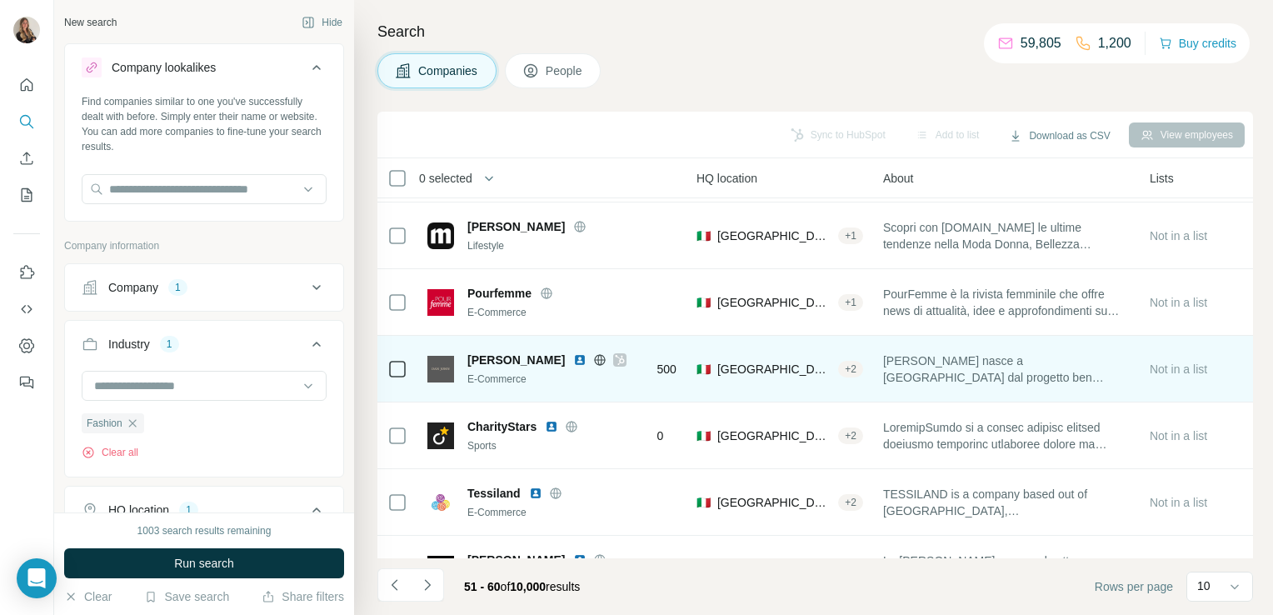
scroll to position [262, 0]
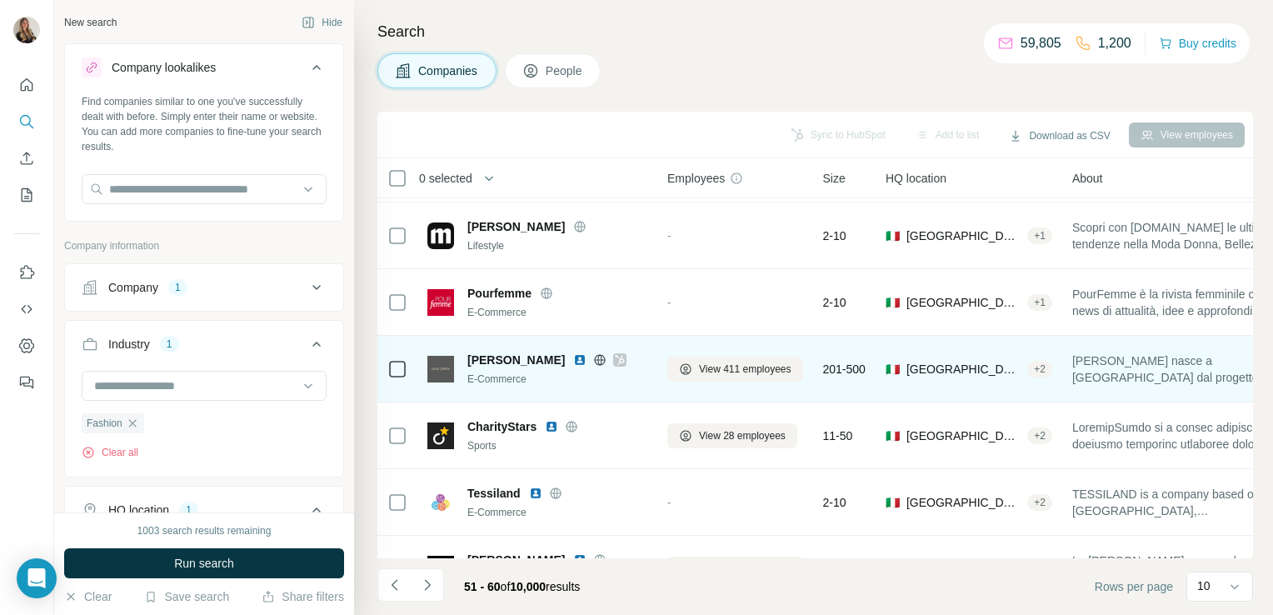
click at [595, 359] on icon at bounding box center [600, 359] width 11 height 1
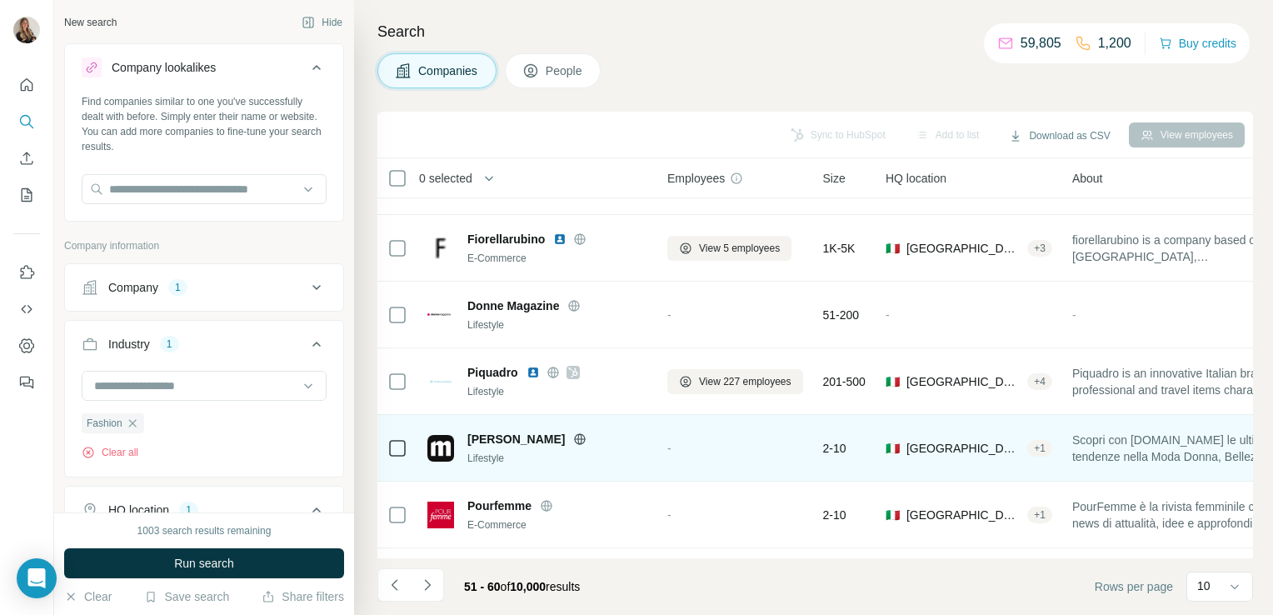
scroll to position [0, 0]
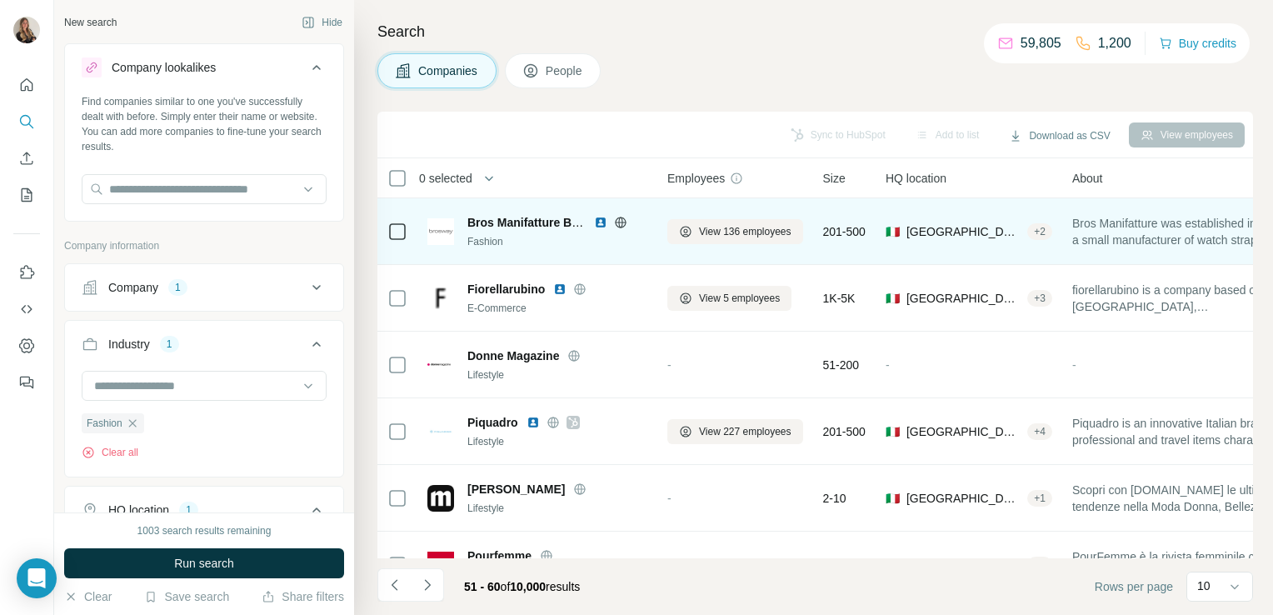
click at [618, 219] on icon at bounding box center [620, 222] width 13 height 13
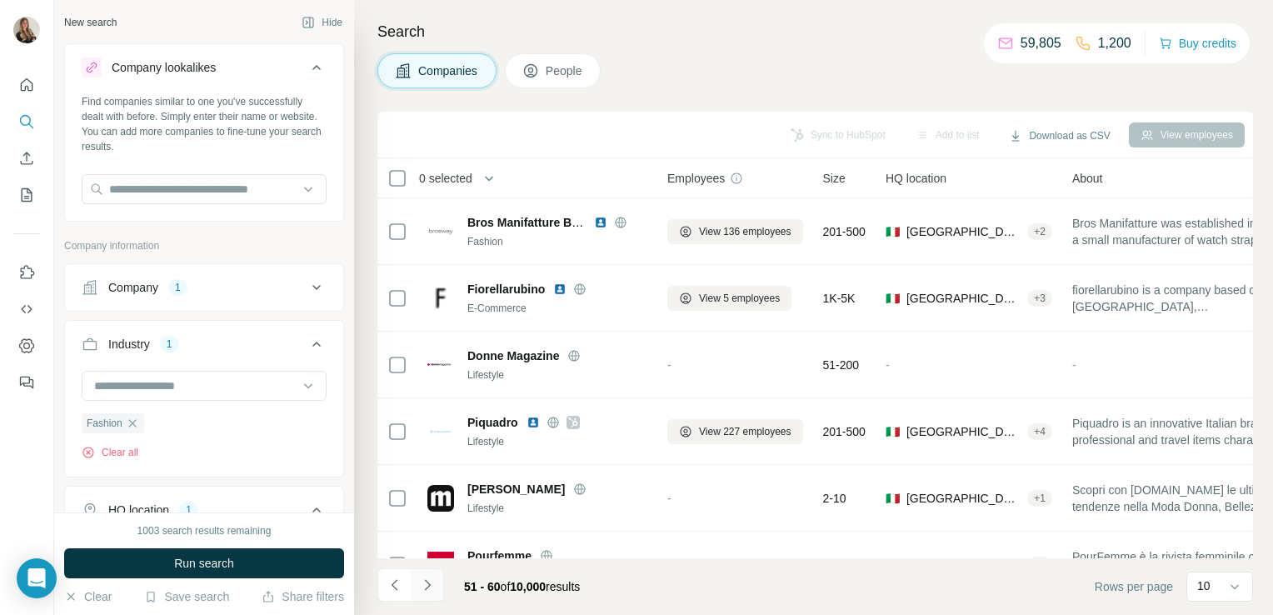
click at [435, 581] on button "Navigate to next page" at bounding box center [427, 584] width 33 height 33
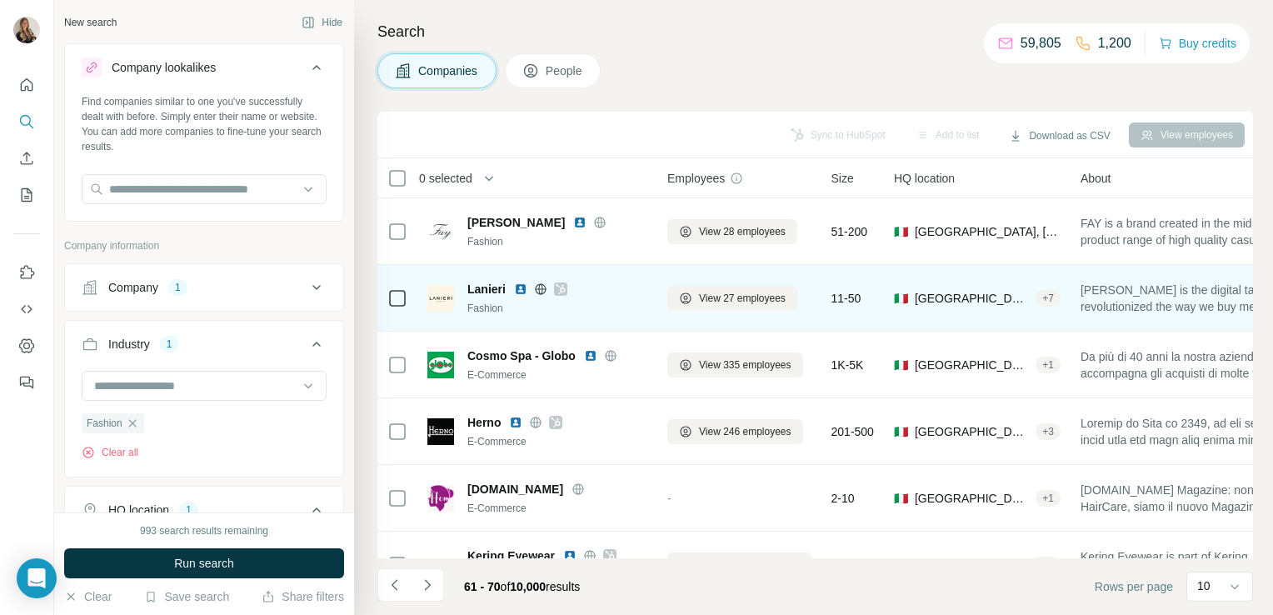
click at [540, 288] on icon at bounding box center [540, 288] width 13 height 13
click at [560, 289] on icon at bounding box center [560, 289] width 9 height 10
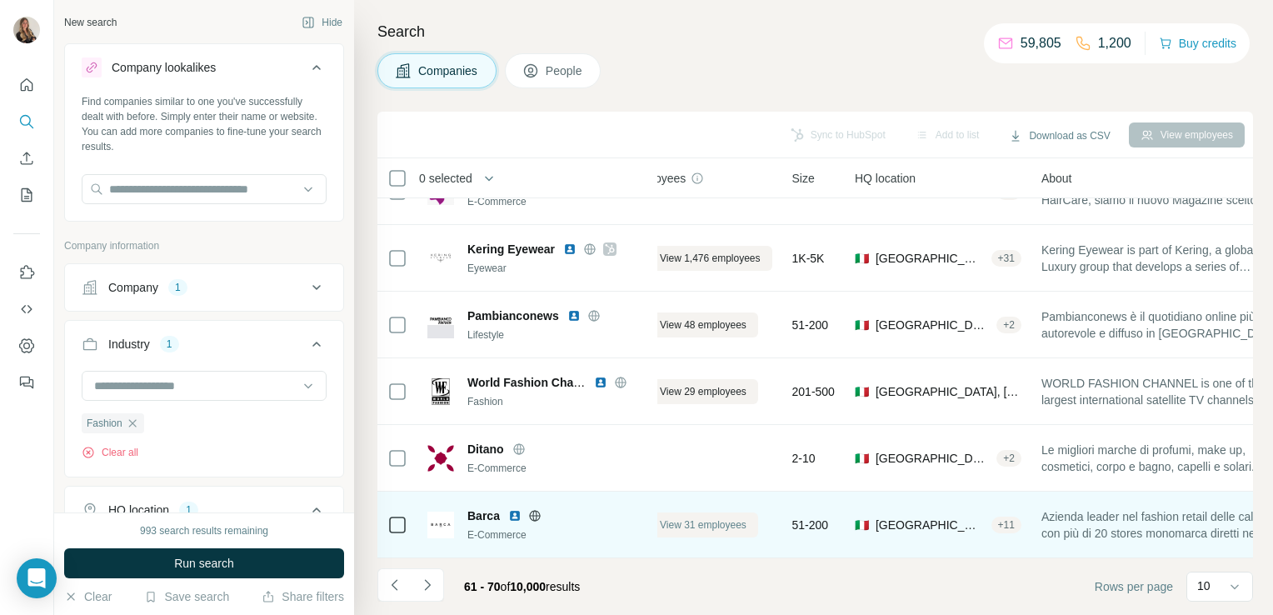
scroll to position [314, 32]
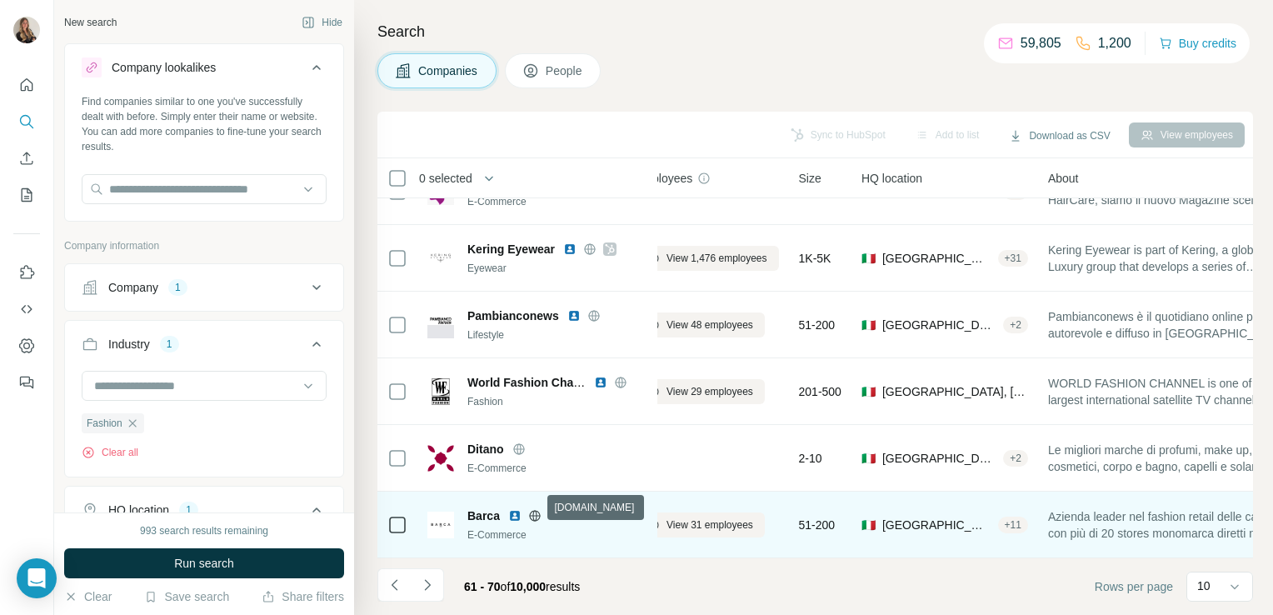
click at [537, 512] on icon at bounding box center [534, 515] width 13 height 13
click at [686, 518] on span "View 31 employees" at bounding box center [709, 524] width 87 height 15
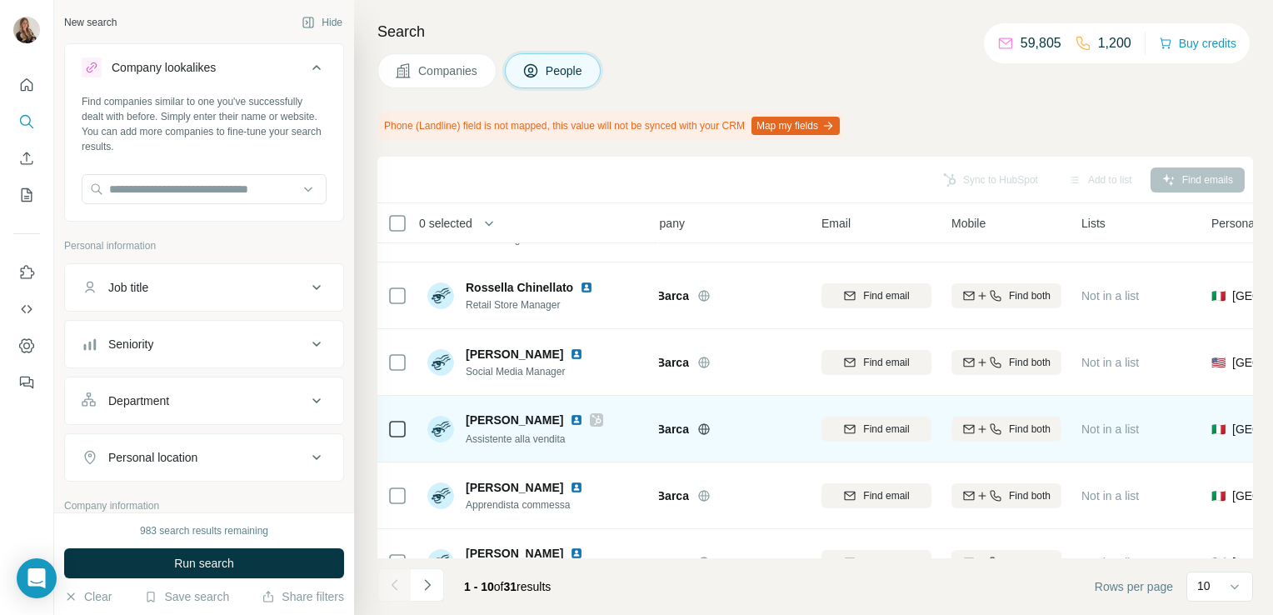
click at [591, 420] on icon at bounding box center [596, 419] width 10 height 13
click at [570, 420] on img at bounding box center [576, 419] width 13 height 13
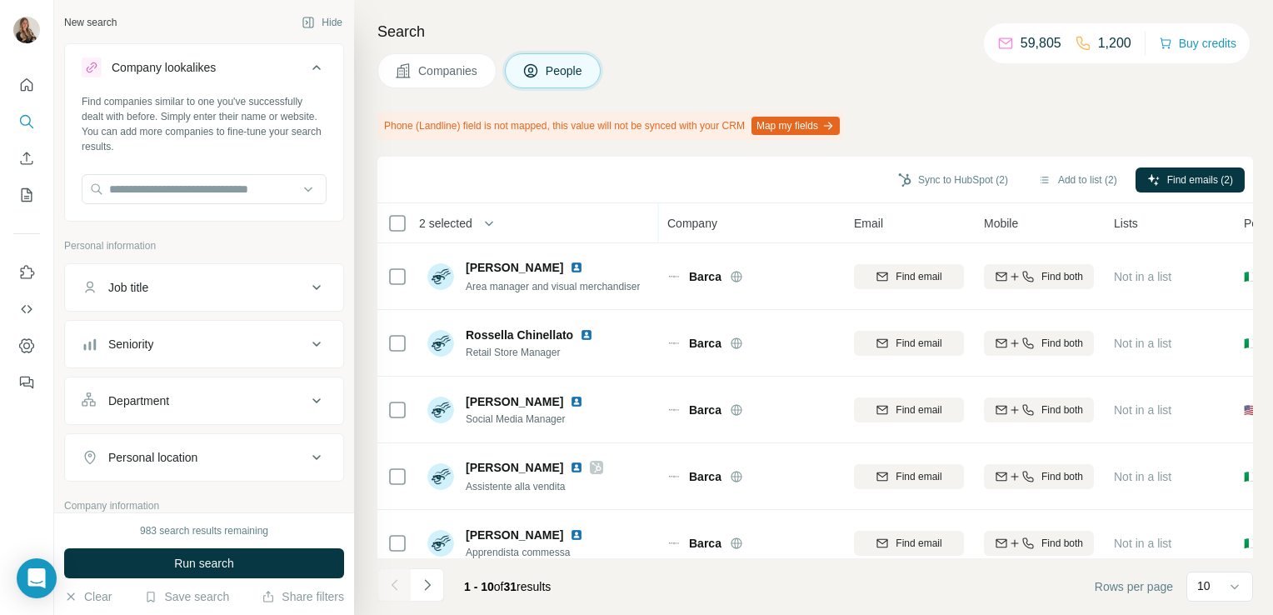
scroll to position [267, 0]
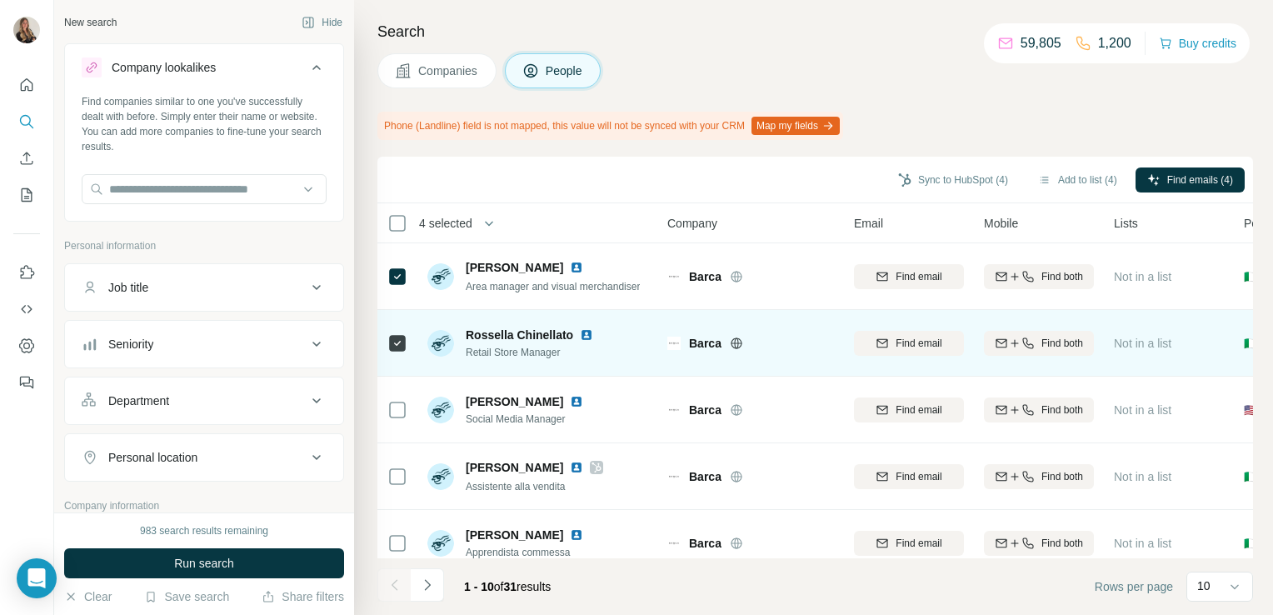
click at [584, 334] on img at bounding box center [586, 334] width 13 height 13
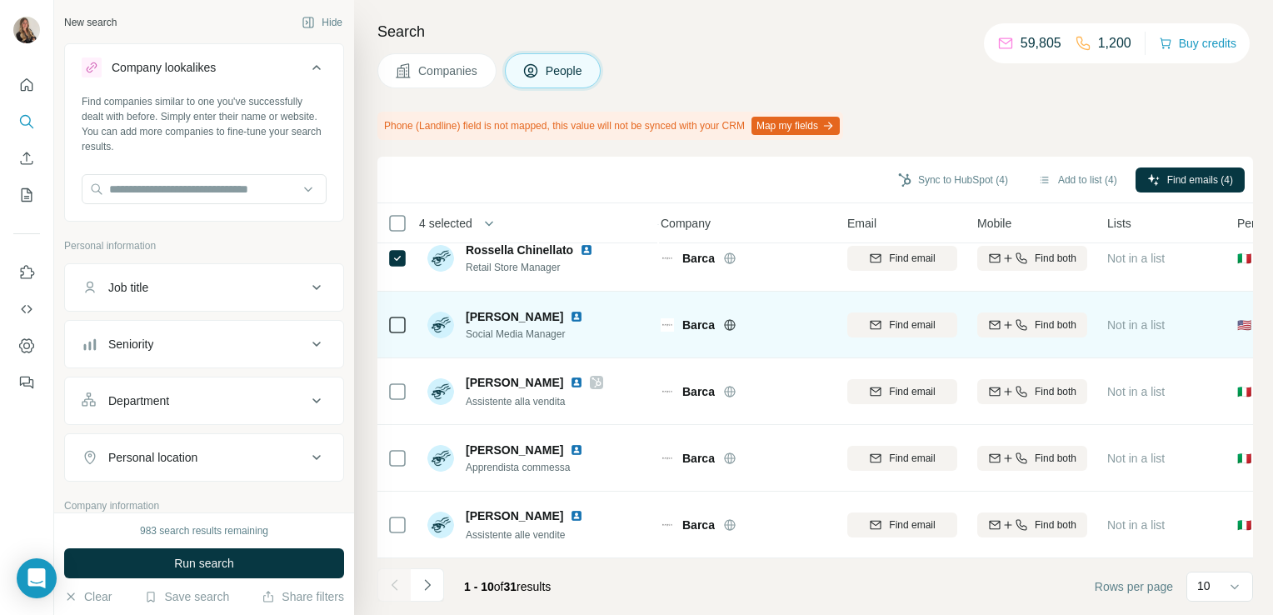
scroll to position [359, 0]
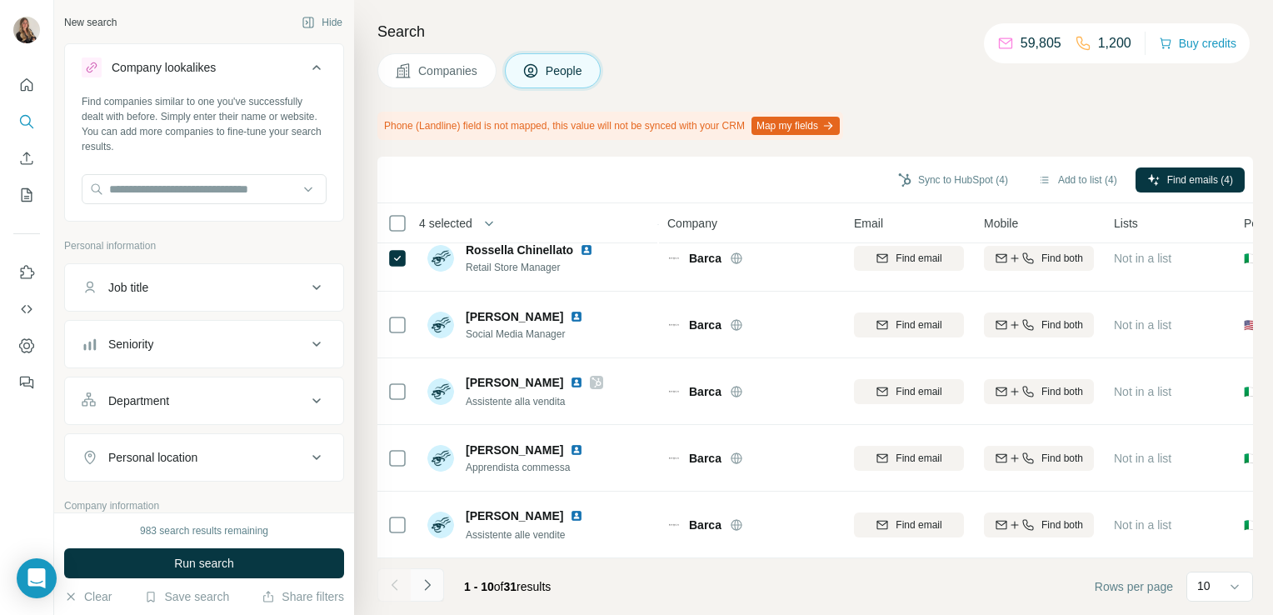
click at [427, 586] on icon "Navigate to next page" at bounding box center [427, 584] width 17 height 17
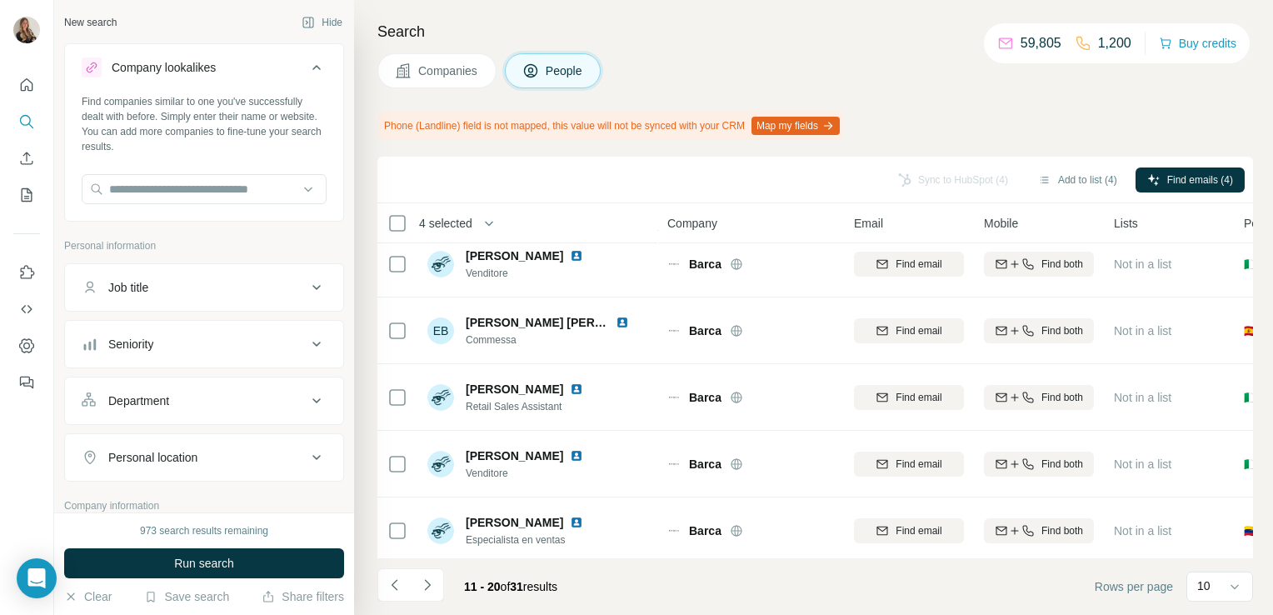
scroll to position [0, 0]
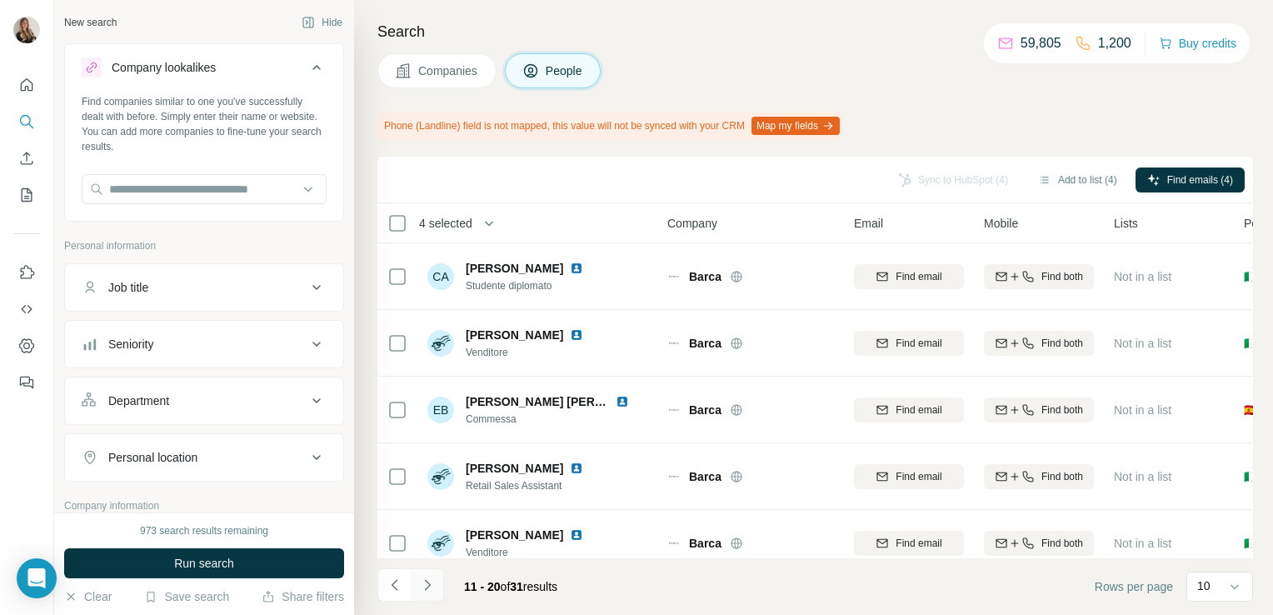
click at [432, 590] on icon "Navigate to next page" at bounding box center [427, 584] width 17 height 17
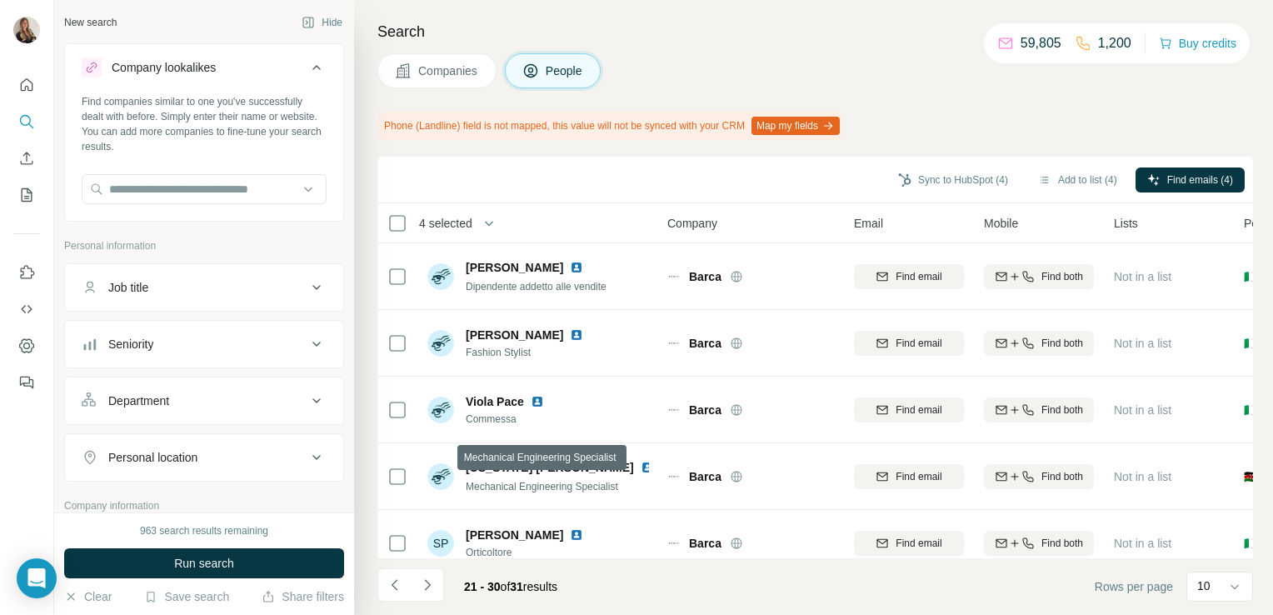
scroll to position [359, 0]
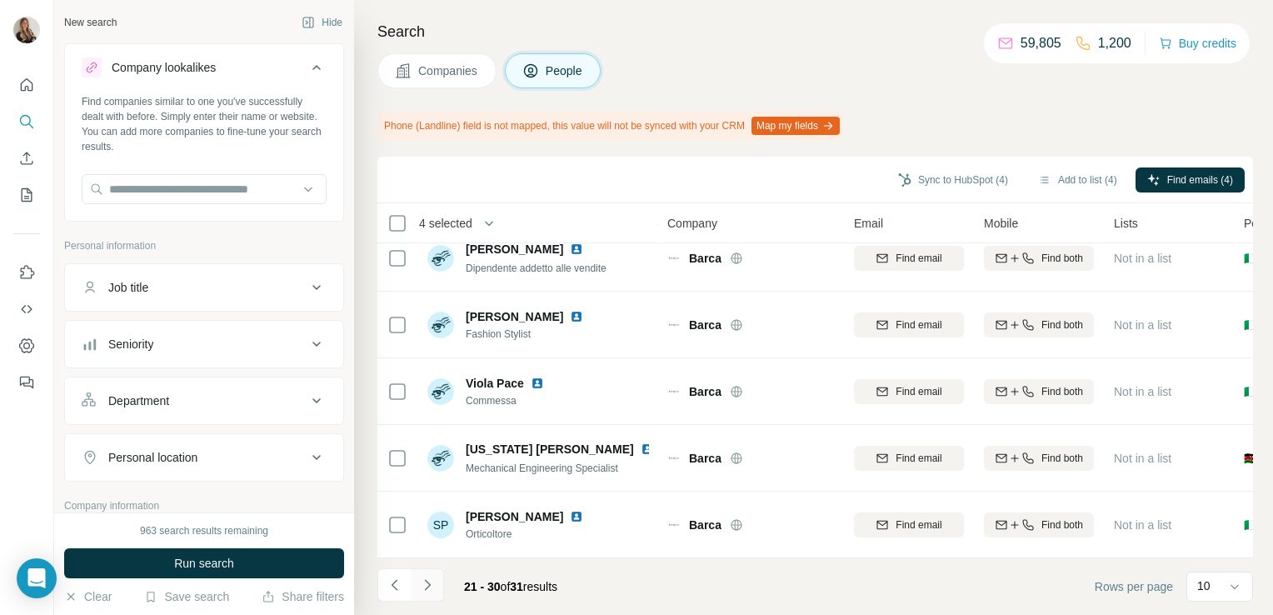
click at [430, 589] on icon "Navigate to next page" at bounding box center [427, 584] width 17 height 17
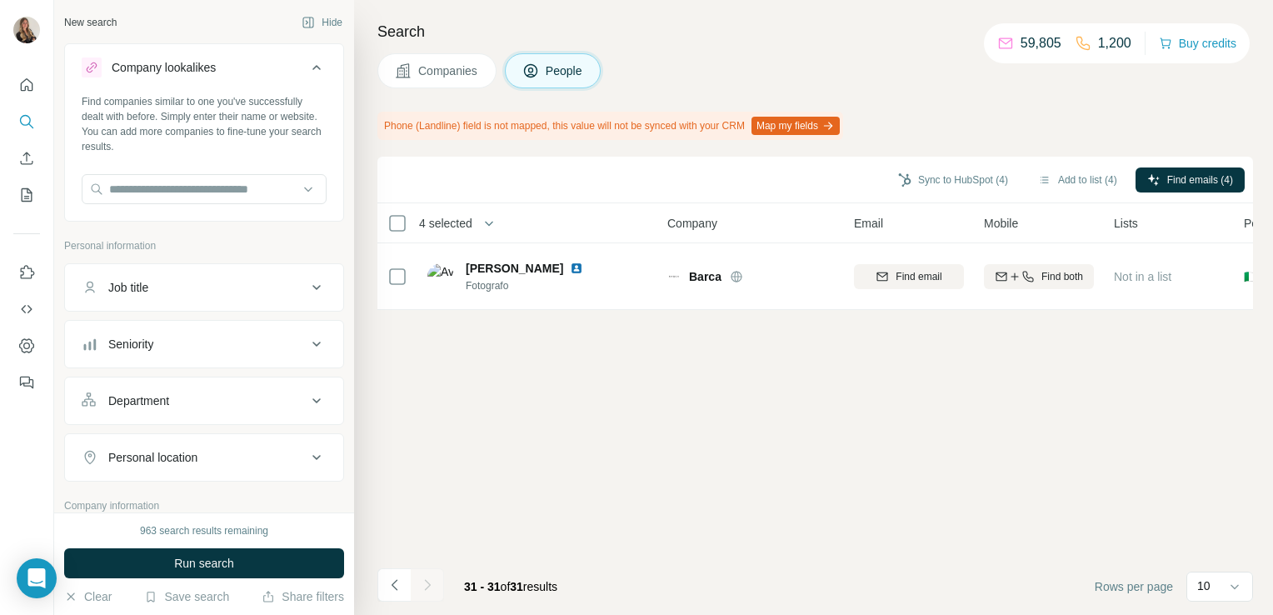
scroll to position [0, 0]
click at [389, 589] on icon "Navigate to previous page" at bounding box center [395, 584] width 17 height 17
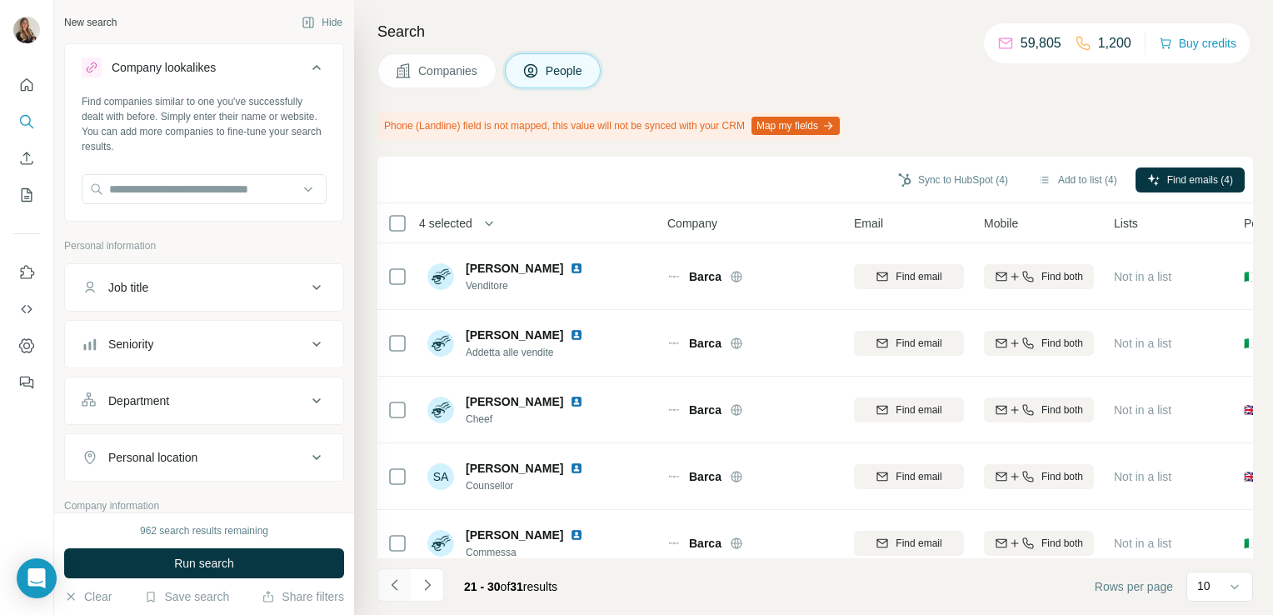
click at [389, 589] on icon "Navigate to previous page" at bounding box center [395, 584] width 17 height 17
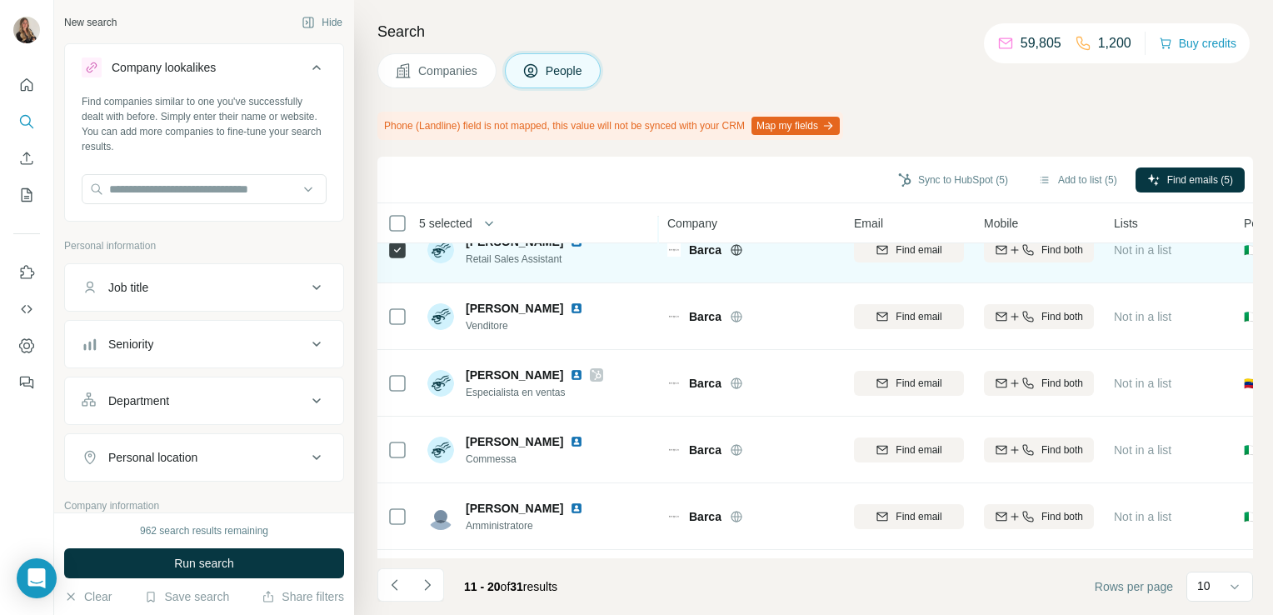
scroll to position [359, 0]
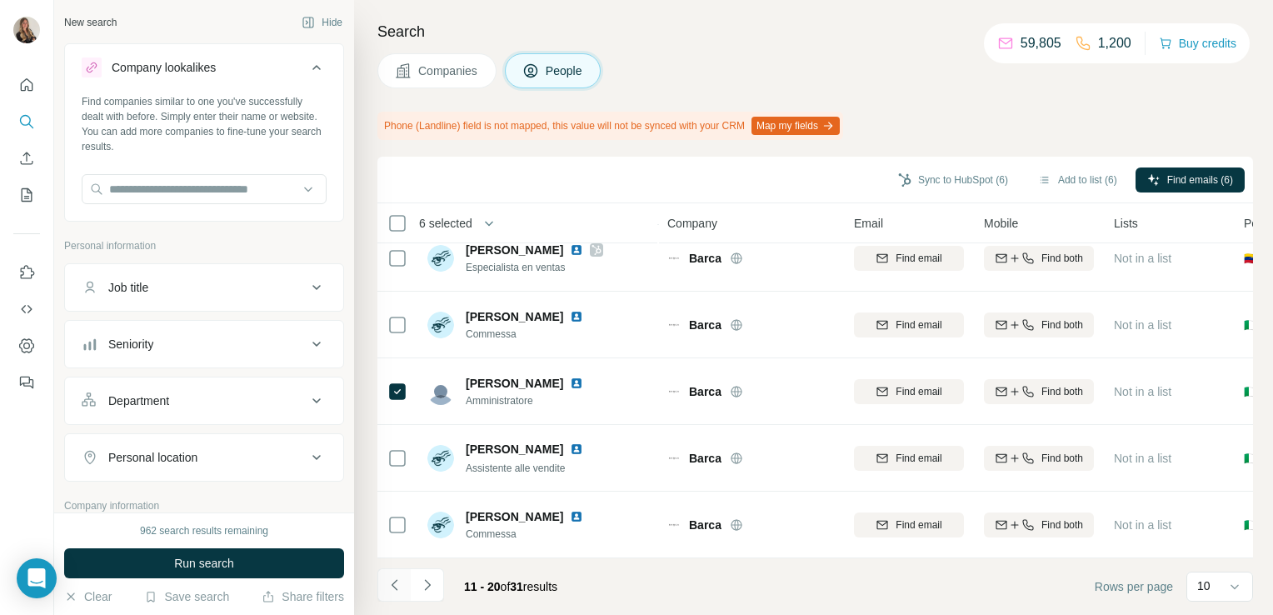
click at [393, 591] on icon "Navigate to previous page" at bounding box center [395, 584] width 17 height 17
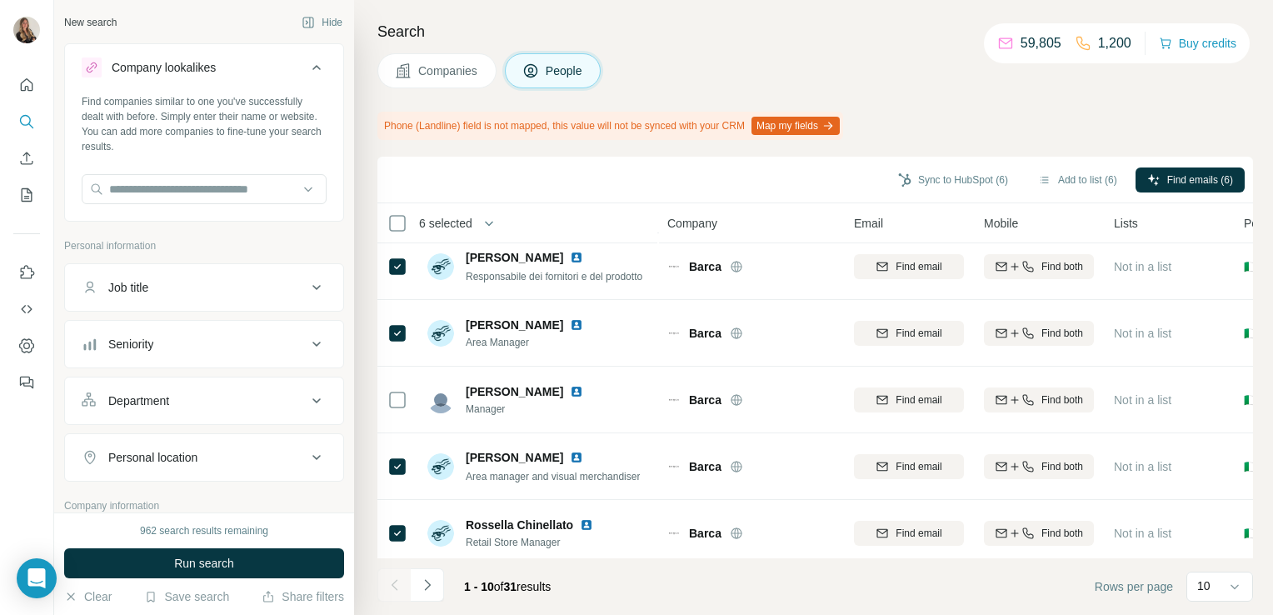
scroll to position [0, 0]
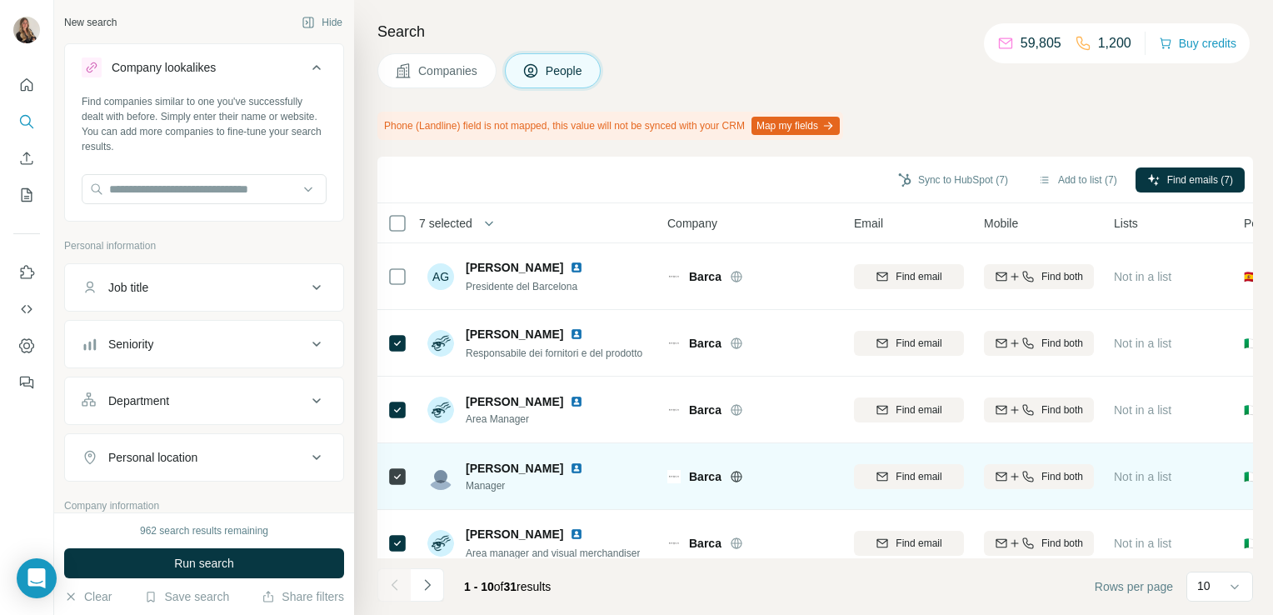
click at [583, 472] on img at bounding box center [576, 468] width 13 height 13
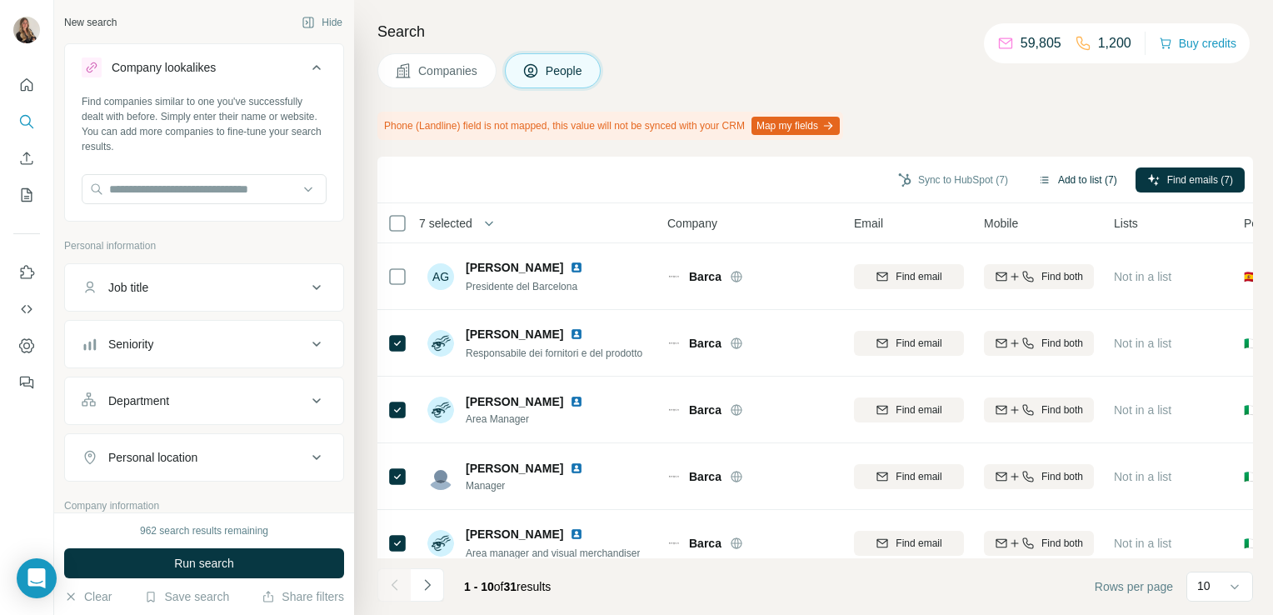
click at [1053, 168] on button "Add to list (7)" at bounding box center [1077, 179] width 102 height 25
click at [1080, 183] on button "Add to list (7)" at bounding box center [1077, 179] width 102 height 25
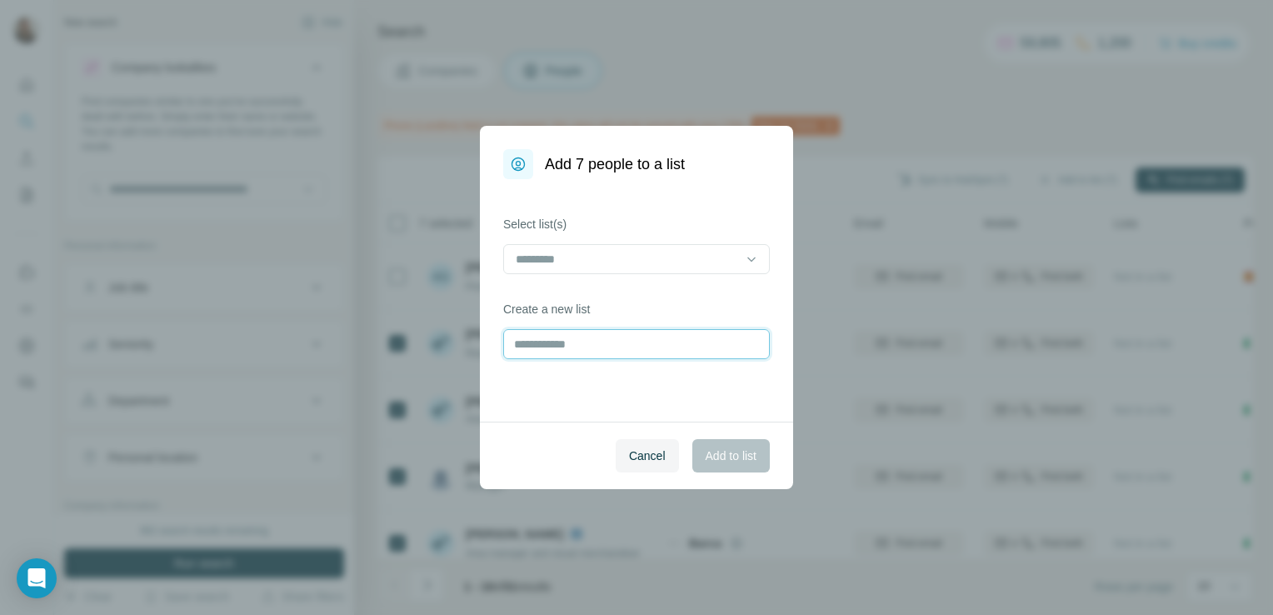
click at [576, 349] on input "text" at bounding box center [636, 344] width 267 height 30
type input "*****"
click at [713, 449] on span "Add to list" at bounding box center [731, 455] width 51 height 17
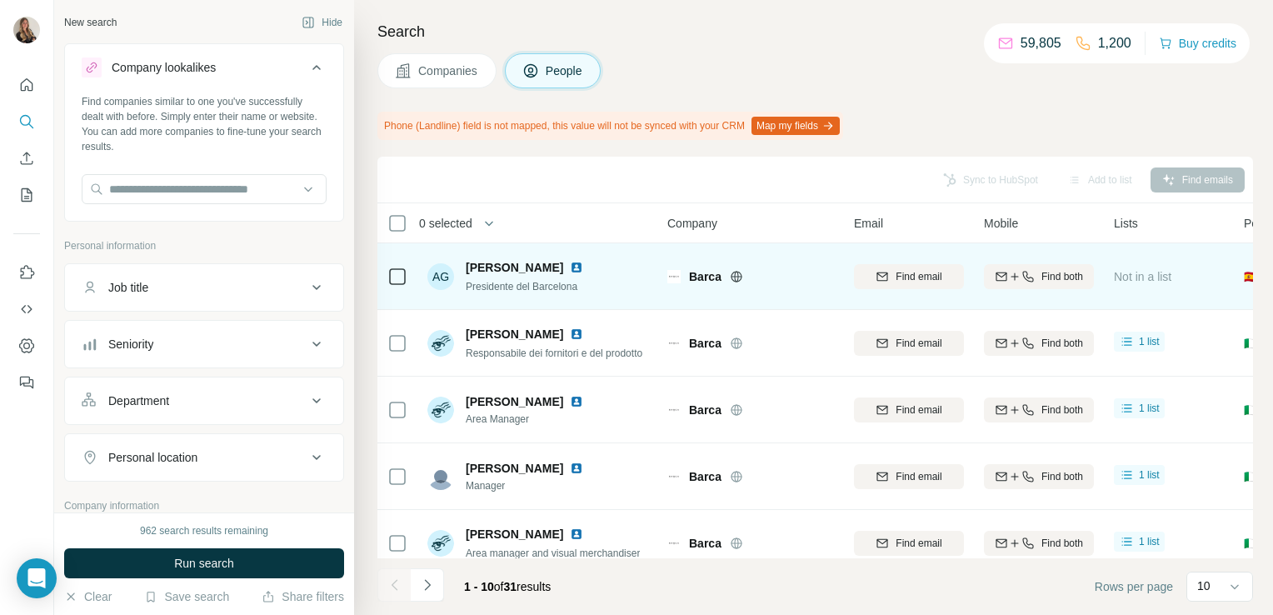
click at [573, 266] on img at bounding box center [576, 267] width 13 height 13
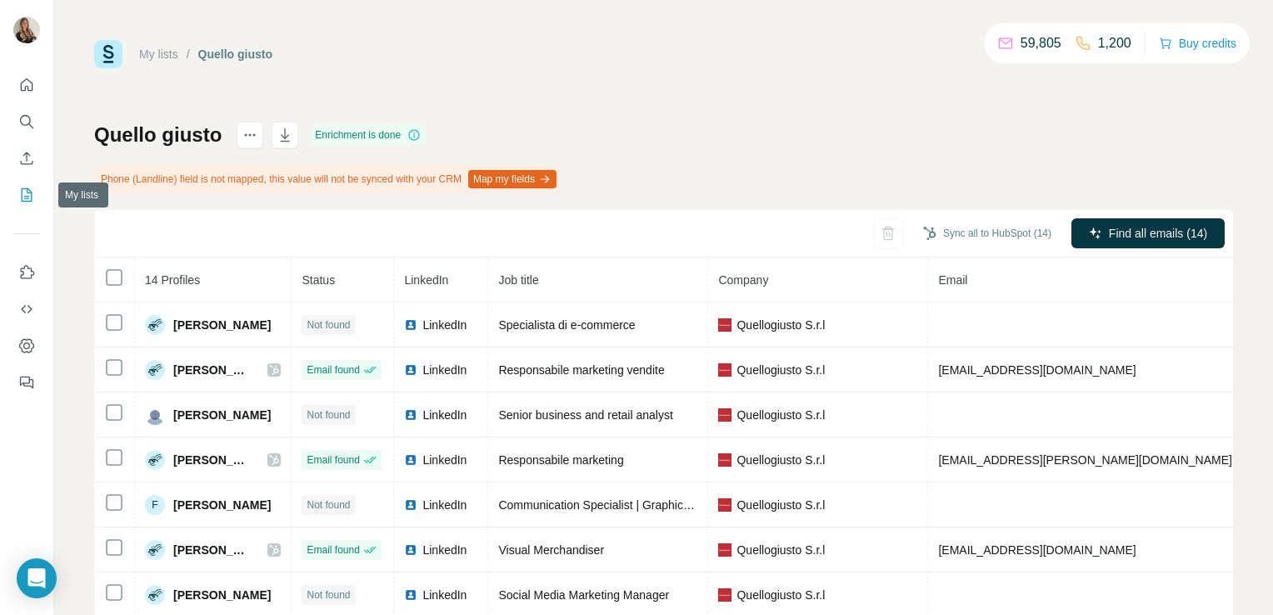
click at [27, 196] on icon "My lists" at bounding box center [28, 193] width 8 height 11
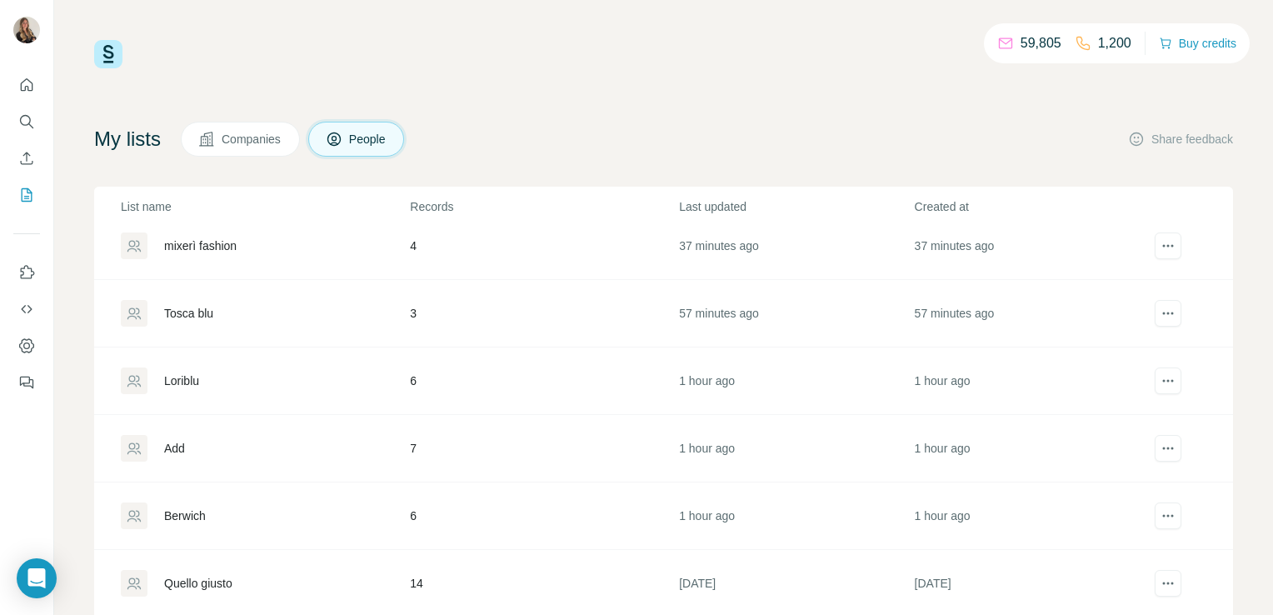
scroll to position [263, 0]
